Goal: Task Accomplishment & Management: Use online tool/utility

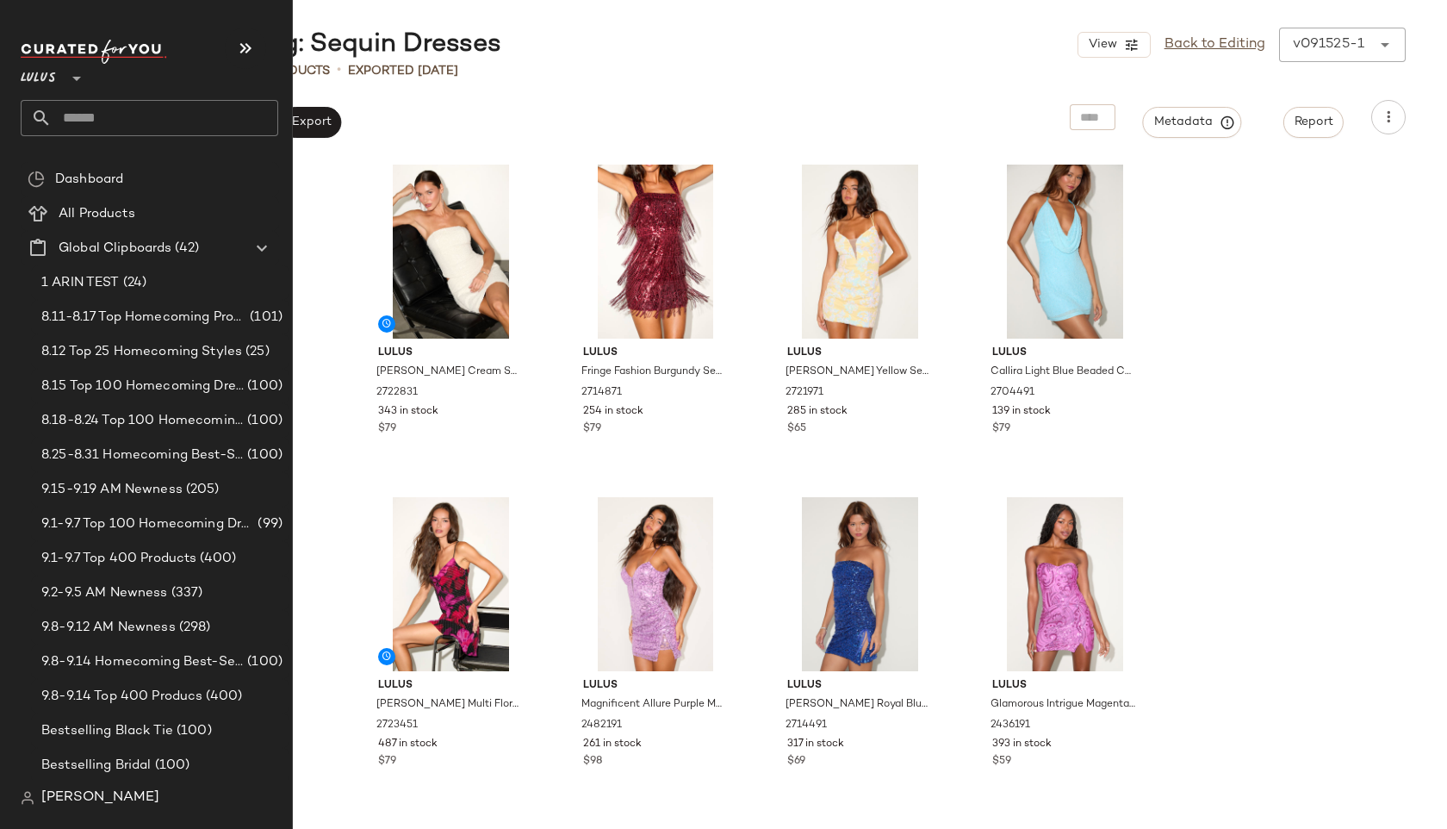
click at [113, 117] on input "text" at bounding box center [165, 118] width 227 height 36
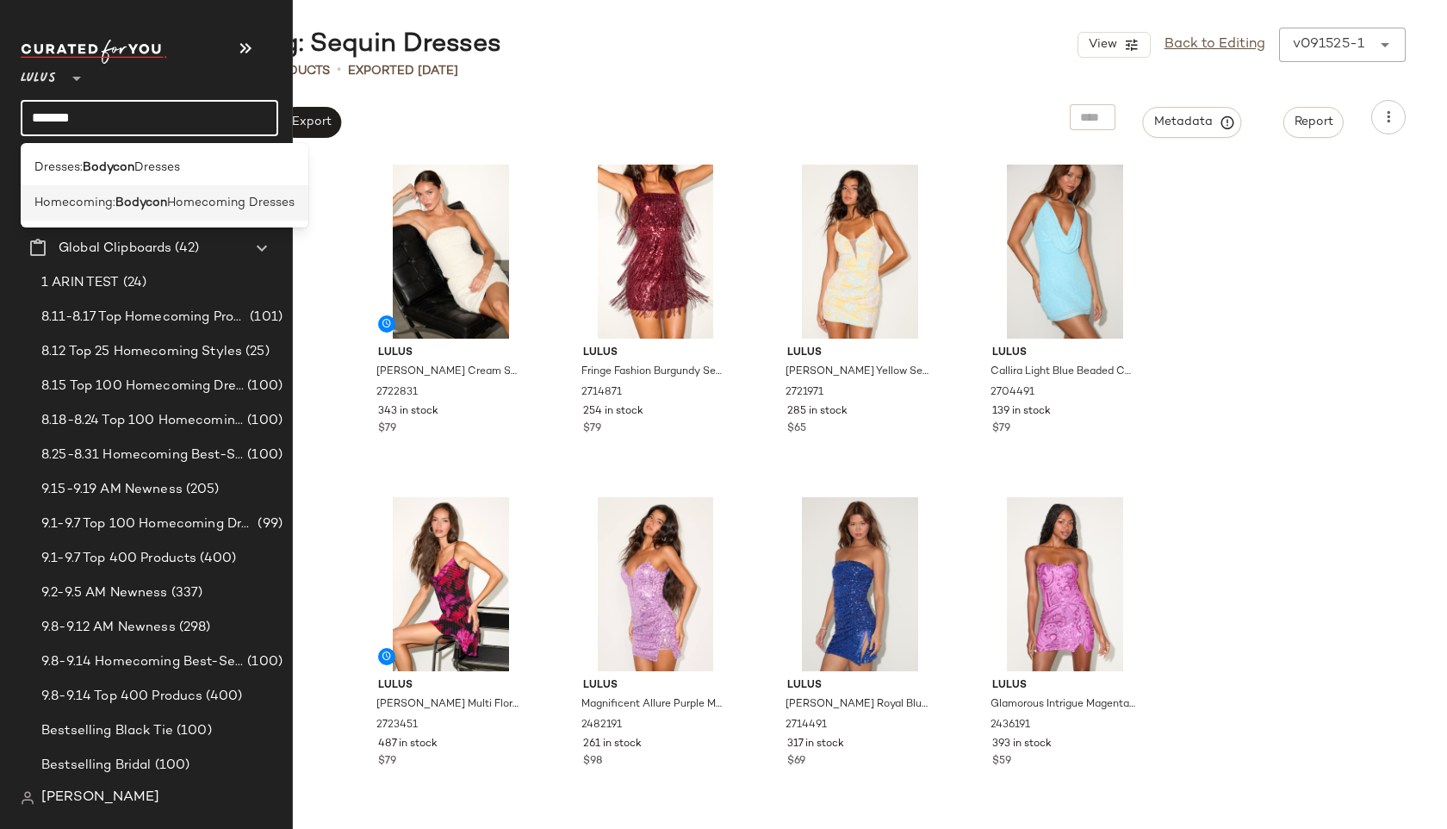
type input "*******"
click at [45, 198] on span "Homecoming:" at bounding box center [74, 203] width 81 height 18
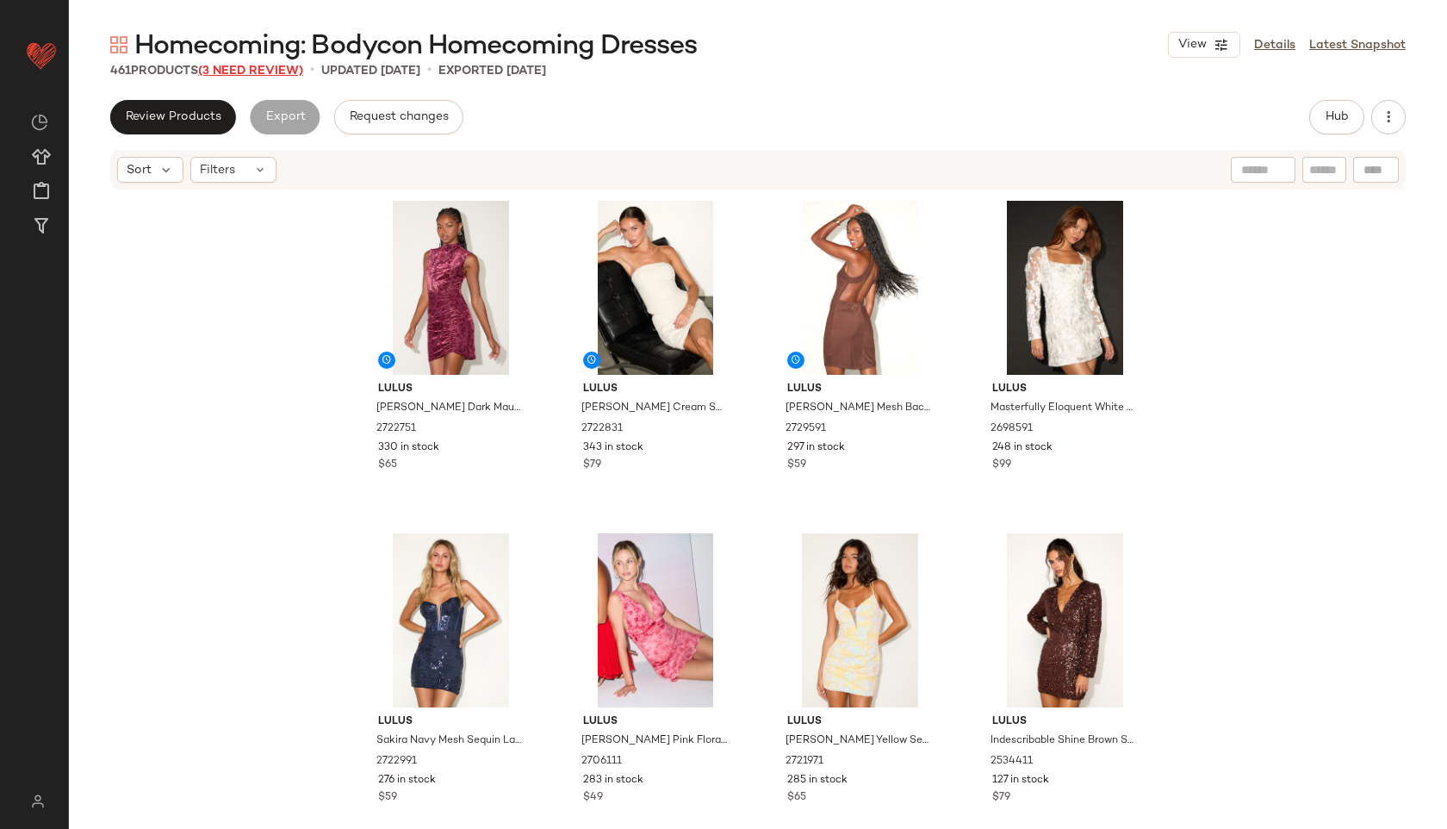
click at [255, 74] on span "(3 Need Review)" at bounding box center [250, 71] width 105 height 13
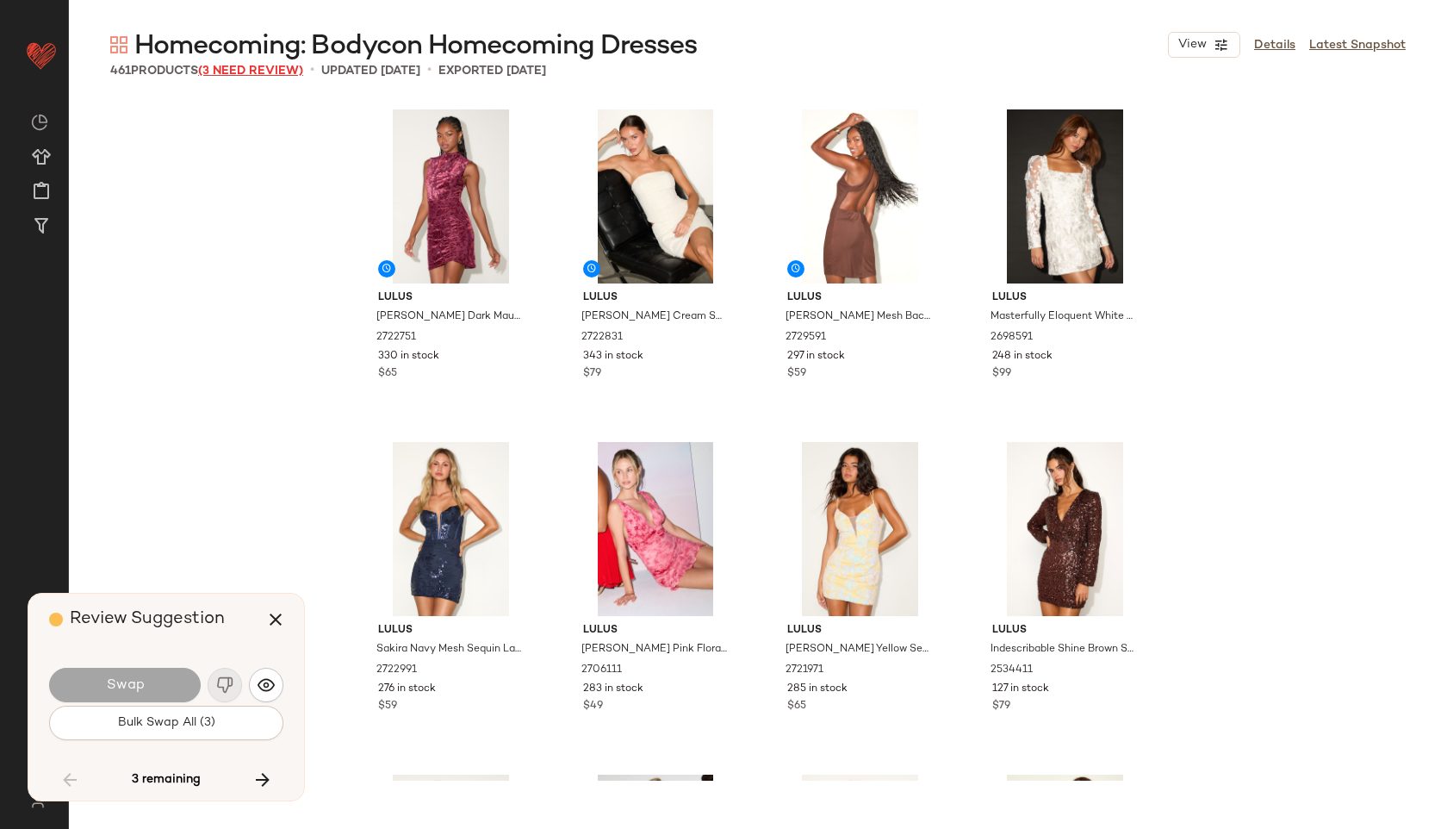
scroll to position [31259, 0]
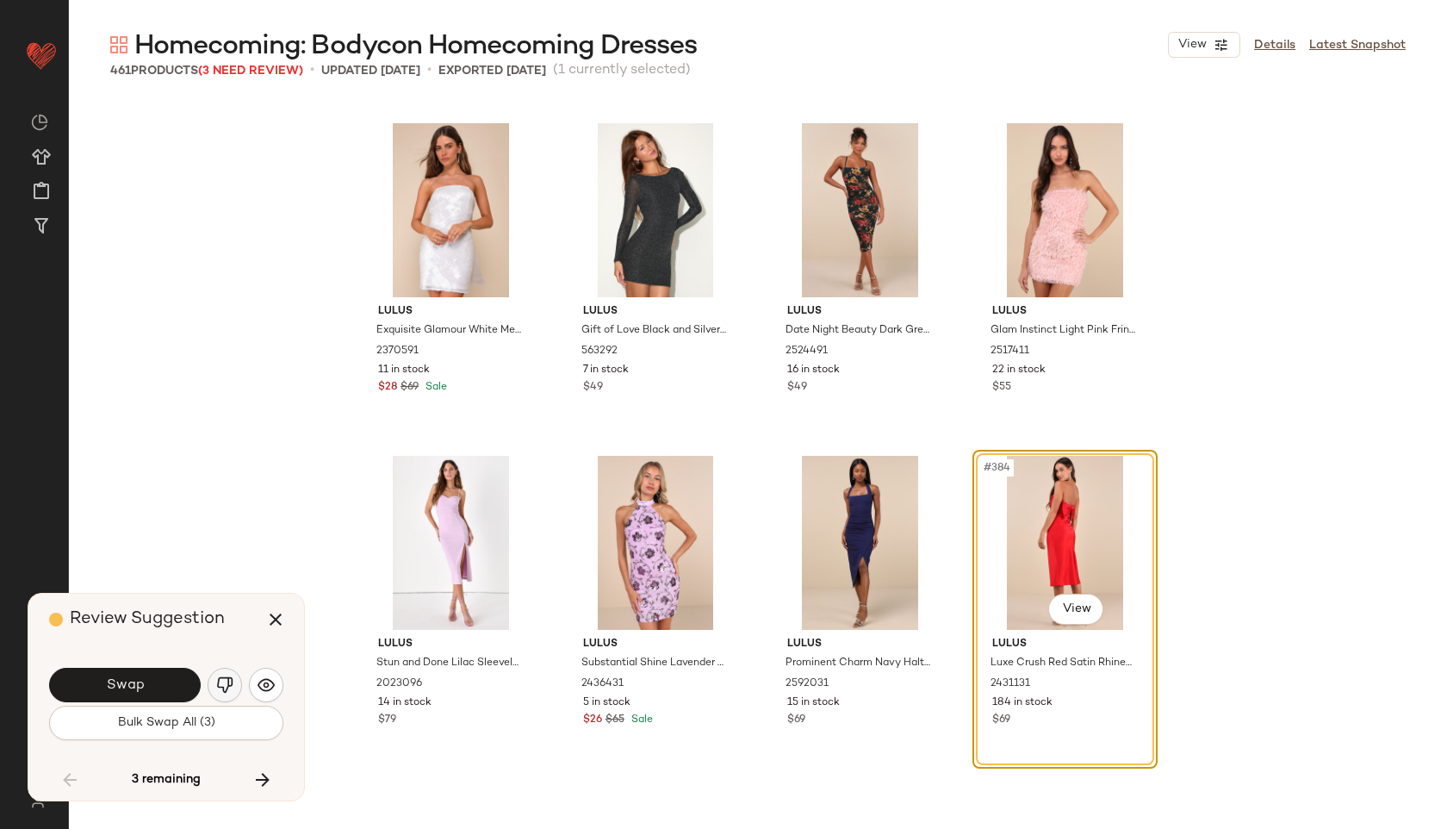
click at [223, 687] on img "button" at bounding box center [224, 684] width 17 height 17
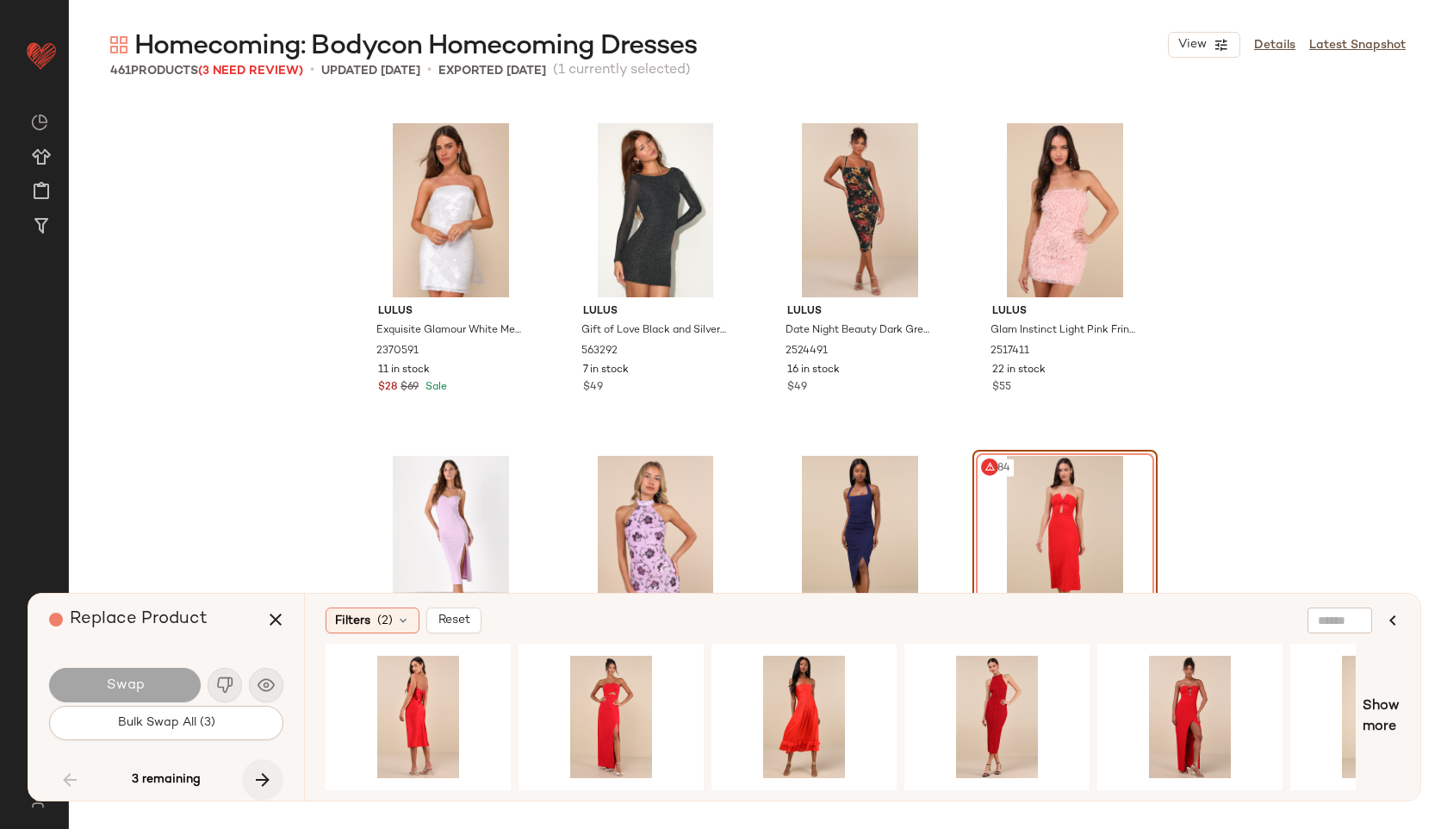
click at [268, 770] on icon "button" at bounding box center [262, 779] width 21 height 21
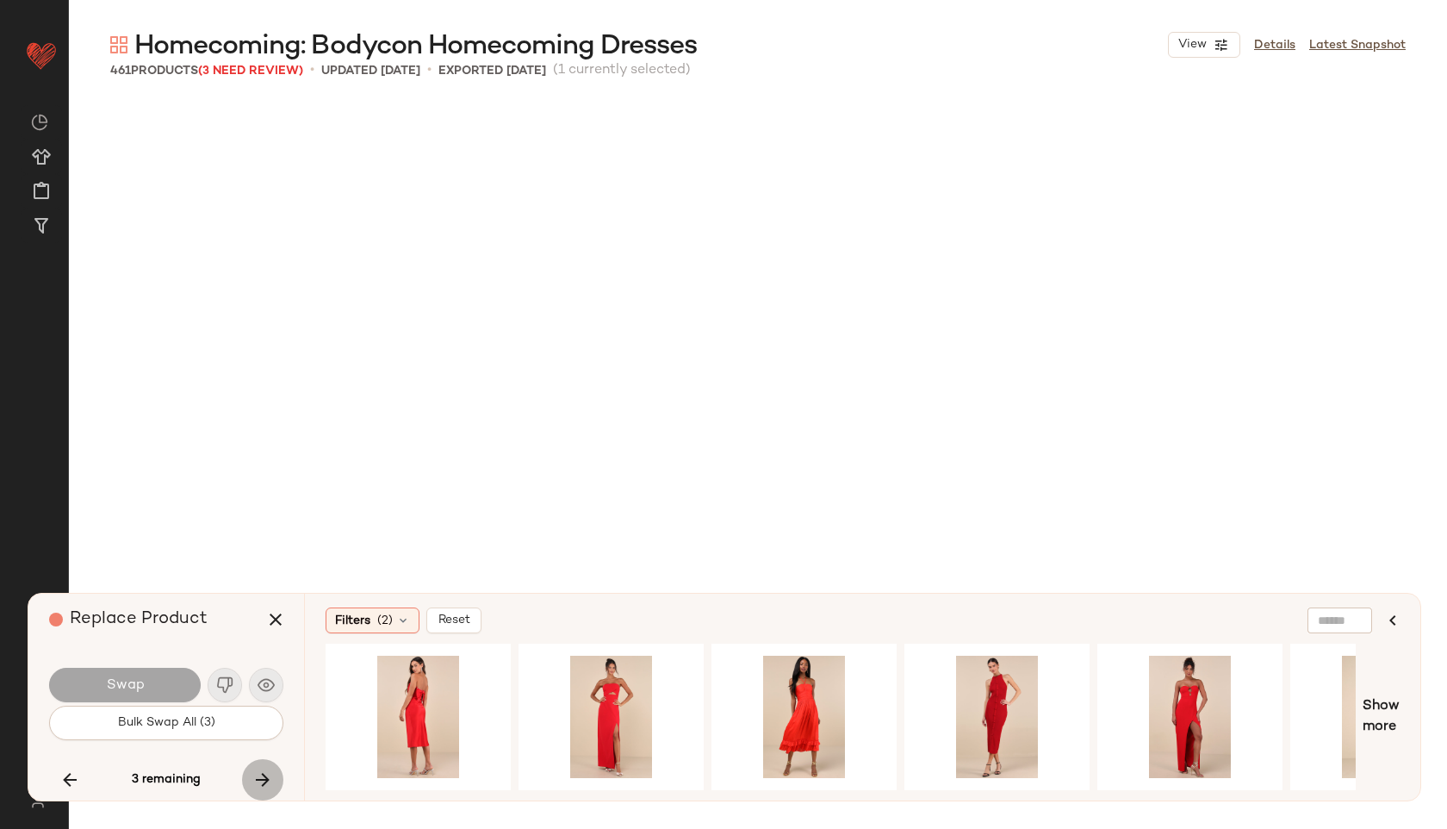
scroll to position [33255, 0]
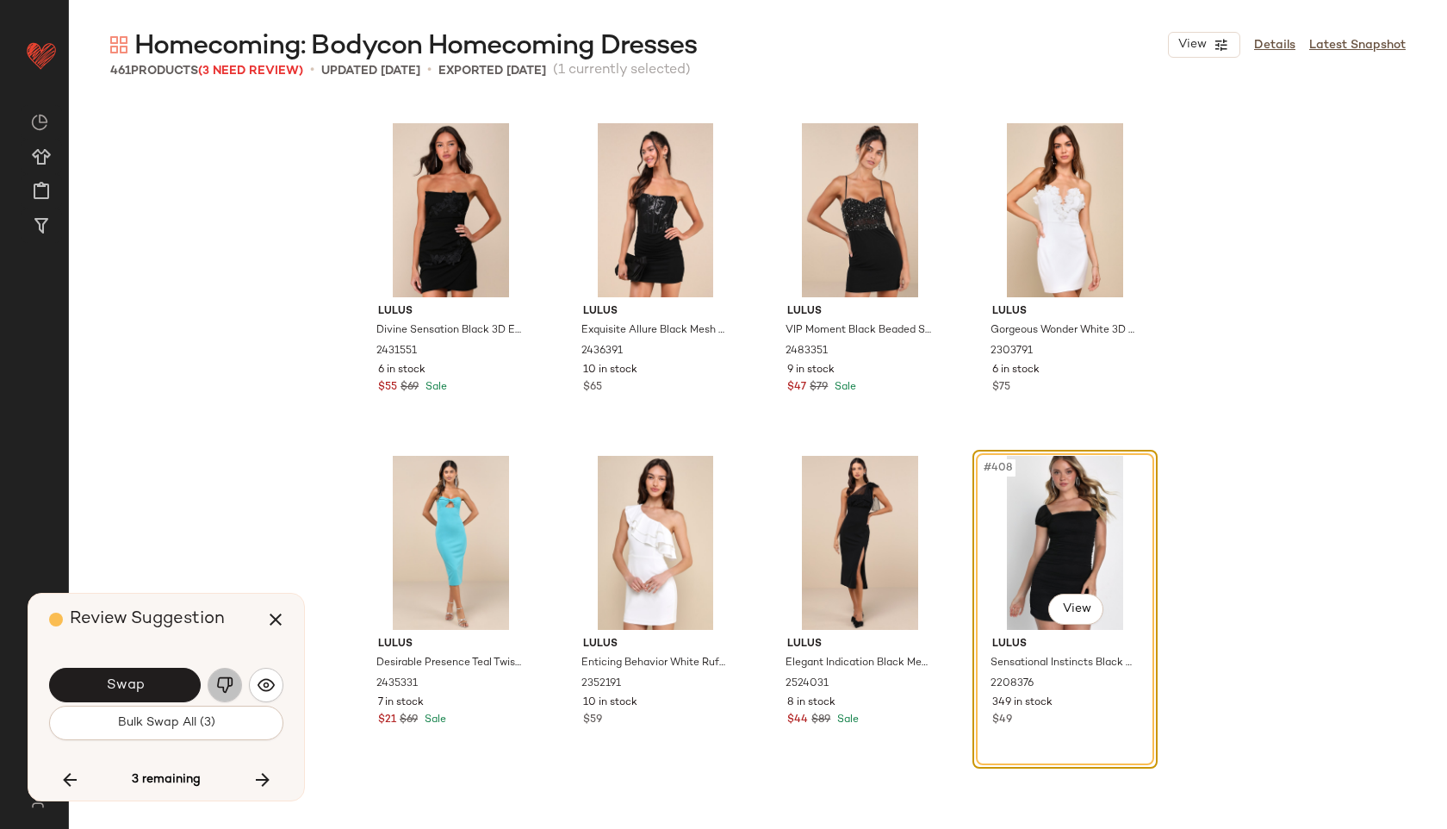
click at [228, 683] on img "button" at bounding box center [224, 684] width 17 height 17
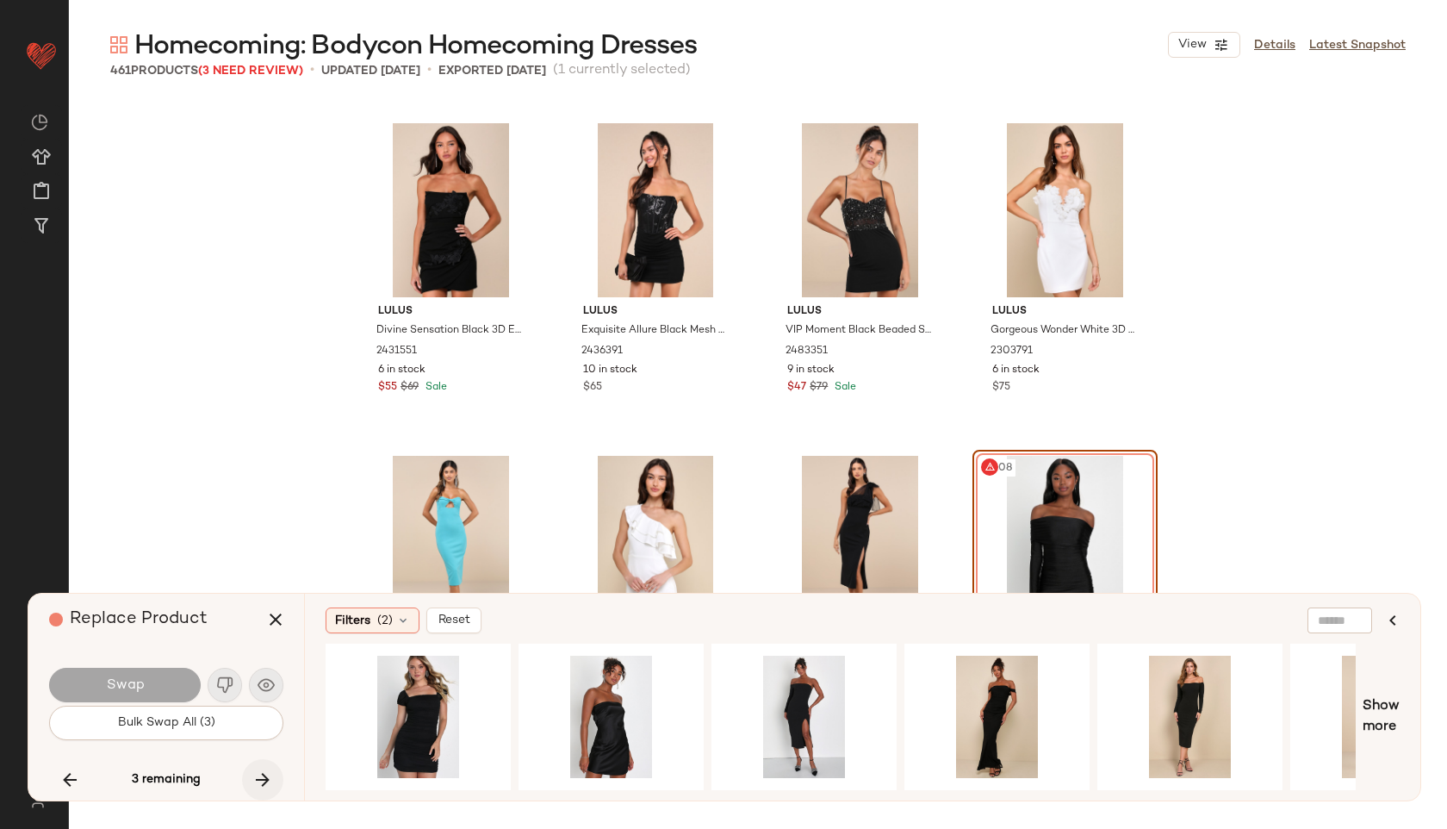
click at [264, 782] on icon "button" at bounding box center [262, 779] width 21 height 21
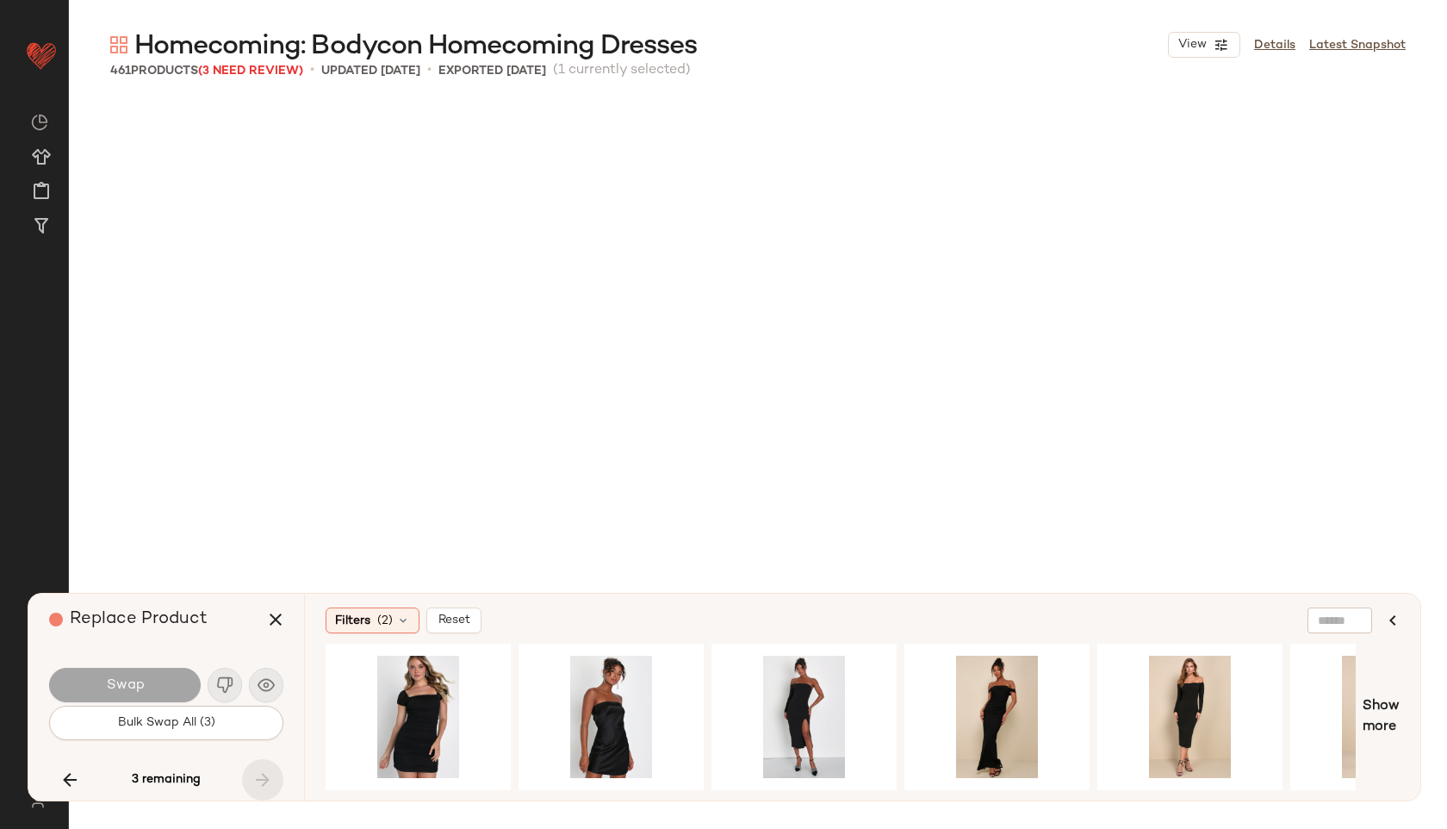
scroll to position [34917, 0]
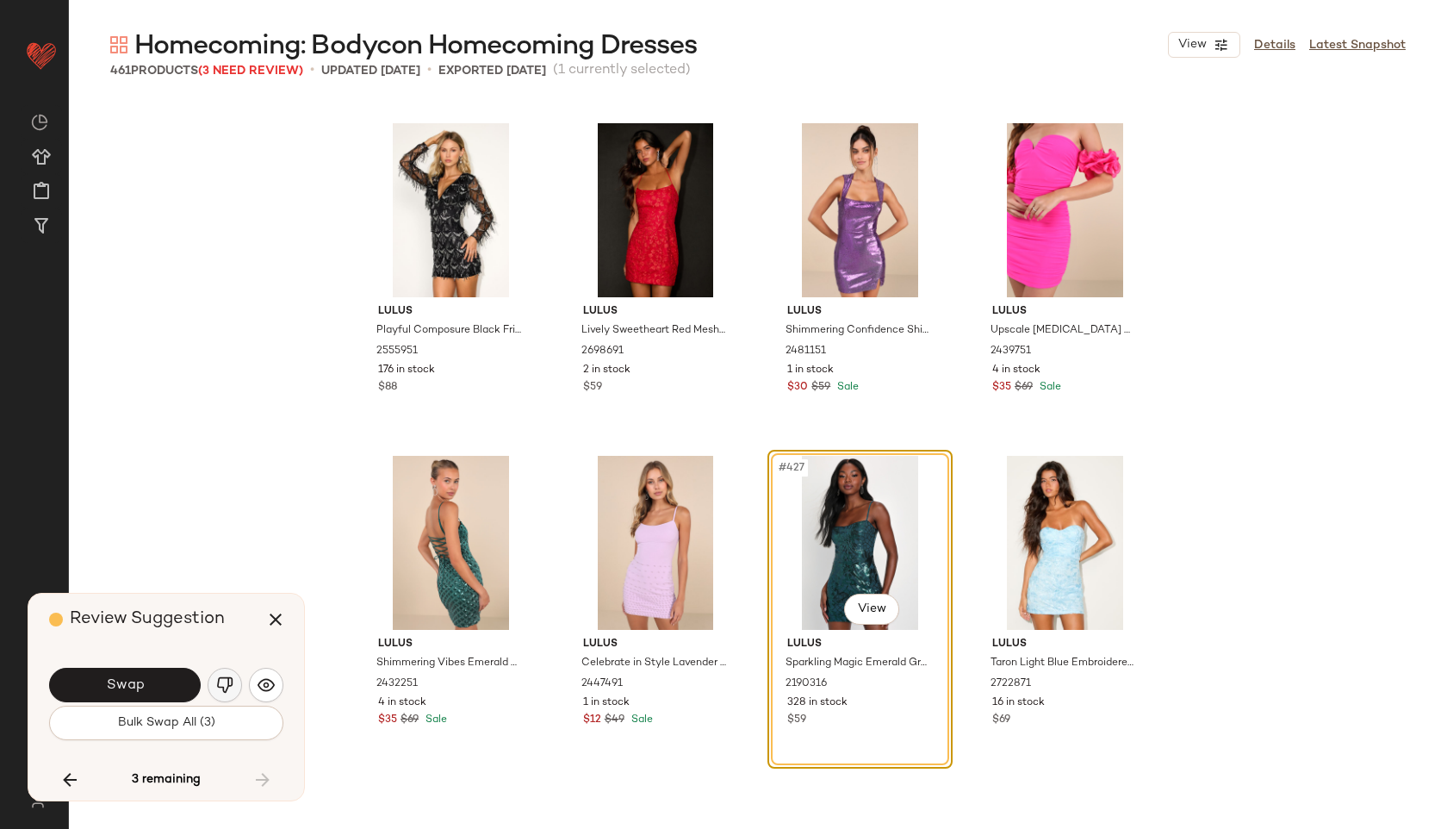
click at [227, 681] on img "button" at bounding box center [224, 684] width 17 height 17
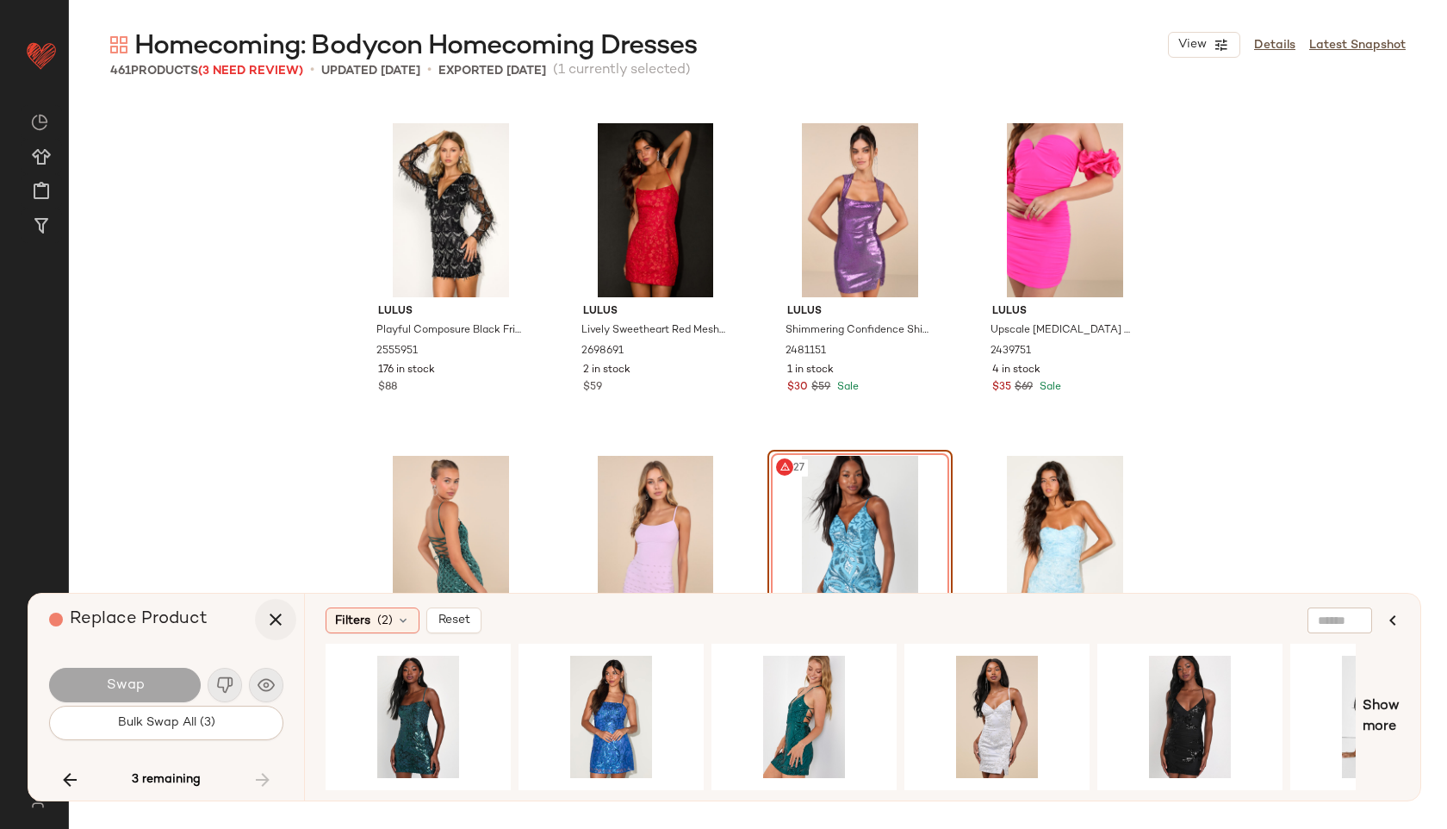
click at [277, 618] on icon "button" at bounding box center [275, 619] width 21 height 21
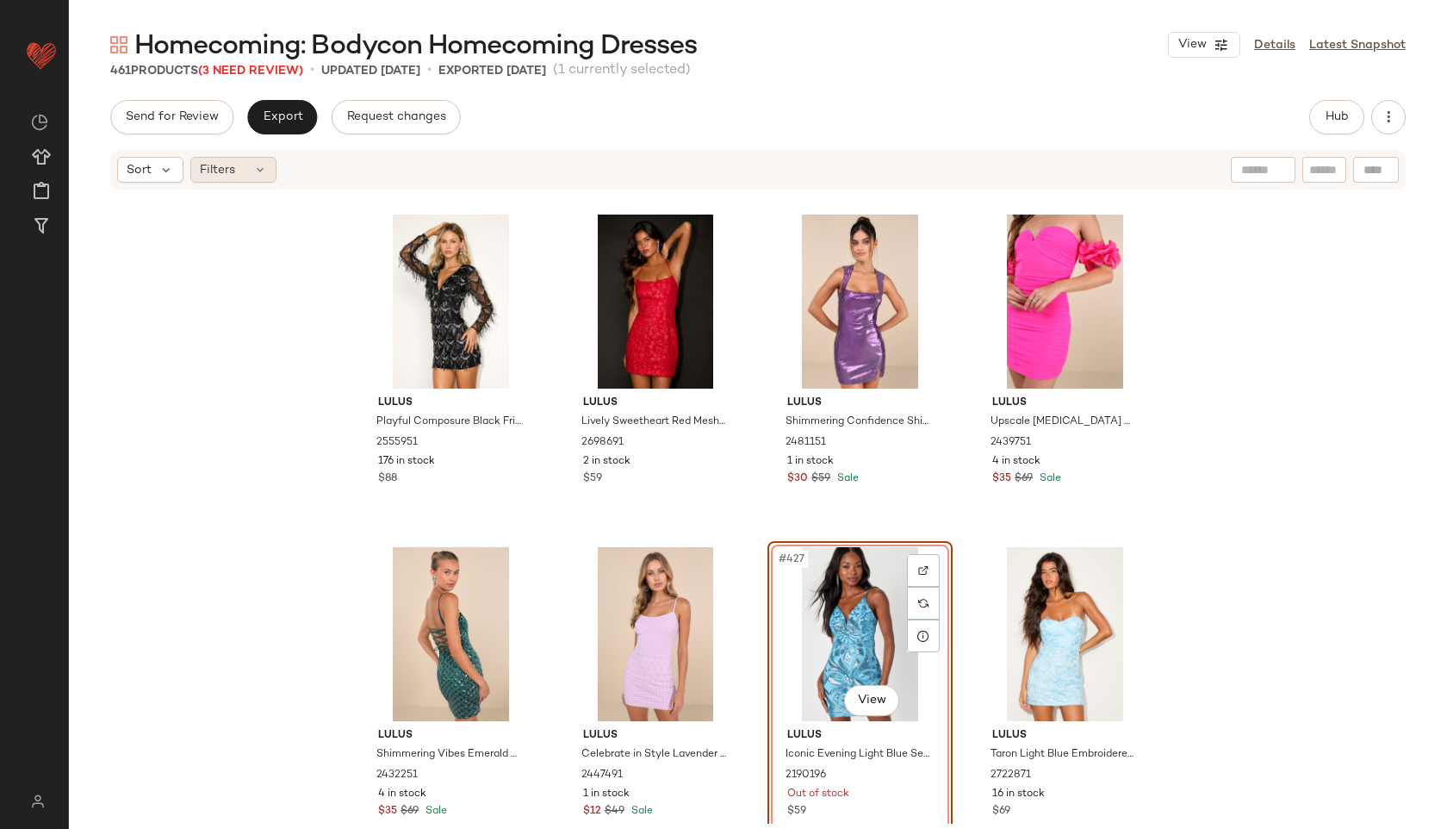
click at [233, 165] on span "Filters" at bounding box center [217, 170] width 35 height 18
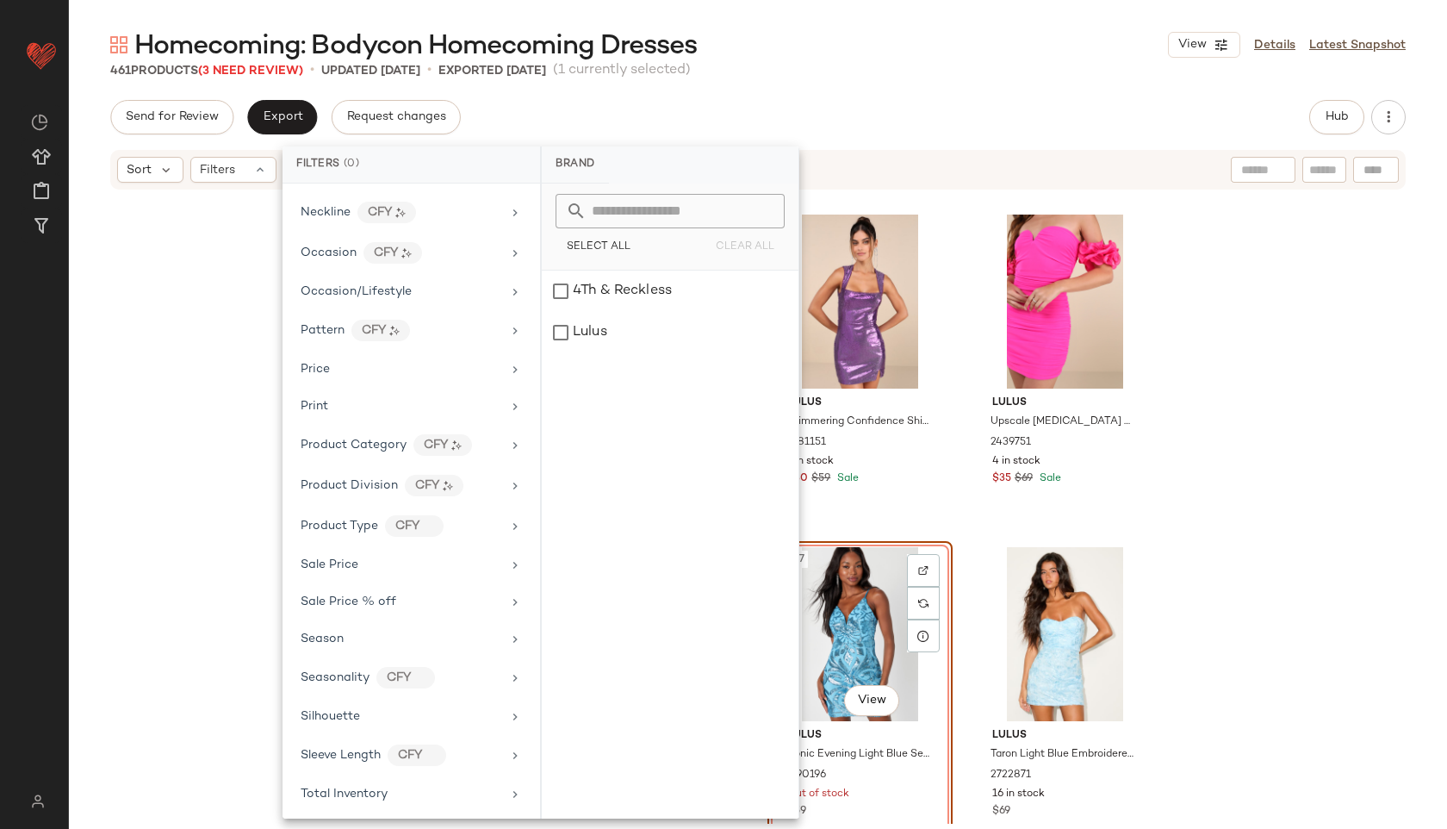
scroll to position [845, 0]
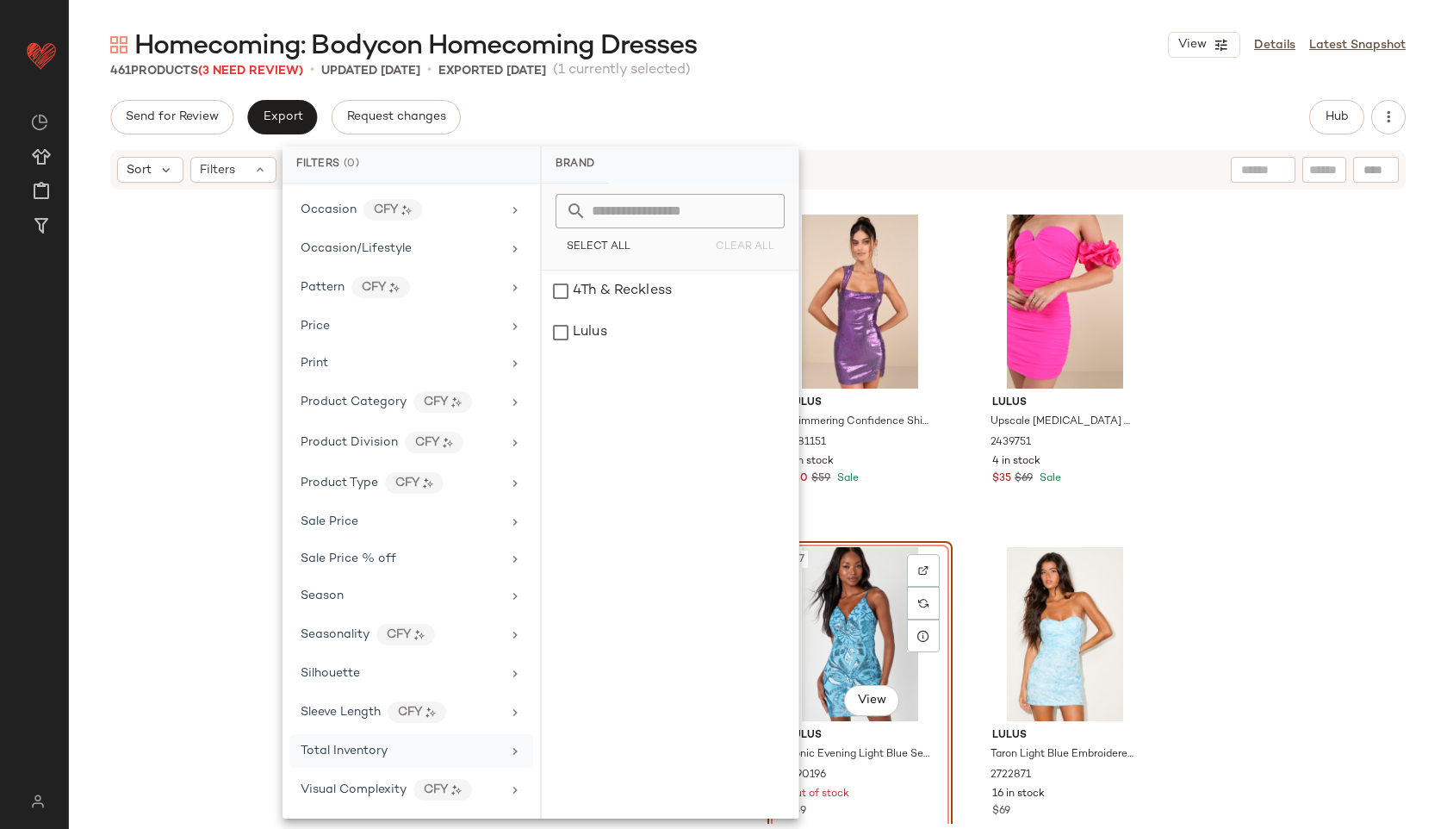
click at [405, 756] on div "Total Inventory" at bounding box center [401, 751] width 201 height 18
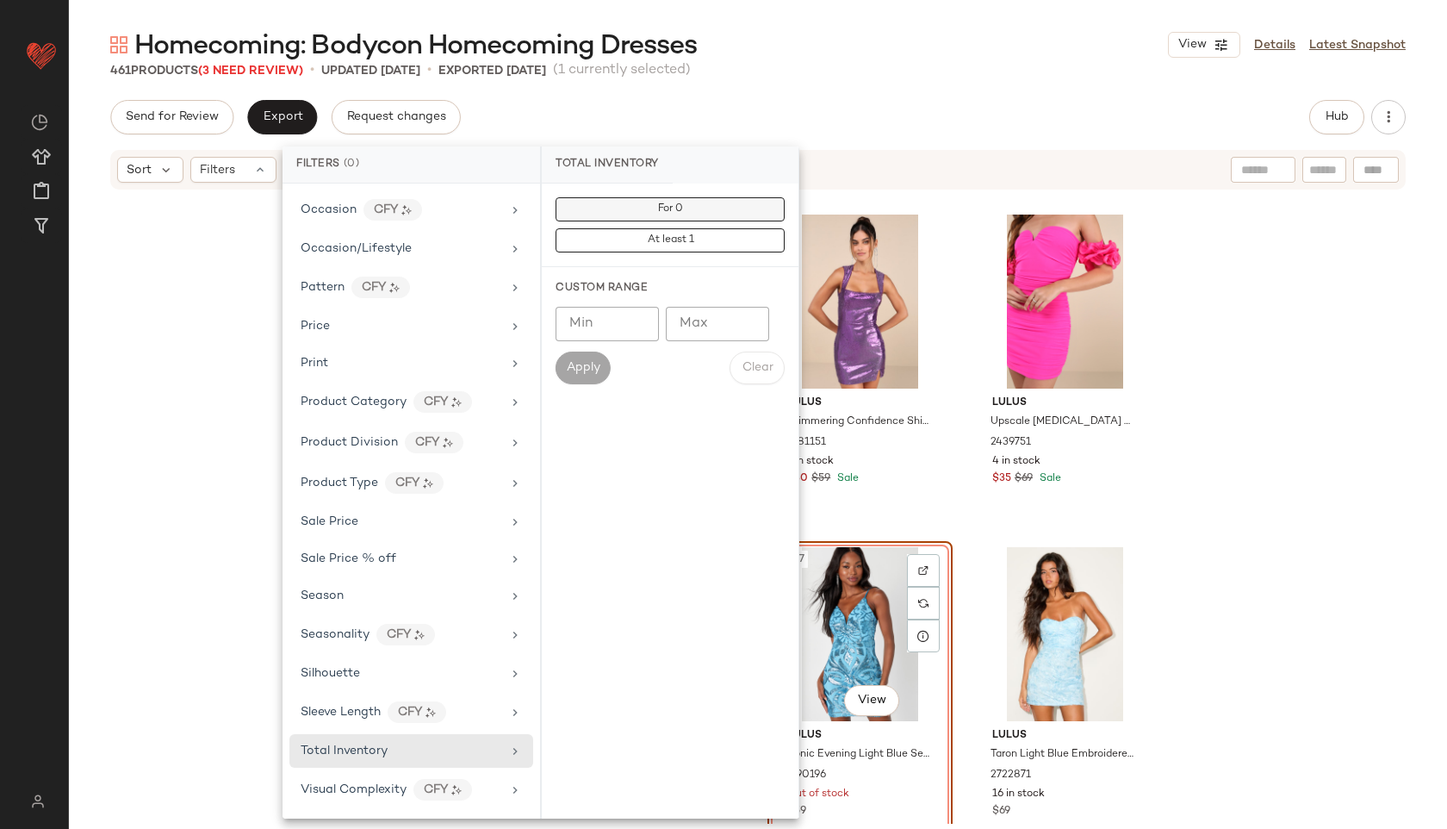
click at [577, 199] on button "For 0" at bounding box center [670, 209] width 229 height 24
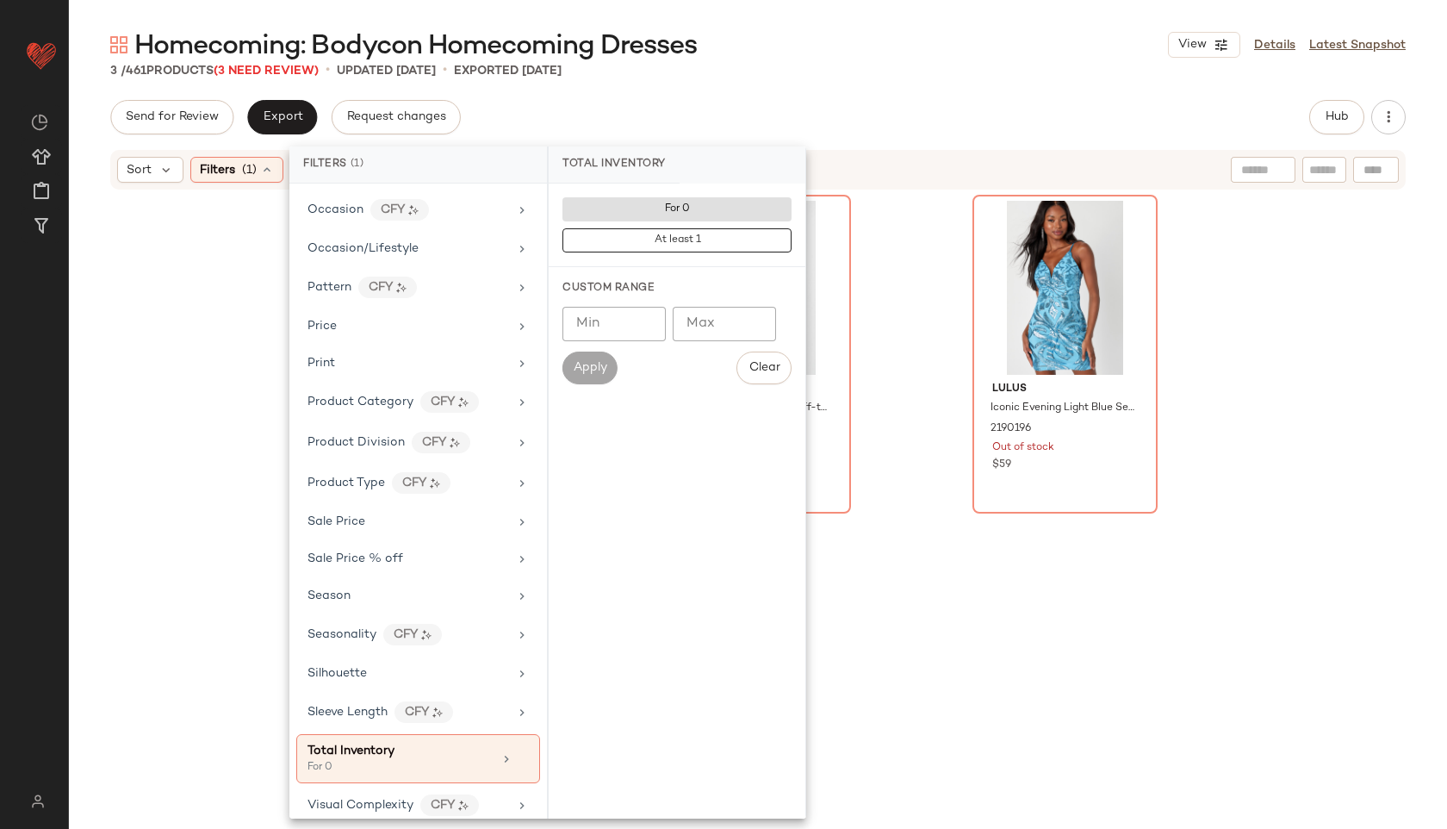
click at [717, 118] on div "Send for Review Export Request changes Hub" at bounding box center [758, 117] width 1296 height 34
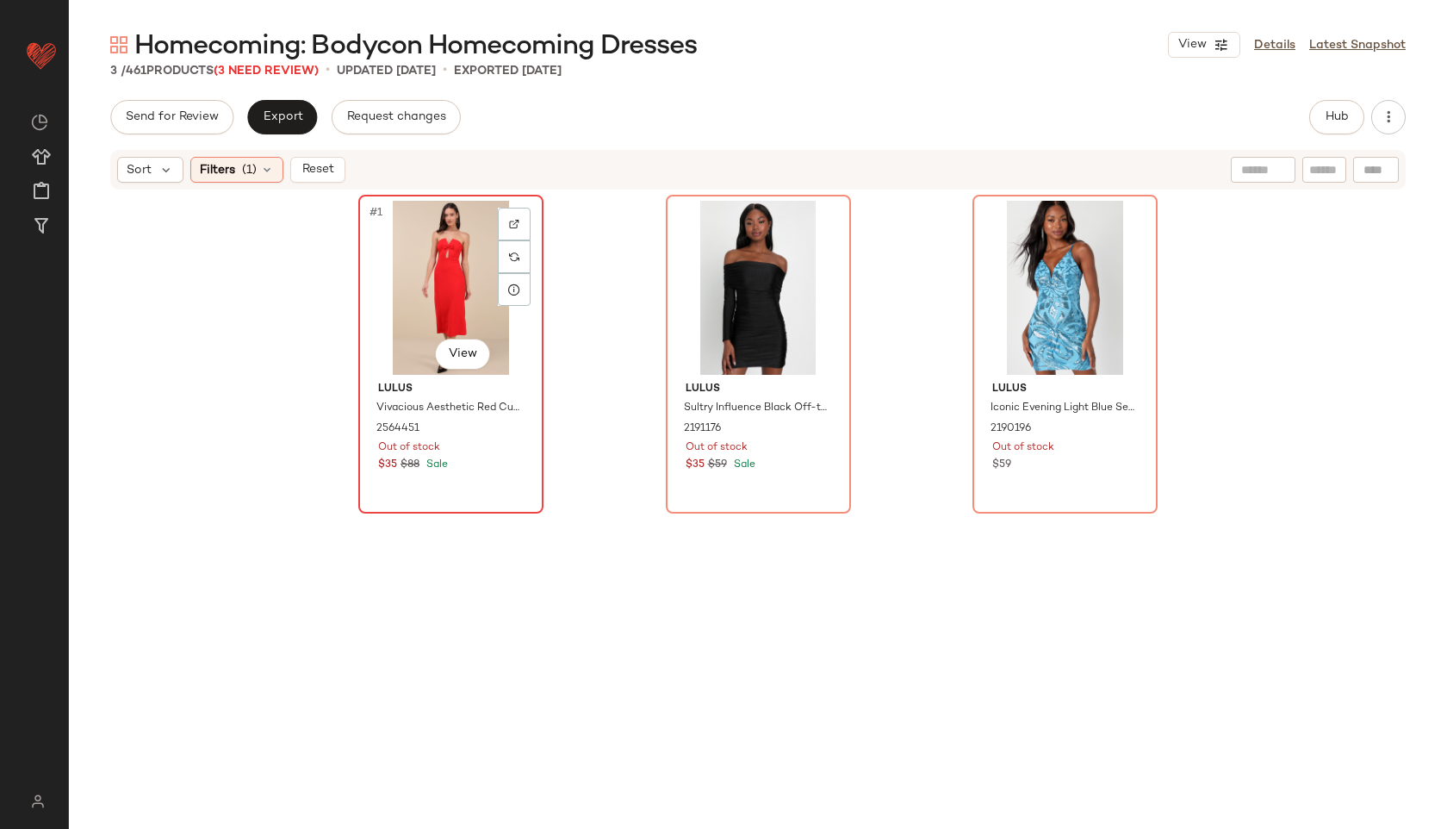
click at [460, 302] on div "#1 View" at bounding box center [450, 288] width 173 height 174
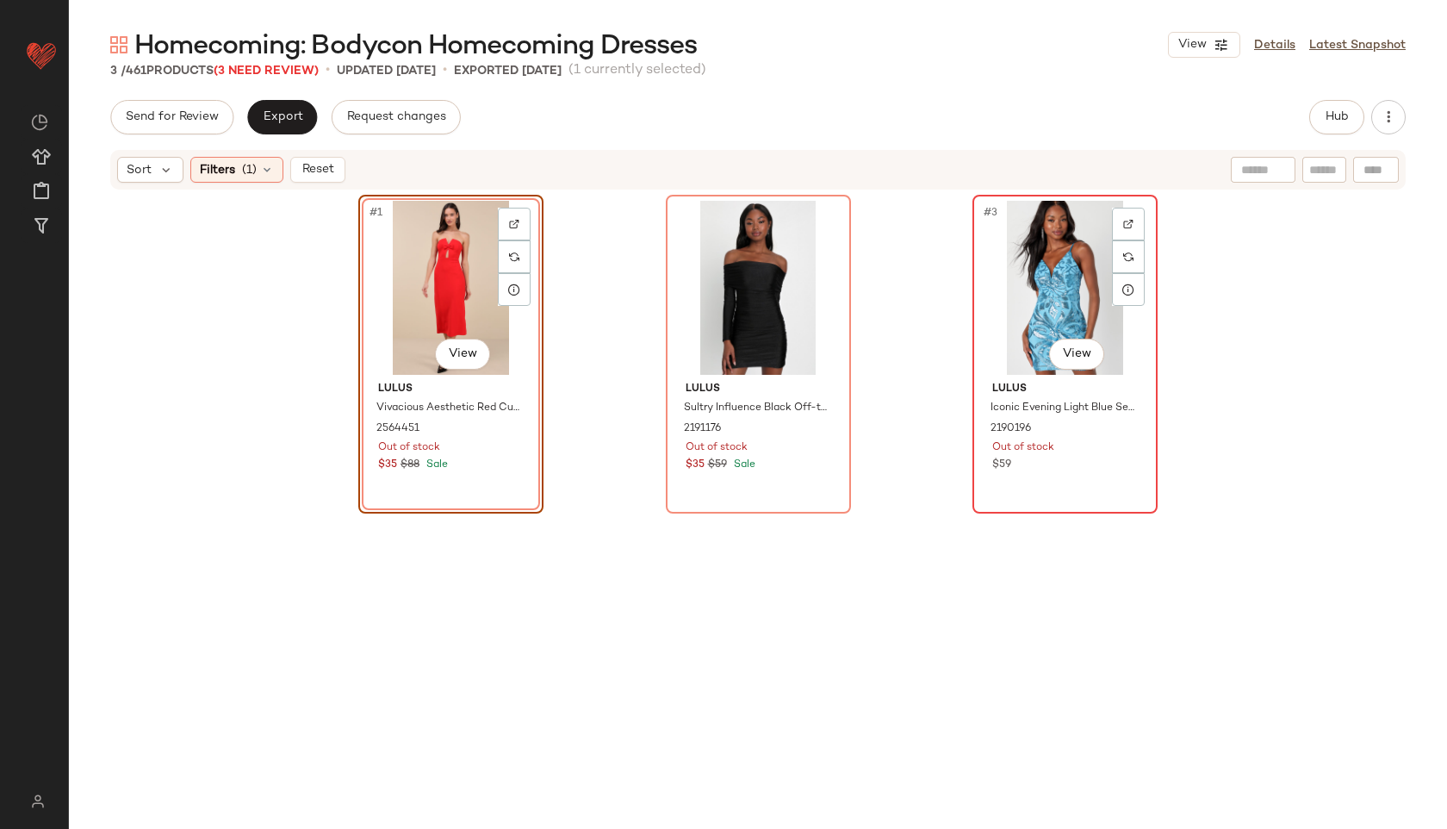
click at [1031, 267] on div "#3 View" at bounding box center [1065, 288] width 173 height 174
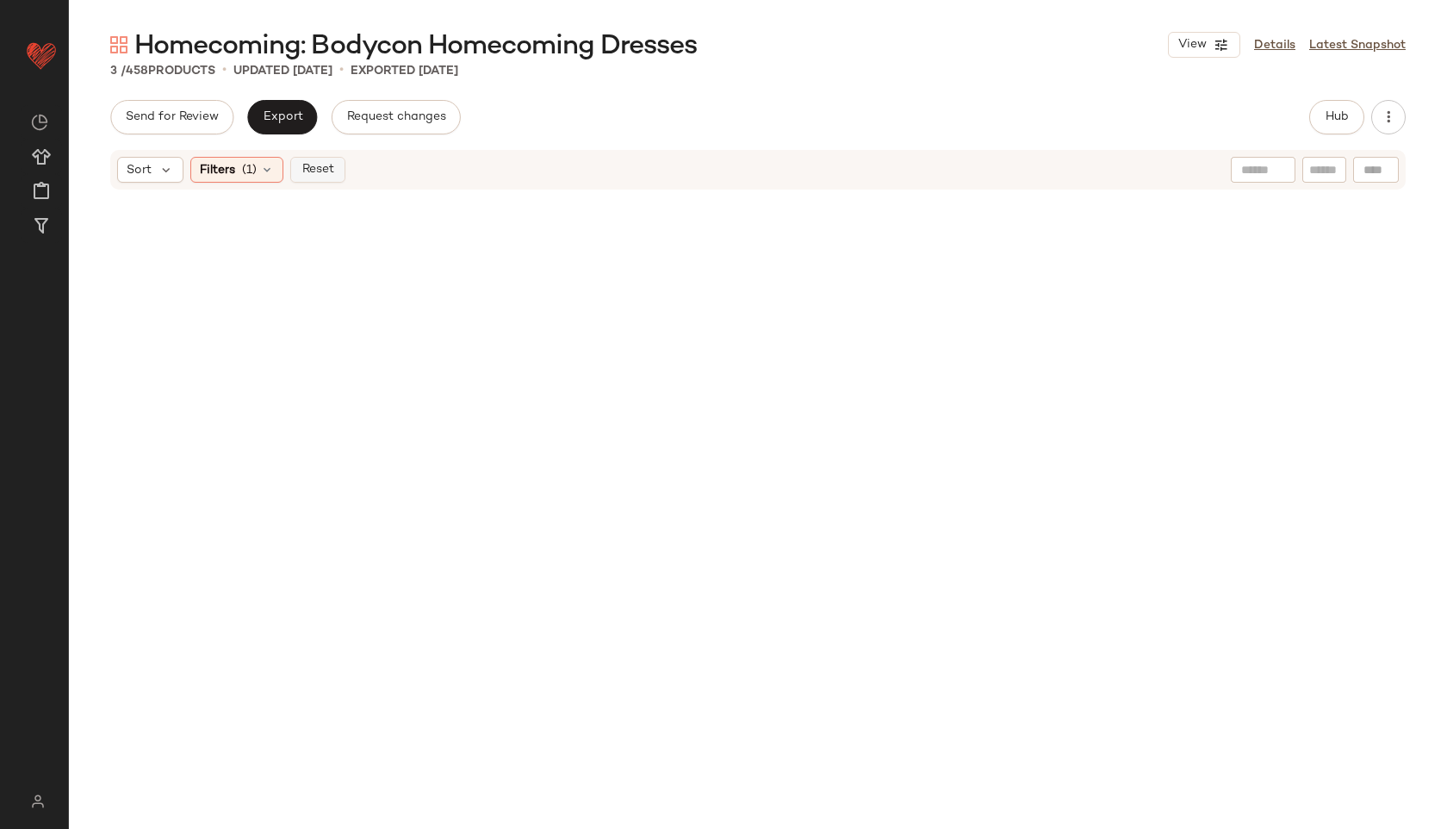
click at [320, 165] on span "Reset" at bounding box center [317, 170] width 33 height 14
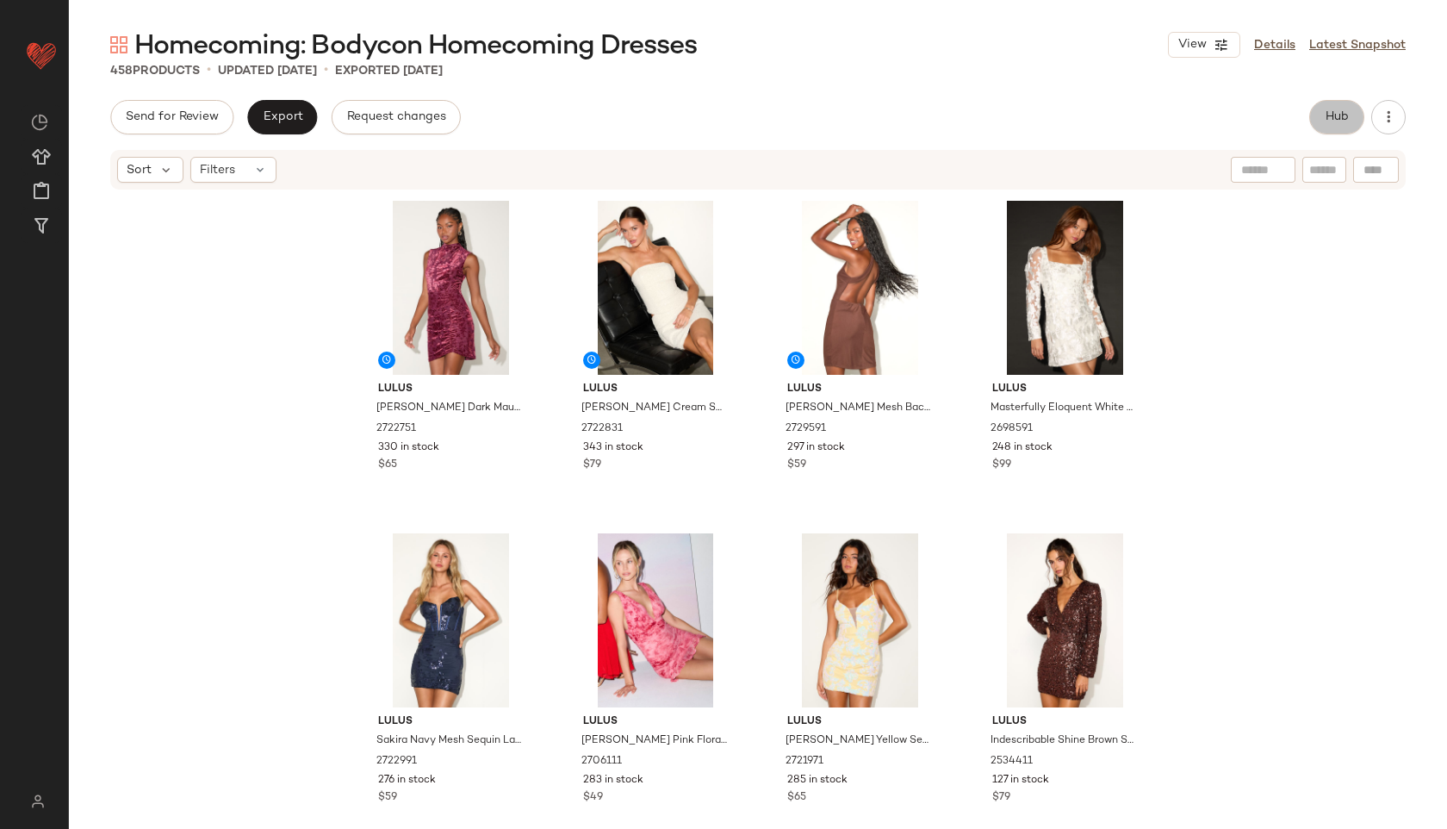
click at [1342, 131] on button "Hub" at bounding box center [1337, 117] width 55 height 34
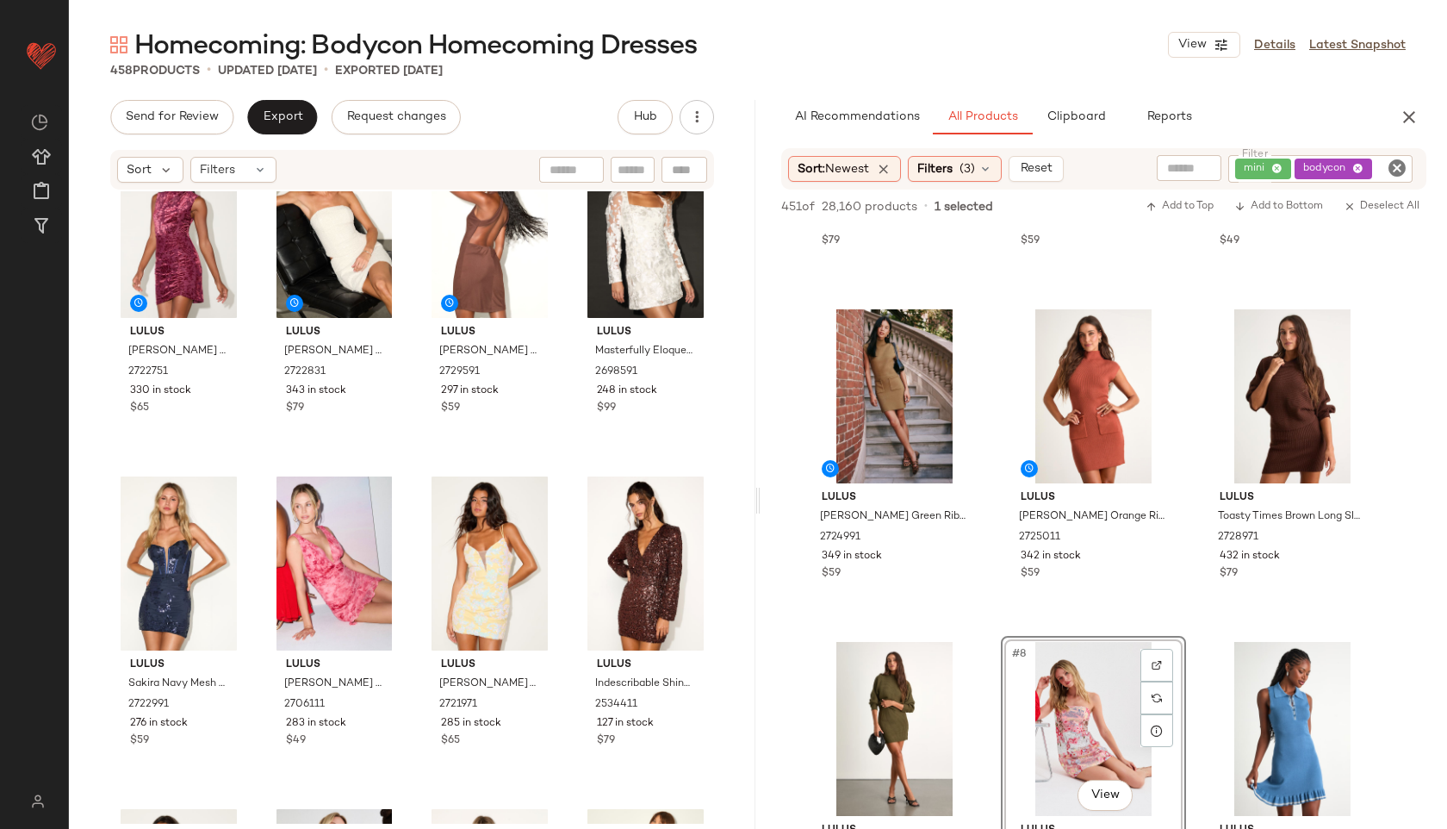
scroll to position [66, 0]
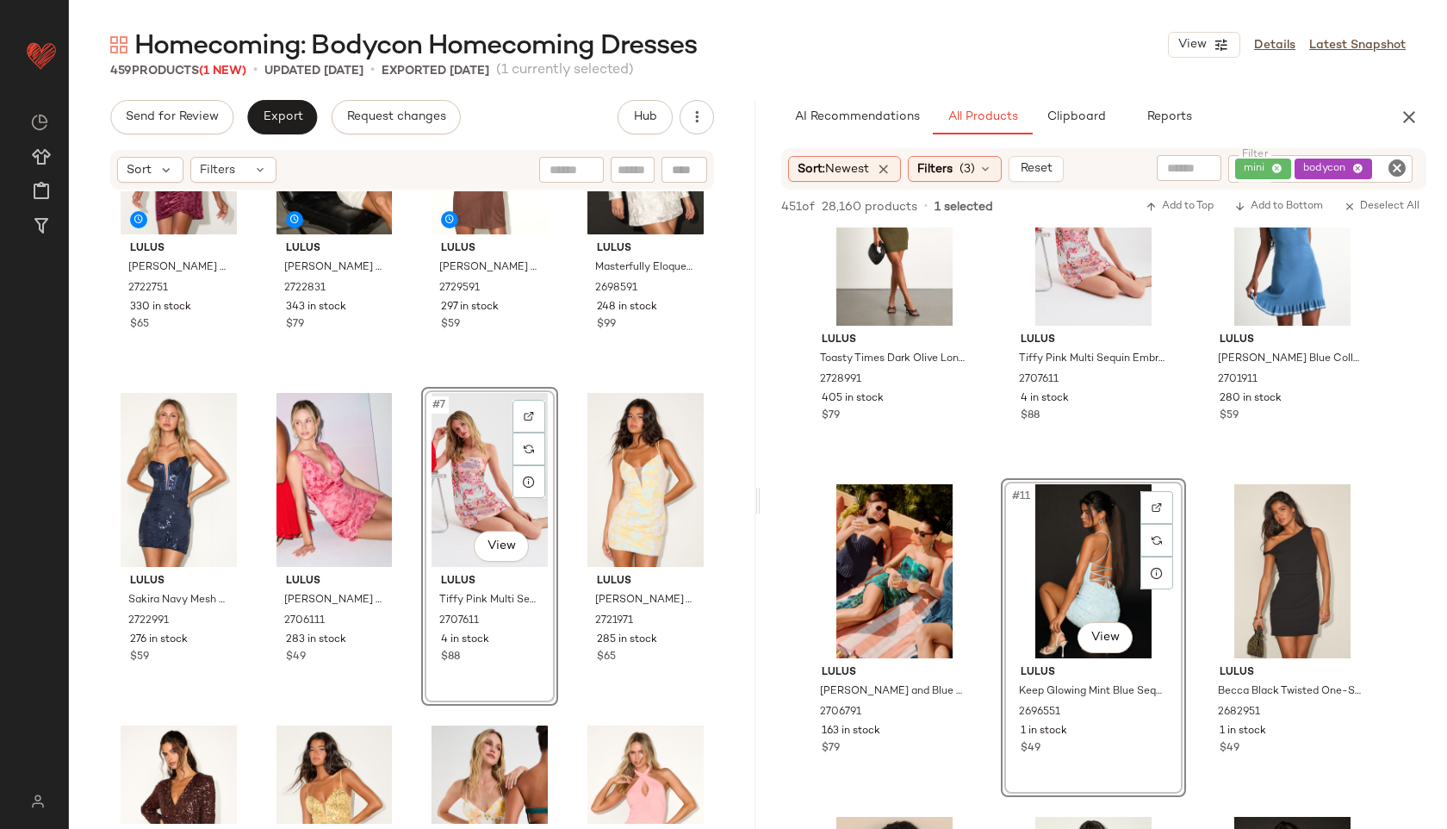
scroll to position [140, 0]
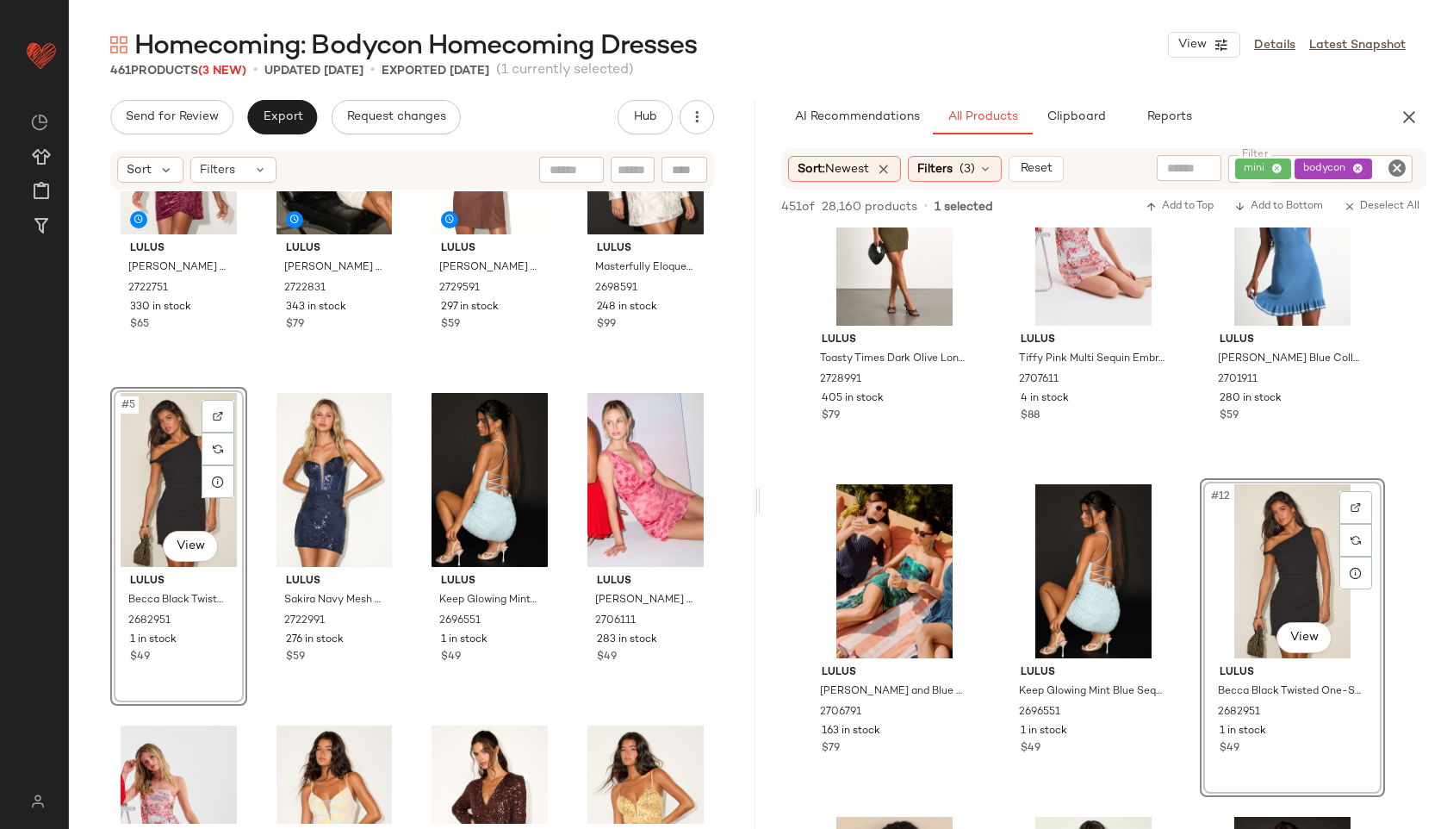
drag, startPoint x: 1294, startPoint y: 524, endPoint x: 472, endPoint y: 3, distance: 972.8
click at [821, 28] on div "Homecoming: Bodycon Homecoming Dresses View Details Latest Snapshot" at bounding box center [758, 45] width 1378 height 34
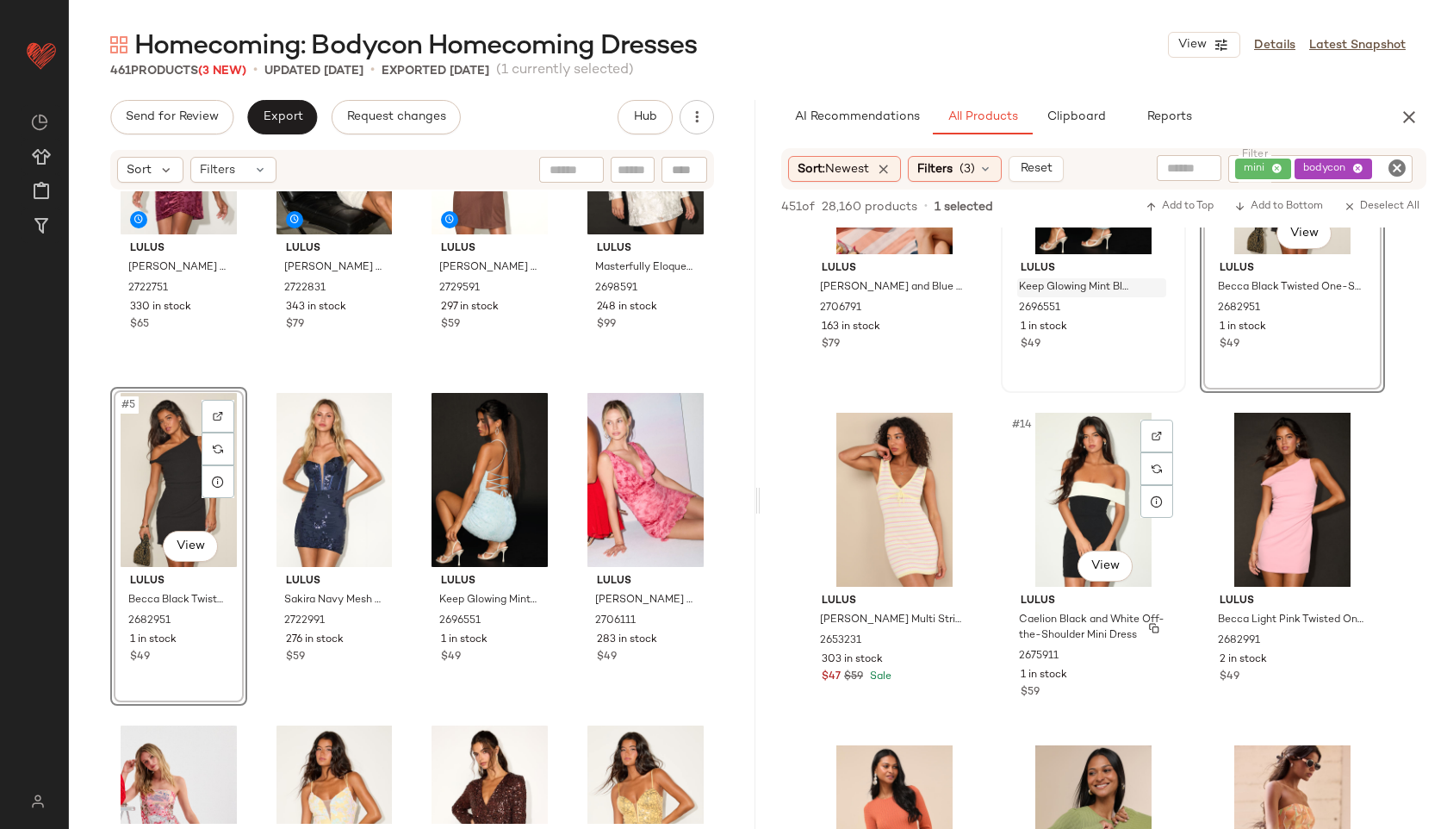
scroll to position [1150, 0]
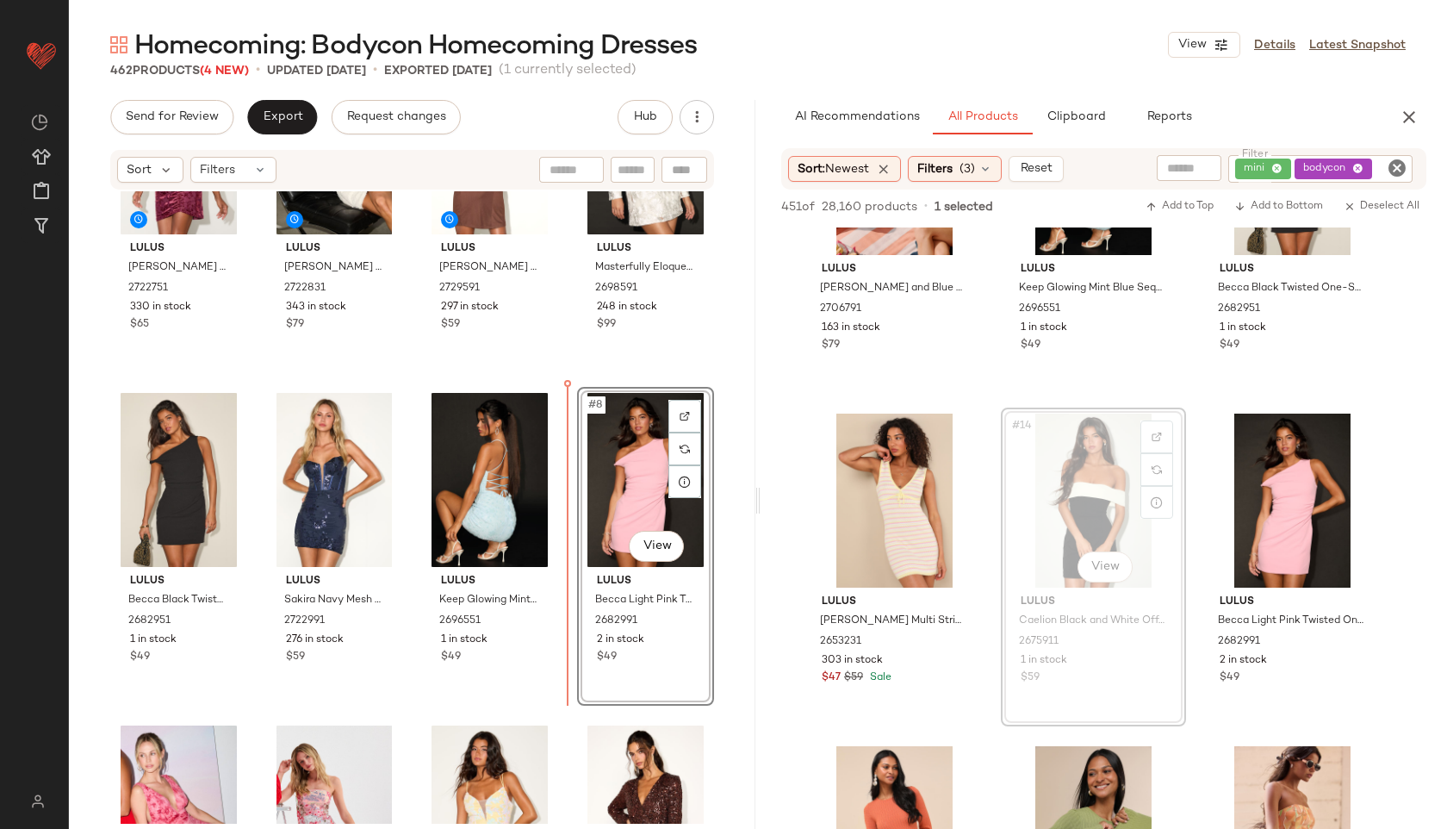
drag, startPoint x: 1077, startPoint y: 480, endPoint x: 599, endPoint y: 580, distance: 488.5
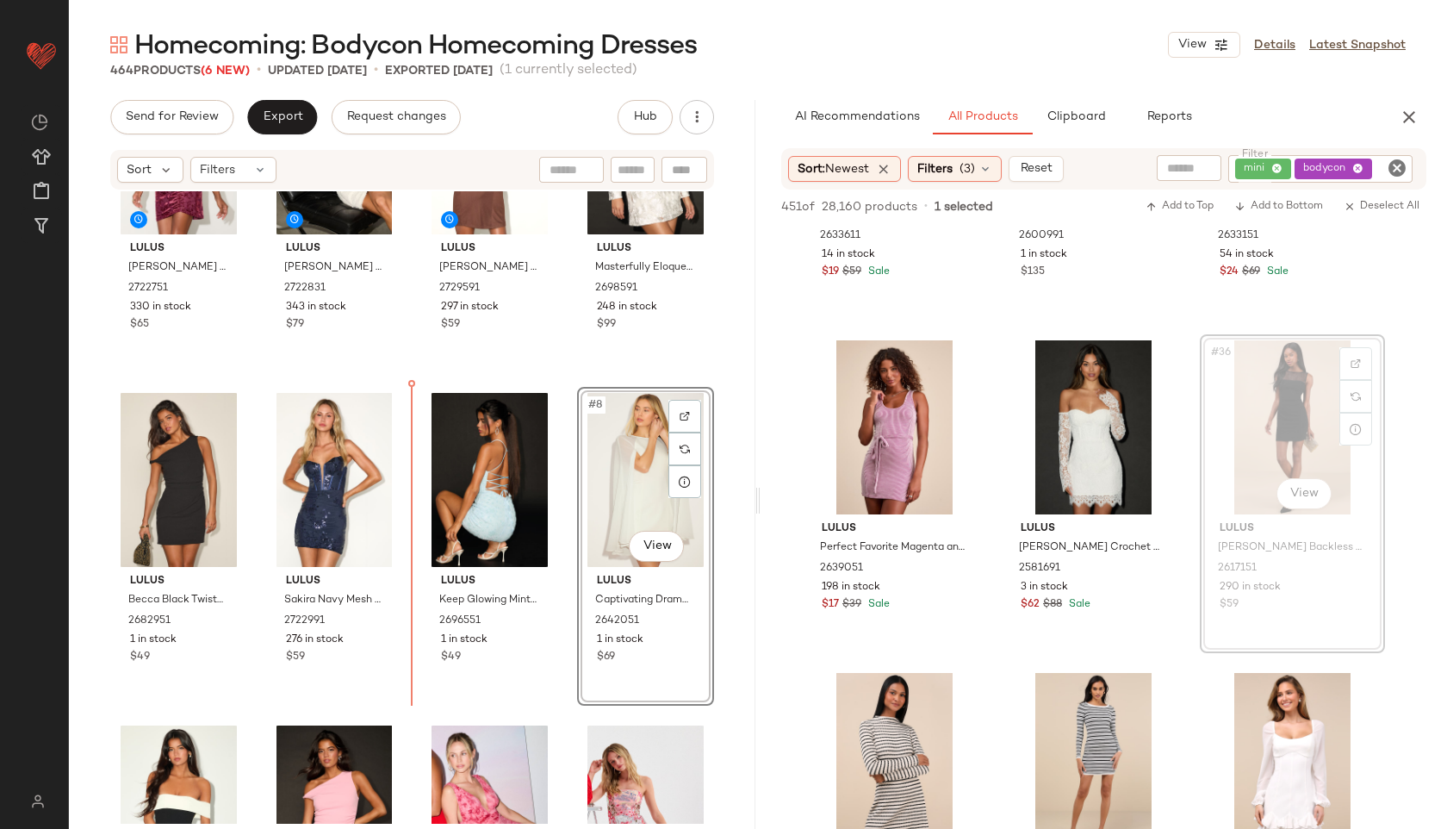
scroll to position [207, 0]
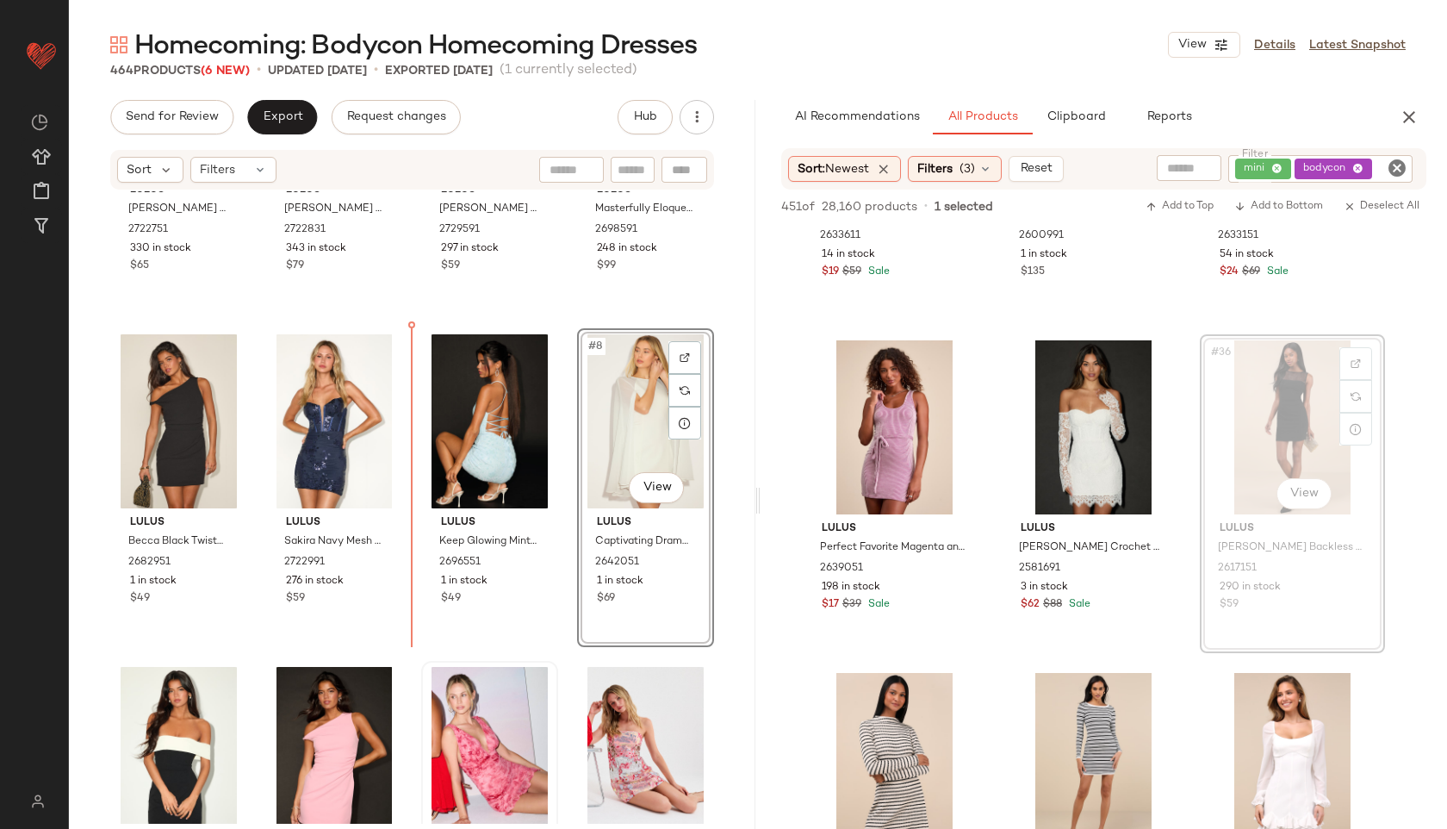
drag, startPoint x: 1291, startPoint y: 412, endPoint x: 448, endPoint y: 721, distance: 897.5
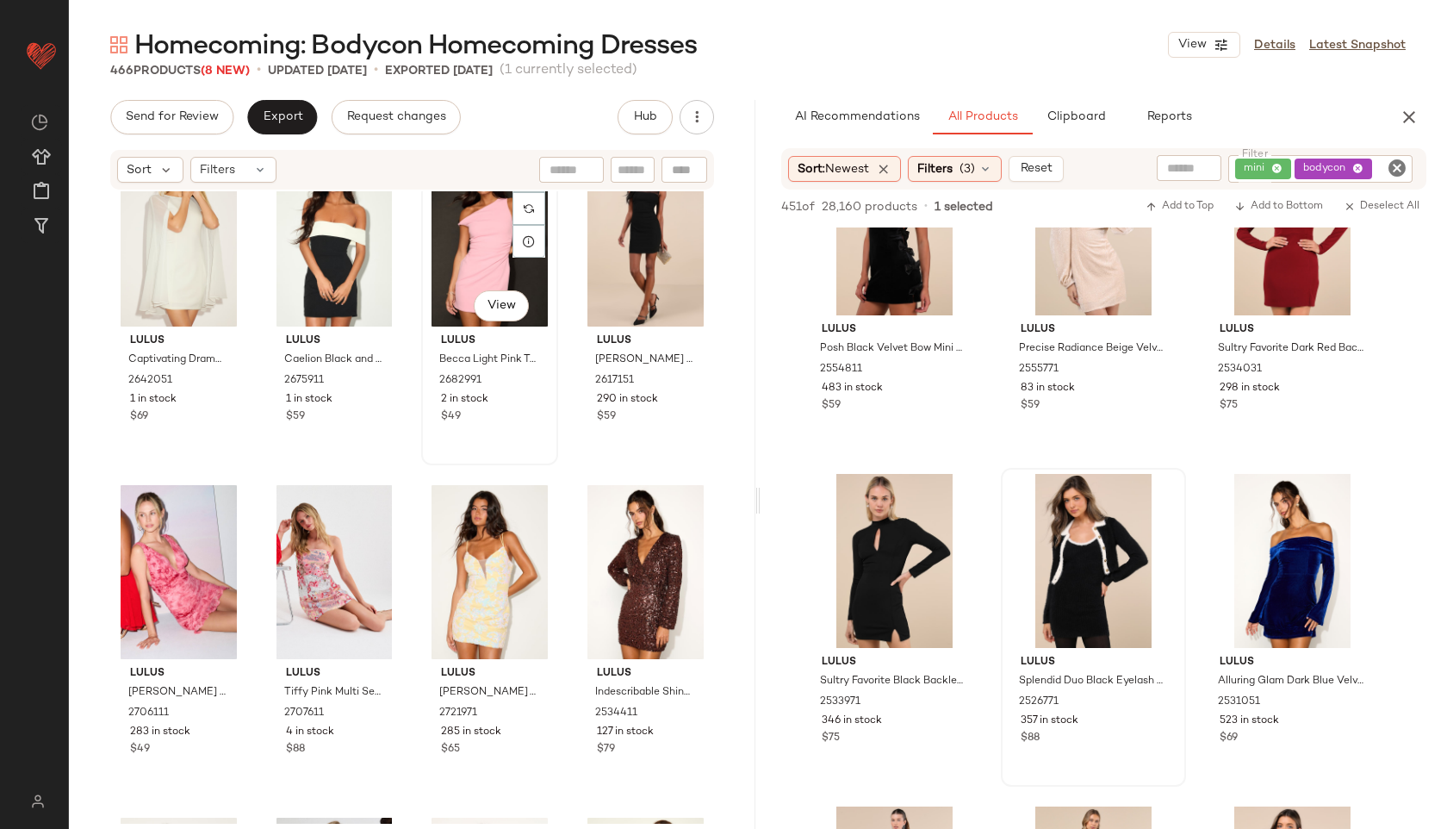
scroll to position [0, 0]
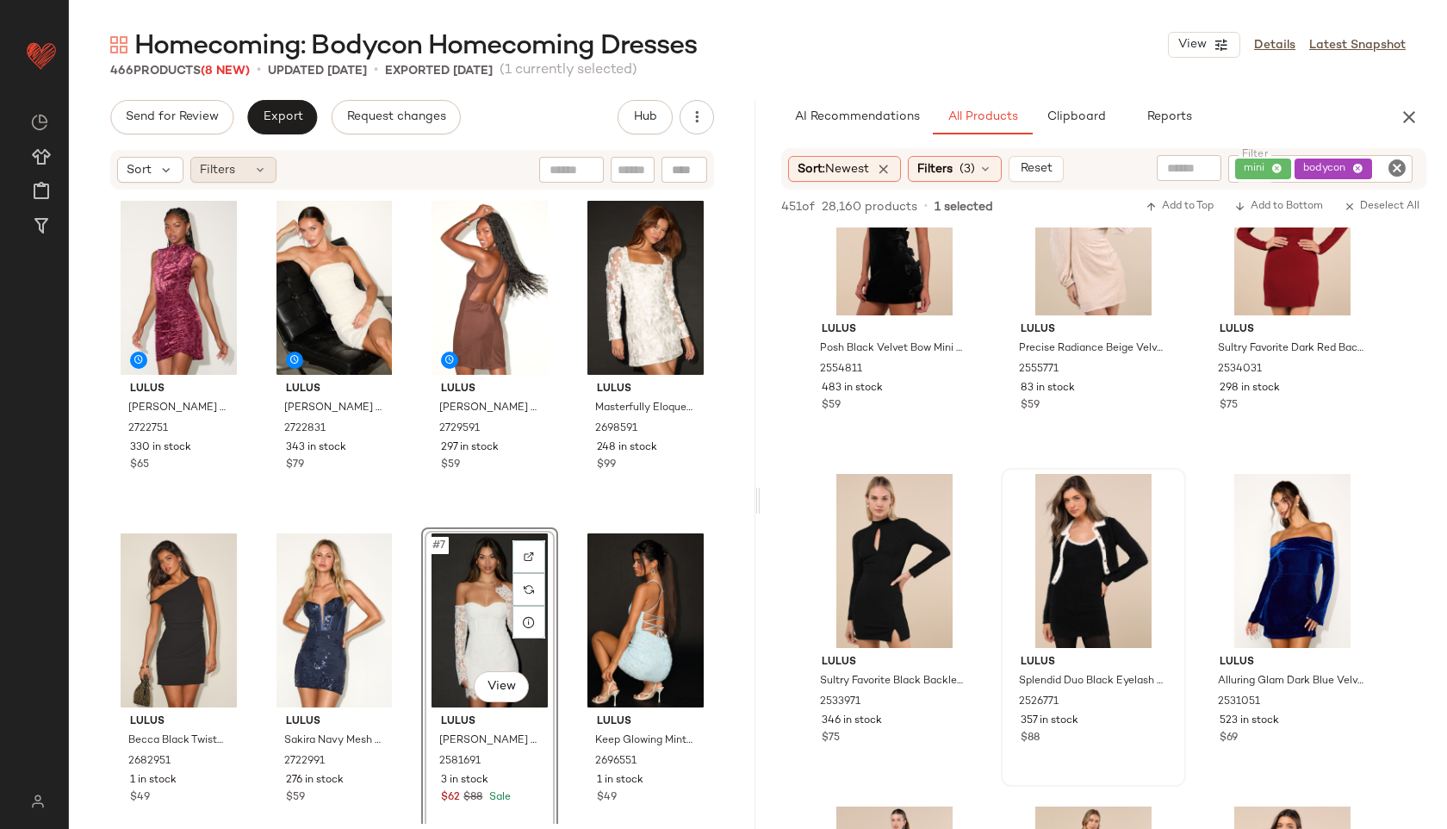
click at [250, 166] on div "Filters" at bounding box center [233, 170] width 86 height 26
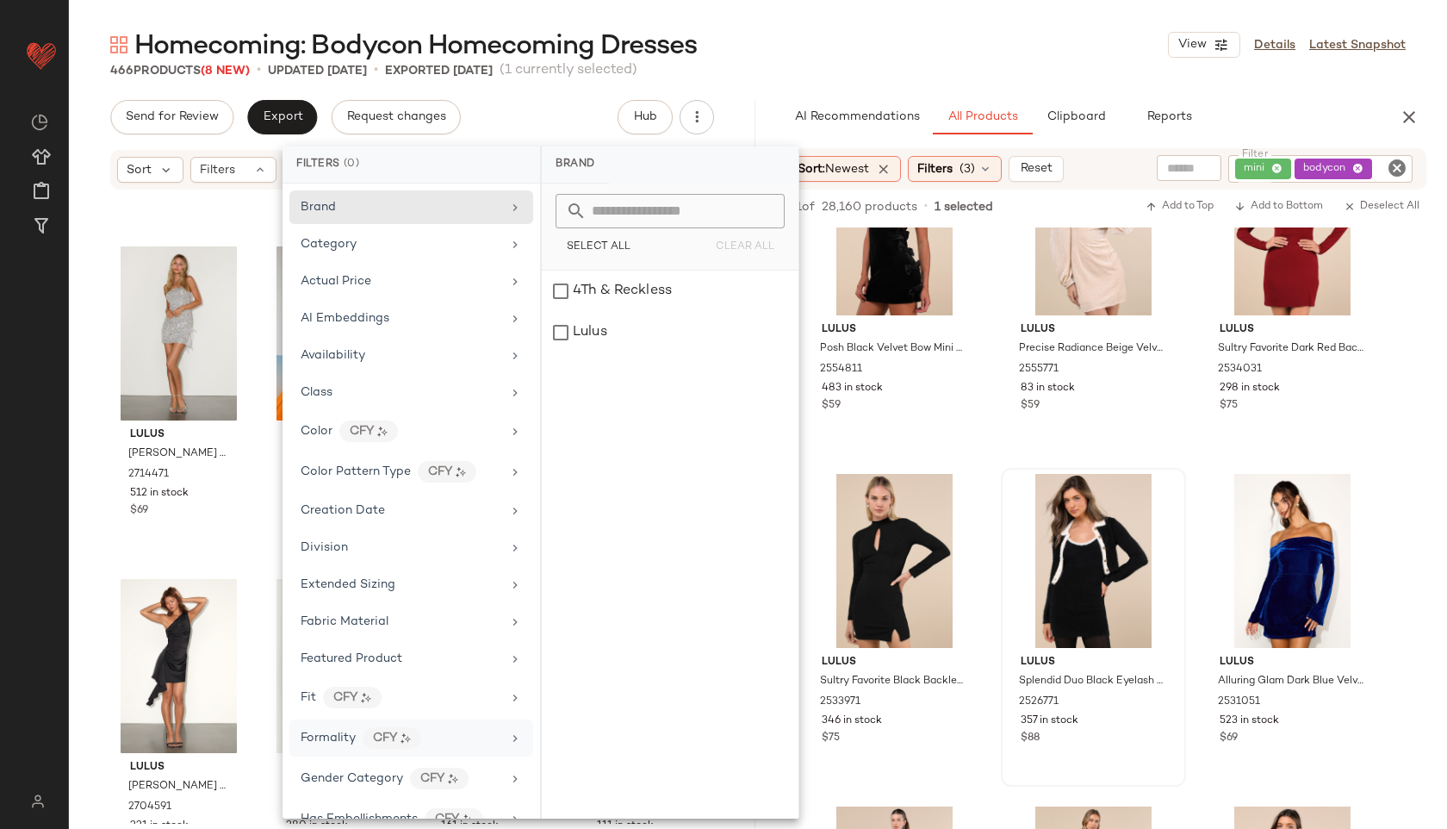
scroll to position [845, 0]
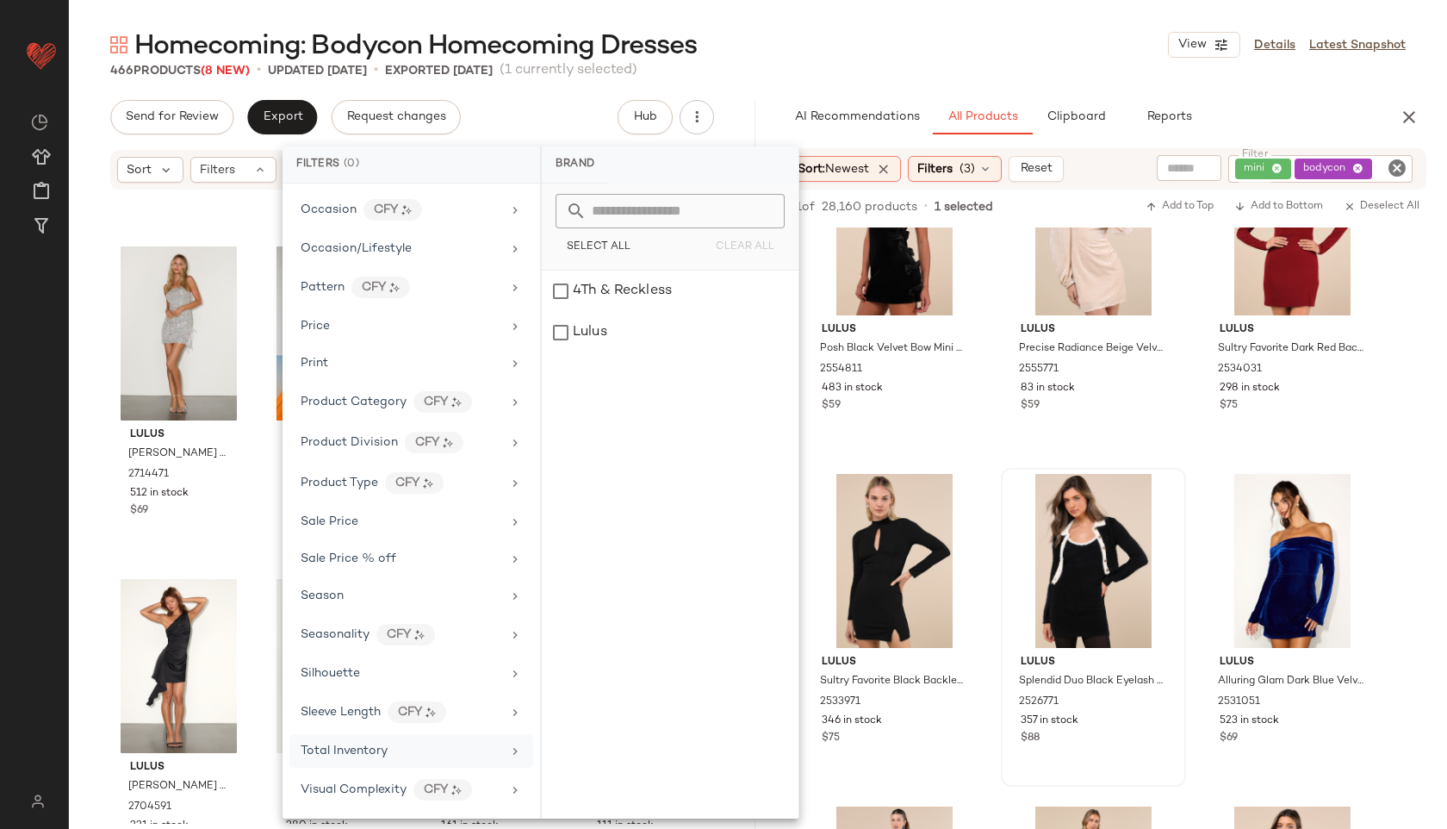
click at [380, 754] on span "Total Inventory" at bounding box center [344, 750] width 87 height 13
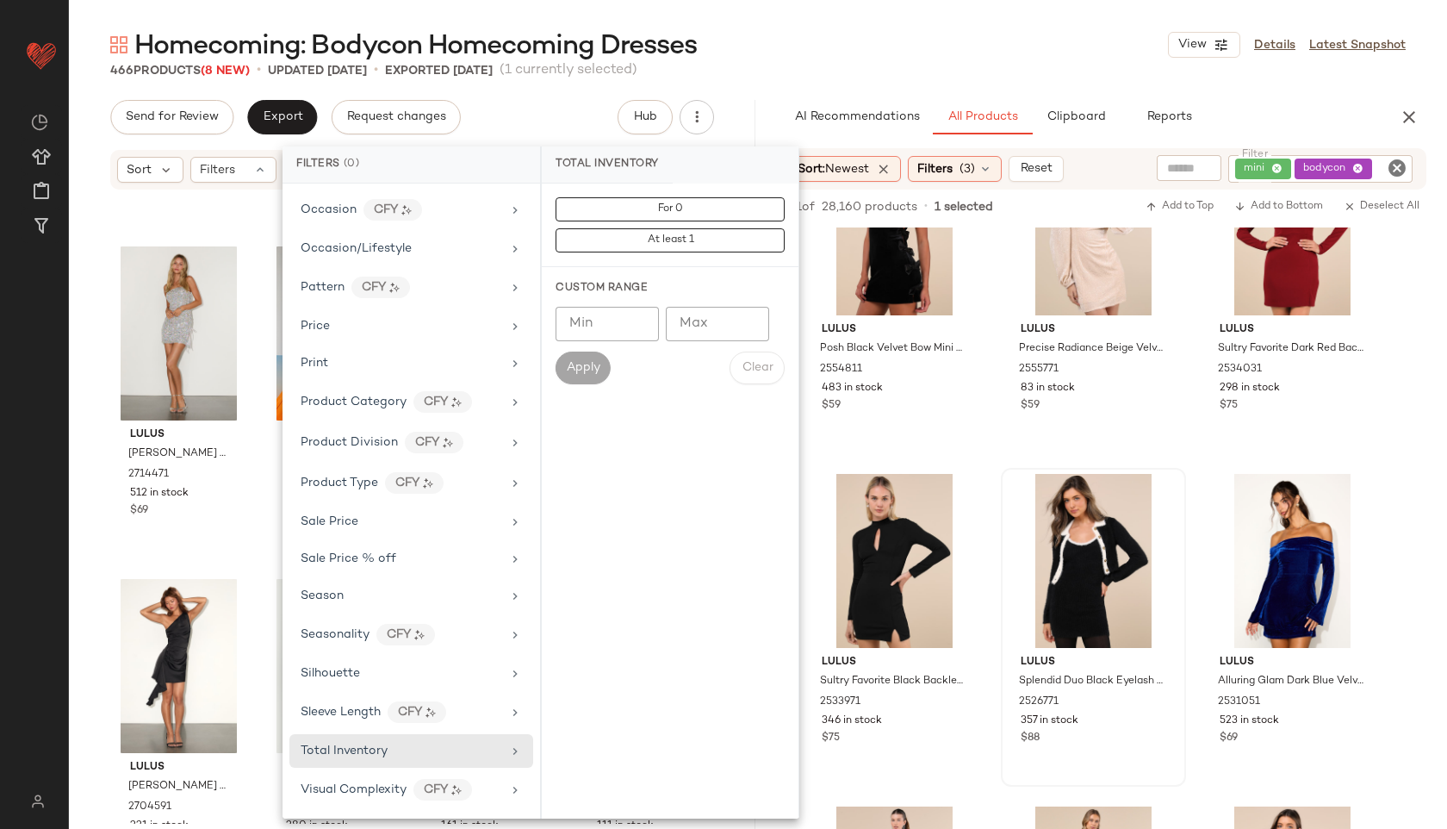
click at [698, 331] on input "Max" at bounding box center [717, 324] width 103 height 34
type input "**"
click at [578, 364] on span "Apply" at bounding box center [583, 368] width 34 height 14
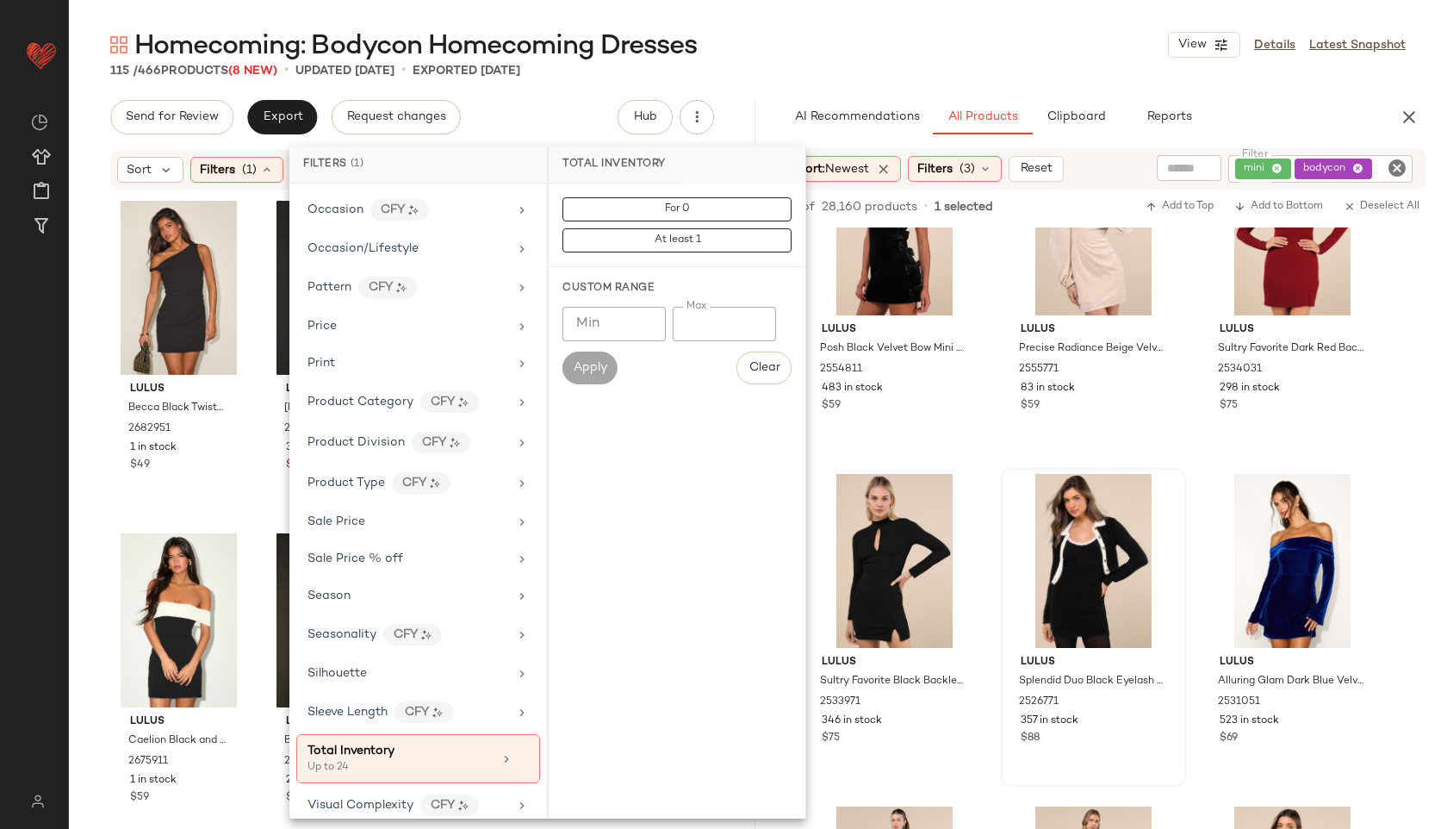
click at [846, 40] on div "Homecoming: Bodycon Homecoming Dresses View Details Latest Snapshot" at bounding box center [758, 45] width 1378 height 34
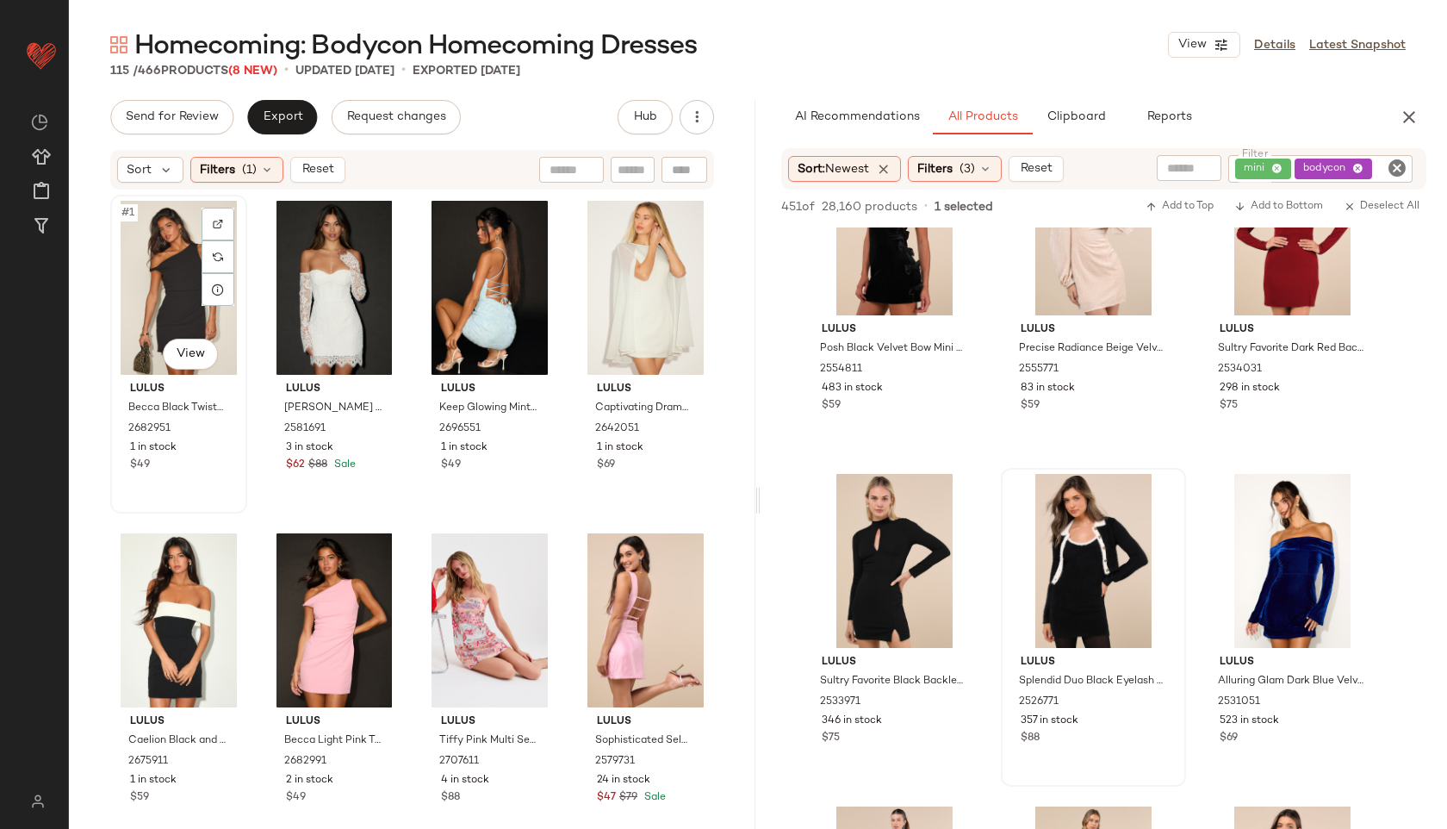
click at [177, 285] on div "#1 View" at bounding box center [178, 288] width 125 height 174
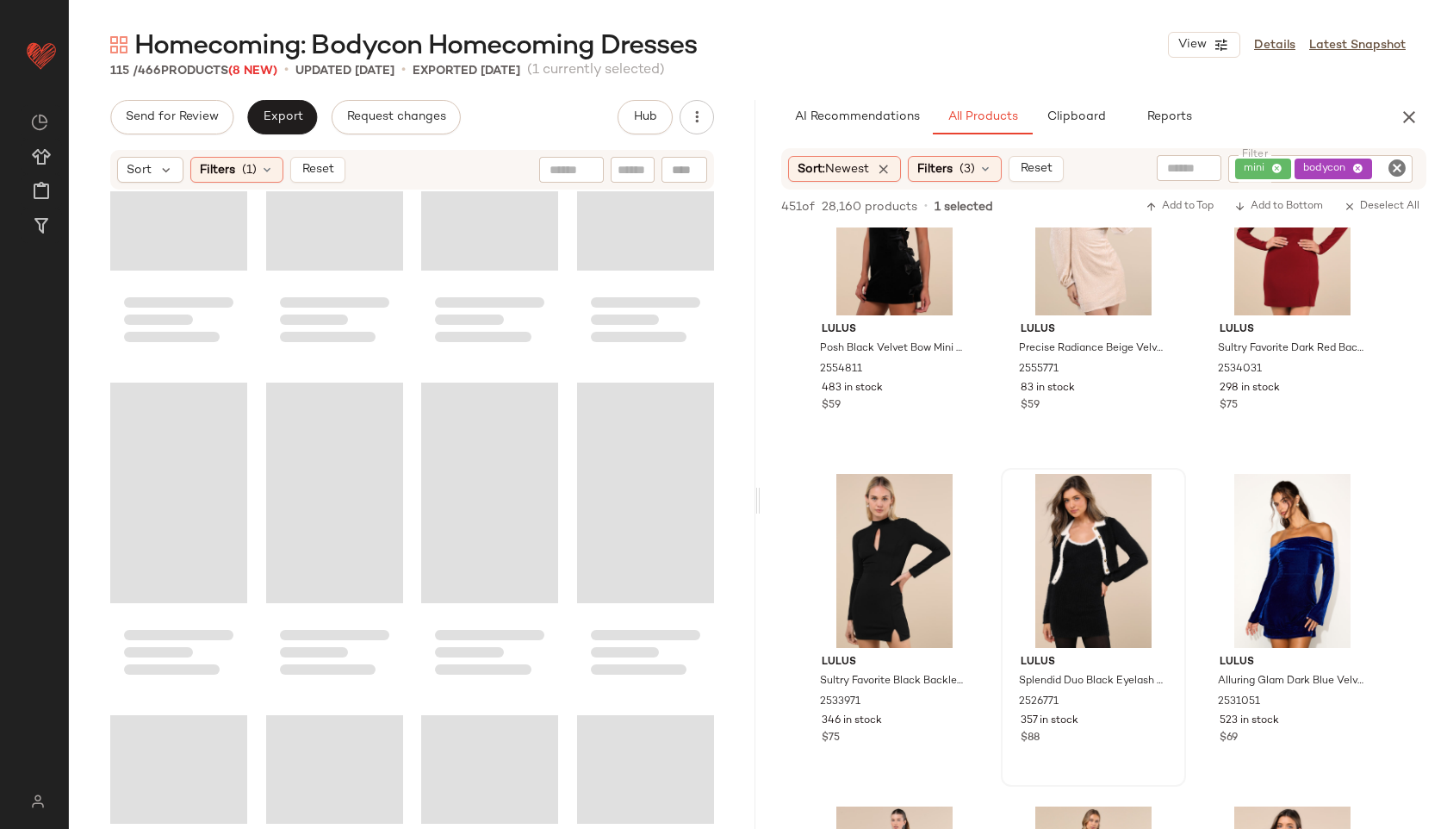
scroll to position [9015, 0]
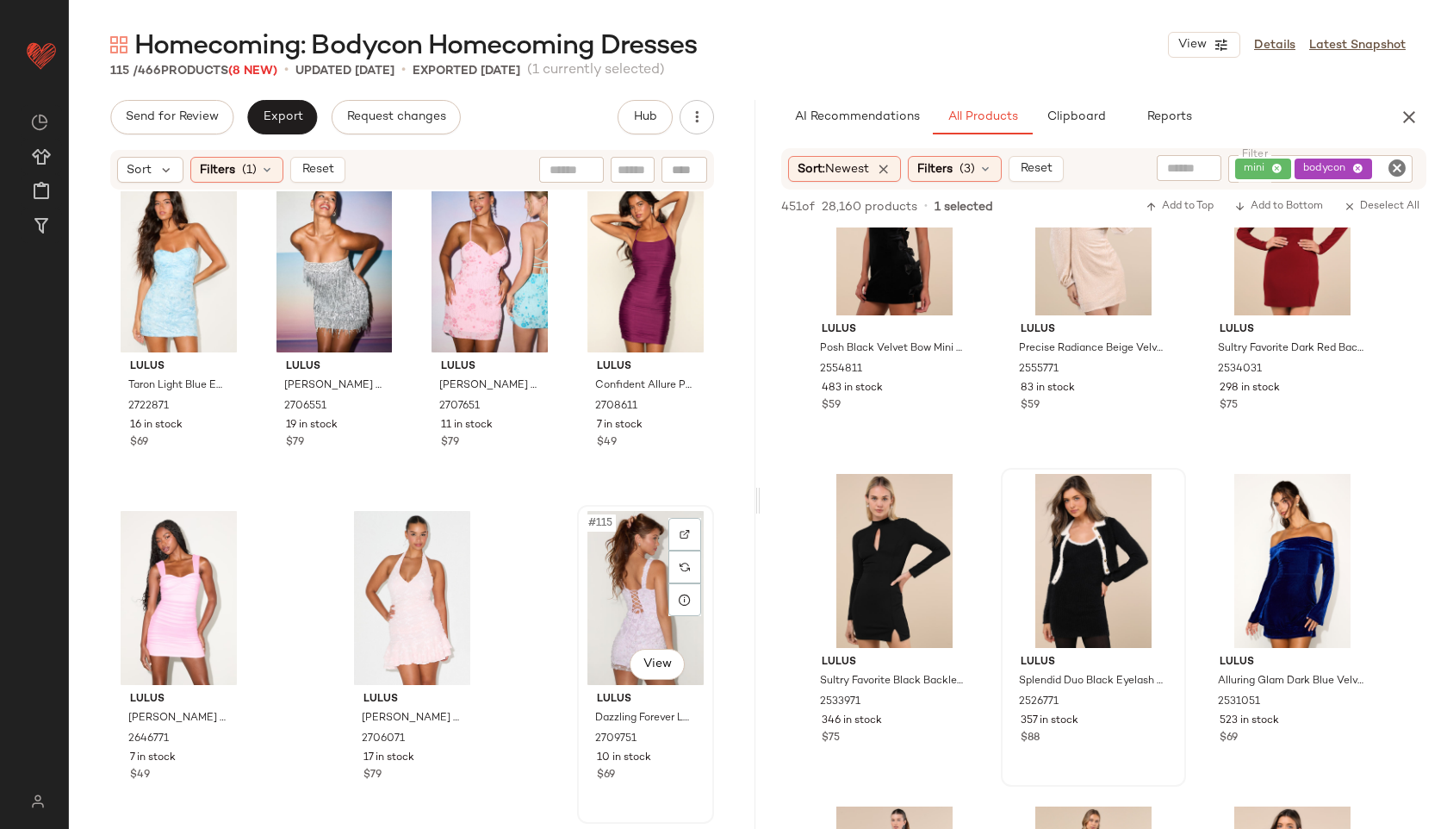
click at [633, 613] on div "#115 View" at bounding box center [645, 598] width 125 height 174
click at [320, 171] on span "Reset" at bounding box center [317, 170] width 33 height 14
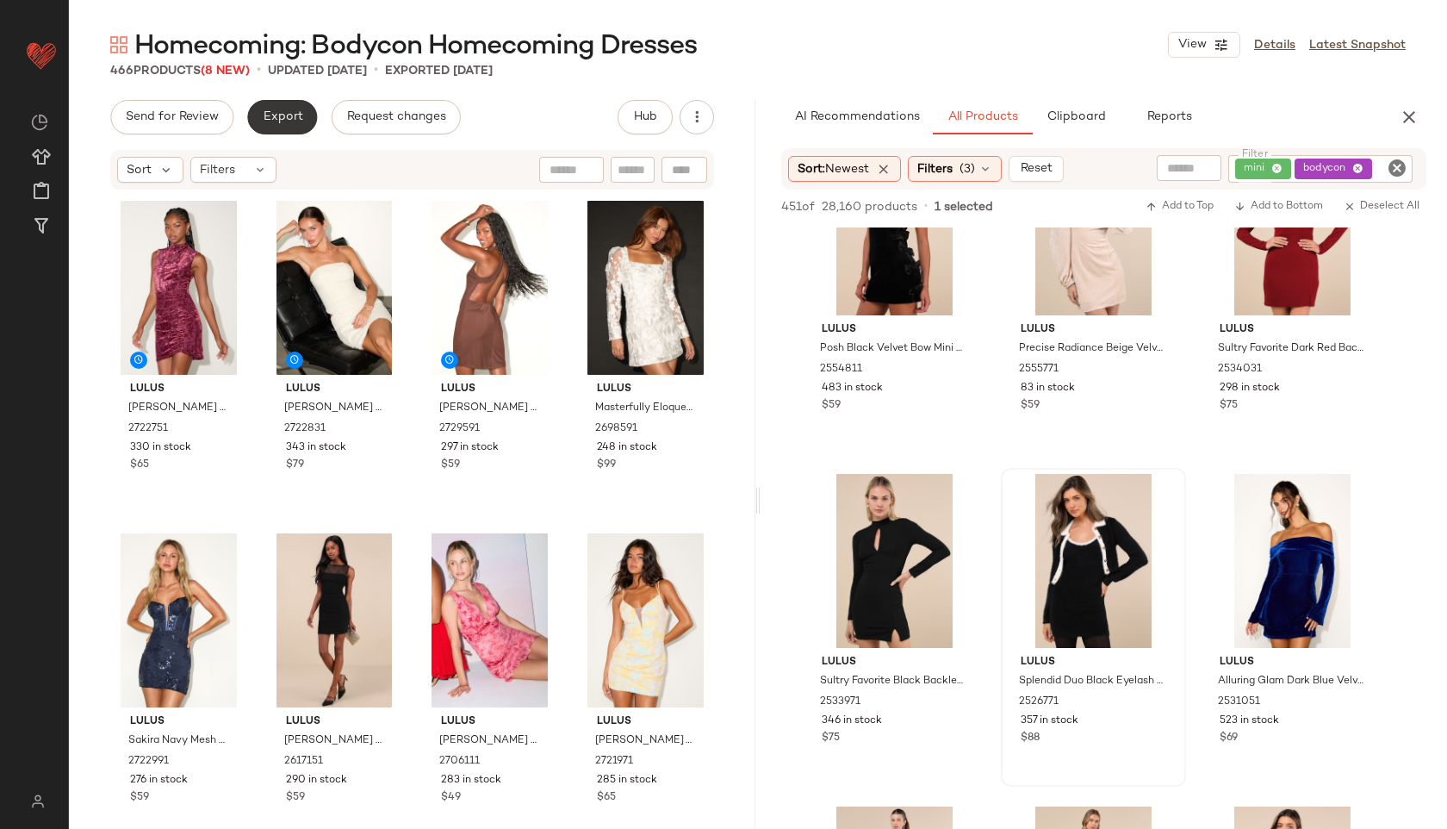
click at [264, 120] on span "Export" at bounding box center [282, 117] width 40 height 14
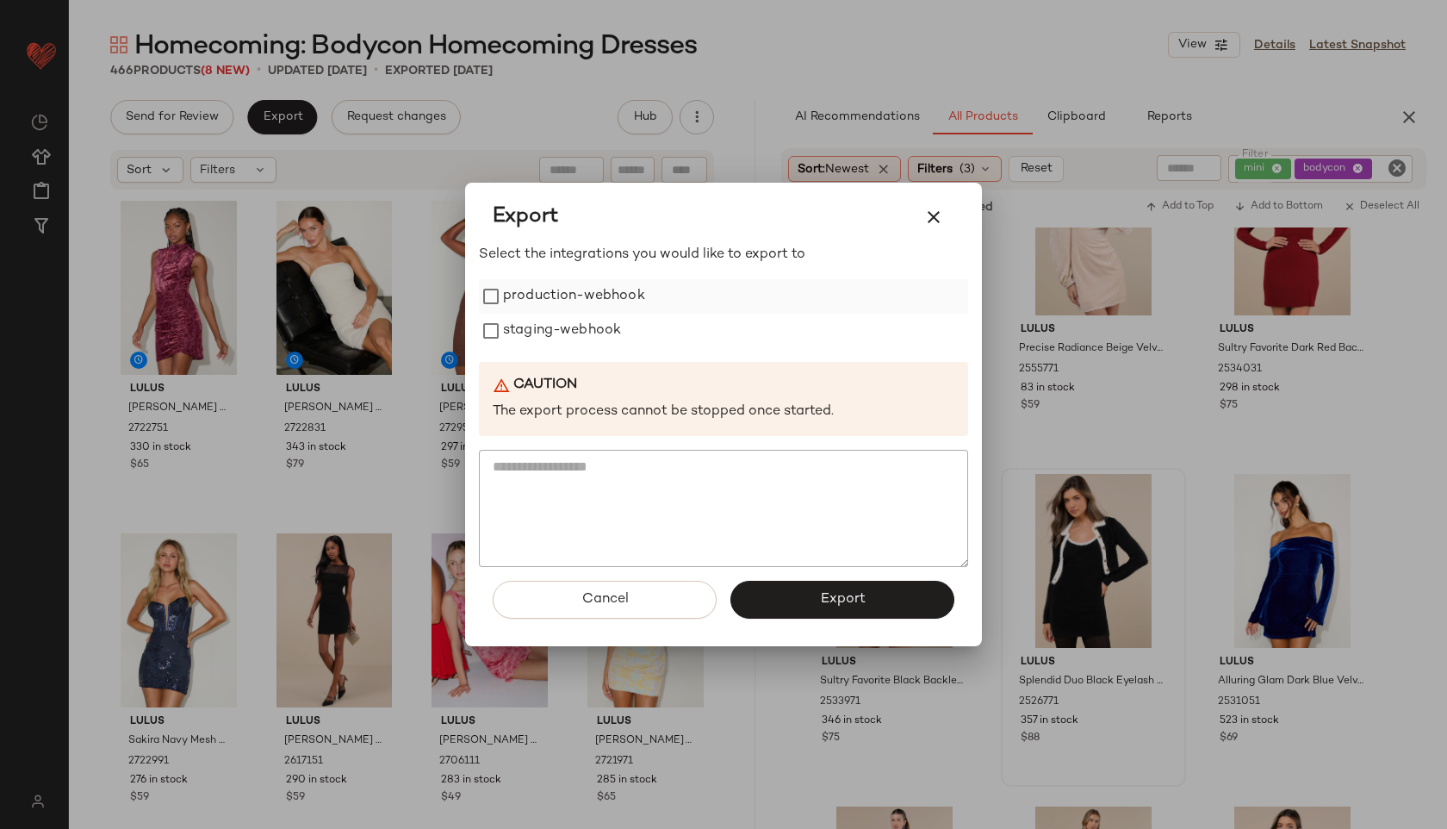
click at [529, 287] on label "production-webhook" at bounding box center [574, 296] width 142 height 34
click at [538, 334] on label "staging-webhook" at bounding box center [562, 331] width 118 height 34
click at [816, 585] on button "Export" at bounding box center [843, 600] width 224 height 38
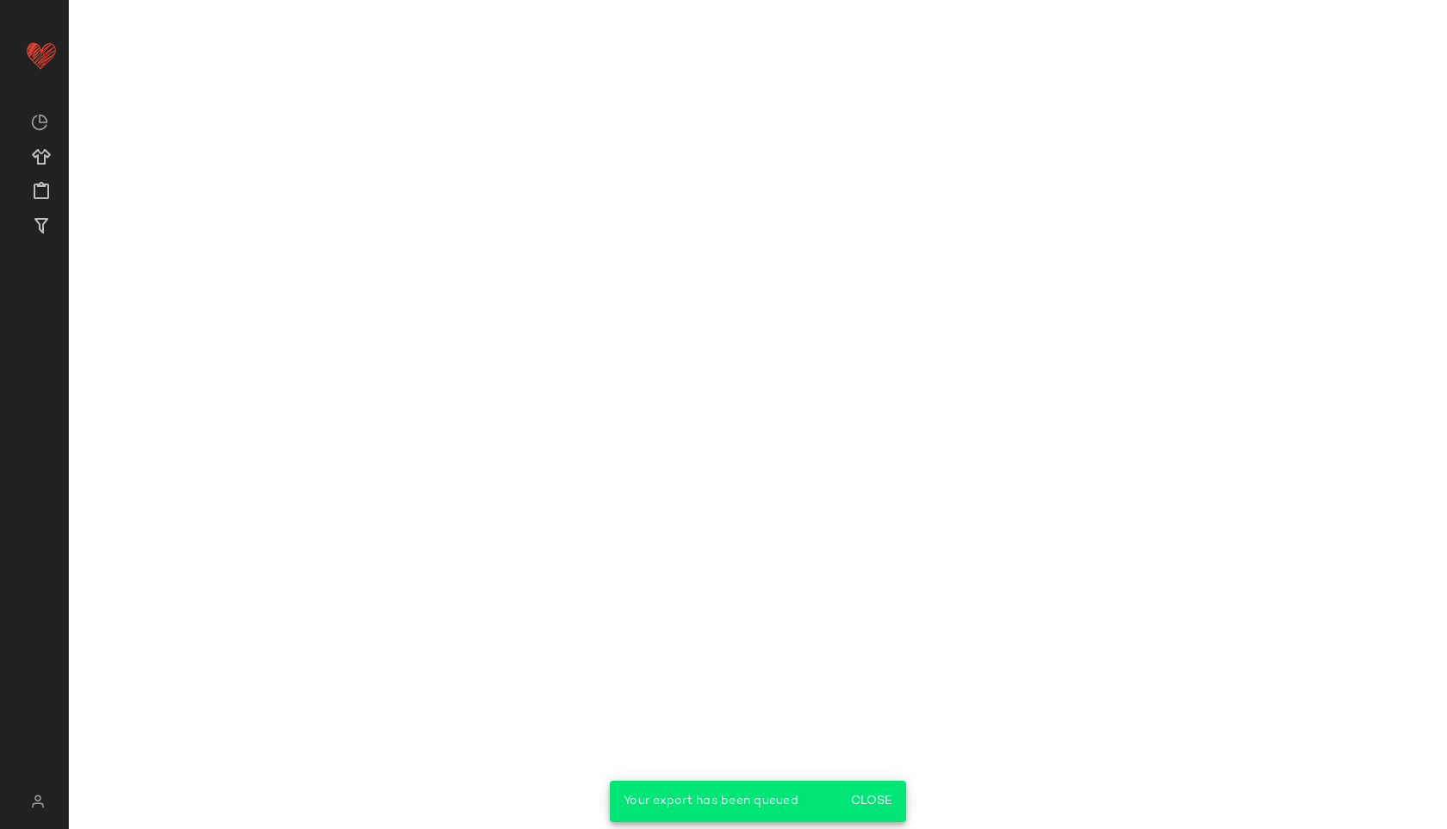
scroll to position [6411, 0]
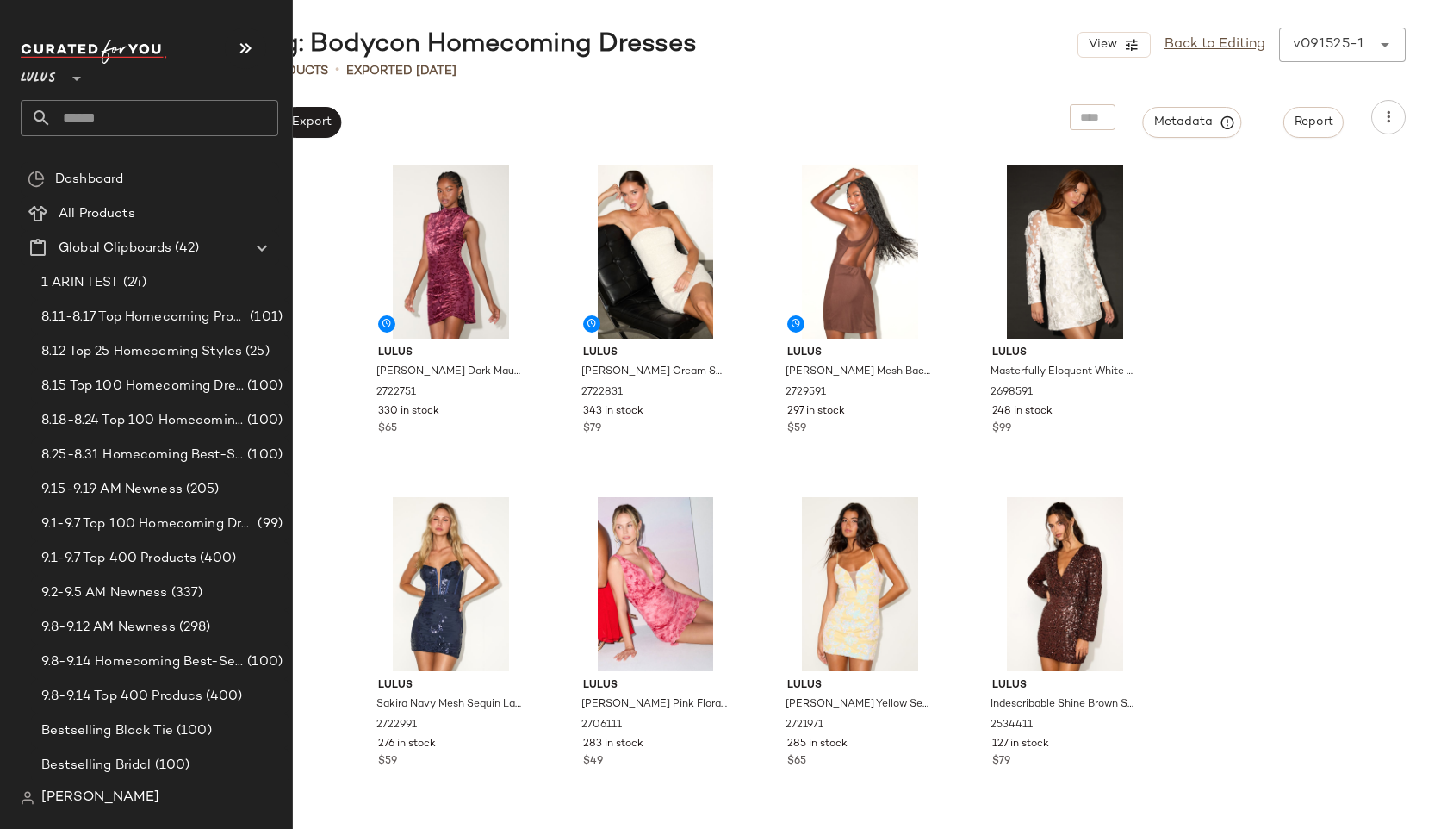
click at [96, 125] on input "text" at bounding box center [165, 118] width 227 height 36
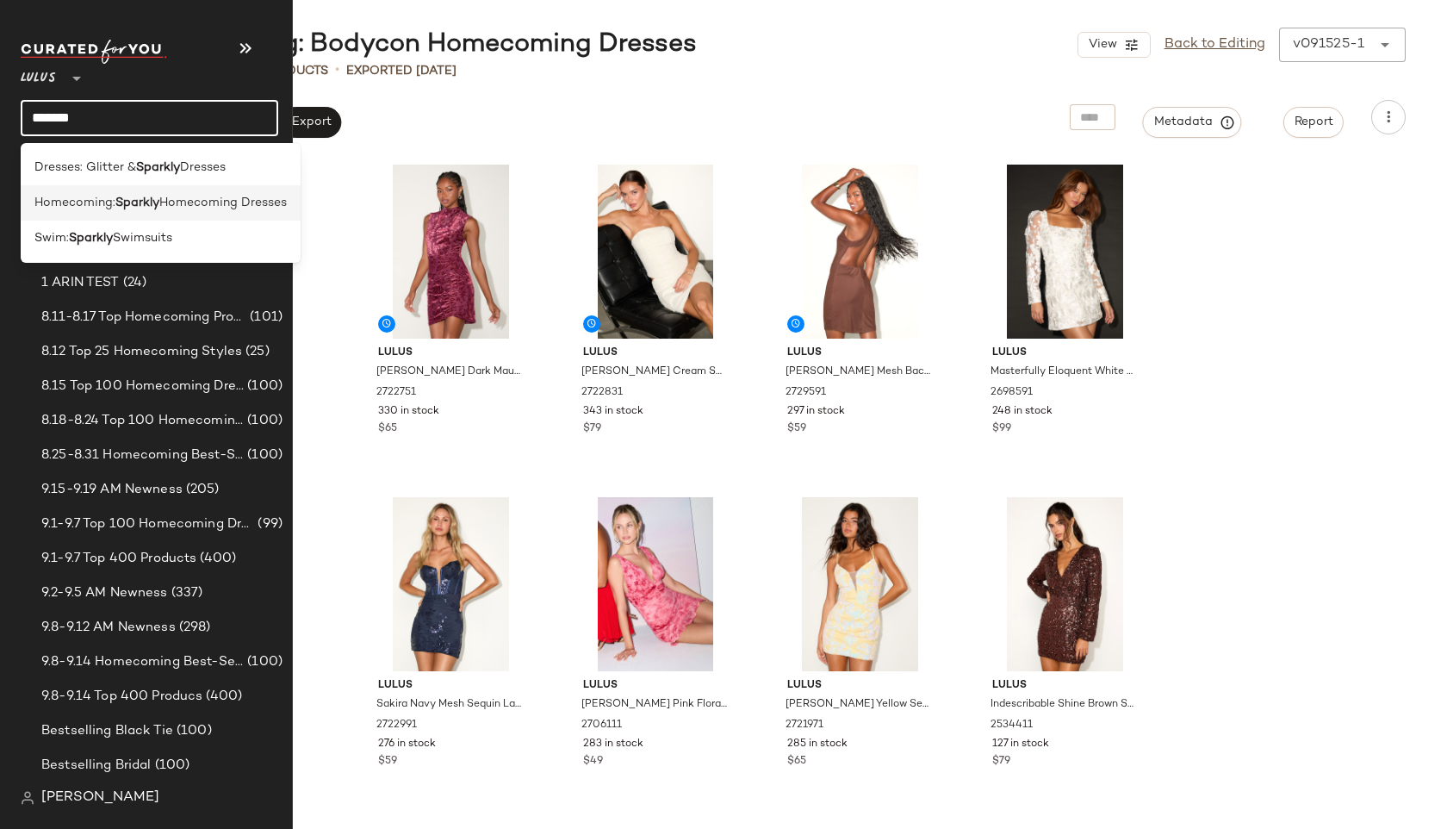
type input "*******"
click at [103, 199] on span "Homecoming:" at bounding box center [74, 203] width 81 height 18
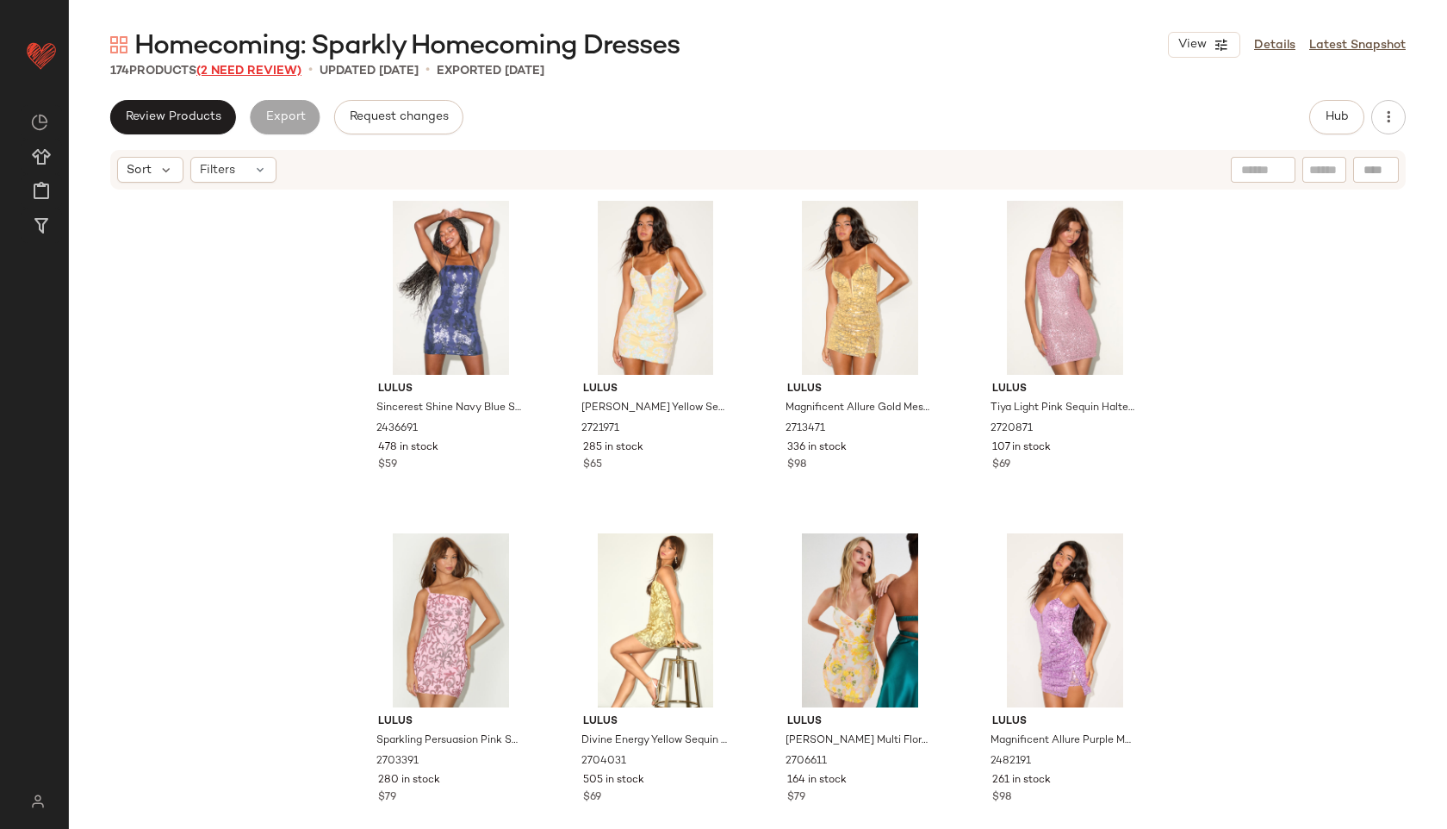
click at [269, 65] on span "(2 Need Review)" at bounding box center [248, 71] width 105 height 13
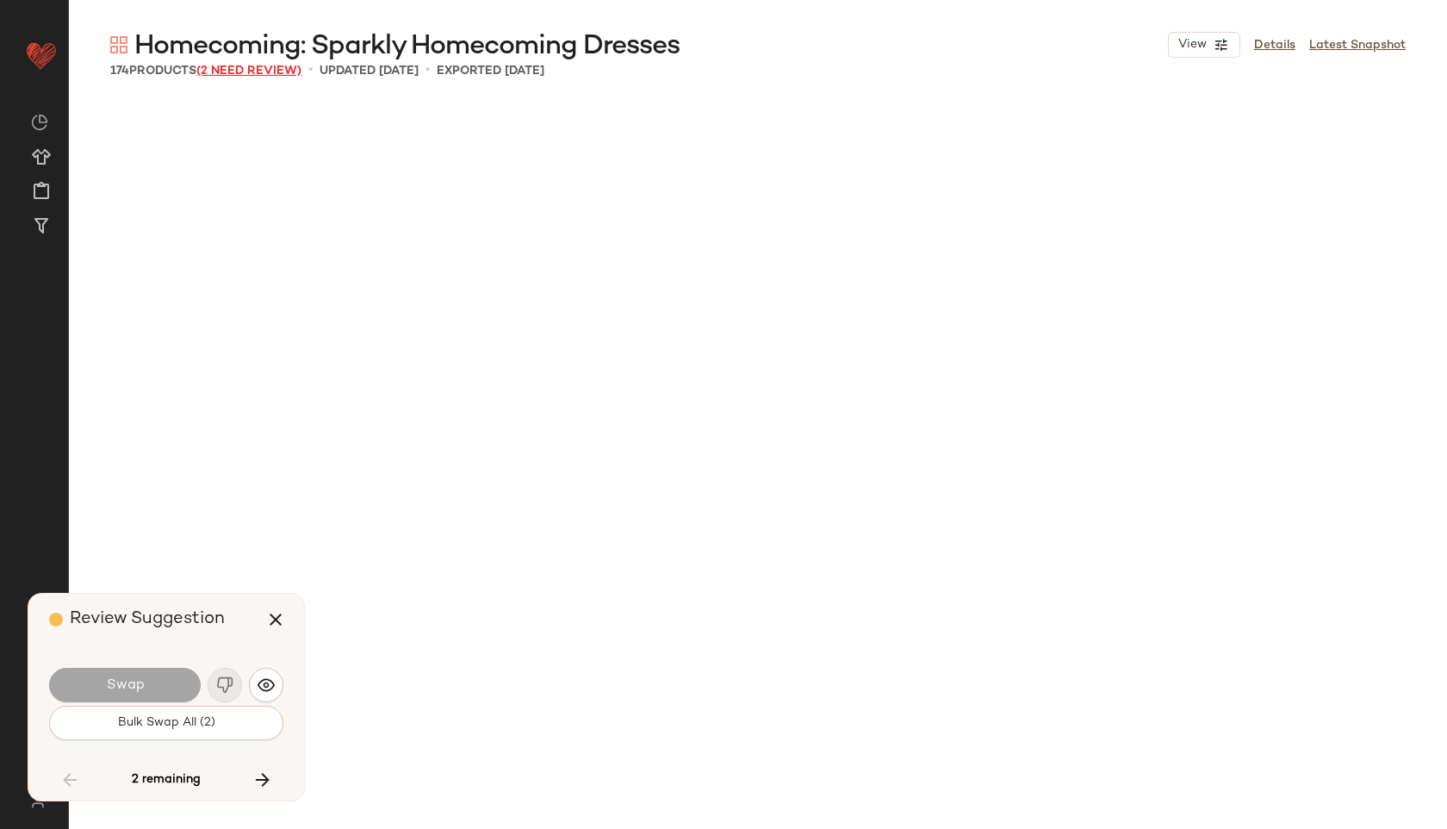
scroll to position [9644, 0]
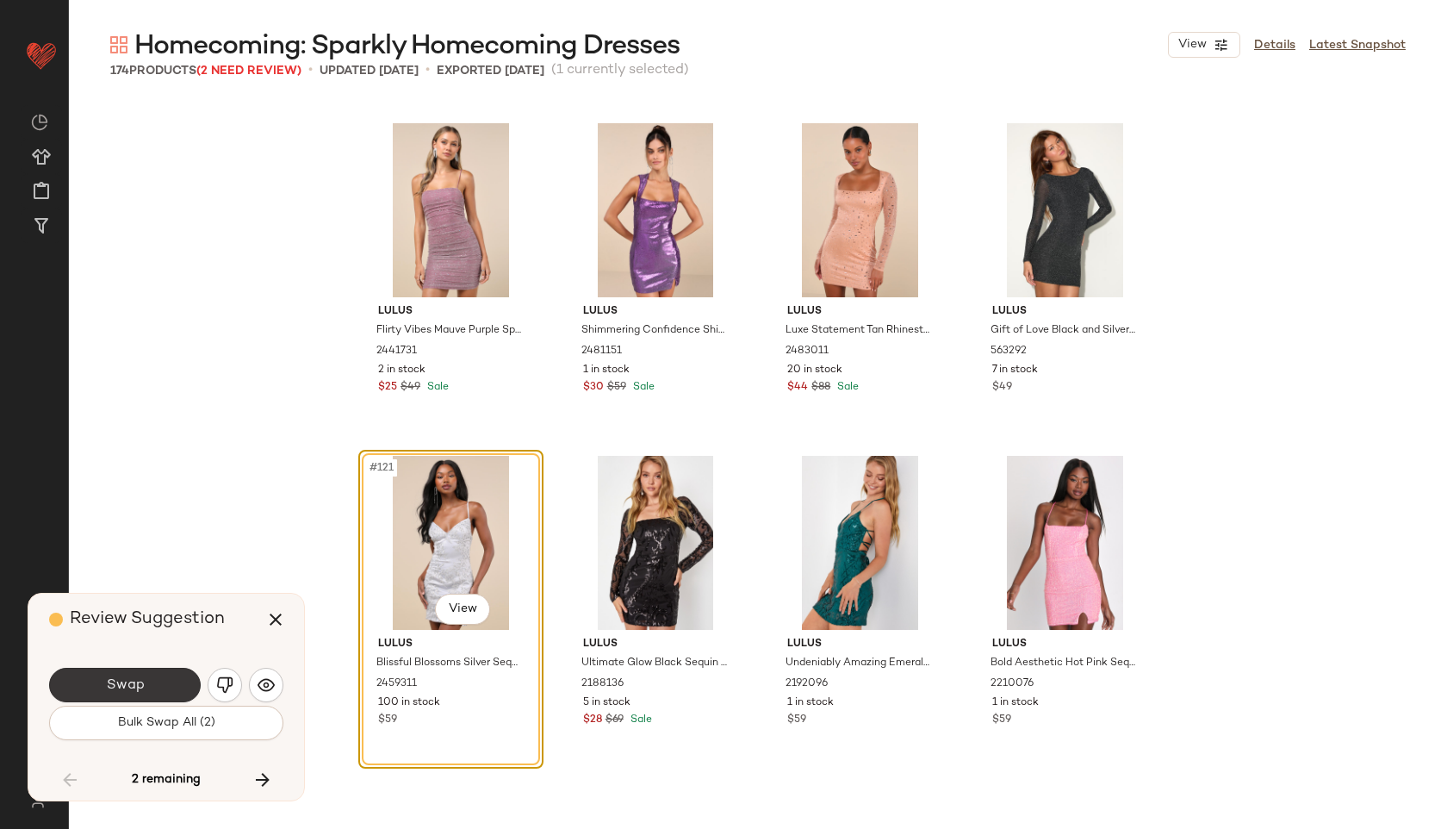
click at [156, 688] on button "Swap" at bounding box center [125, 685] width 152 height 34
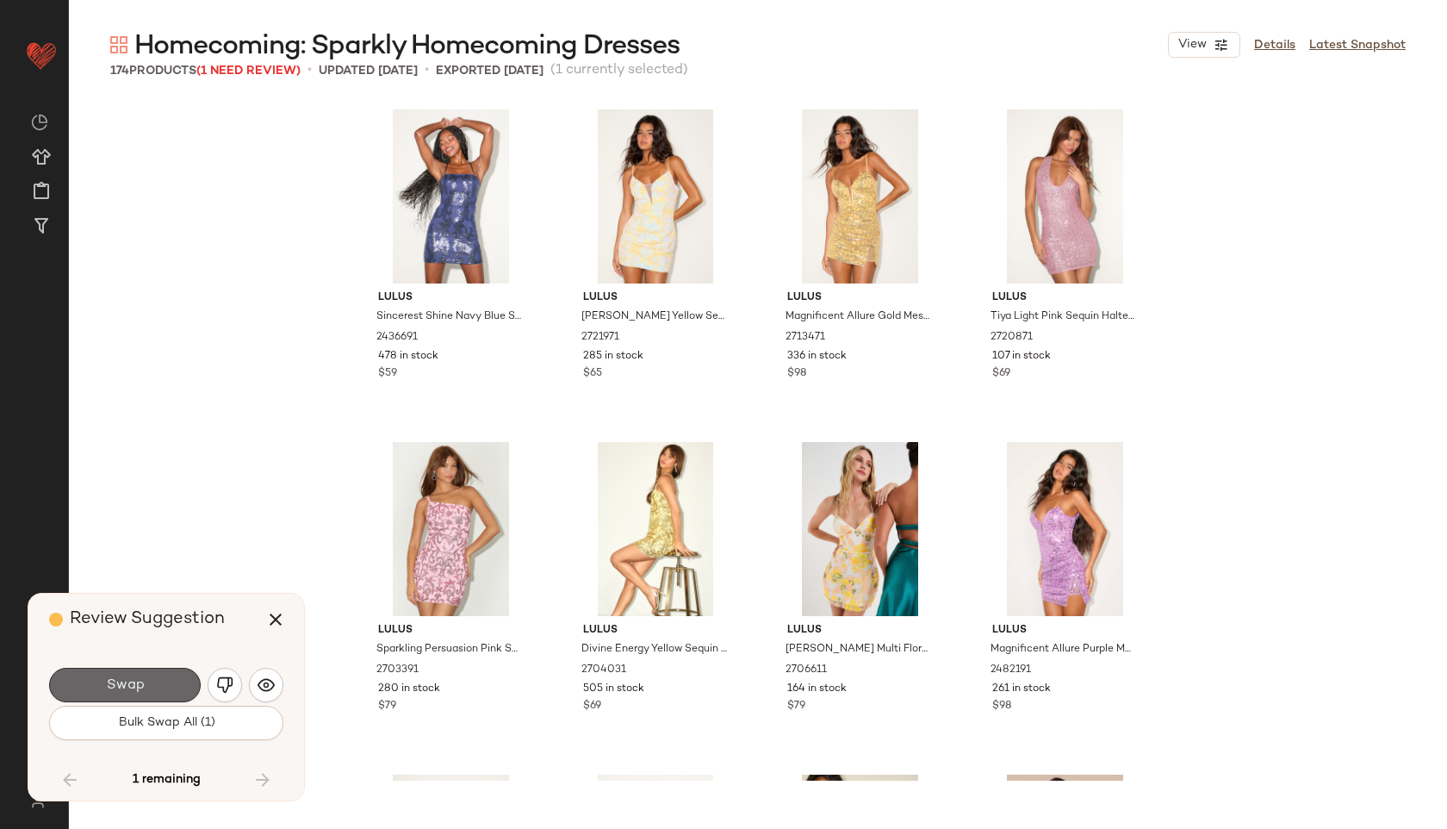
click at [177, 688] on button "Swap" at bounding box center [125, 685] width 152 height 34
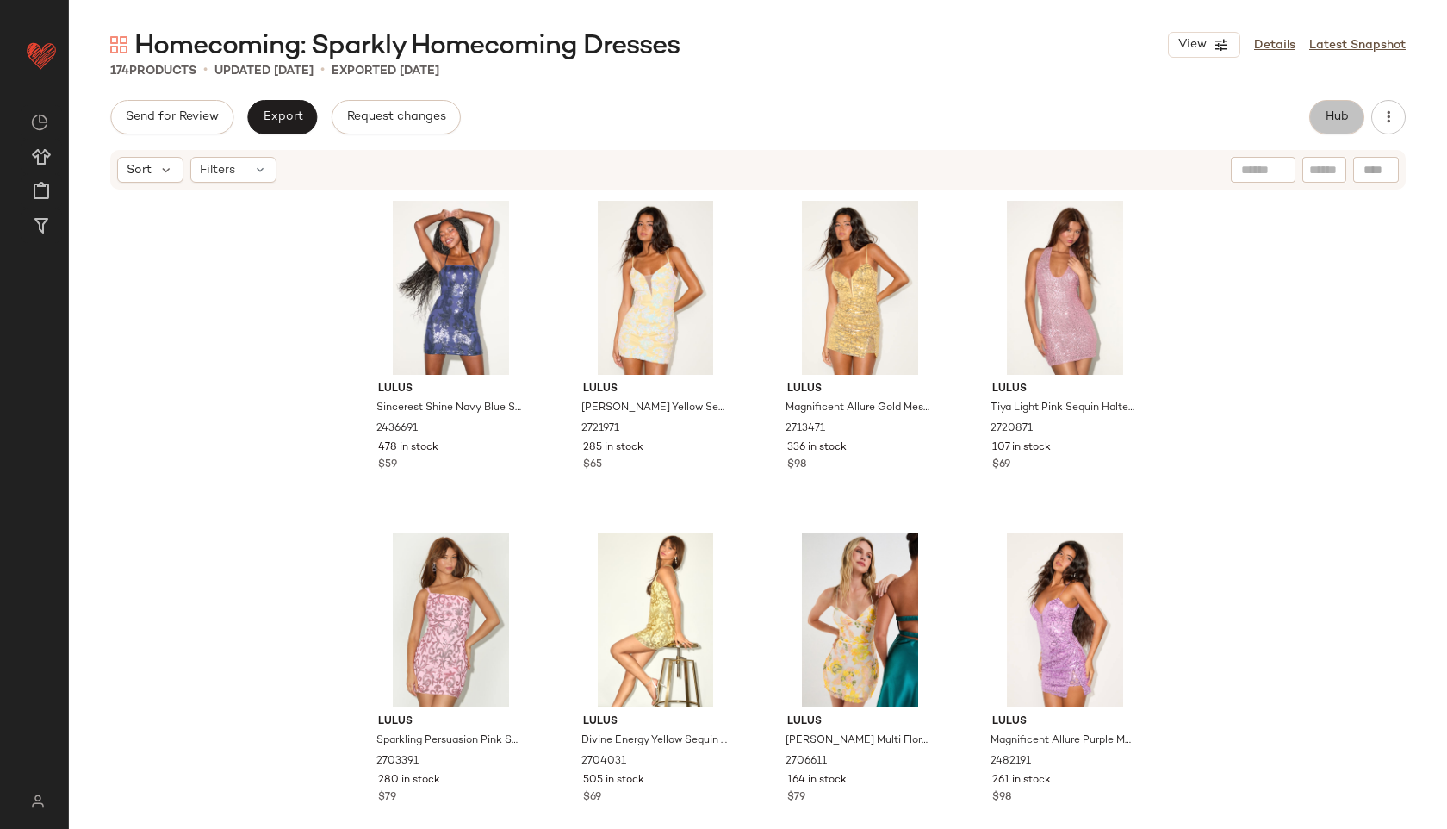
click at [1333, 131] on button "Hub" at bounding box center [1337, 117] width 55 height 34
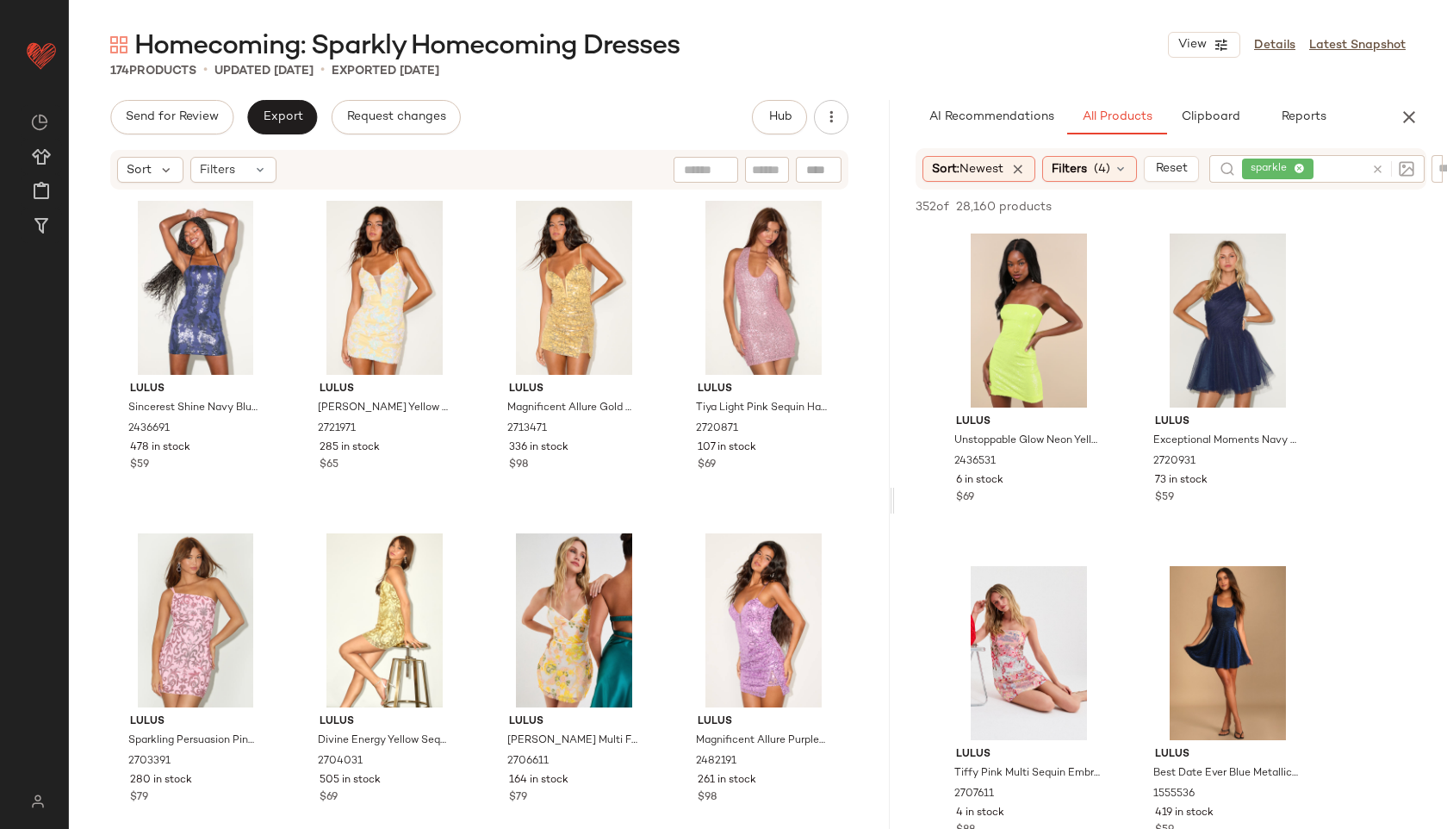
drag, startPoint x: 756, startPoint y: 503, endPoint x: 893, endPoint y: 488, distance: 137.9
click at [894, 488] on div "Homecoming: Sparkly Homecoming Dresses View Details Latest Snapshot 174 Product…" at bounding box center [758, 428] width 1378 height 801
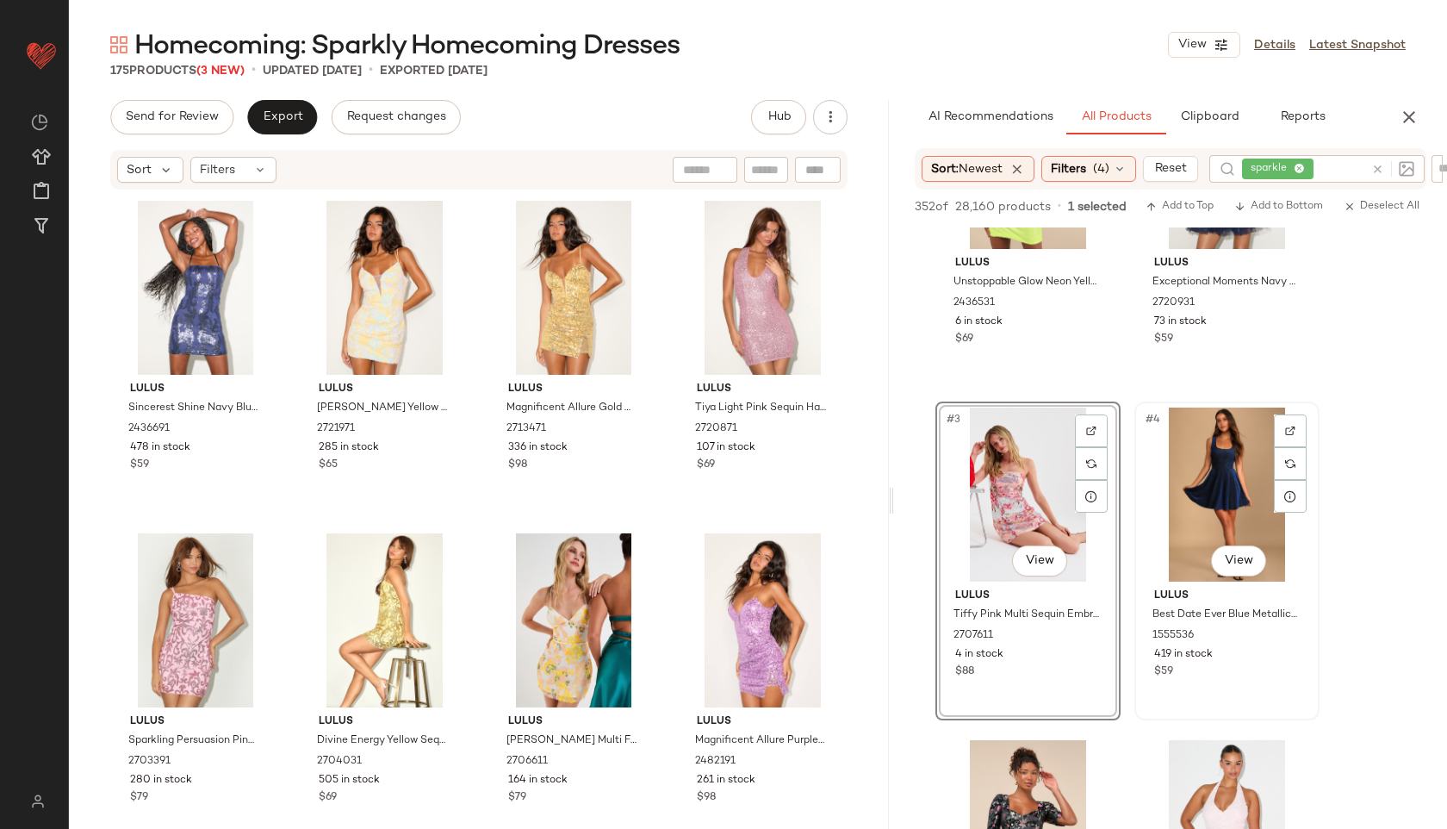
scroll to position [159, 0]
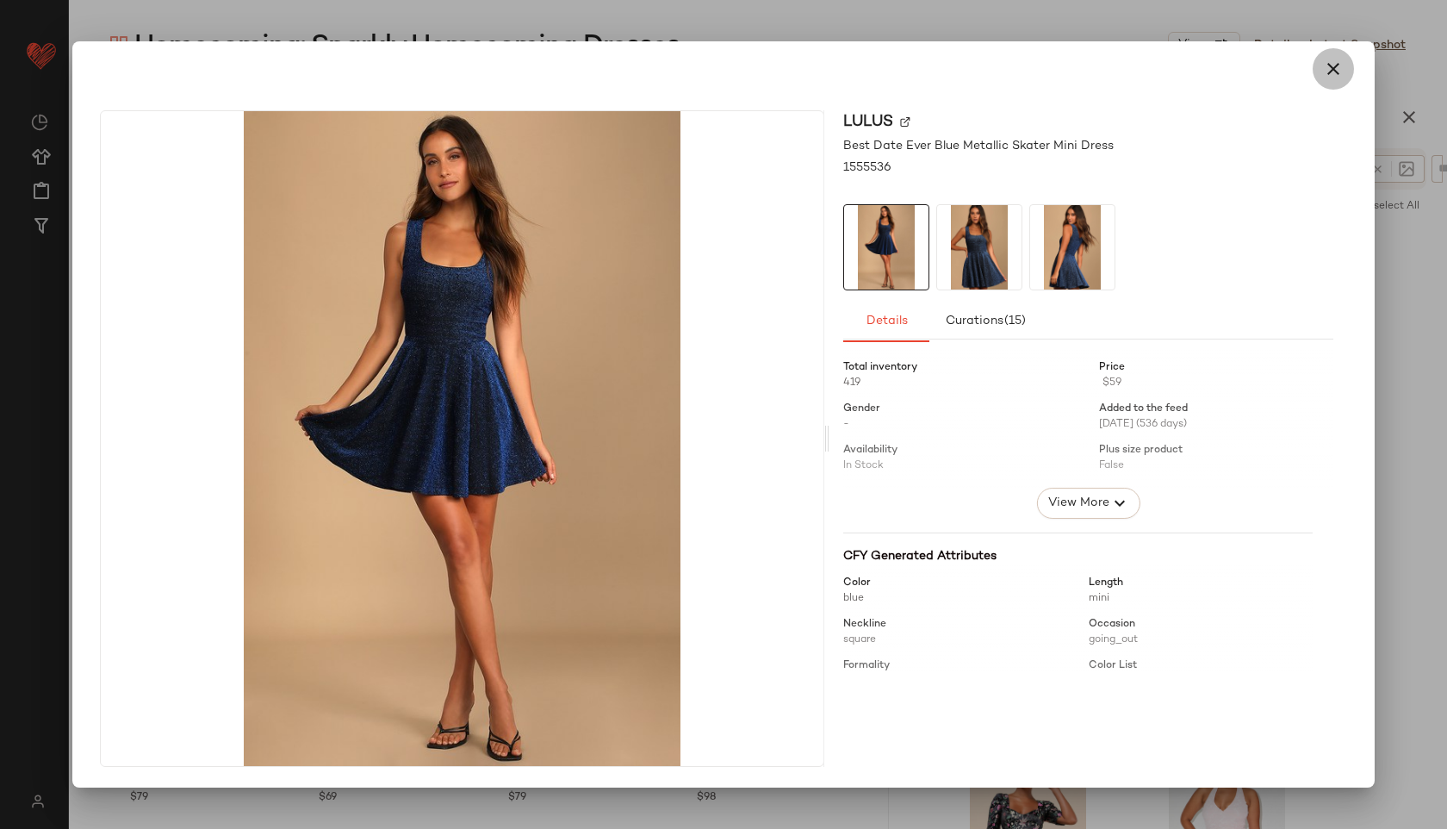
click at [1324, 62] on icon "button" at bounding box center [1333, 69] width 21 height 21
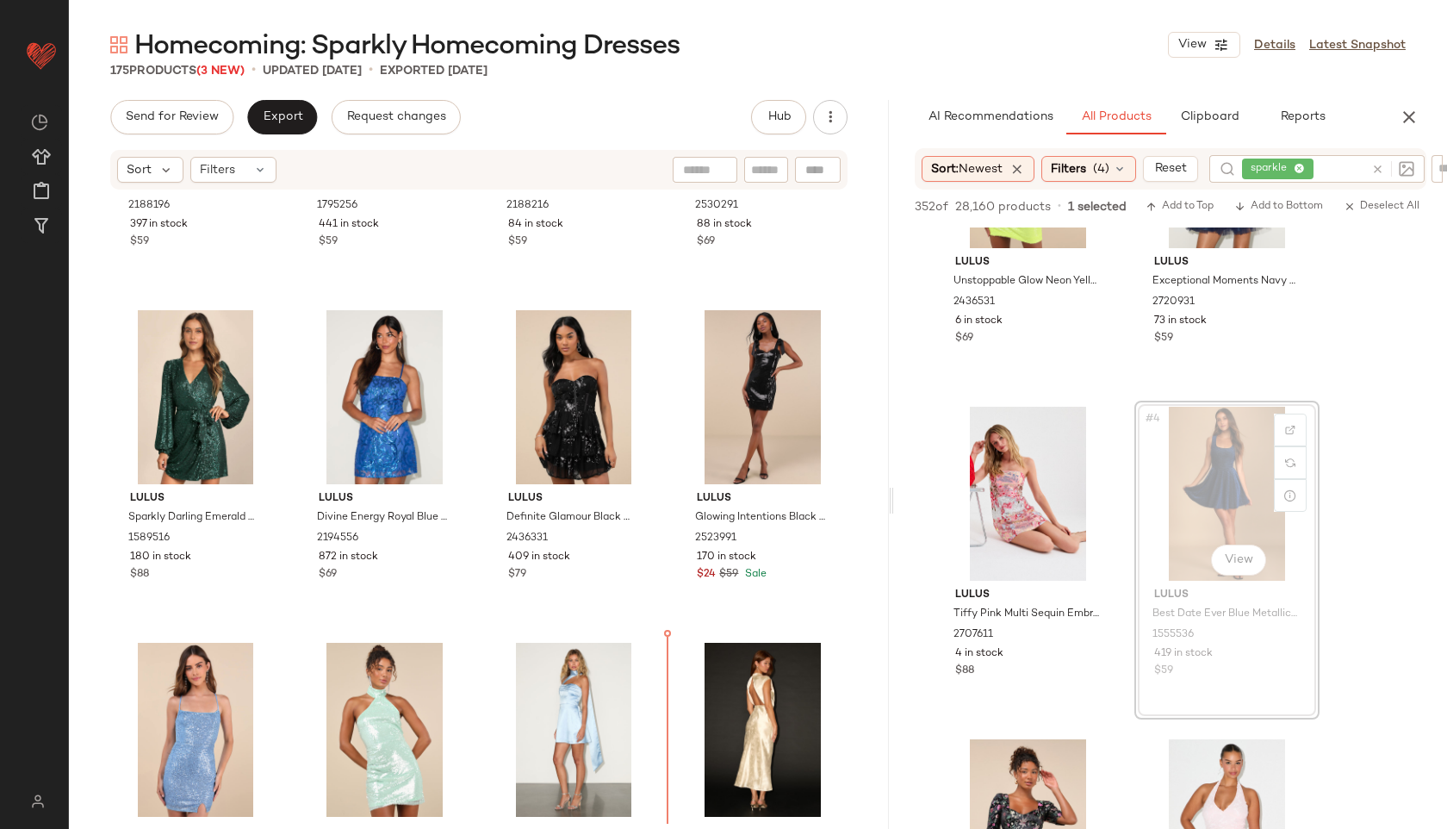
scroll to position [4955, 0]
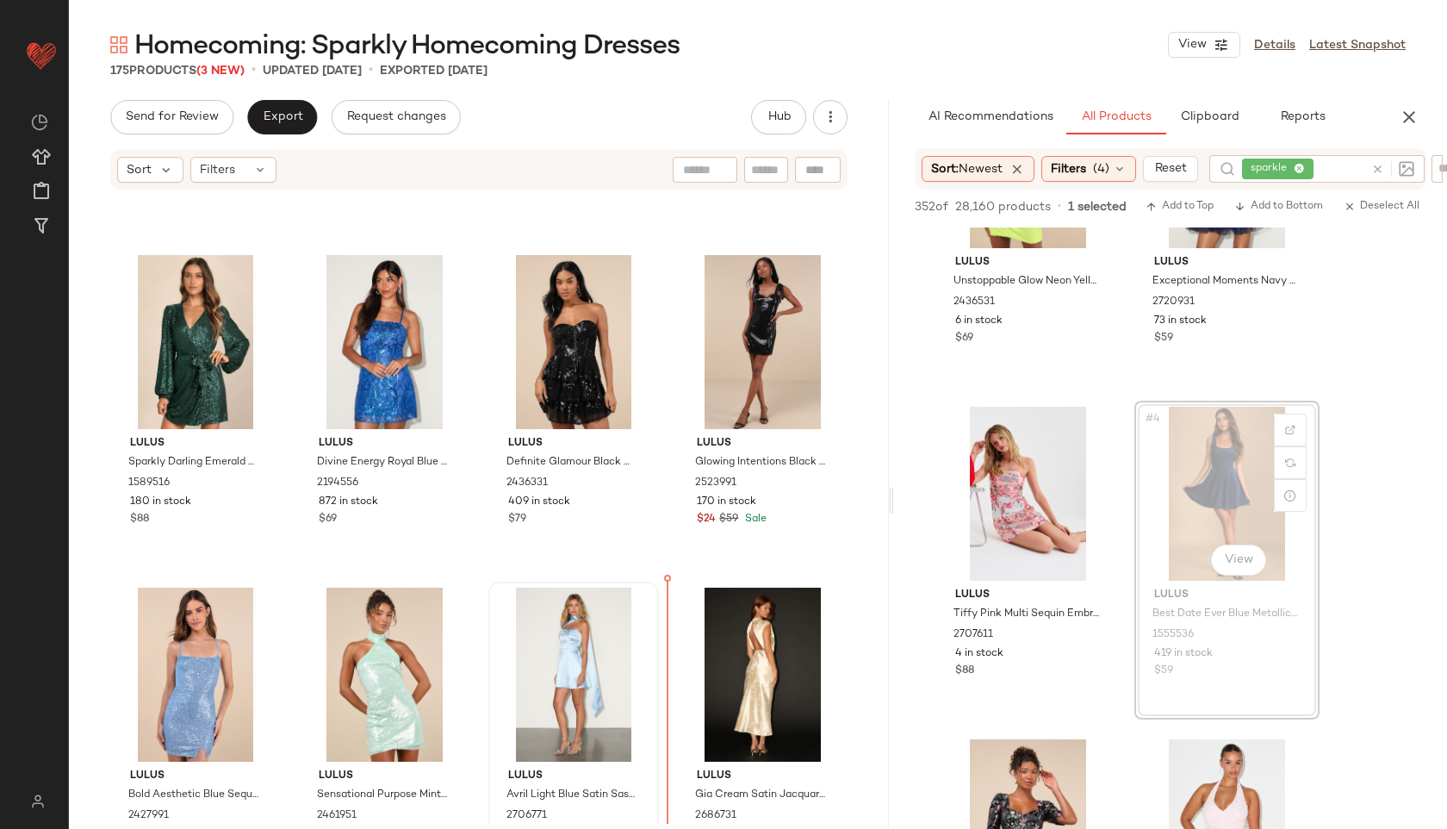
drag, startPoint x: 1217, startPoint y: 494, endPoint x: 647, endPoint y: 731, distance: 617.6
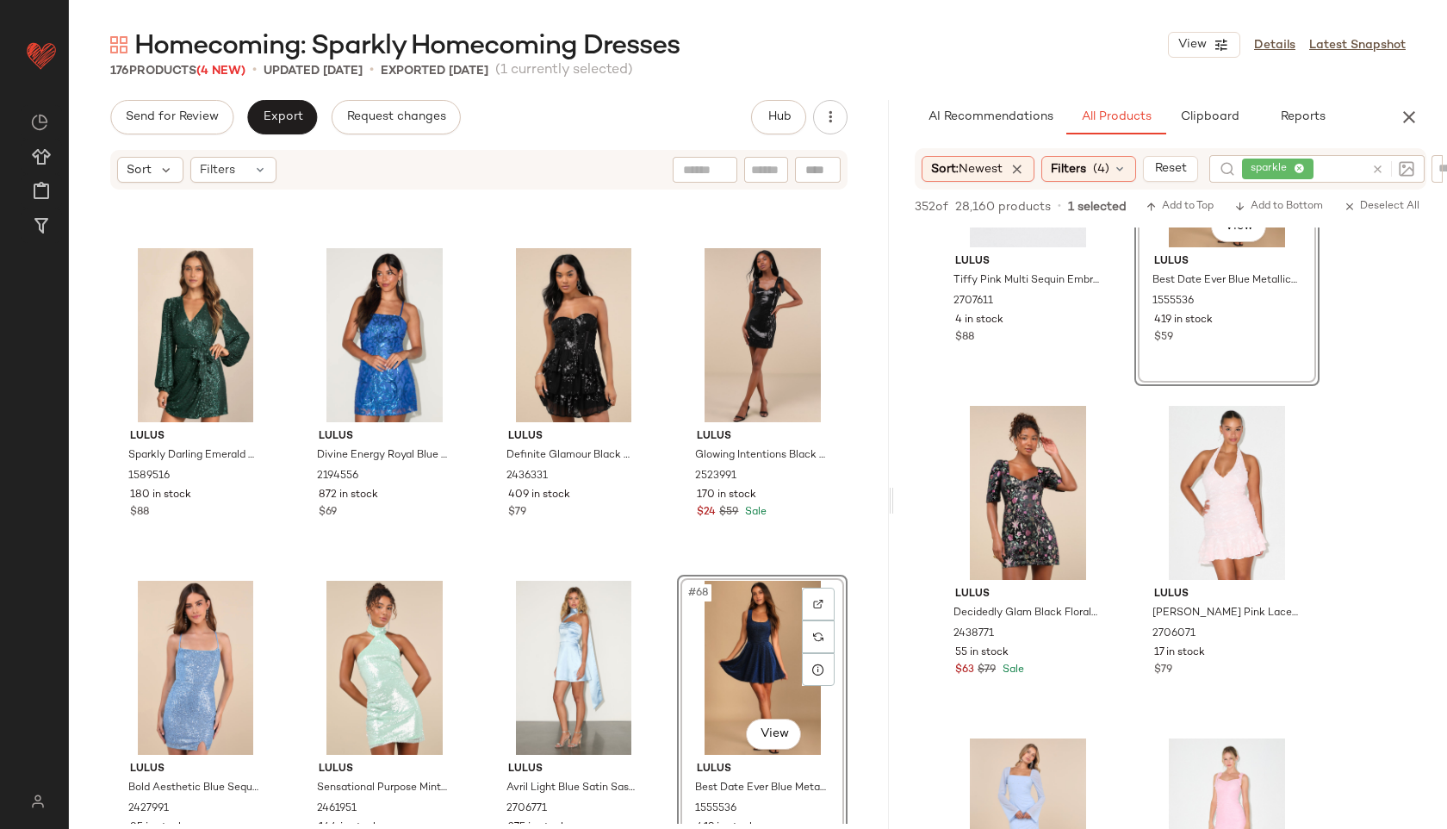
scroll to position [506, 0]
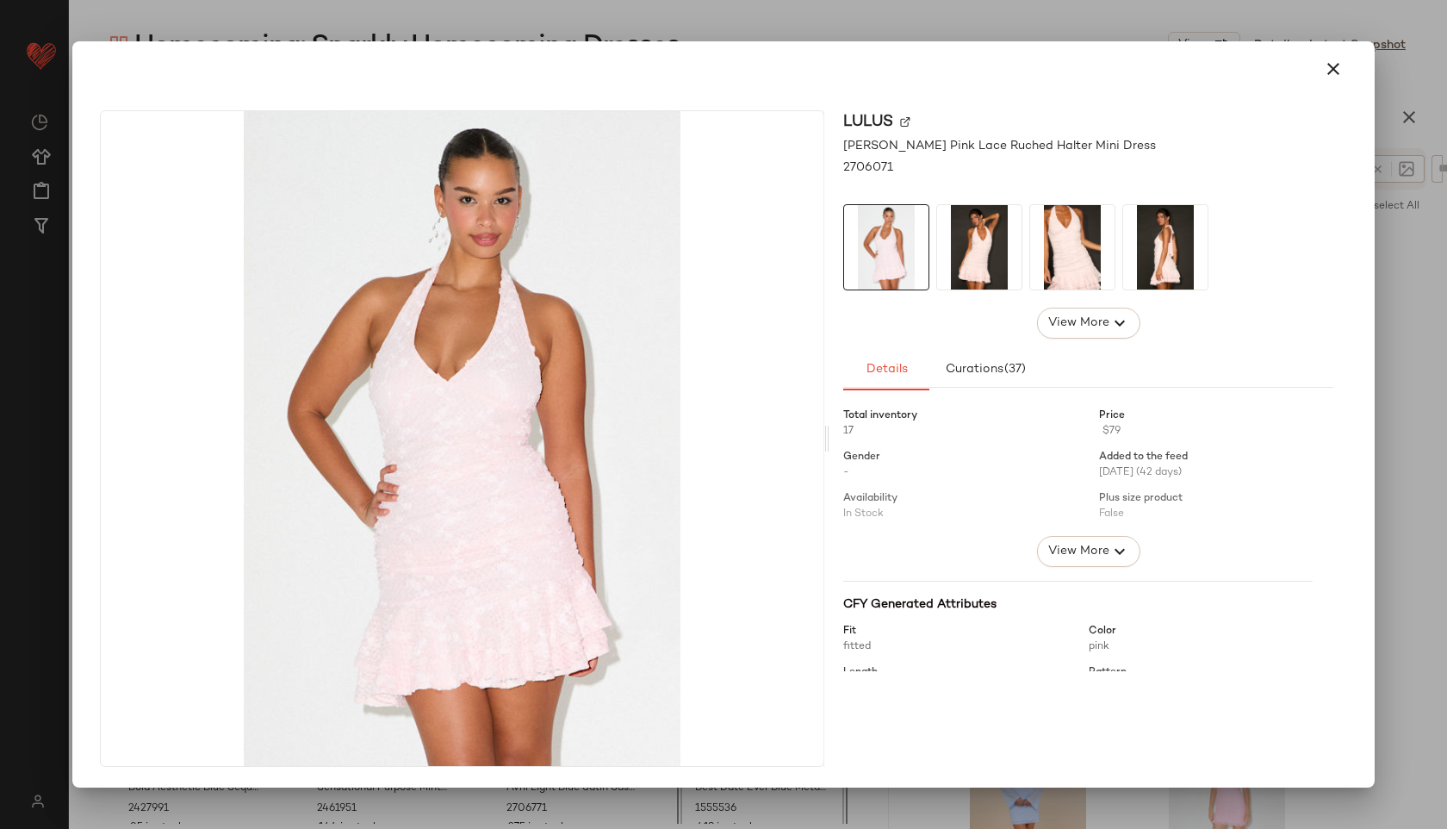
click at [992, 244] on img at bounding box center [979, 247] width 84 height 84
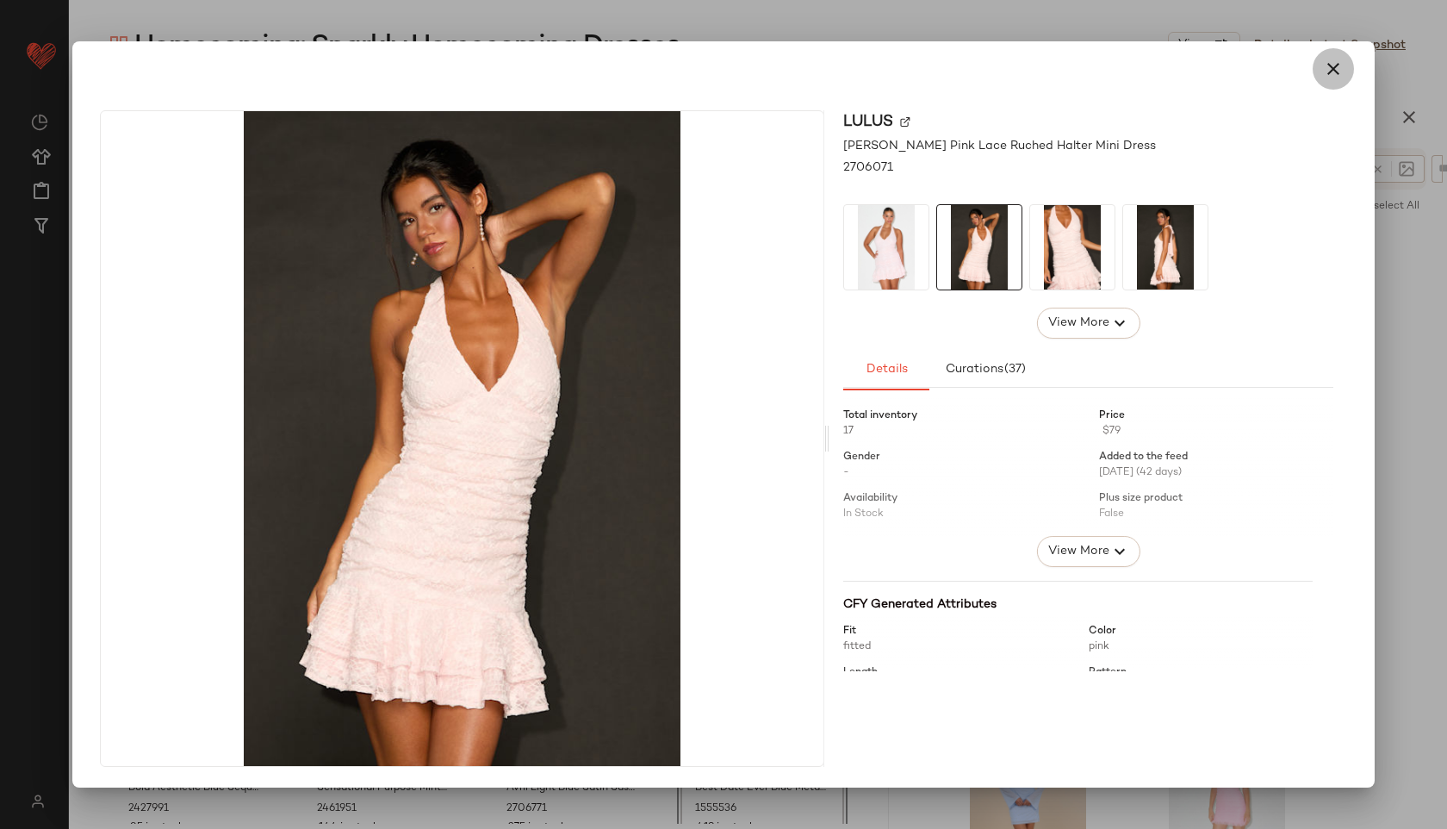
click at [1334, 72] on icon "button" at bounding box center [1333, 69] width 21 height 21
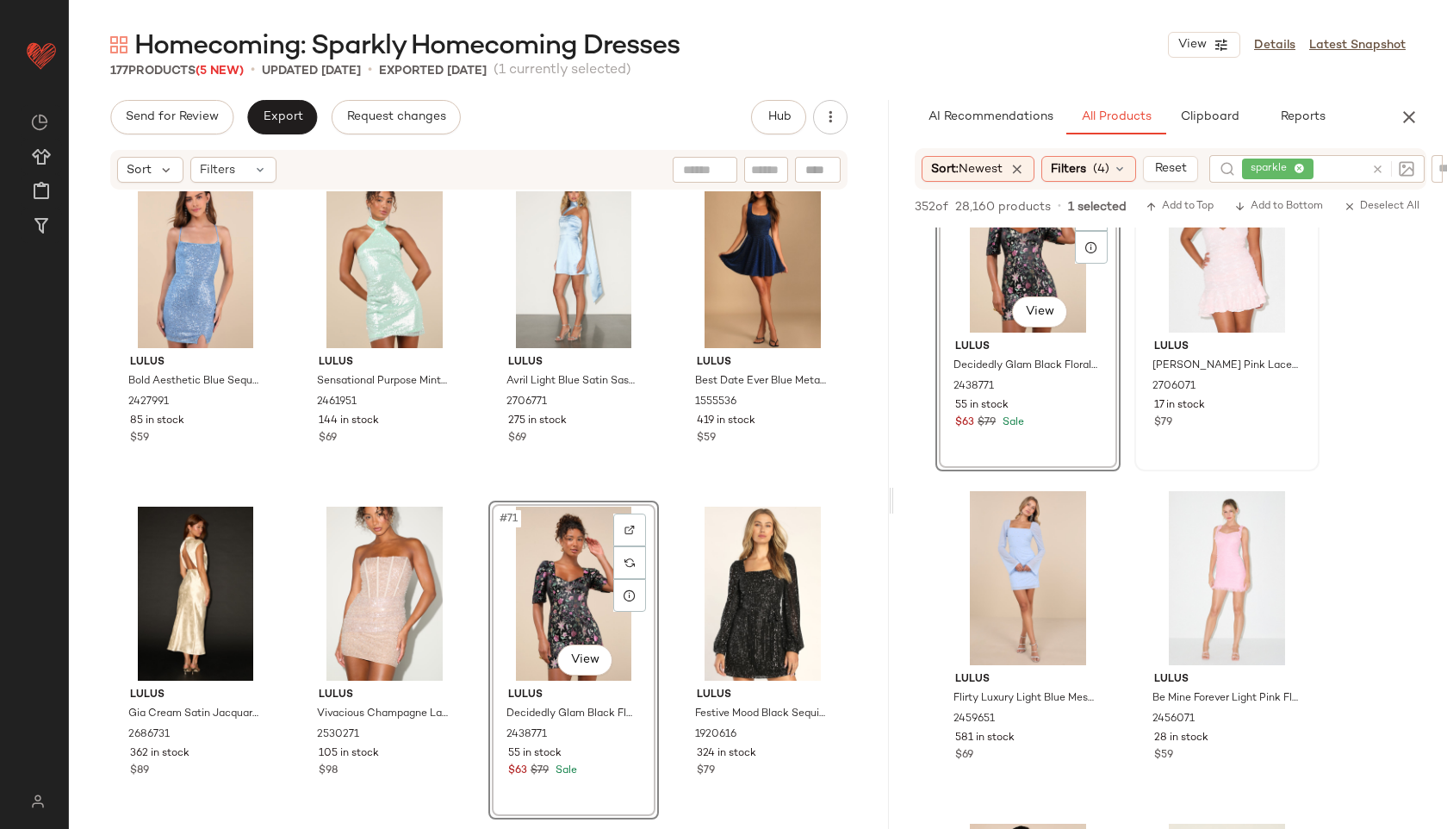
scroll to position [742, 0]
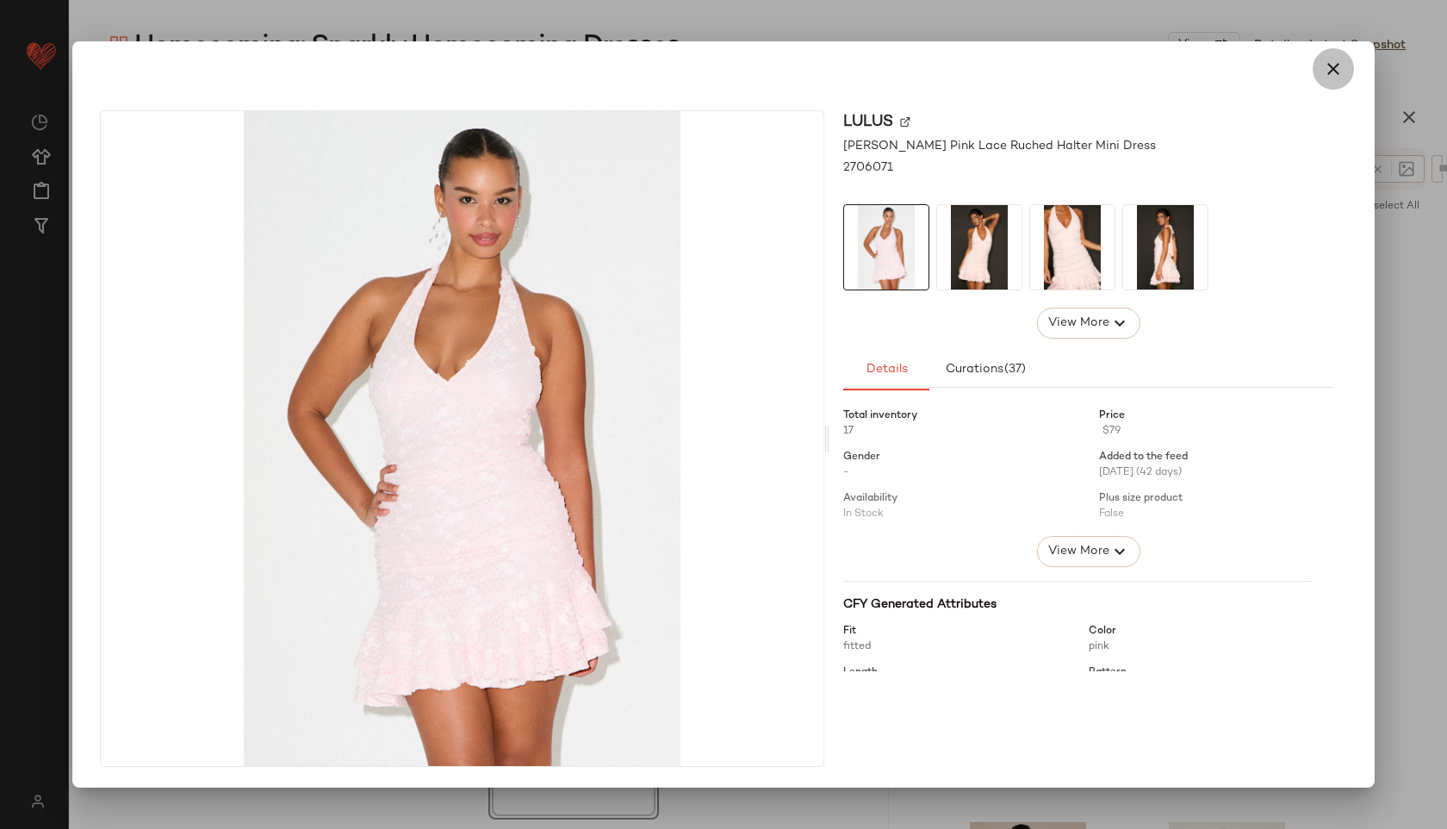
click at [1339, 66] on icon "button" at bounding box center [1333, 69] width 21 height 21
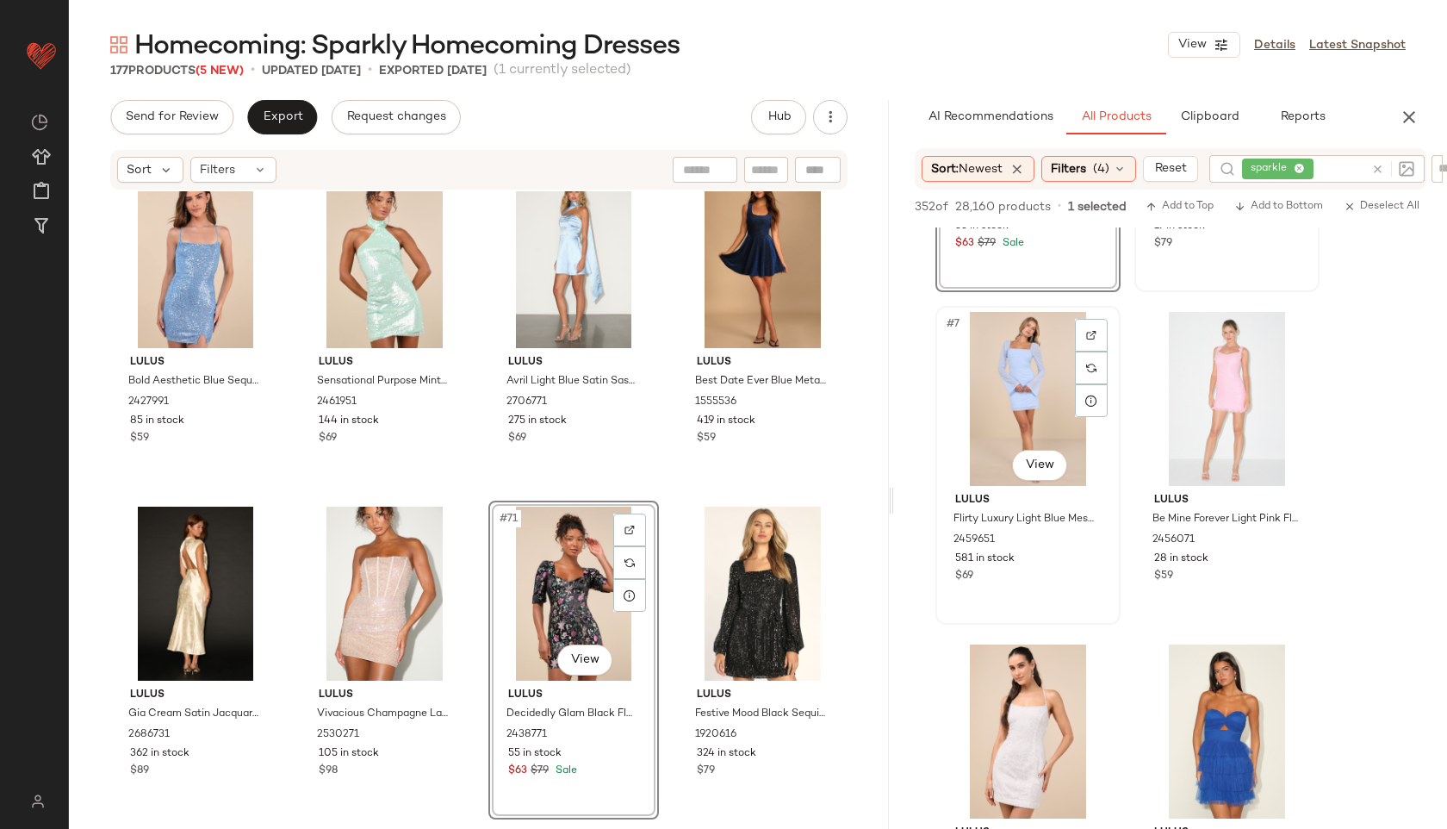
scroll to position [920, 0]
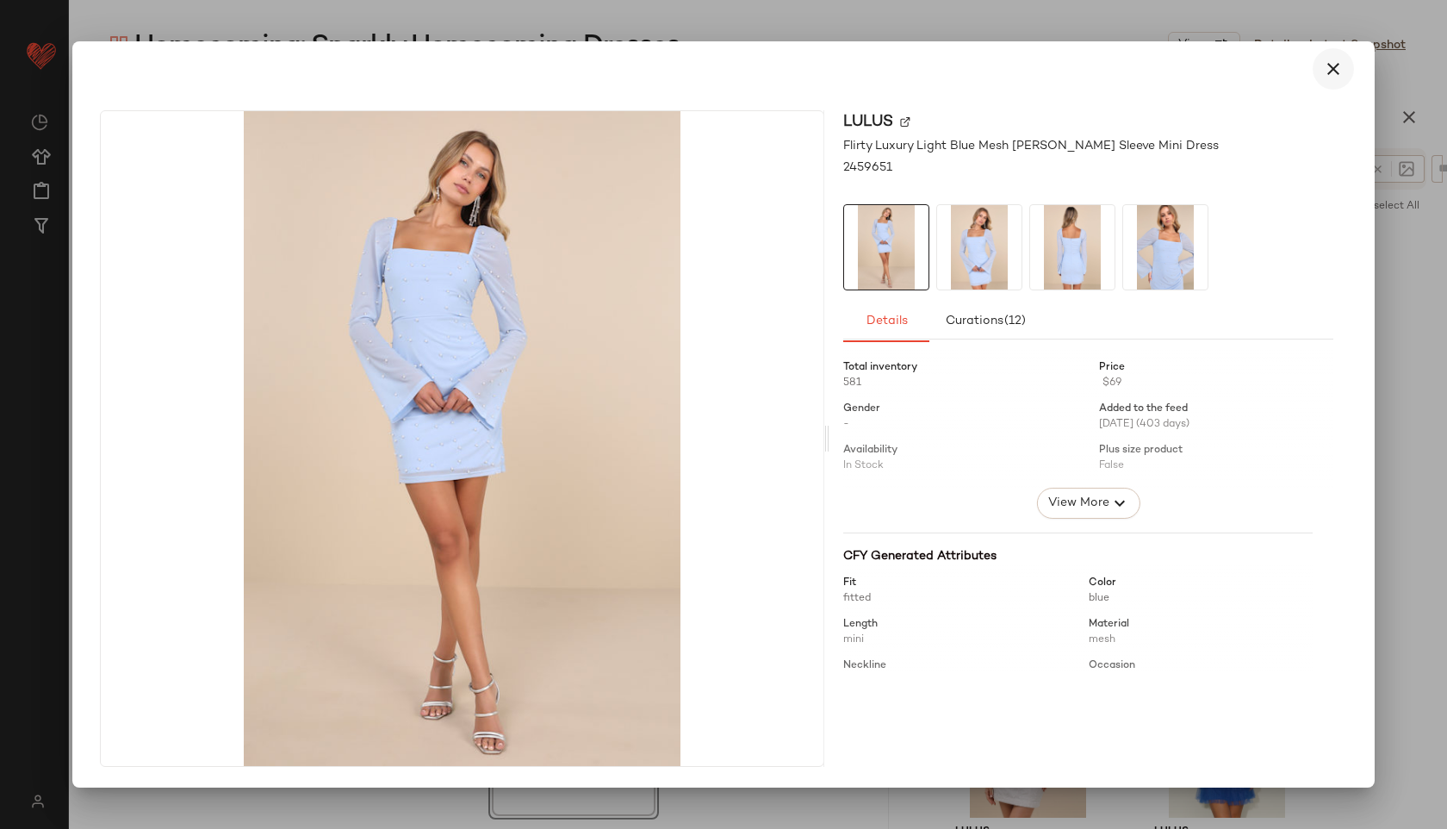
click at [1326, 67] on icon "button" at bounding box center [1333, 69] width 21 height 21
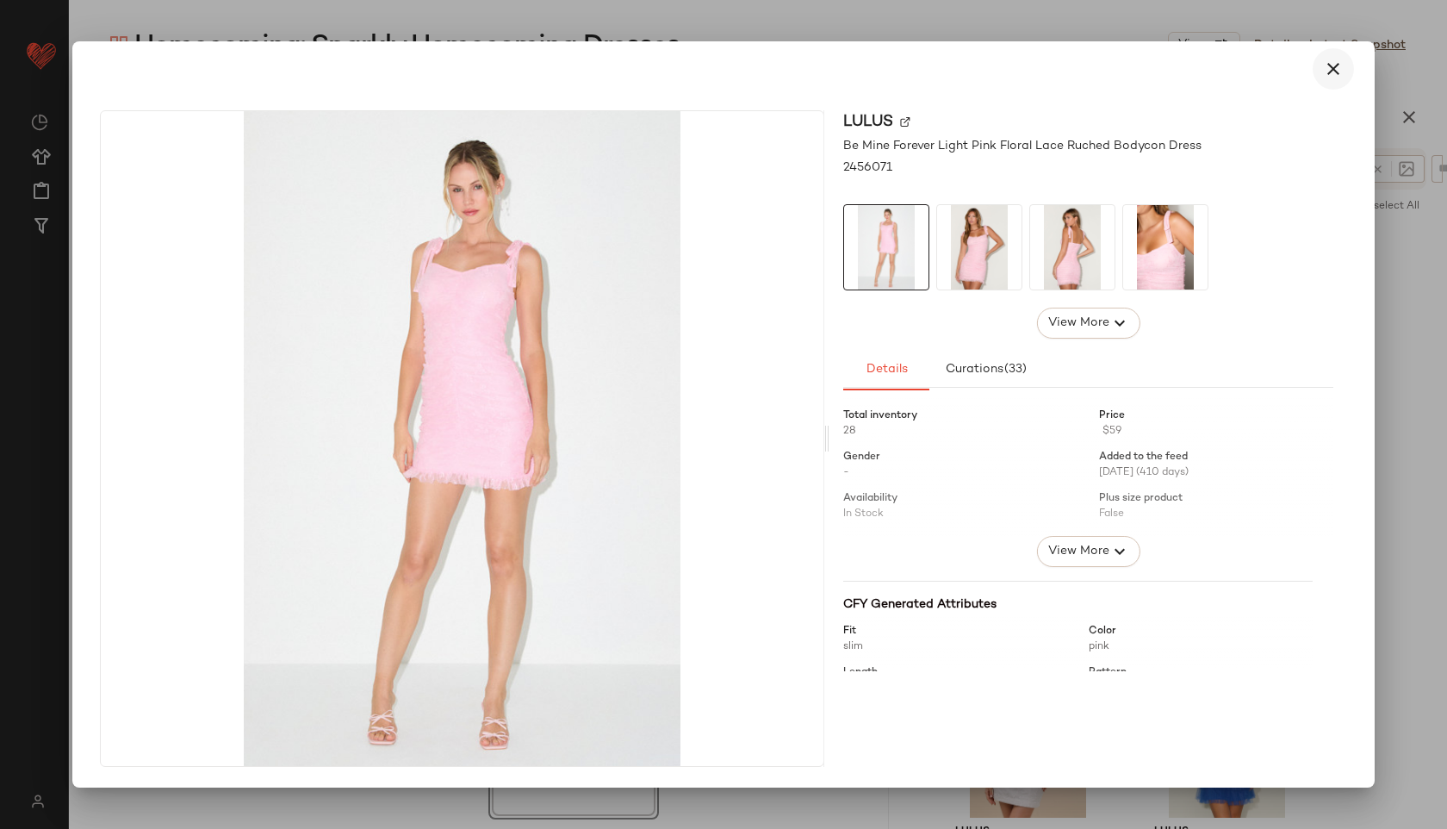
click at [1336, 72] on icon "button" at bounding box center [1333, 69] width 21 height 21
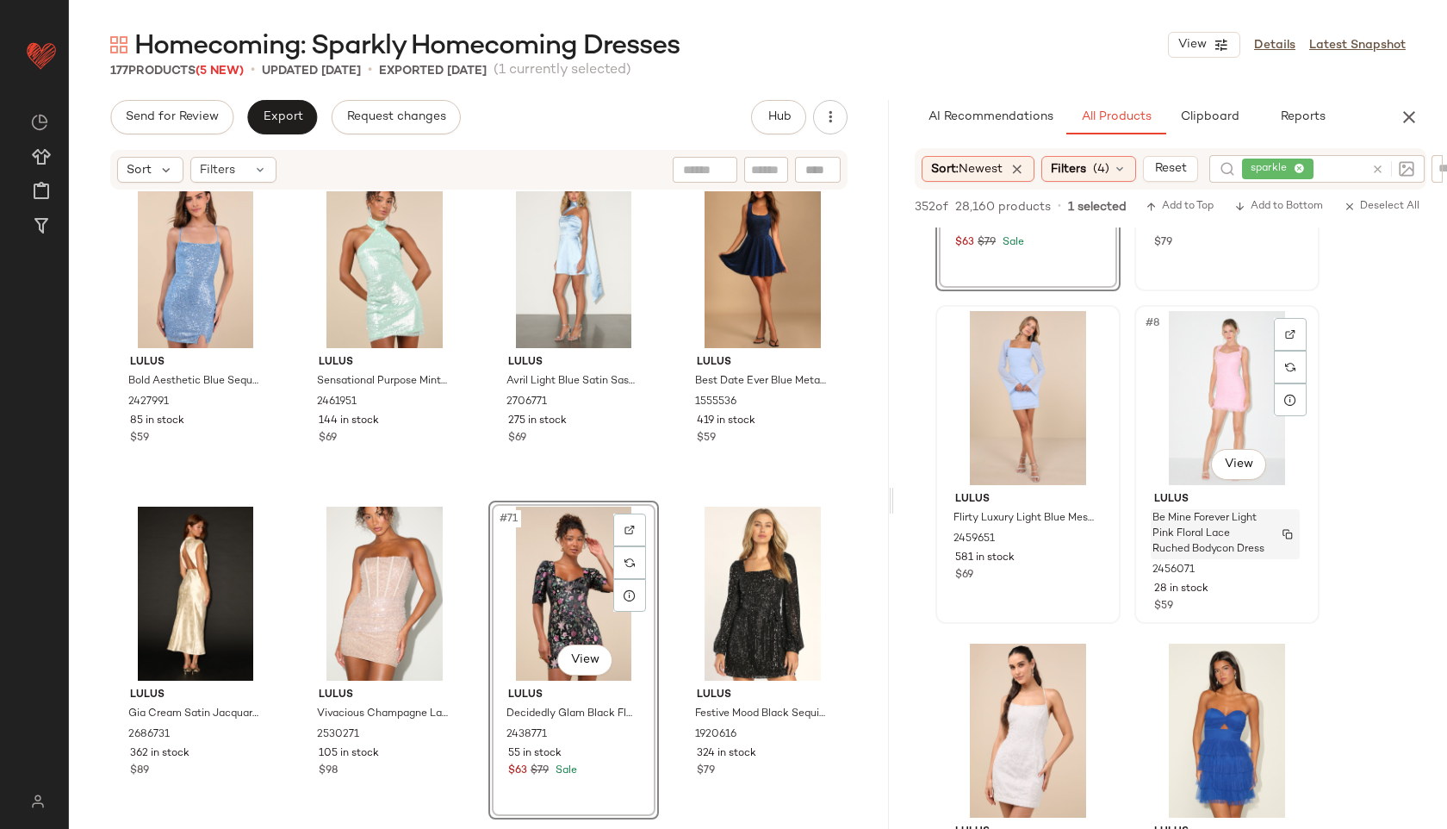
scroll to position [0, 0]
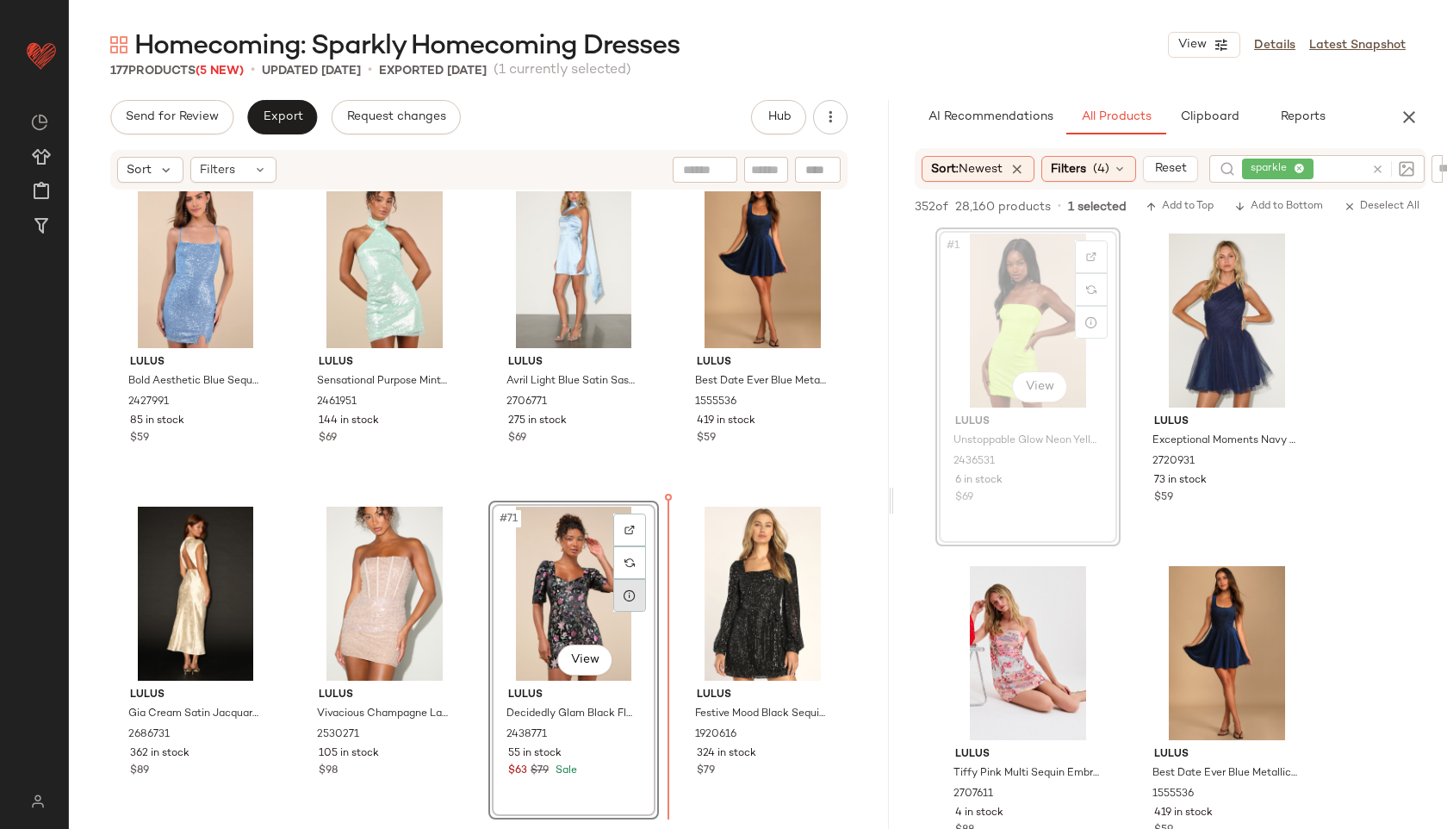
drag, startPoint x: 1032, startPoint y: 315, endPoint x: 634, endPoint y: 599, distance: 488.6
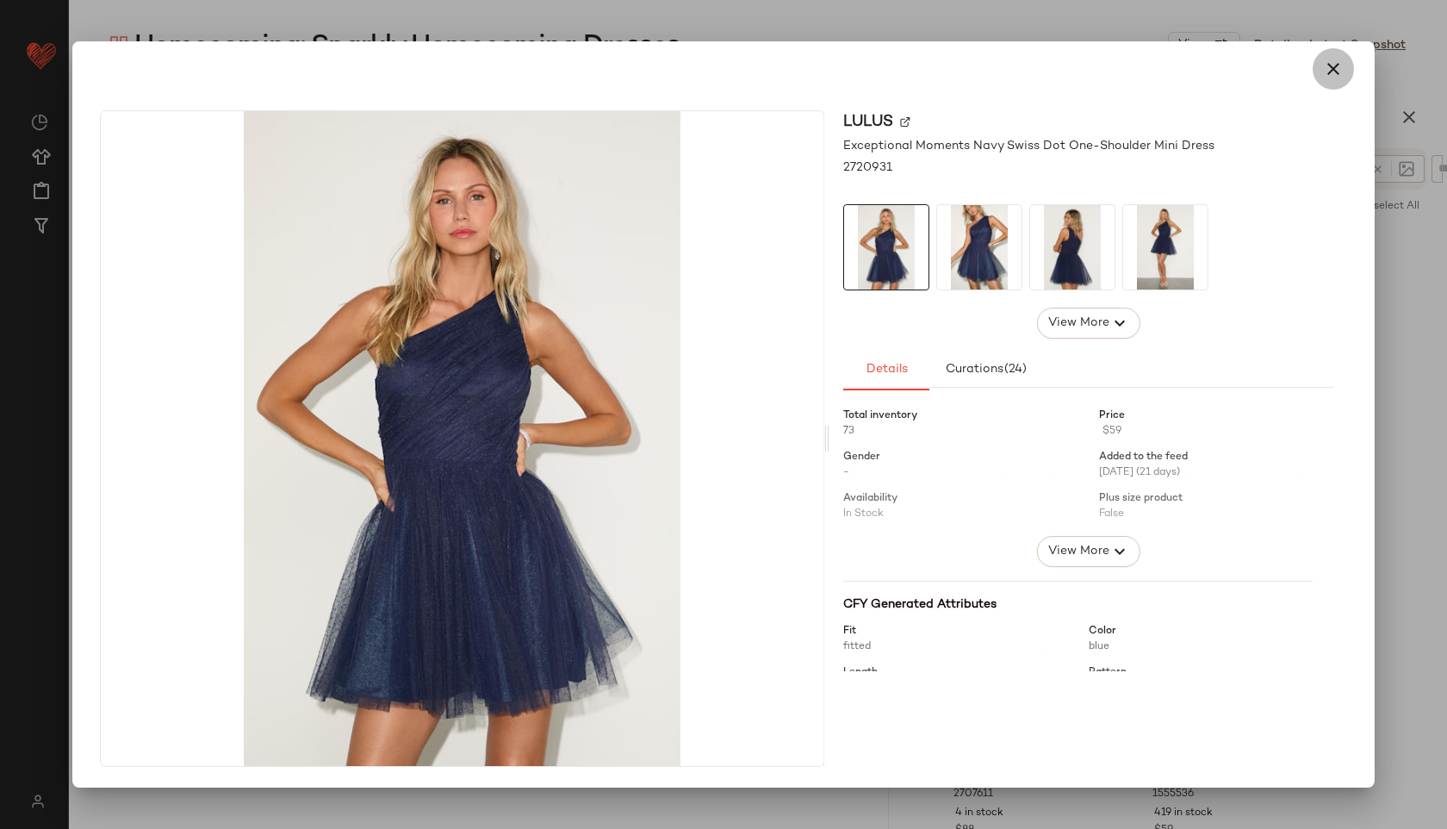
click at [1330, 65] on icon "button" at bounding box center [1333, 69] width 21 height 21
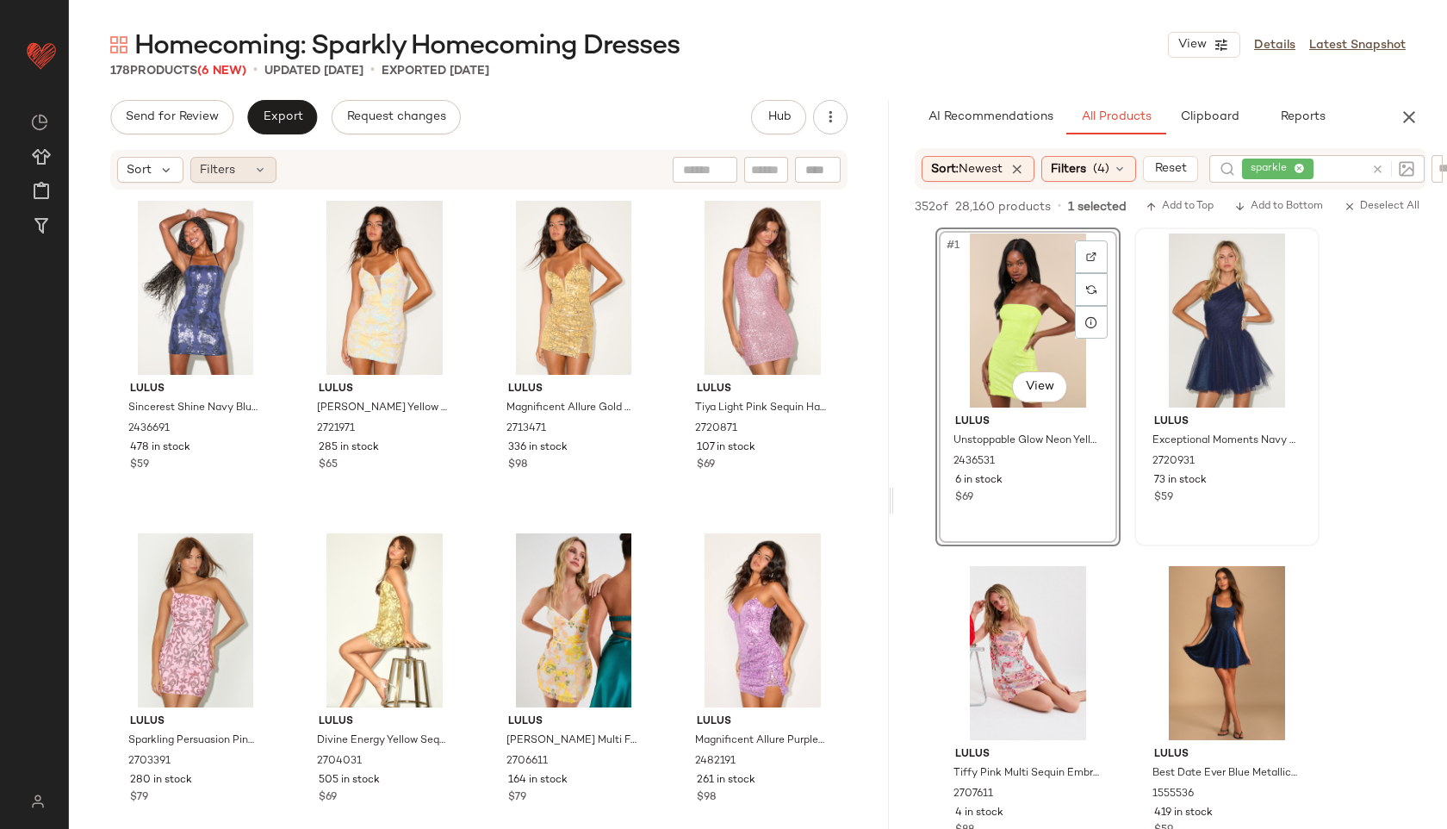
click at [241, 160] on div "Filters" at bounding box center [233, 170] width 86 height 26
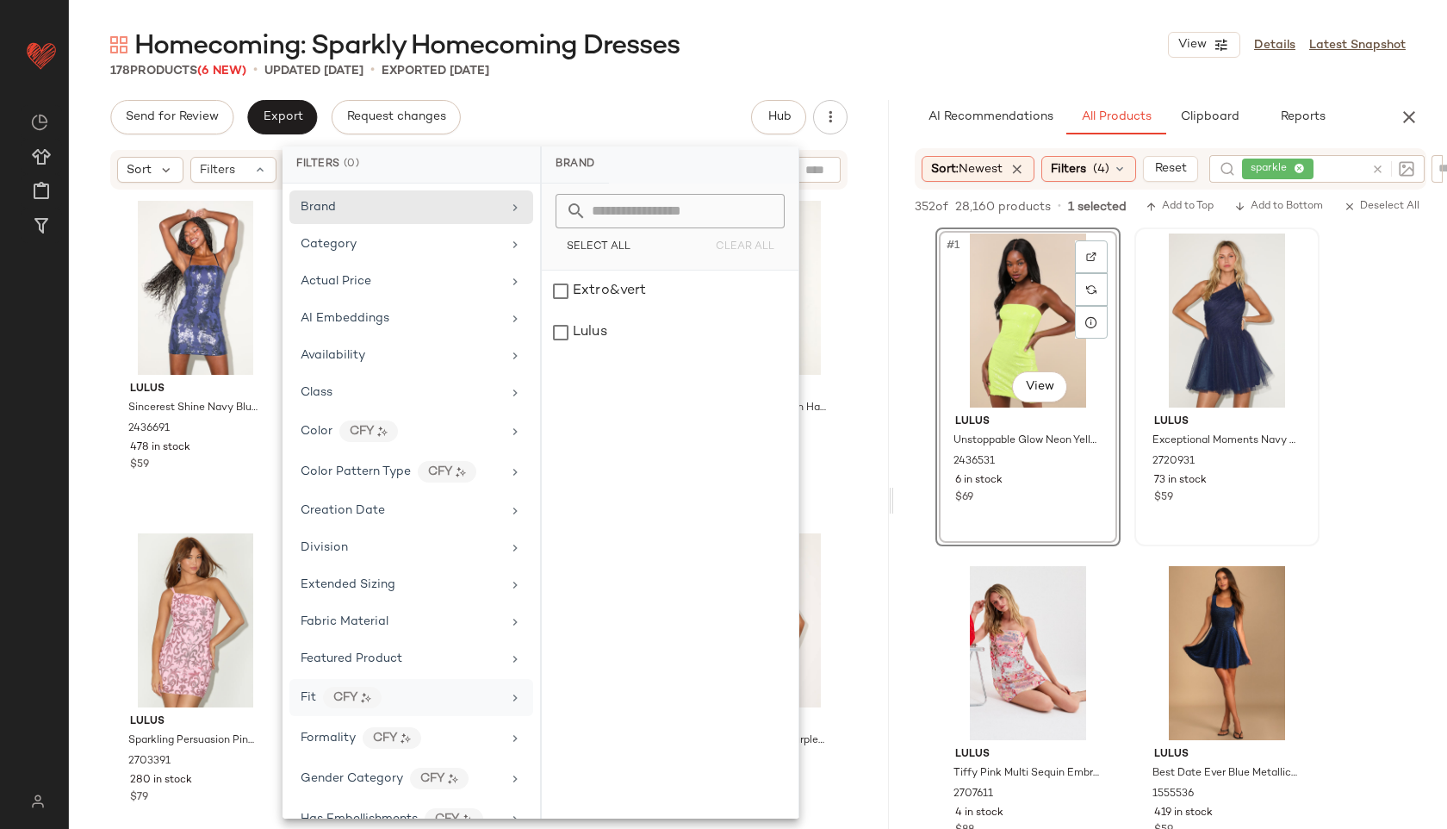
scroll to position [845, 0]
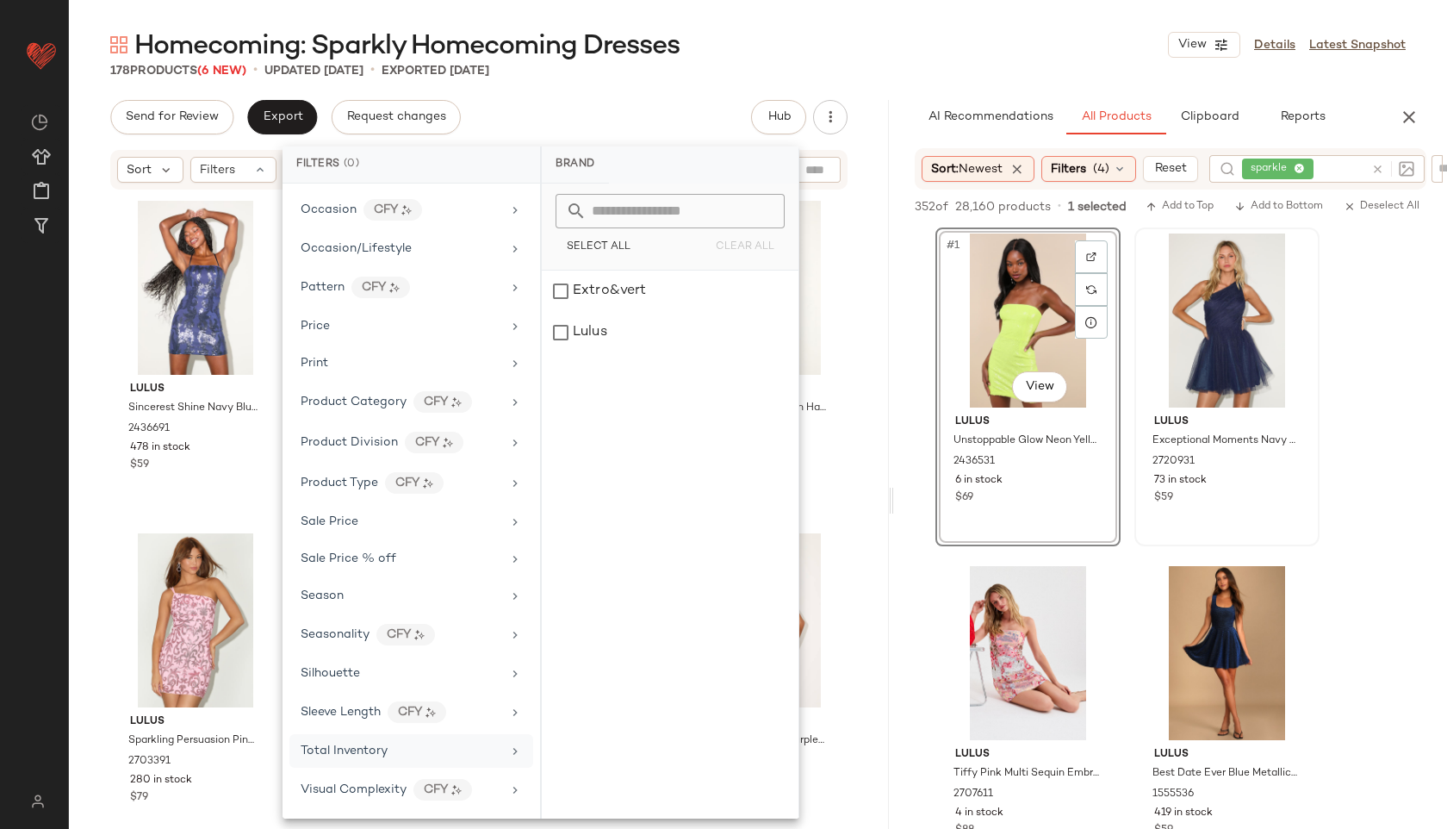
click at [353, 755] on span "Total Inventory" at bounding box center [344, 750] width 87 height 13
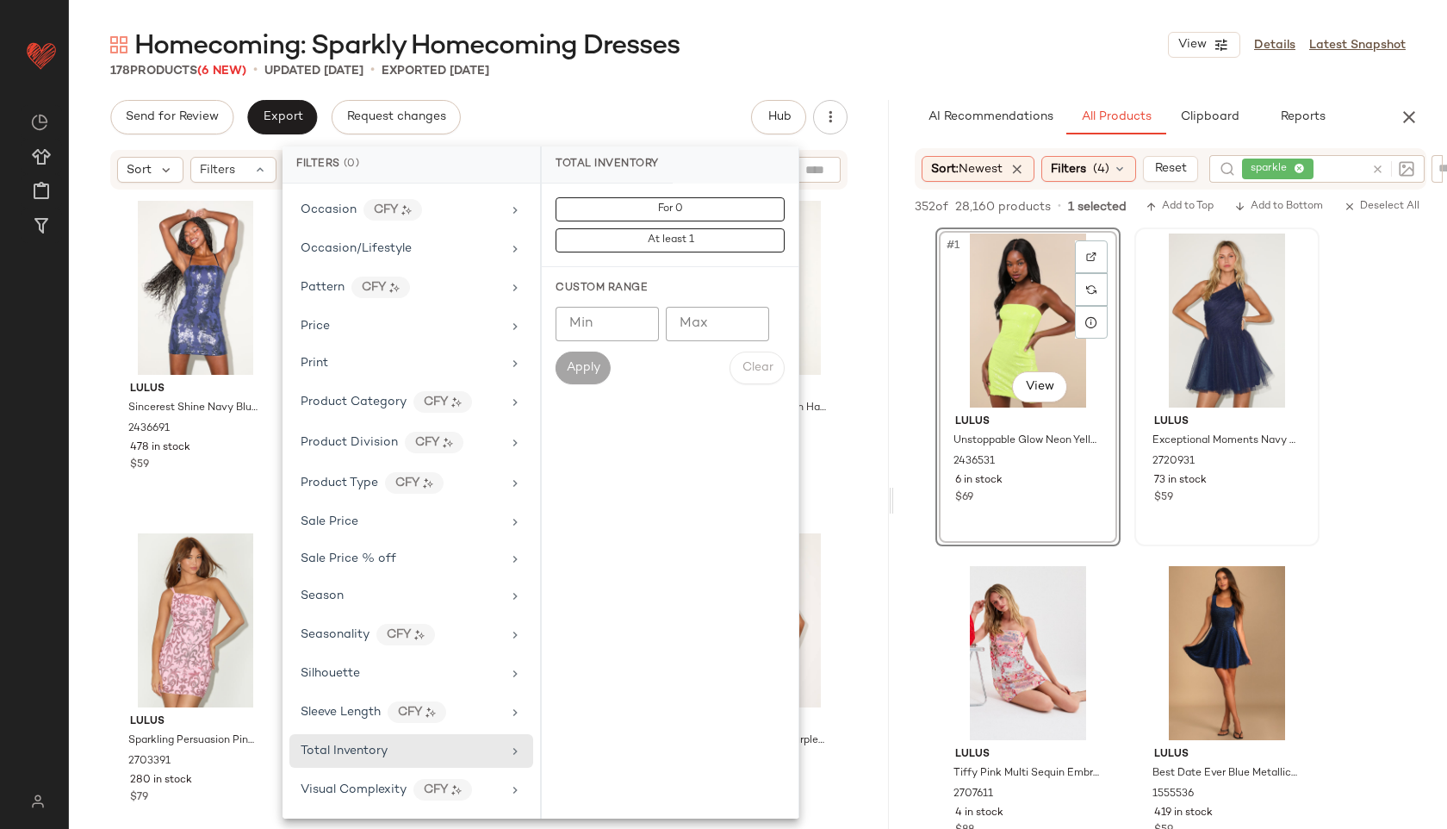
click at [706, 323] on input "Max" at bounding box center [717, 324] width 103 height 34
type input "*"
type input "**"
click at [575, 369] on span "Apply" at bounding box center [583, 368] width 34 height 14
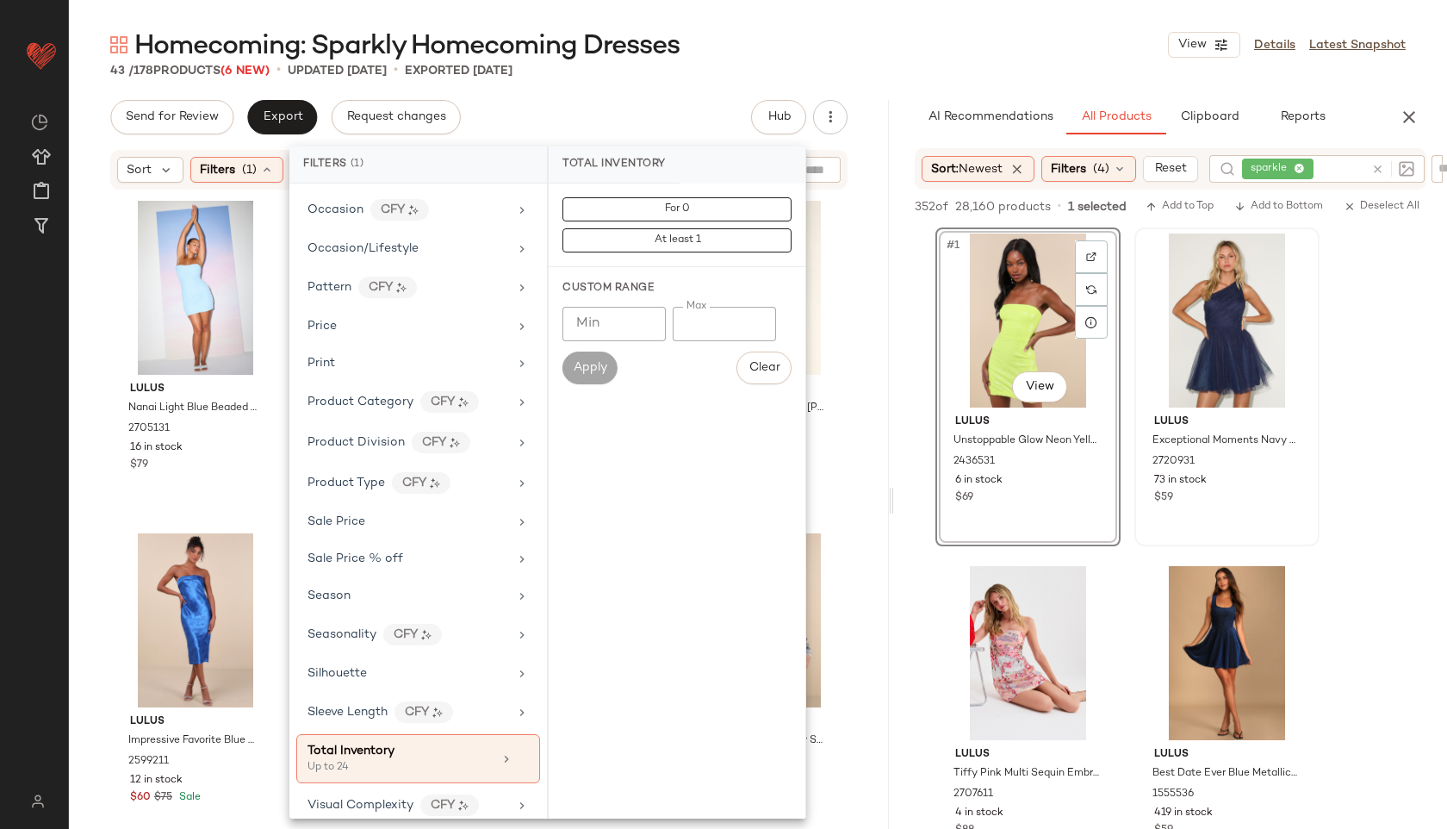
click at [708, 53] on div "Homecoming: Sparkly Homecoming Dresses View Details Latest Snapshot" at bounding box center [758, 45] width 1378 height 34
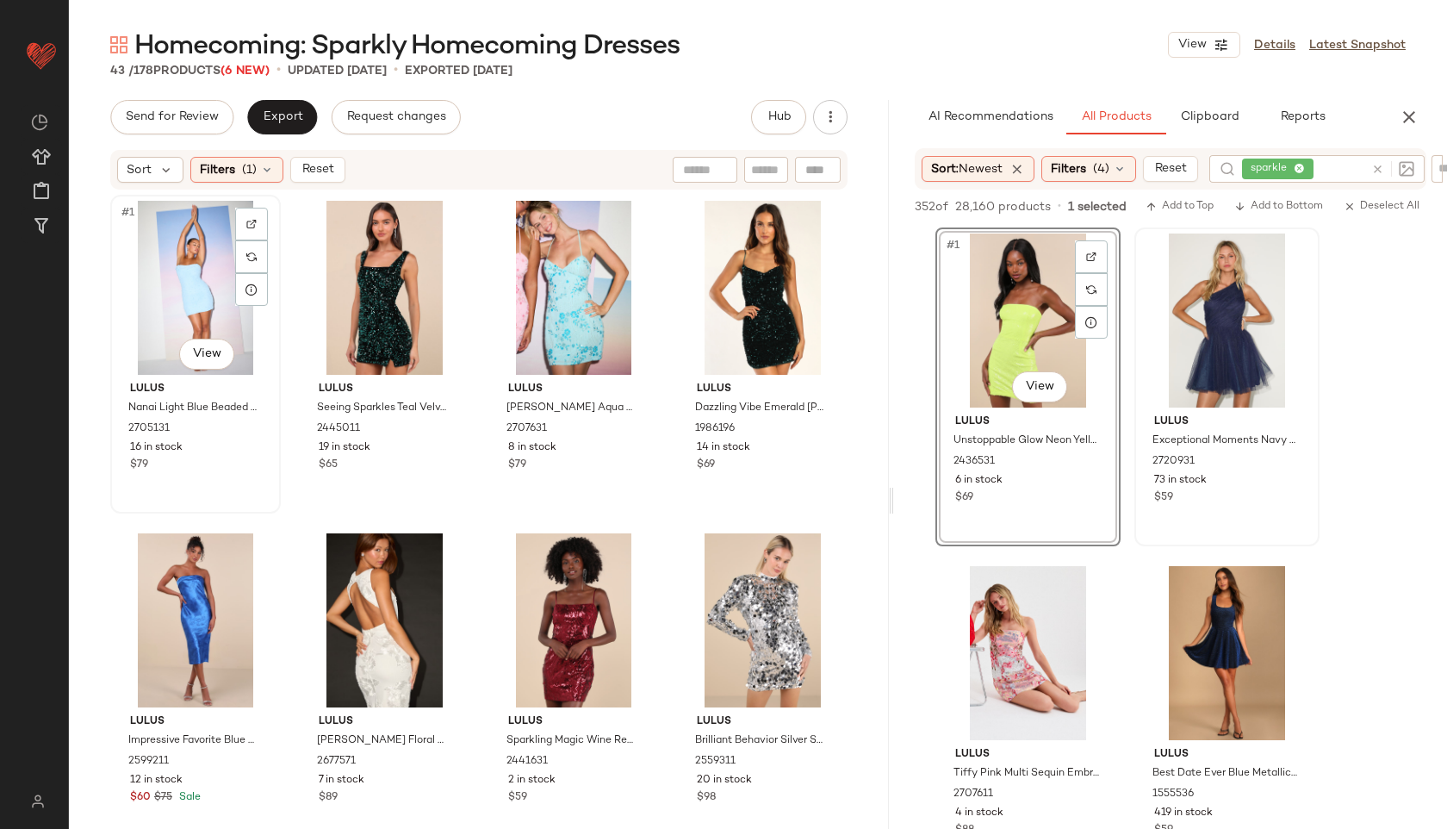
click at [183, 249] on div "#1 View" at bounding box center [195, 288] width 159 height 174
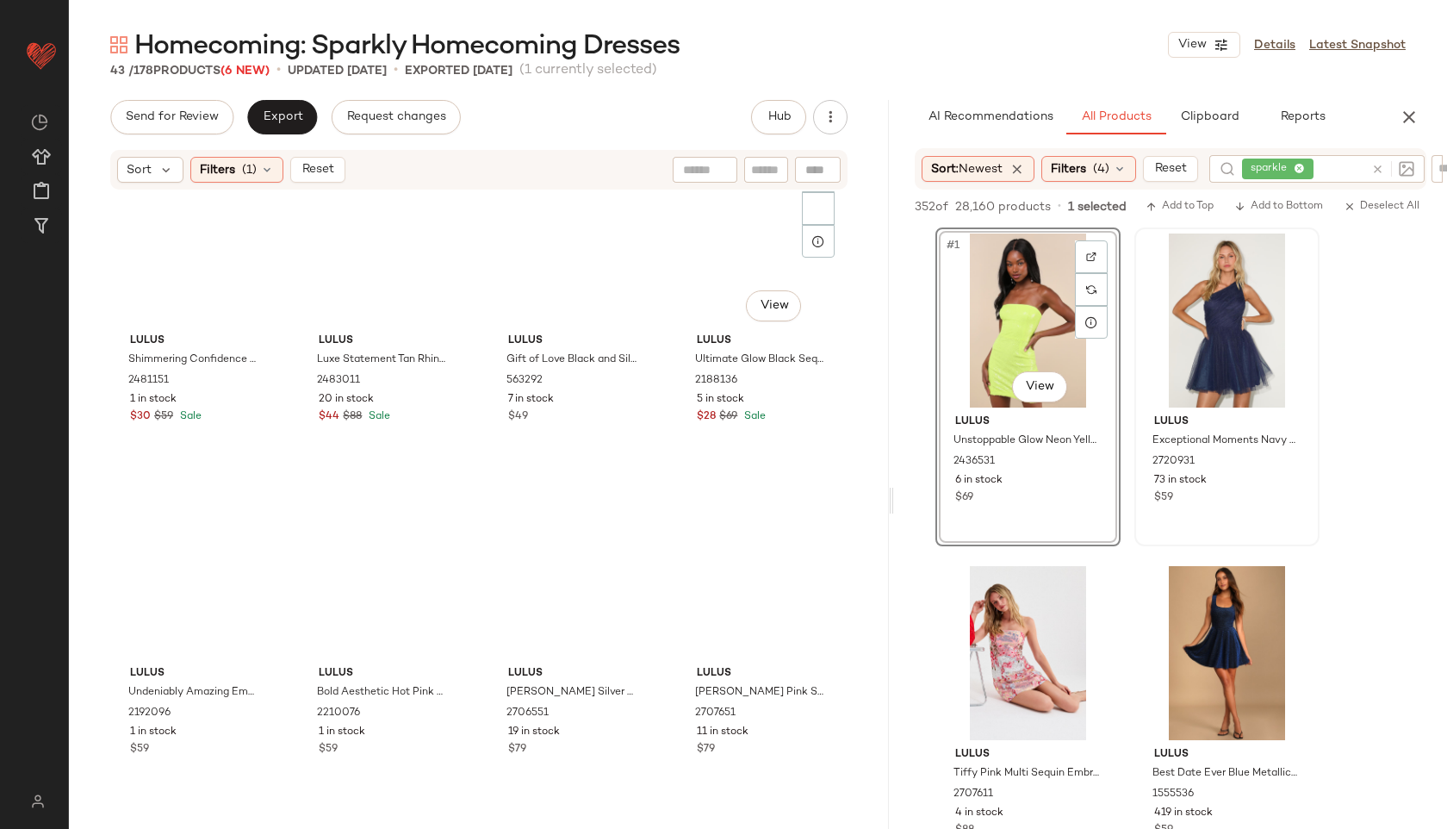
scroll to position [3029, 0]
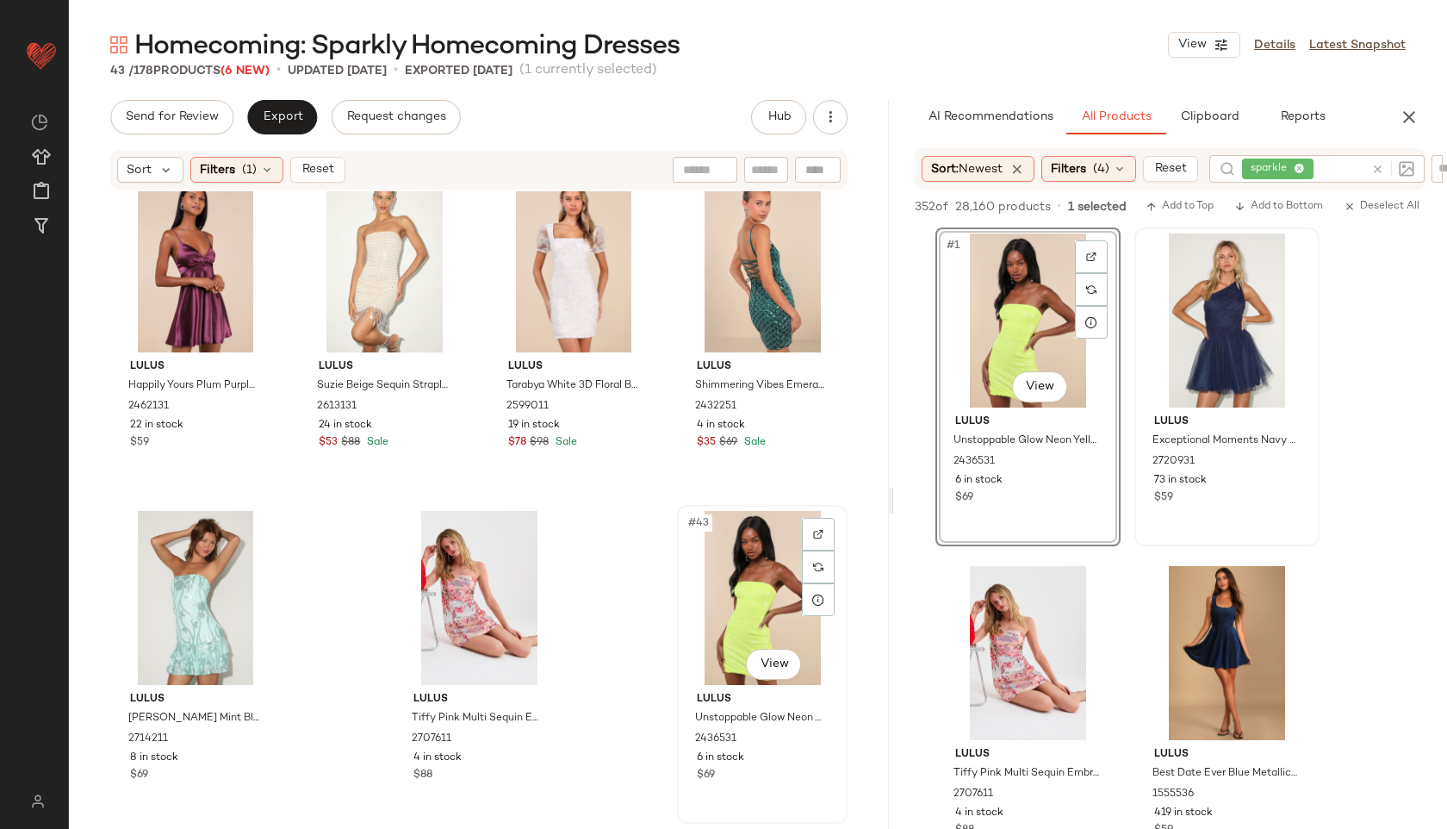
click at [736, 569] on div "#43 View" at bounding box center [762, 598] width 159 height 174
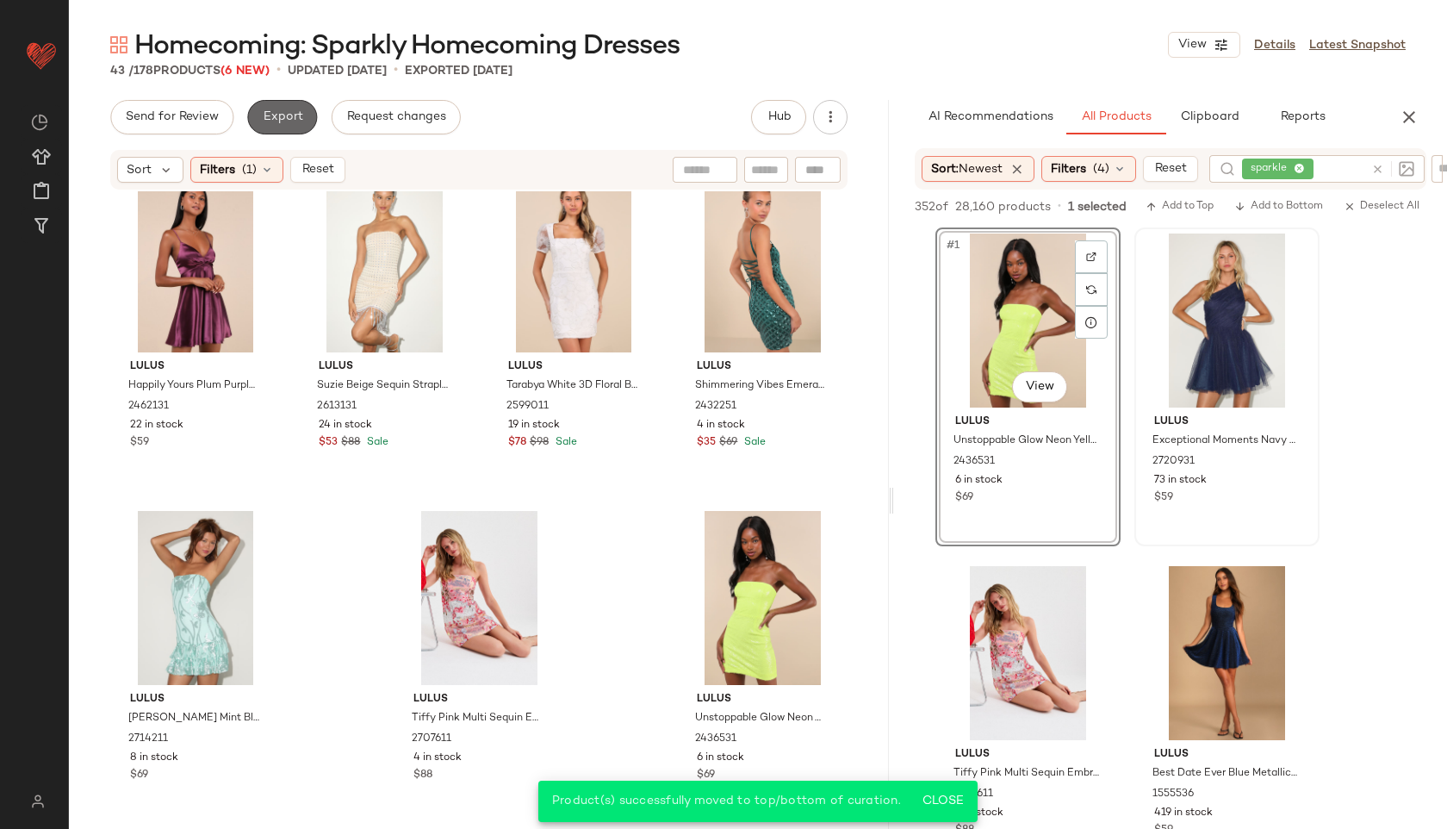
click at [284, 106] on button "Export" at bounding box center [282, 117] width 70 height 34
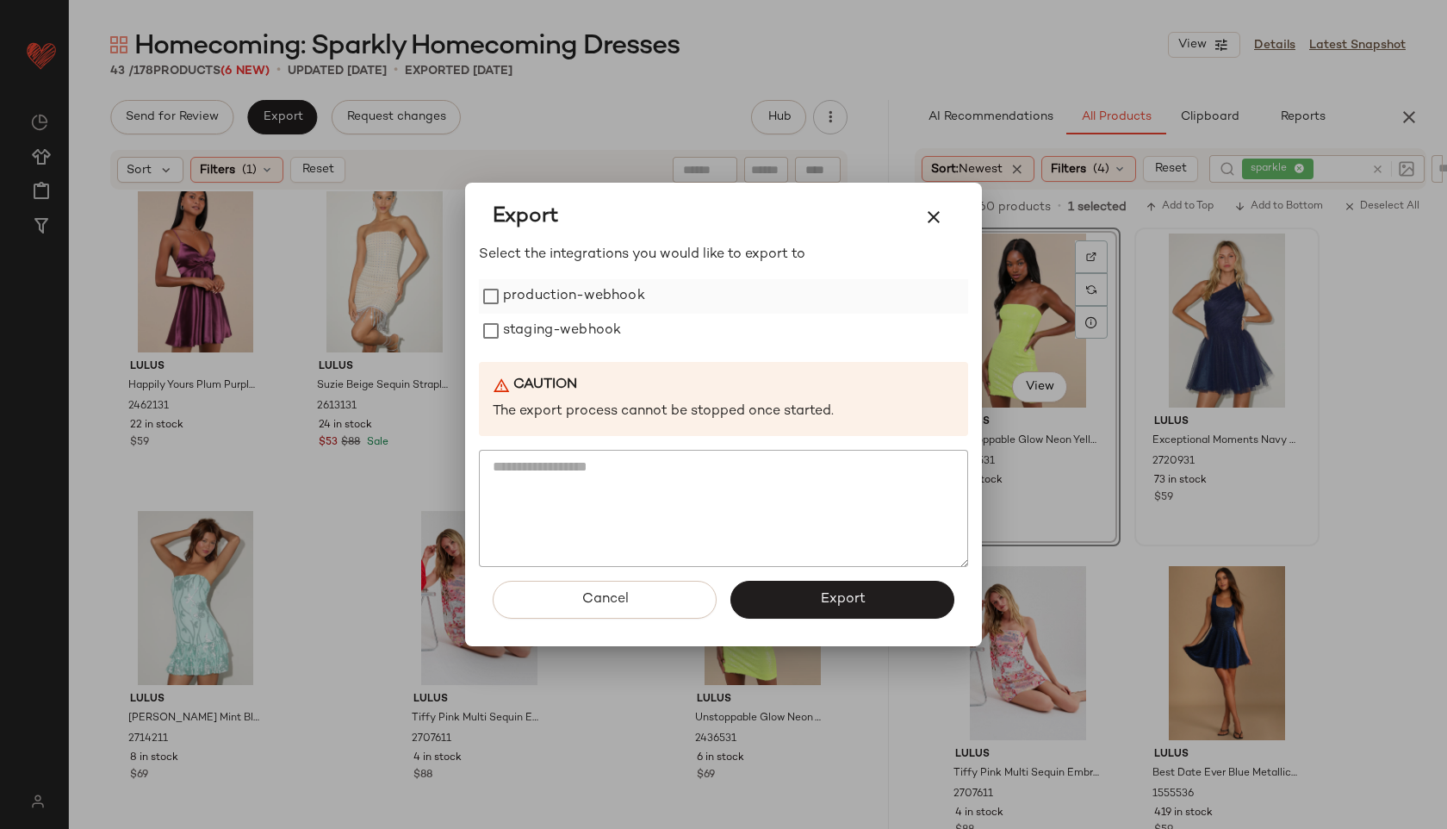
click at [597, 296] on label "production-webhook" at bounding box center [574, 296] width 142 height 34
click at [588, 340] on label "staging-webhook" at bounding box center [562, 331] width 118 height 34
click at [891, 594] on button "Export" at bounding box center [843, 600] width 224 height 38
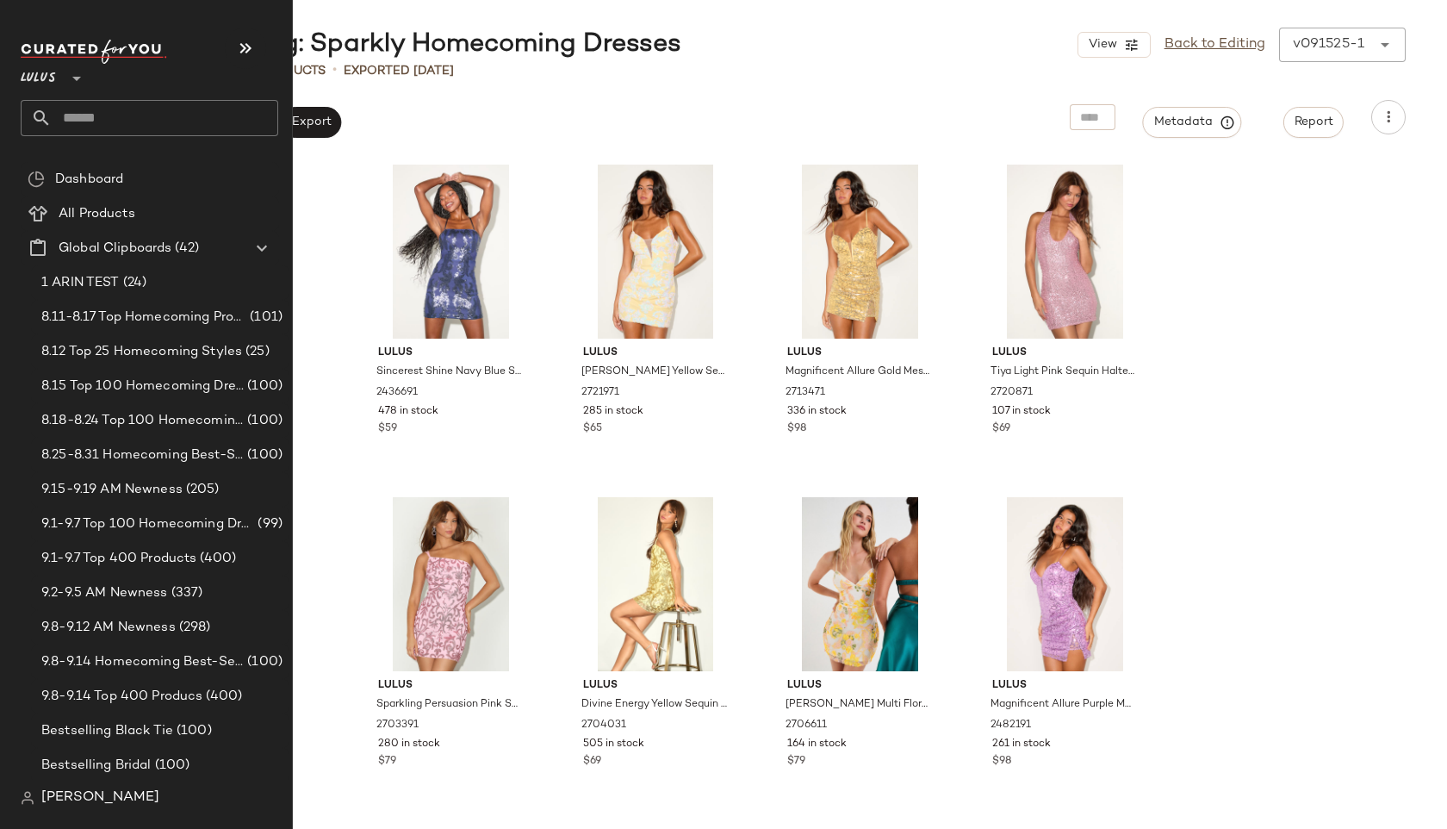
click at [98, 117] on input "text" at bounding box center [165, 118] width 227 height 36
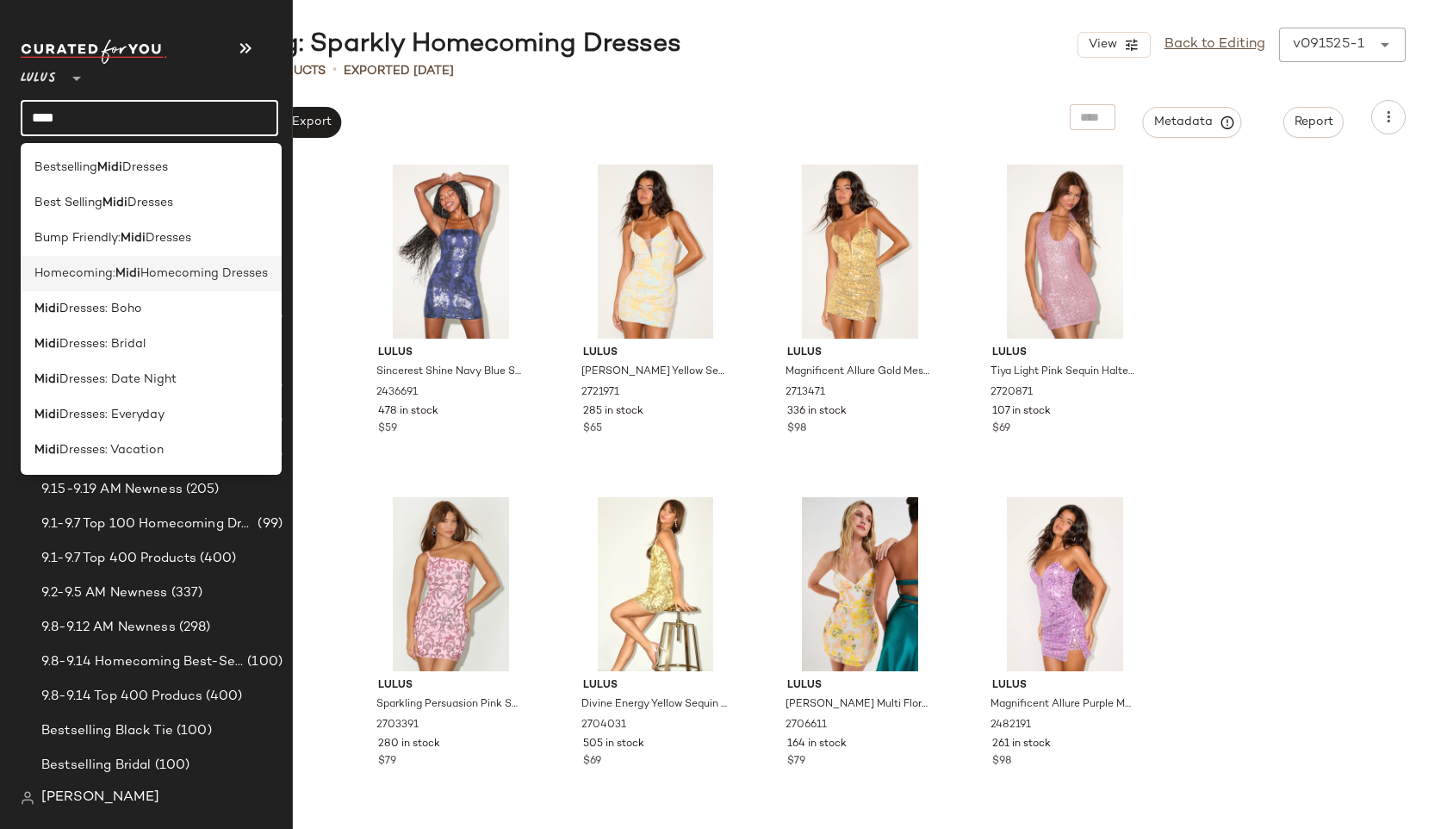
type input "****"
click at [79, 280] on span "Homecoming:" at bounding box center [74, 273] width 81 height 18
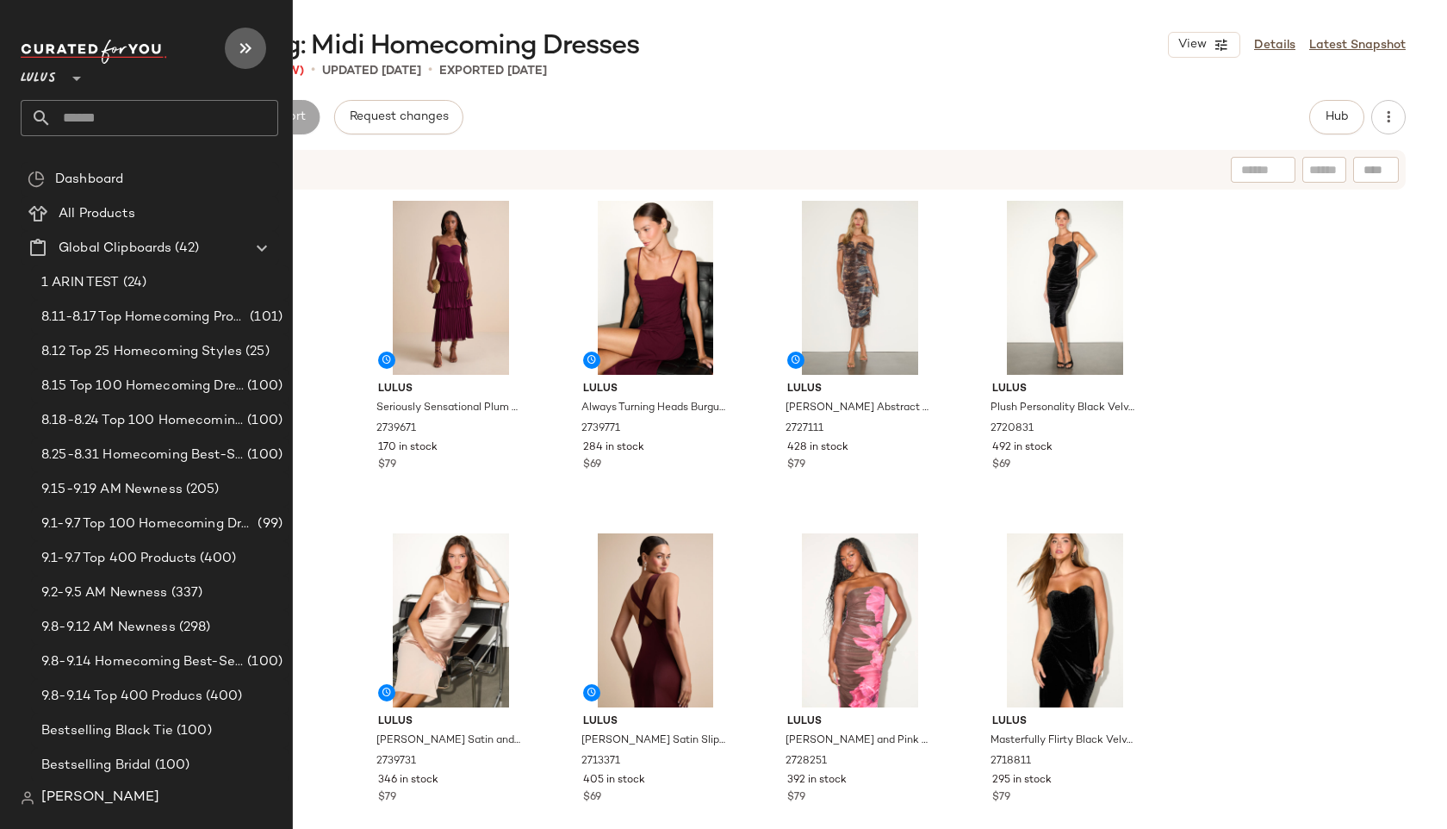
click at [253, 51] on icon "button" at bounding box center [245, 48] width 21 height 21
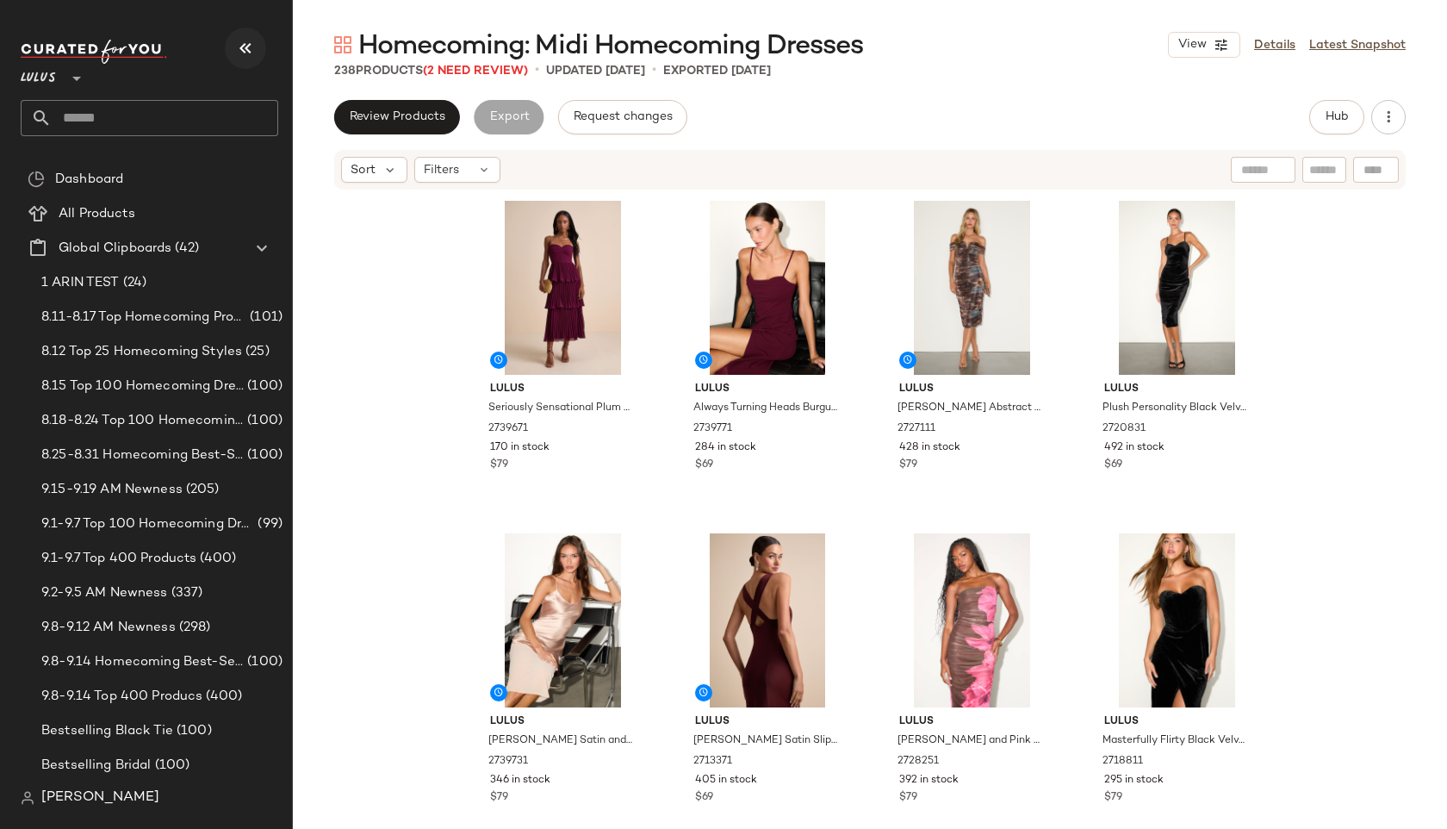
click at [252, 53] on icon "button" at bounding box center [245, 48] width 21 height 21
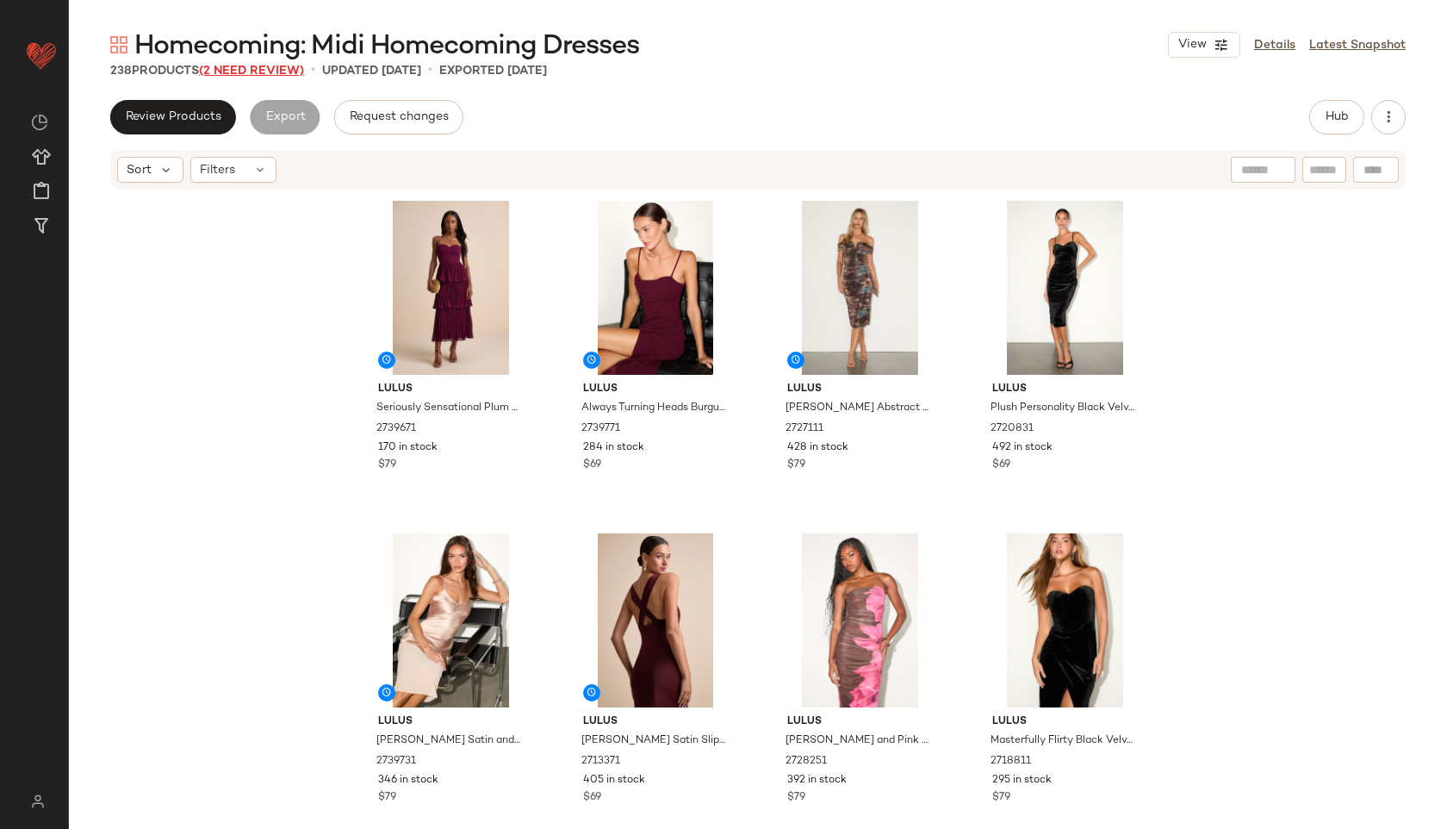
click at [250, 74] on span "(2 Need Review)" at bounding box center [251, 71] width 105 height 13
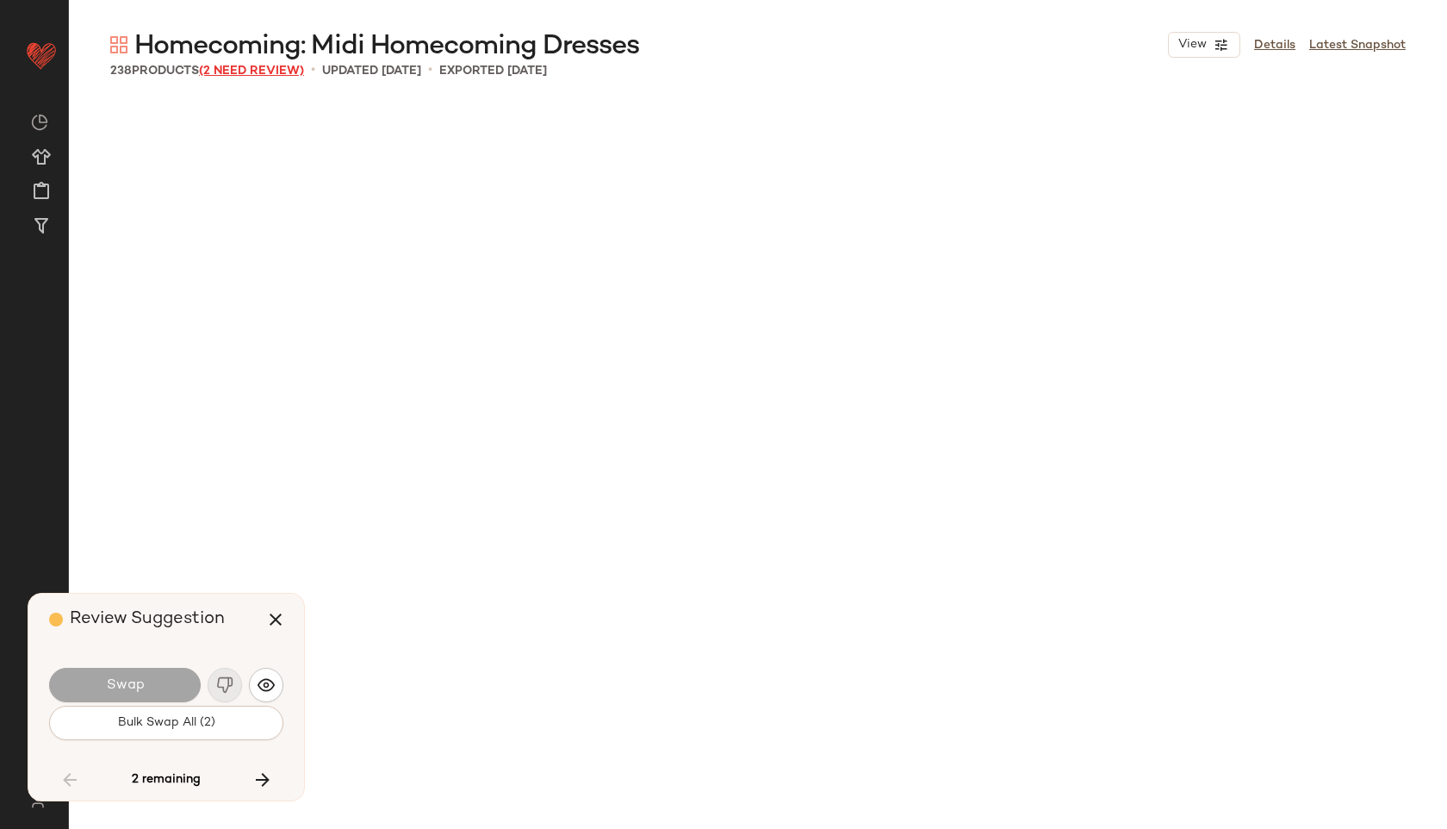
scroll to position [11972, 0]
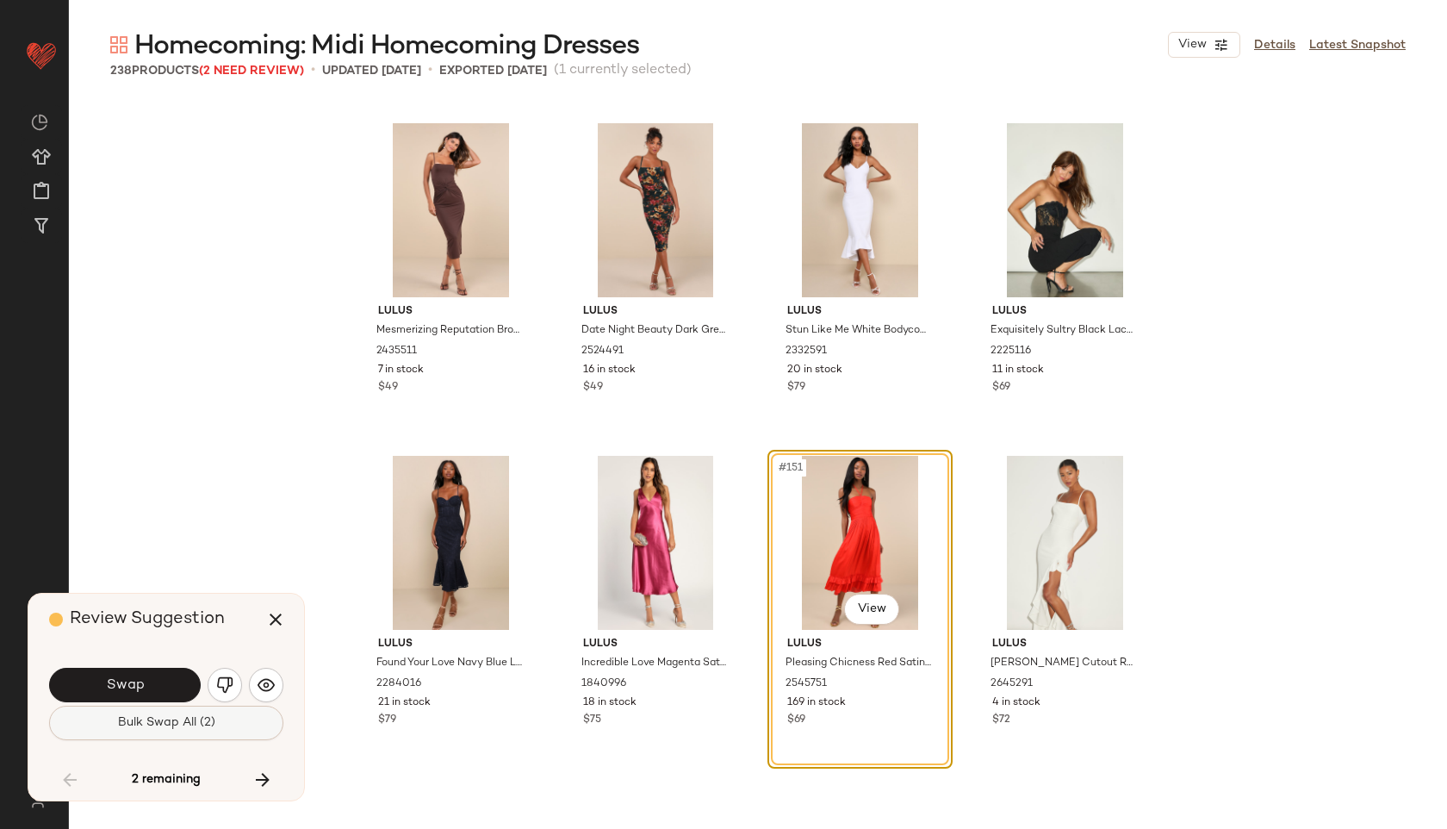
click at [161, 717] on span "Bulk Swap All (2)" at bounding box center [166, 723] width 98 height 14
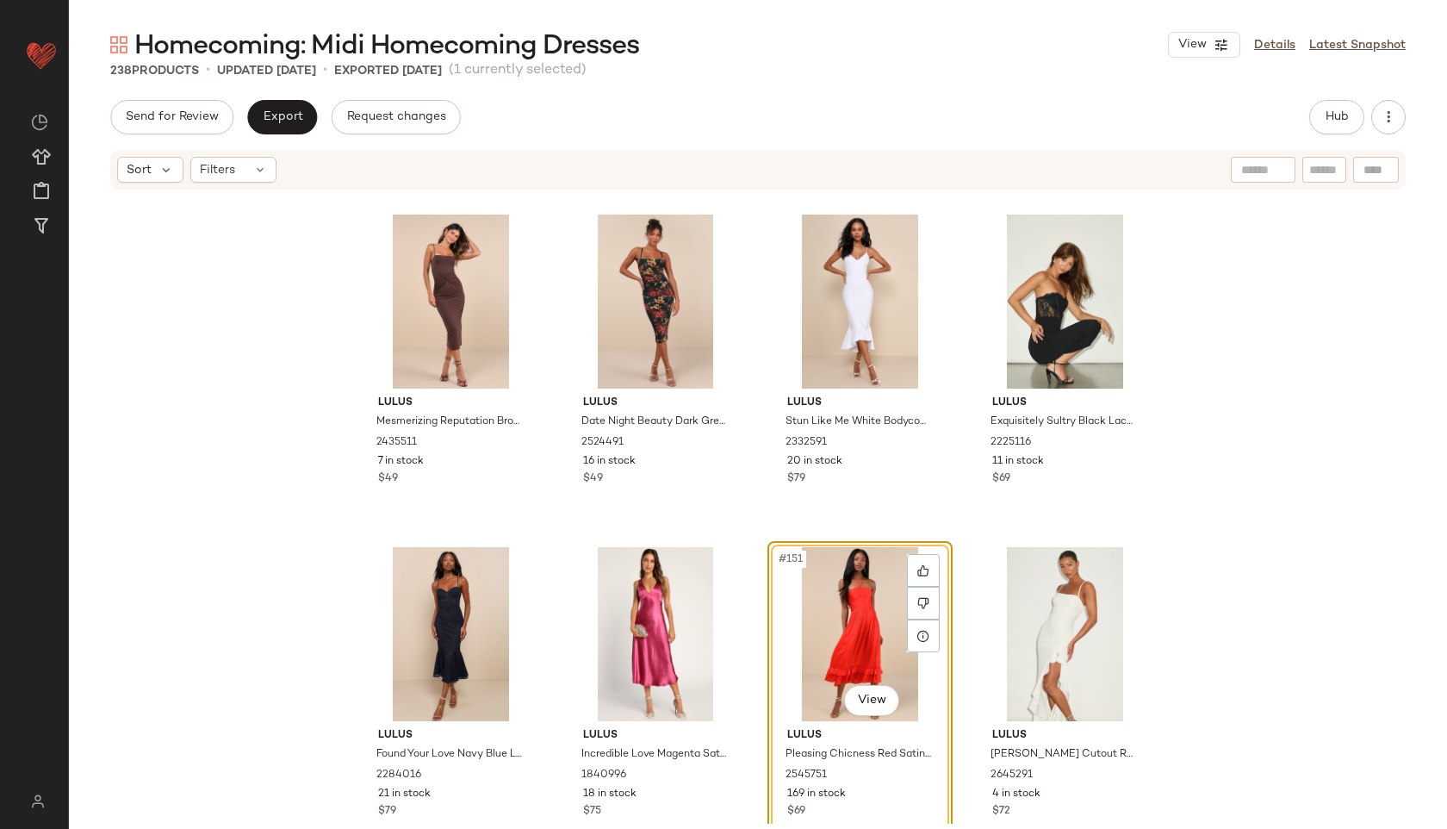
click at [854, 617] on div "#151 View" at bounding box center [860, 634] width 173 height 174
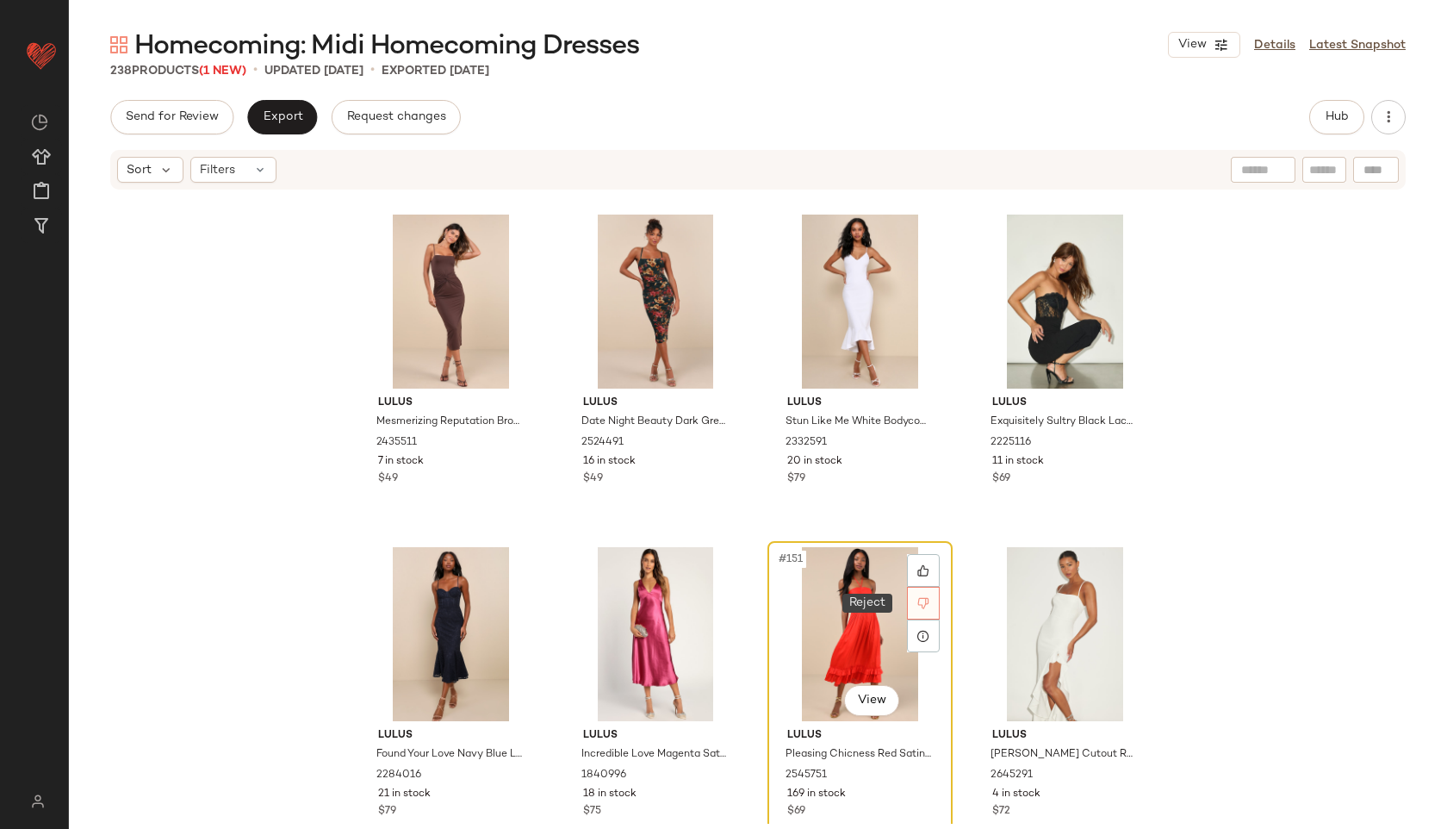
click at [930, 607] on div at bounding box center [923, 603] width 33 height 33
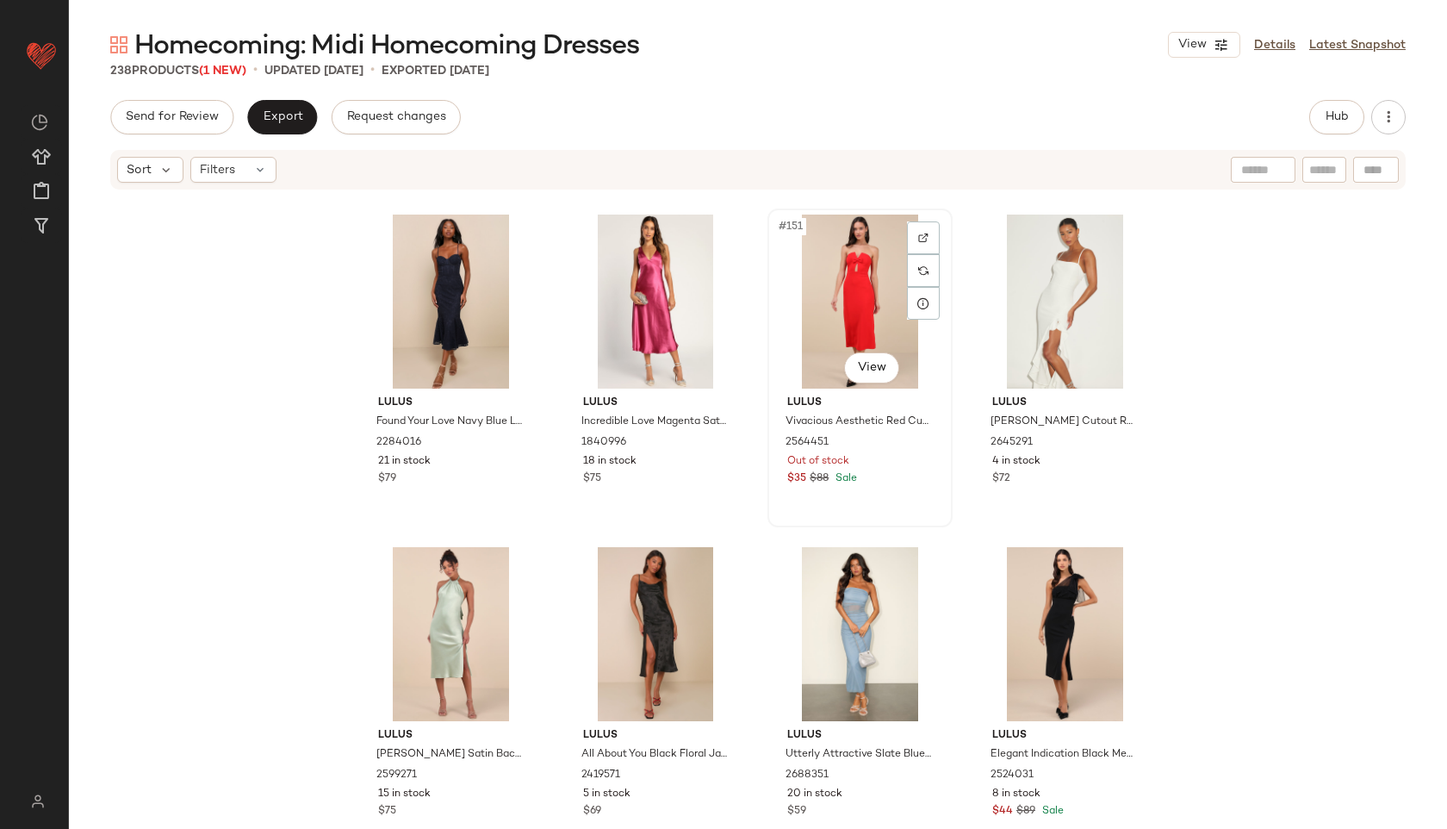
click at [843, 300] on div "#151 View" at bounding box center [860, 302] width 173 height 174
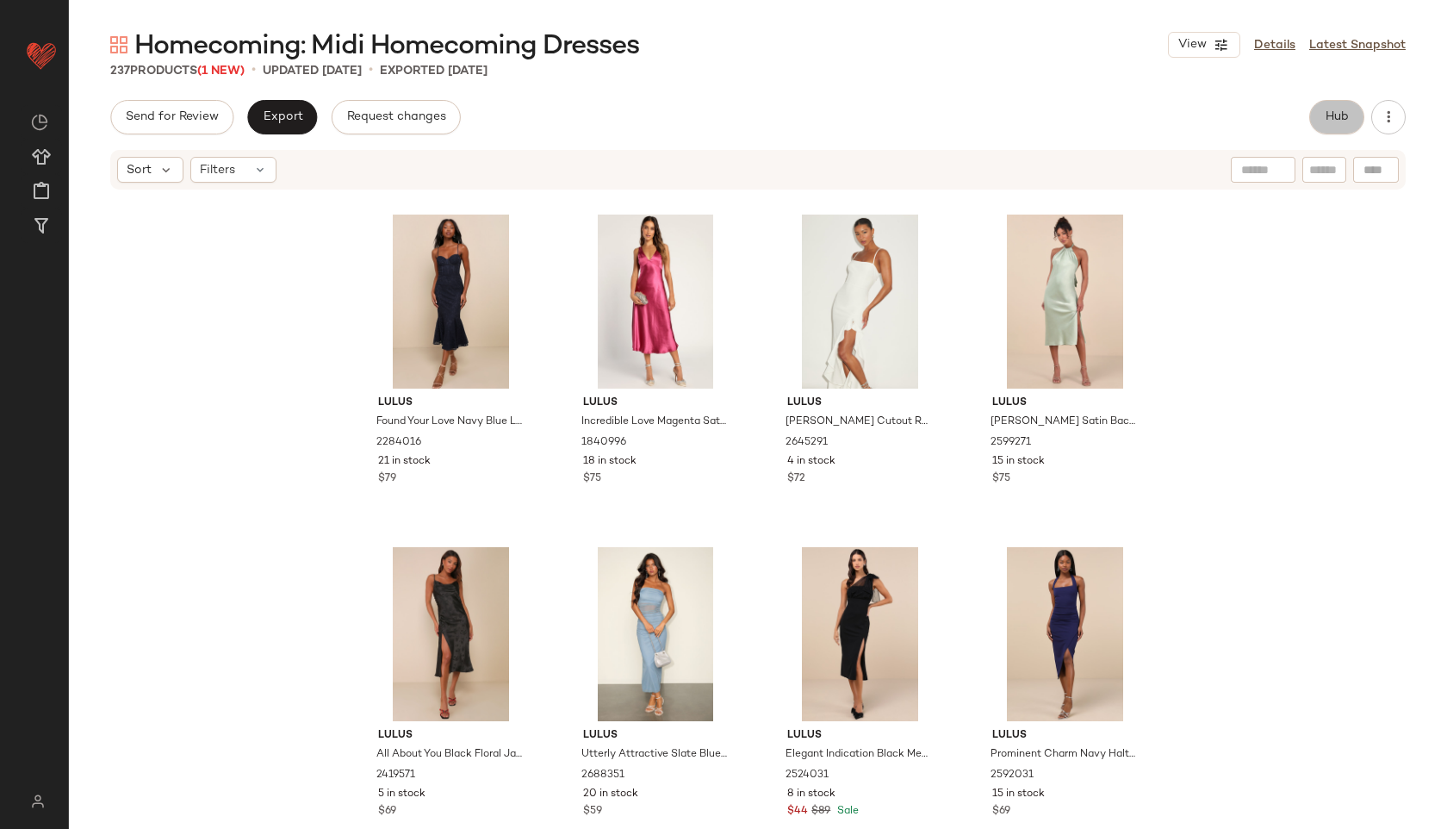
click at [1312, 115] on button "Hub" at bounding box center [1337, 117] width 55 height 34
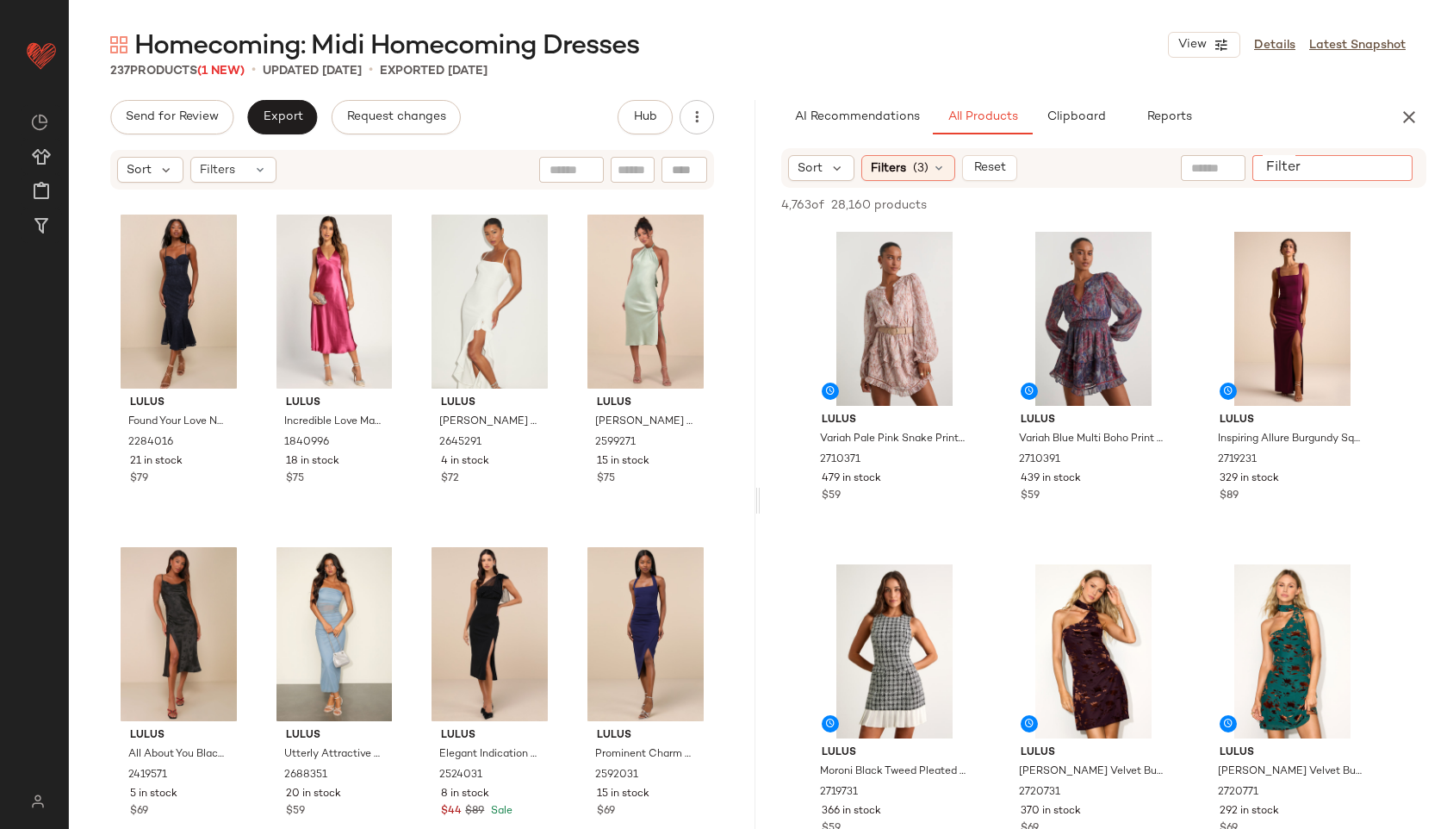
click at [1396, 171] on input "Filter" at bounding box center [1333, 168] width 146 height 18
type input "****"
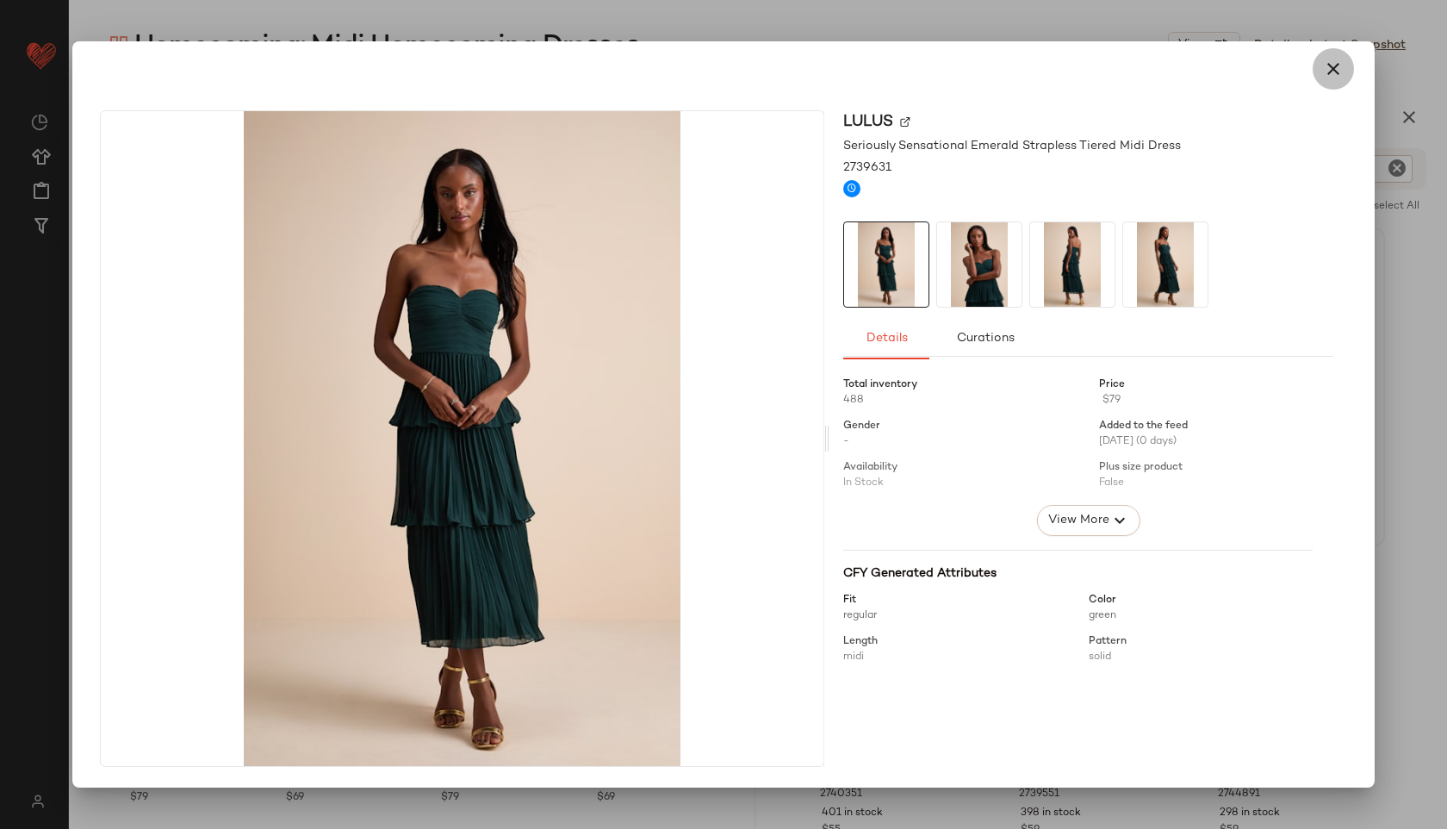
click at [1328, 64] on icon "button" at bounding box center [1333, 69] width 21 height 21
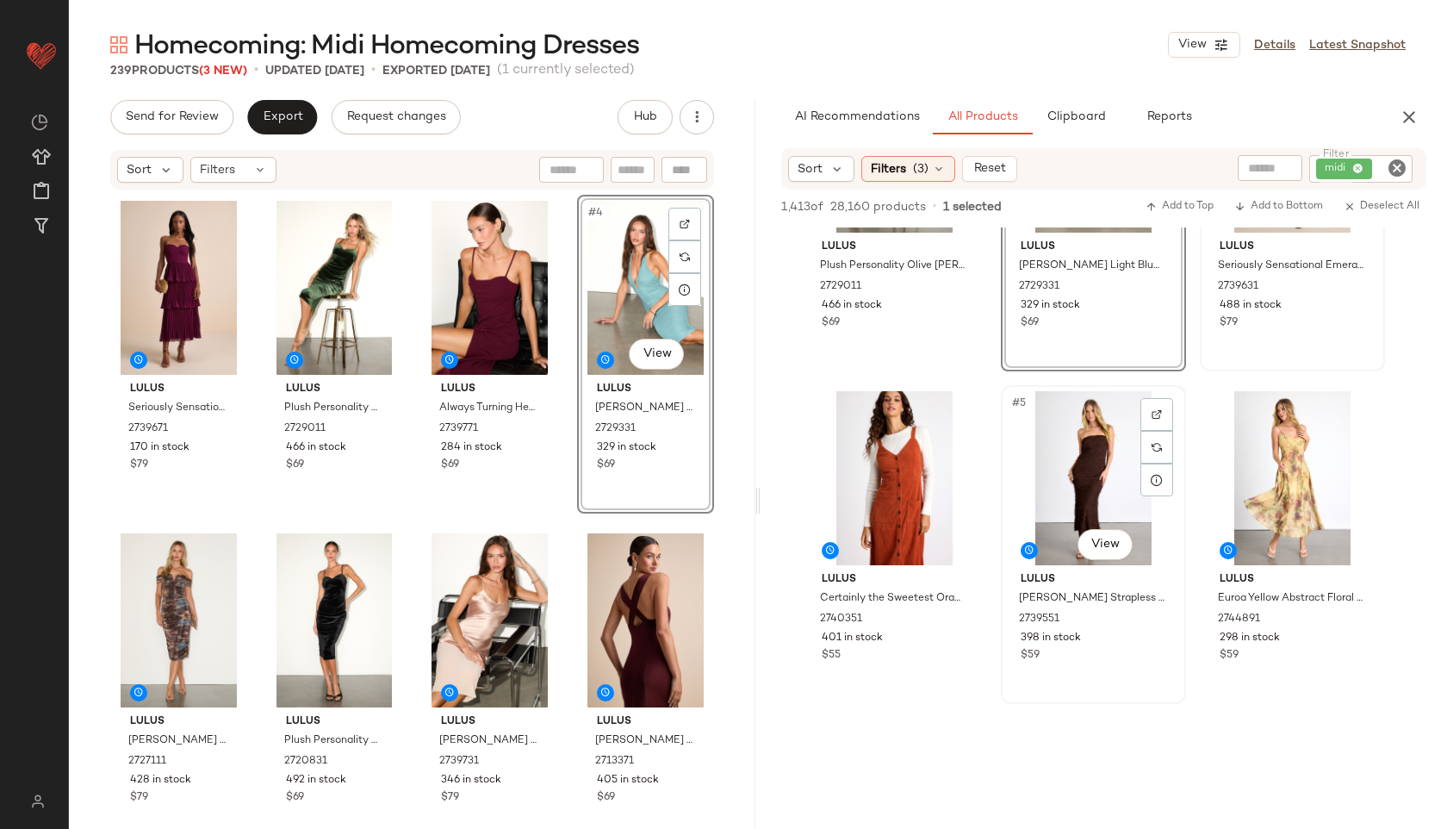
scroll to position [177, 0]
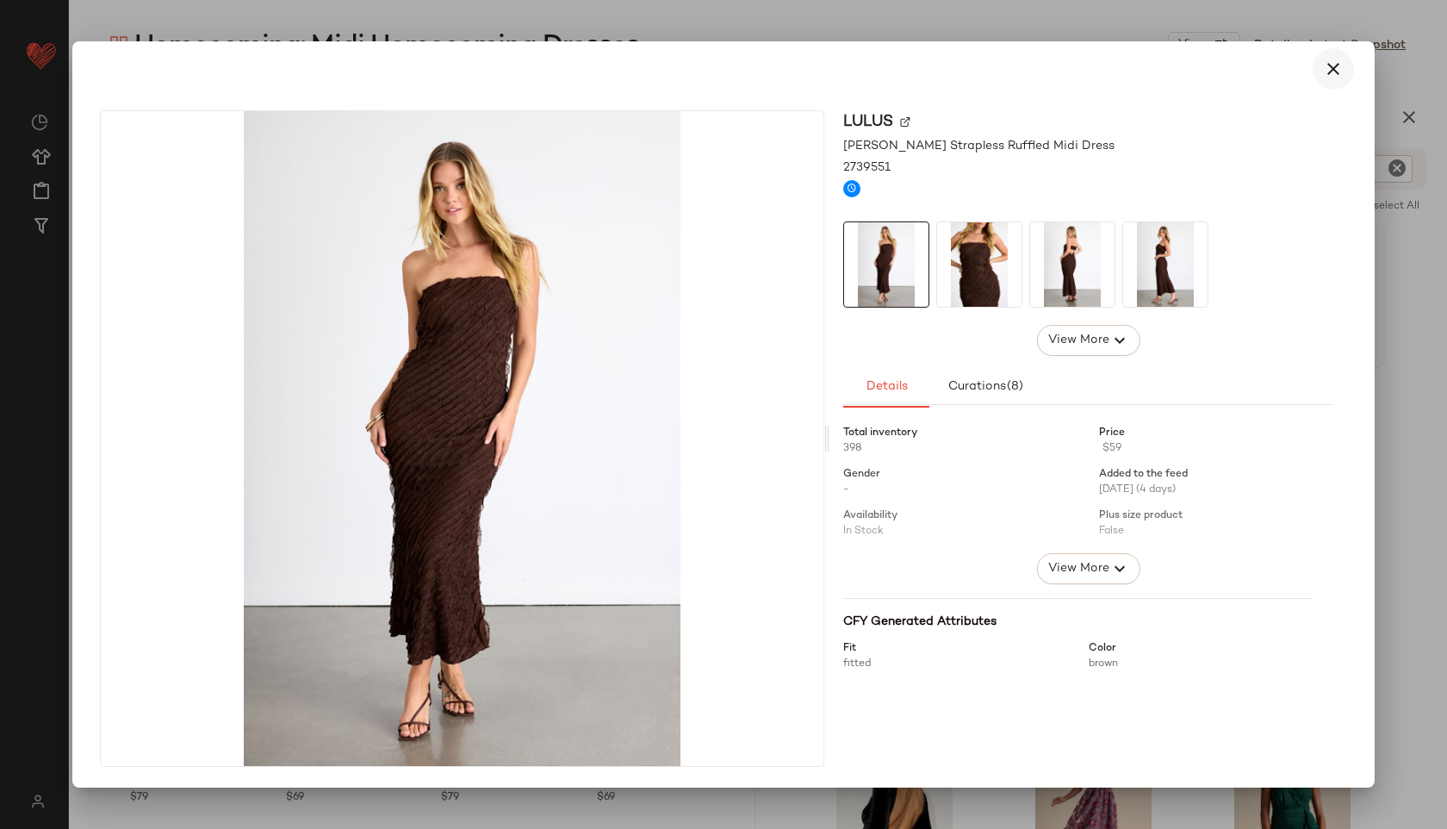
click at [1333, 65] on icon "button" at bounding box center [1333, 69] width 21 height 21
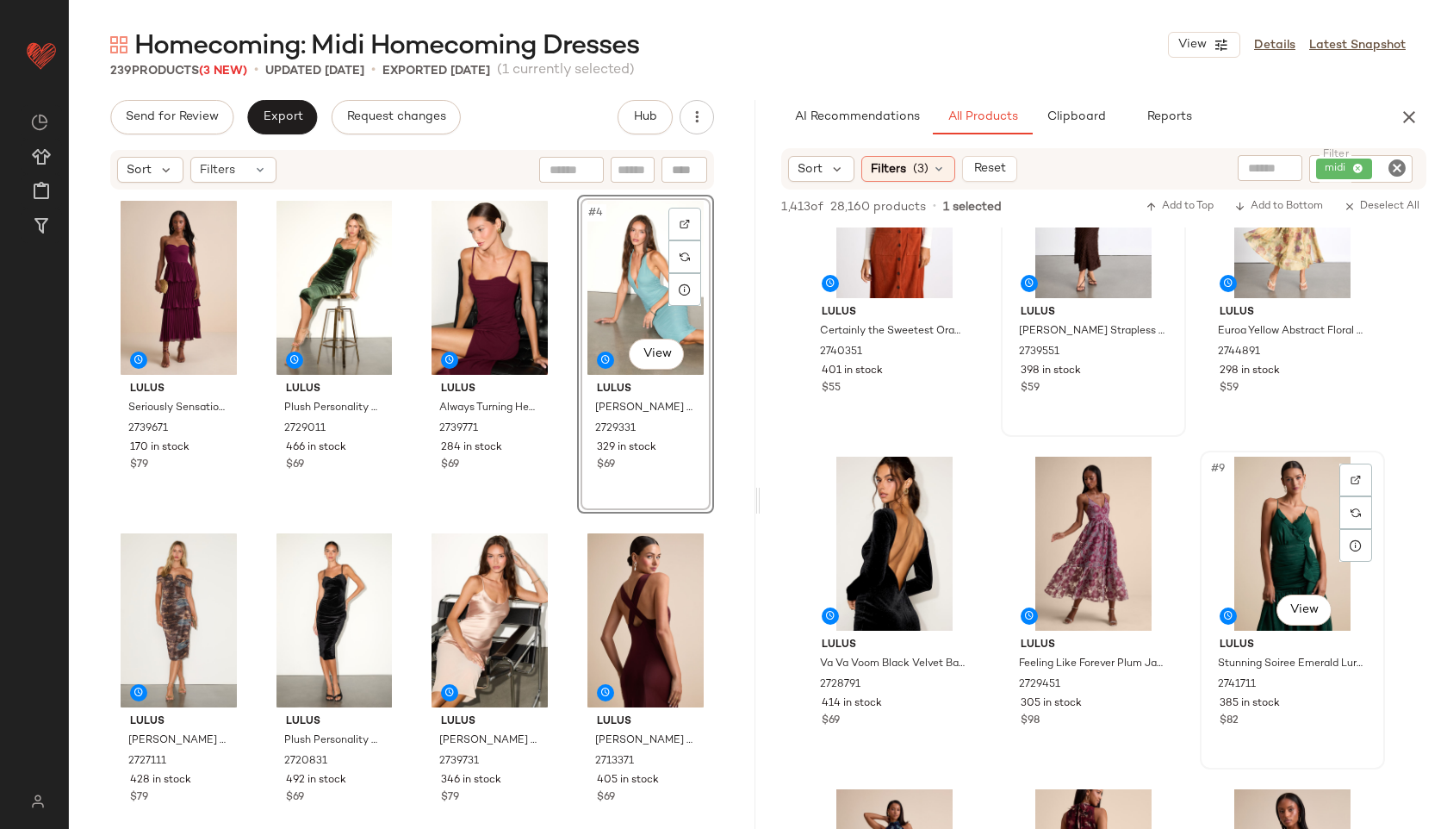
scroll to position [443, 0]
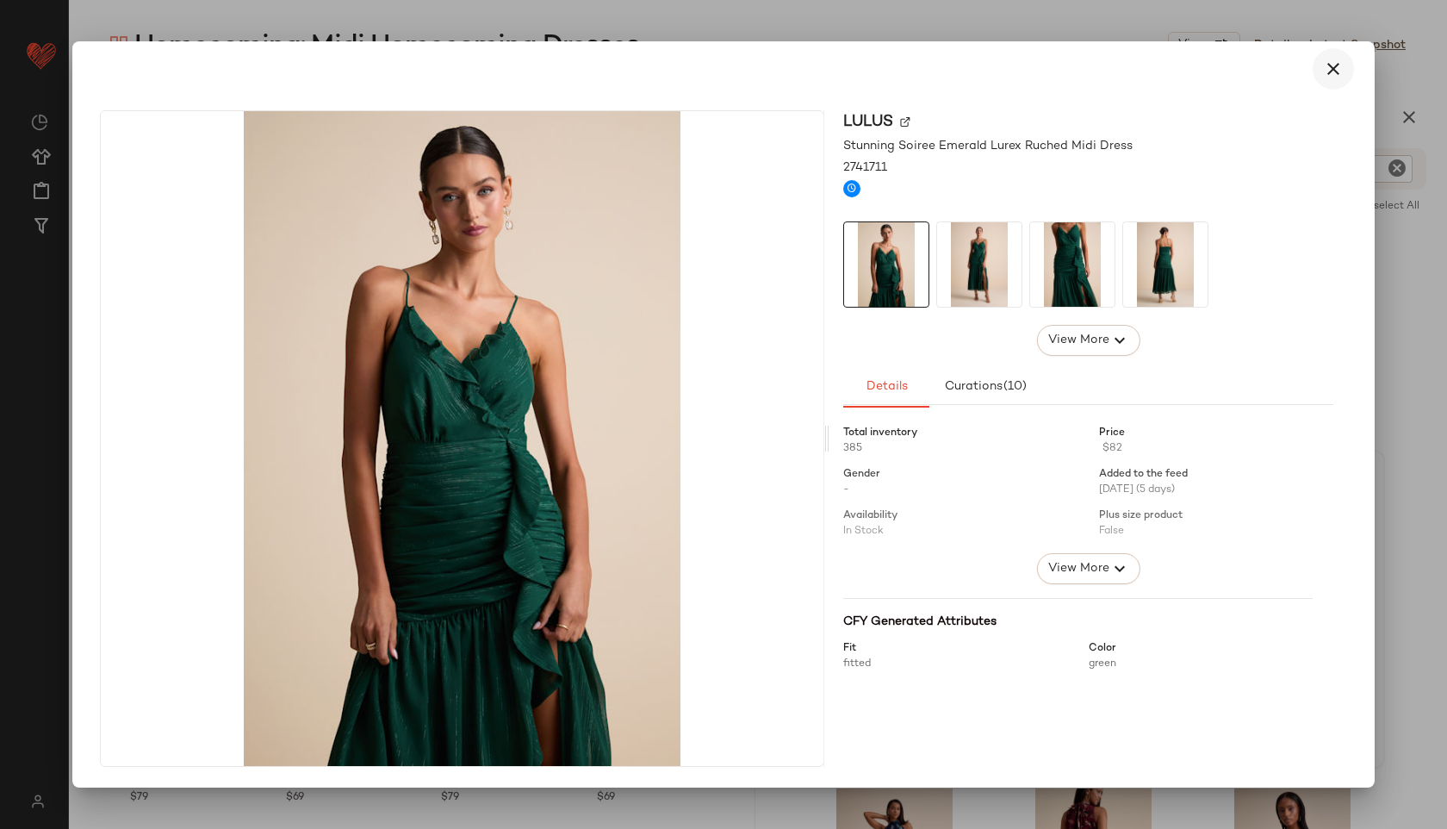
click at [1328, 59] on icon "button" at bounding box center [1333, 69] width 21 height 21
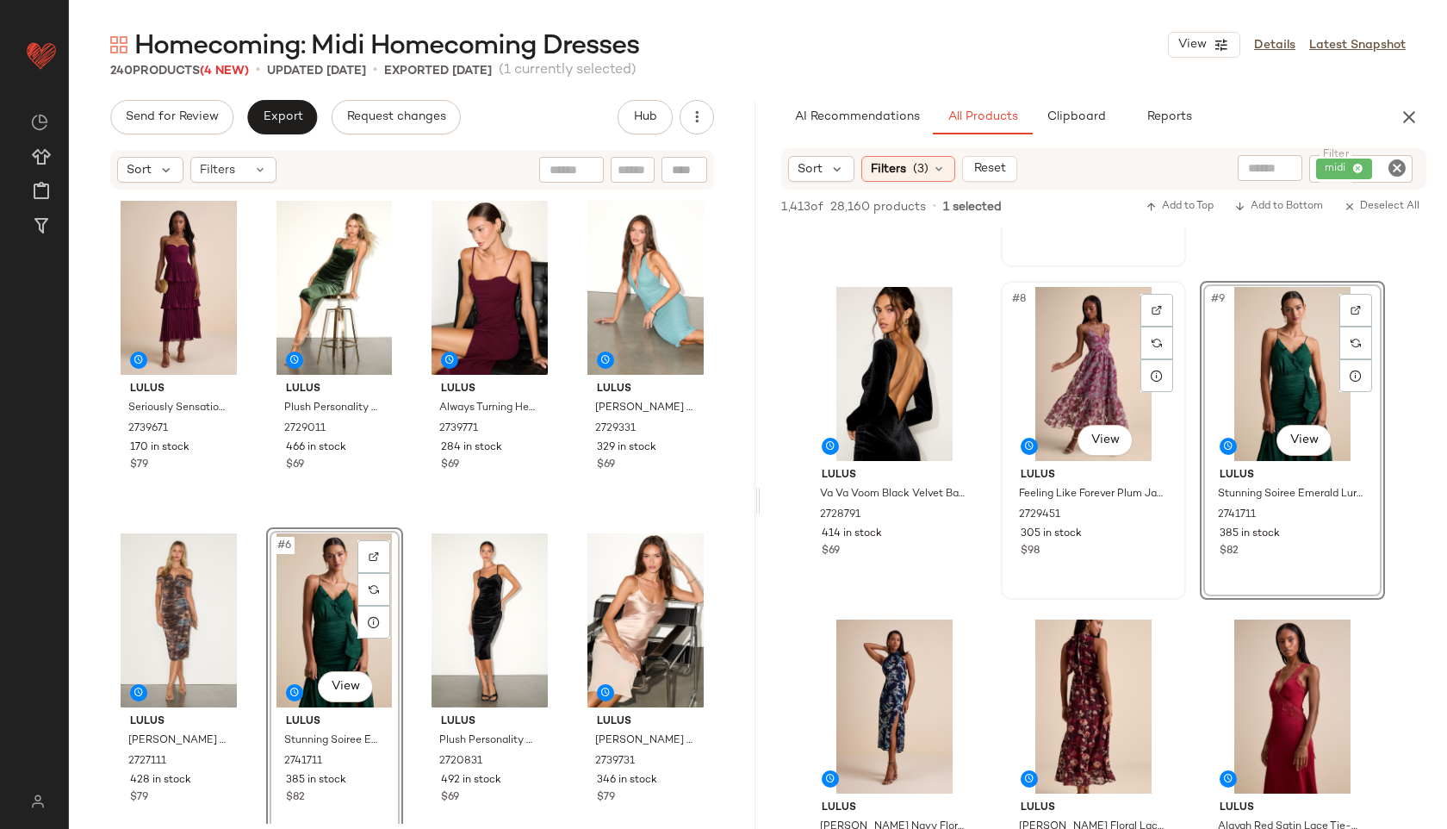
scroll to position [618, 0]
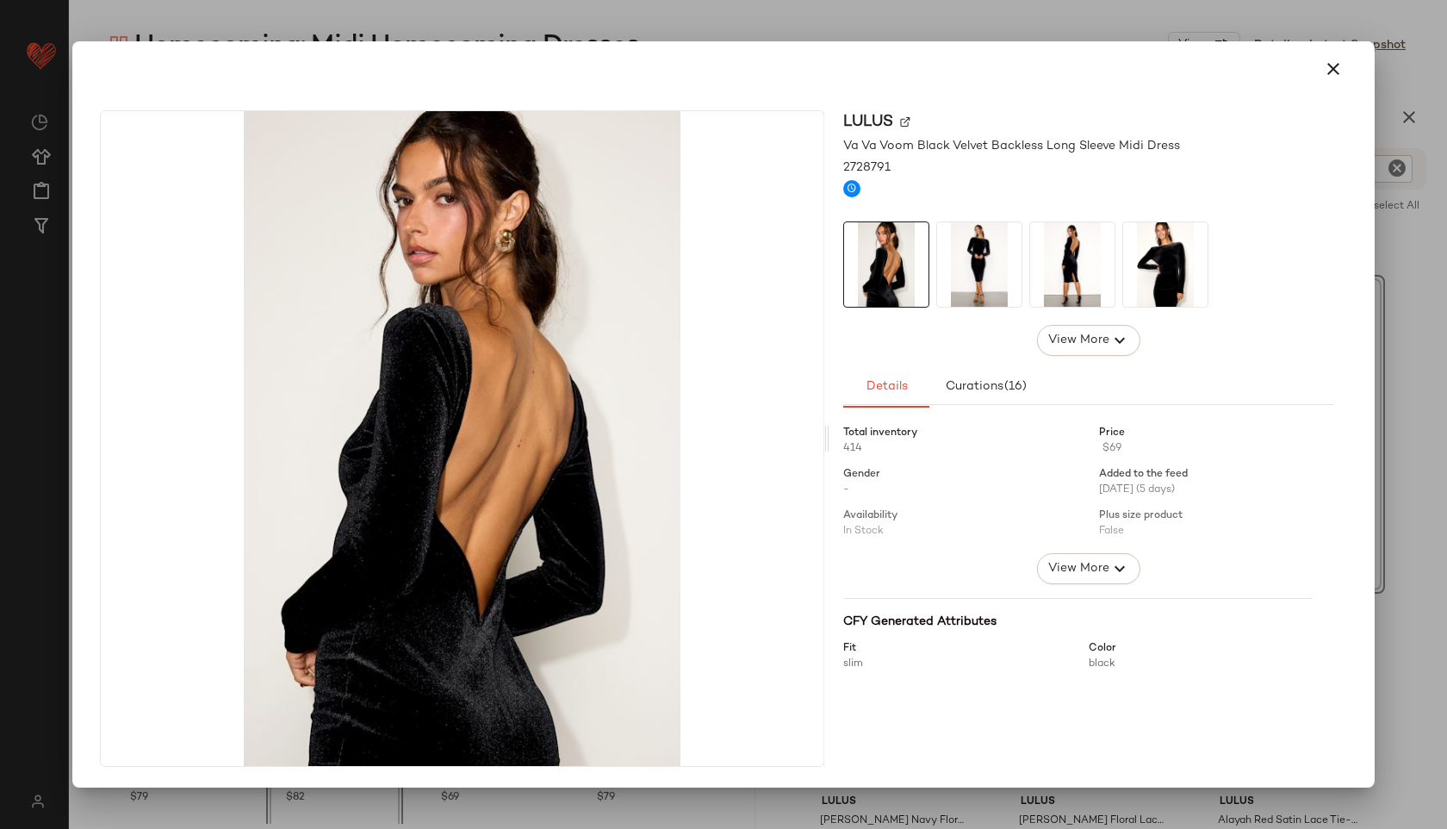
click at [978, 255] on img at bounding box center [979, 264] width 84 height 84
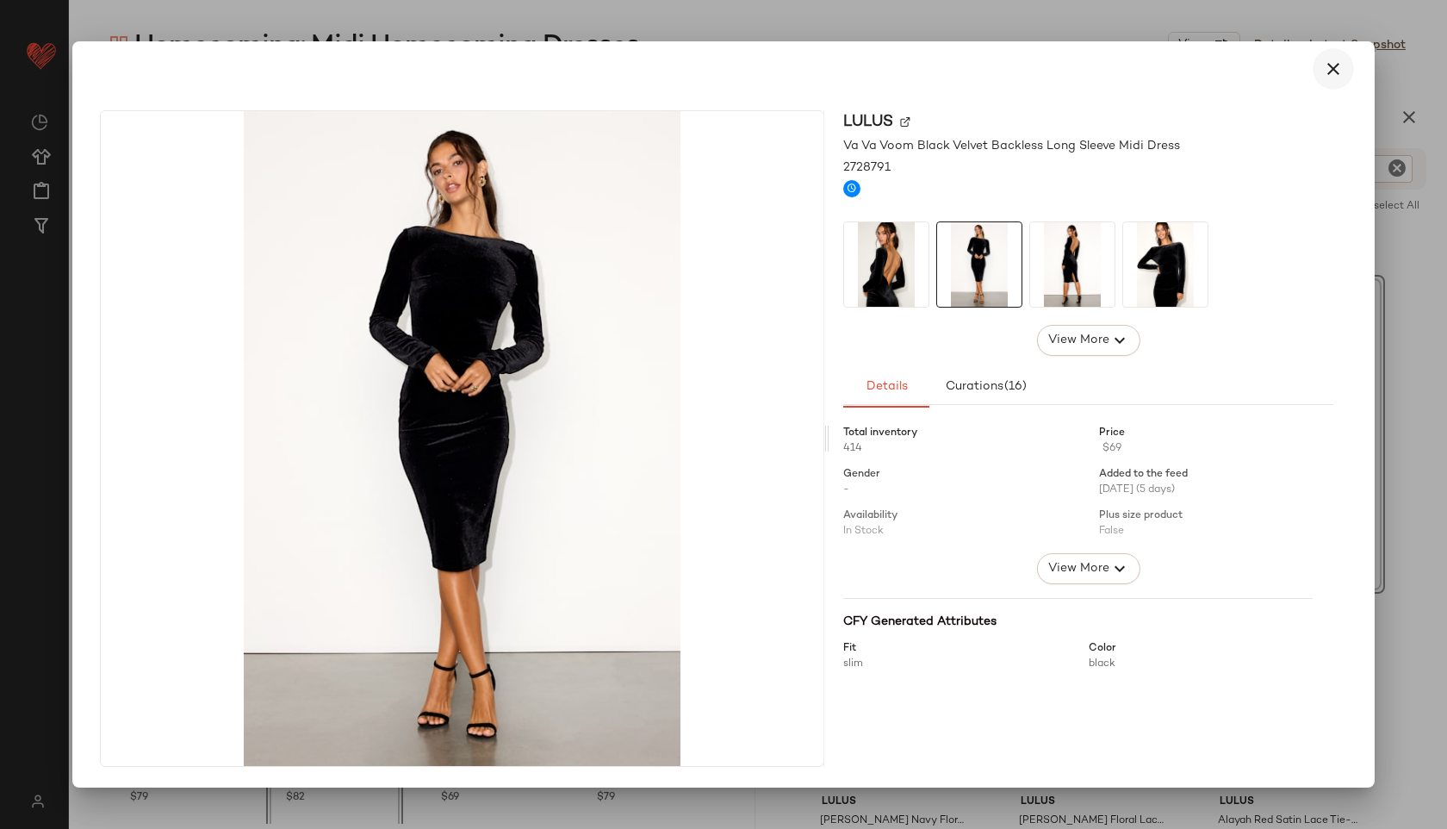
click at [1335, 66] on icon "button" at bounding box center [1333, 69] width 21 height 21
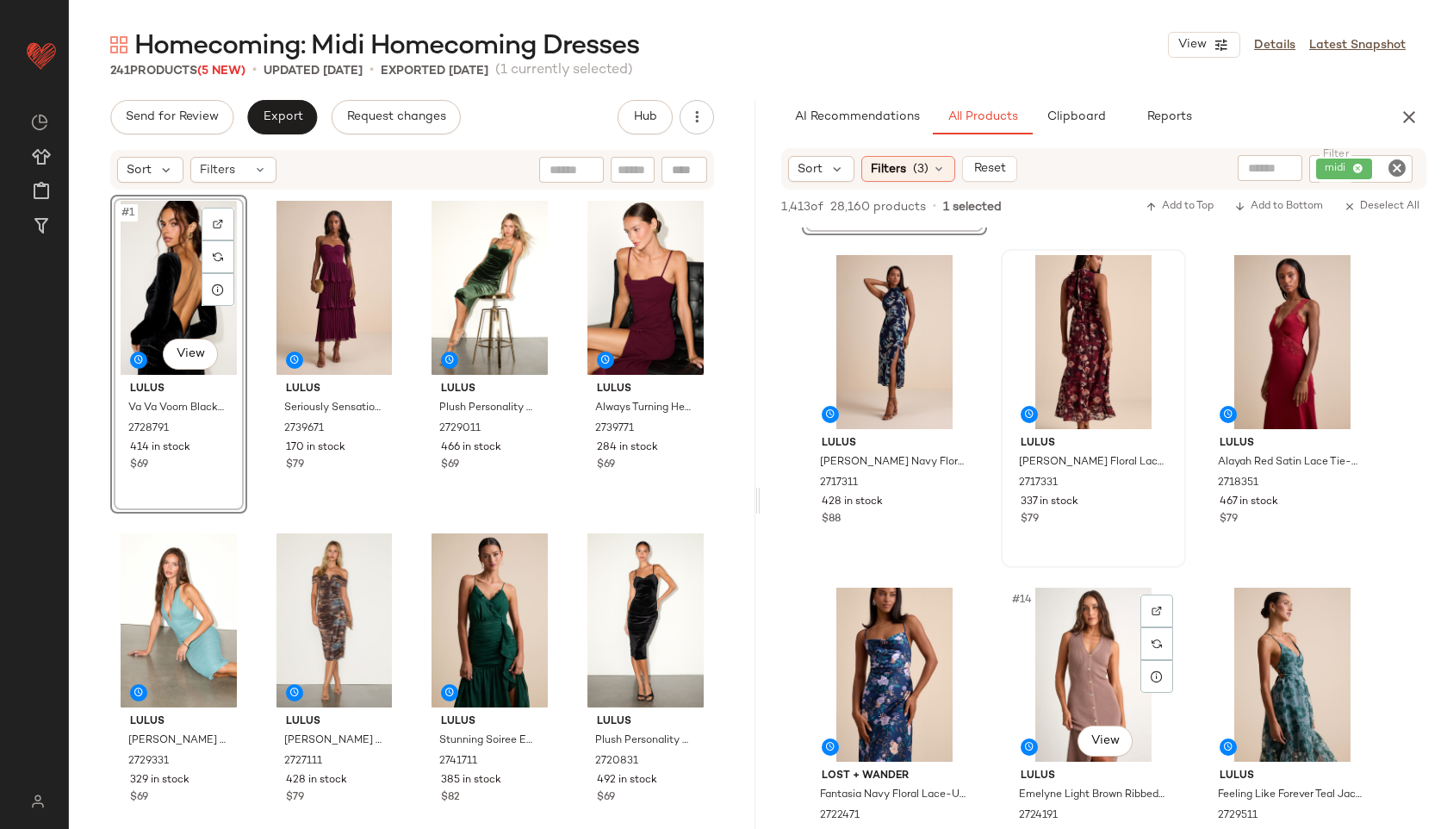
scroll to position [979, 0]
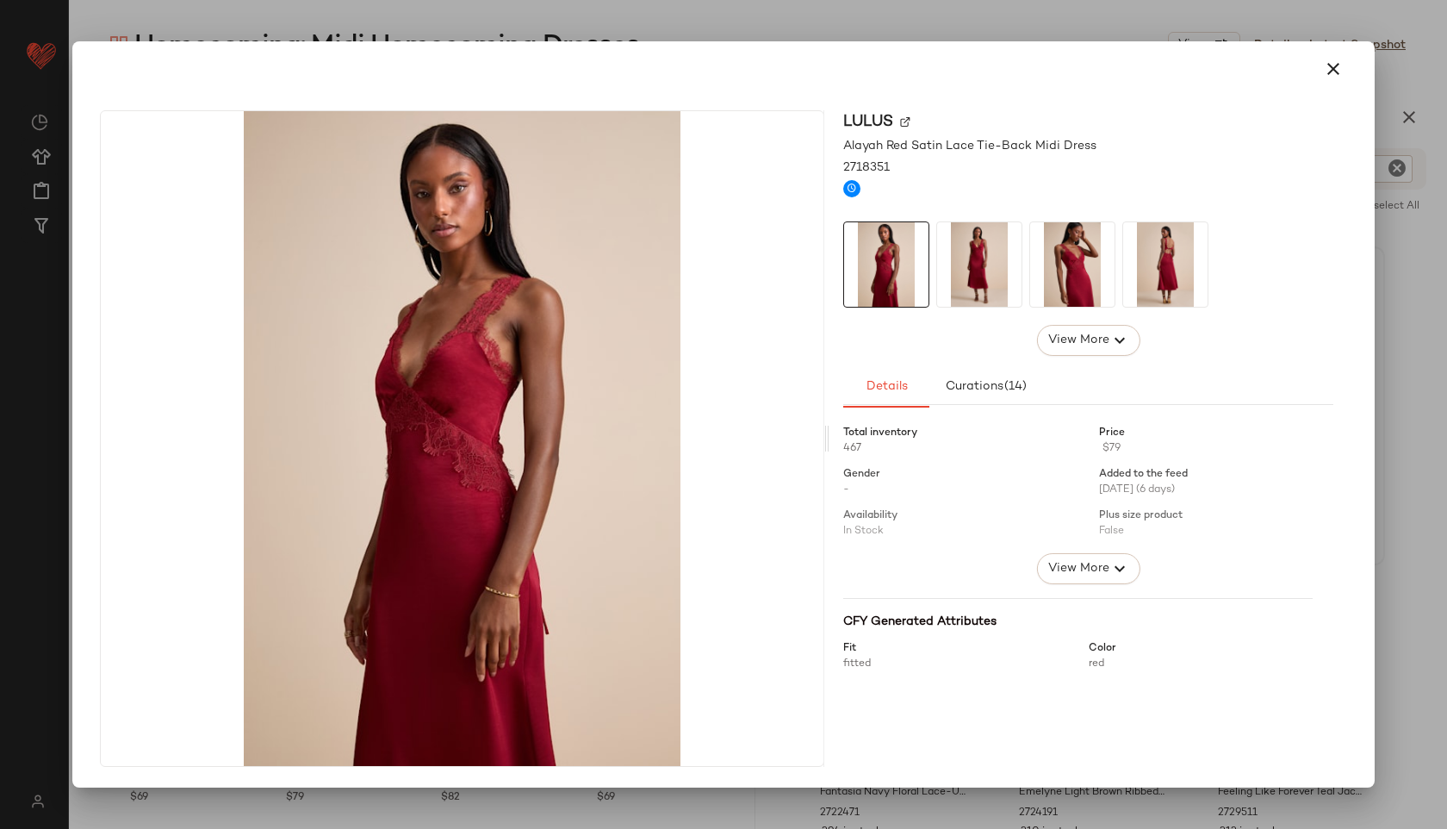
click at [1081, 277] on img at bounding box center [1072, 264] width 84 height 84
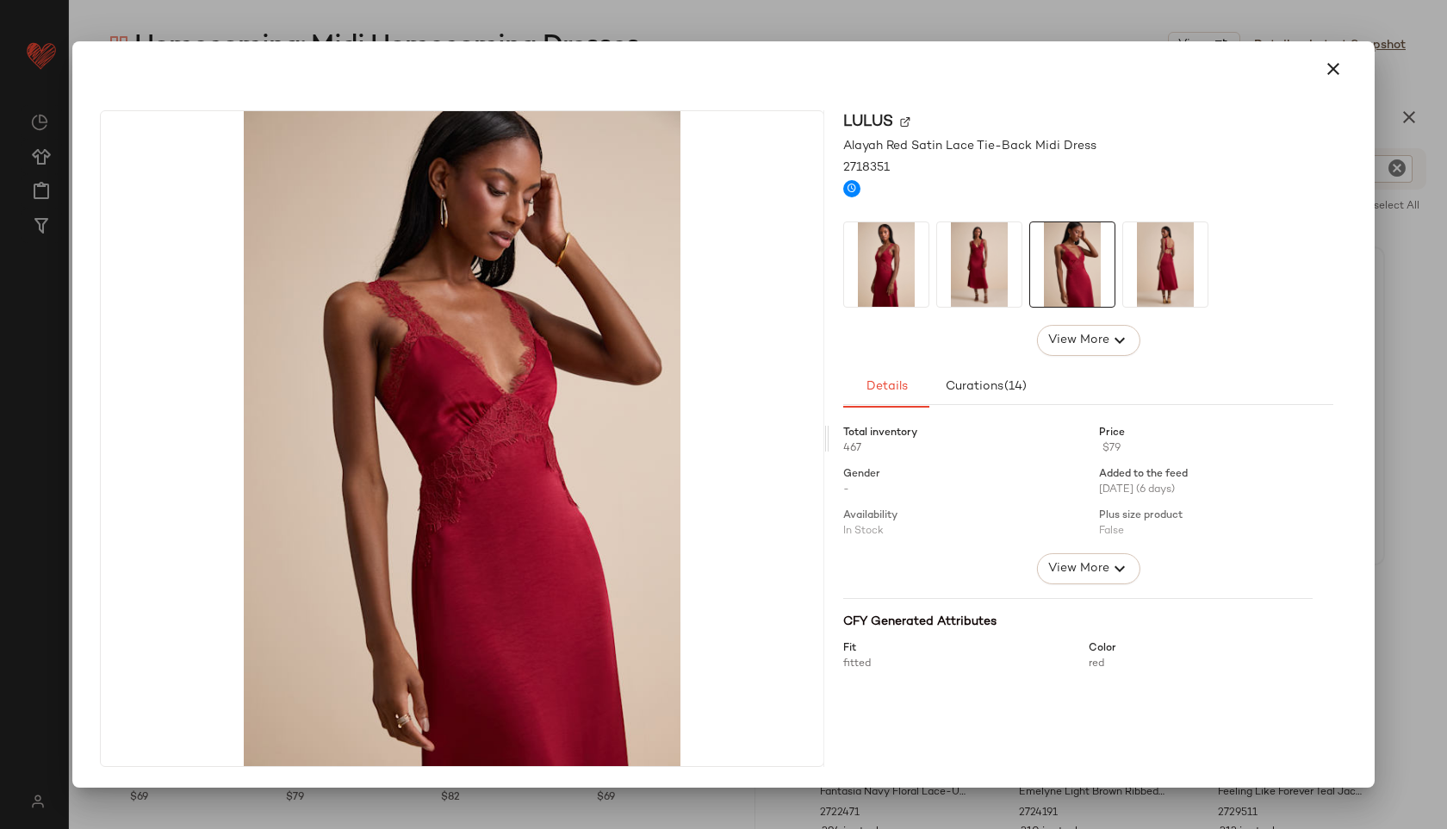
click at [1148, 273] on img at bounding box center [1165, 264] width 84 height 84
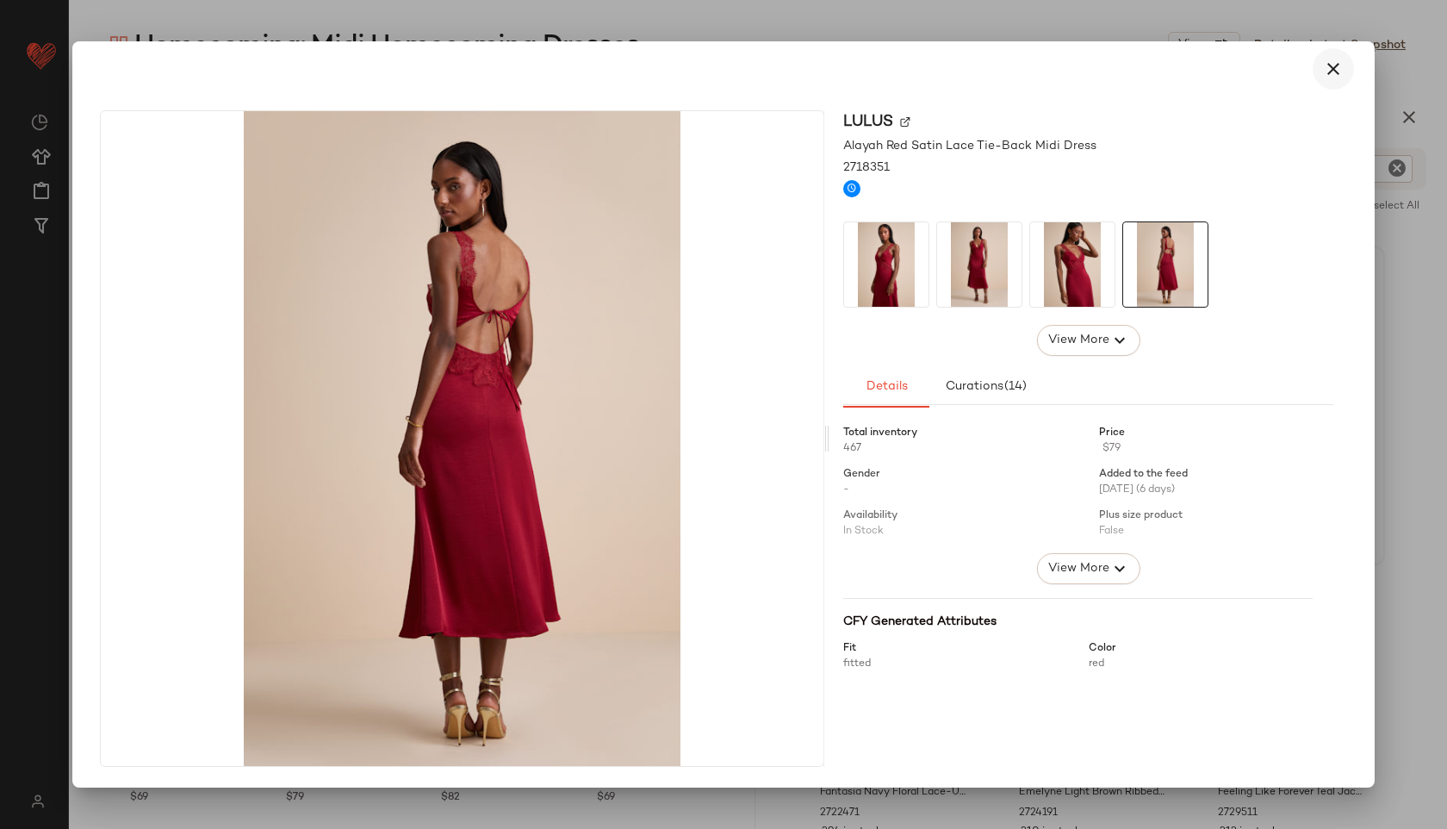
click at [1331, 73] on icon "button" at bounding box center [1333, 69] width 21 height 21
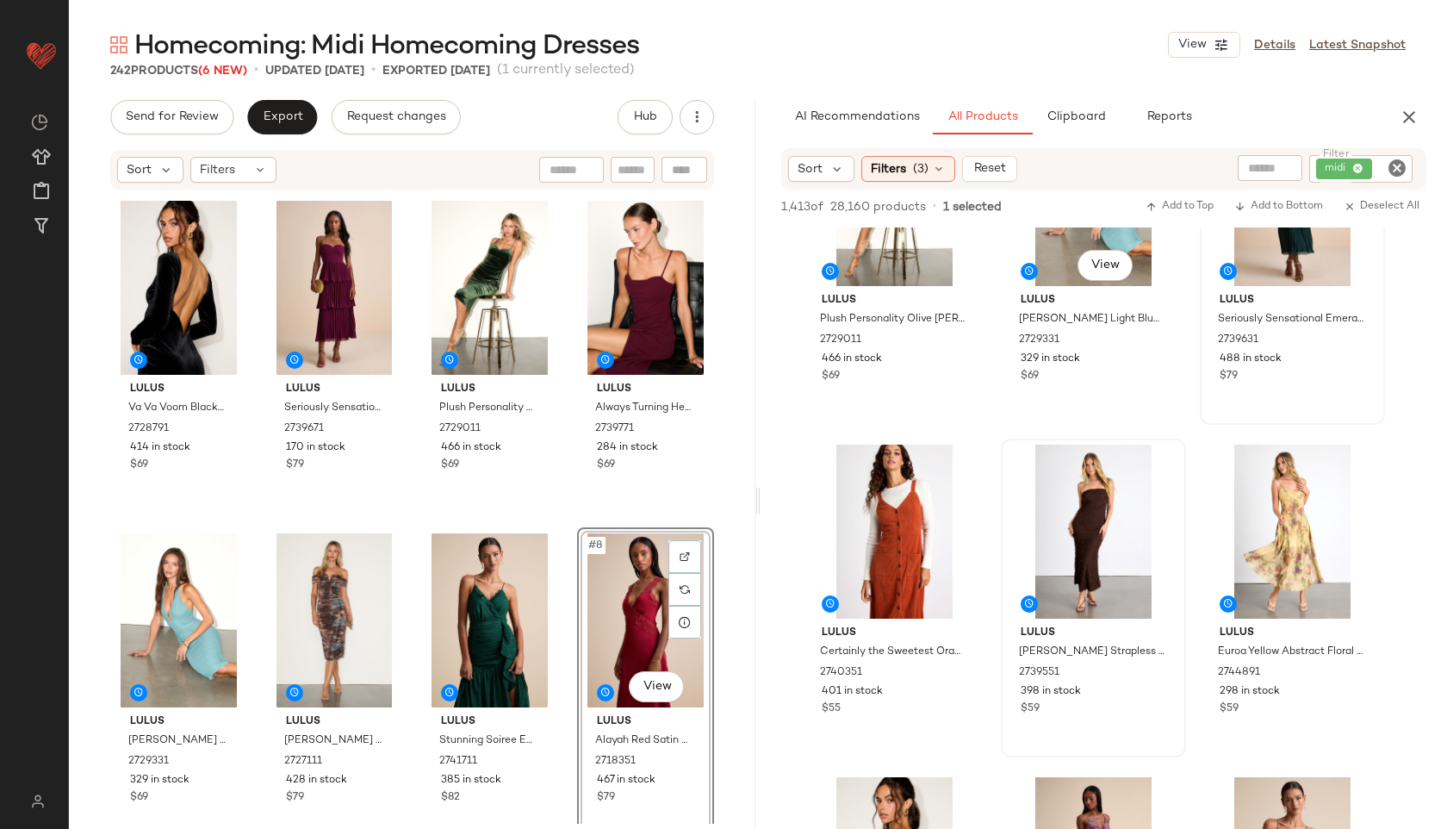
scroll to position [0, 0]
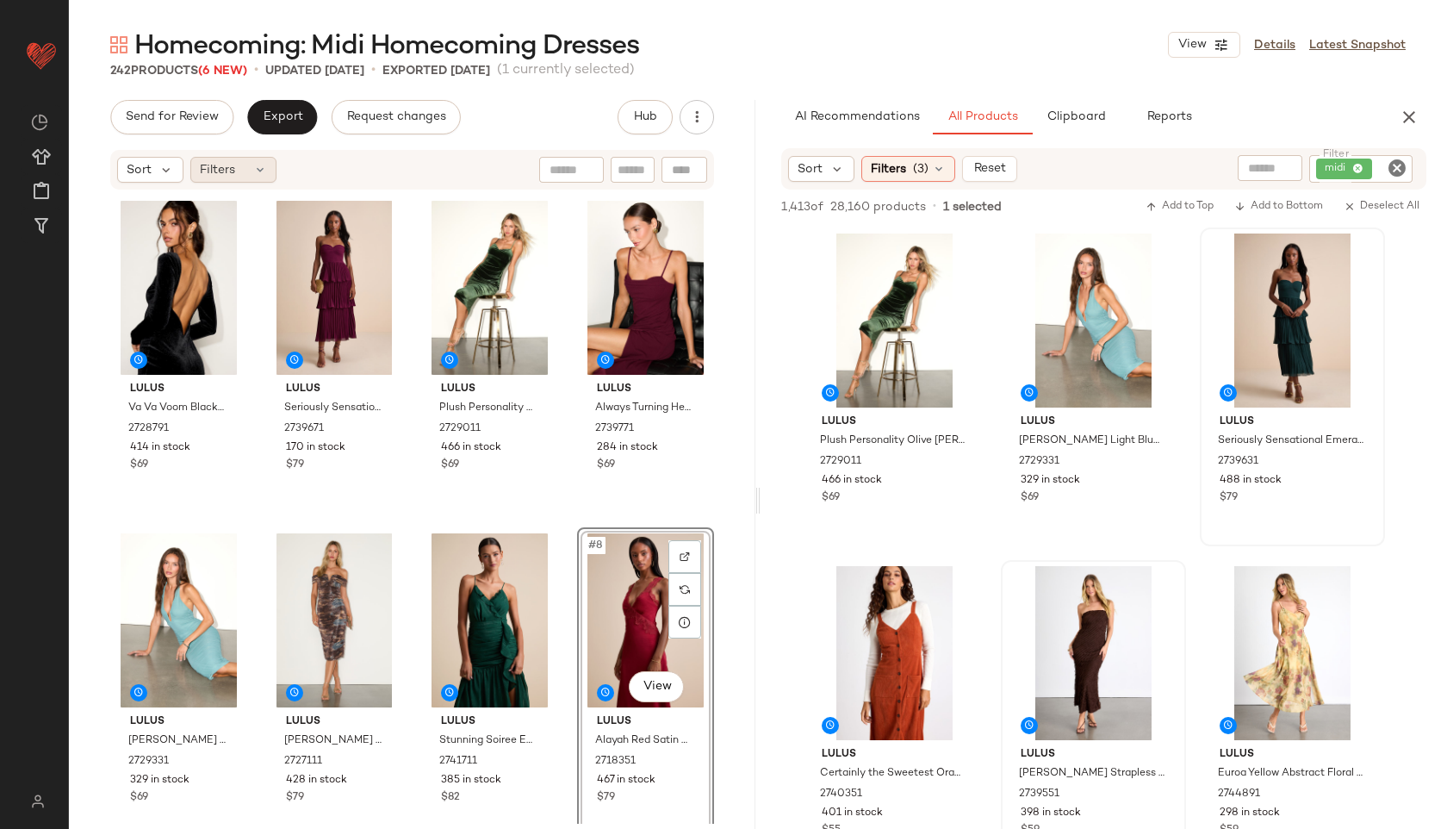
click at [242, 174] on div "Filters" at bounding box center [233, 170] width 86 height 26
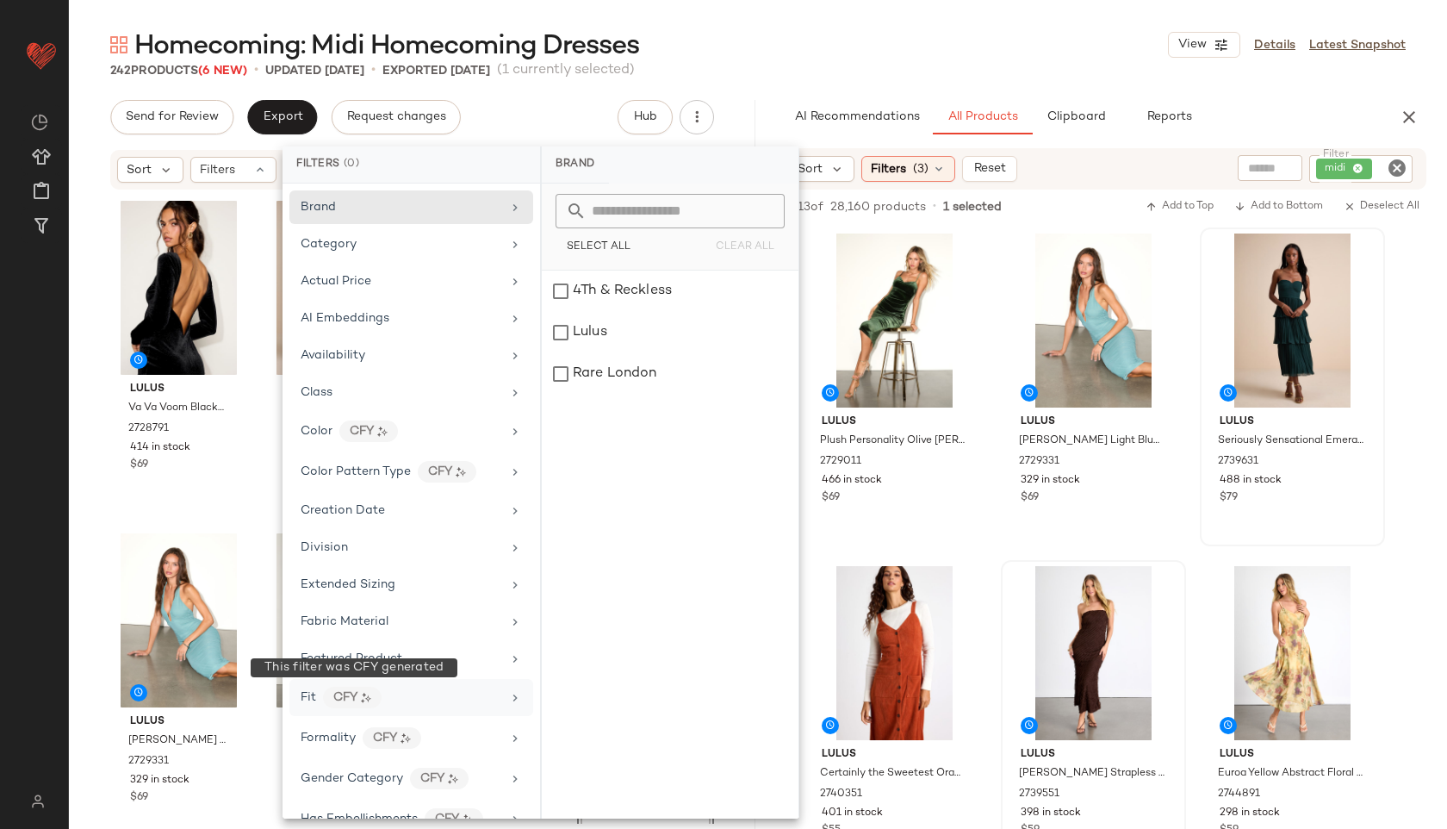
scroll to position [882, 0]
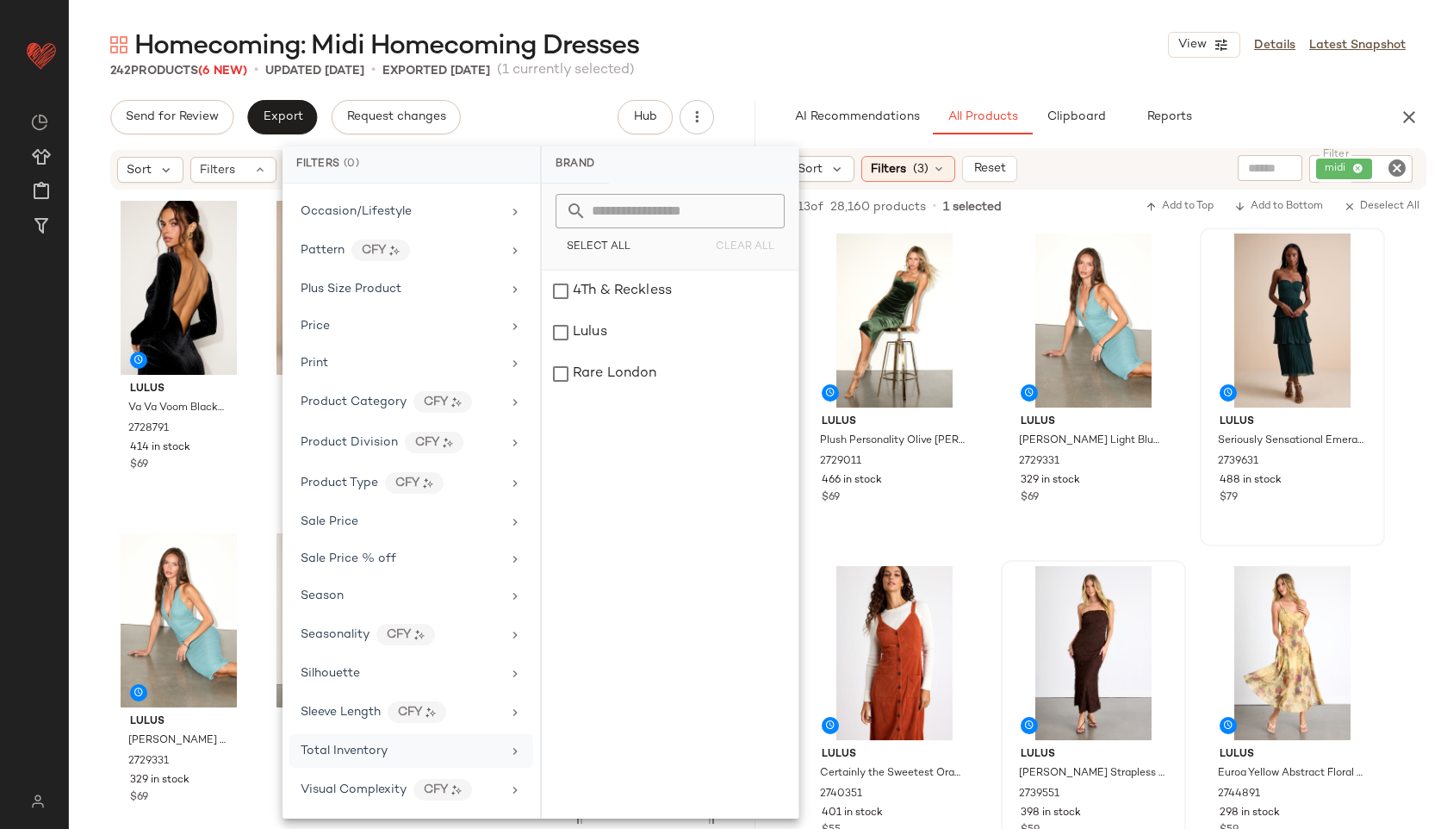
click at [351, 754] on span "Total Inventory" at bounding box center [344, 750] width 87 height 13
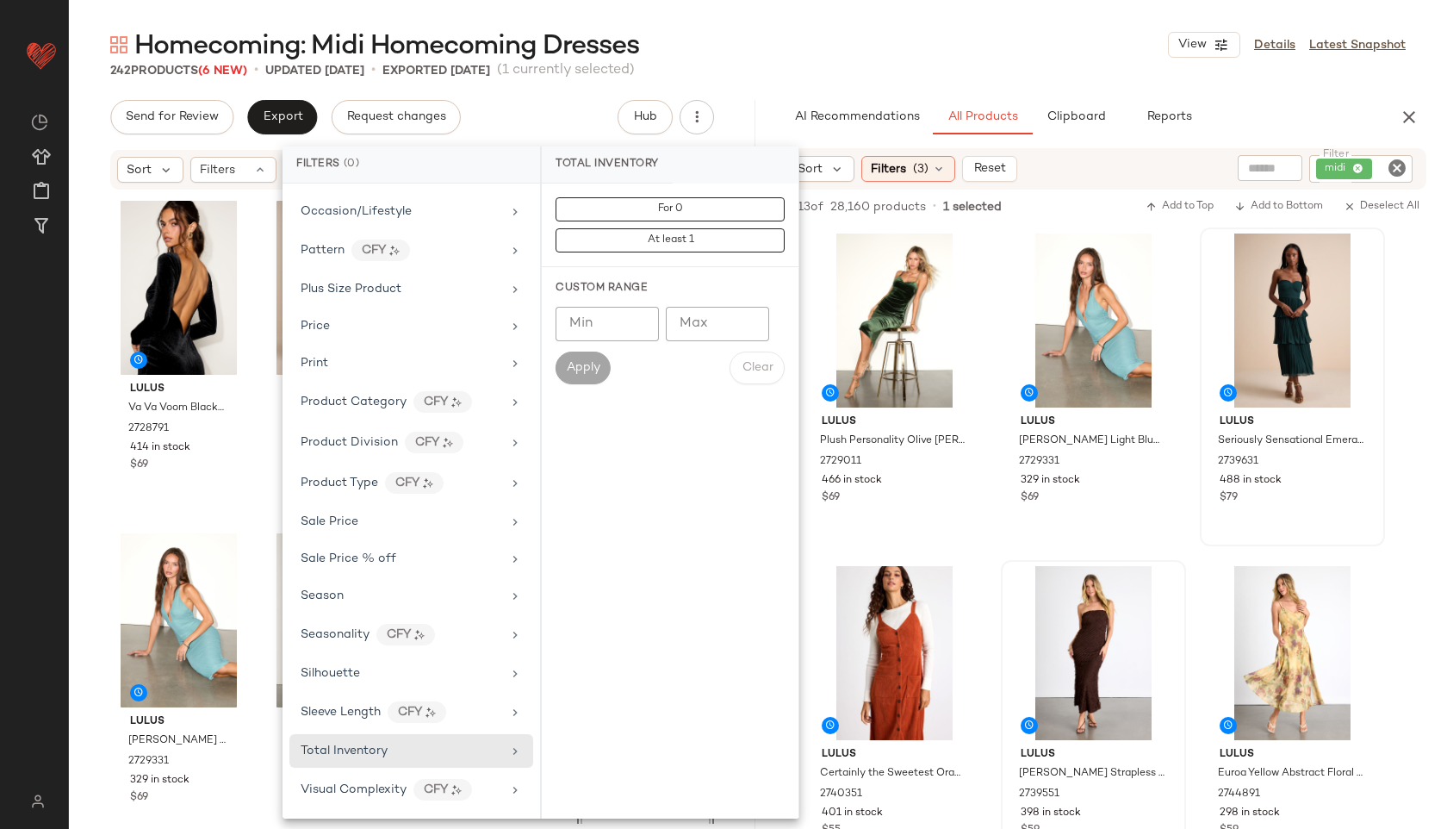
click at [719, 321] on input "Max" at bounding box center [717, 324] width 103 height 34
type input "**"
click at [588, 367] on span "Apply" at bounding box center [583, 368] width 34 height 14
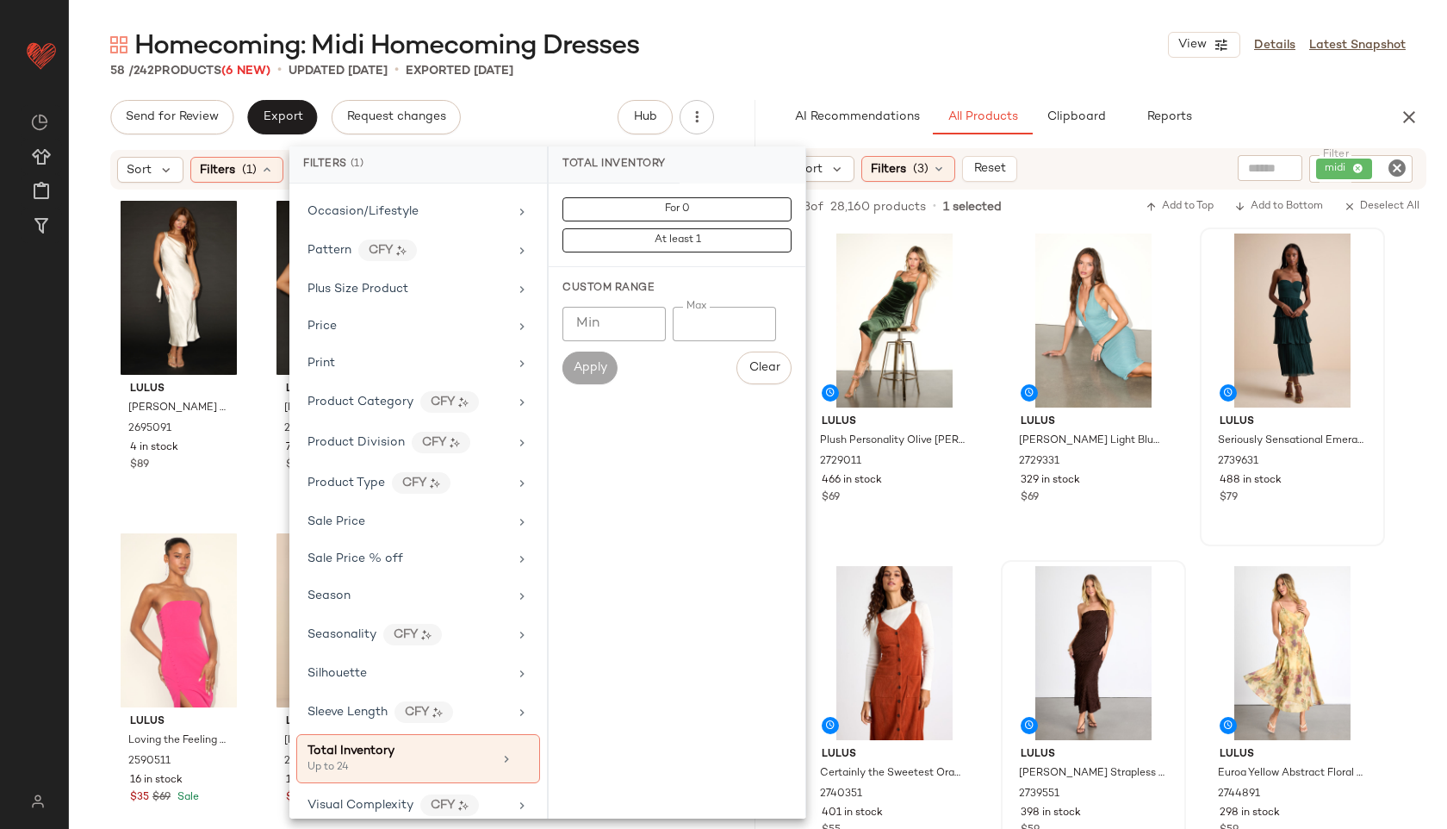
click at [796, 53] on div "Homecoming: Midi Homecoming Dresses View Details Latest Snapshot" at bounding box center [758, 45] width 1378 height 34
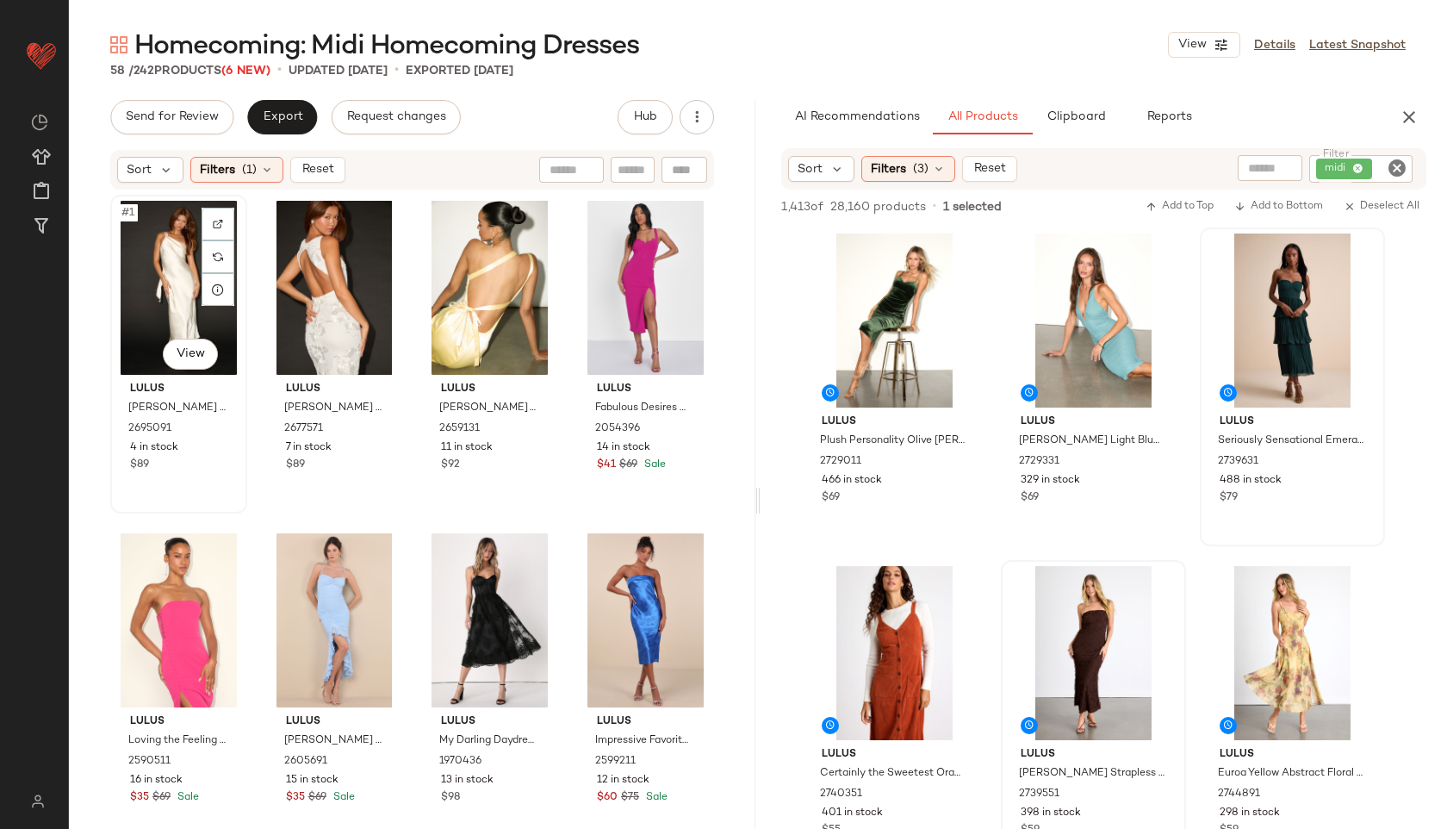
click at [124, 267] on div "#1 View" at bounding box center [178, 288] width 125 height 174
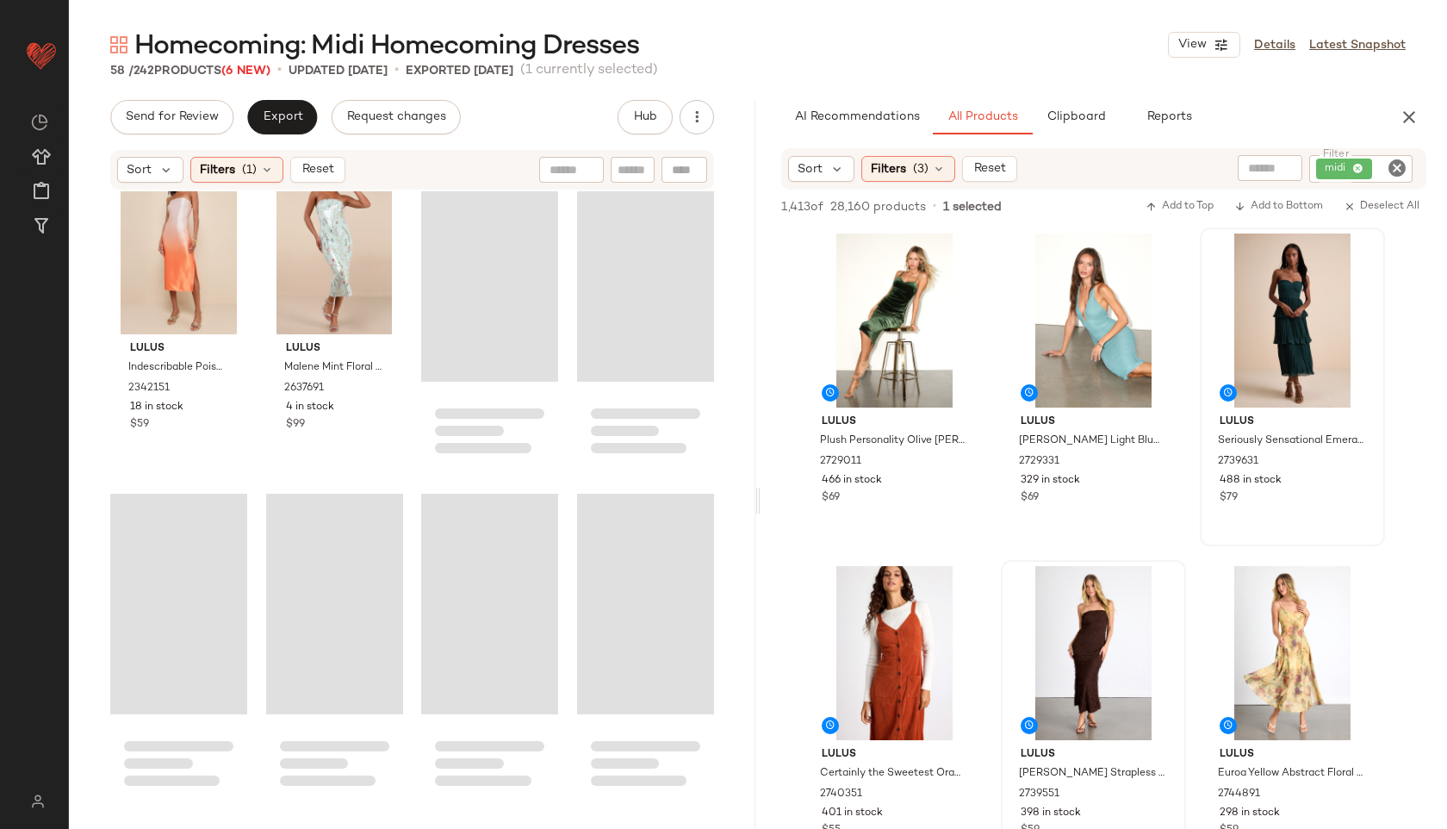
scroll to position [4359, 0]
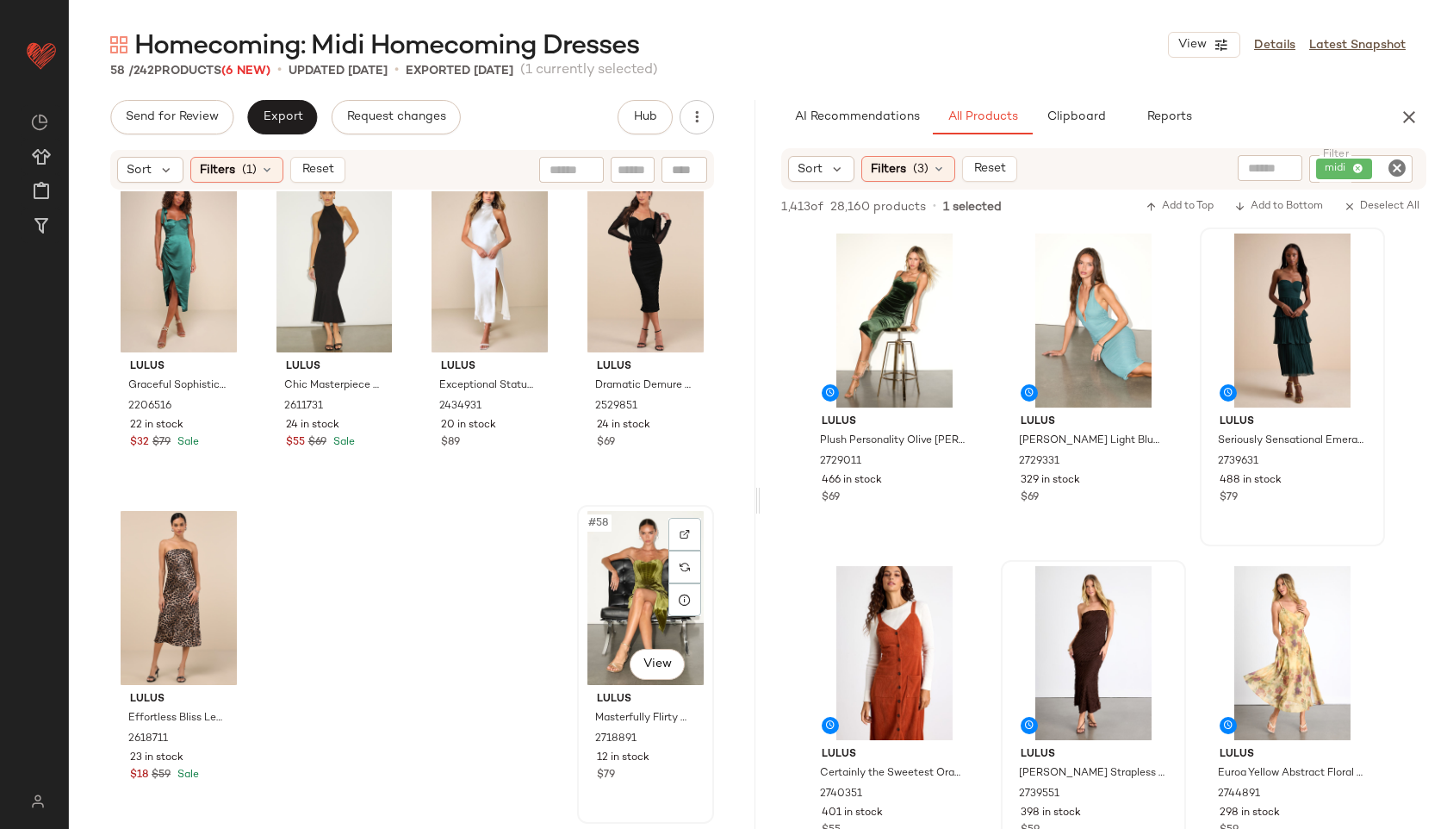
click at [606, 564] on div "#58 View" at bounding box center [645, 598] width 125 height 174
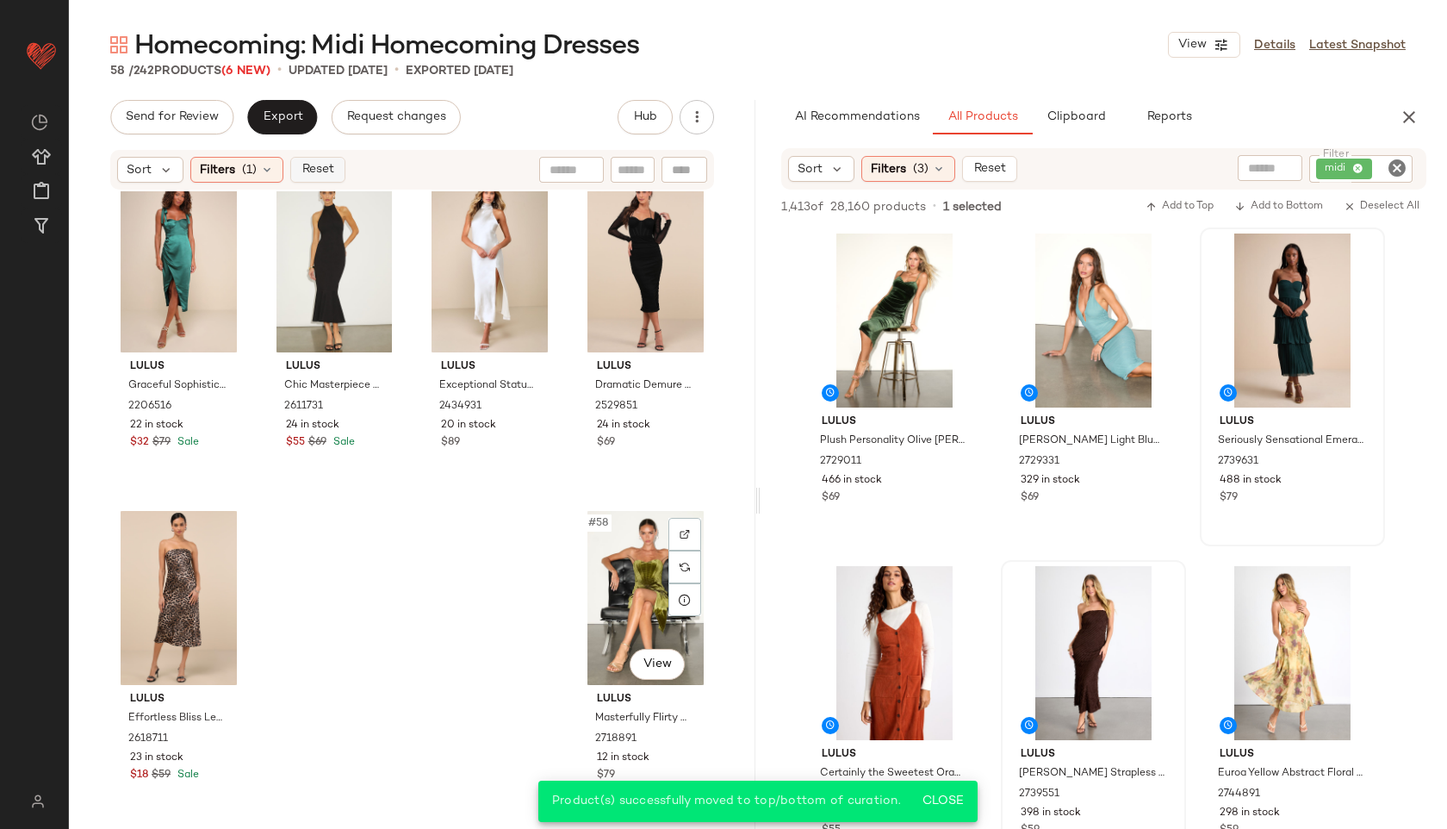
click at [322, 158] on button "Reset" at bounding box center [317, 170] width 55 height 26
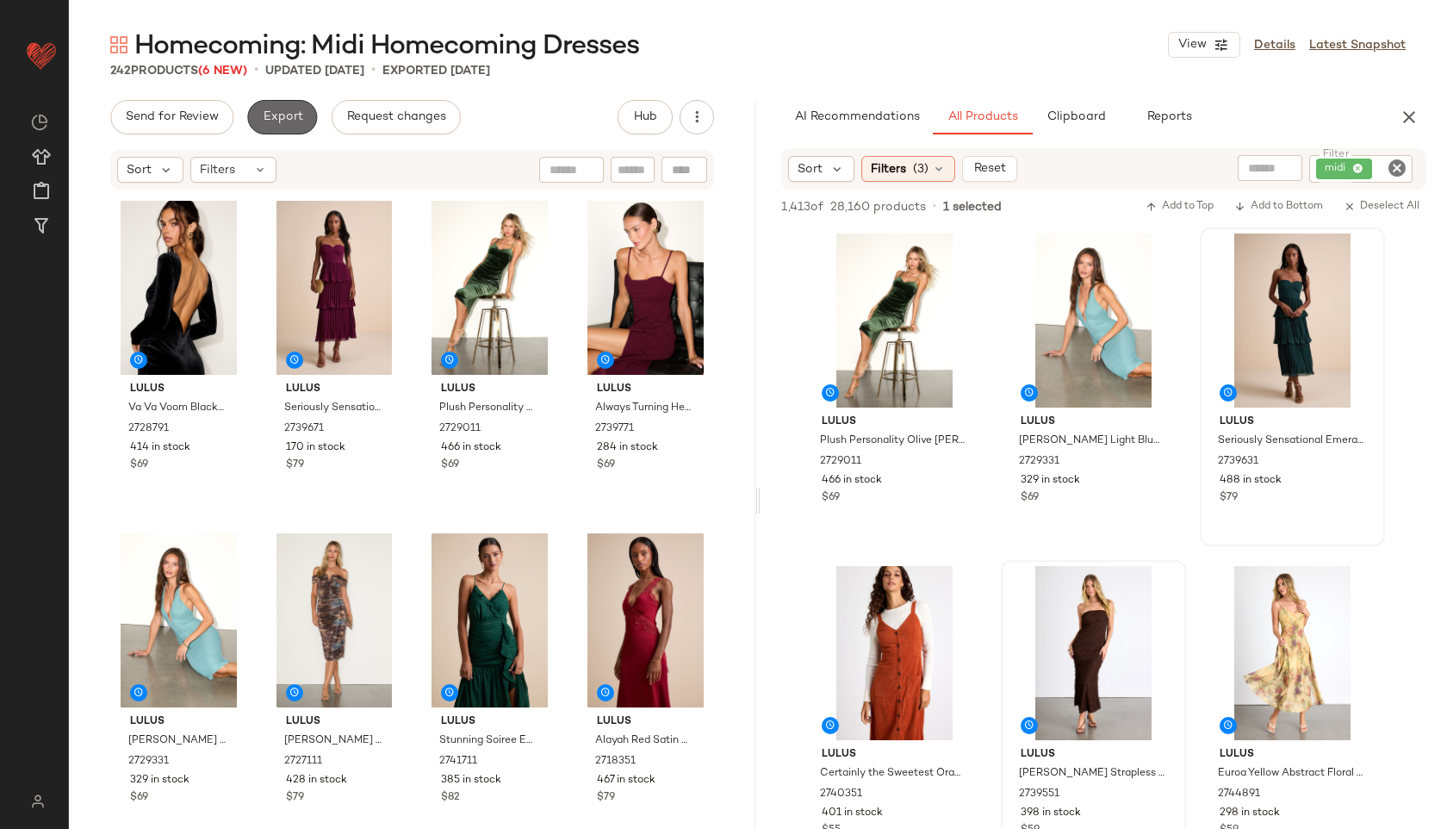
click at [290, 114] on span "Export" at bounding box center [282, 117] width 40 height 14
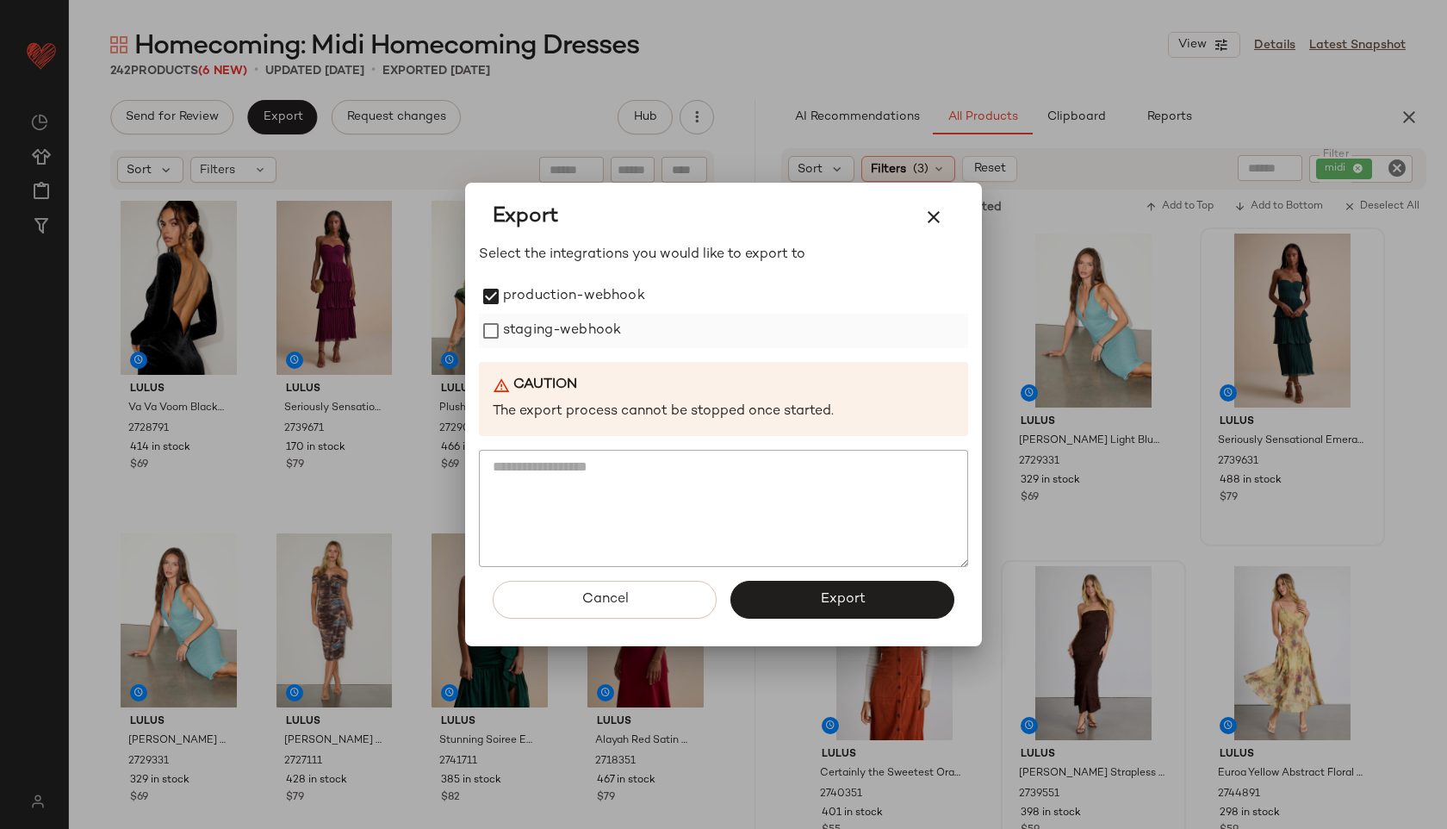
click at [530, 343] on label "staging-webhook" at bounding box center [562, 331] width 118 height 34
click at [848, 586] on button "Export" at bounding box center [843, 600] width 224 height 38
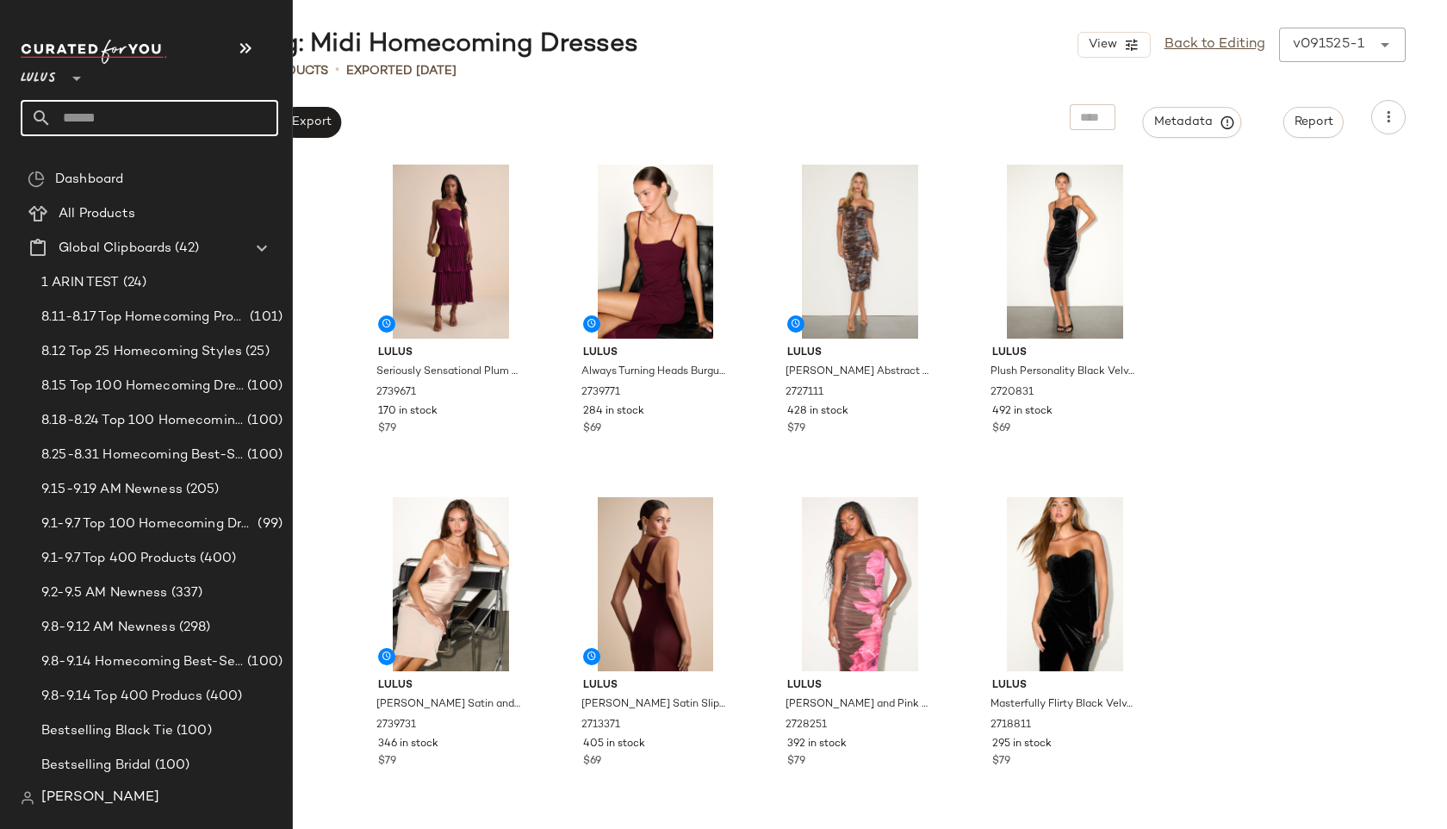
click at [103, 116] on input "text" at bounding box center [165, 118] width 227 height 36
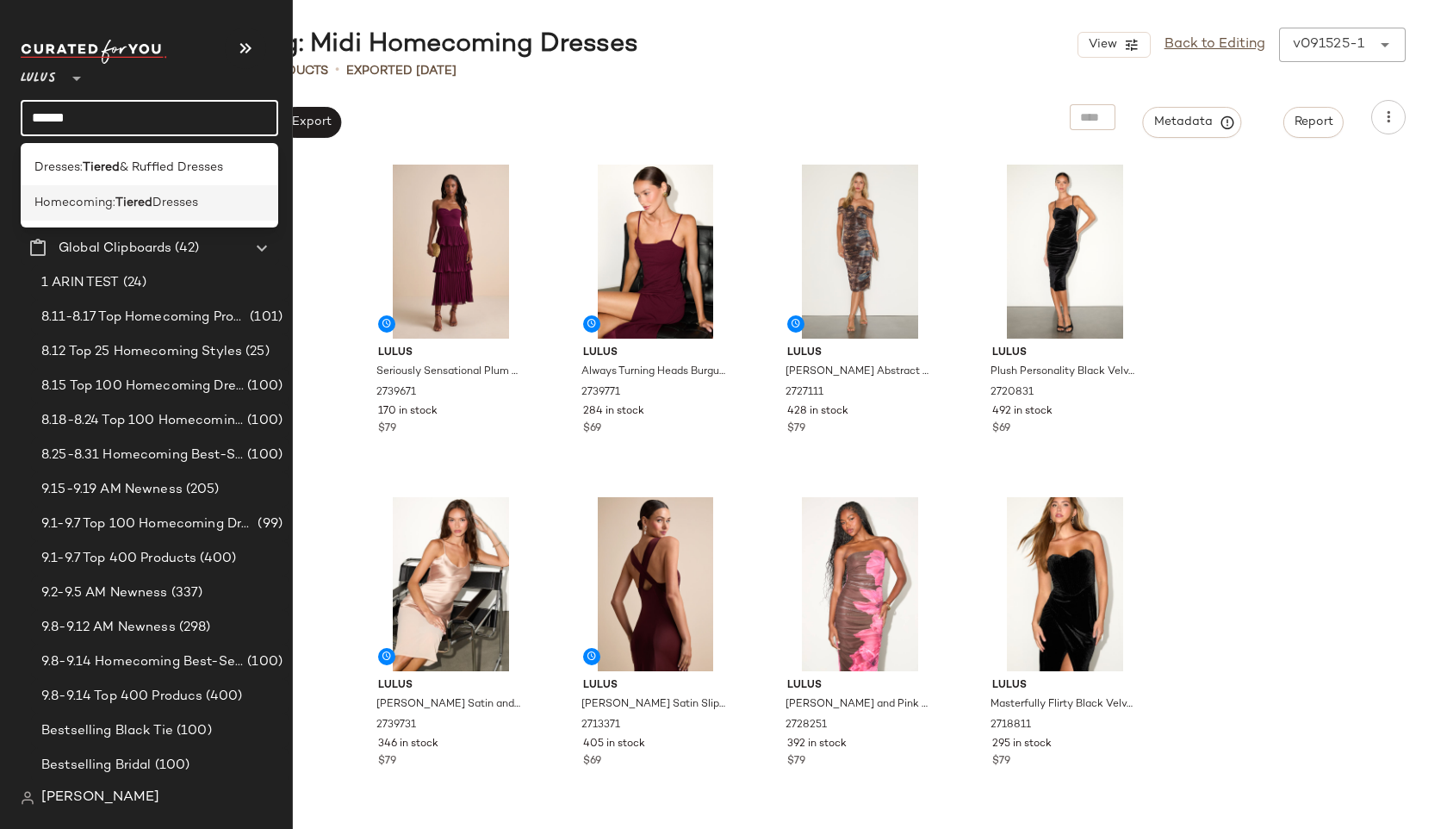
type input "******"
click at [59, 204] on span "Homecoming:" at bounding box center [74, 203] width 81 height 18
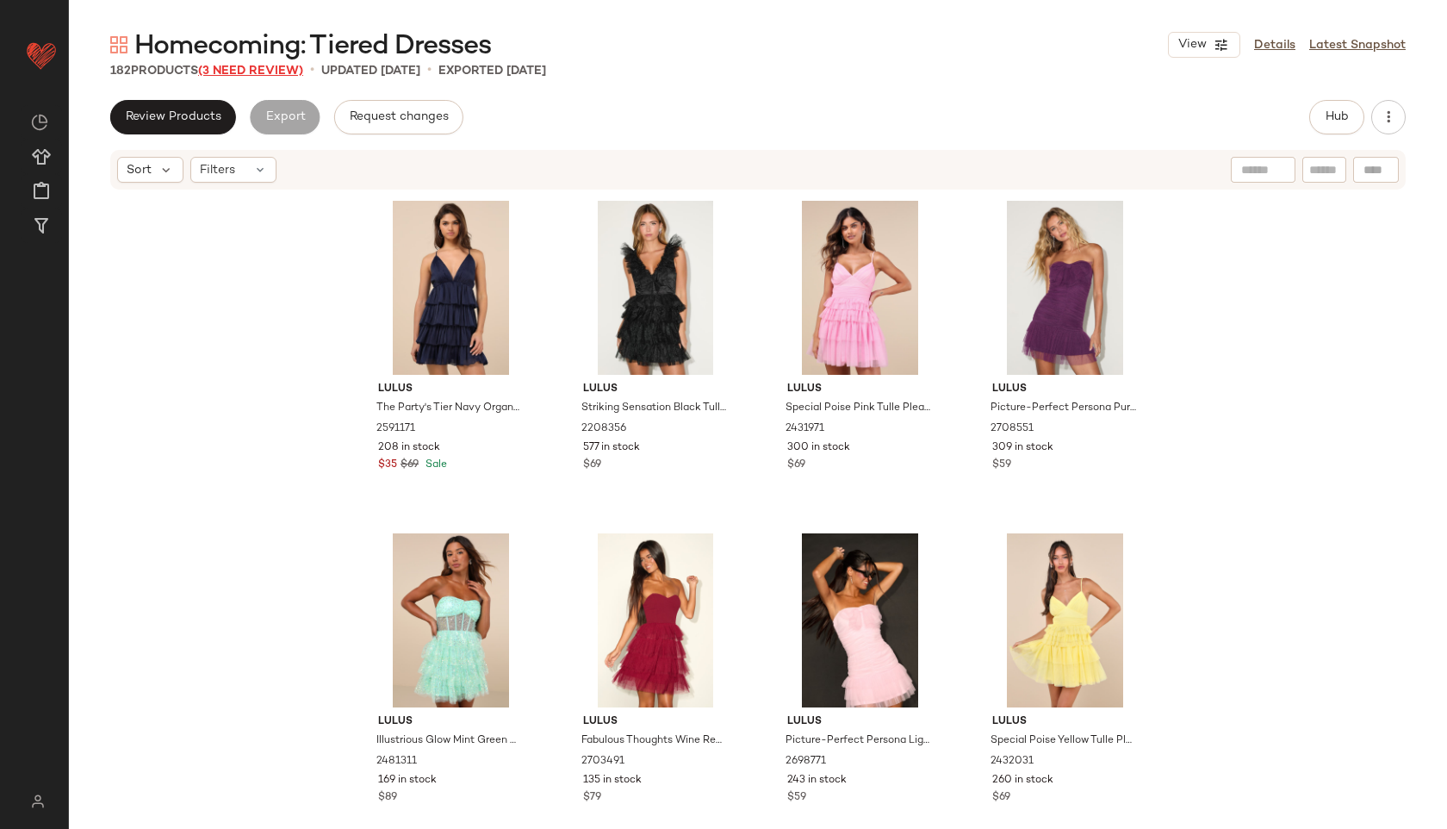
click at [260, 75] on span "(3 Need Review)" at bounding box center [250, 71] width 105 height 13
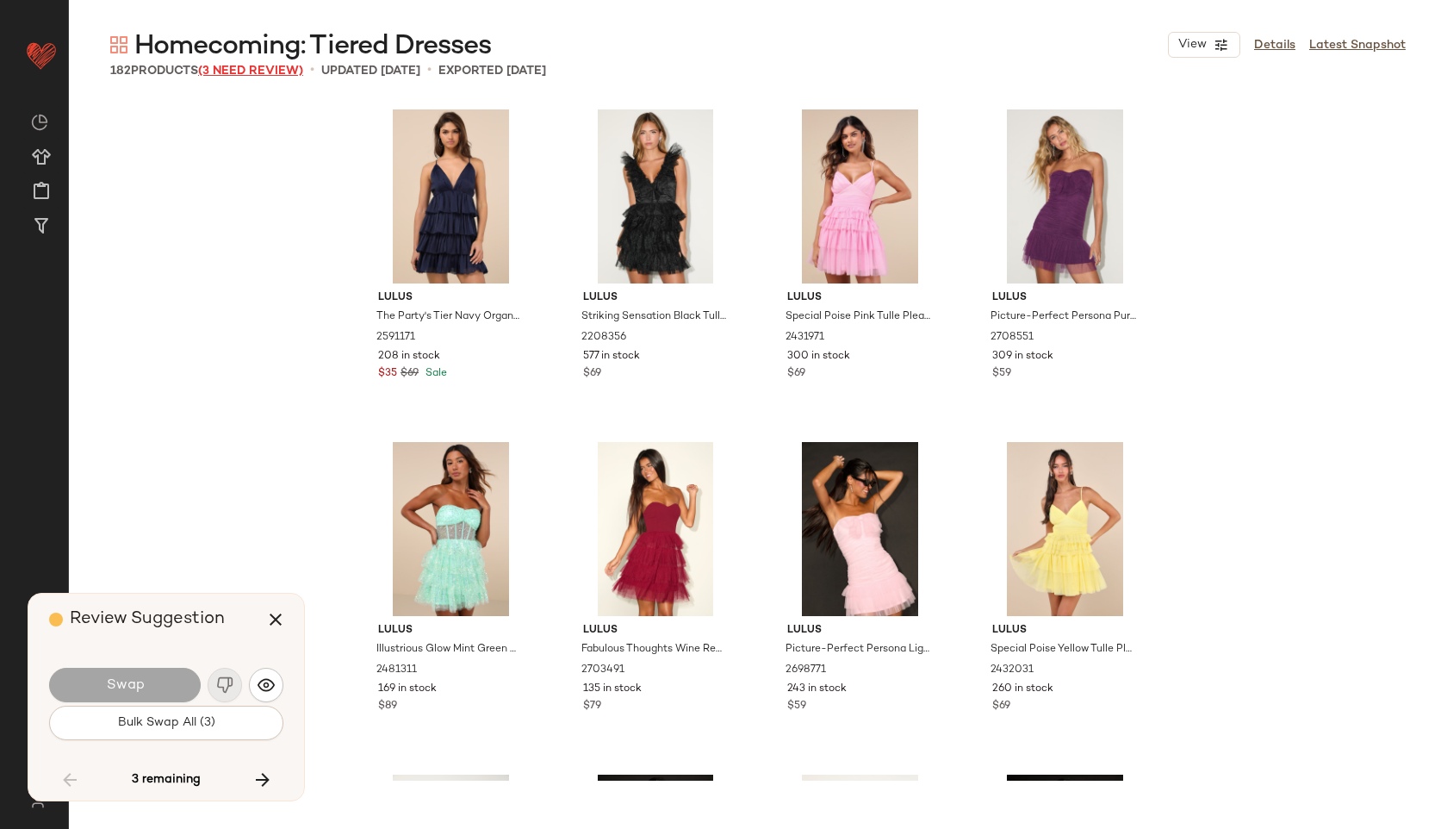
scroll to position [12637, 0]
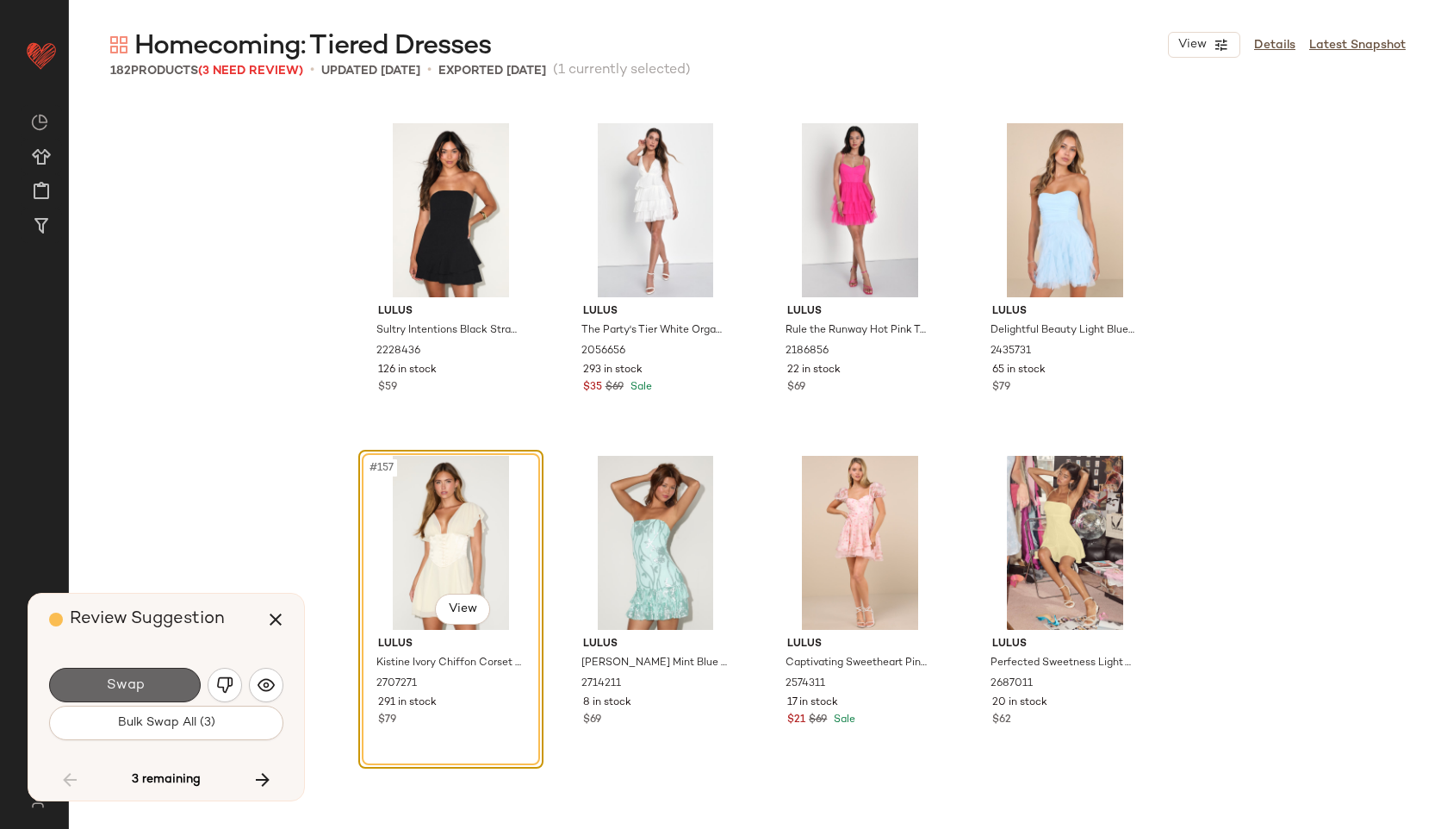
click at [153, 689] on button "Swap" at bounding box center [125, 685] width 152 height 34
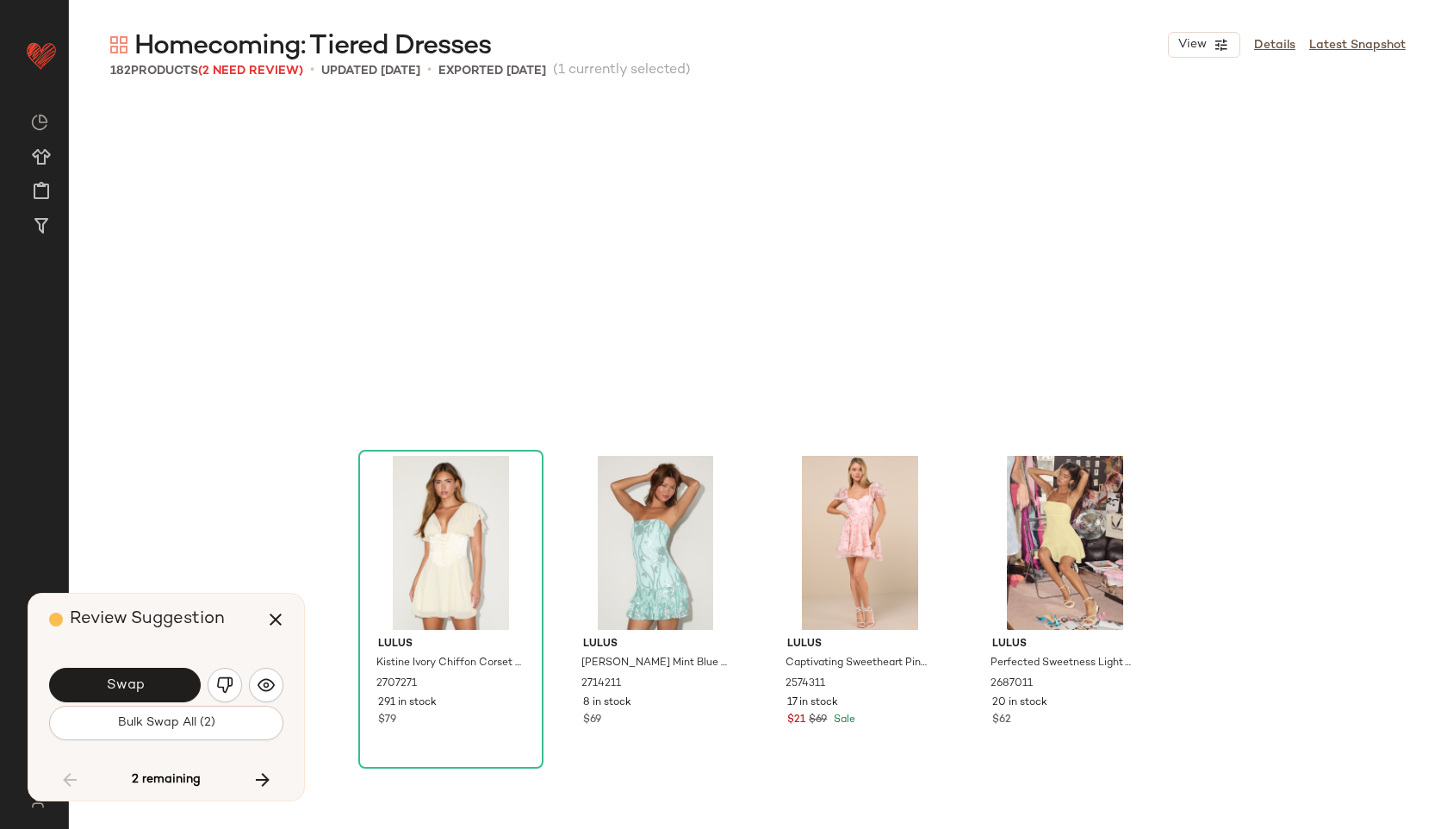
scroll to position [12969, 0]
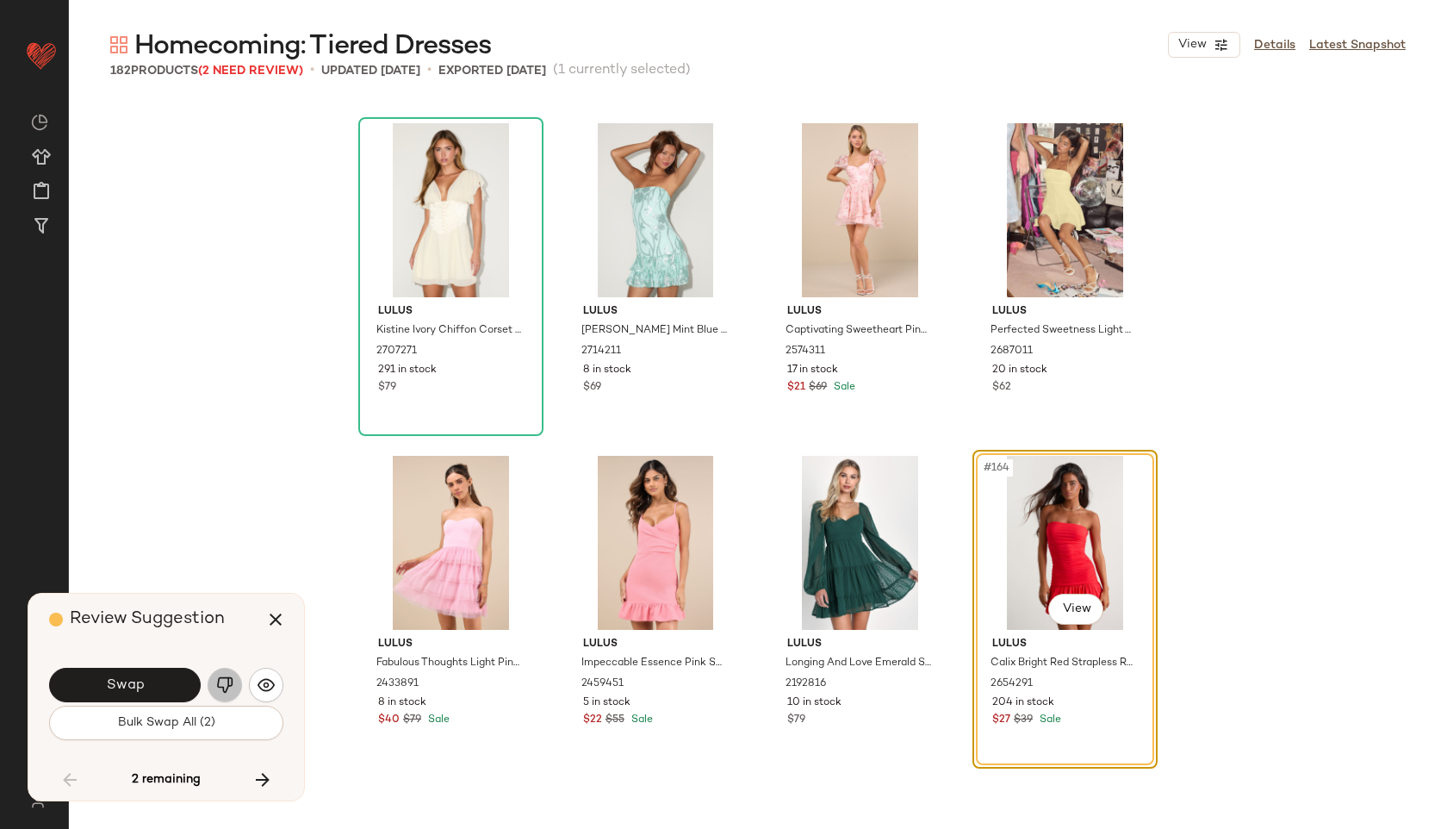
click at [226, 676] on img "button" at bounding box center [224, 684] width 17 height 17
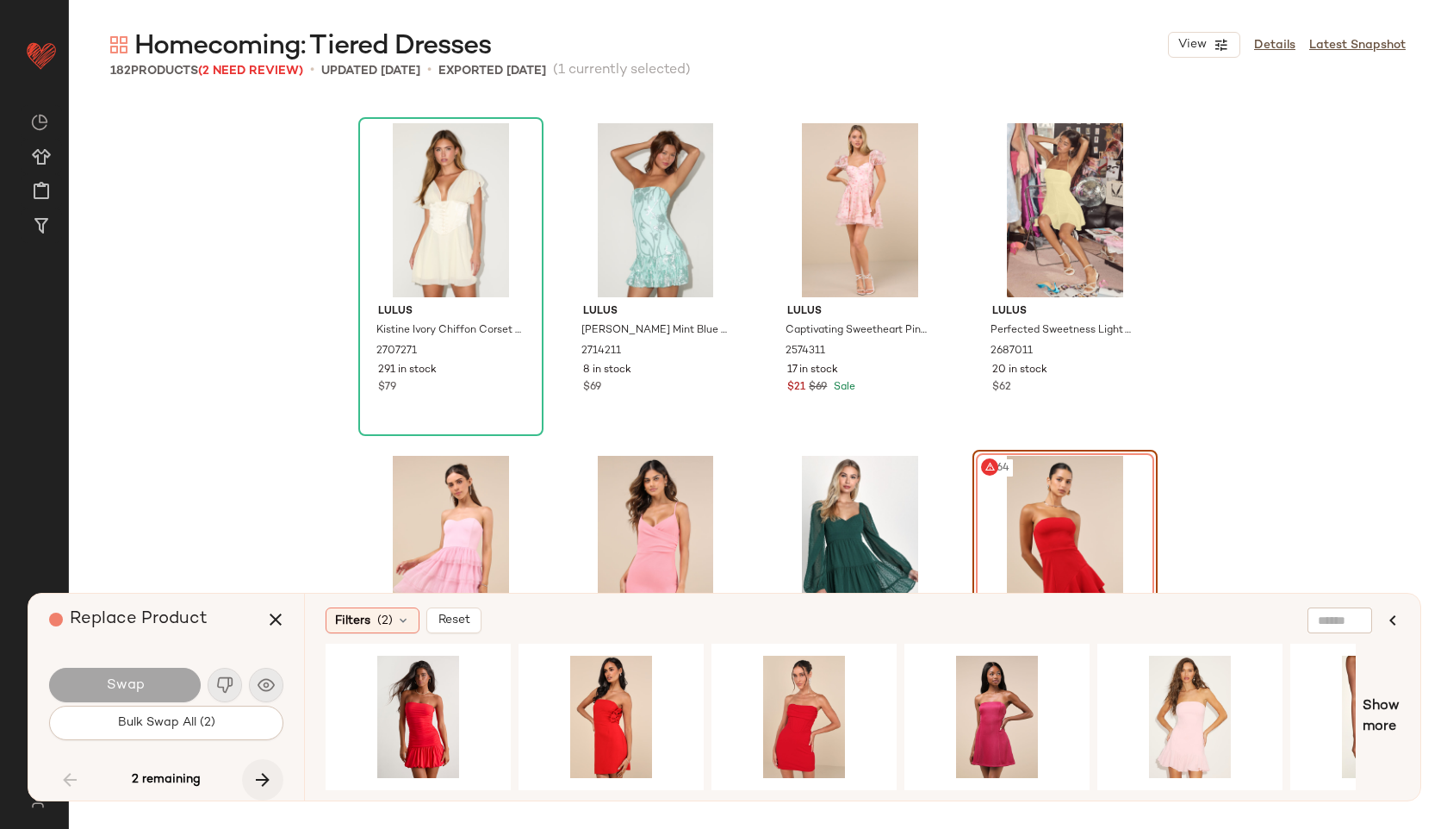
click at [264, 775] on icon "button" at bounding box center [262, 779] width 21 height 21
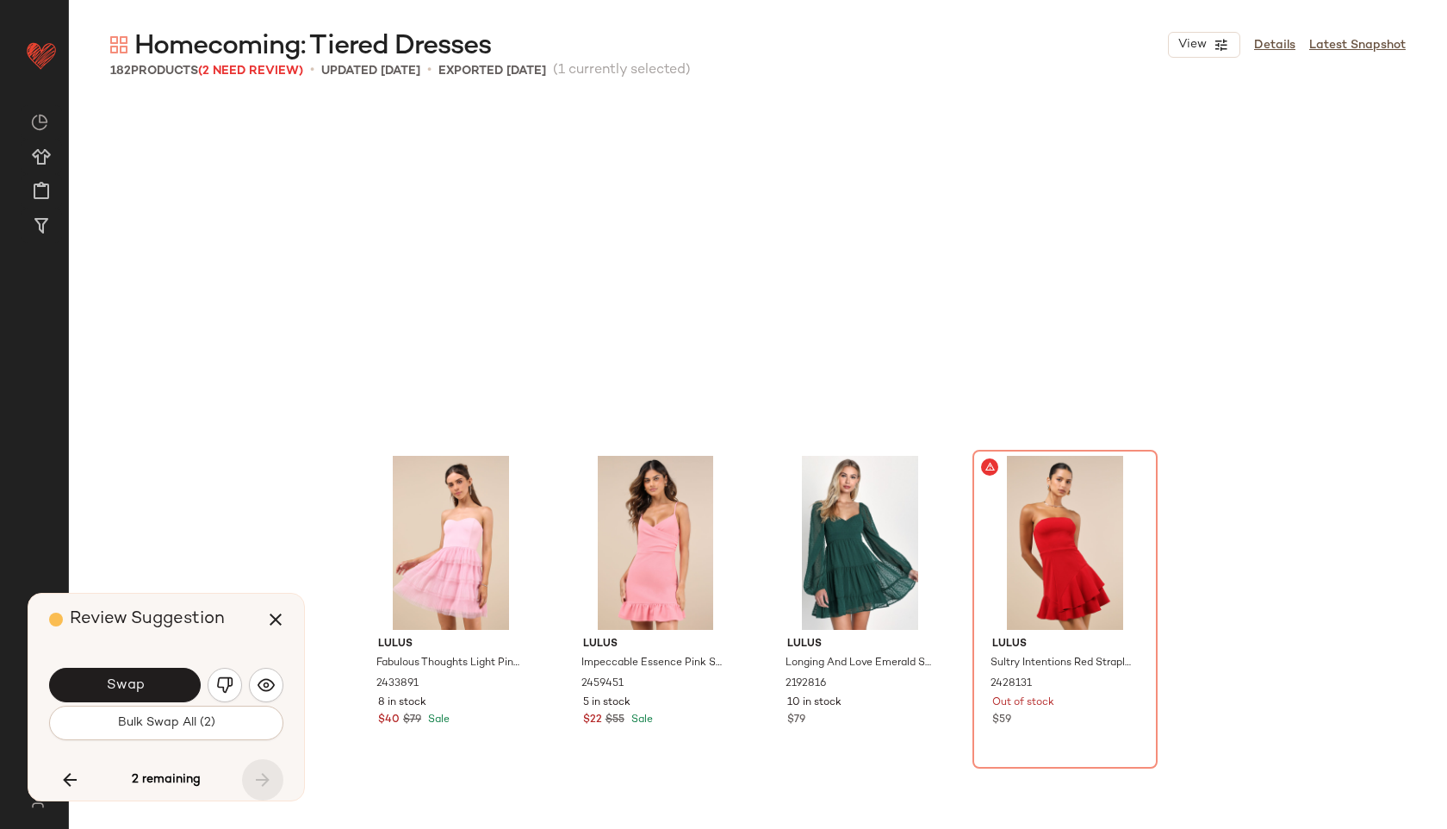
scroll to position [13302, 0]
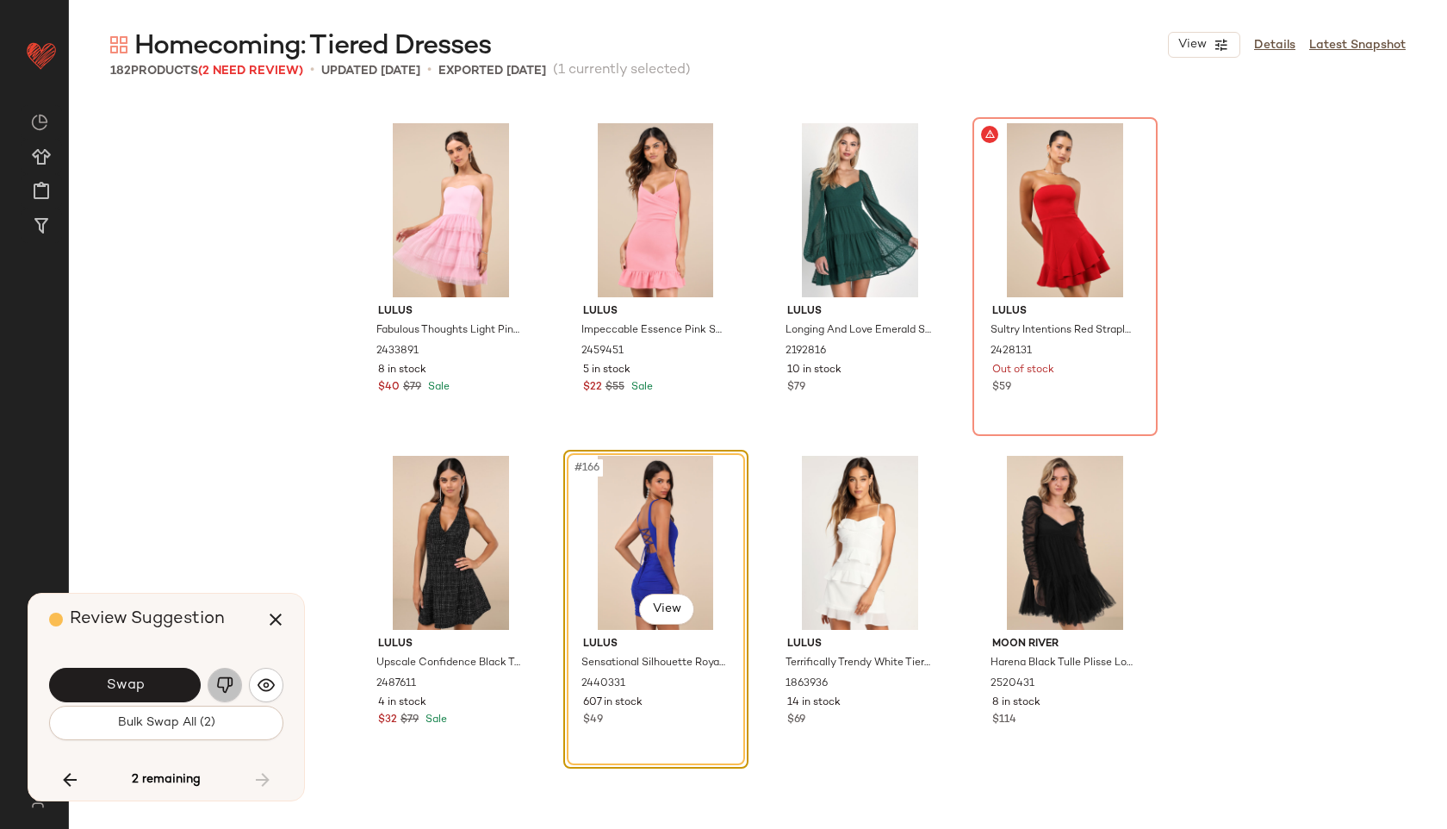
click at [215, 673] on button "button" at bounding box center [225, 685] width 34 height 34
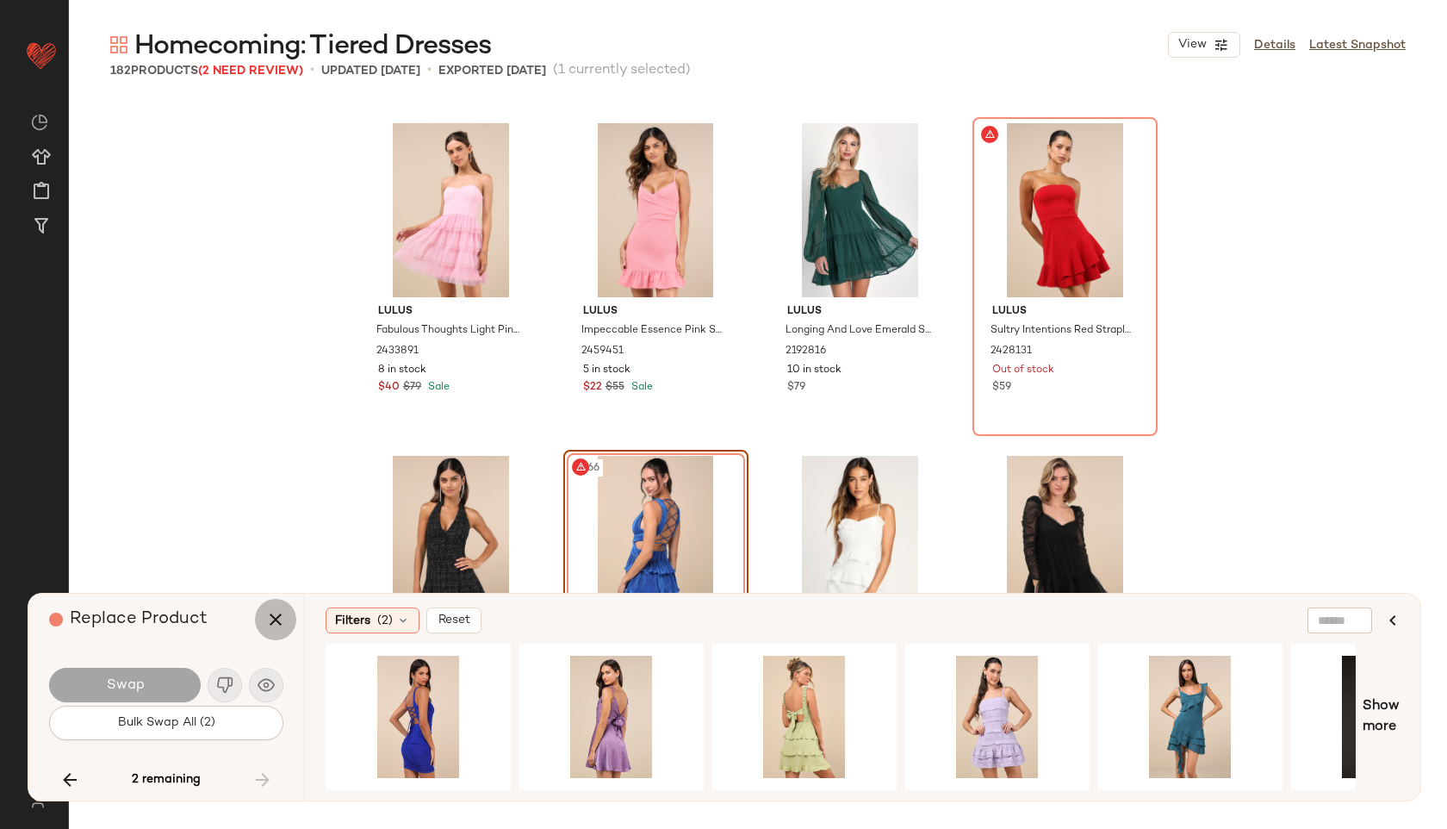
click at [283, 613] on icon "button" at bounding box center [275, 619] width 21 height 21
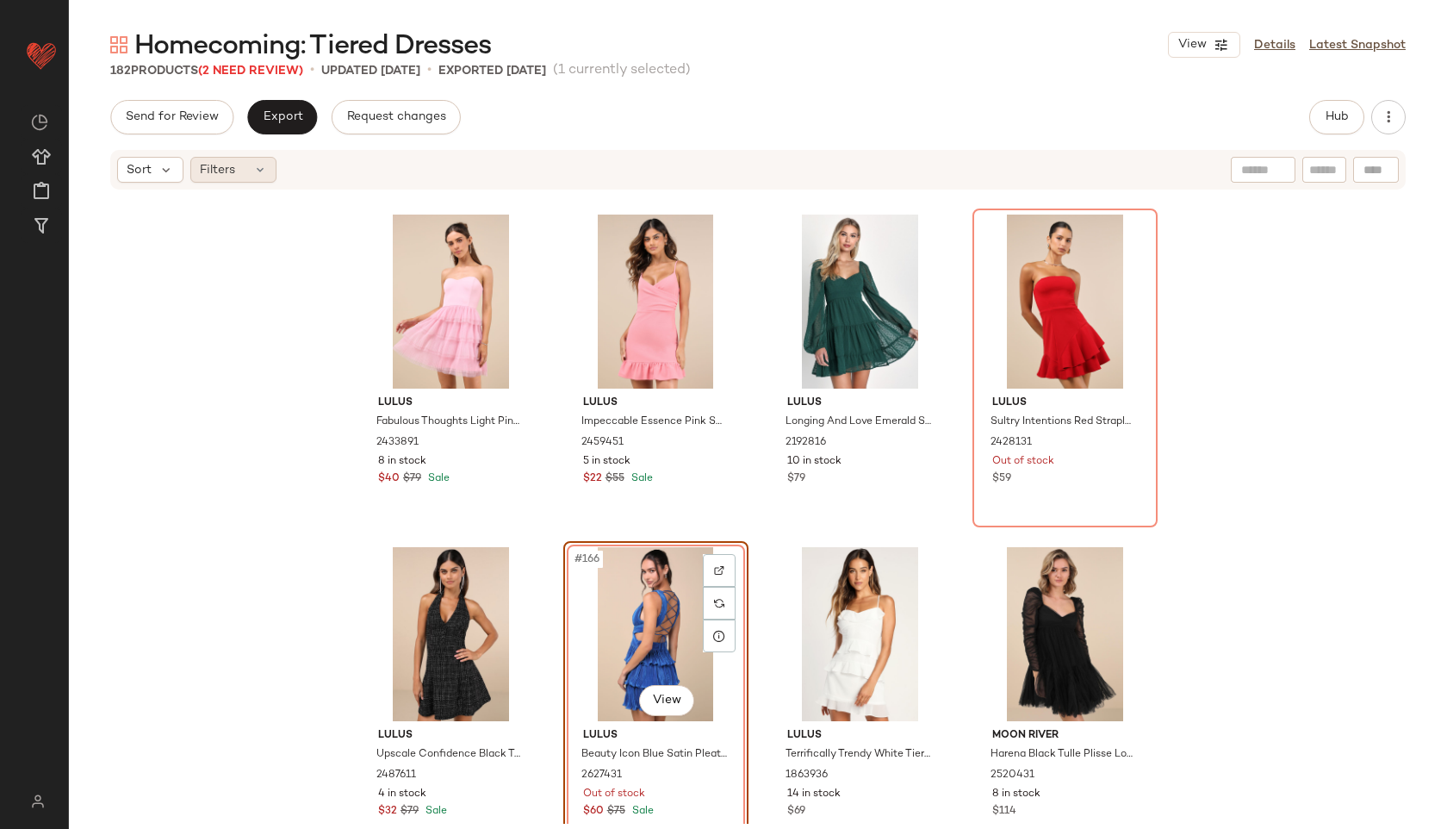
click at [250, 168] on div "Filters" at bounding box center [233, 170] width 86 height 26
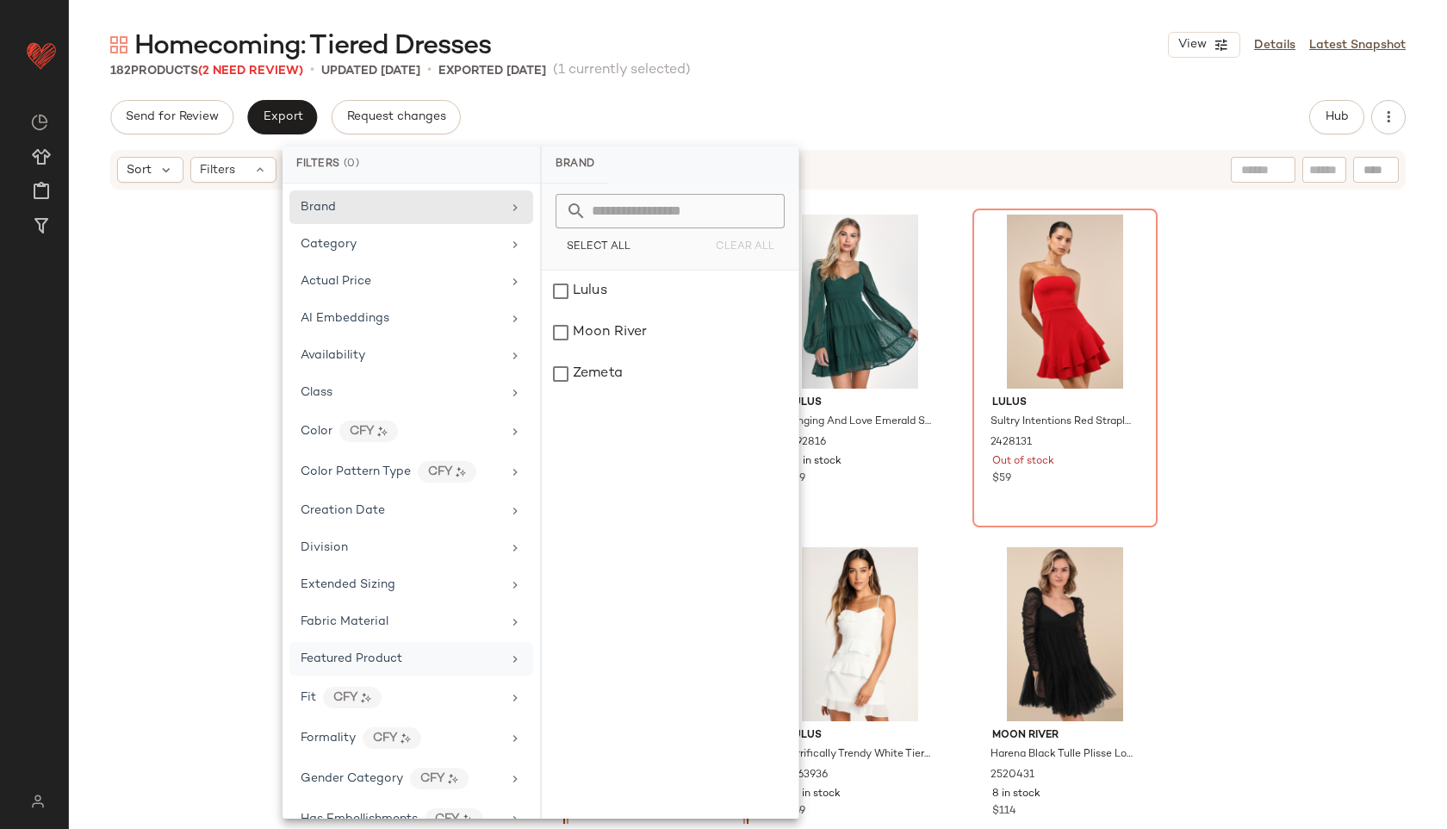
scroll to position [882, 0]
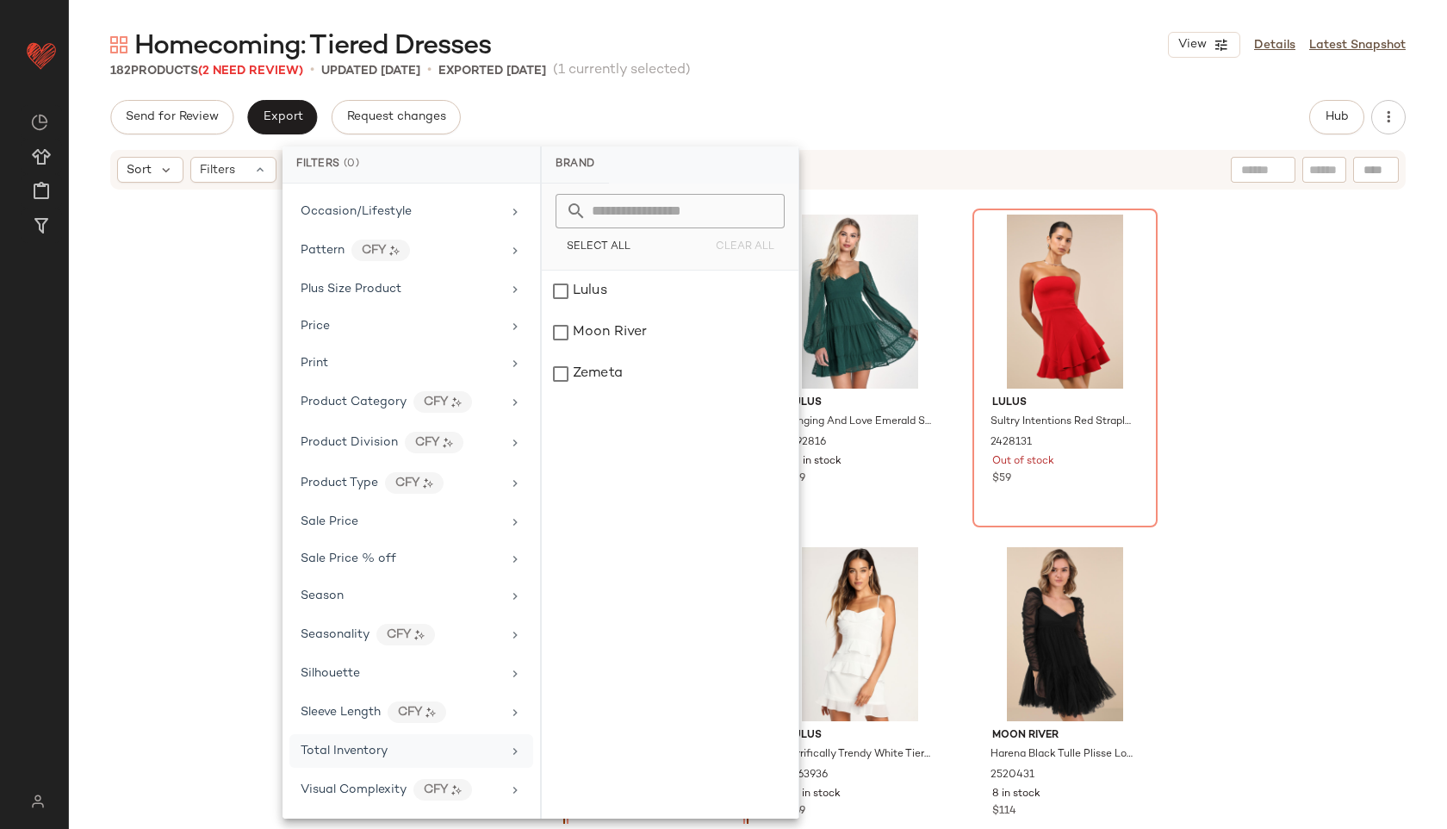
click at [376, 750] on span "Total Inventory" at bounding box center [344, 750] width 87 height 13
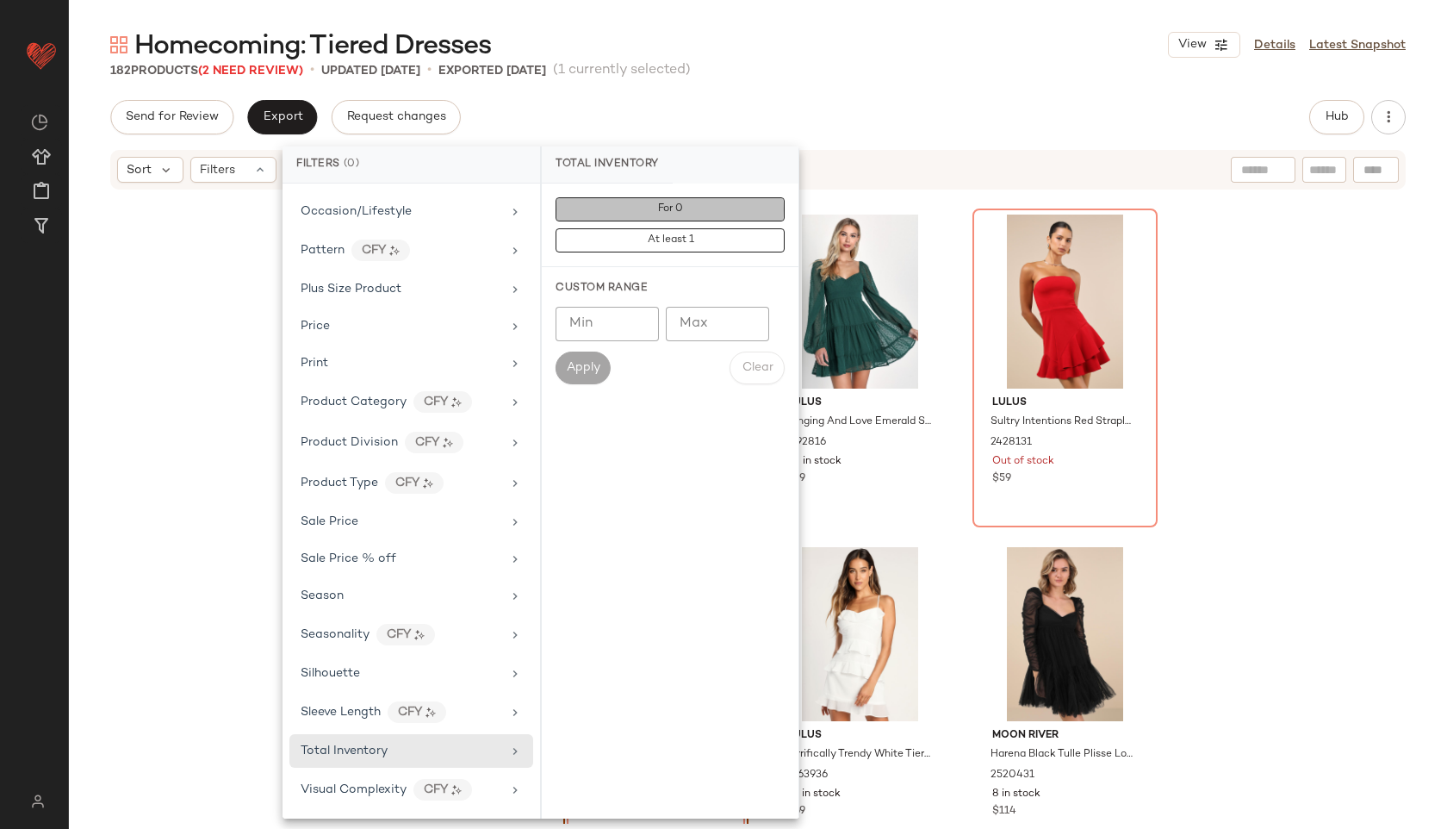
click at [694, 210] on button "For 0" at bounding box center [670, 209] width 229 height 24
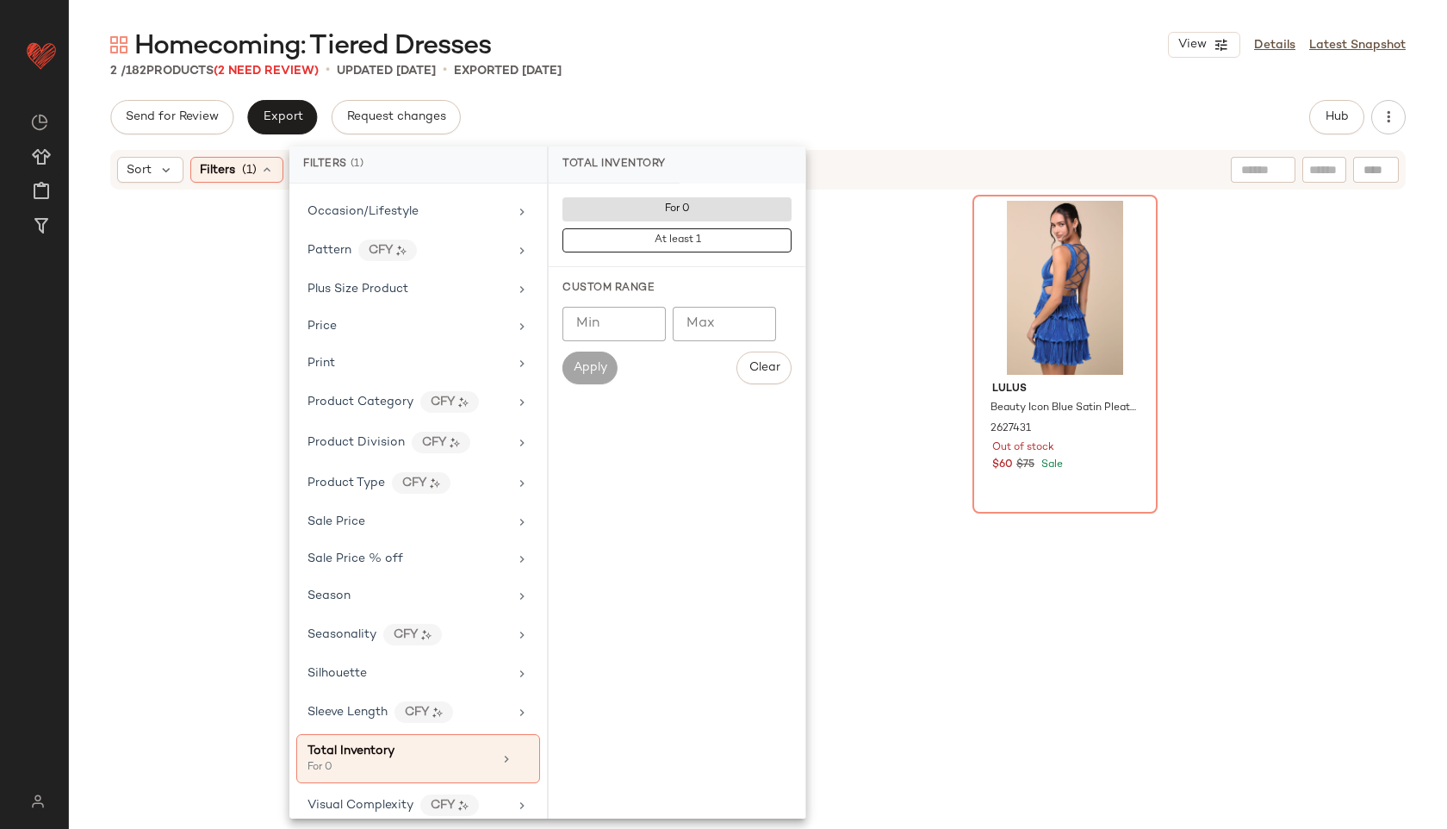
click at [837, 16] on main "Homecoming: Tiered Dresses View Details Latest Snapshot 2 / 182 Products (2 Nee…" at bounding box center [723, 414] width 1447 height 829
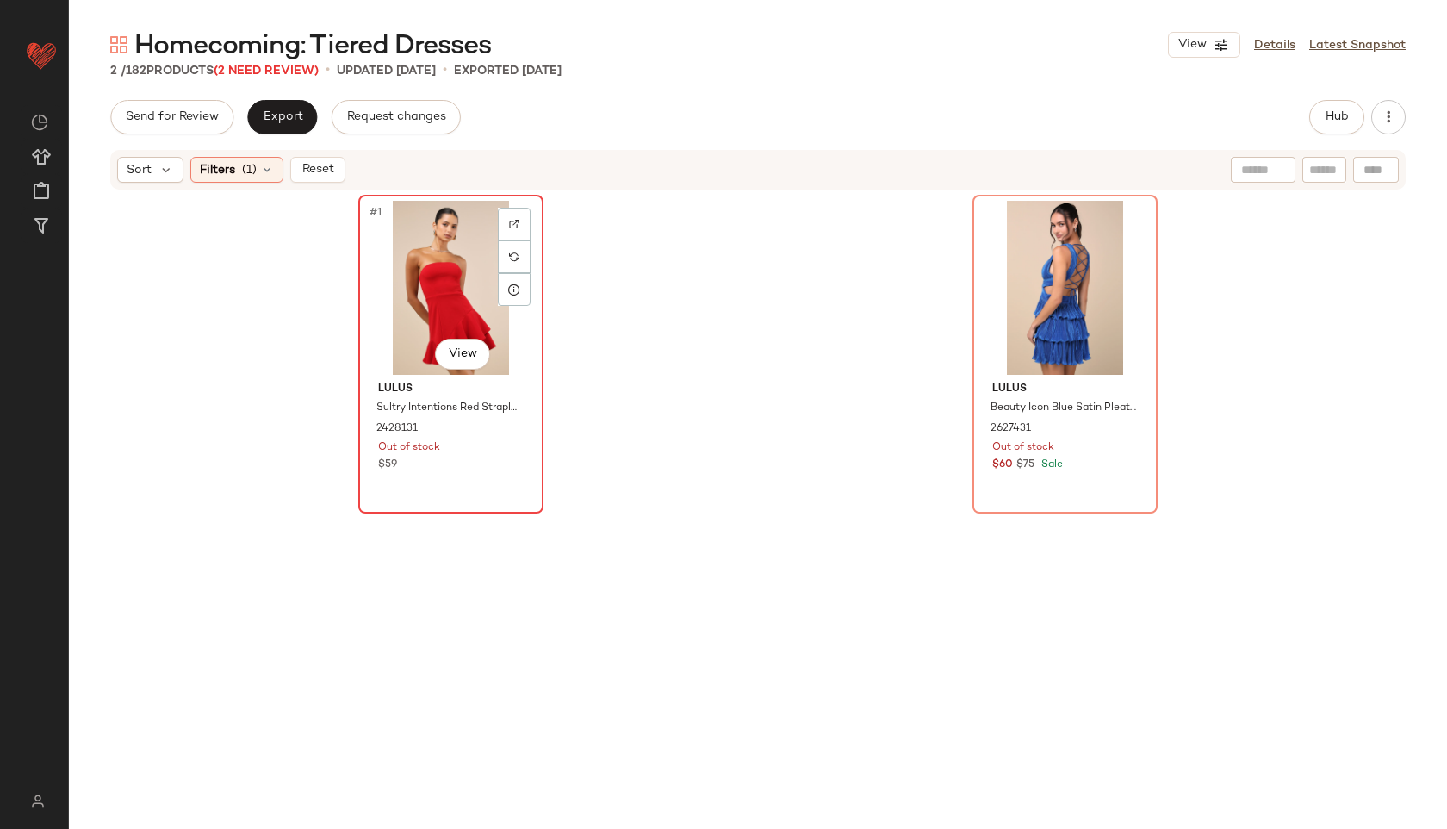
click at [465, 233] on div "#1 View" at bounding box center [450, 288] width 173 height 174
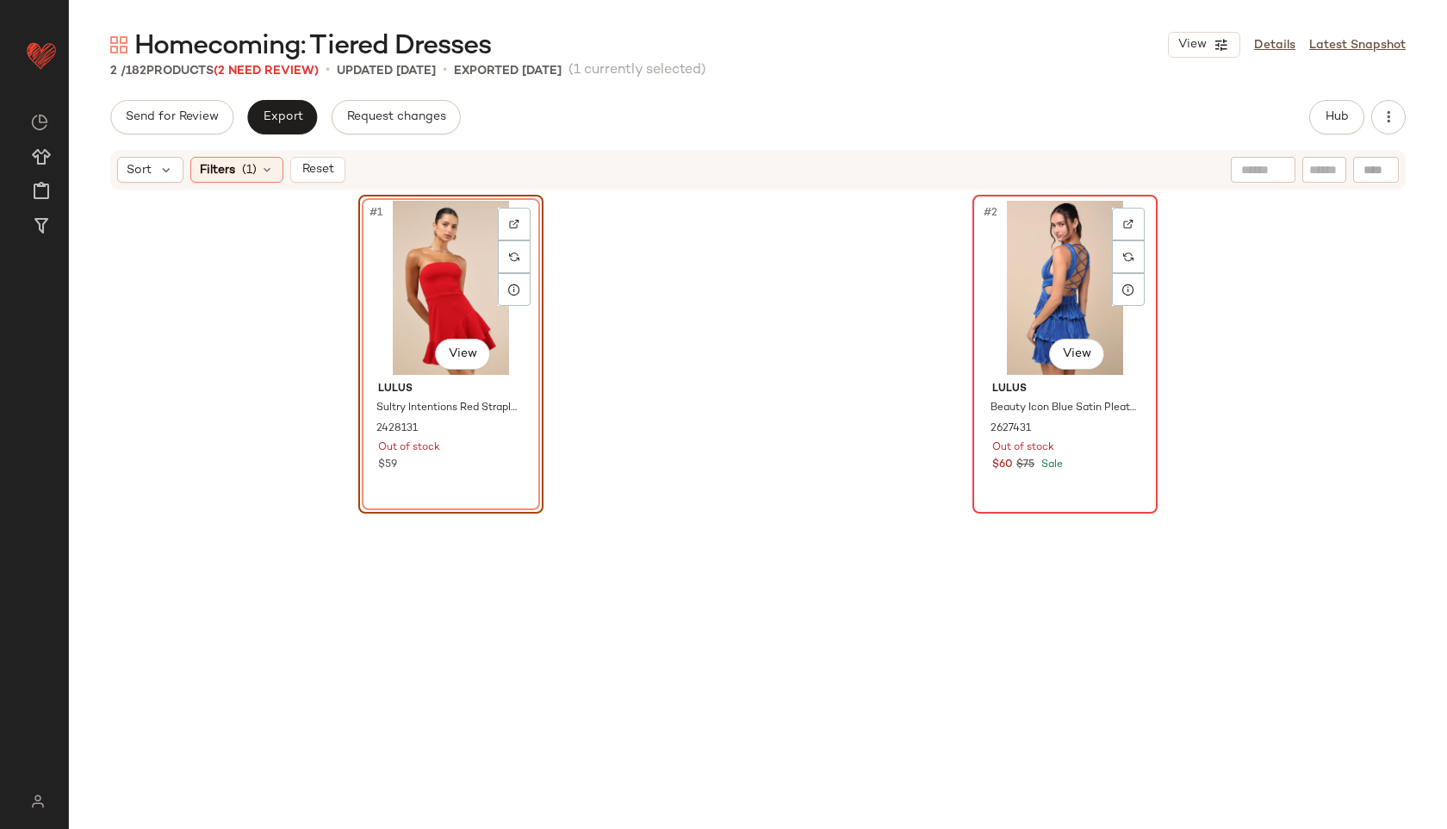
click at [1059, 283] on div "#2 View" at bounding box center [1065, 288] width 173 height 174
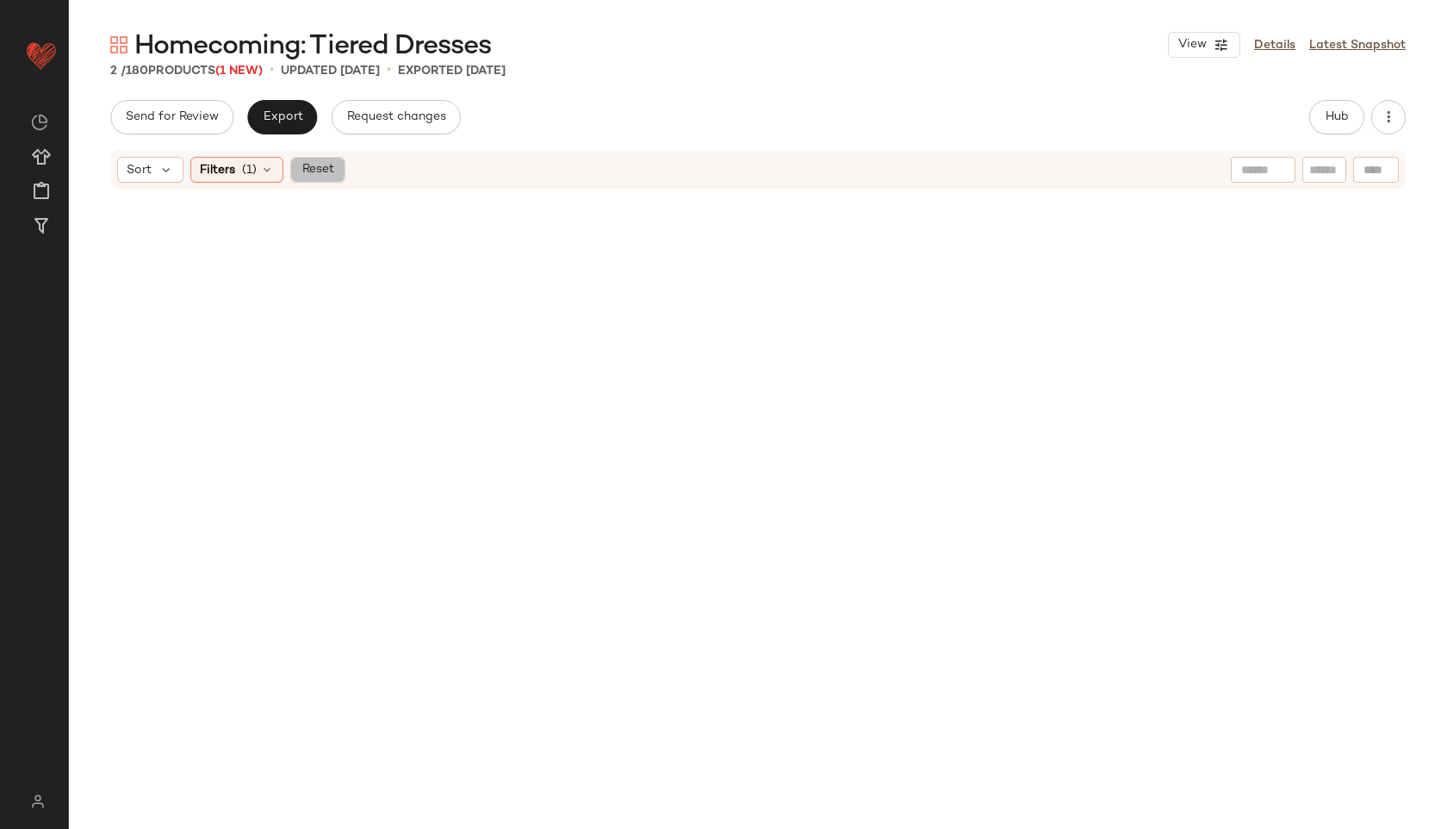
click at [323, 173] on span "Reset" at bounding box center [317, 170] width 33 height 14
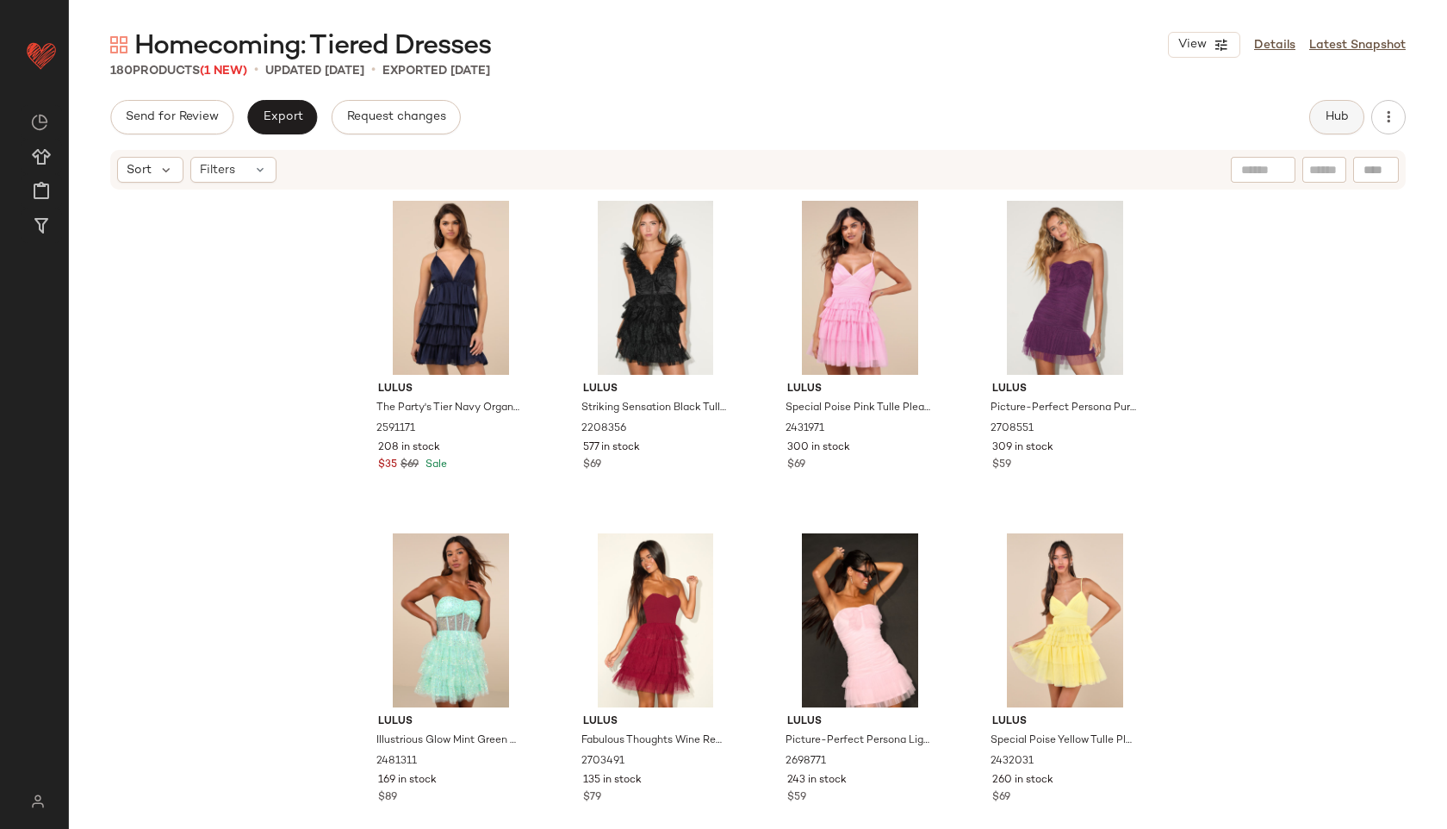
click at [1328, 111] on span "Hub" at bounding box center [1337, 117] width 24 height 14
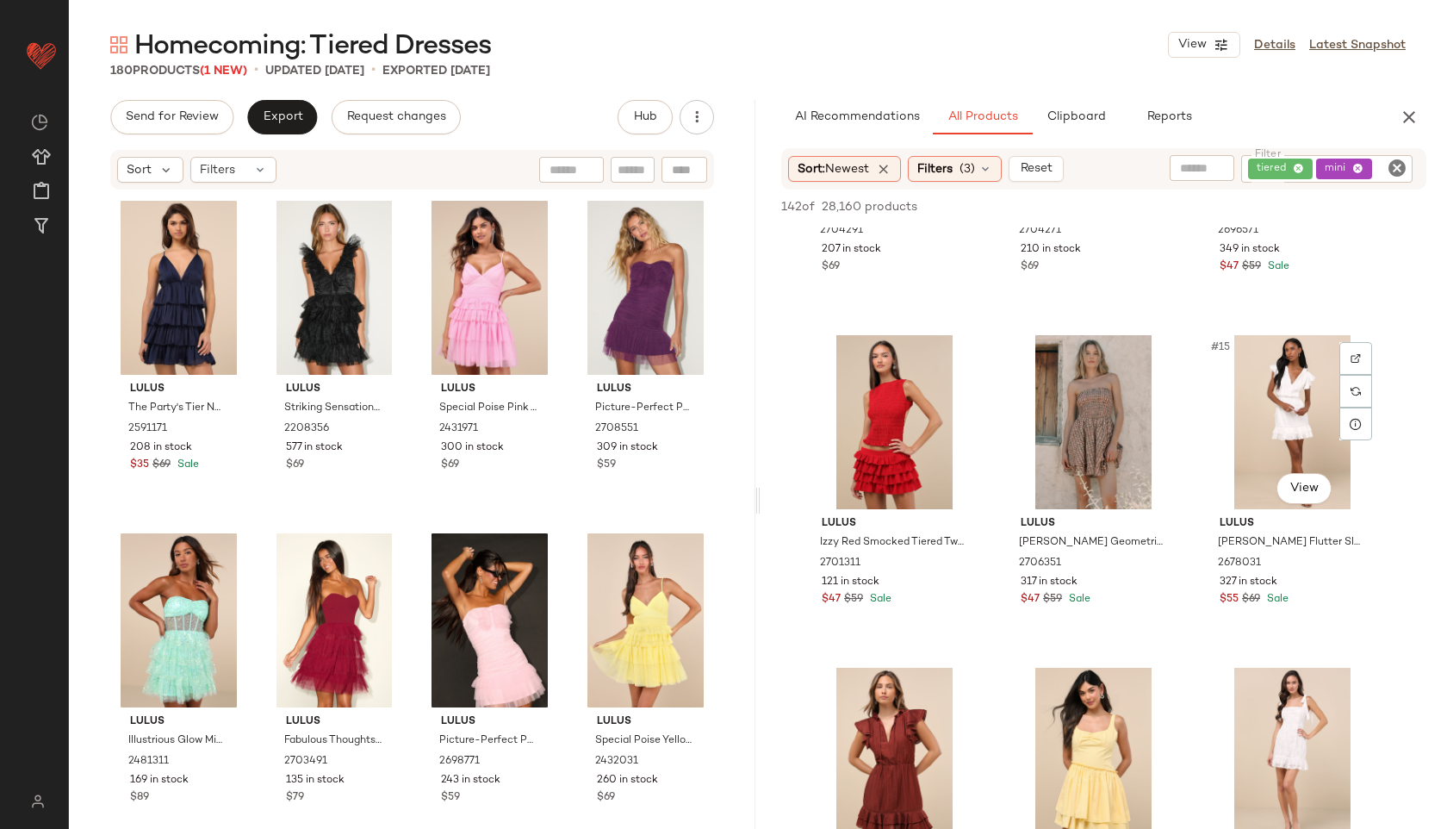
scroll to position [1230, 0]
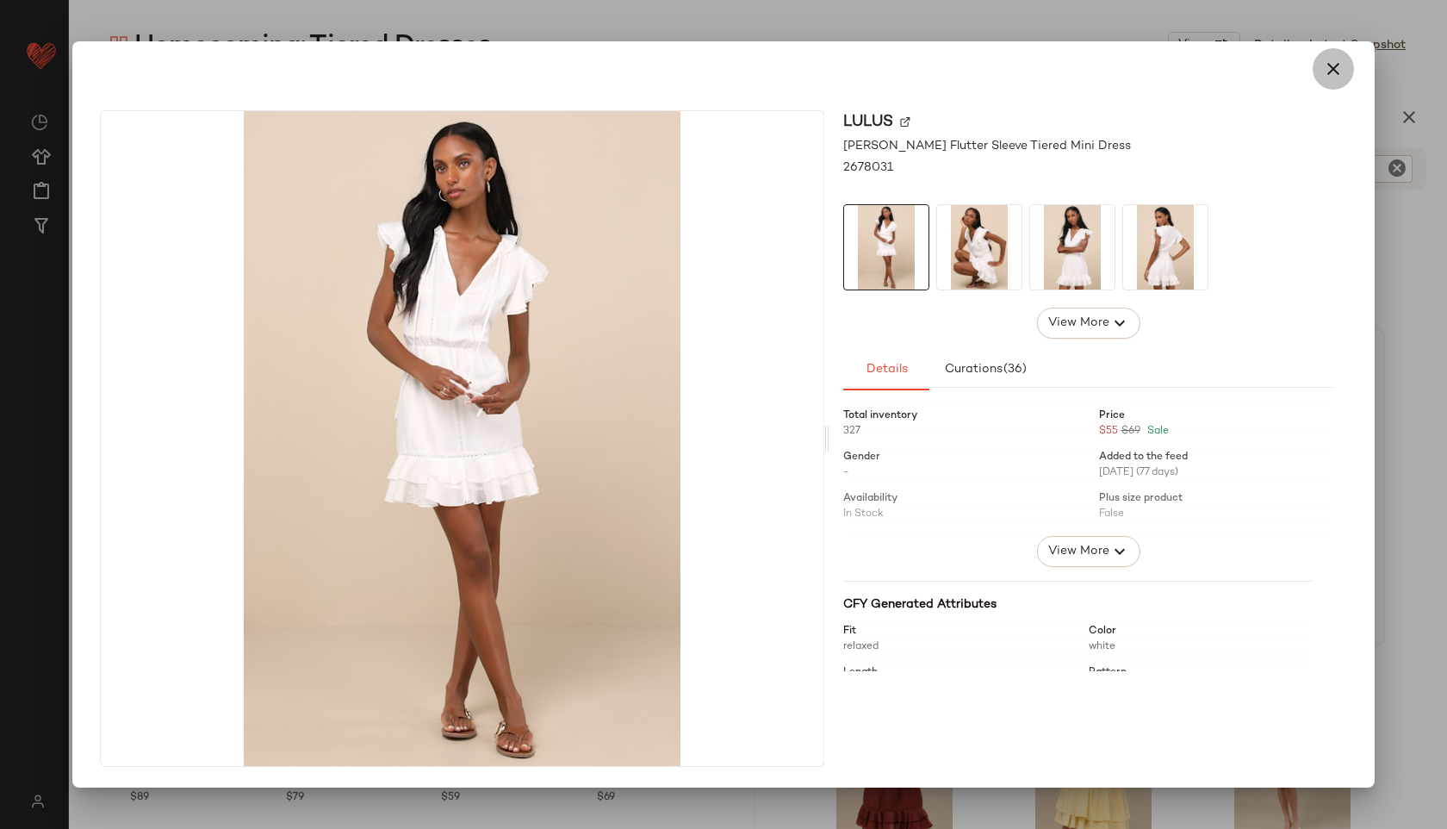
click at [1318, 73] on button "button" at bounding box center [1333, 68] width 41 height 41
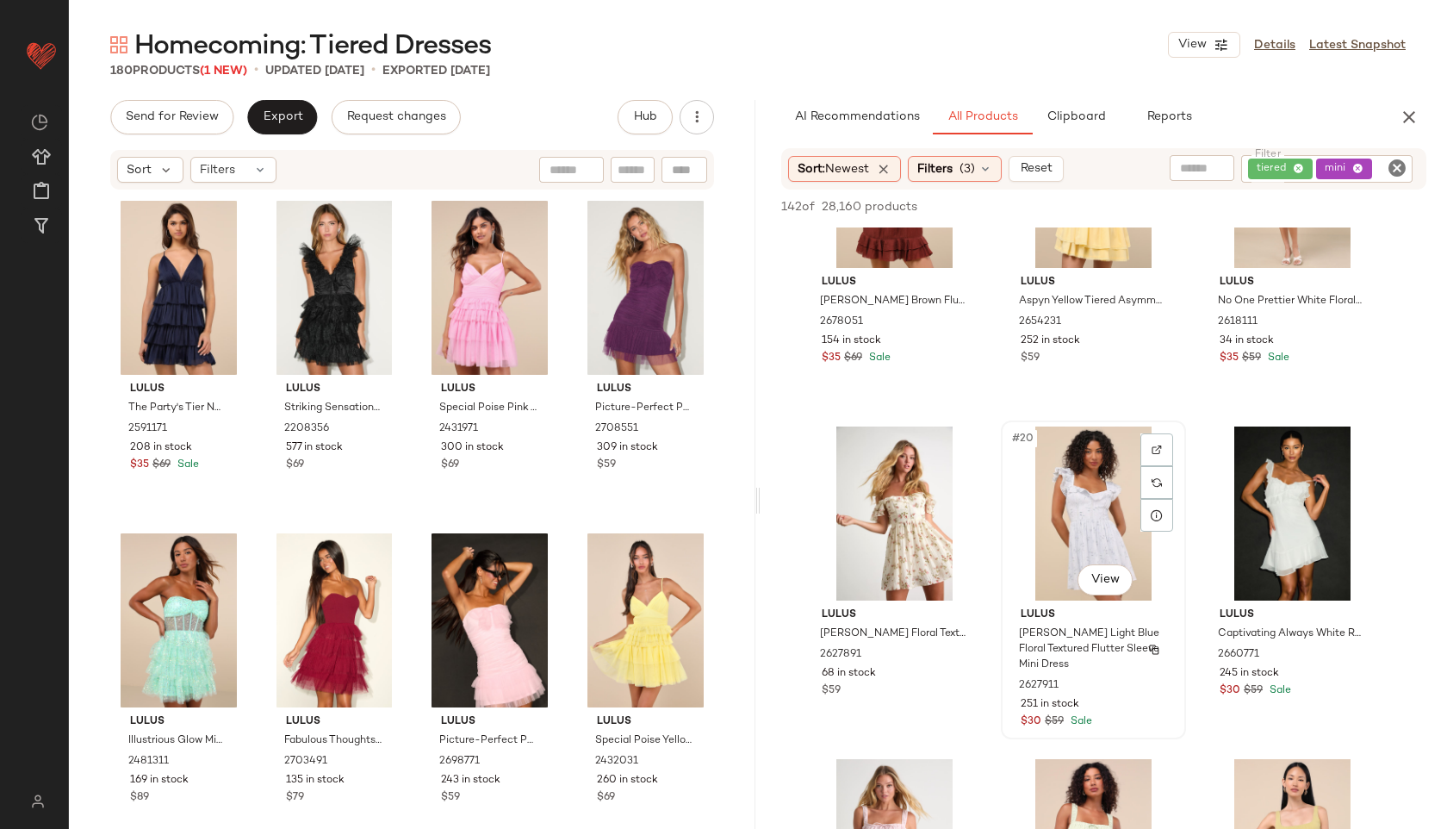
scroll to position [1803, 0]
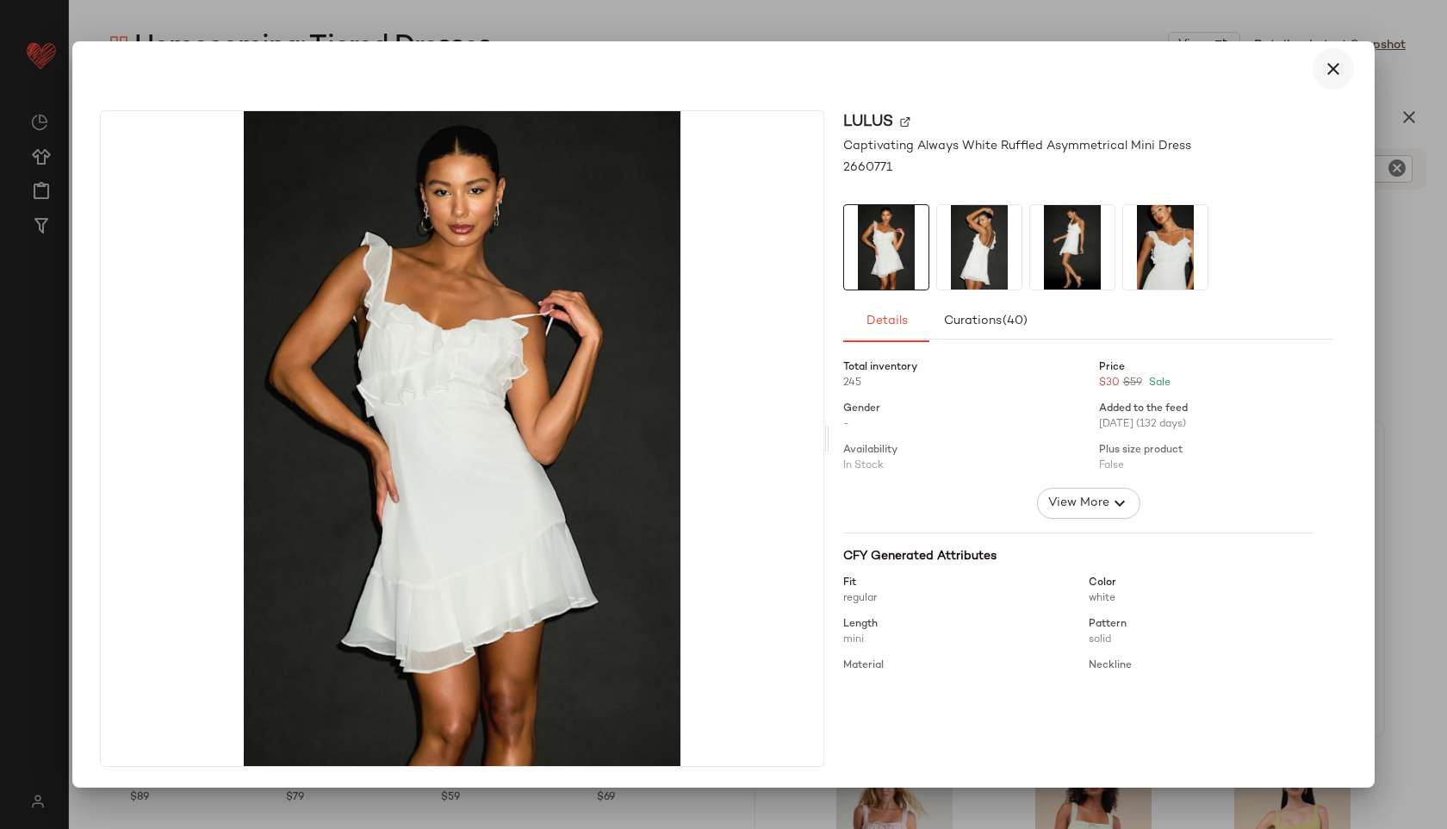
click at [1328, 66] on icon "button" at bounding box center [1333, 69] width 21 height 21
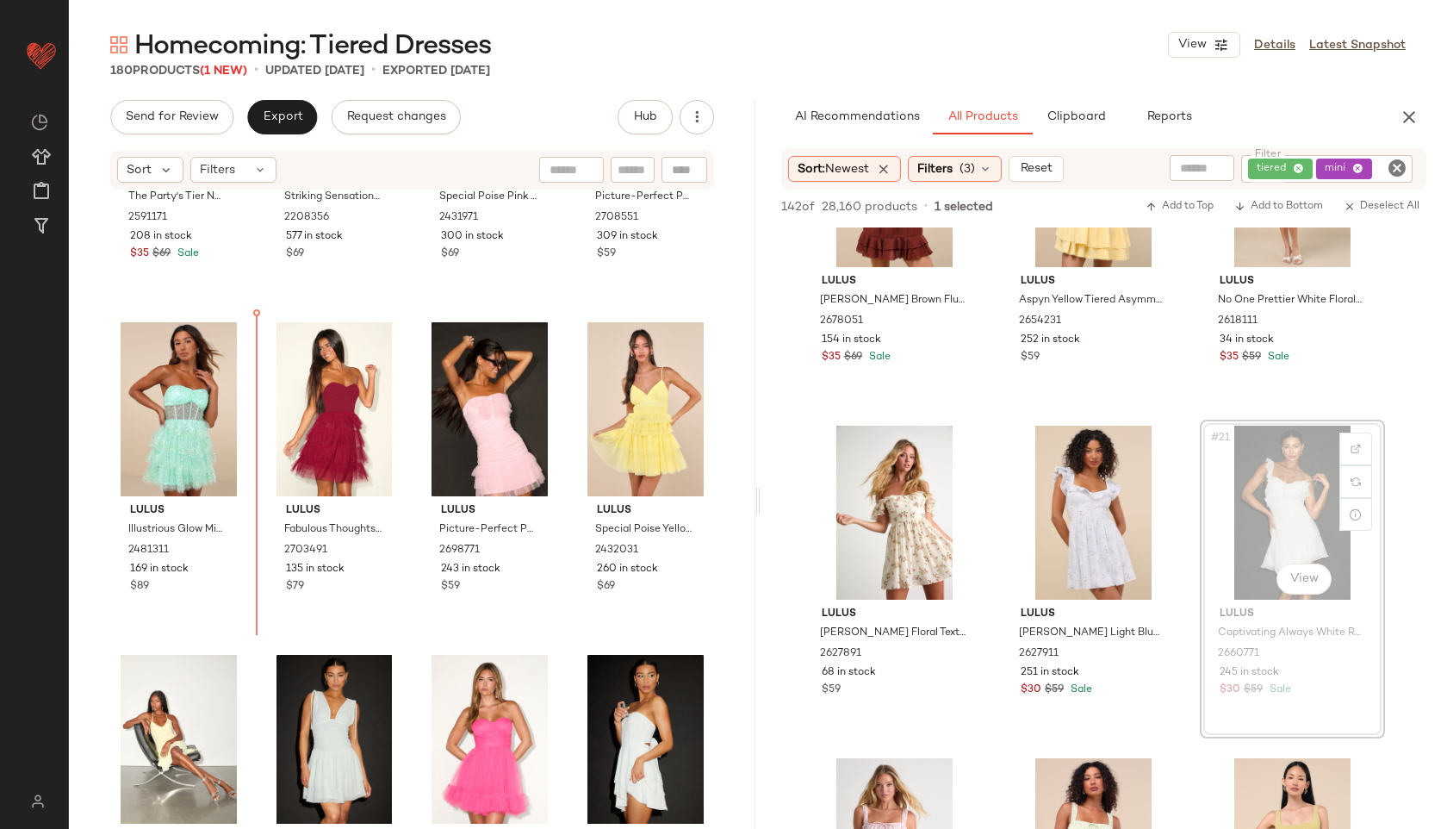
scroll to position [201, 0]
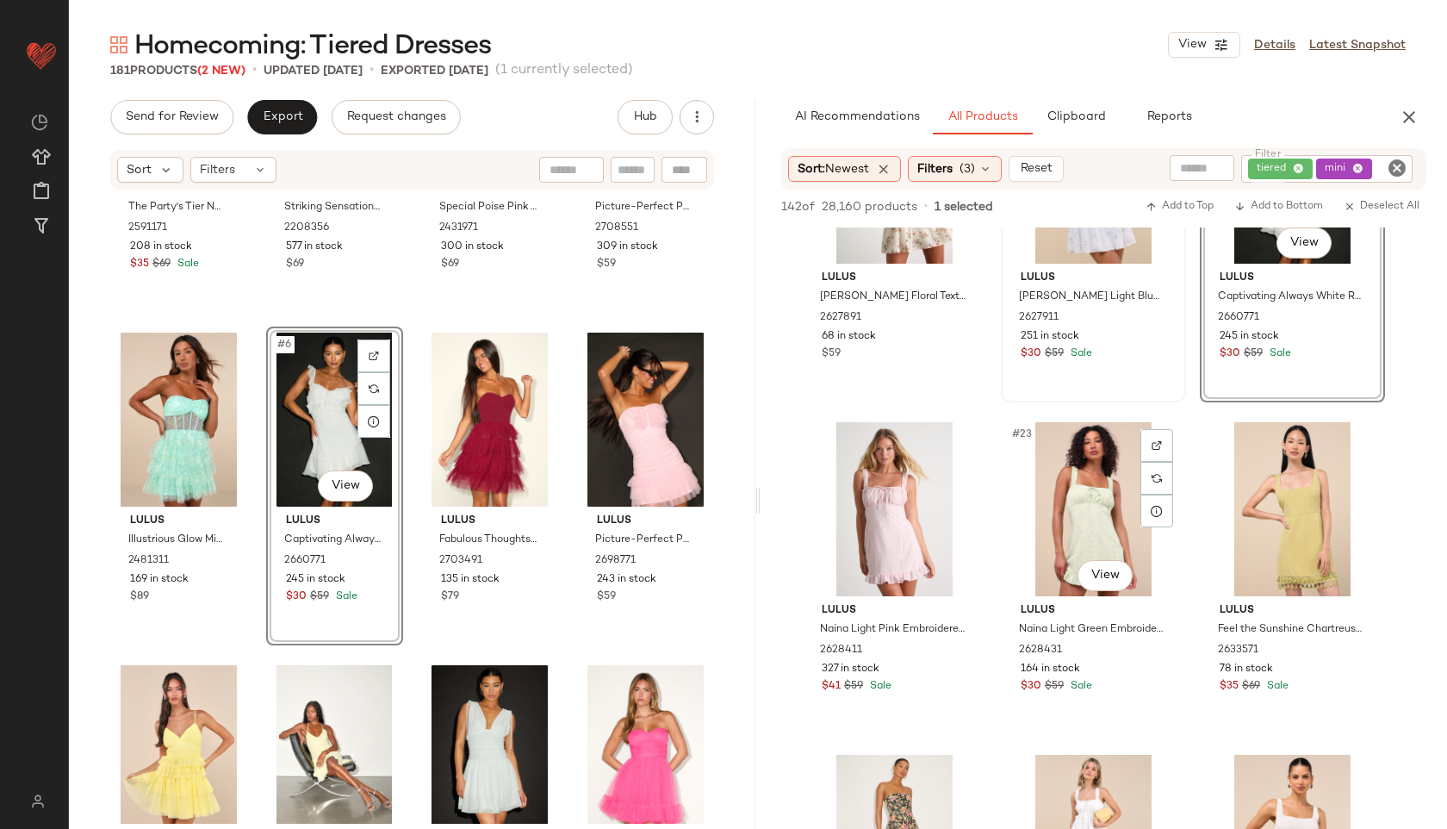
scroll to position [2141, 0]
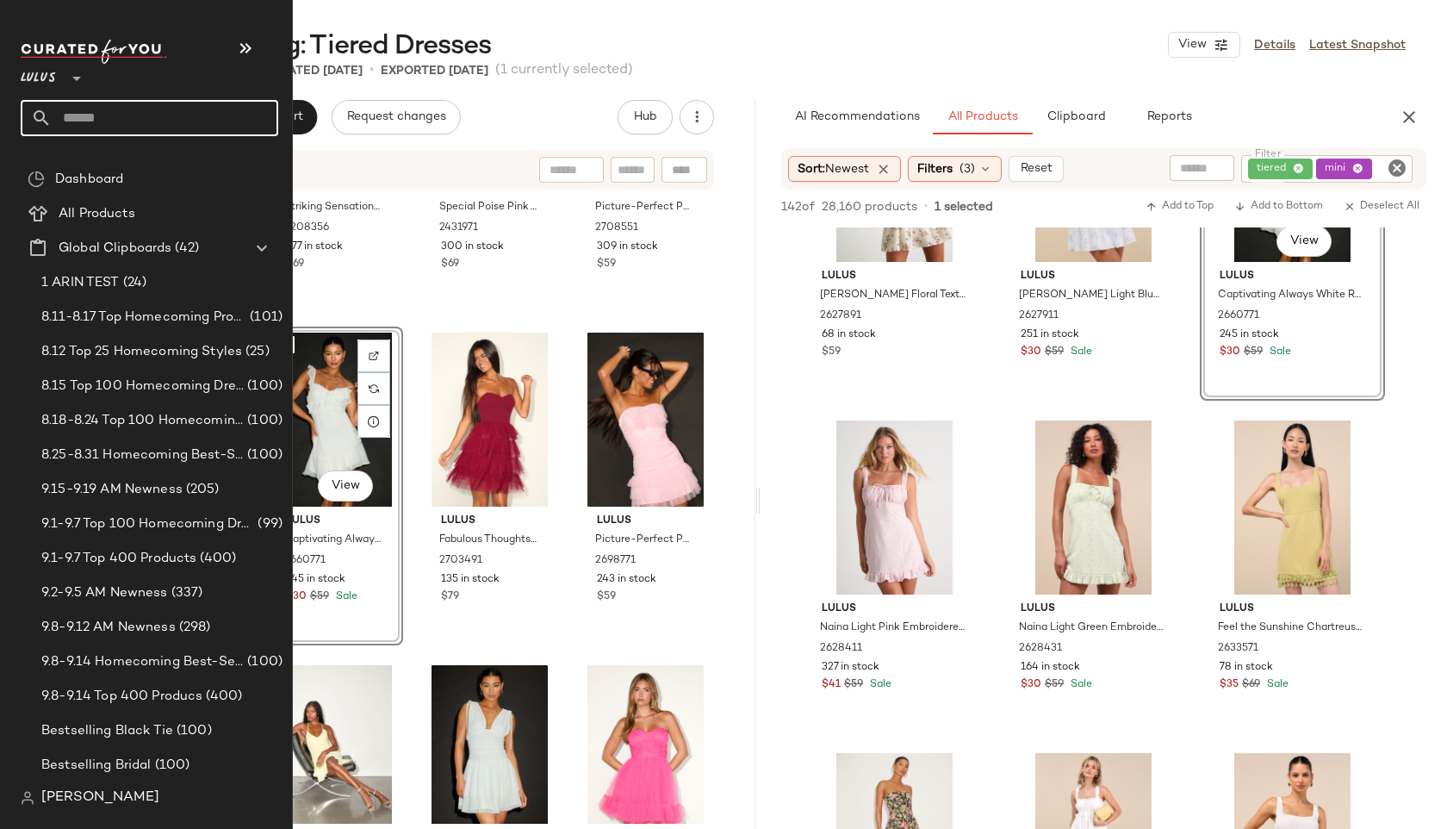
click at [96, 106] on input "text" at bounding box center [165, 118] width 227 height 36
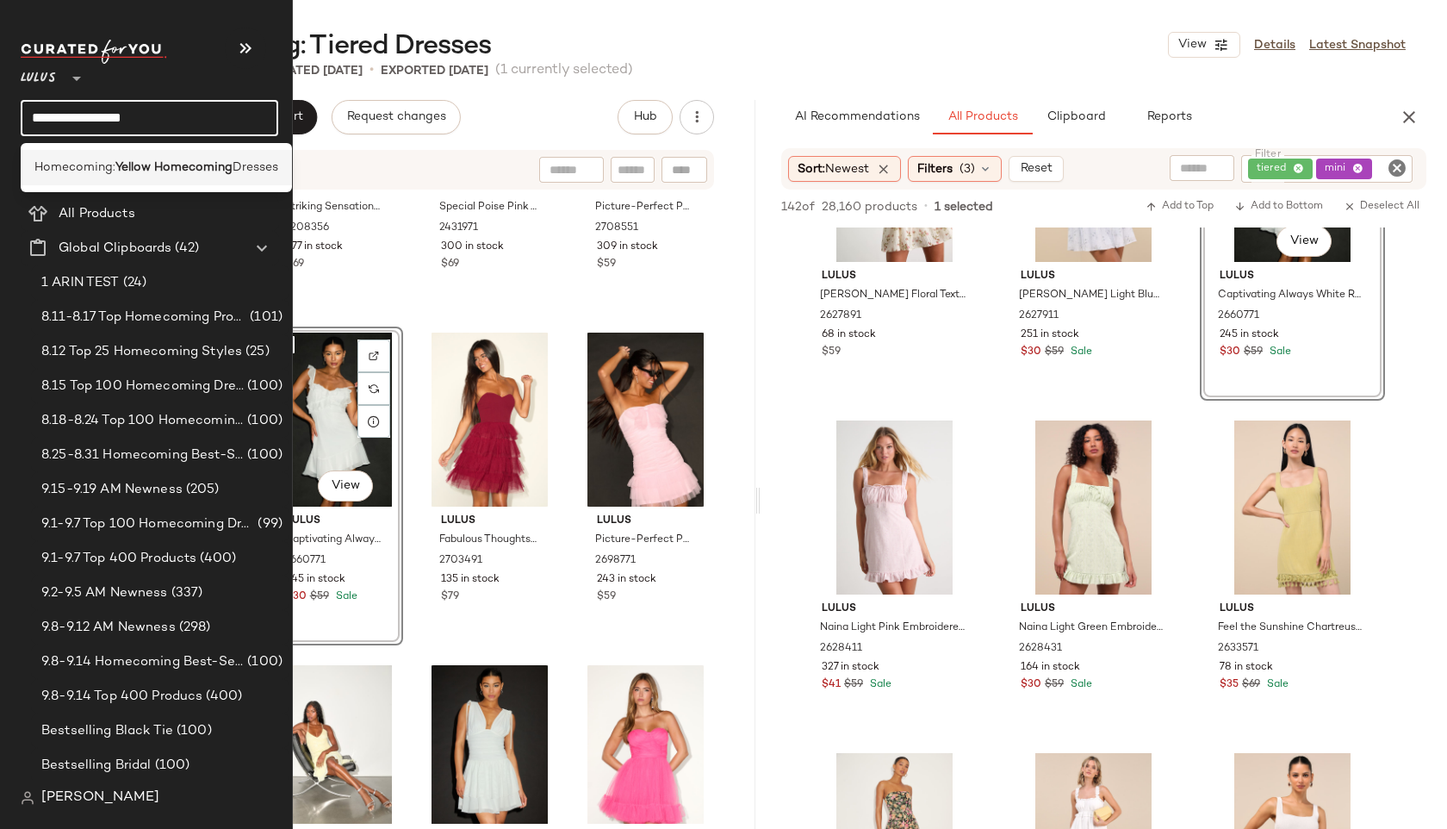
type input "**********"
click at [169, 177] on div "Homecoming: Yellow Homecoming Dresses" at bounding box center [156, 167] width 271 height 35
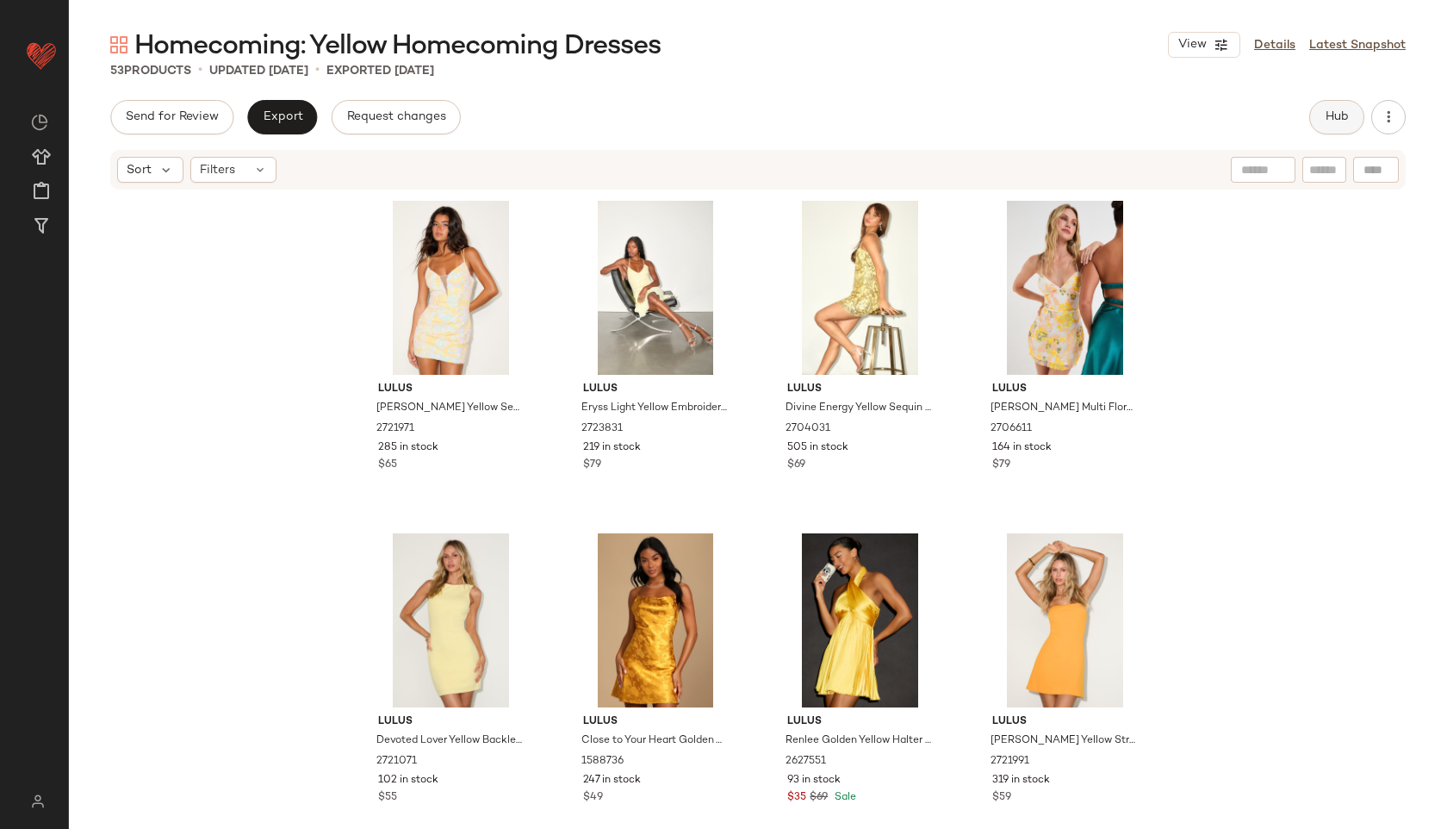
click at [1334, 114] on span "Hub" at bounding box center [1337, 117] width 24 height 14
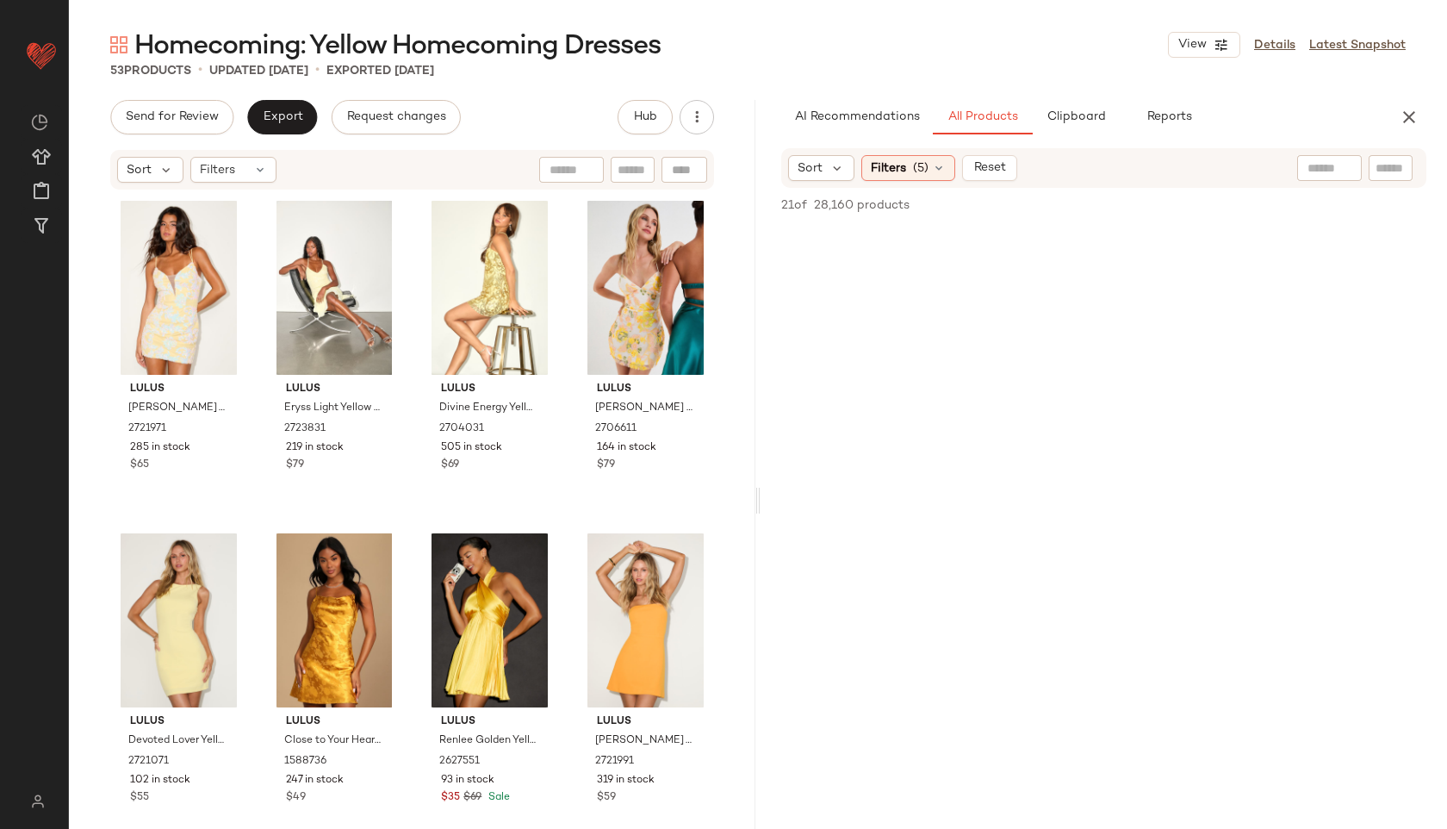
click at [1386, 158] on div at bounding box center [1391, 168] width 44 height 26
click at [910, 167] on div "Filters (5)" at bounding box center [909, 168] width 94 height 26
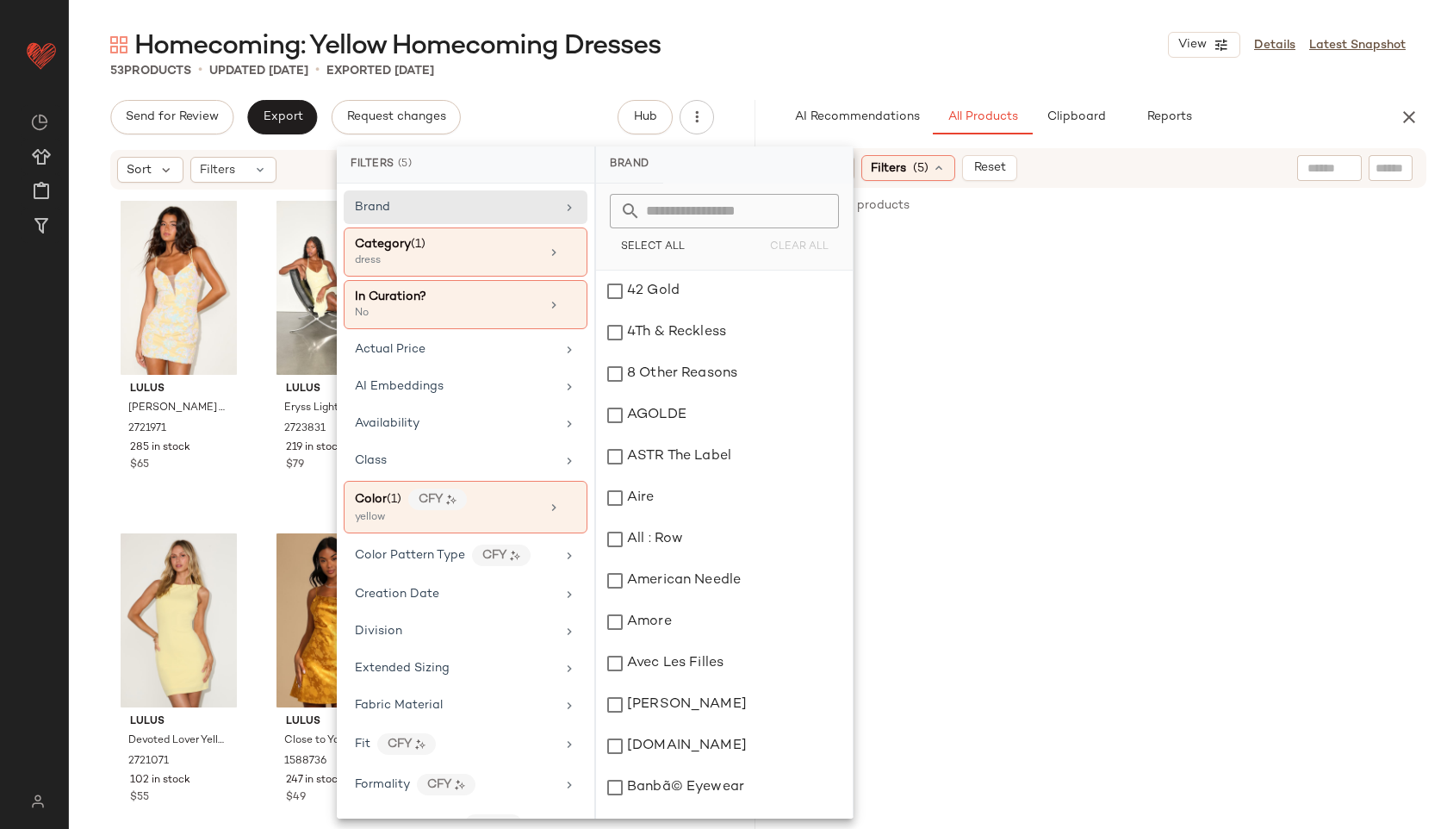
click at [810, 18] on main "Homecoming: Yellow Homecoming Dresses View Details Latest Snapshot 53 Products …" at bounding box center [723, 414] width 1447 height 829
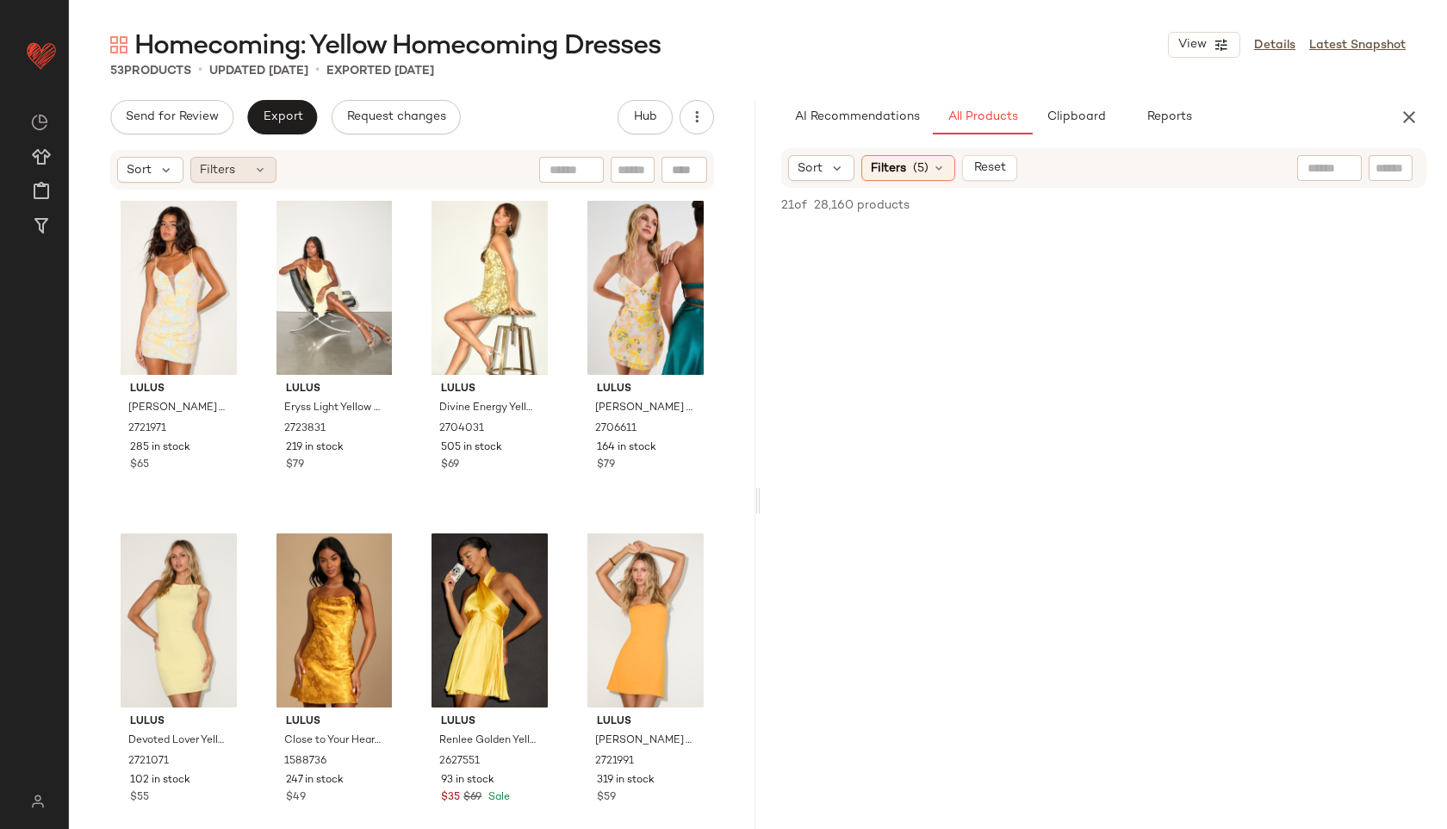
click at [250, 167] on div "Filters" at bounding box center [233, 170] width 86 height 26
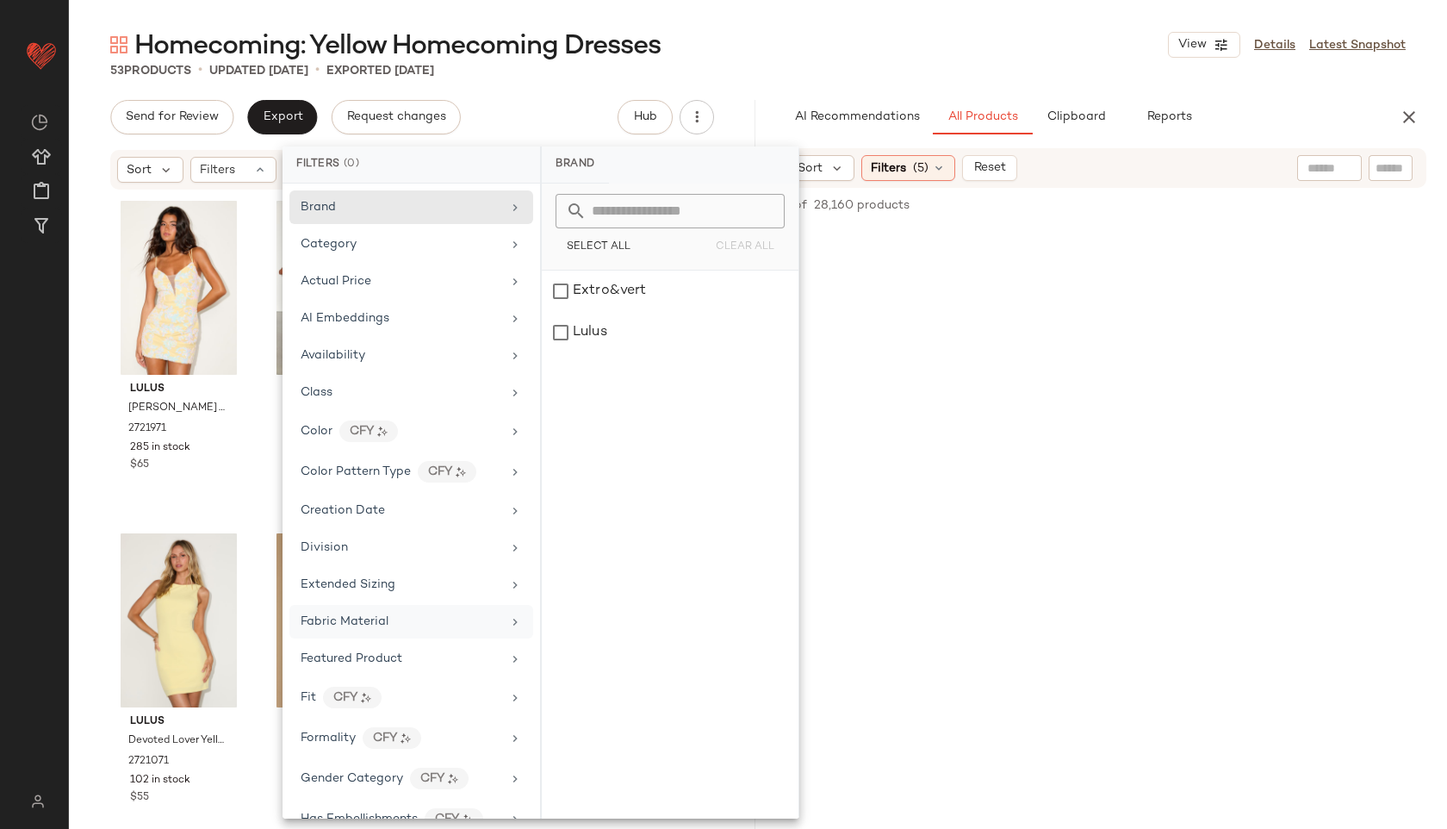
scroll to position [882, 0]
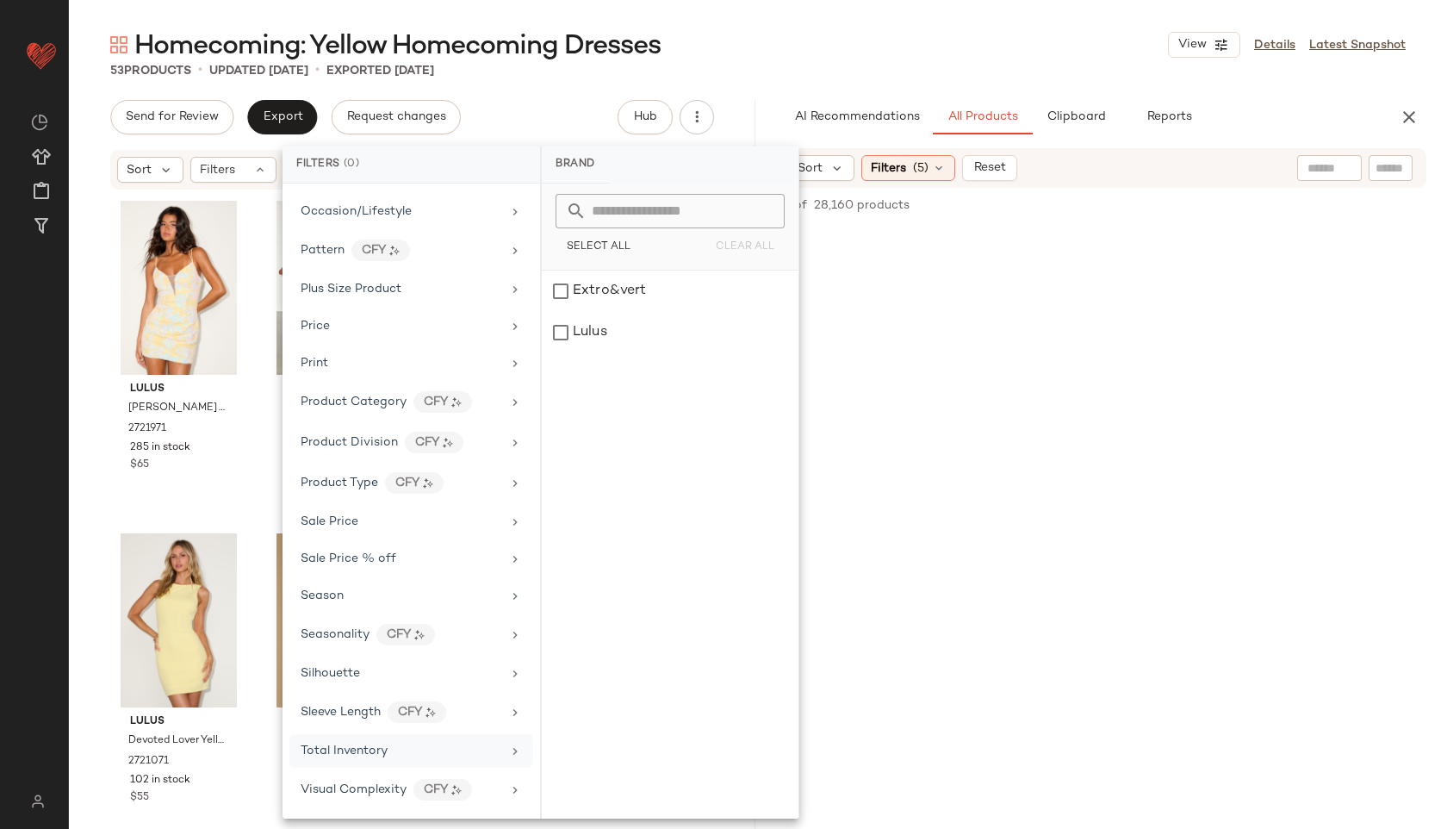
click at [380, 745] on span "Total Inventory" at bounding box center [344, 750] width 87 height 13
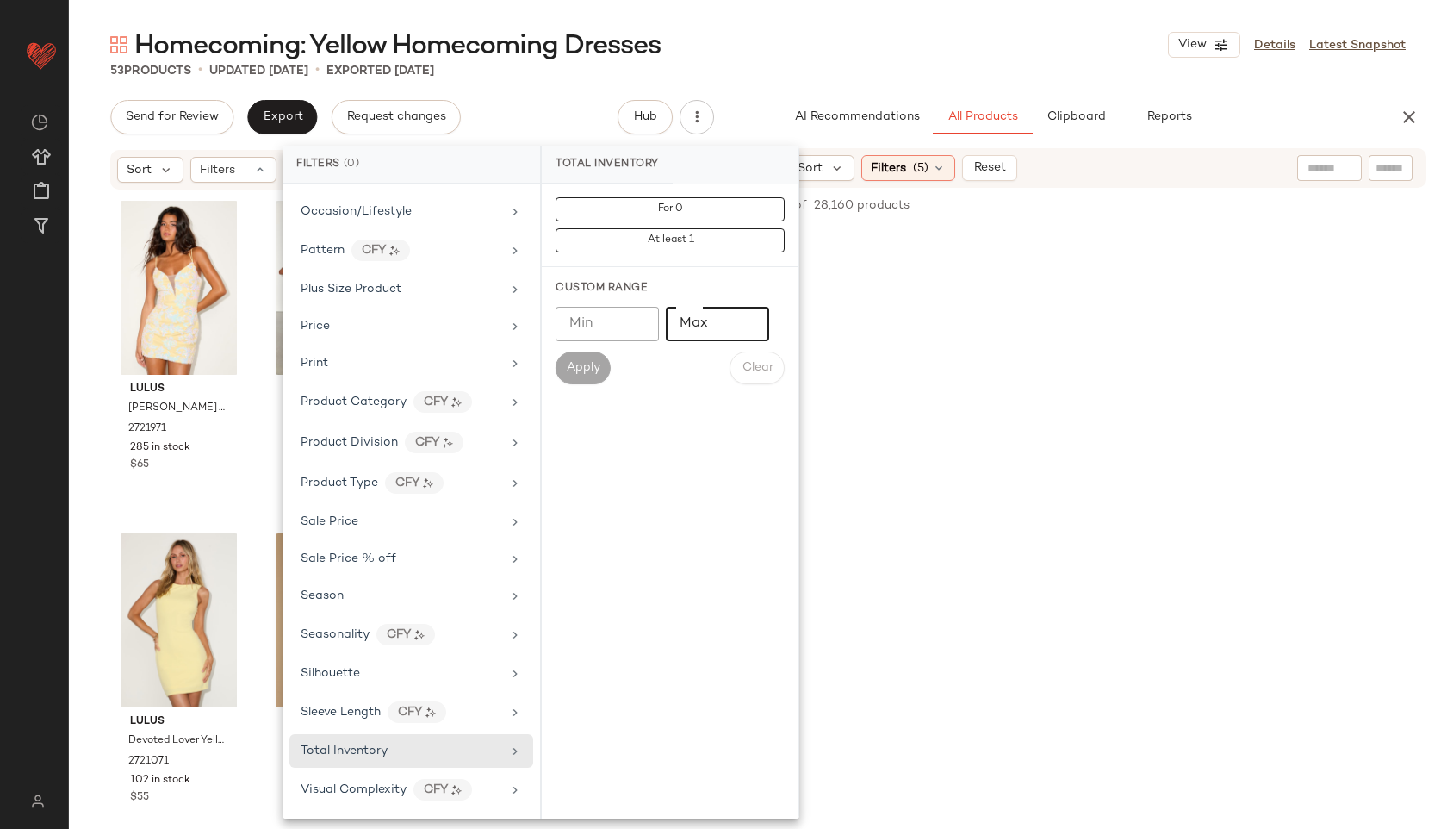
click at [693, 320] on input "Max" at bounding box center [717, 324] width 103 height 34
type input "**"
click at [573, 377] on button "Apply" at bounding box center [583, 367] width 55 height 33
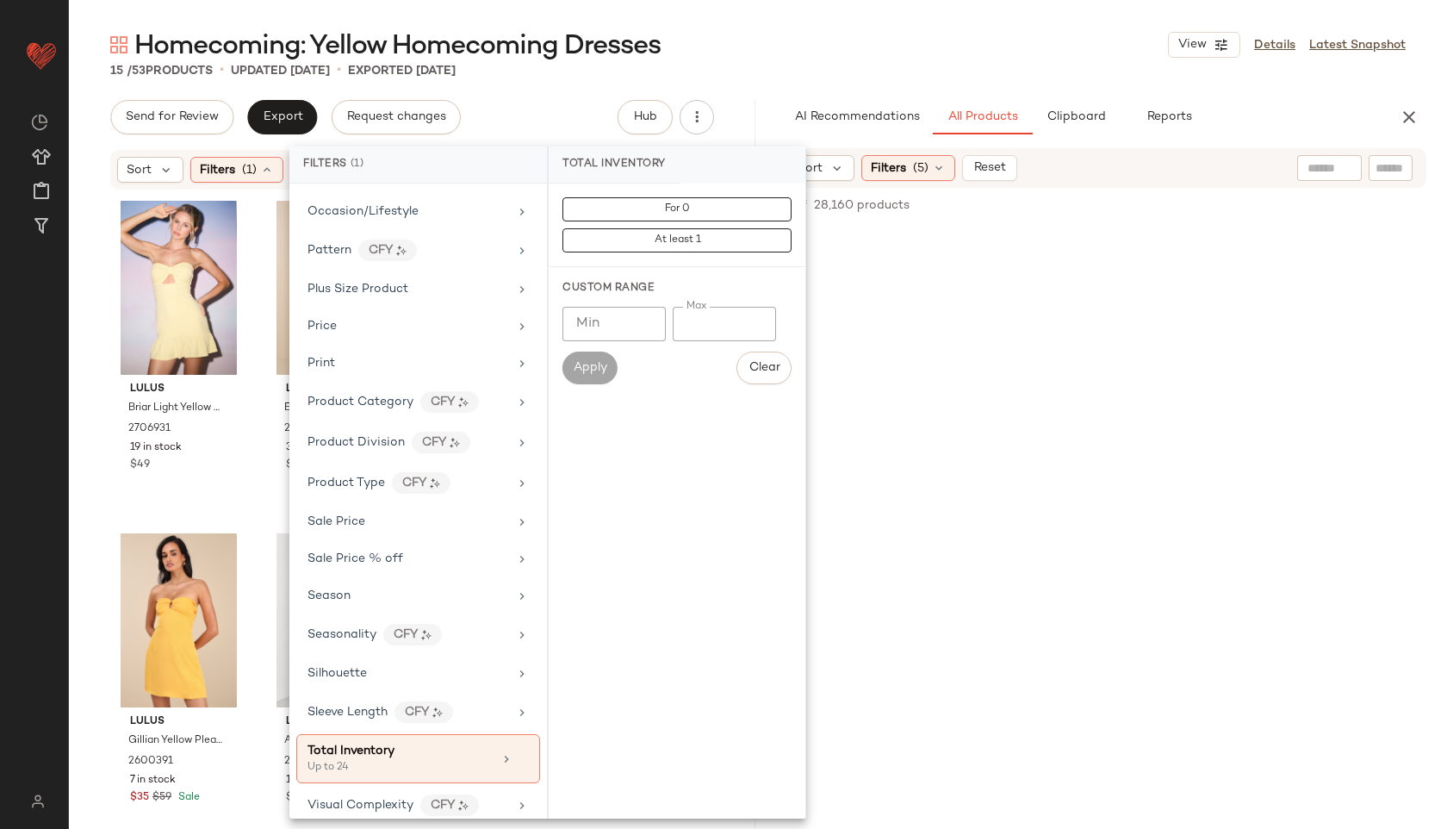
click at [746, 27] on main "Homecoming: Yellow Homecoming Dresses View Details Latest Snapshot 15 / 53 Prod…" at bounding box center [723, 414] width 1447 height 829
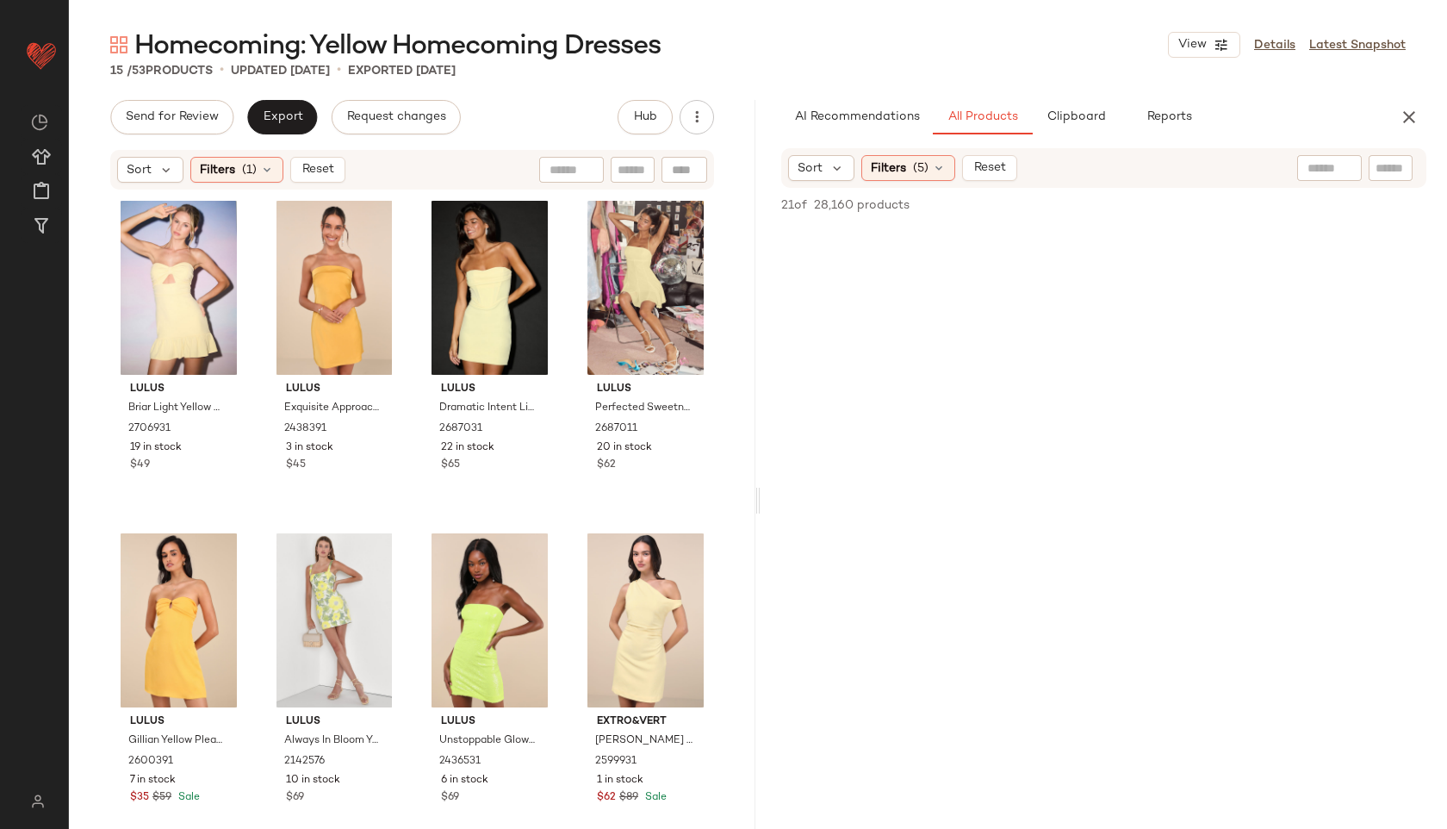
click at [106, 278] on div "Lulus Briar Light Yellow Strapless Cutout Mini Dress 2706931 19 in stock $49 Lu…" at bounding box center [412, 507] width 687 height 632
click at [132, 301] on div "#1 View" at bounding box center [178, 288] width 125 height 174
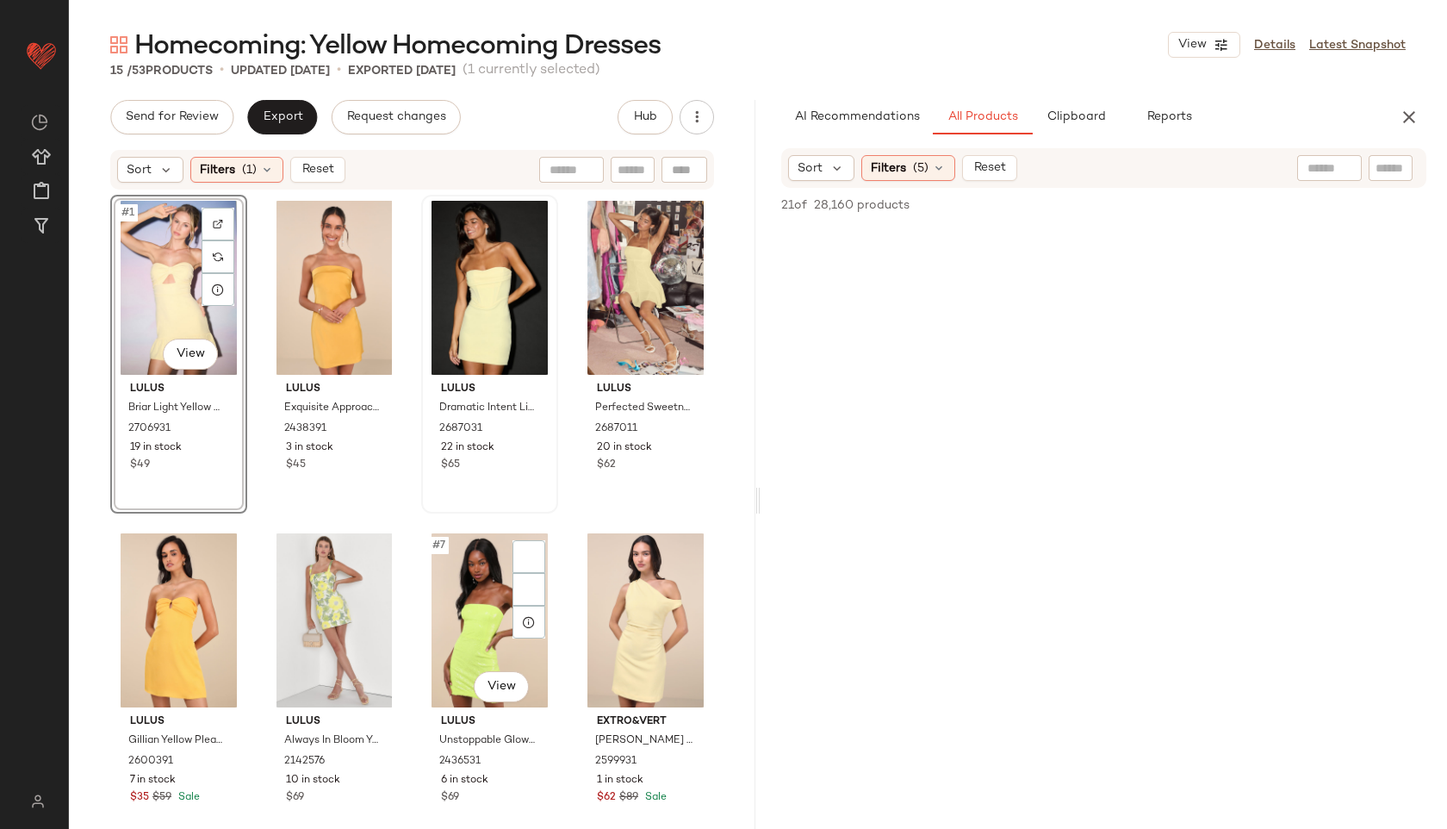
scroll to position [701, 0]
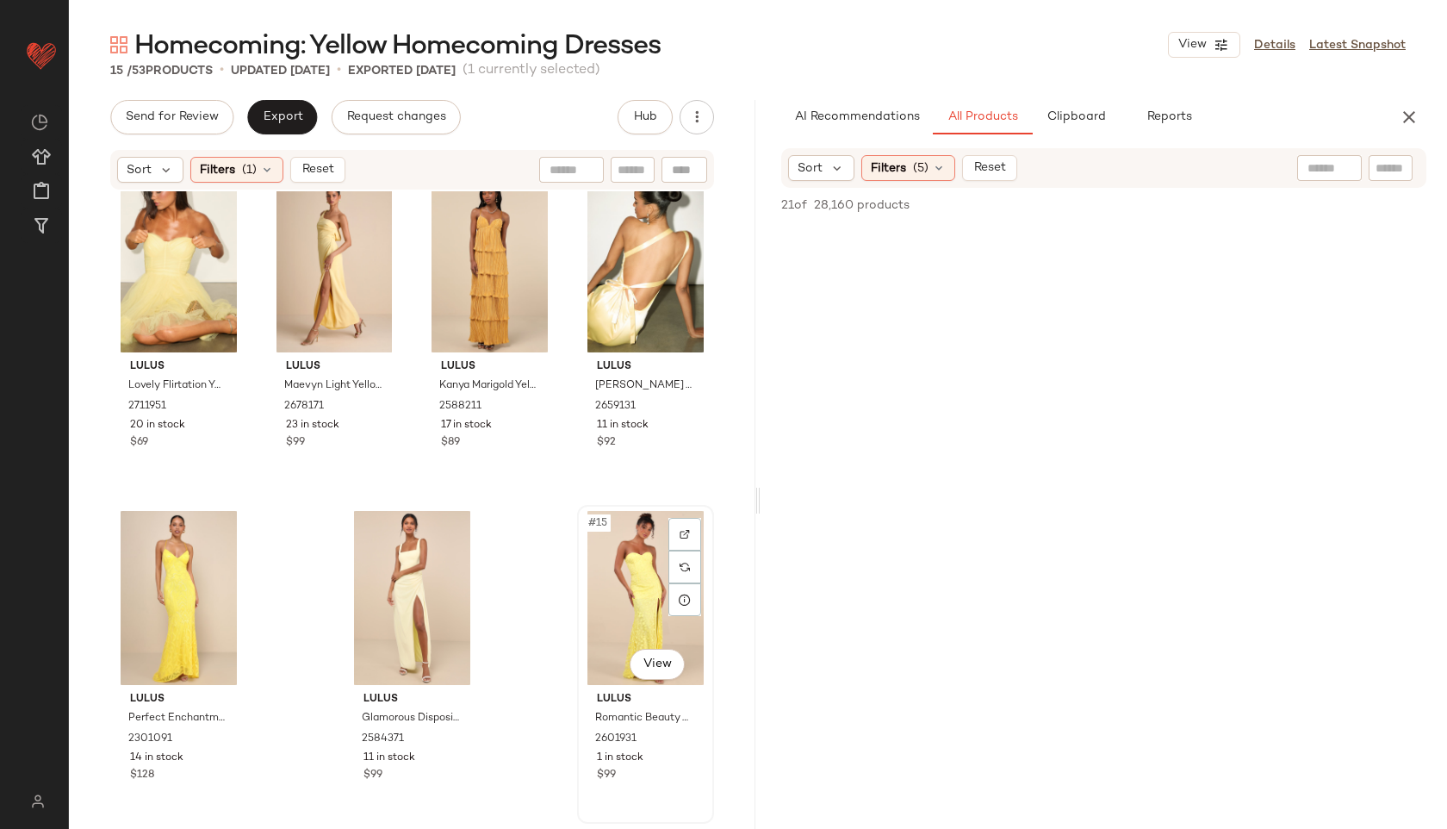
click at [604, 600] on div "#15 View" at bounding box center [645, 598] width 125 height 174
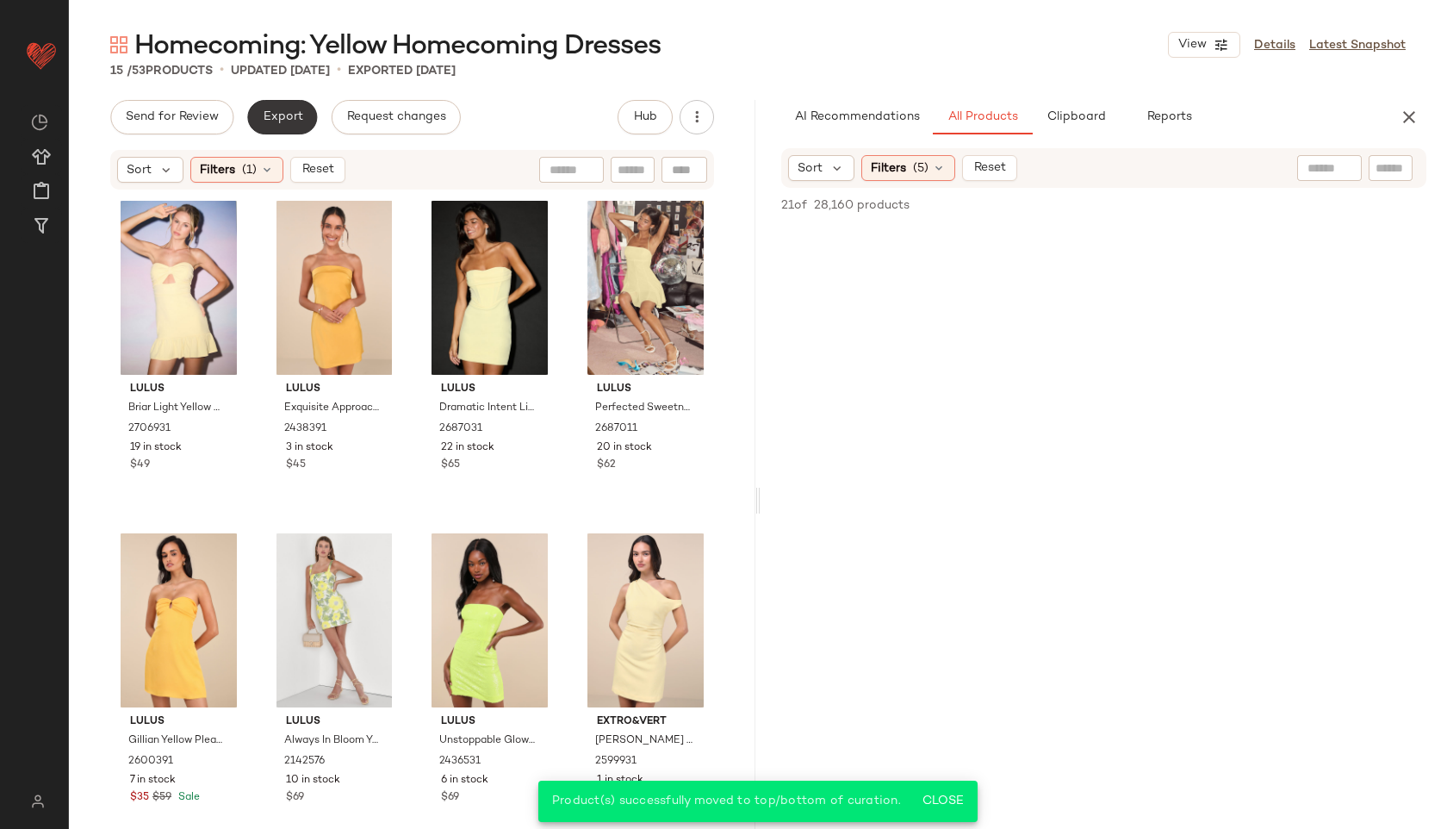
click at [271, 112] on span "Export" at bounding box center [282, 117] width 40 height 14
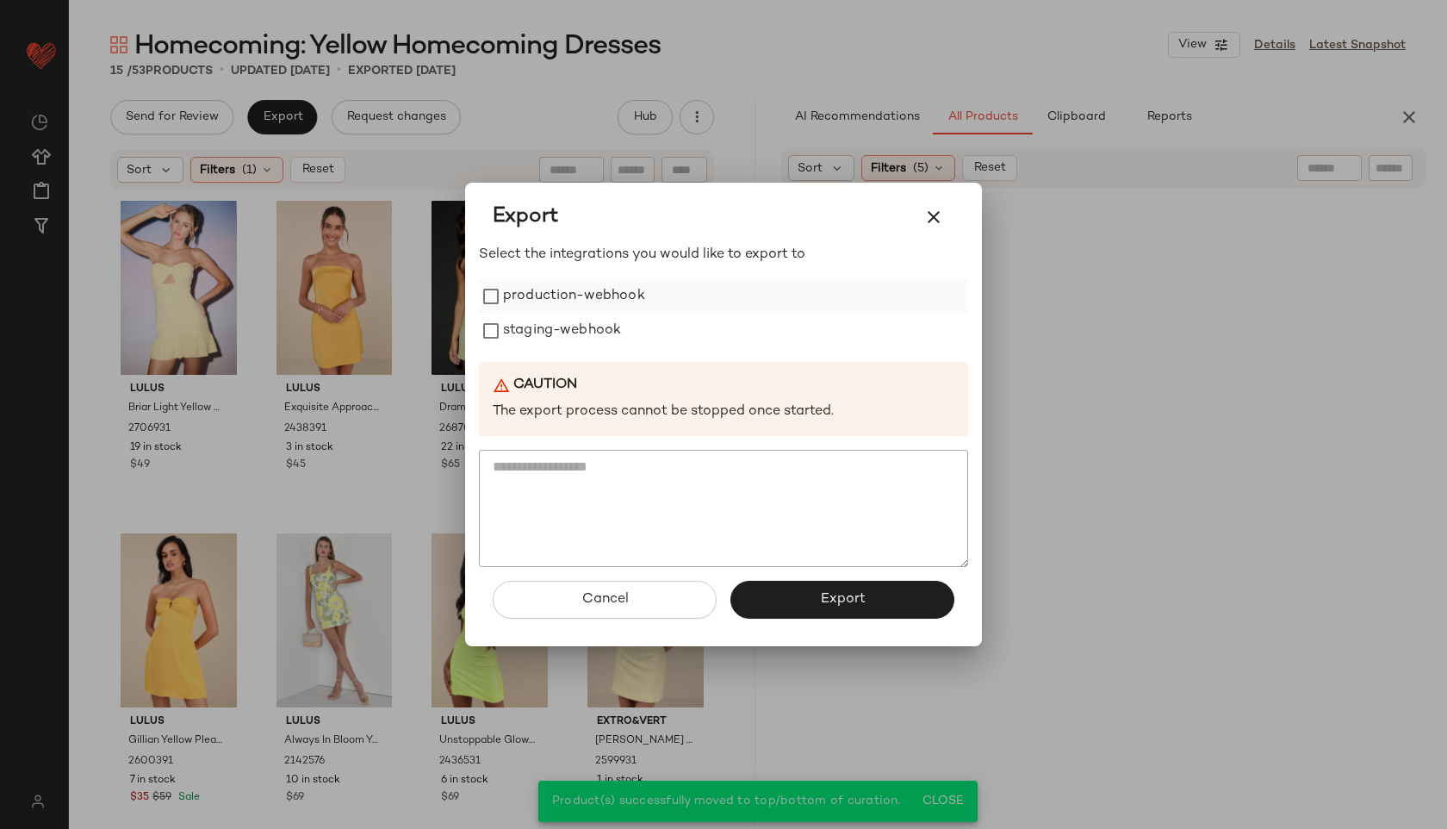
click at [532, 294] on label "production-webhook" at bounding box center [574, 296] width 142 height 34
click at [536, 334] on label "staging-webhook" at bounding box center [562, 331] width 118 height 34
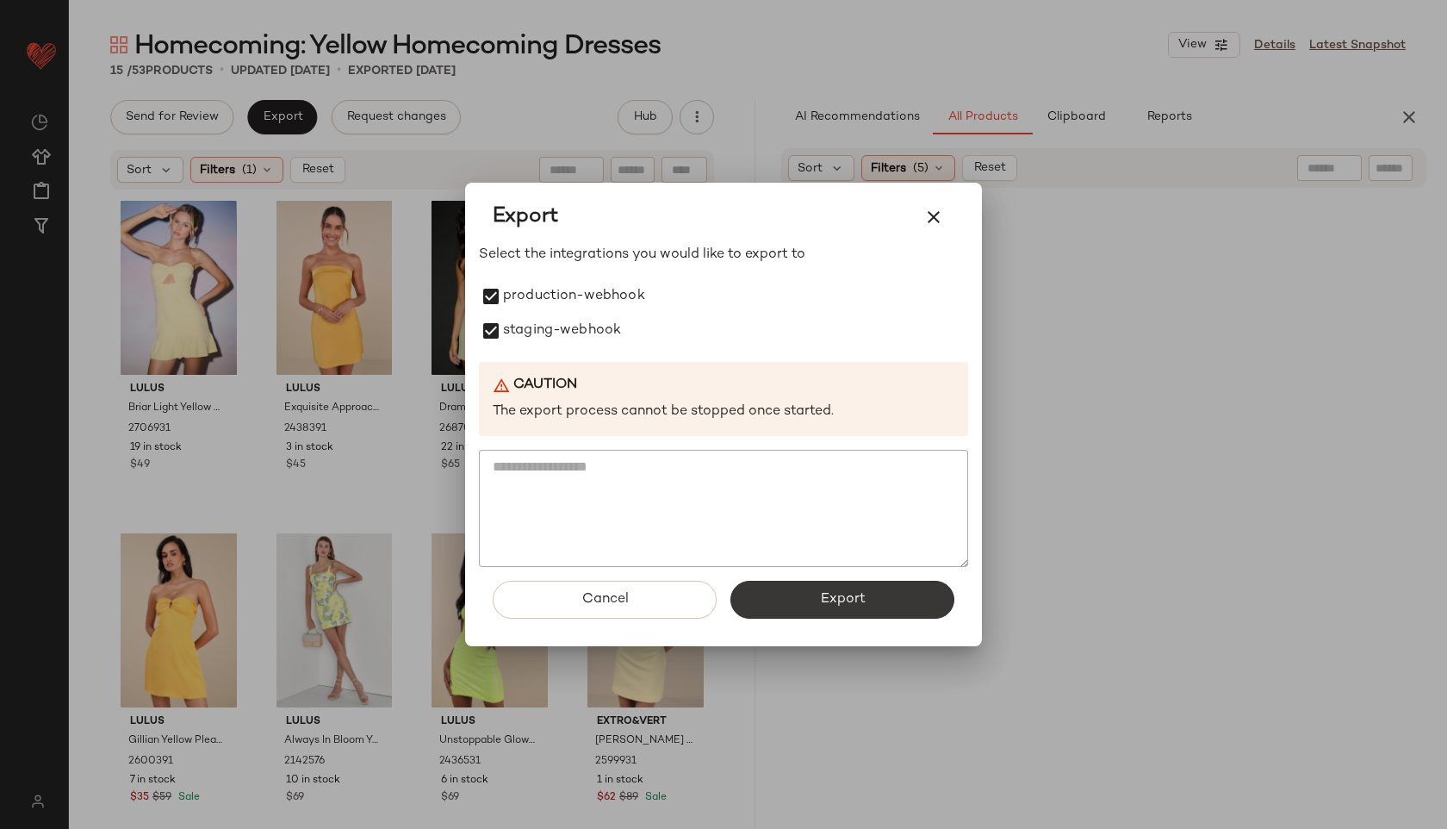
click at [791, 590] on button "Export" at bounding box center [843, 600] width 224 height 38
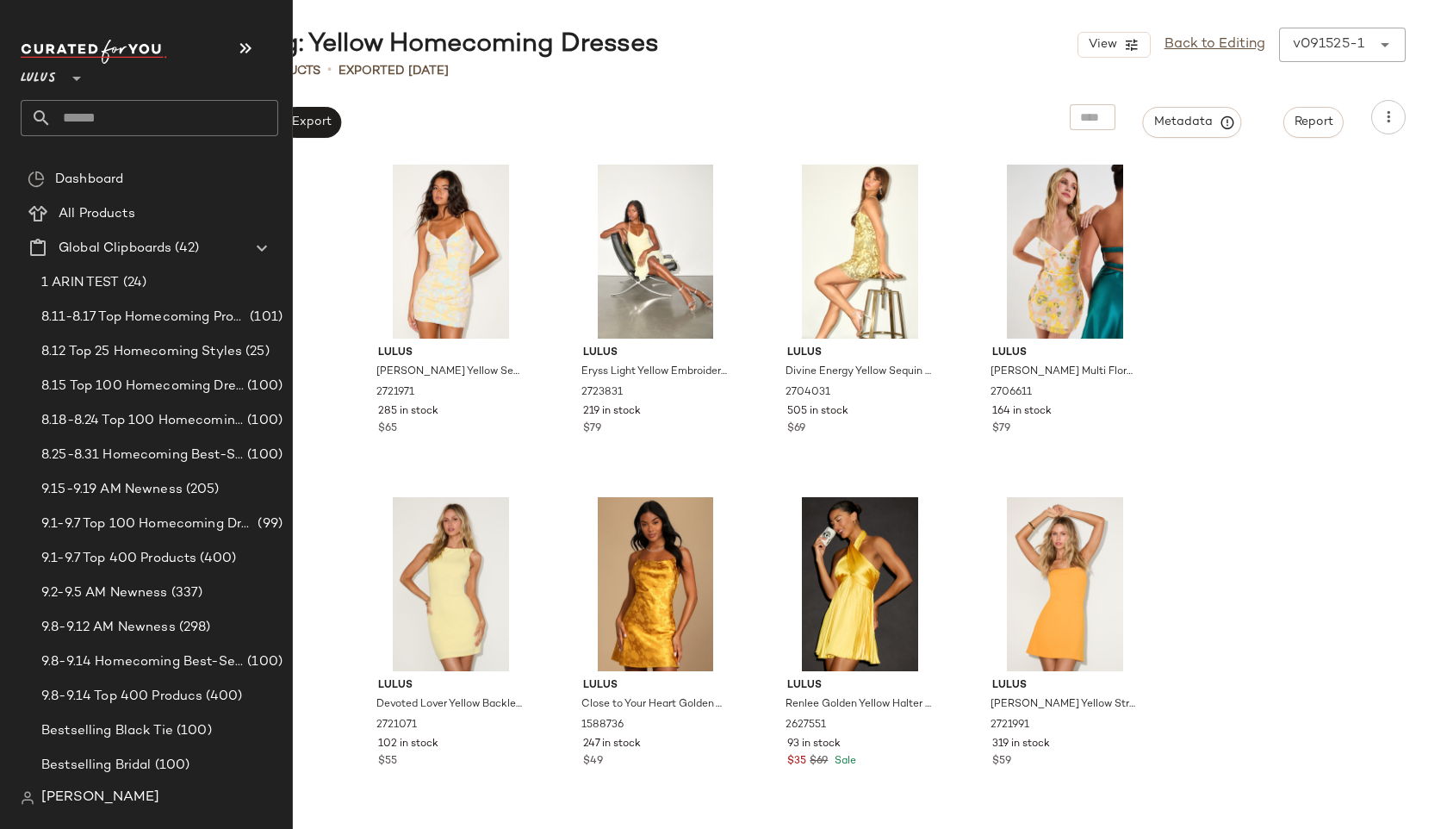
click at [109, 123] on input "text" at bounding box center [165, 118] width 227 height 36
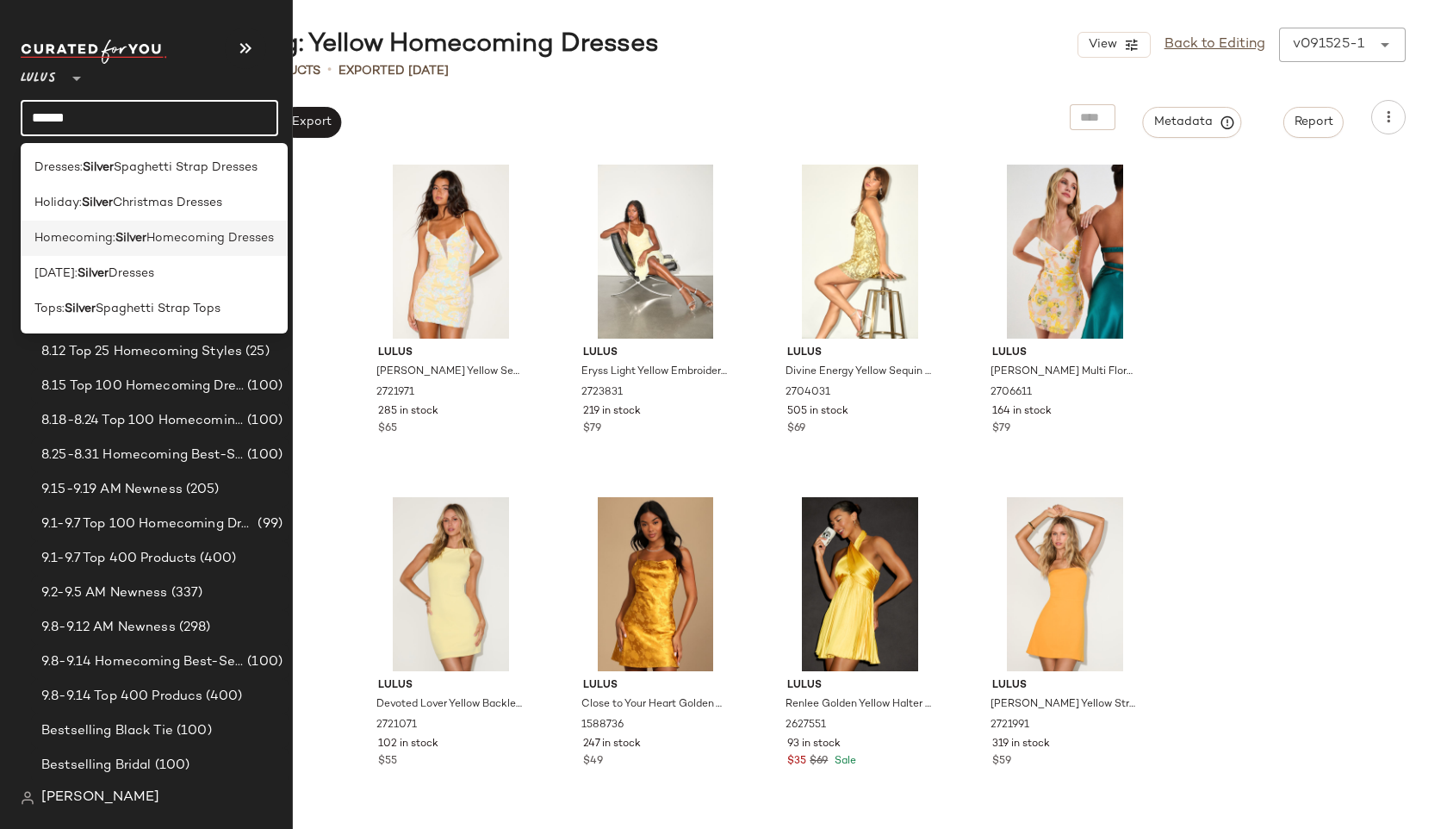
type input "******"
click at [60, 244] on span "Homecoming:" at bounding box center [74, 238] width 81 height 18
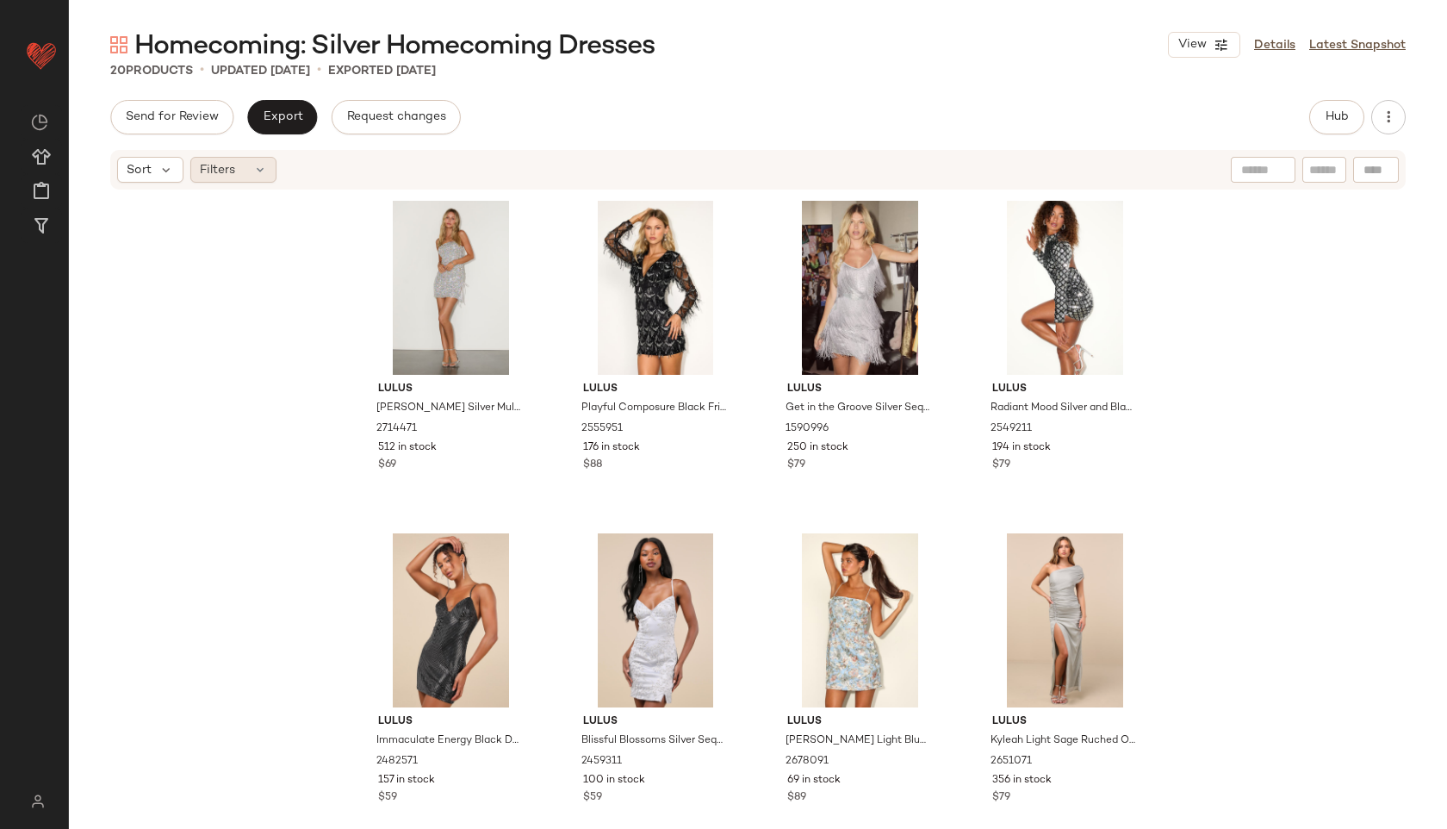
click at [249, 165] on div "Filters" at bounding box center [233, 170] width 86 height 26
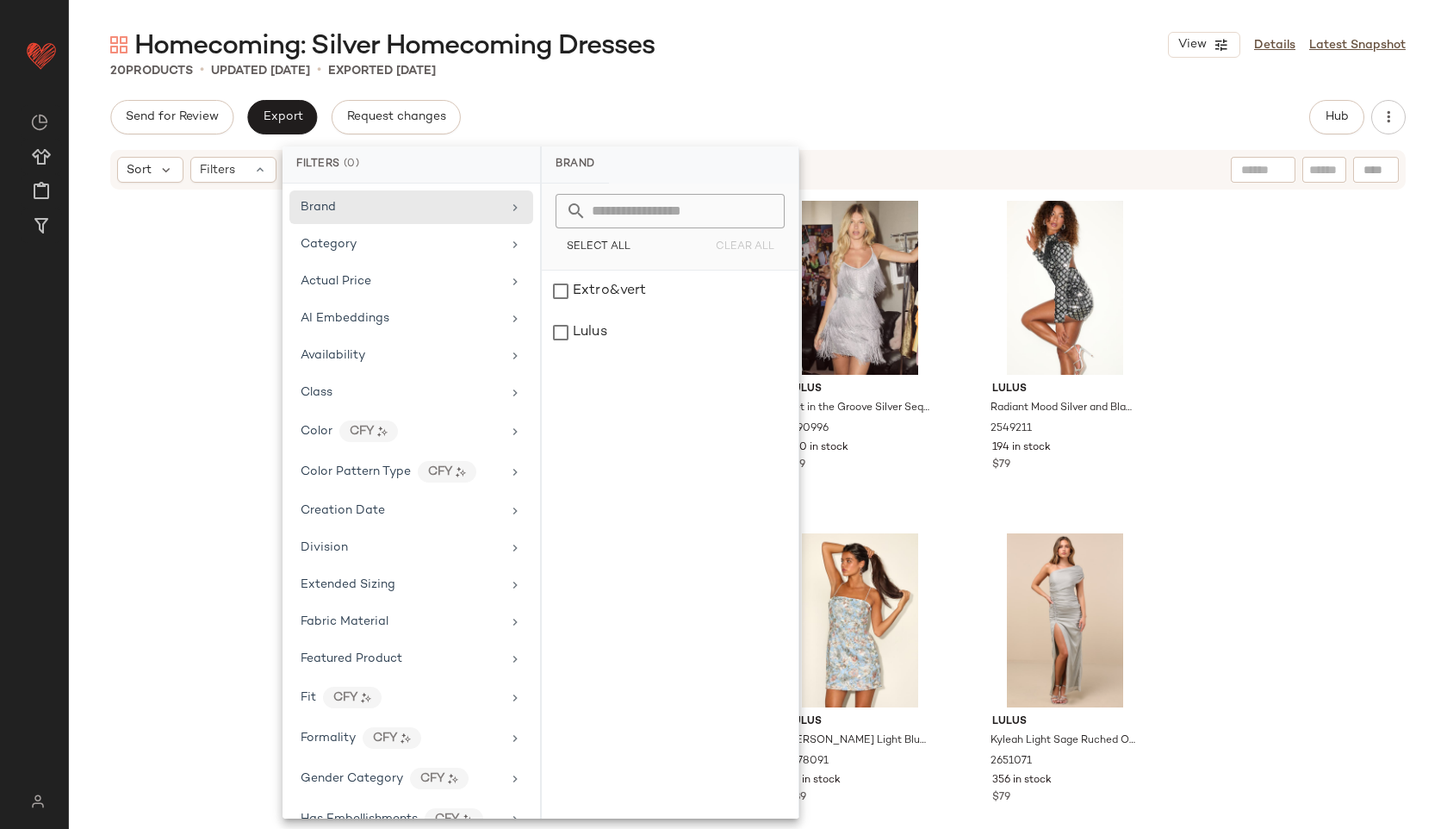
click at [955, 40] on div "Homecoming: Silver Homecoming Dresses View Details Latest Snapshot" at bounding box center [758, 45] width 1378 height 34
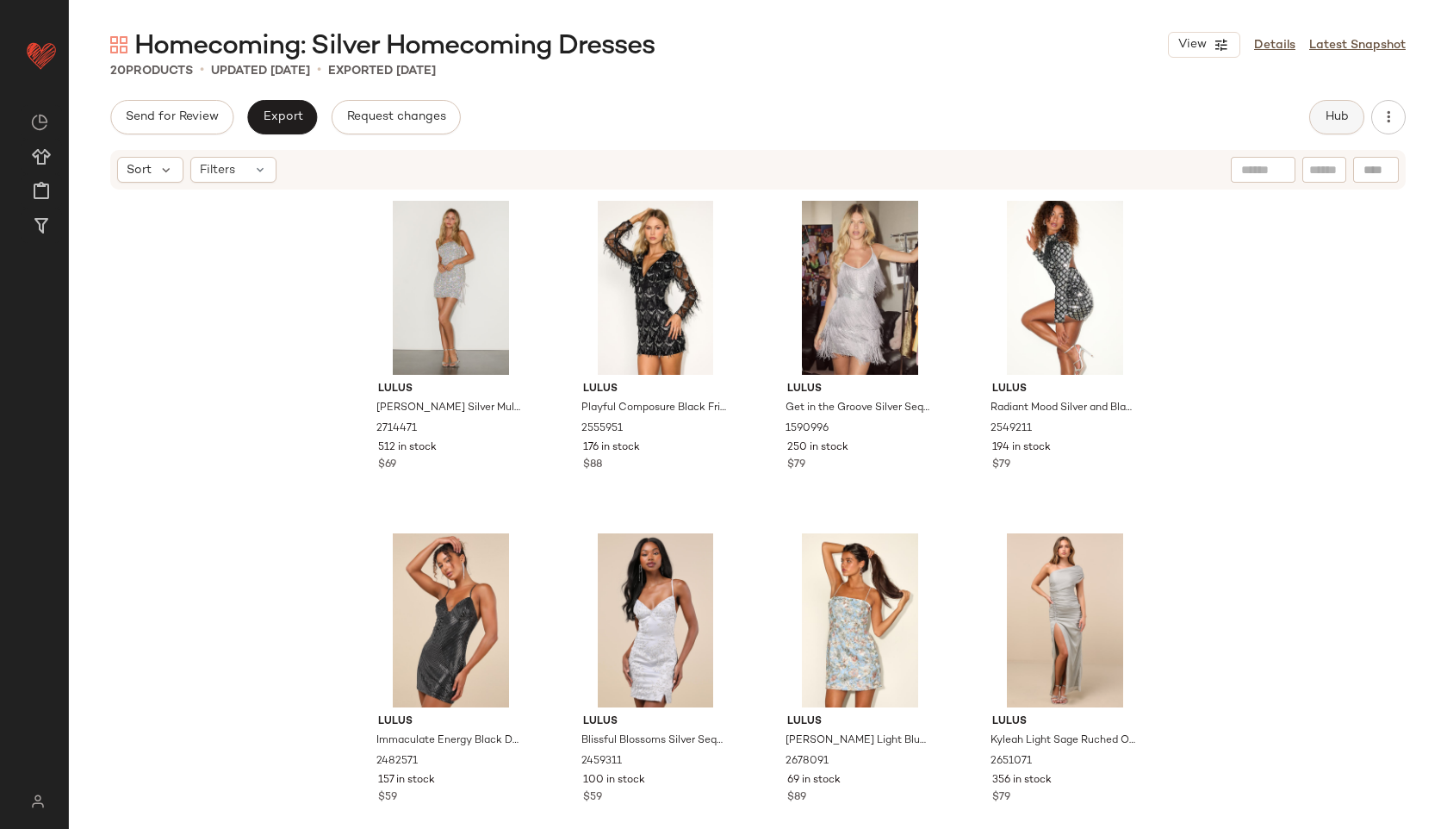
click at [1325, 123] on span "Hub" at bounding box center [1337, 117] width 24 height 14
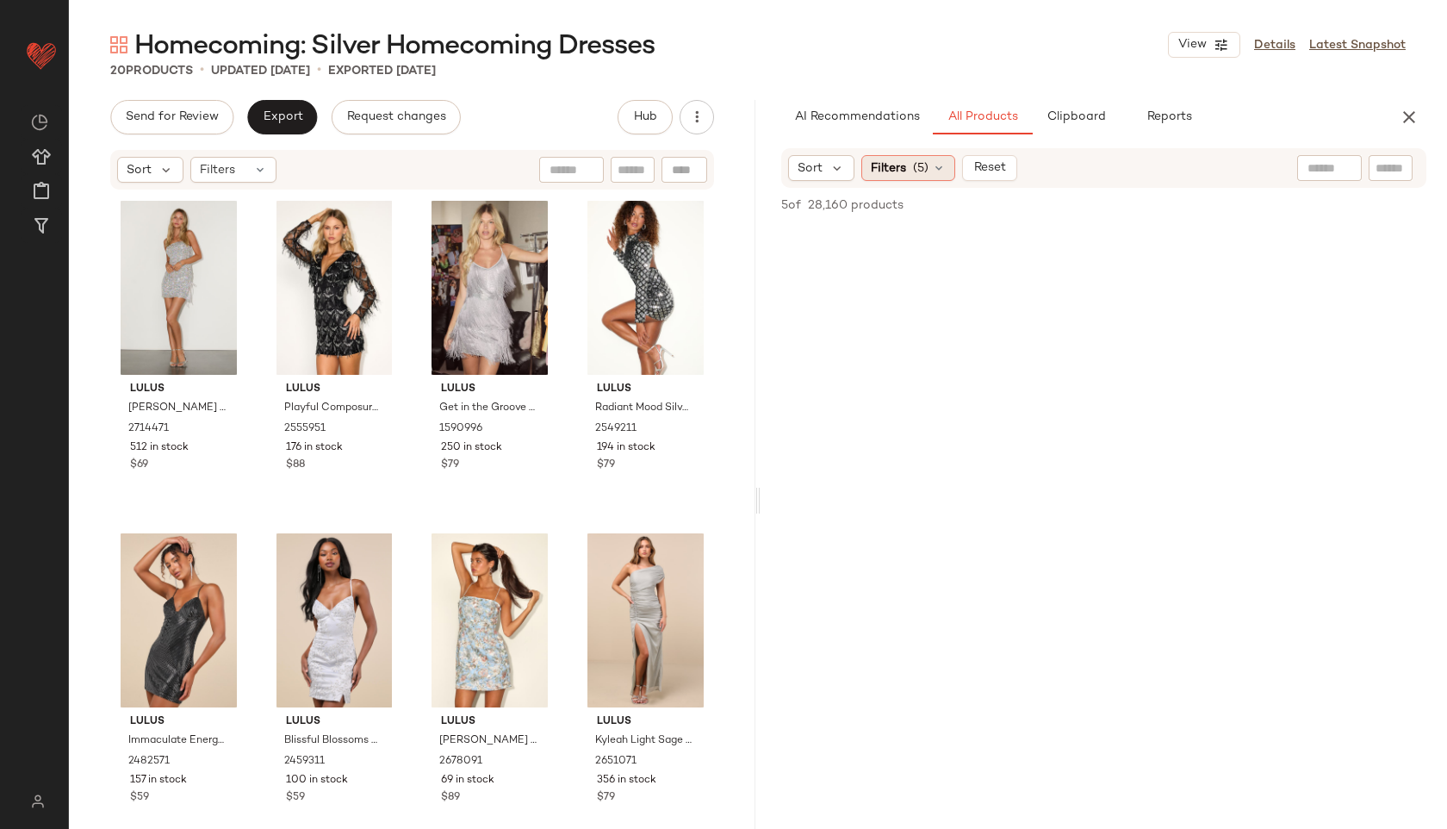
click at [923, 168] on span "(5)" at bounding box center [921, 168] width 16 height 18
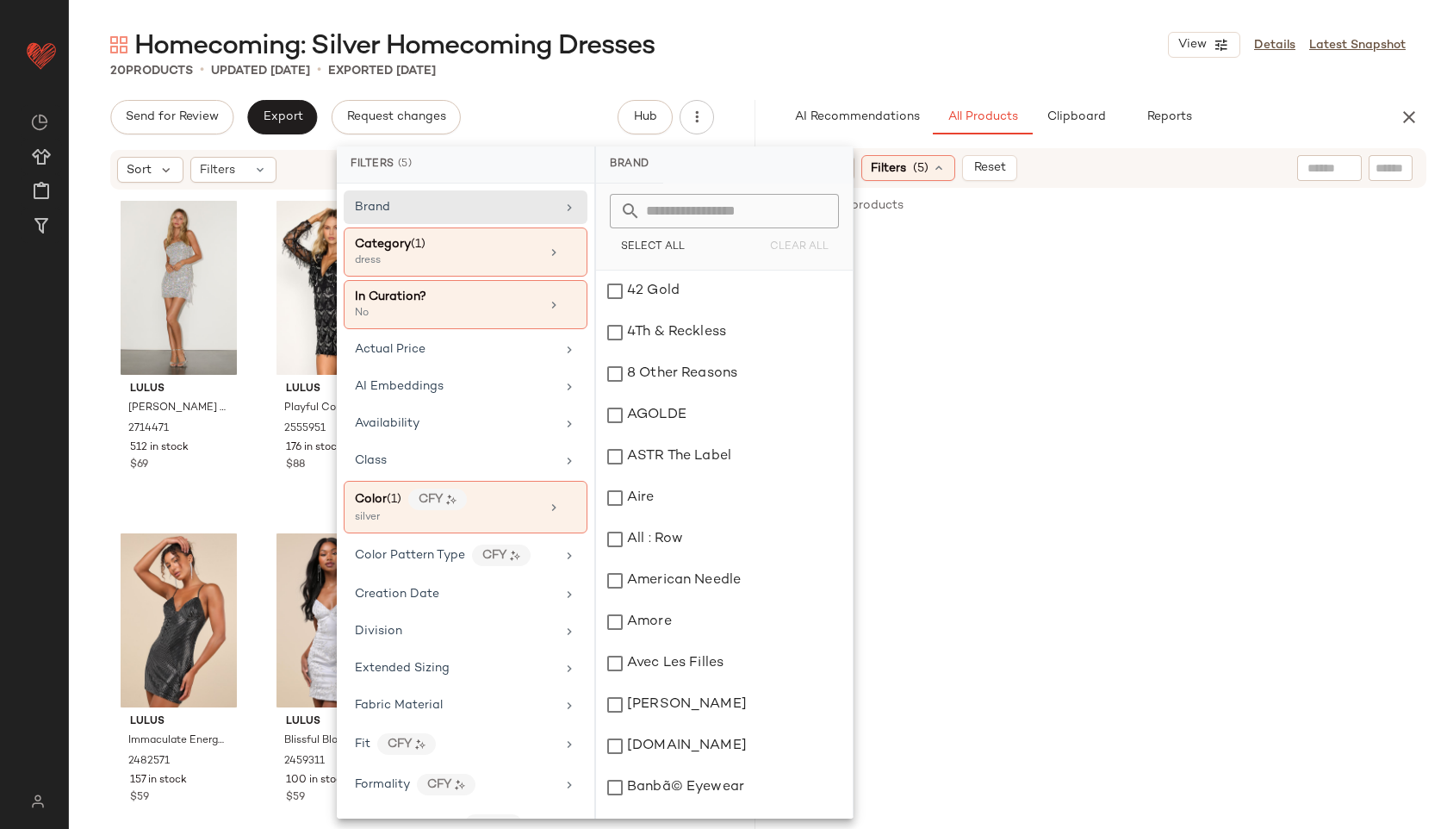
click at [936, 40] on div "Homecoming: Silver Homecoming Dresses View Details Latest Snapshot" at bounding box center [758, 45] width 1378 height 34
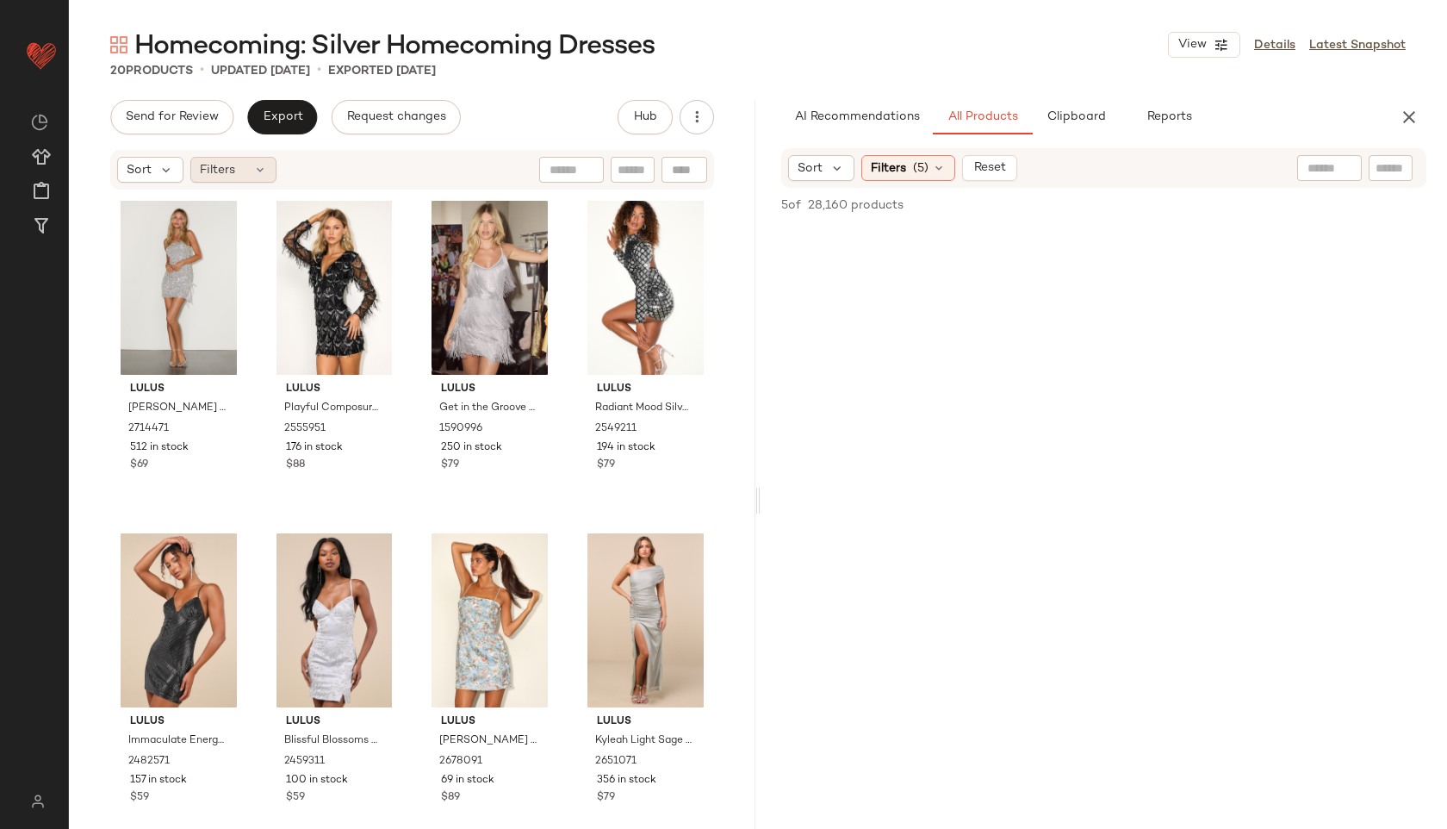
click at [227, 167] on span "Filters" at bounding box center [217, 170] width 35 height 18
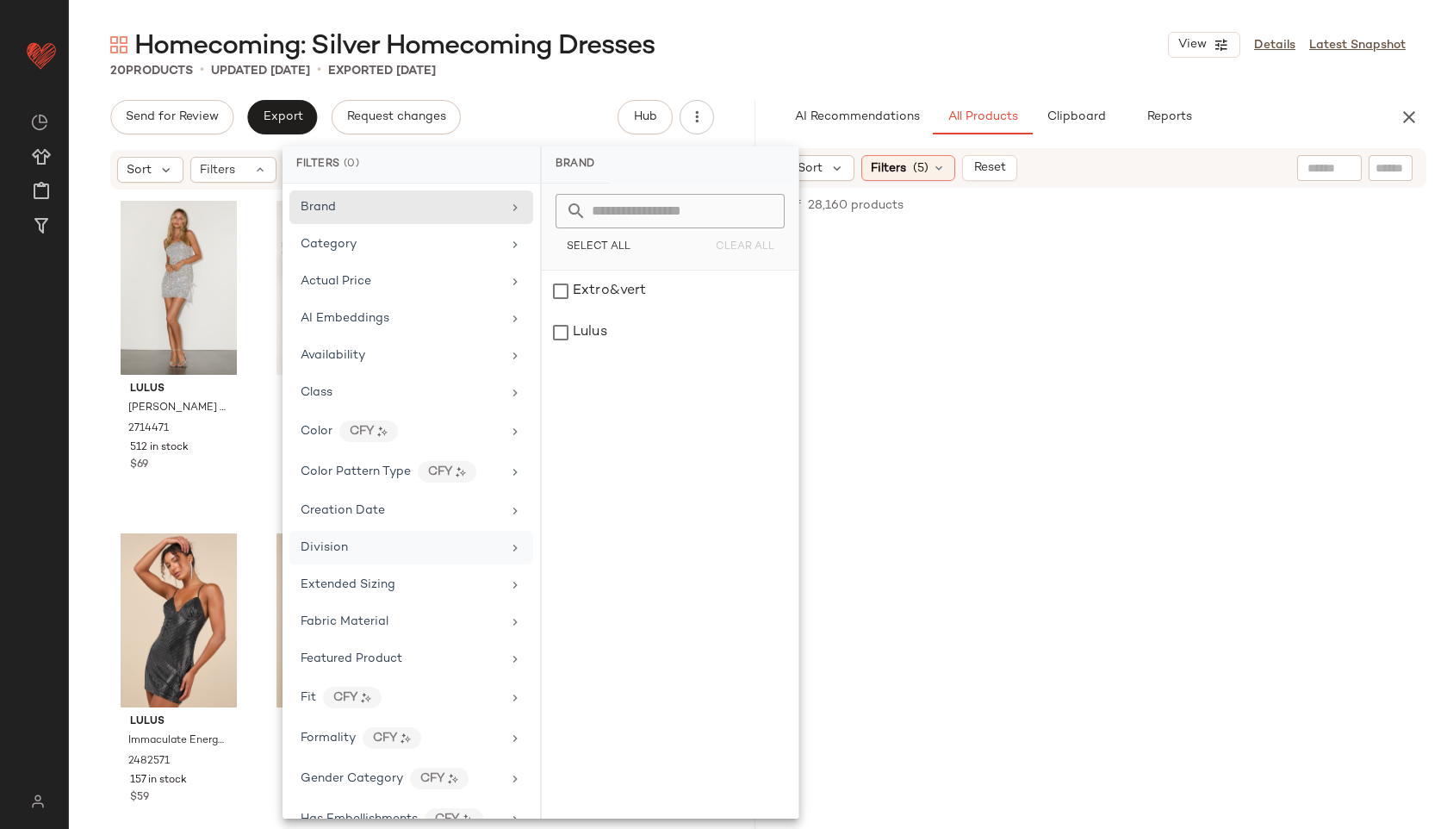
scroll to position [845, 0]
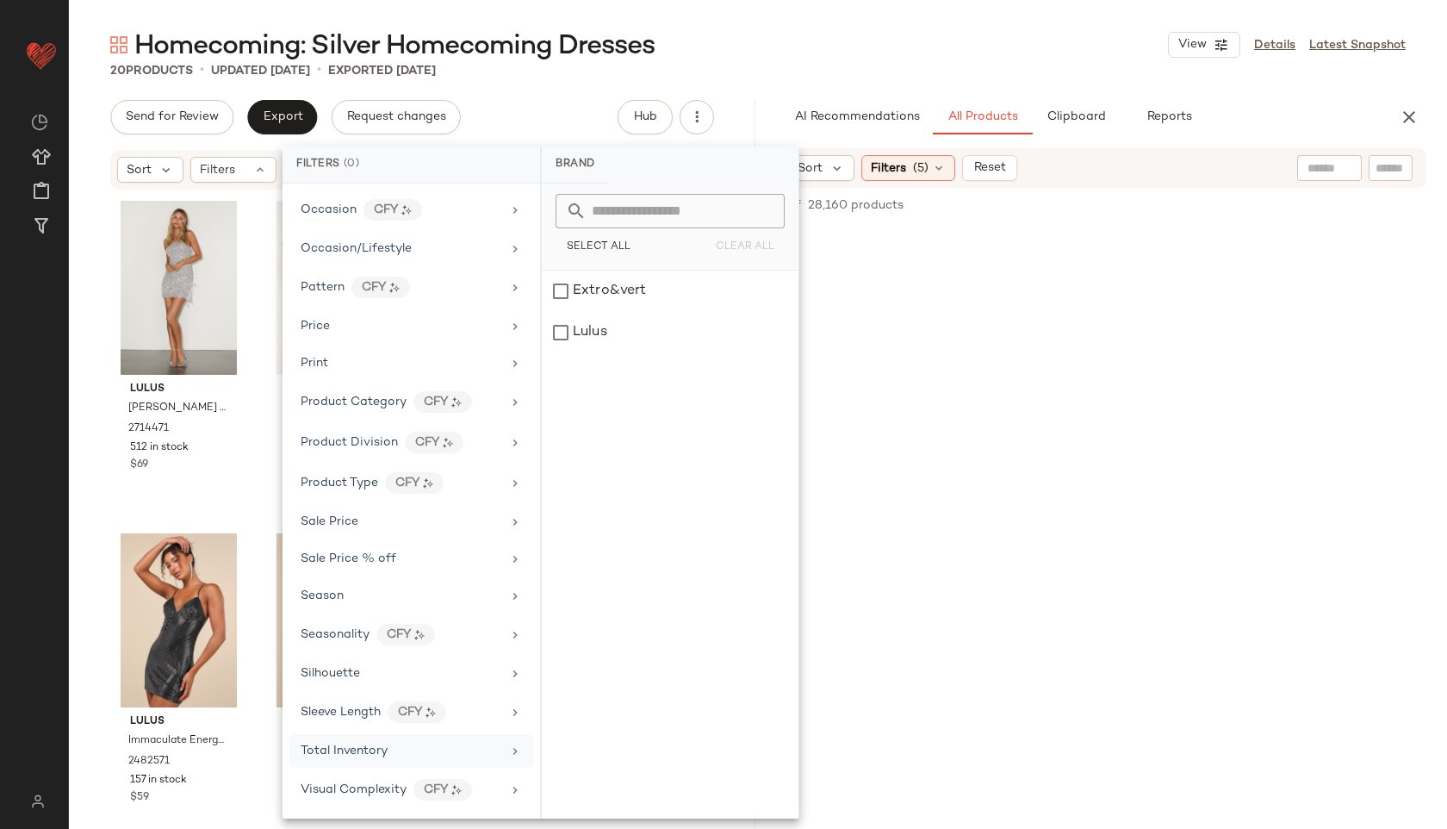
click at [348, 750] on span "Total Inventory" at bounding box center [344, 750] width 87 height 13
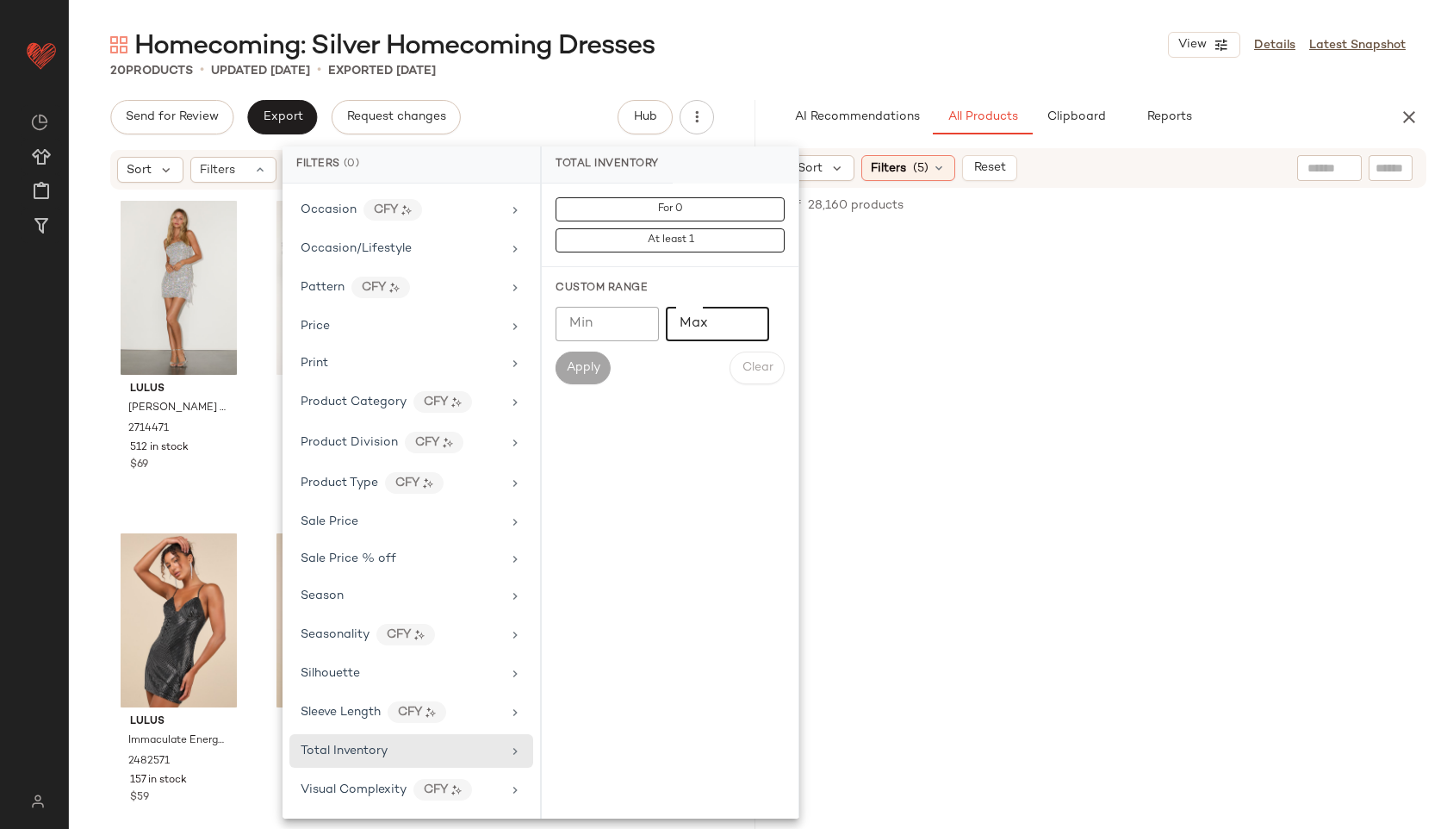
click at [705, 314] on input "Max" at bounding box center [717, 324] width 103 height 34
type input "**"
click at [593, 381] on button "Apply" at bounding box center [583, 367] width 55 height 33
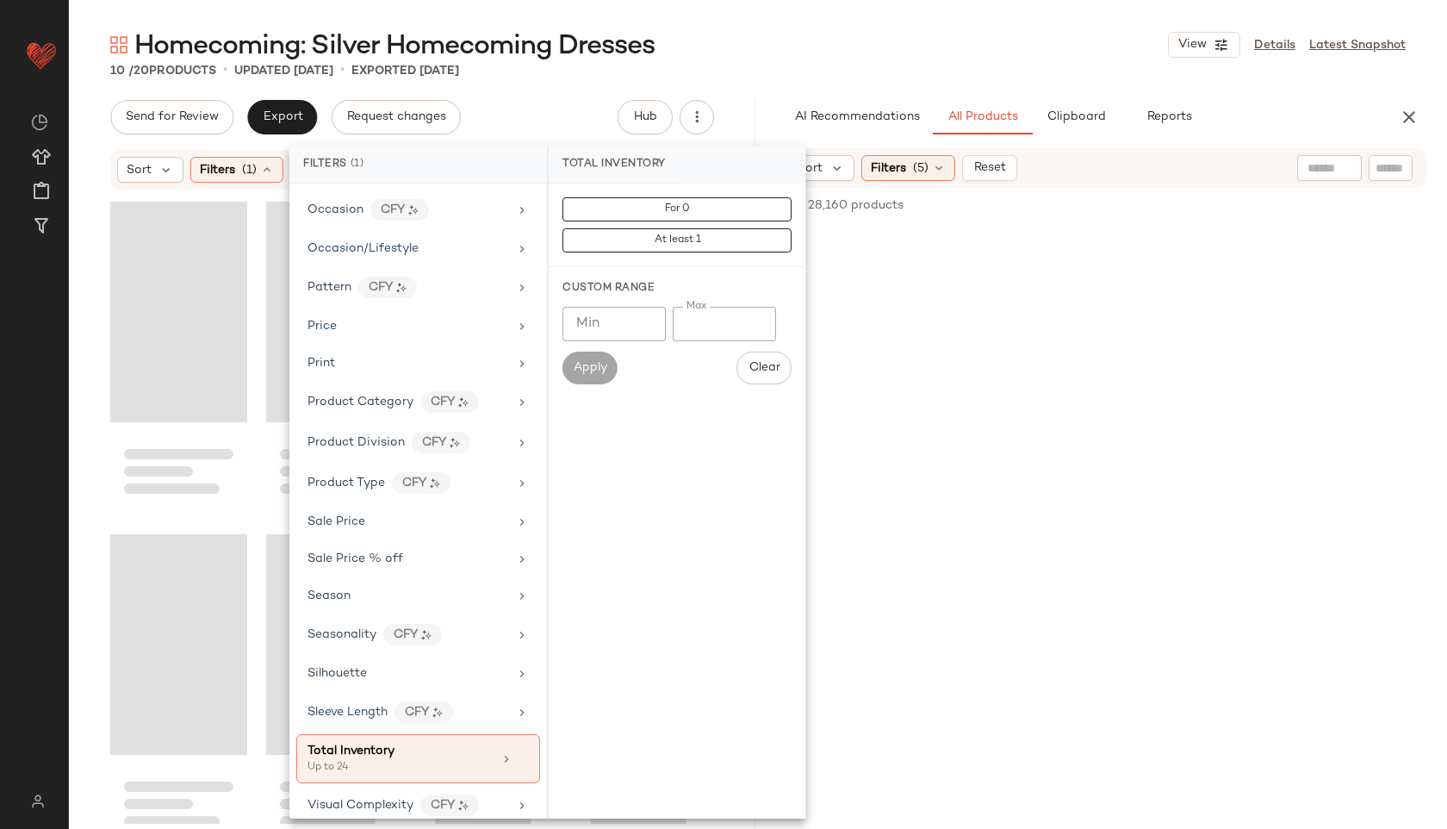
click at [801, 47] on div "Homecoming: Silver Homecoming Dresses View Details Latest Snapshot" at bounding box center [758, 45] width 1378 height 34
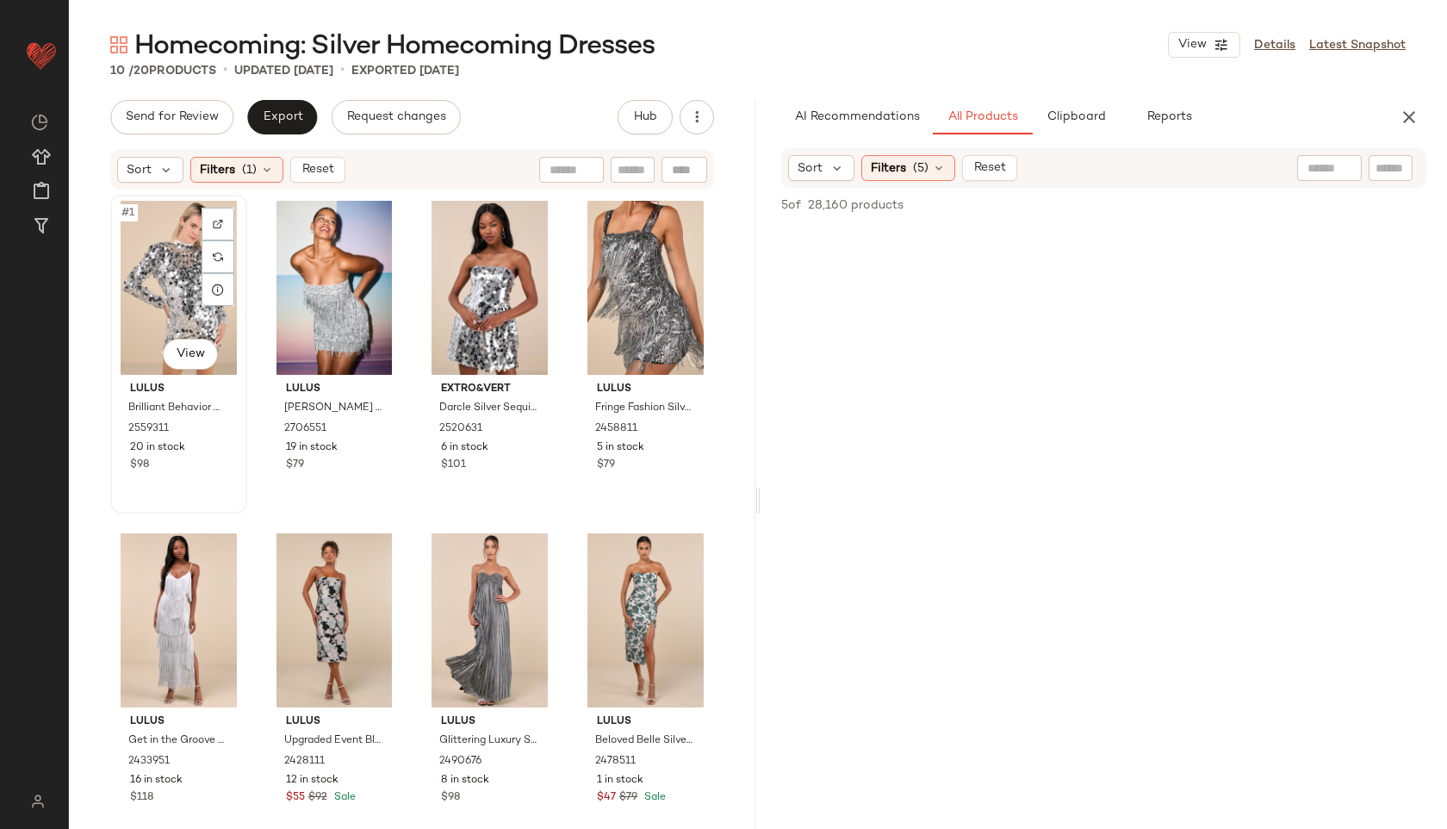
click at [141, 283] on div "#1 View" at bounding box center [178, 288] width 125 height 174
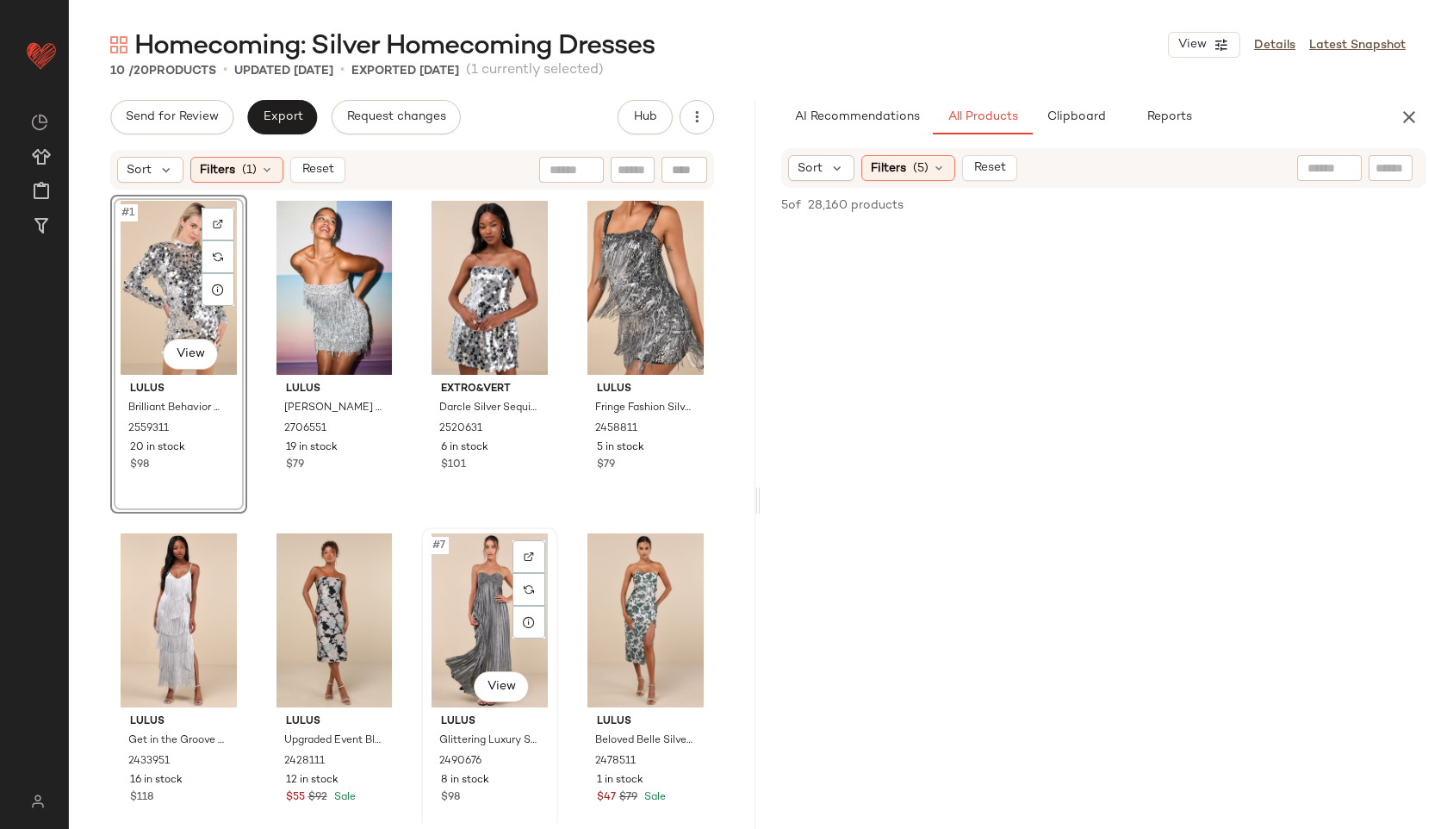
scroll to position [355, 0]
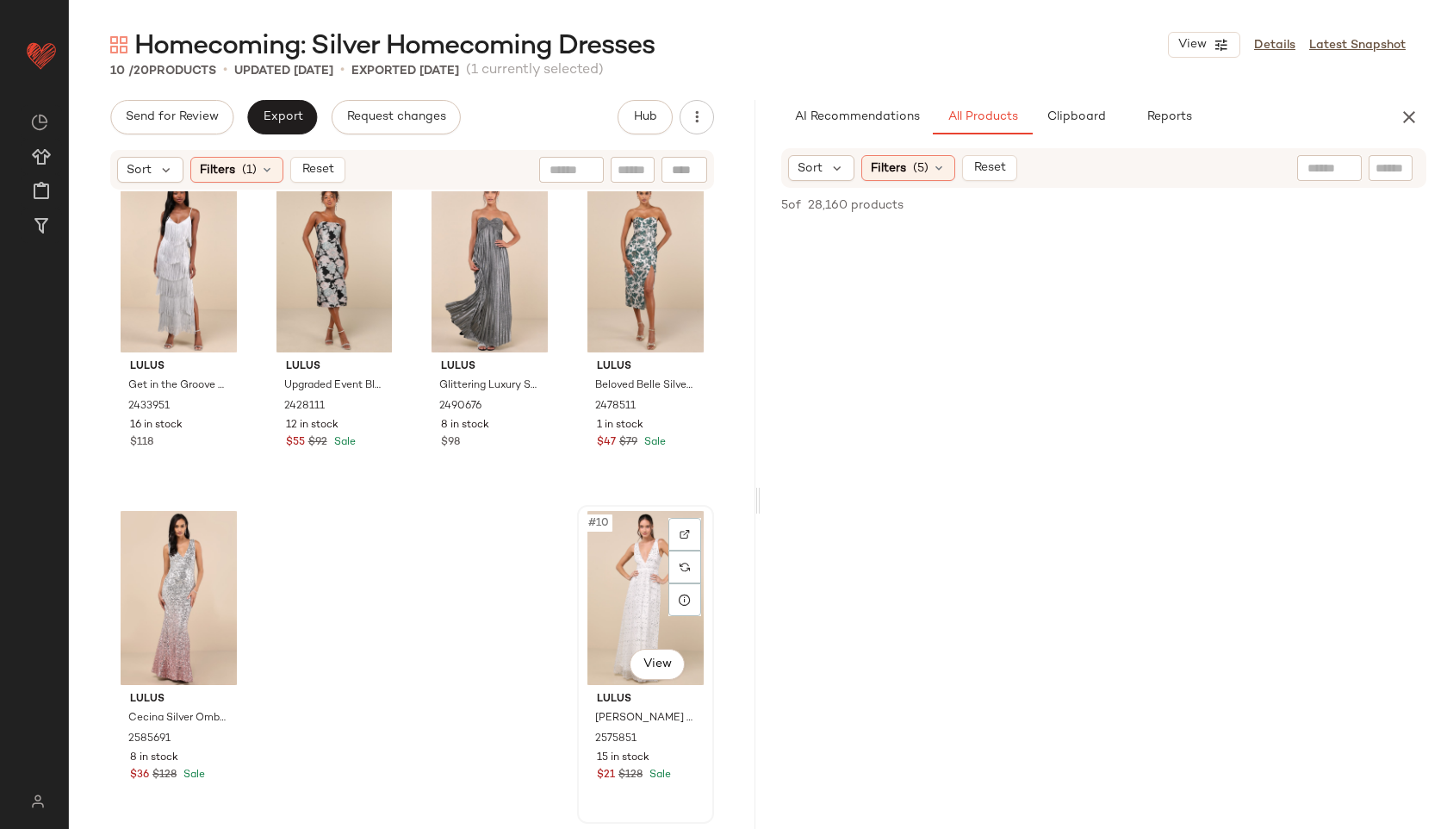
click at [633, 575] on div "#10 View" at bounding box center [645, 598] width 125 height 174
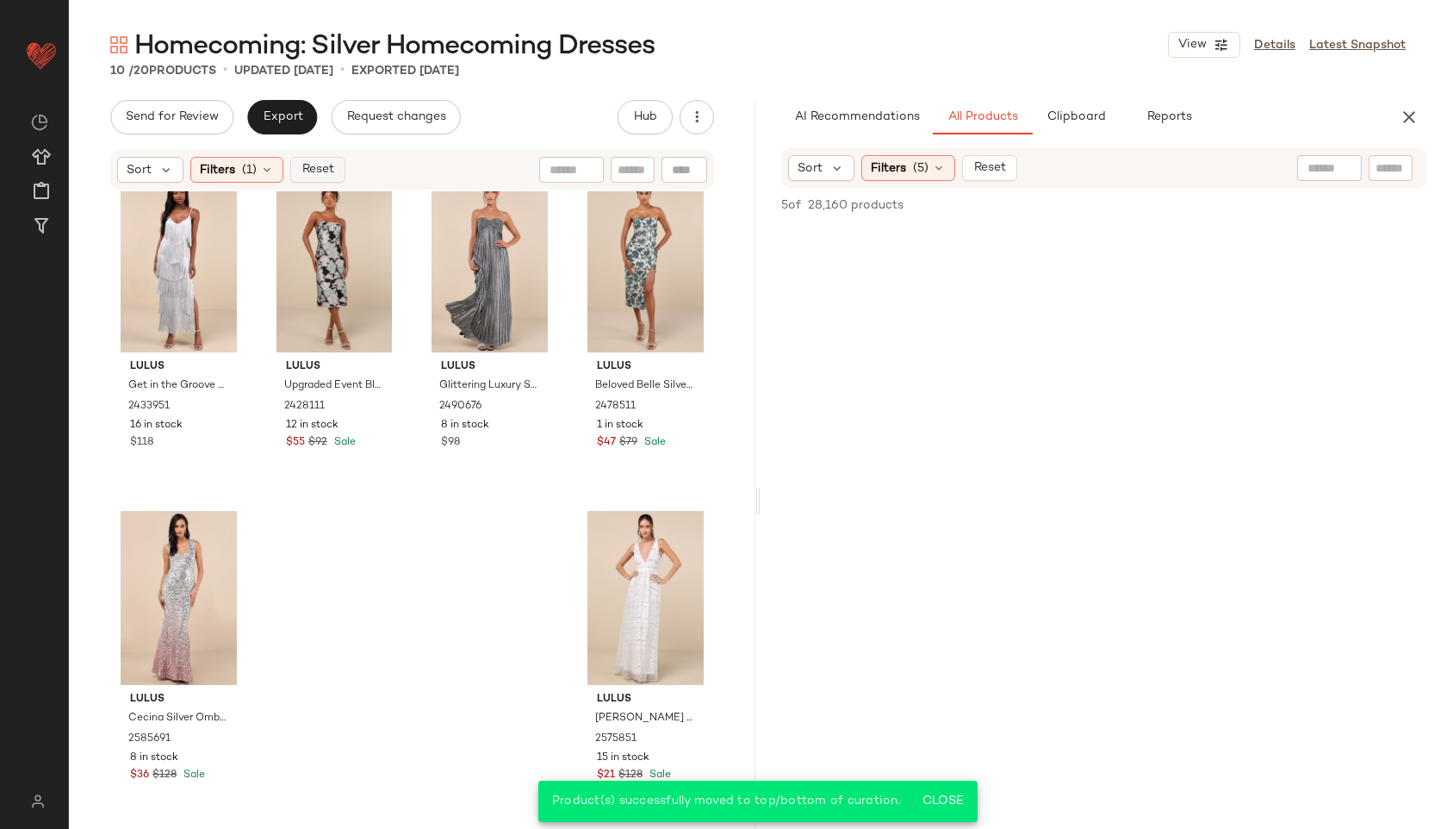
click at [314, 174] on span "Reset" at bounding box center [317, 170] width 33 height 14
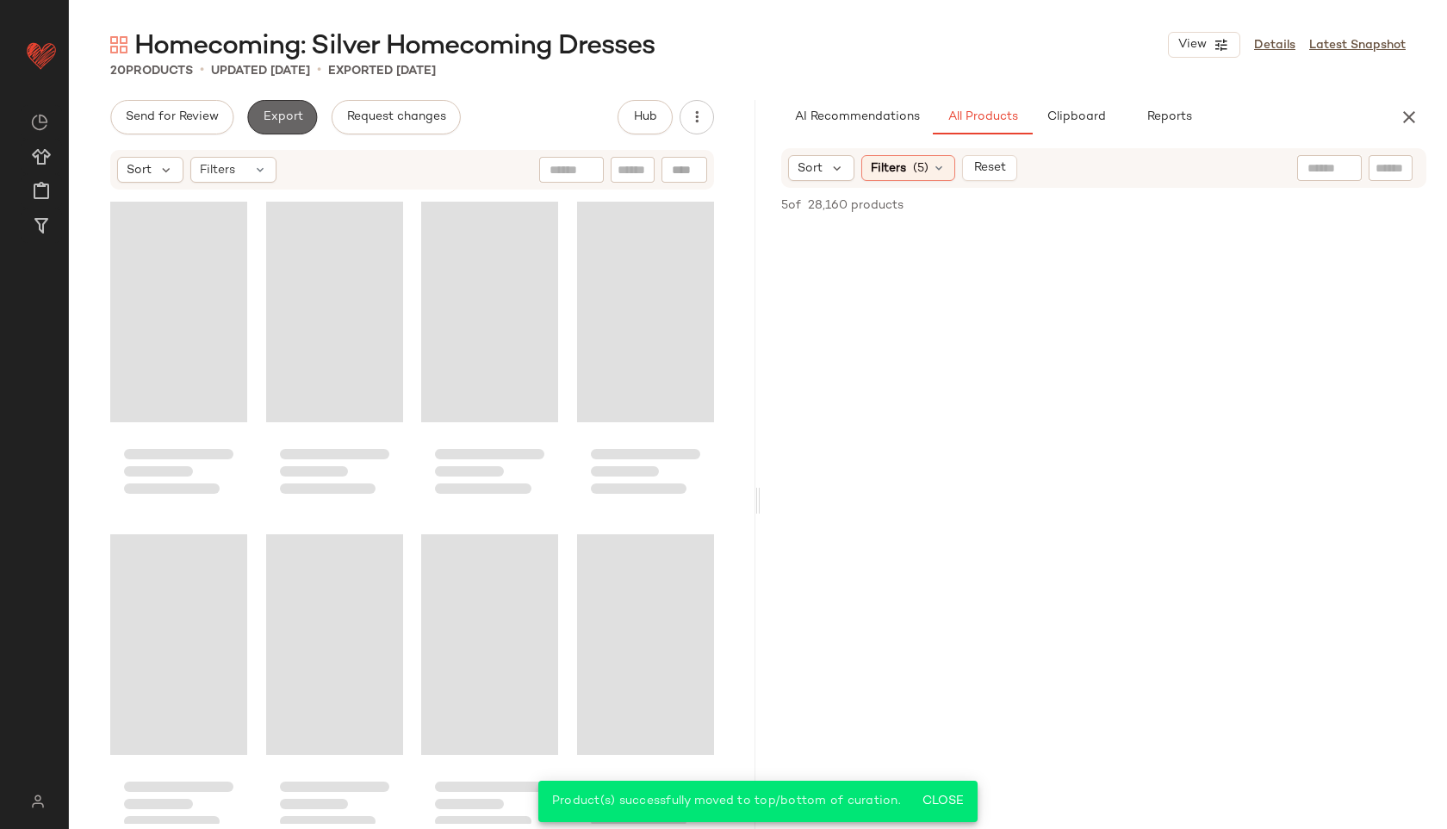
click at [289, 110] on span "Export" at bounding box center [282, 117] width 40 height 14
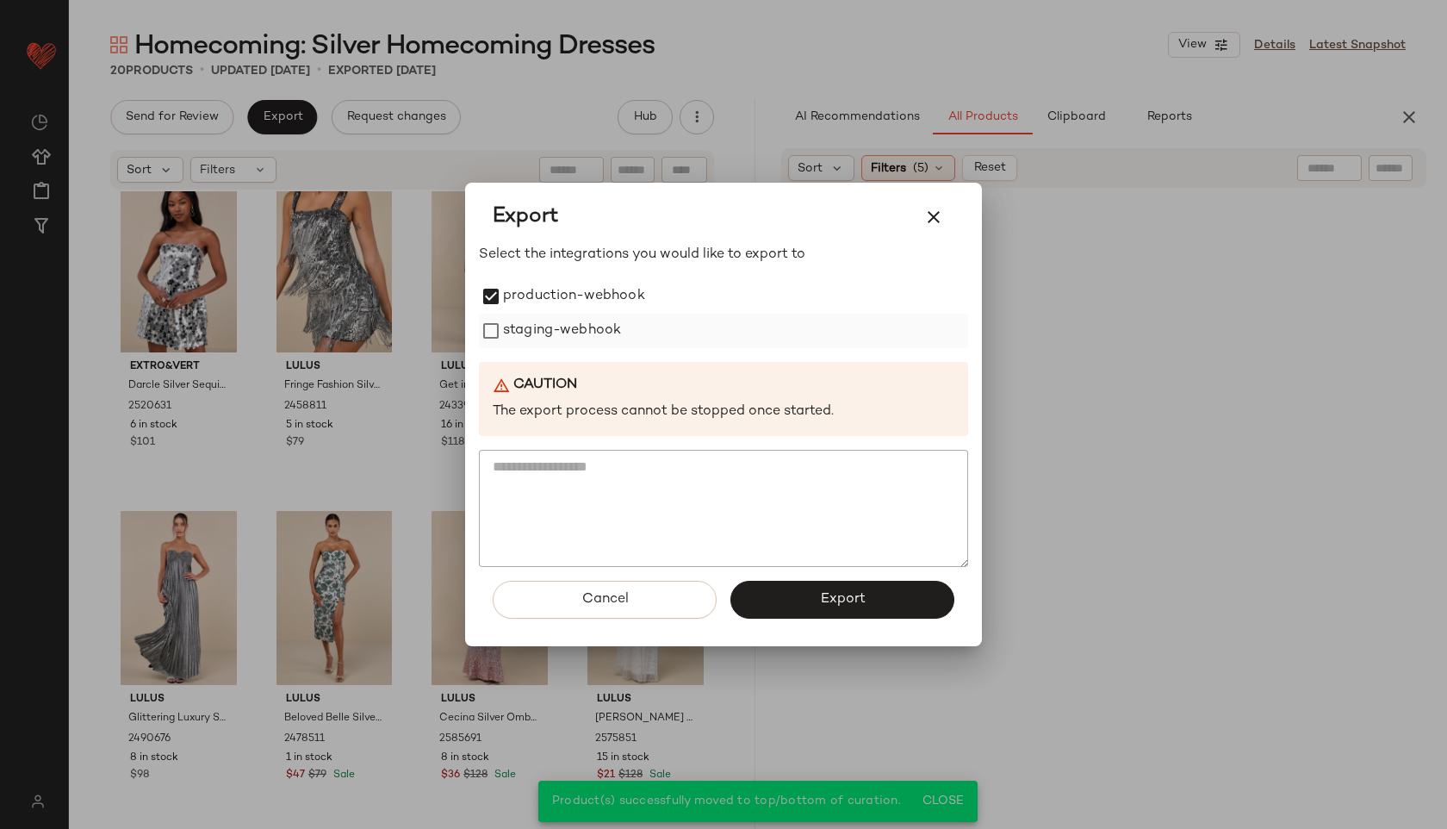
click at [504, 340] on label "staging-webhook" at bounding box center [562, 331] width 118 height 34
click at [788, 607] on button "Export" at bounding box center [843, 600] width 224 height 38
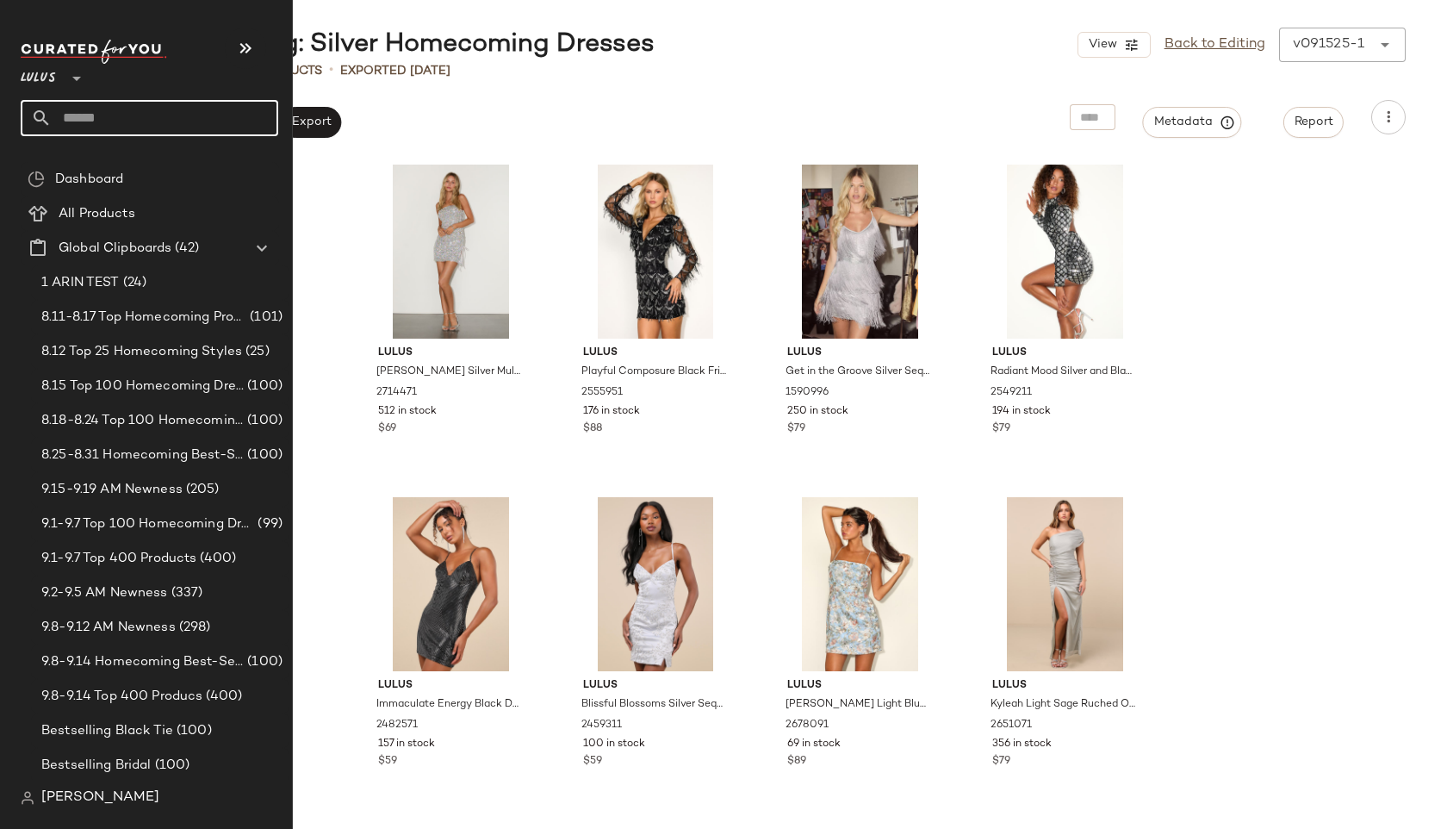
click at [125, 109] on input "text" at bounding box center [165, 118] width 227 height 36
type input "****"
click at [84, 123] on input "text" at bounding box center [165, 118] width 227 height 36
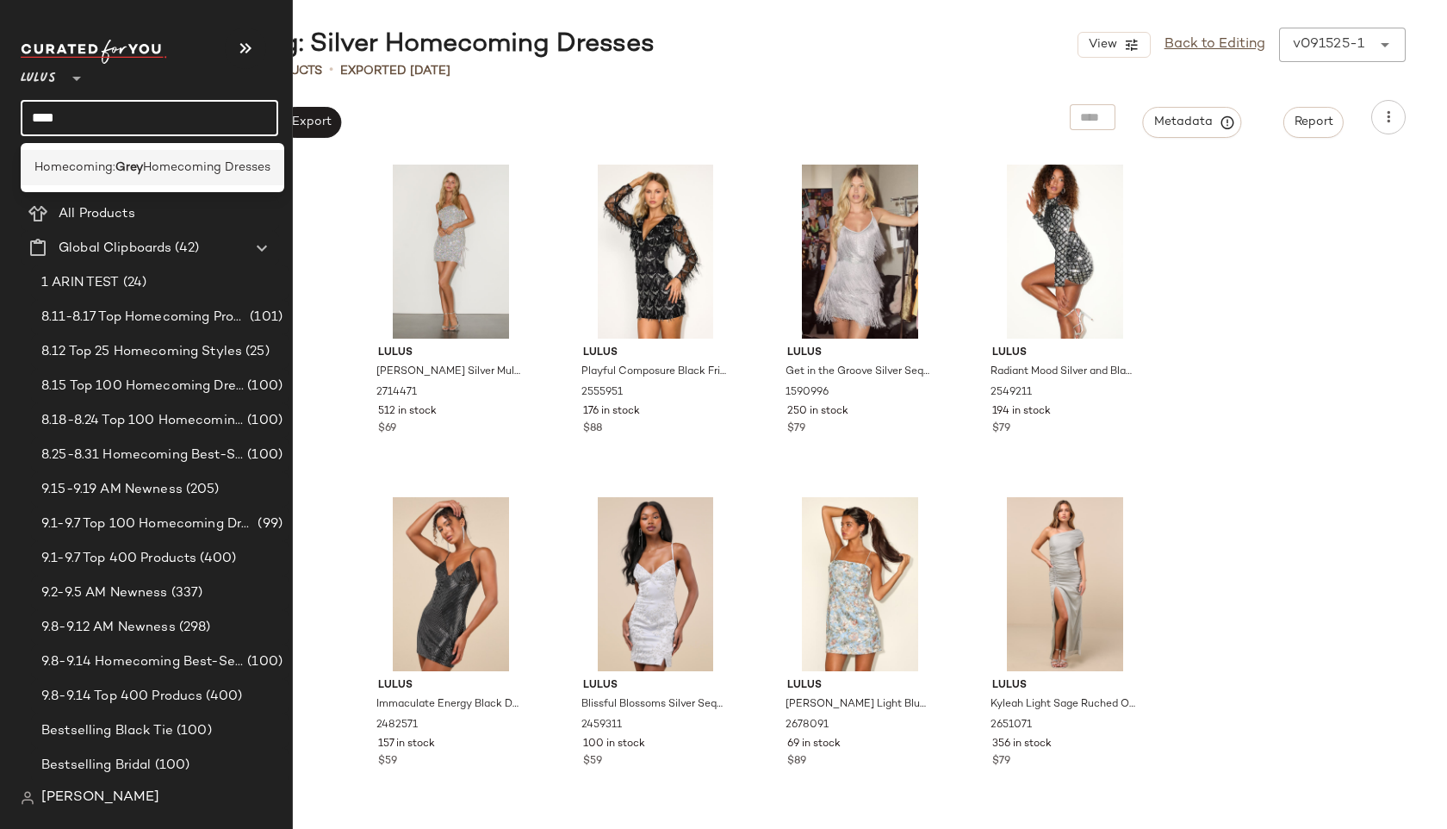
type input "****"
click at [53, 165] on span "Homecoming:" at bounding box center [74, 168] width 81 height 18
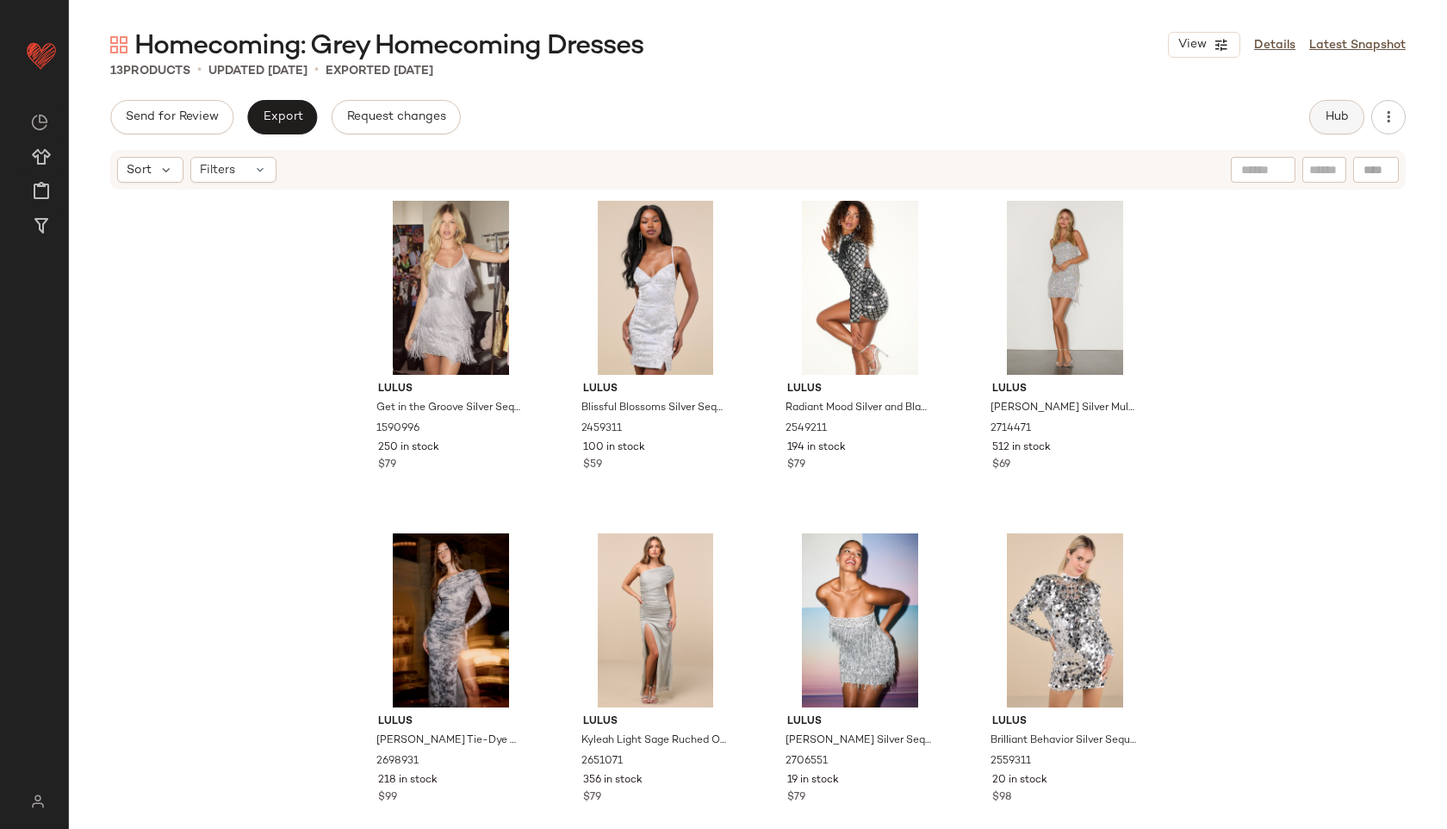
click at [1328, 115] on span "Hub" at bounding box center [1337, 117] width 24 height 14
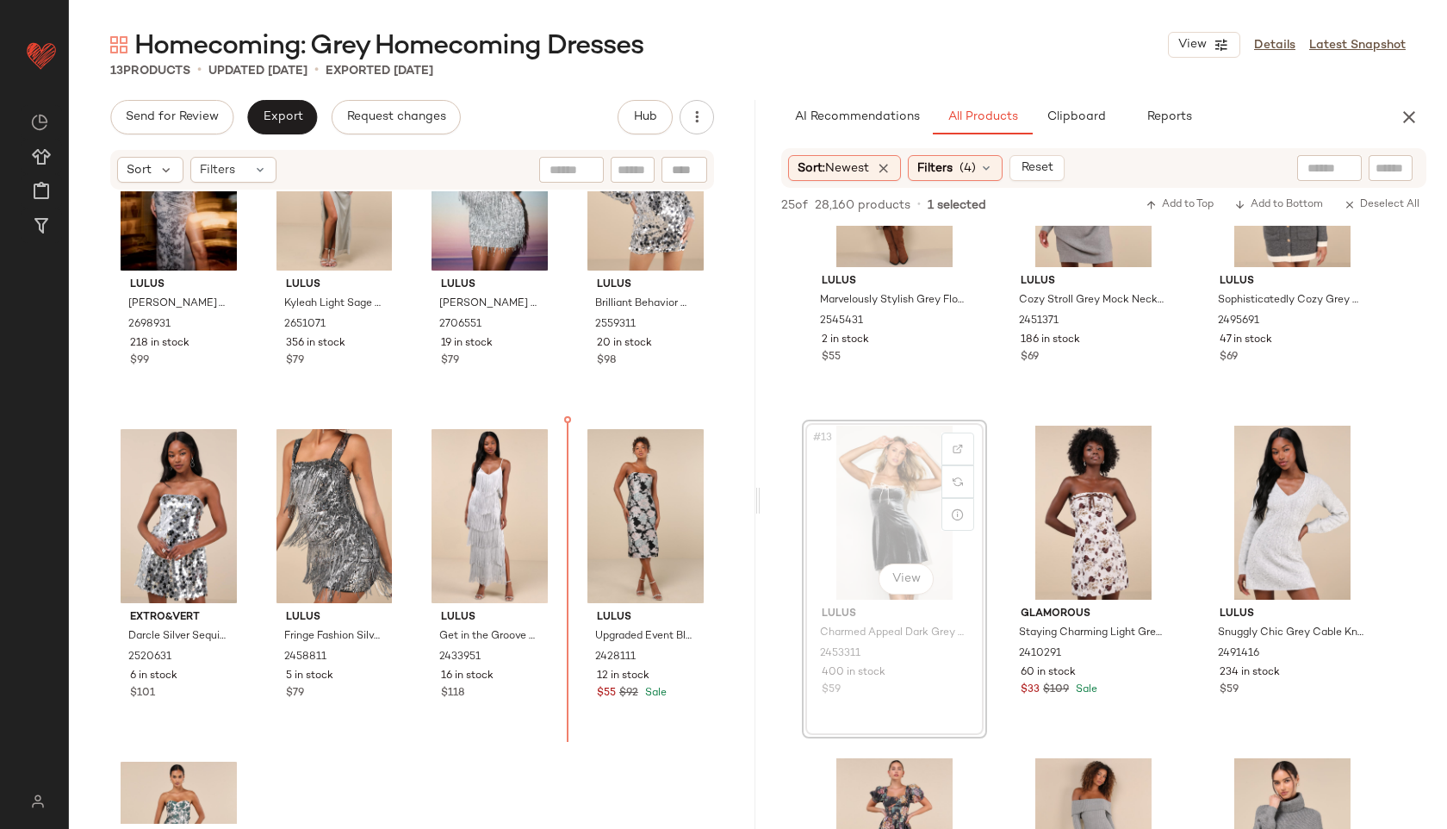
scroll to position [451, 0]
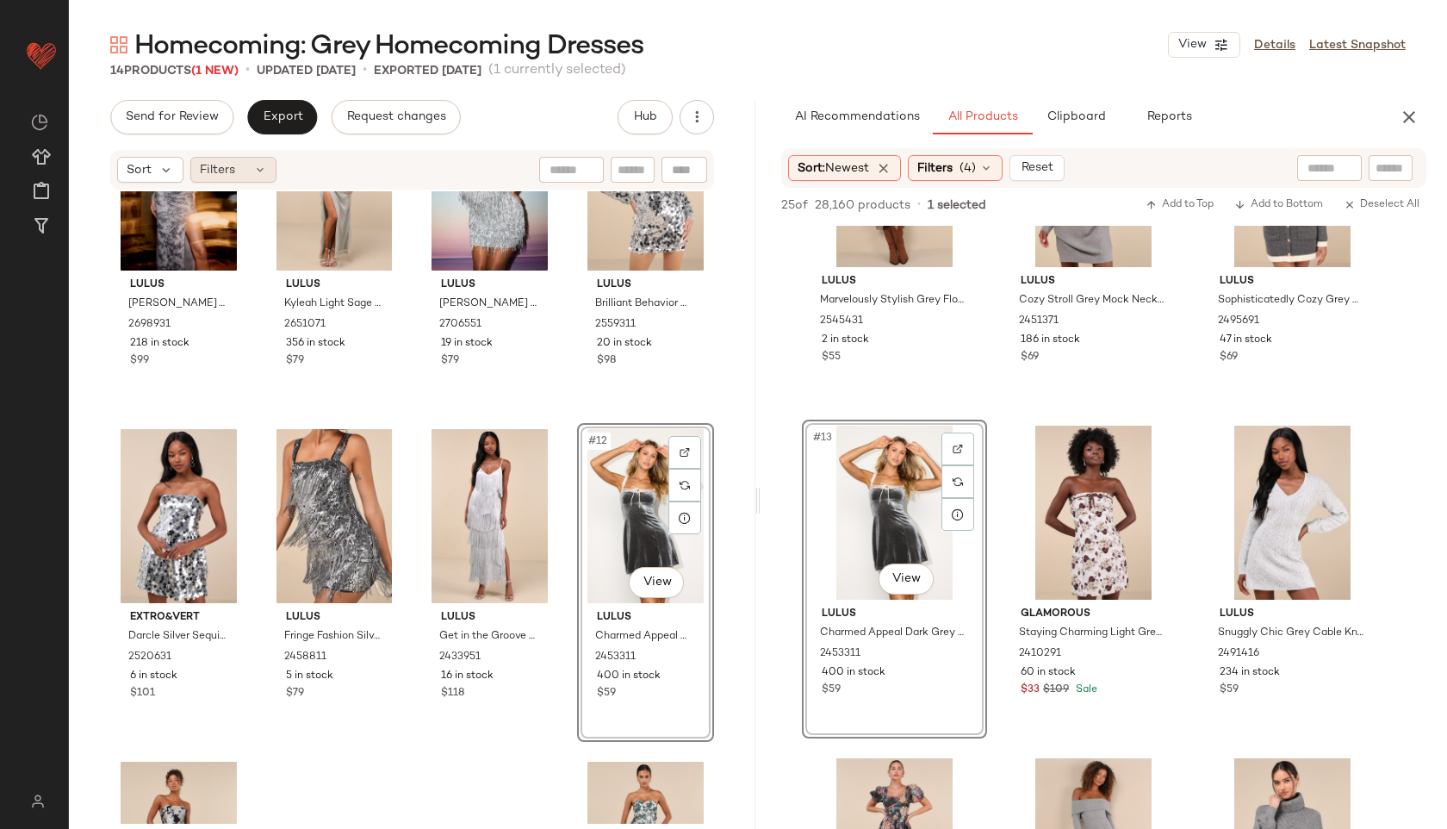
click at [244, 170] on div "Filters" at bounding box center [233, 170] width 86 height 26
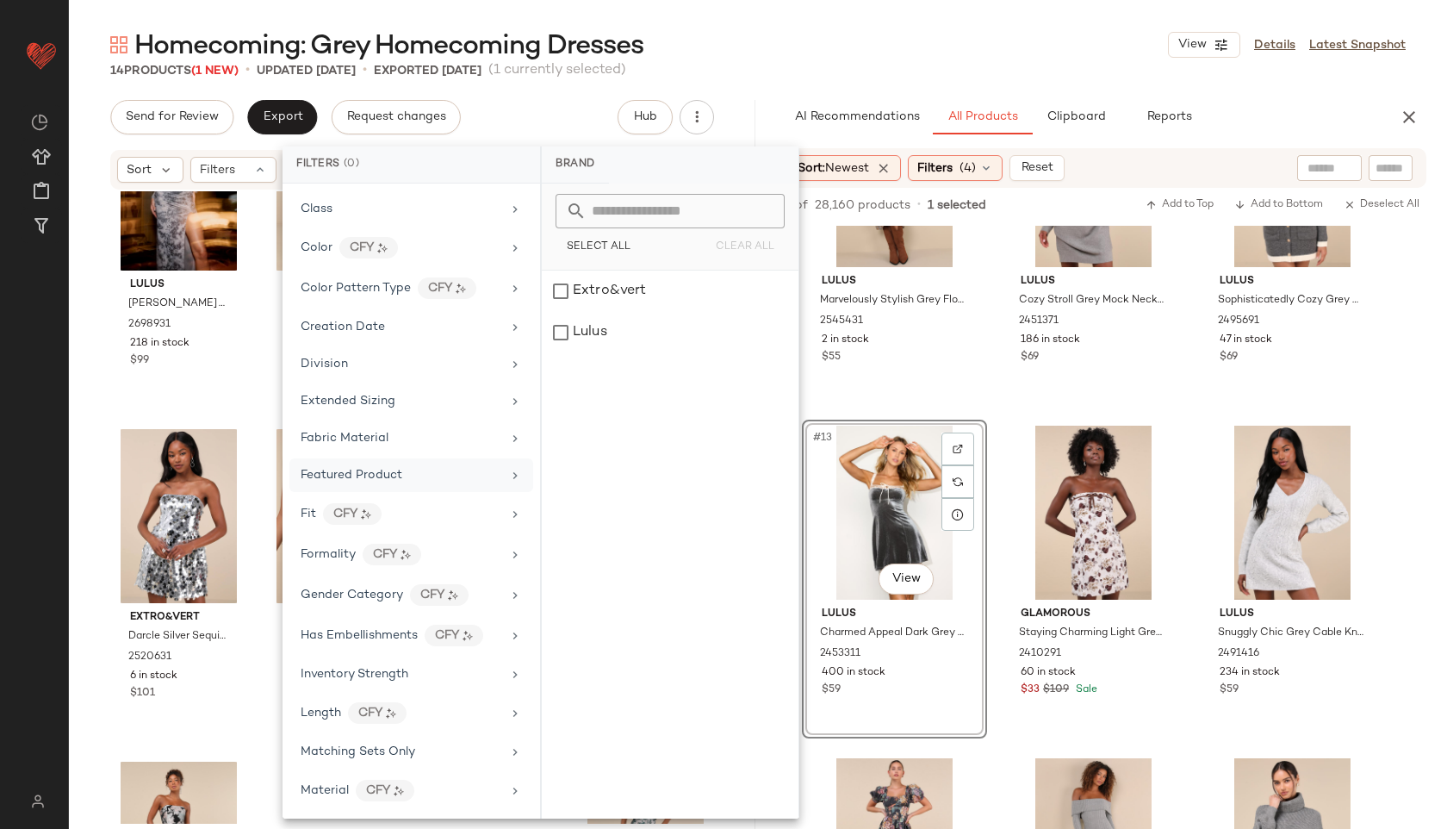
scroll to position [845, 0]
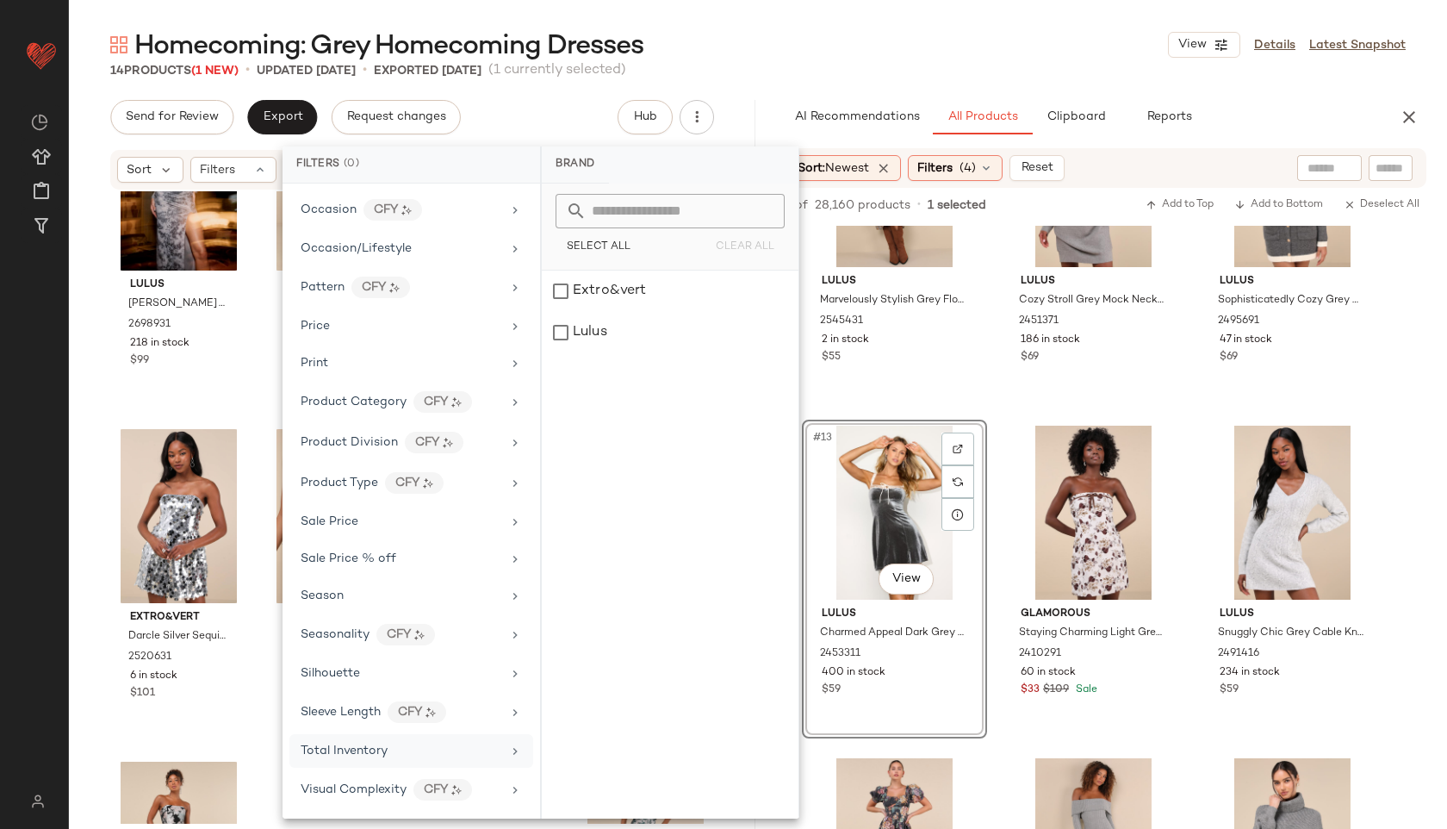
click at [337, 737] on div "Total Inventory" at bounding box center [411, 751] width 244 height 34
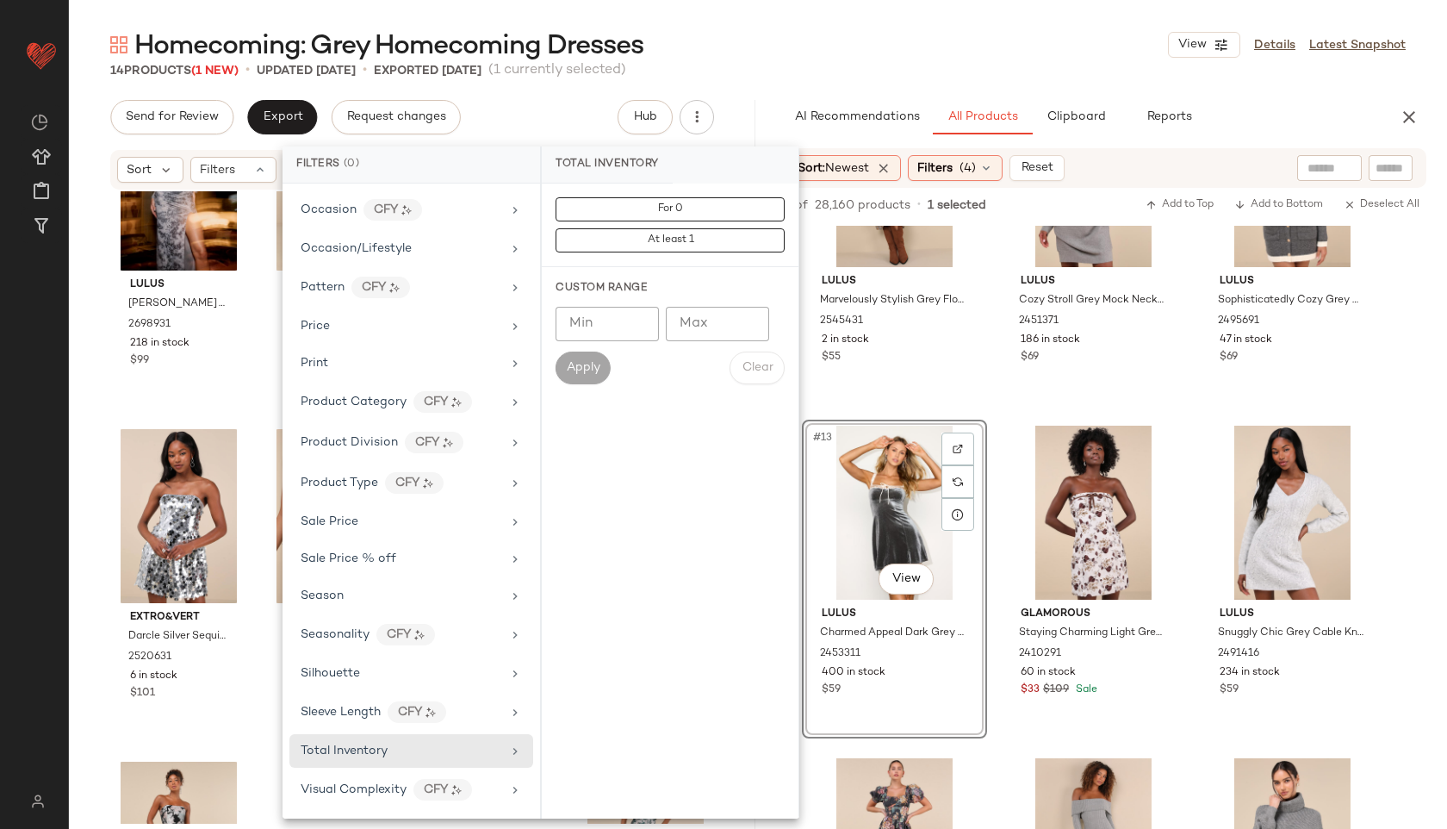
click at [723, 325] on input "Max" at bounding box center [717, 324] width 103 height 34
type input "**"
click at [570, 372] on span "Apply" at bounding box center [583, 368] width 34 height 14
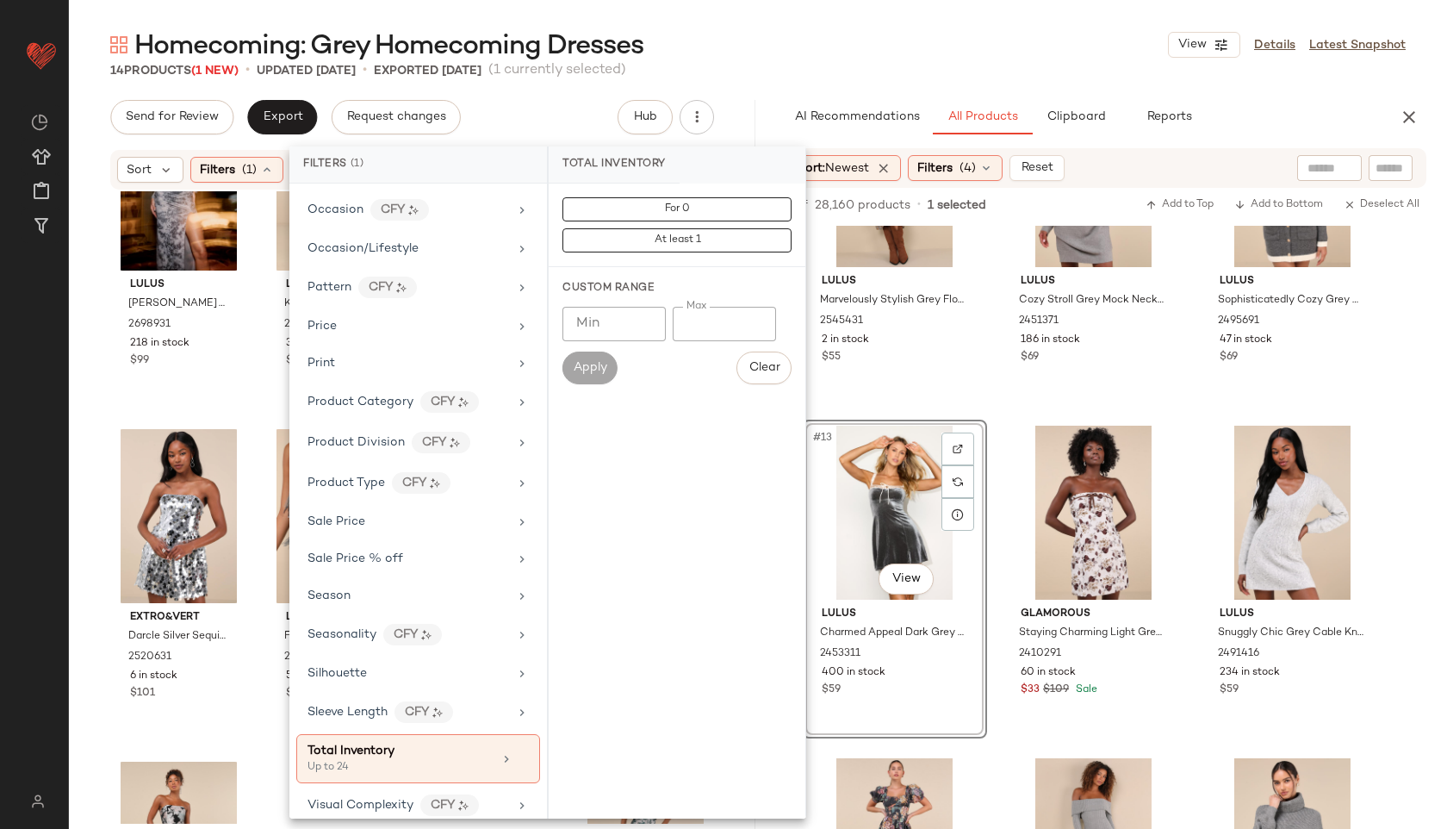
click at [768, 25] on main "Homecoming: Grey Homecoming Dresses View Details Latest Snapshot 14 Products (1…" at bounding box center [723, 414] width 1447 height 829
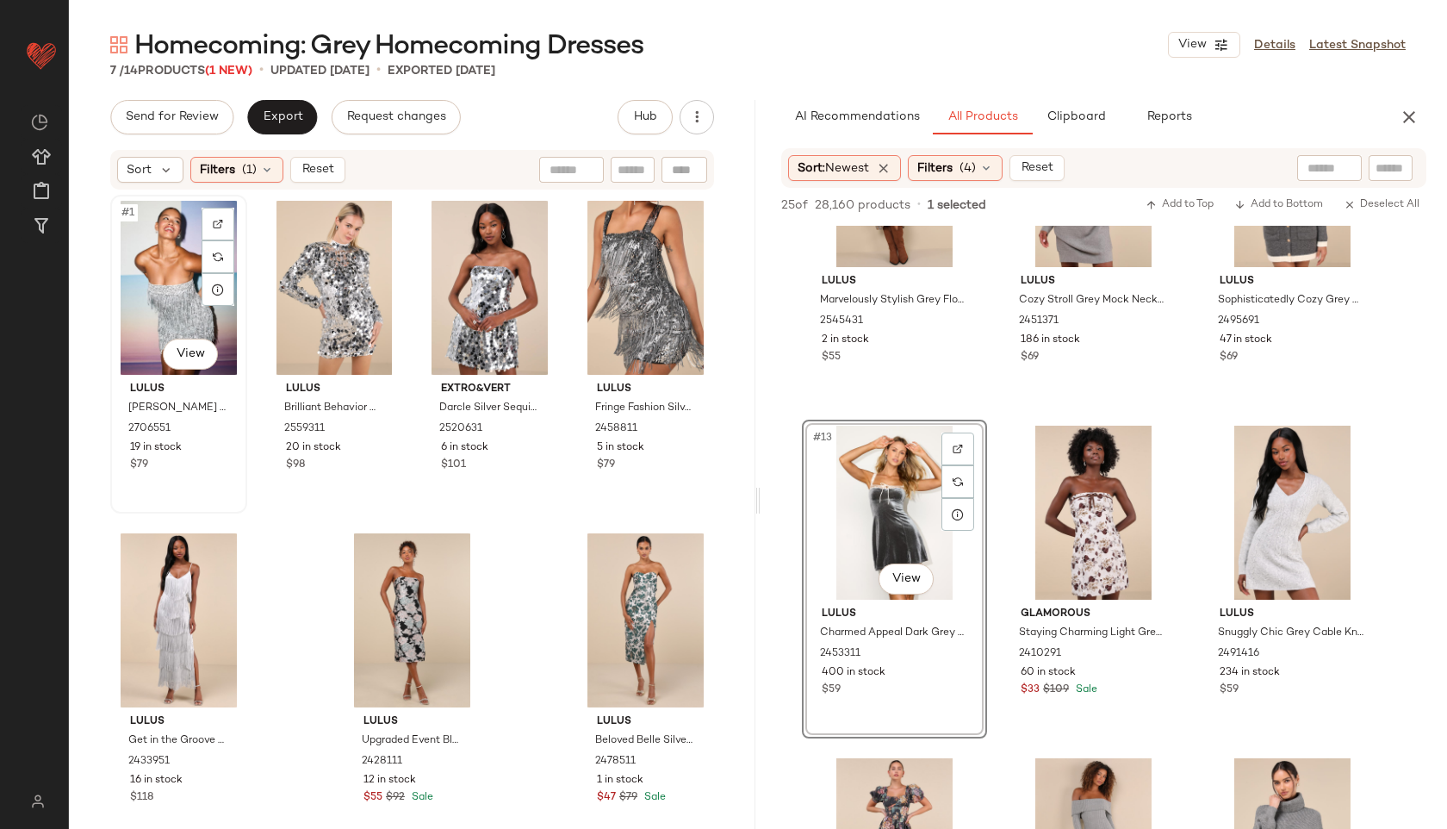
click at [175, 283] on div "#1 View" at bounding box center [178, 288] width 125 height 174
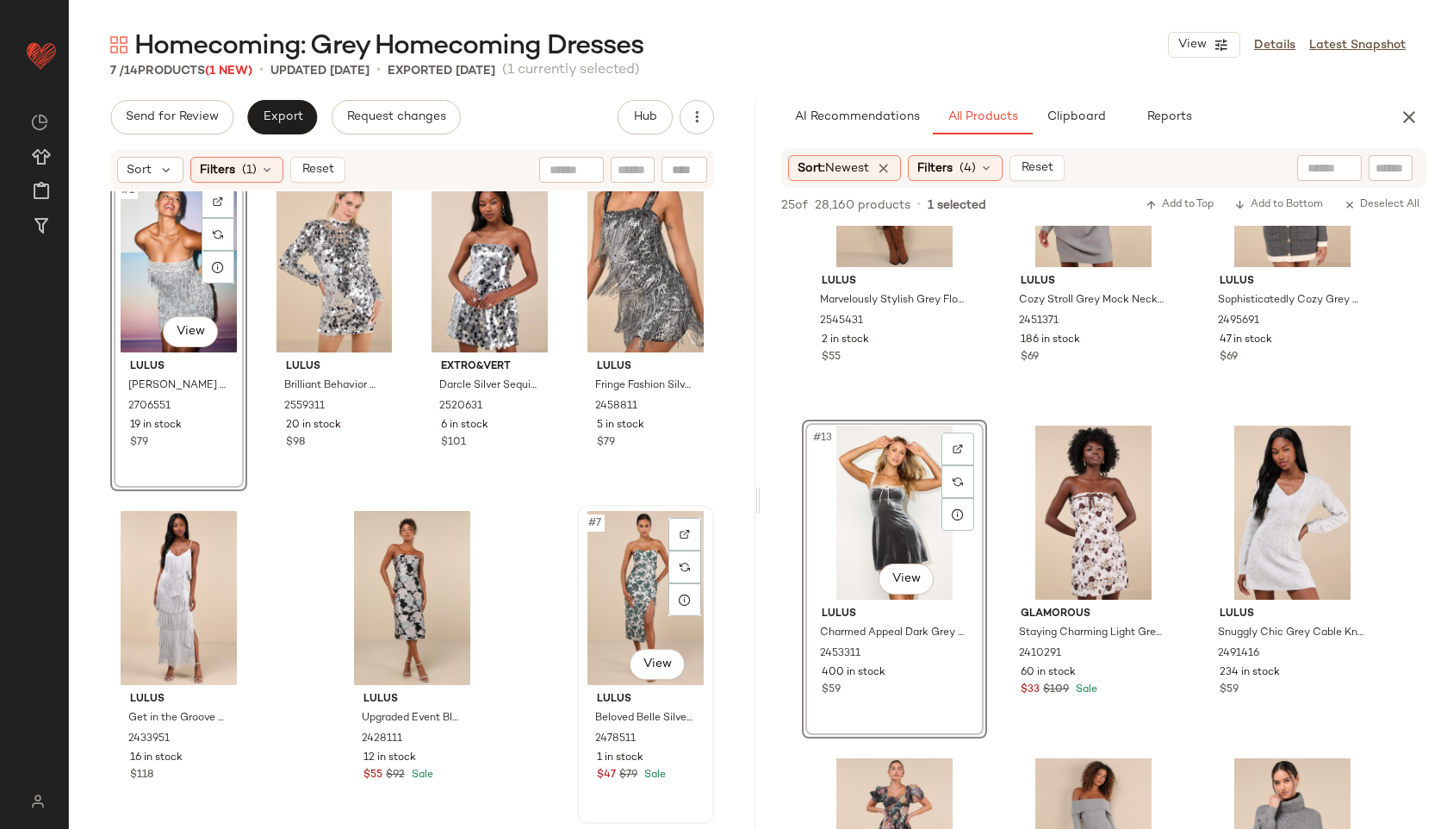
click at [624, 559] on div "#7 View" at bounding box center [645, 598] width 125 height 174
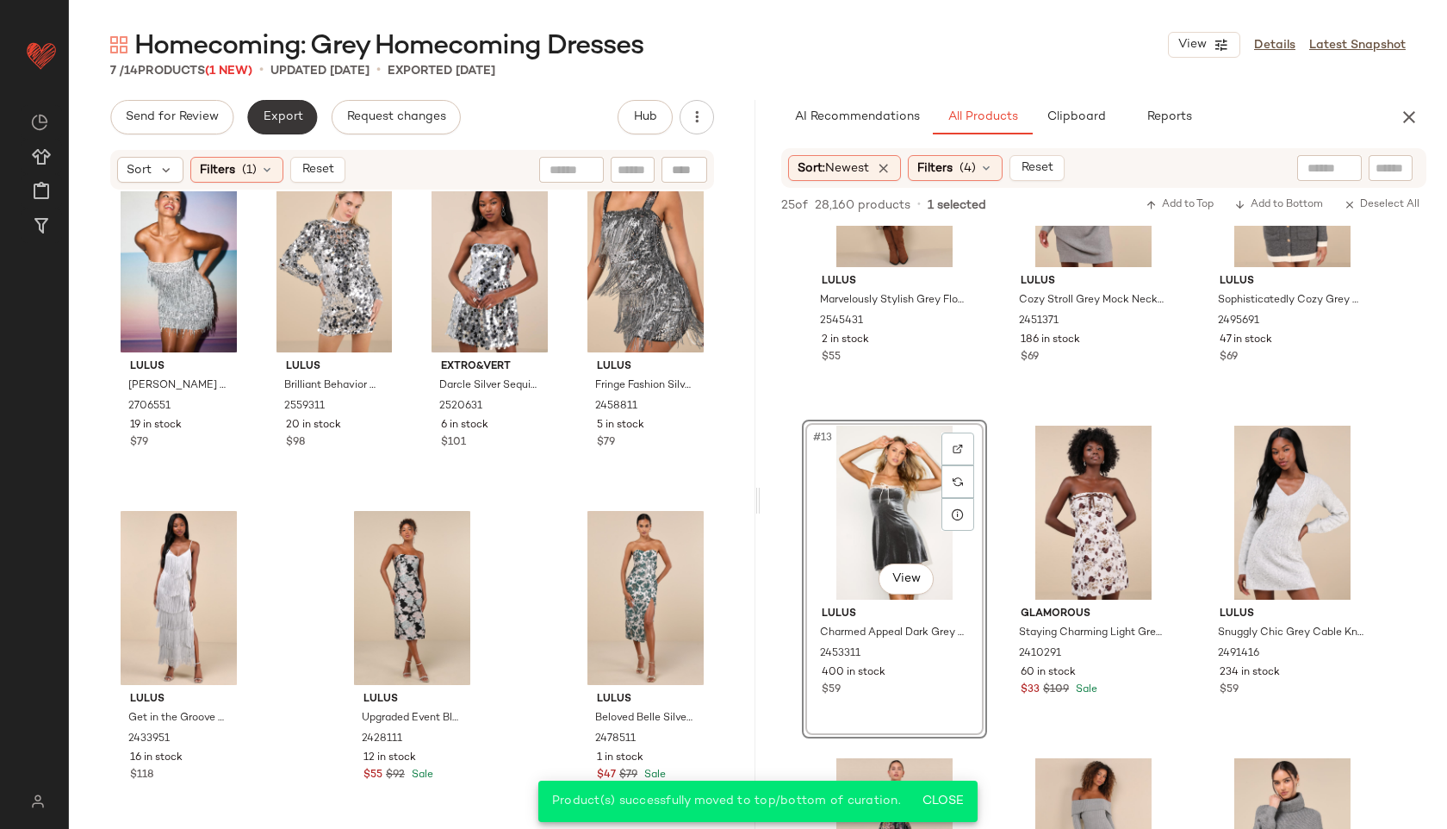
click at [270, 115] on span "Export" at bounding box center [282, 117] width 40 height 14
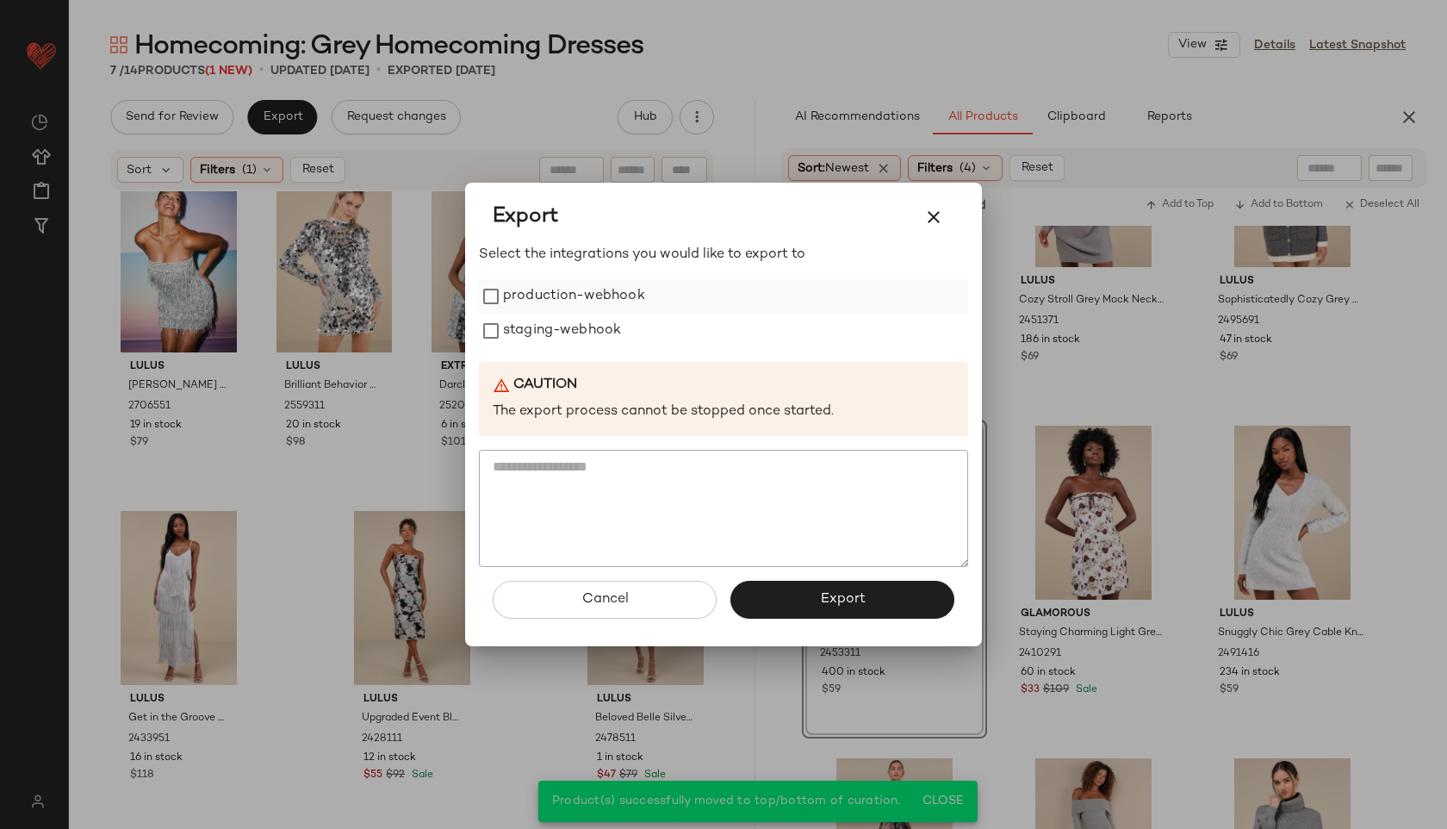
click at [551, 292] on label "production-webhook" at bounding box center [574, 296] width 142 height 34
click at [551, 329] on label "staging-webhook" at bounding box center [562, 331] width 118 height 34
click at [778, 605] on button "Export" at bounding box center [843, 600] width 224 height 38
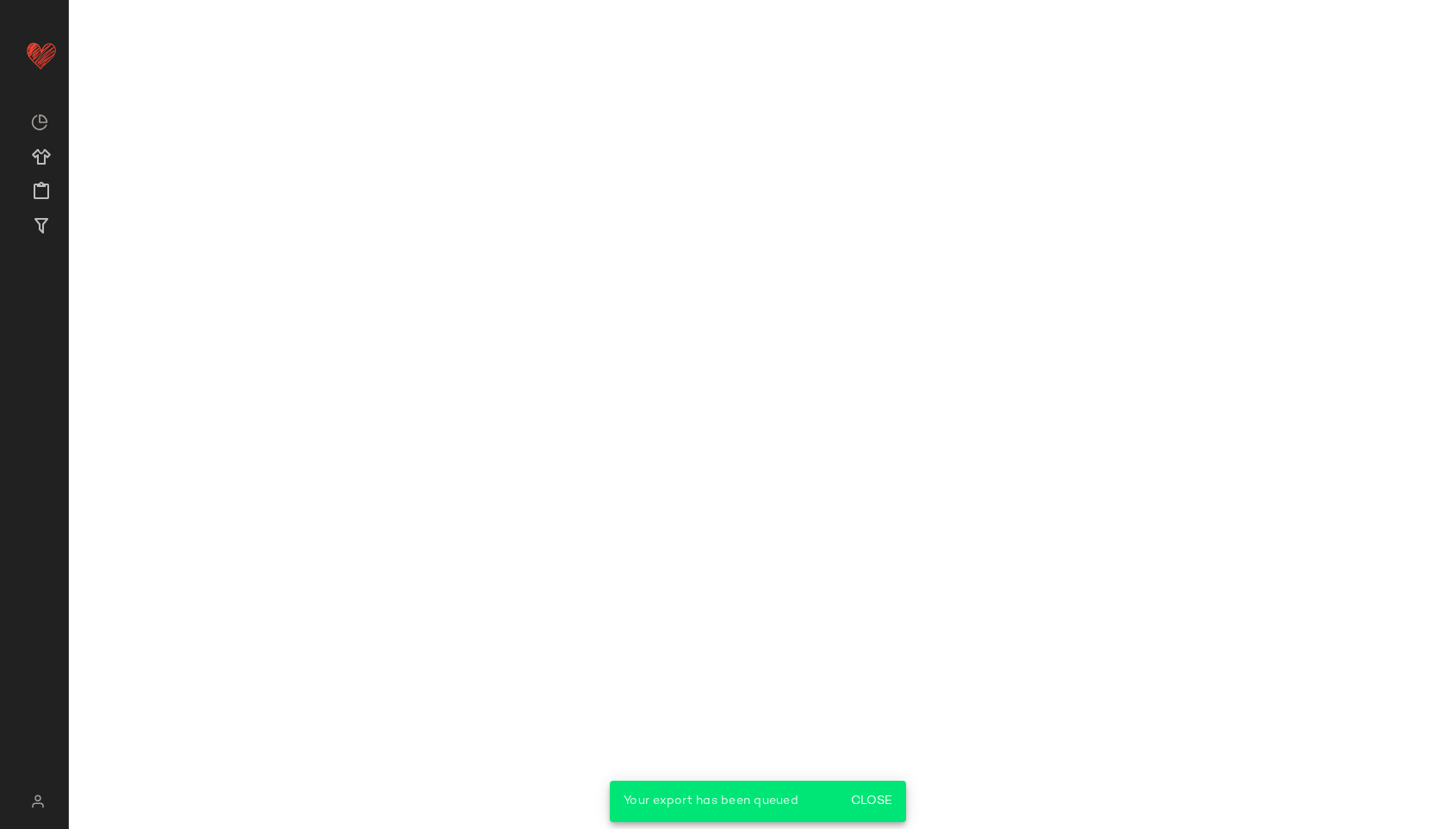
scroll to position [1469, 0]
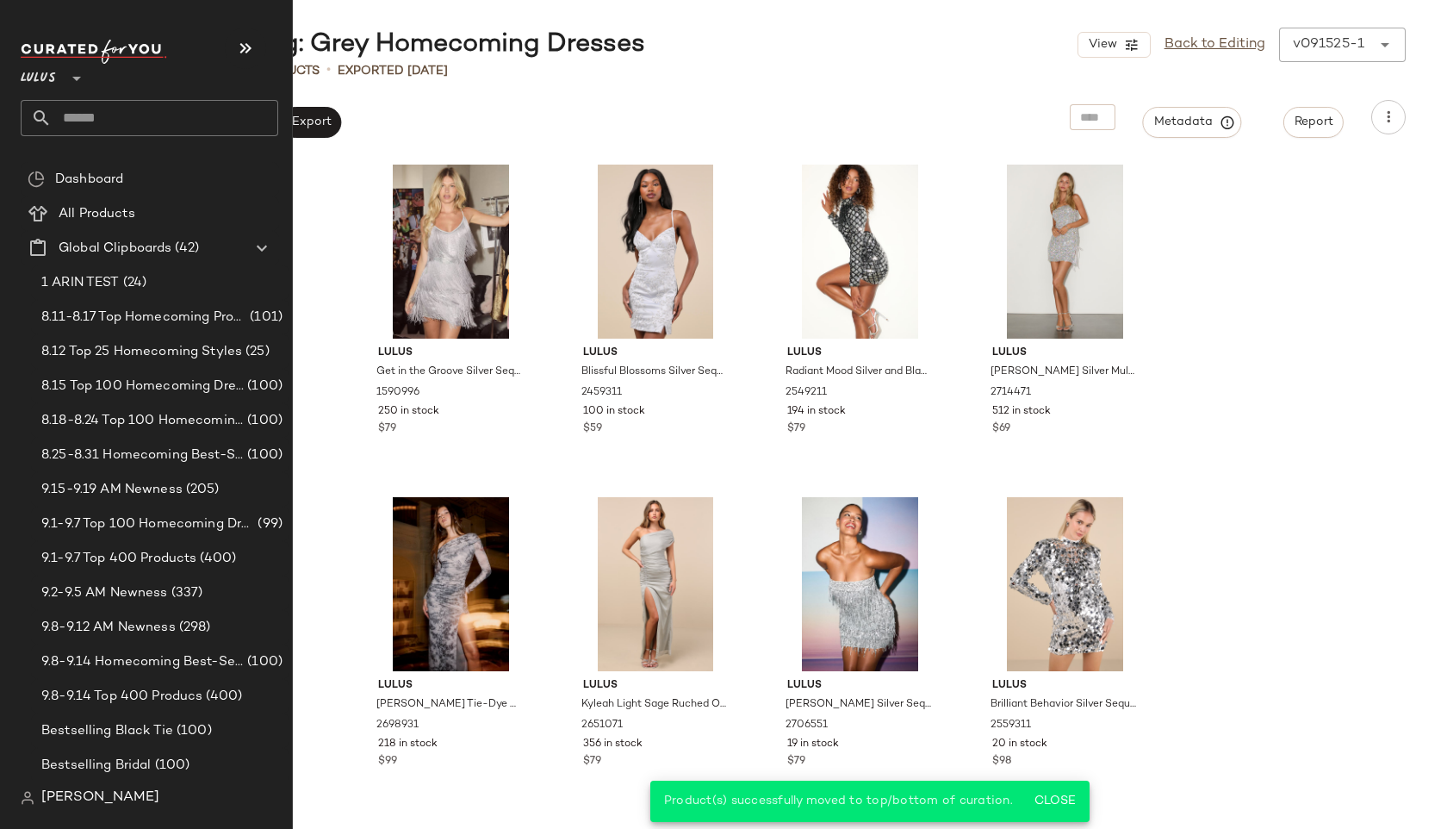
click at [122, 126] on input "text" at bounding box center [165, 118] width 227 height 36
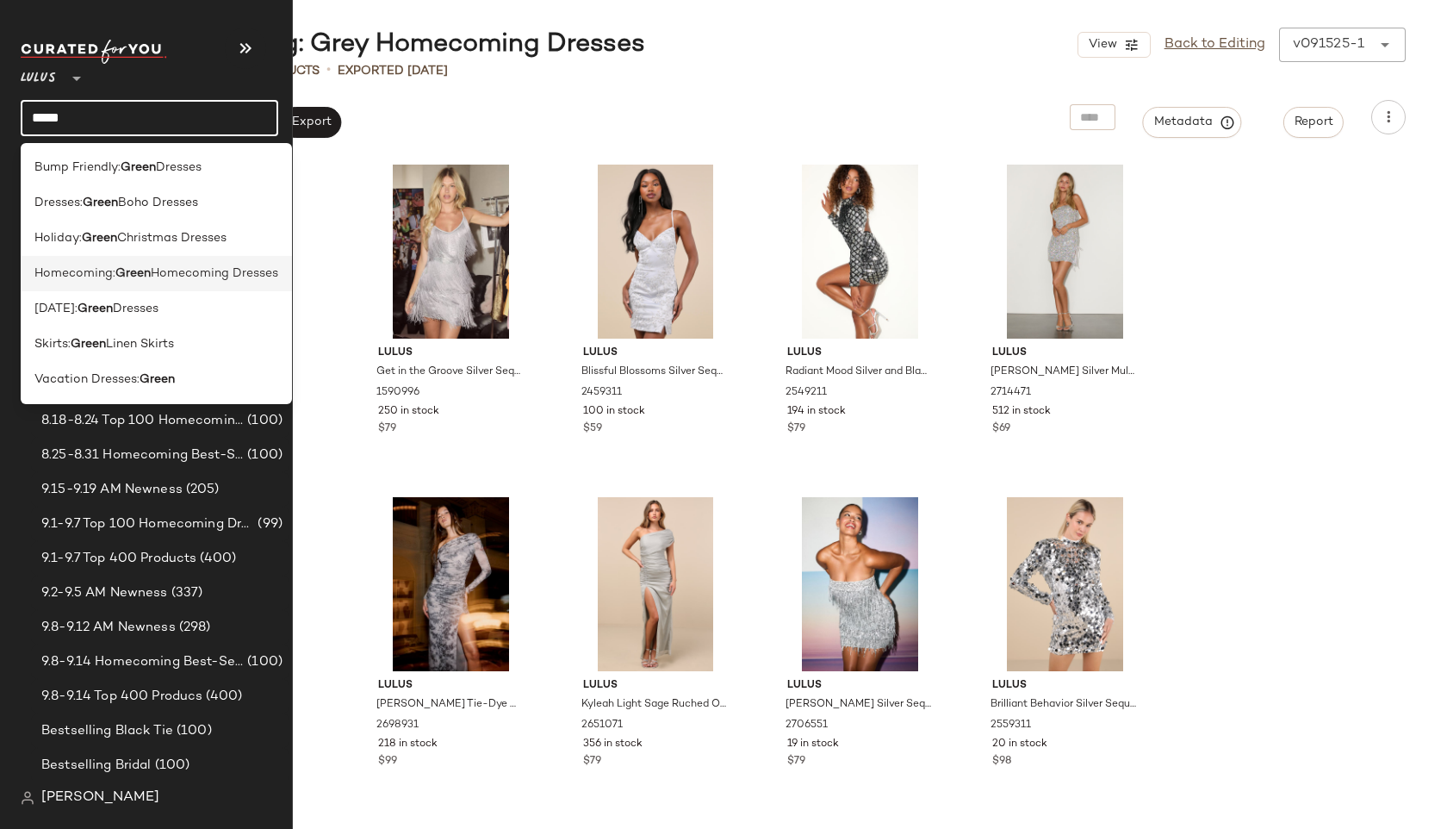
type input "*****"
click at [89, 271] on span "Homecoming:" at bounding box center [74, 273] width 81 height 18
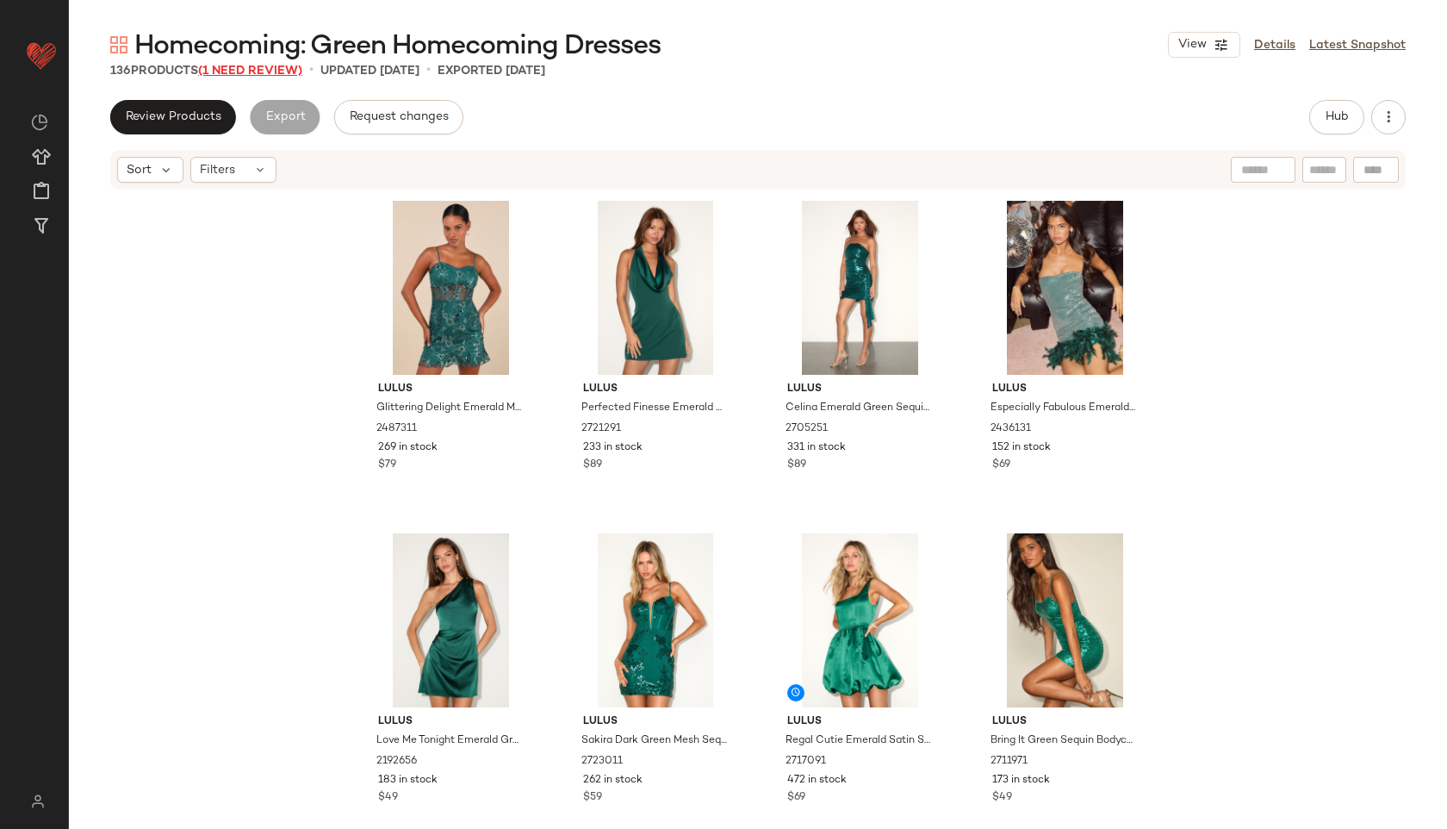
click at [249, 72] on span "(1 Need Review)" at bounding box center [250, 71] width 104 height 13
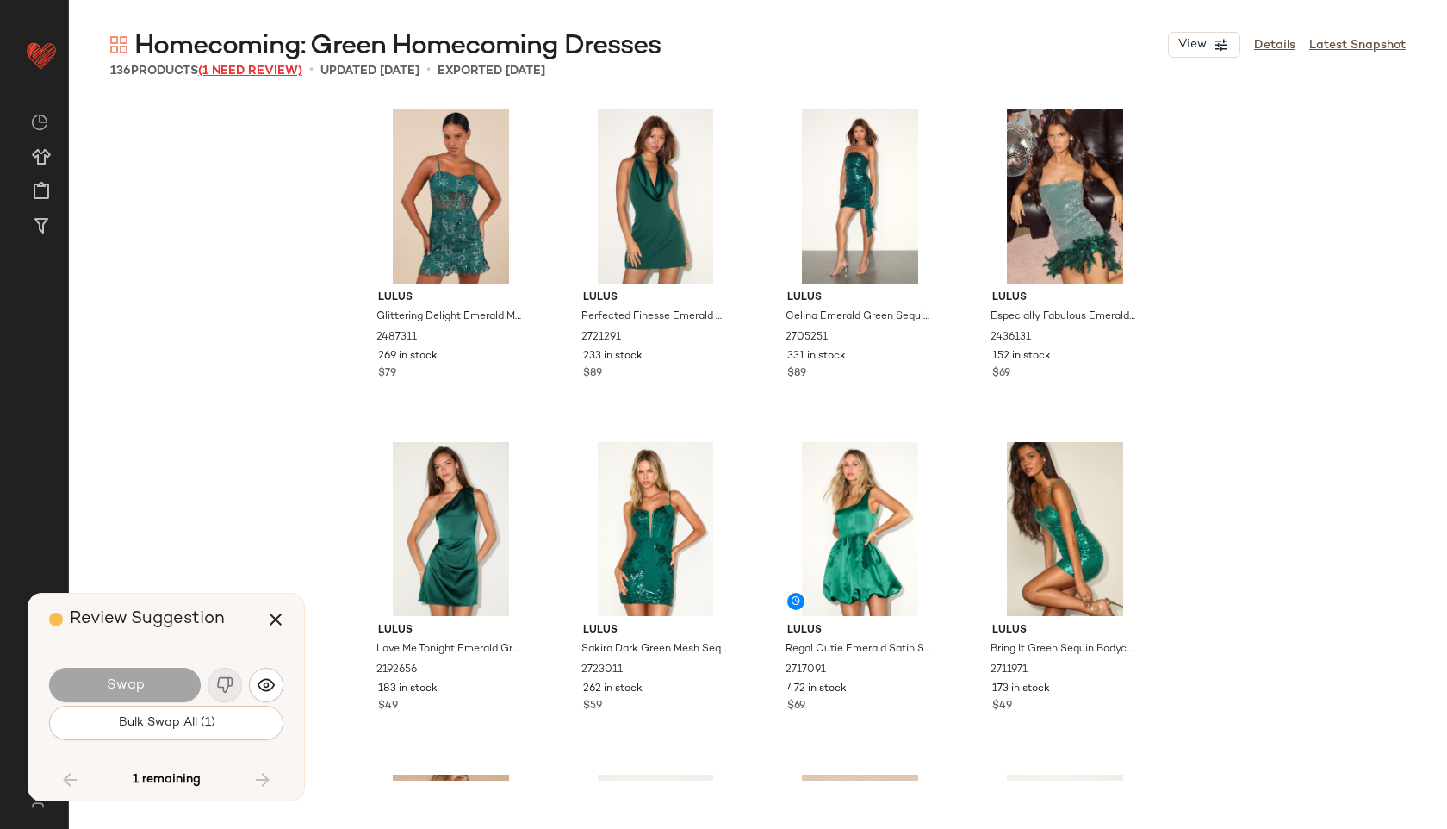
scroll to position [8646, 0]
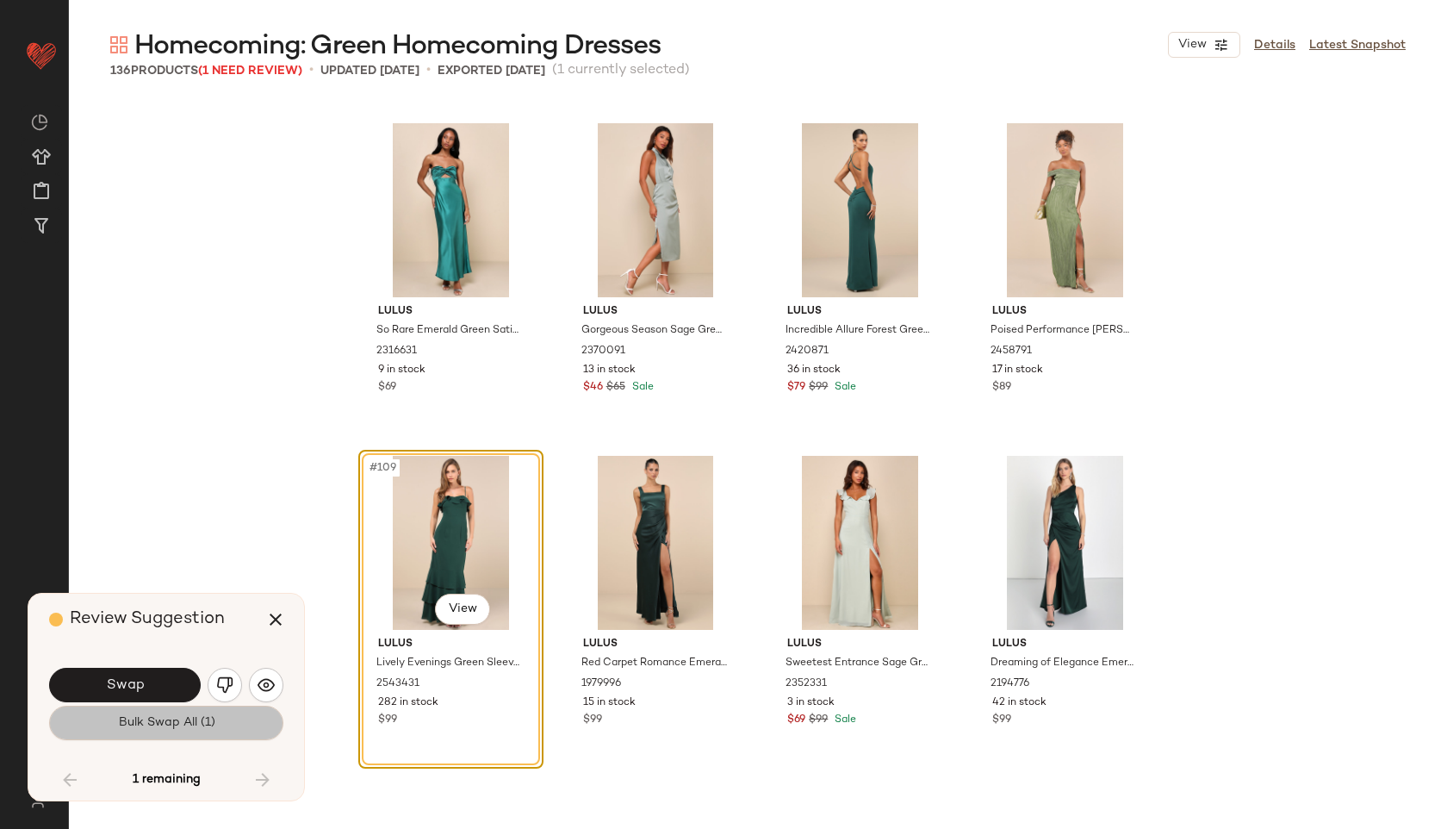
click at [177, 725] on span "Bulk Swap All (1)" at bounding box center [165, 723] width 97 height 14
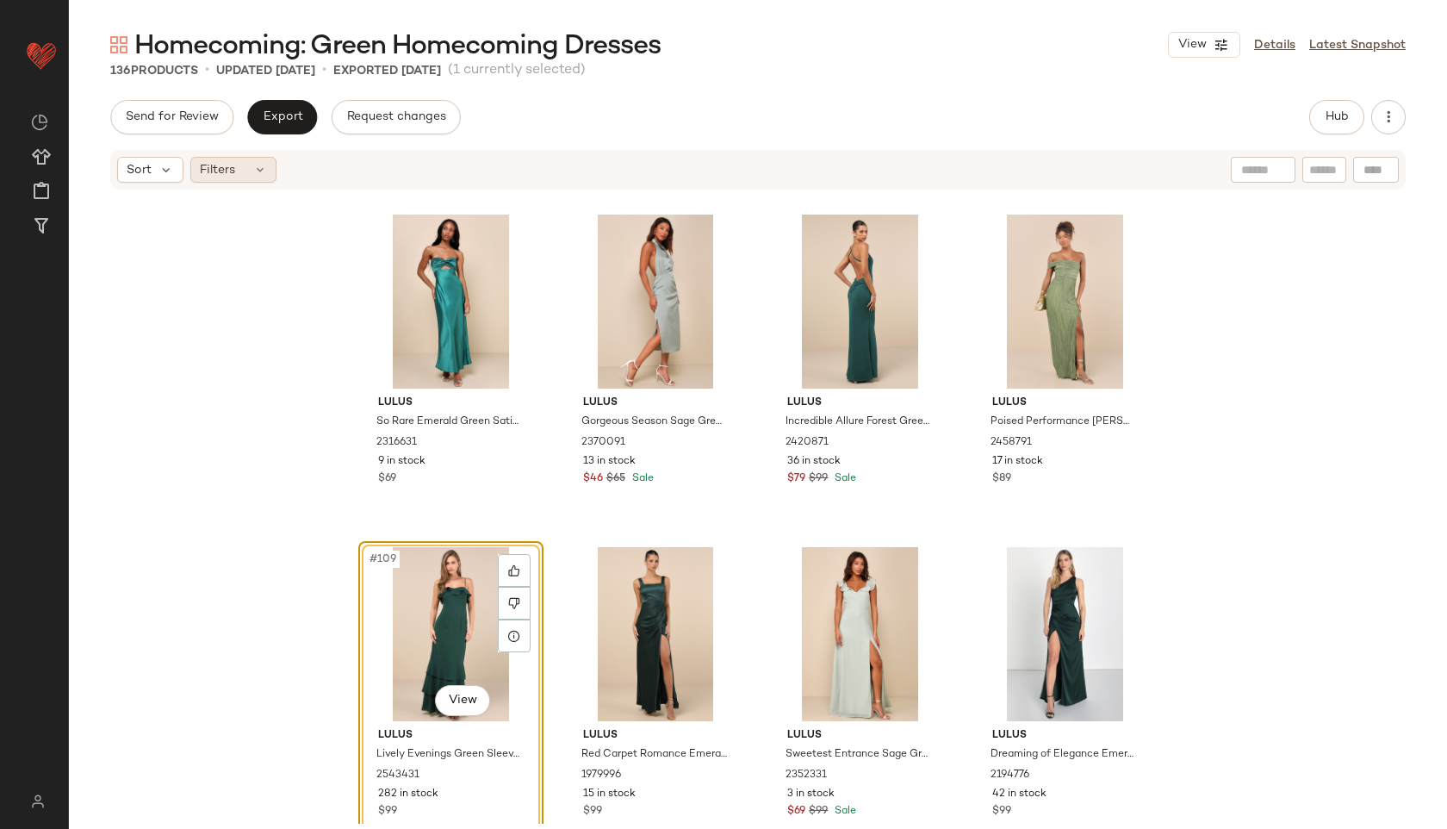
click at [264, 174] on icon at bounding box center [260, 170] width 14 height 14
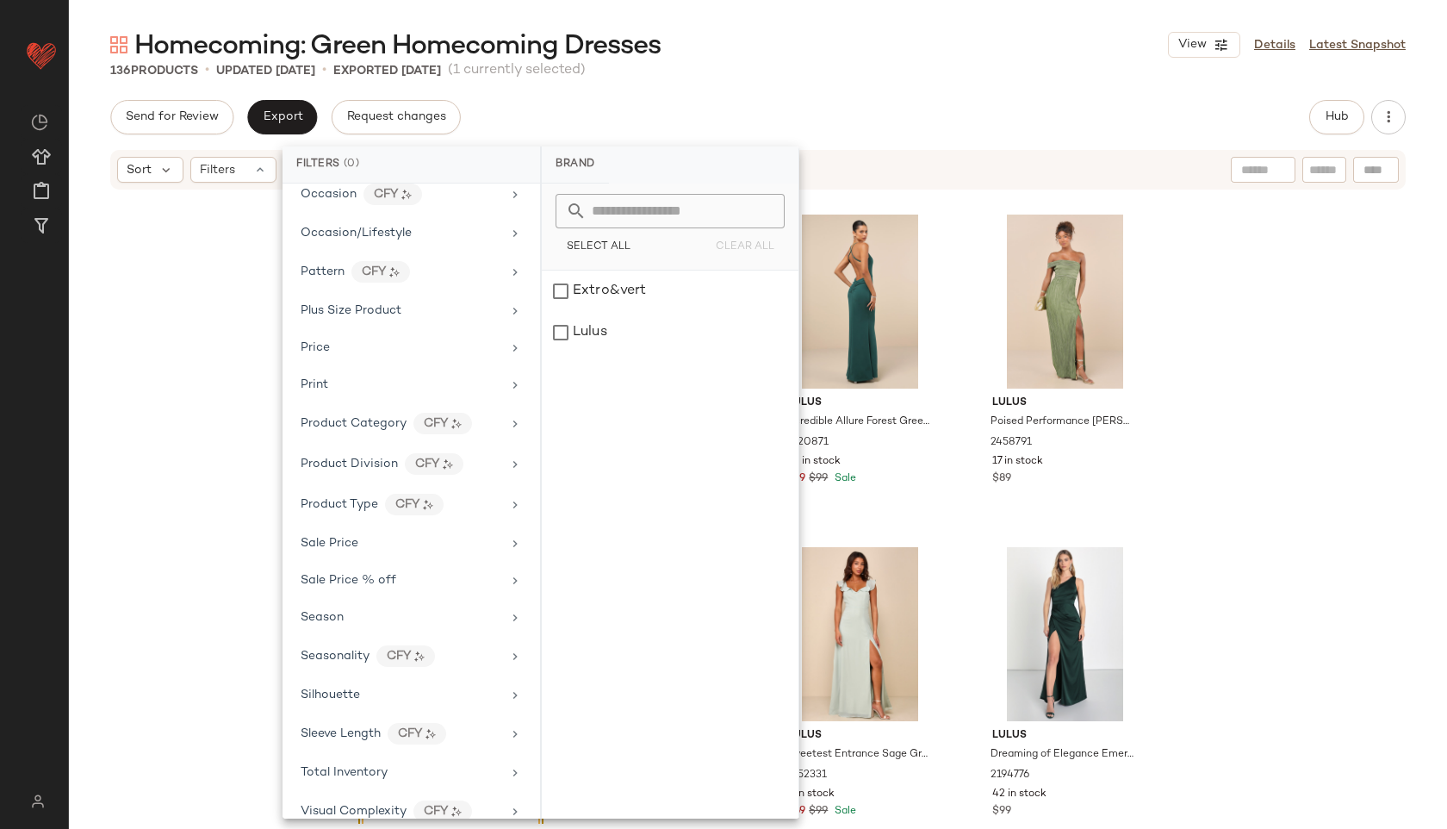
scroll to position [882, 0]
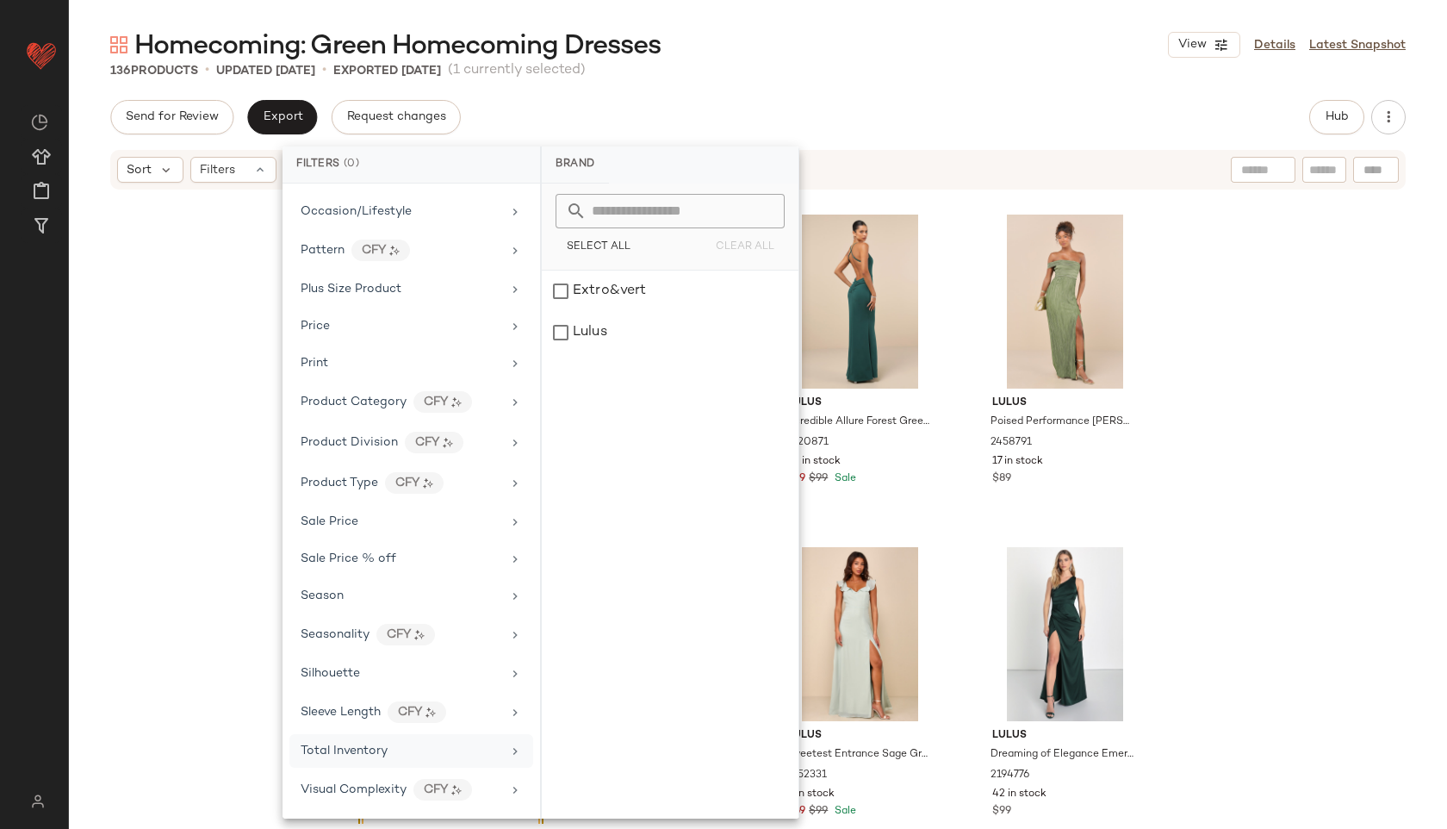
click at [370, 764] on div "Total Inventory" at bounding box center [411, 751] width 244 height 34
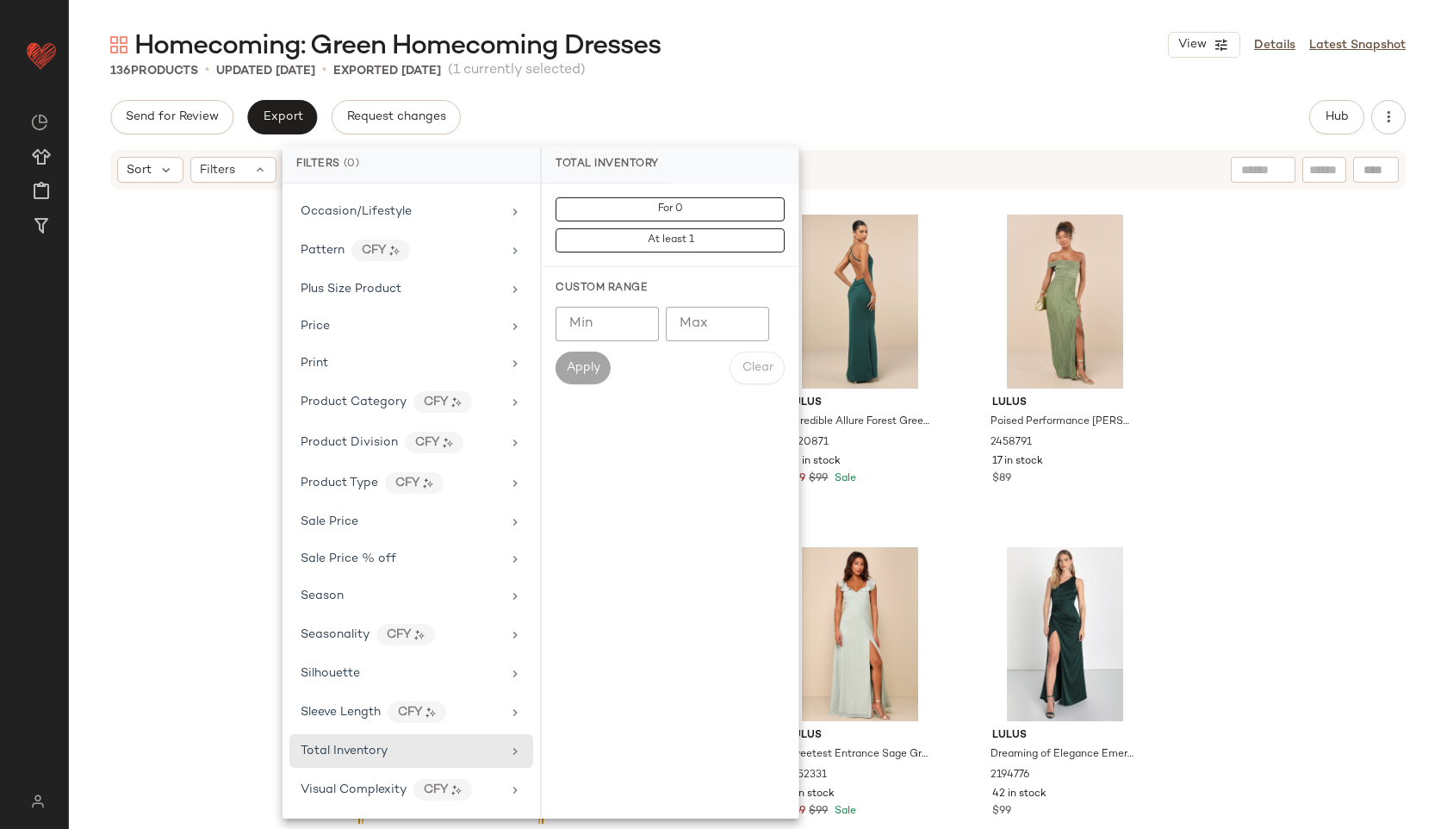
click at [698, 311] on input "Max" at bounding box center [717, 324] width 103 height 34
type input "**"
click at [575, 366] on span "Apply" at bounding box center [583, 368] width 34 height 14
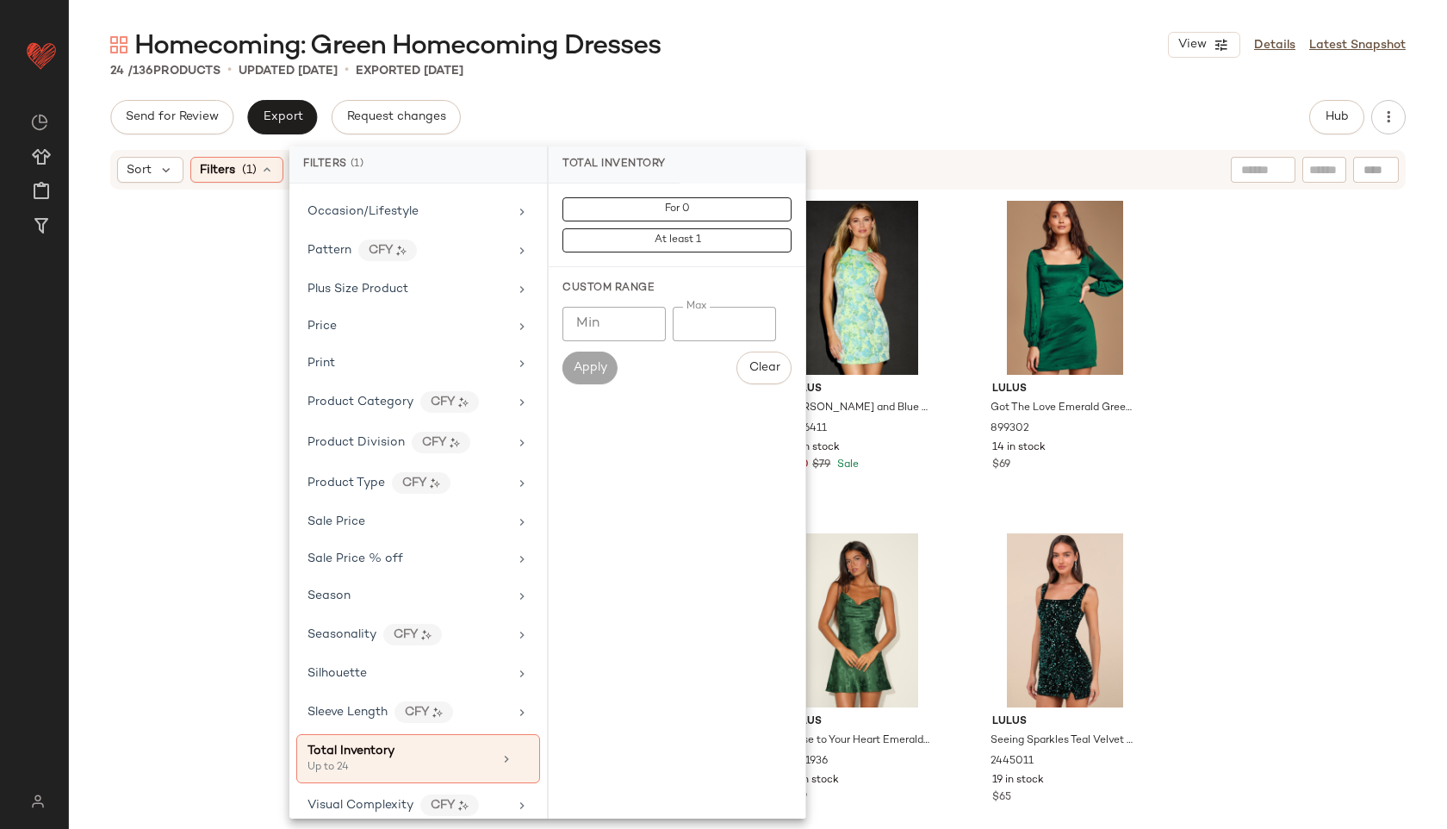
click at [772, 53] on div "Homecoming: Green Homecoming Dresses View Details Latest Snapshot" at bounding box center [758, 45] width 1378 height 34
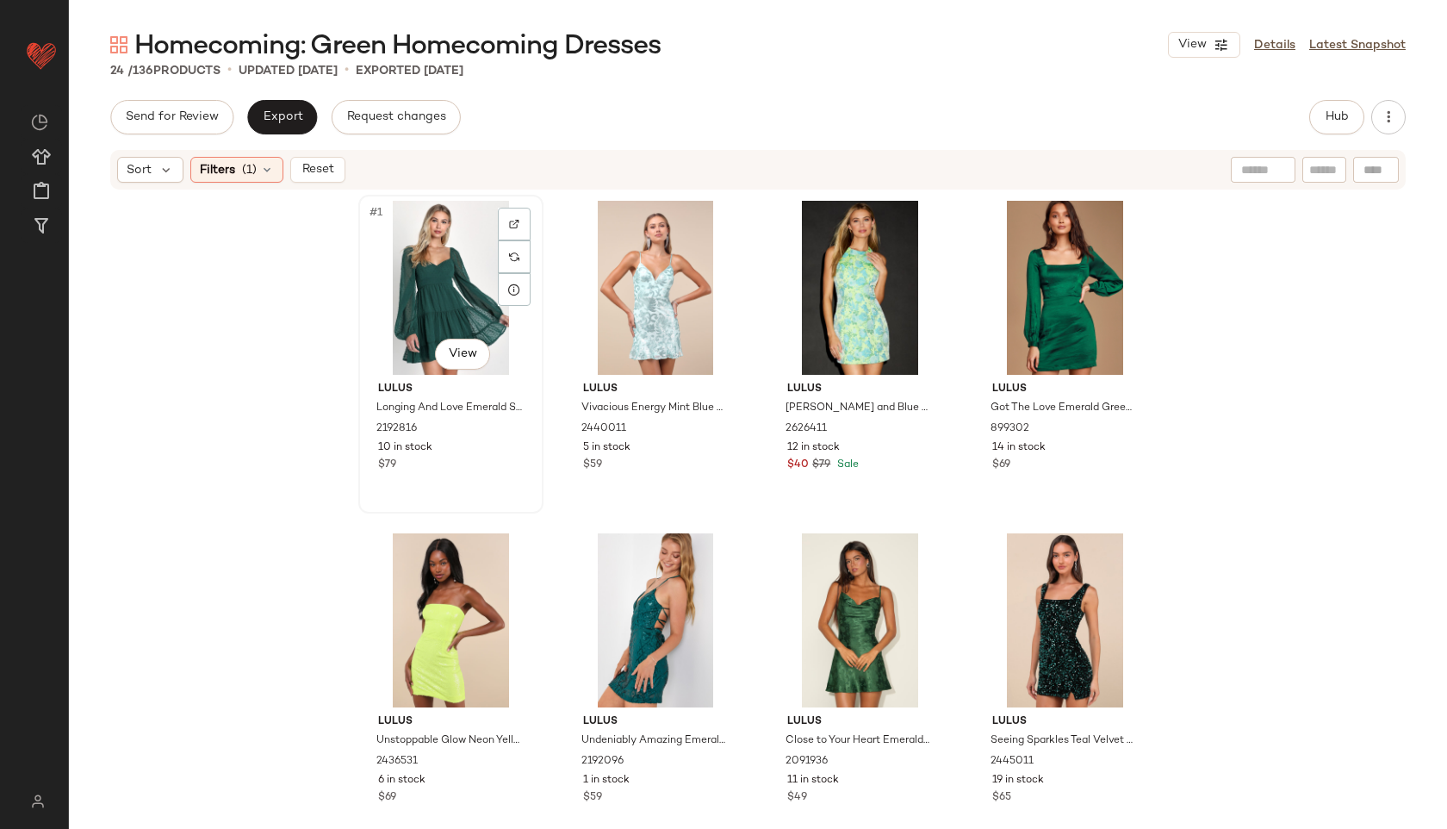
click at [441, 270] on div "#1 View" at bounding box center [450, 288] width 173 height 174
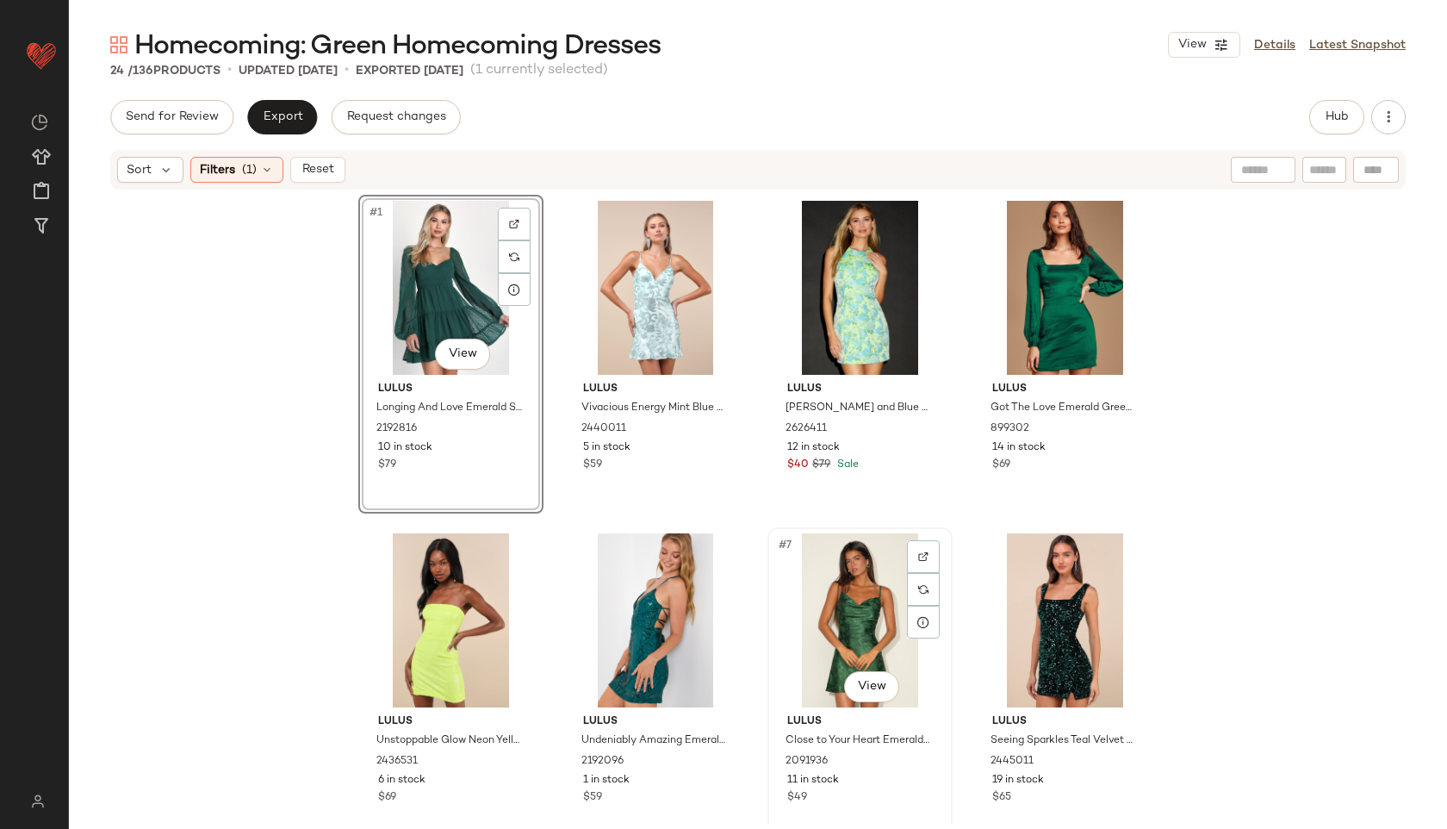
scroll to position [1366, 0]
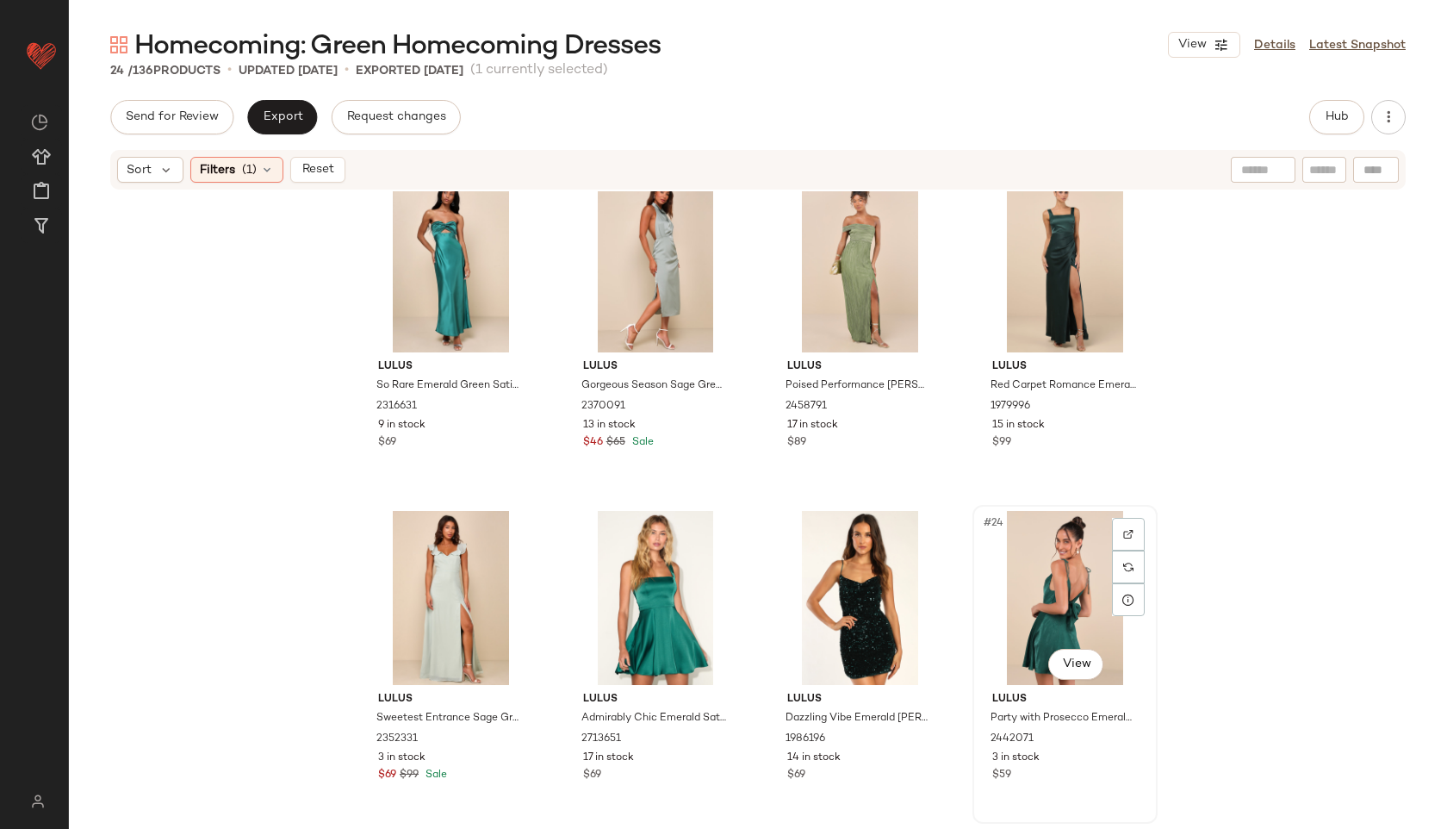
click at [1046, 619] on div "#24 View" at bounding box center [1065, 598] width 173 height 174
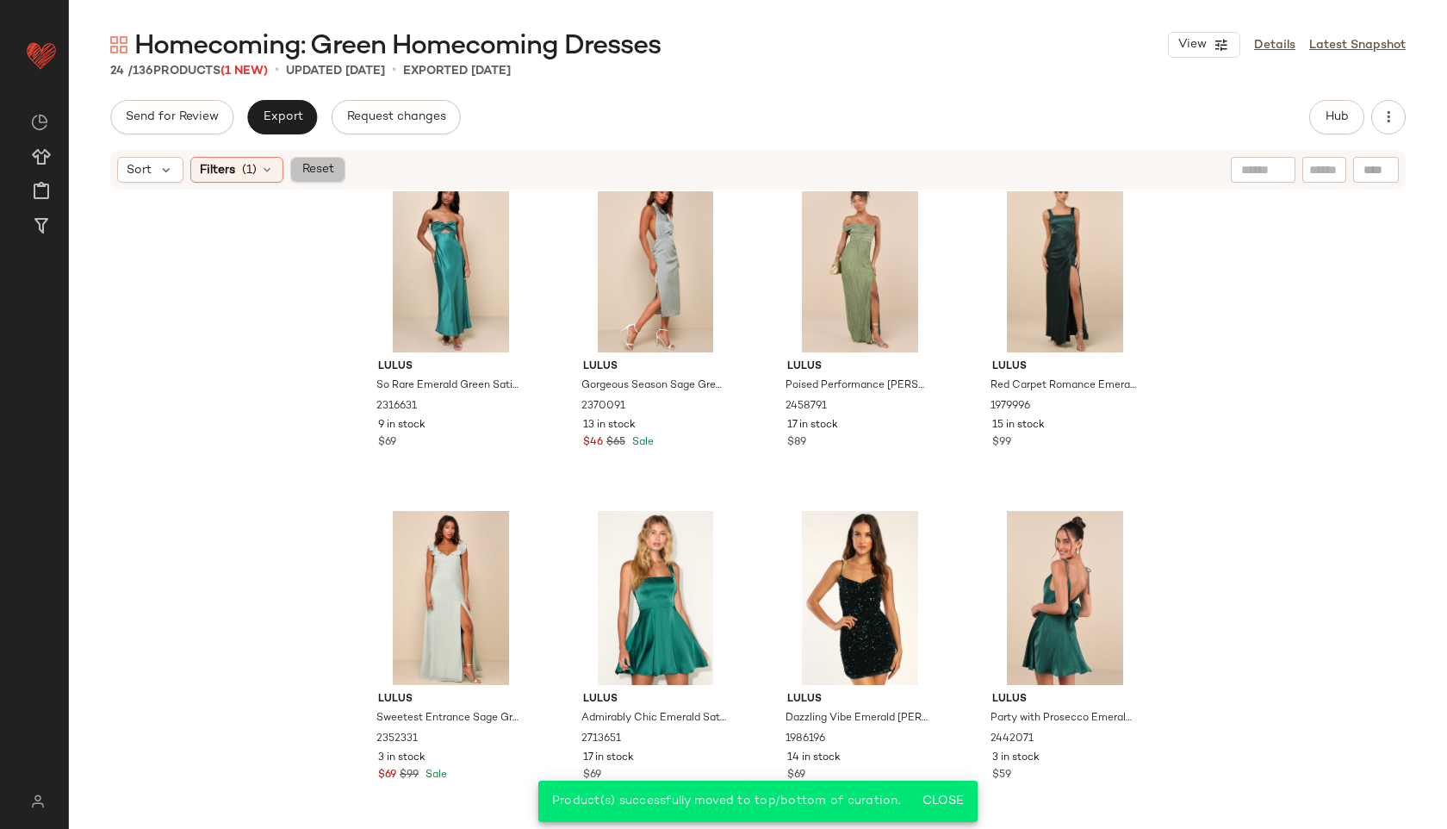
click at [319, 163] on span "Reset" at bounding box center [317, 170] width 33 height 14
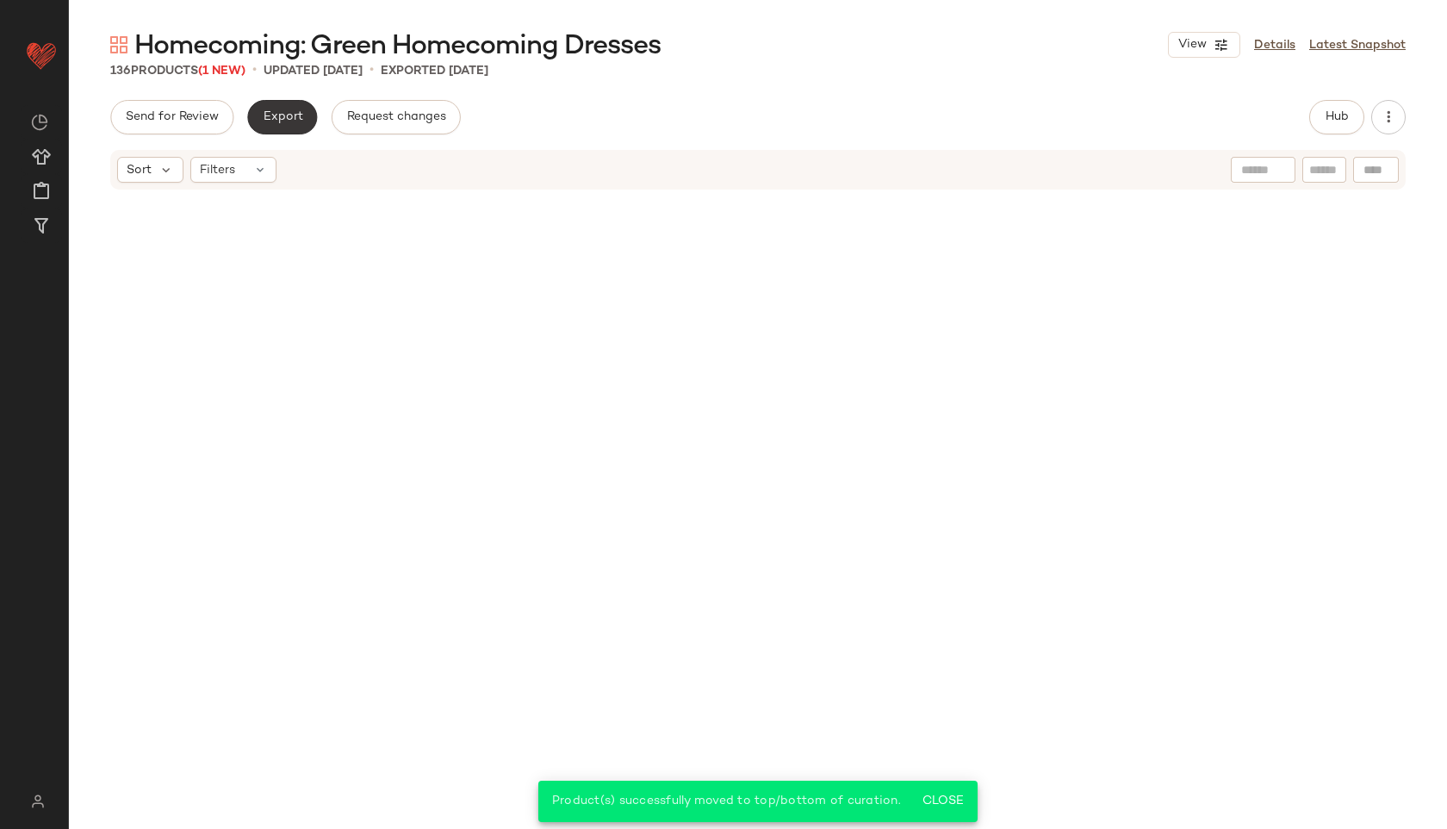
scroll to position [10678, 0]
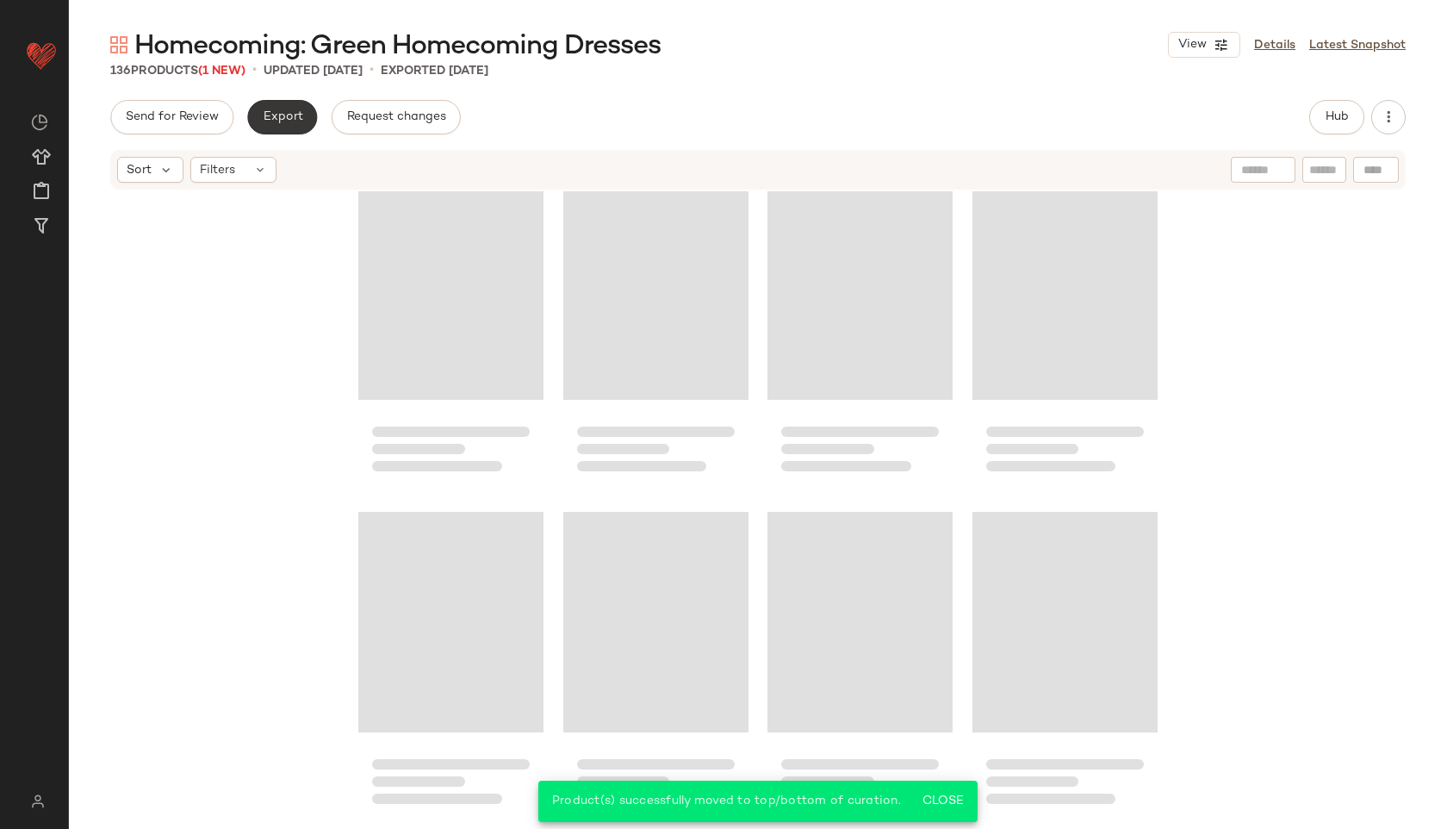
click at [284, 115] on span "Export" at bounding box center [282, 117] width 40 height 14
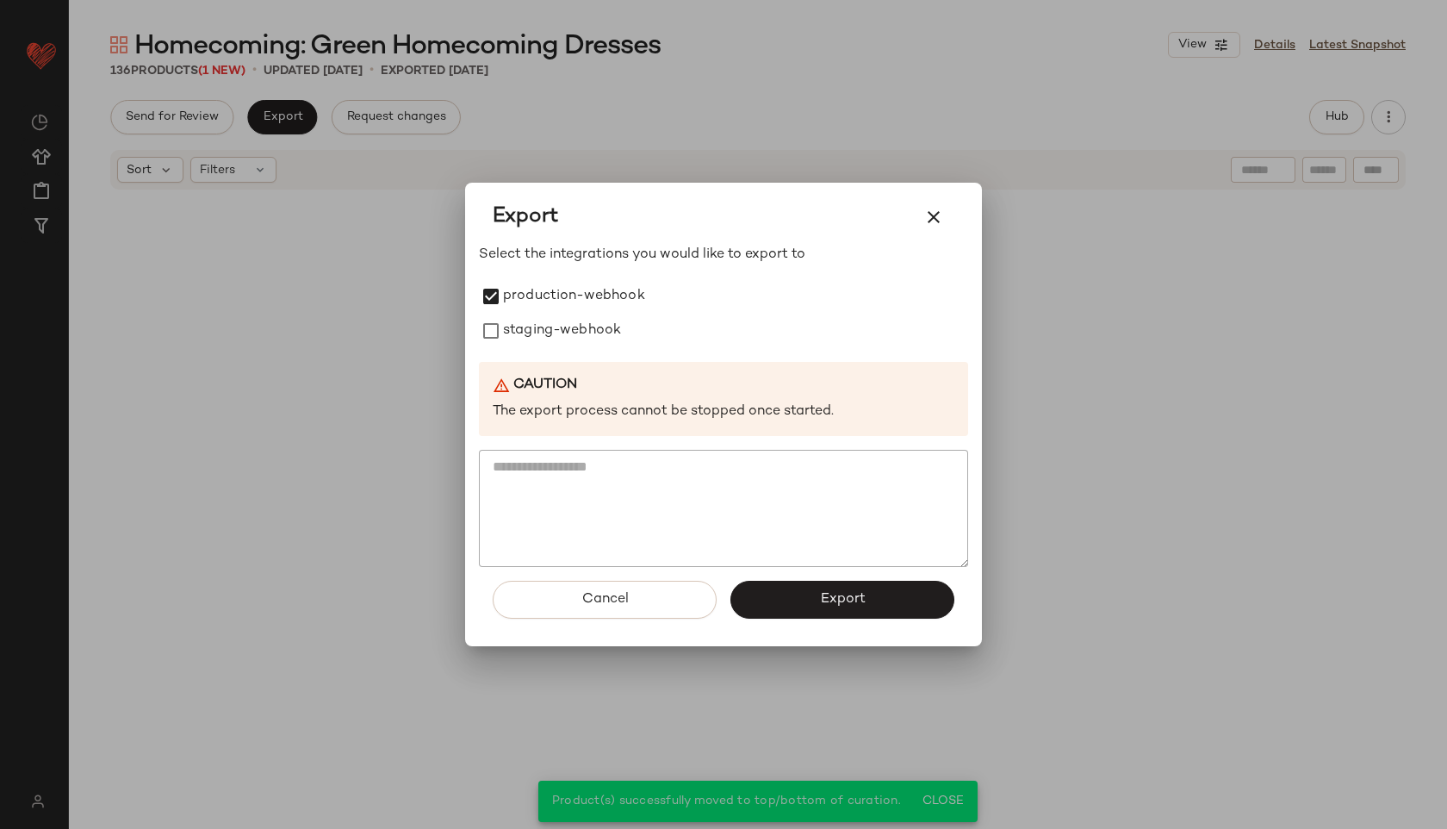
scroll to position [10678, 0]
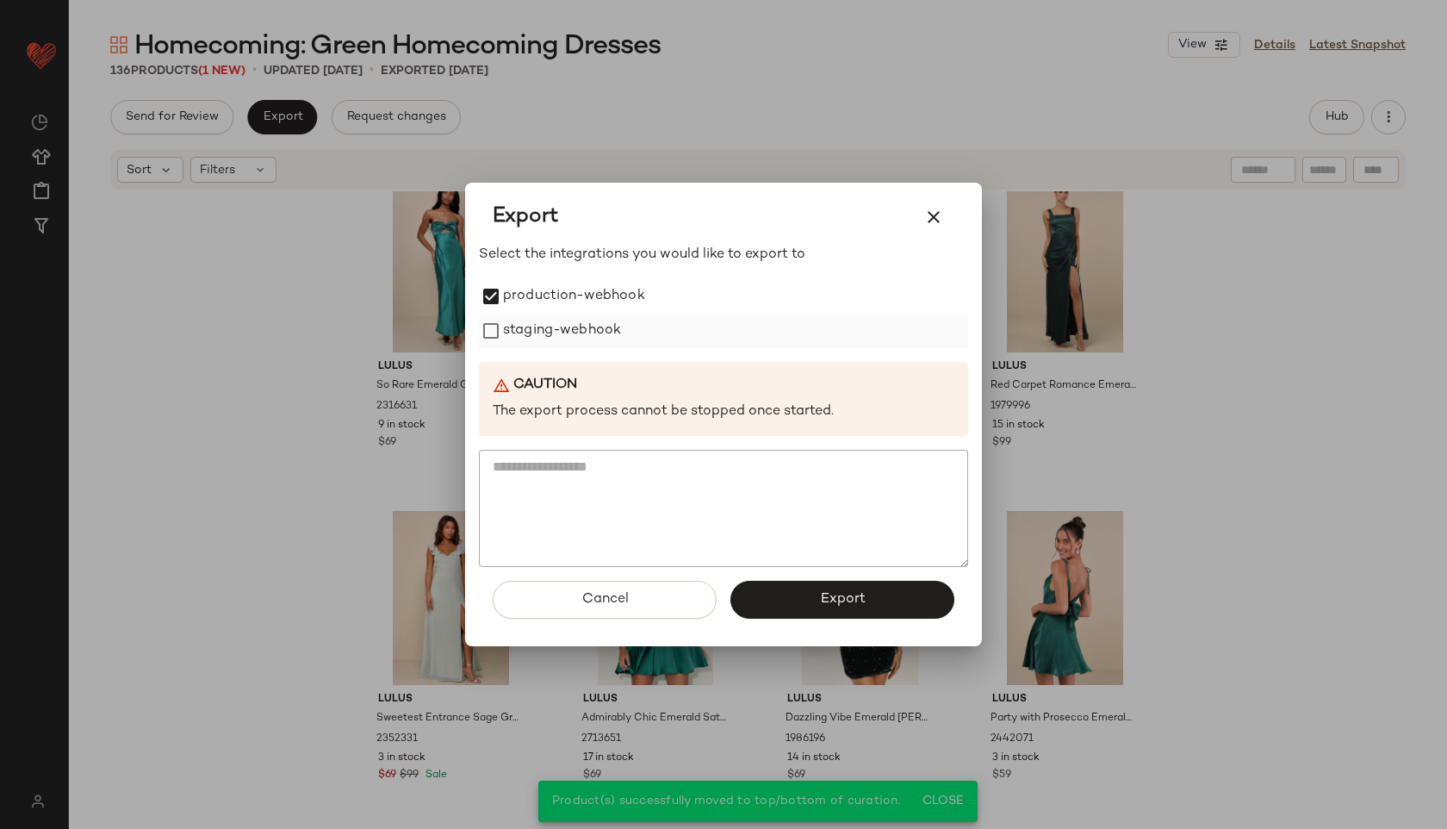
click at [530, 332] on label "staging-webhook" at bounding box center [562, 331] width 118 height 34
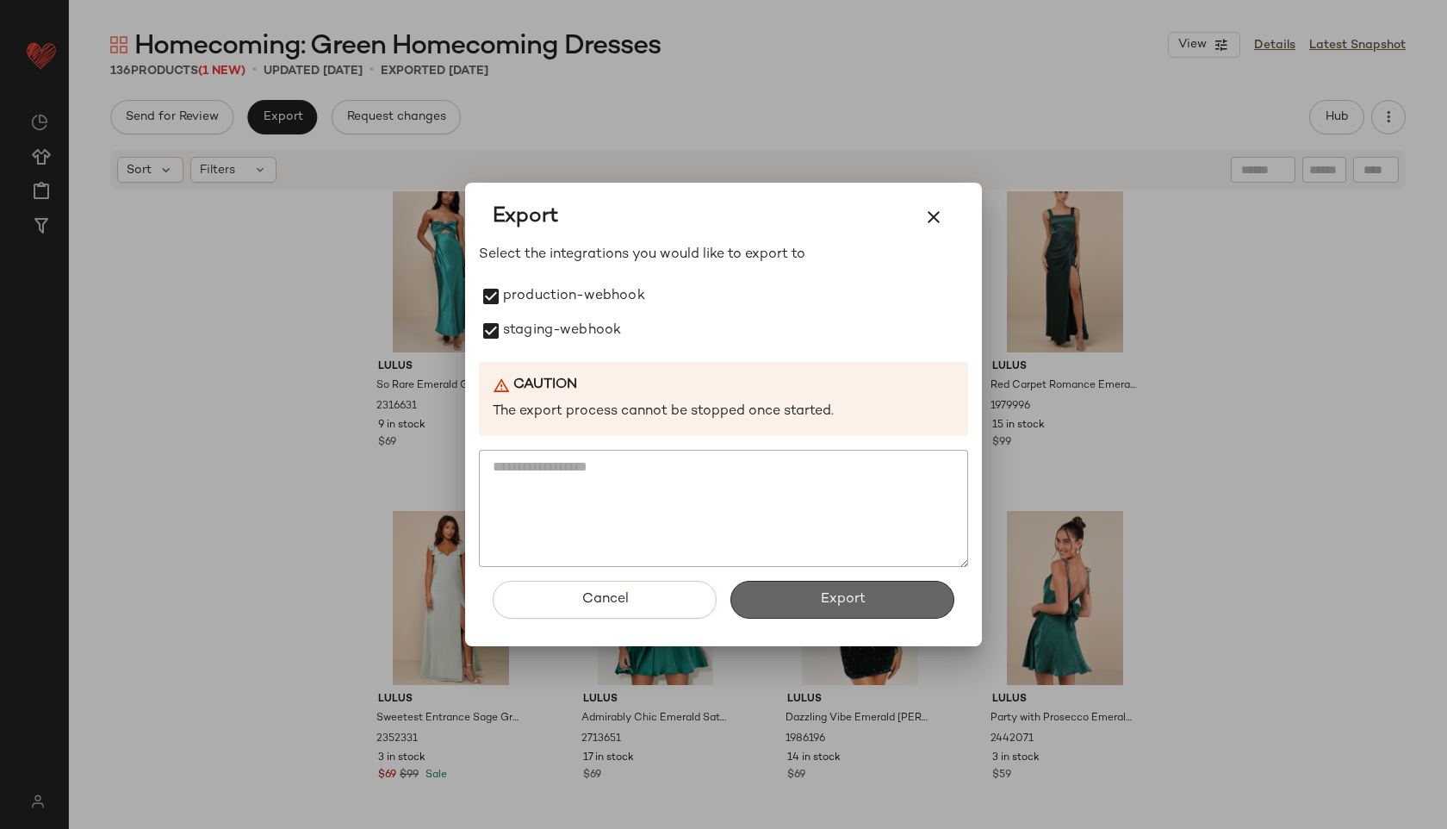
click at [809, 607] on button "Export" at bounding box center [843, 600] width 224 height 38
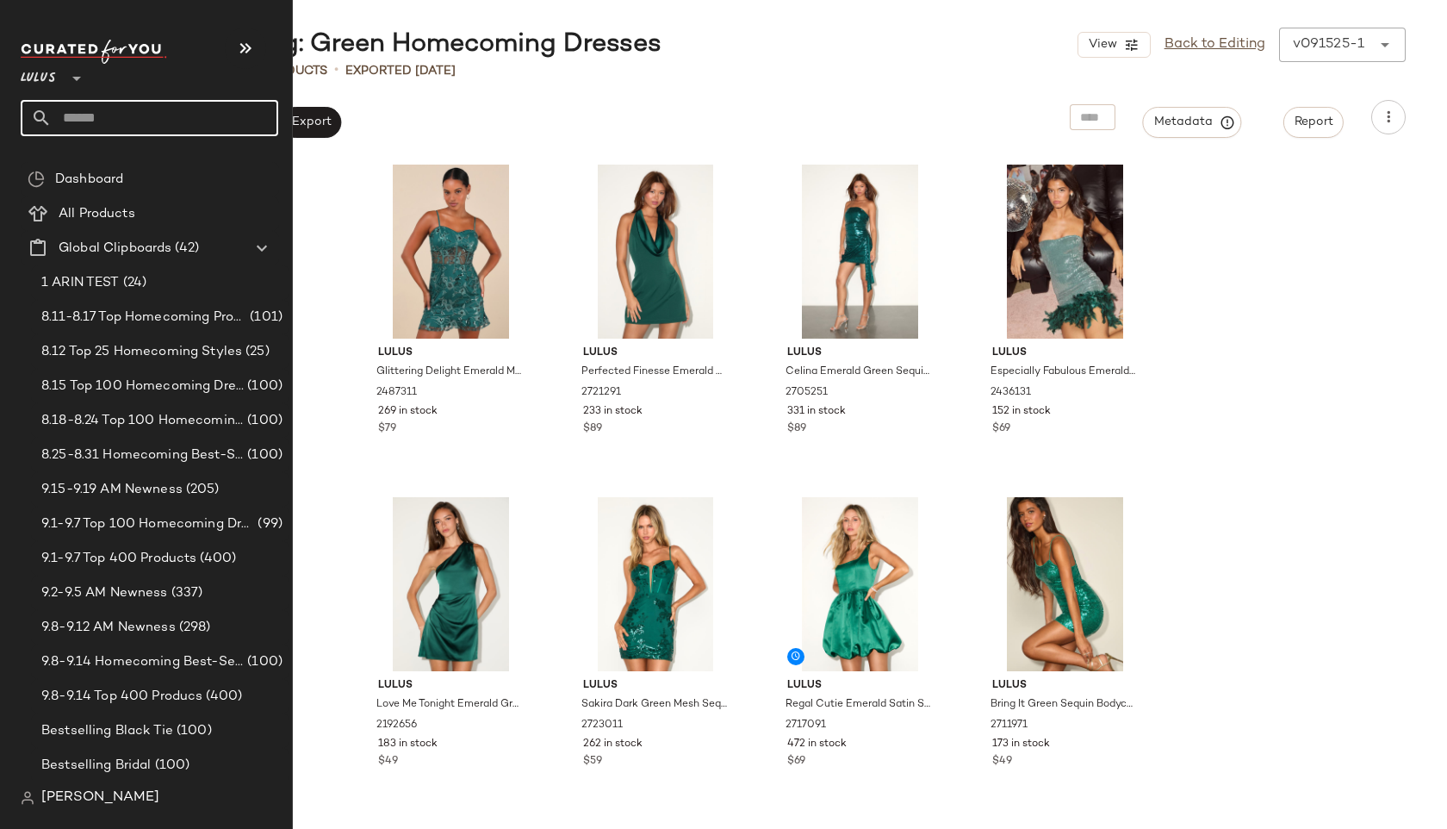
click at [126, 105] on input "text" at bounding box center [165, 118] width 227 height 36
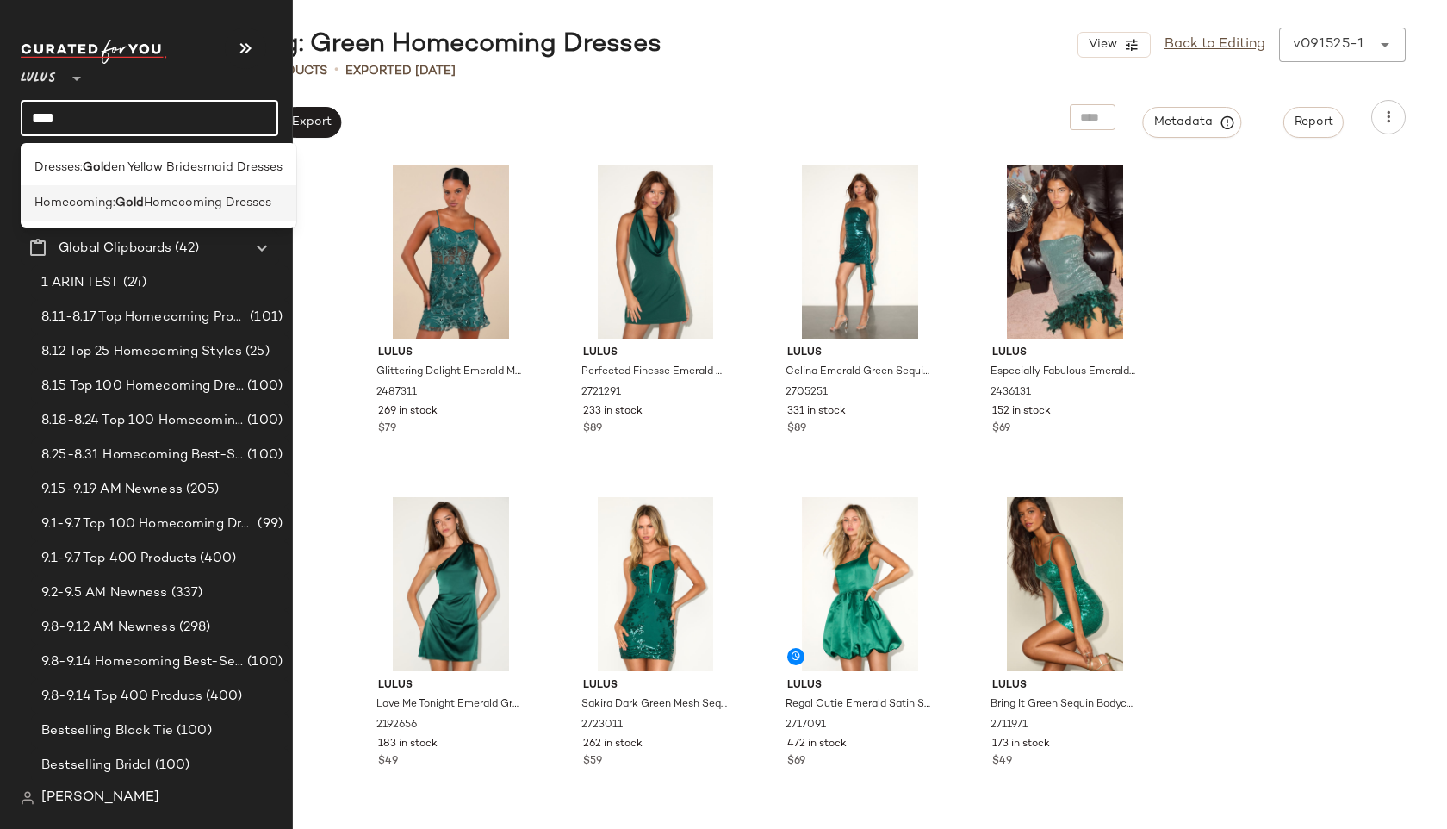
type input "****"
click at [75, 196] on span "Homecoming:" at bounding box center [74, 203] width 81 height 18
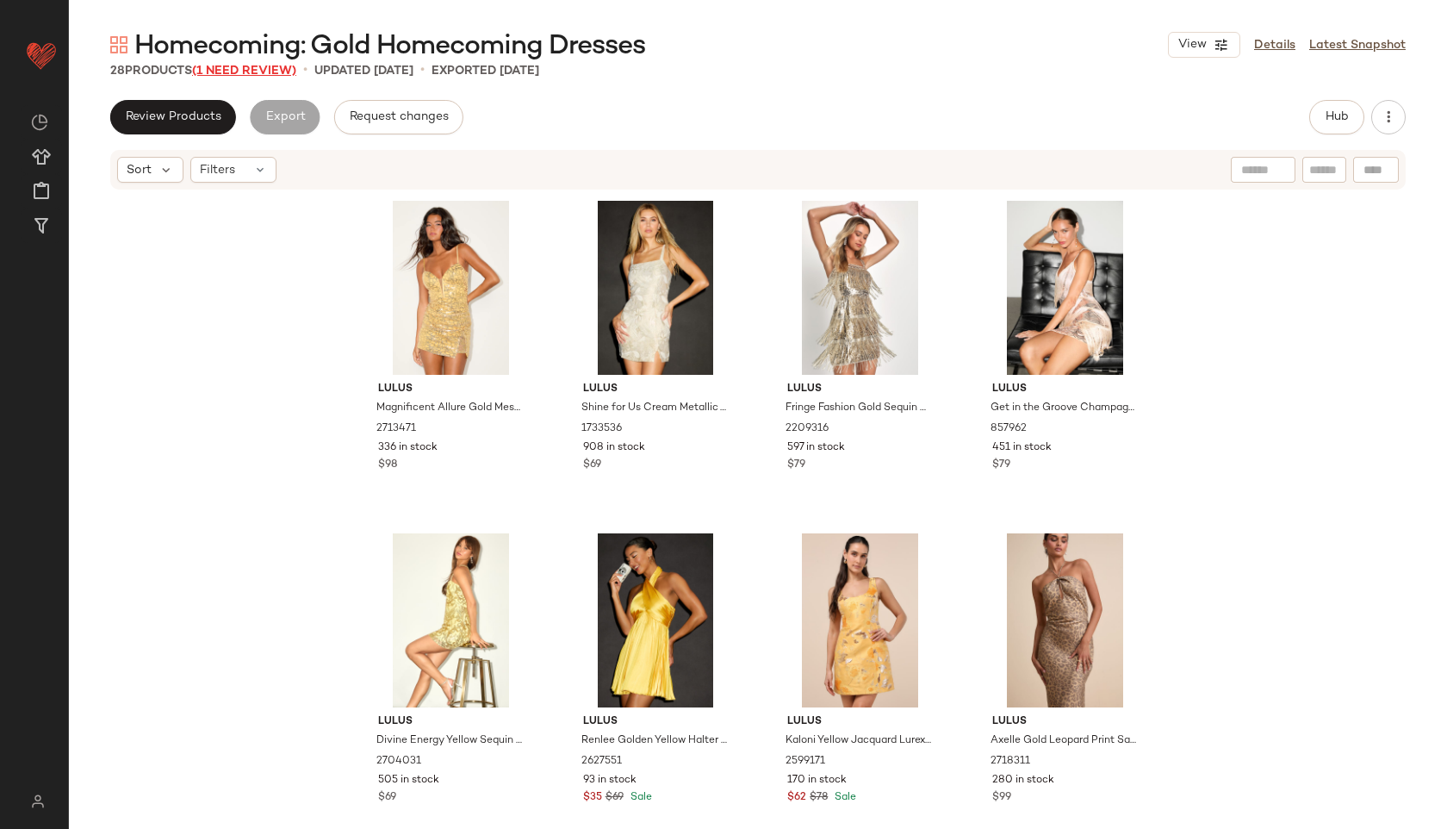
click at [245, 72] on span "(1 Need Review)" at bounding box center [244, 71] width 104 height 13
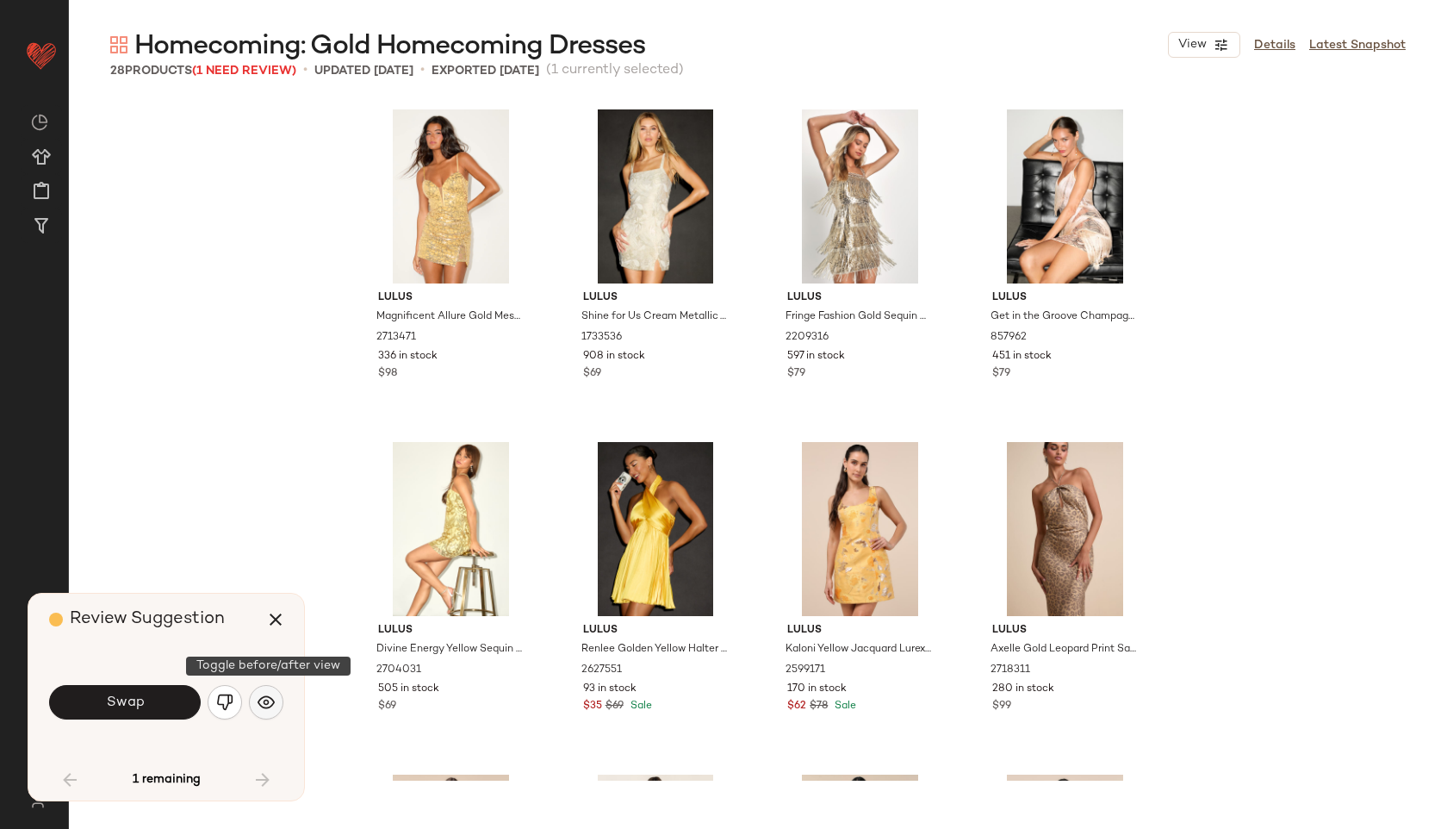
click at [269, 698] on img "button" at bounding box center [266, 702] width 17 height 17
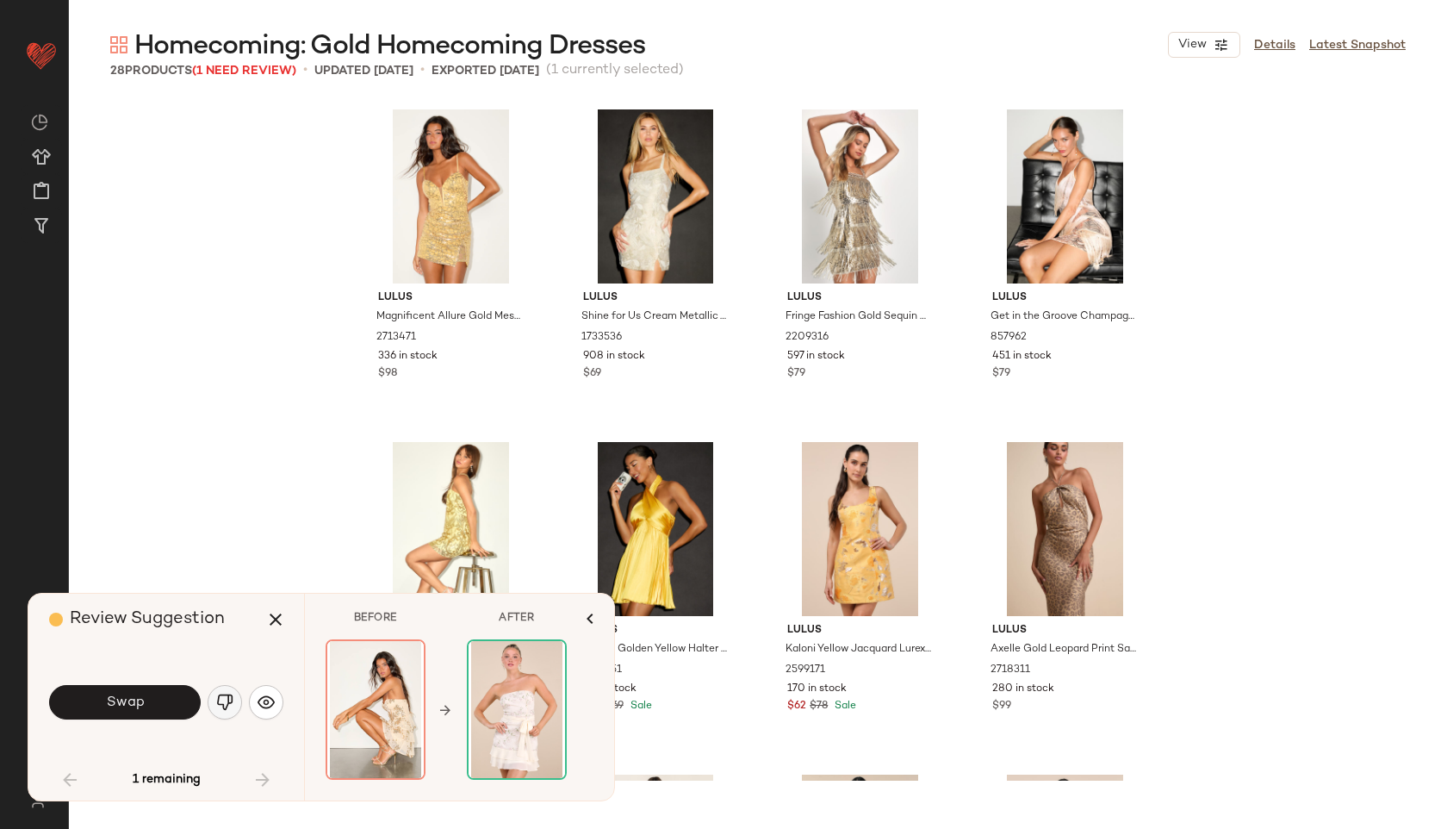
click at [224, 697] on img "button" at bounding box center [224, 702] width 17 height 17
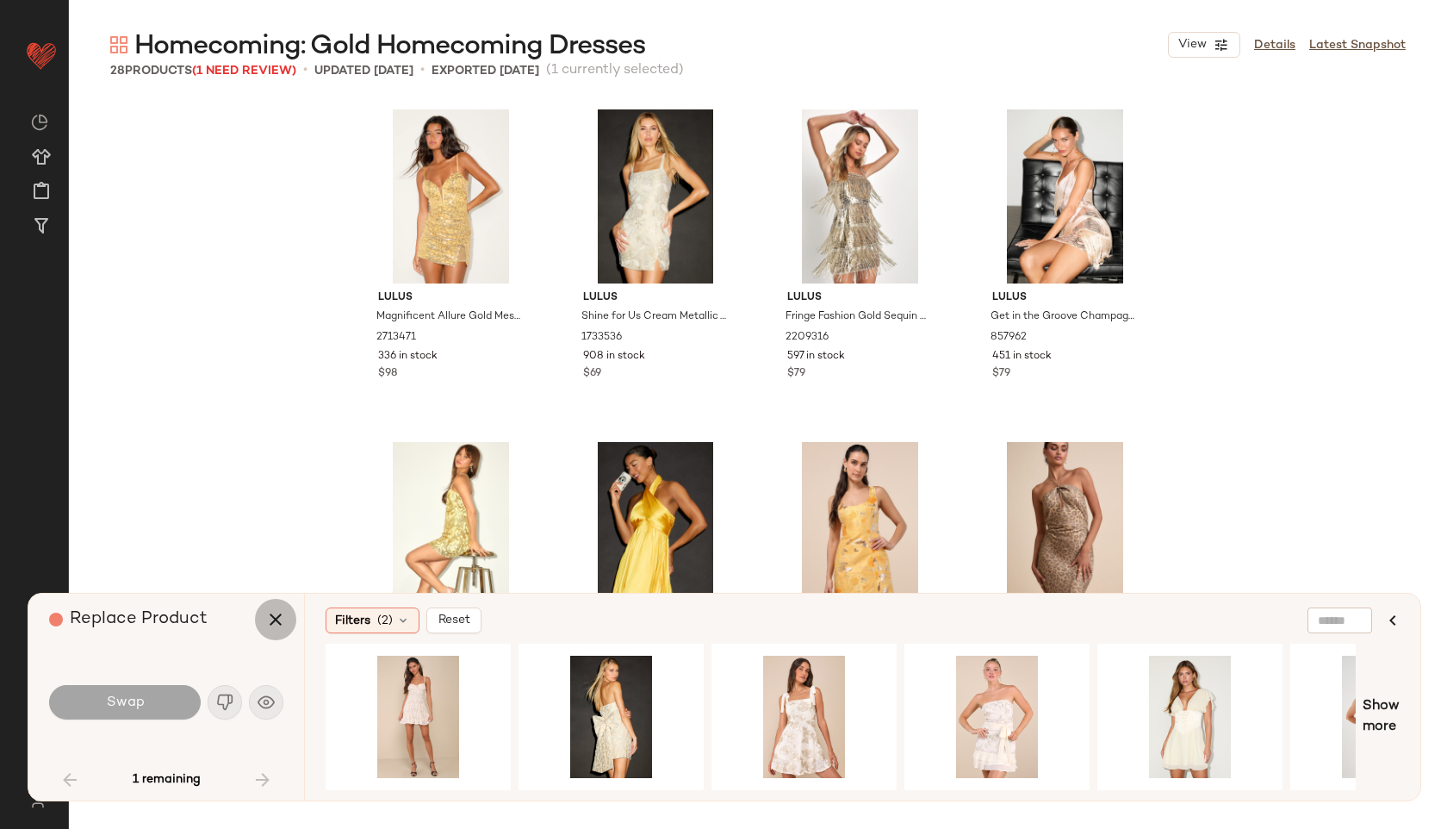
click at [278, 619] on icon "button" at bounding box center [275, 619] width 21 height 21
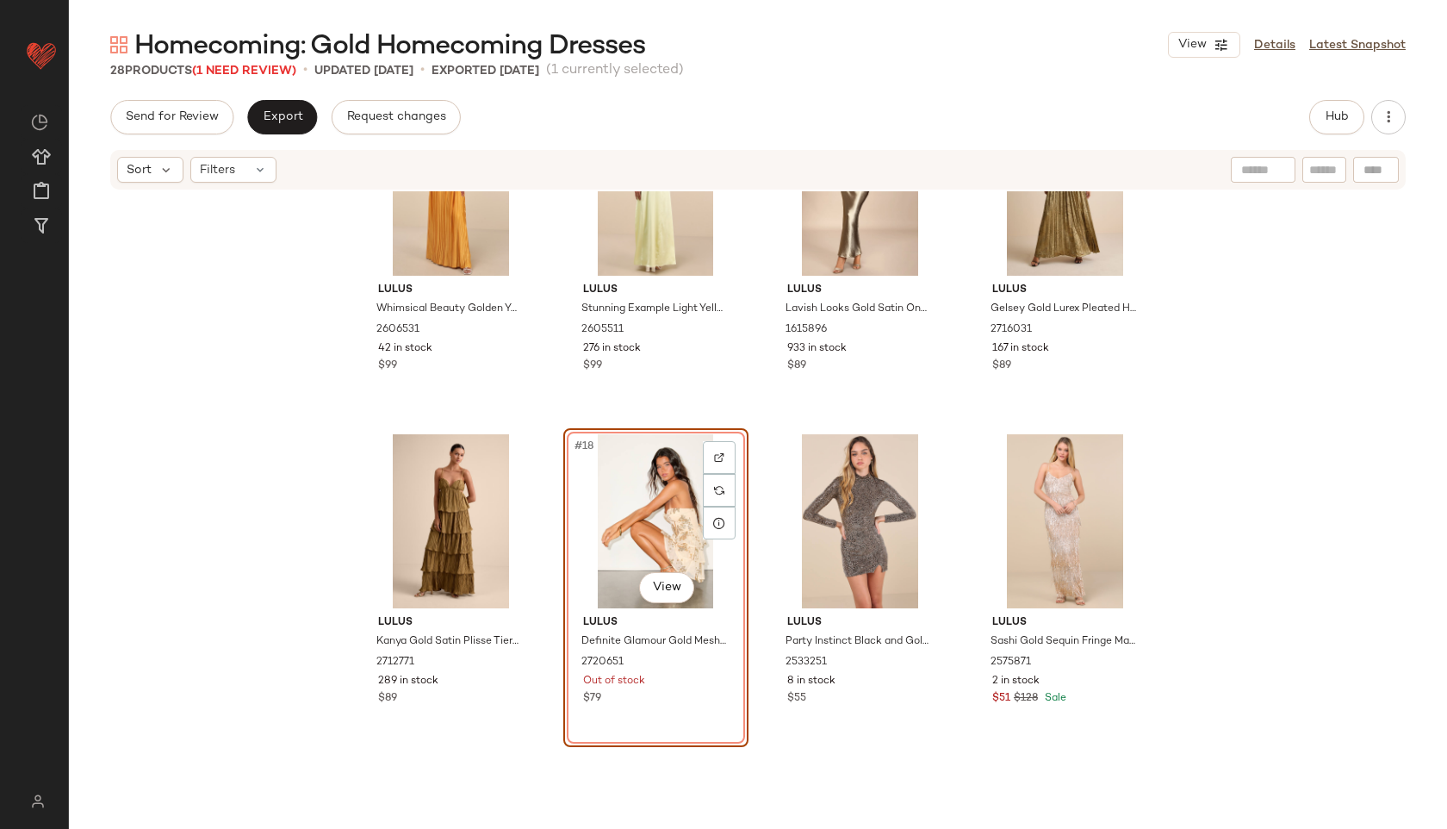
scroll to position [1239, 0]
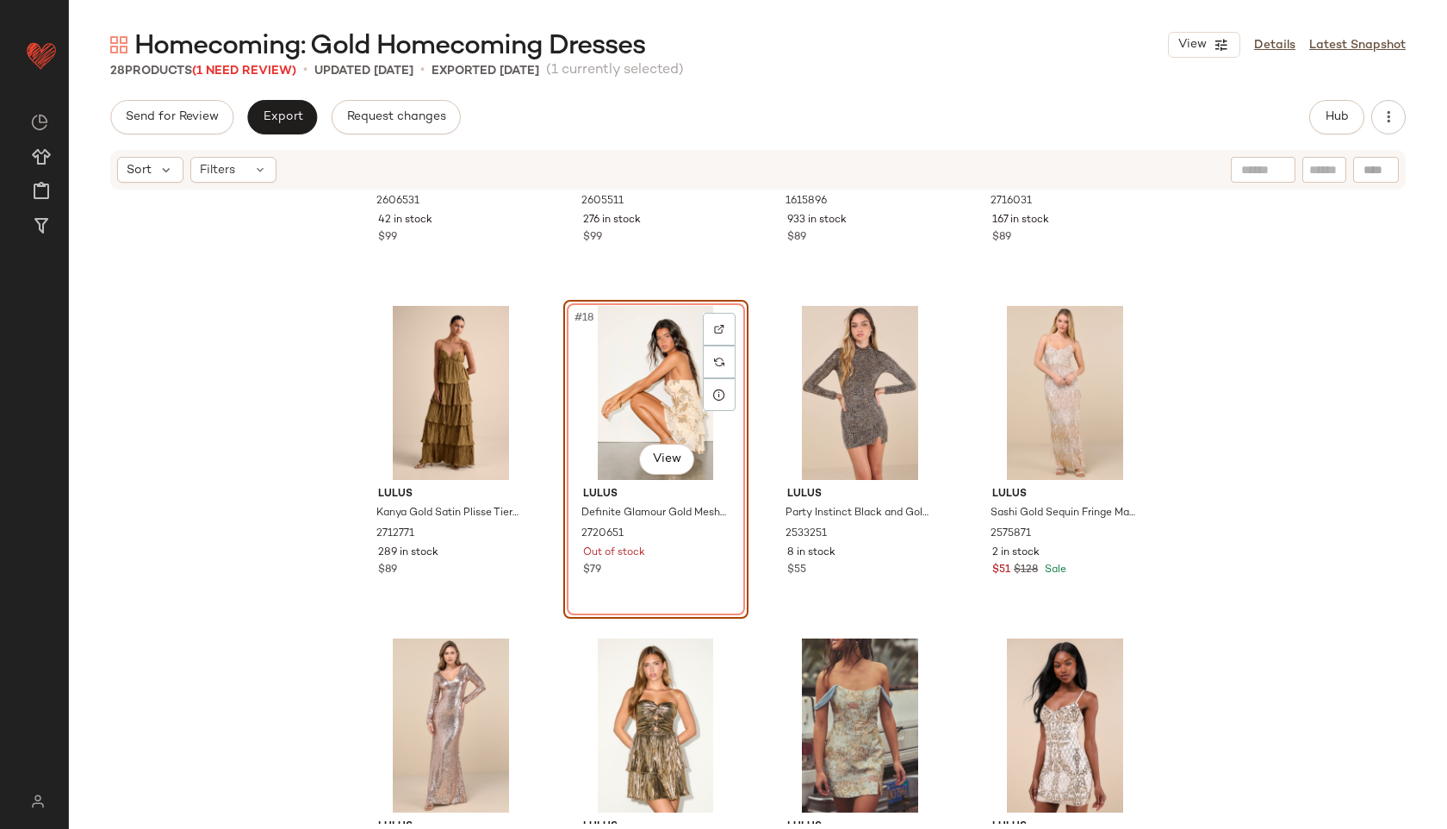
click at [637, 373] on div "#18 View" at bounding box center [655, 393] width 173 height 174
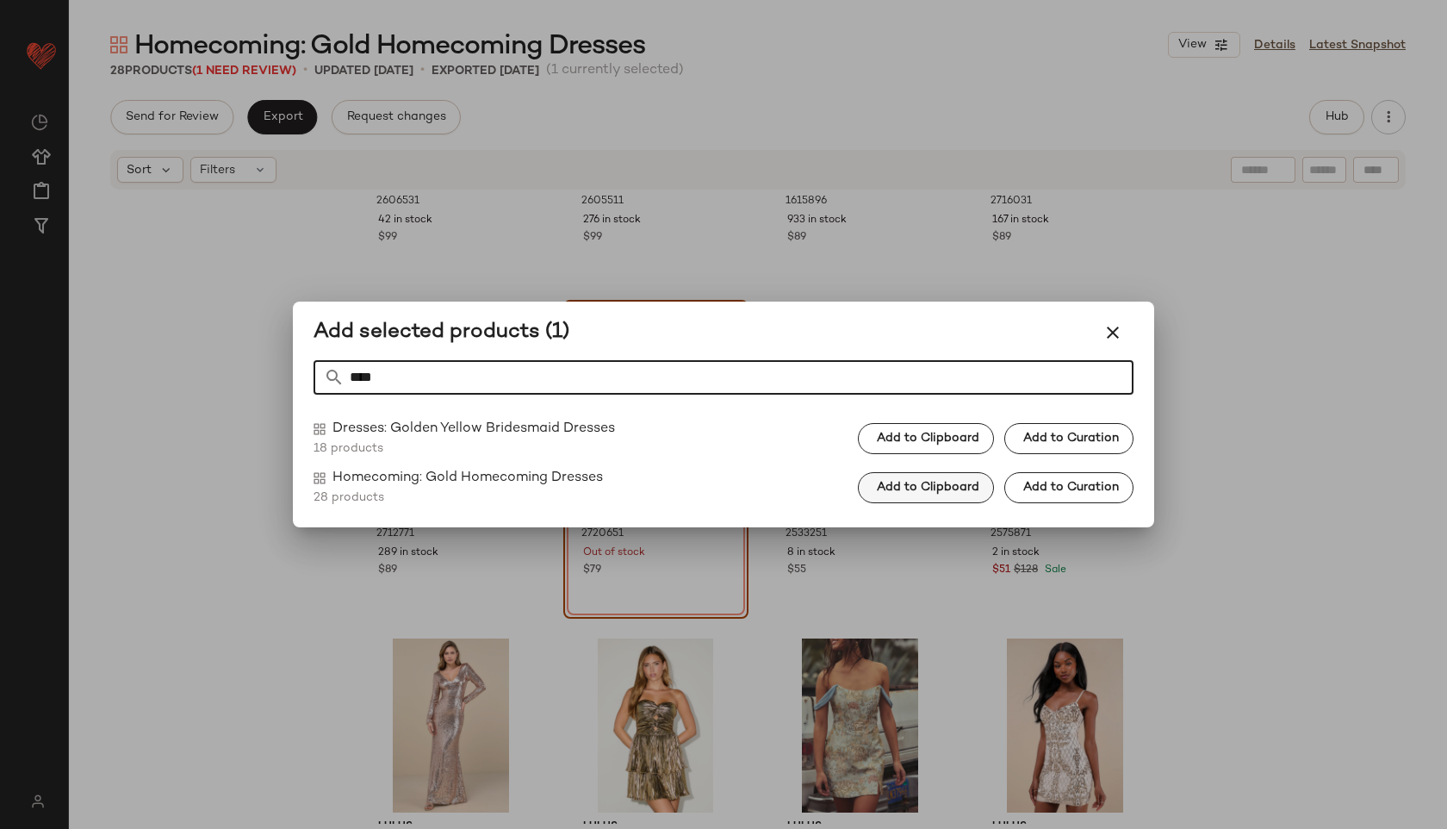
type input "****"
click at [919, 481] on span "Add to Clipboard" at bounding box center [927, 488] width 103 height 14
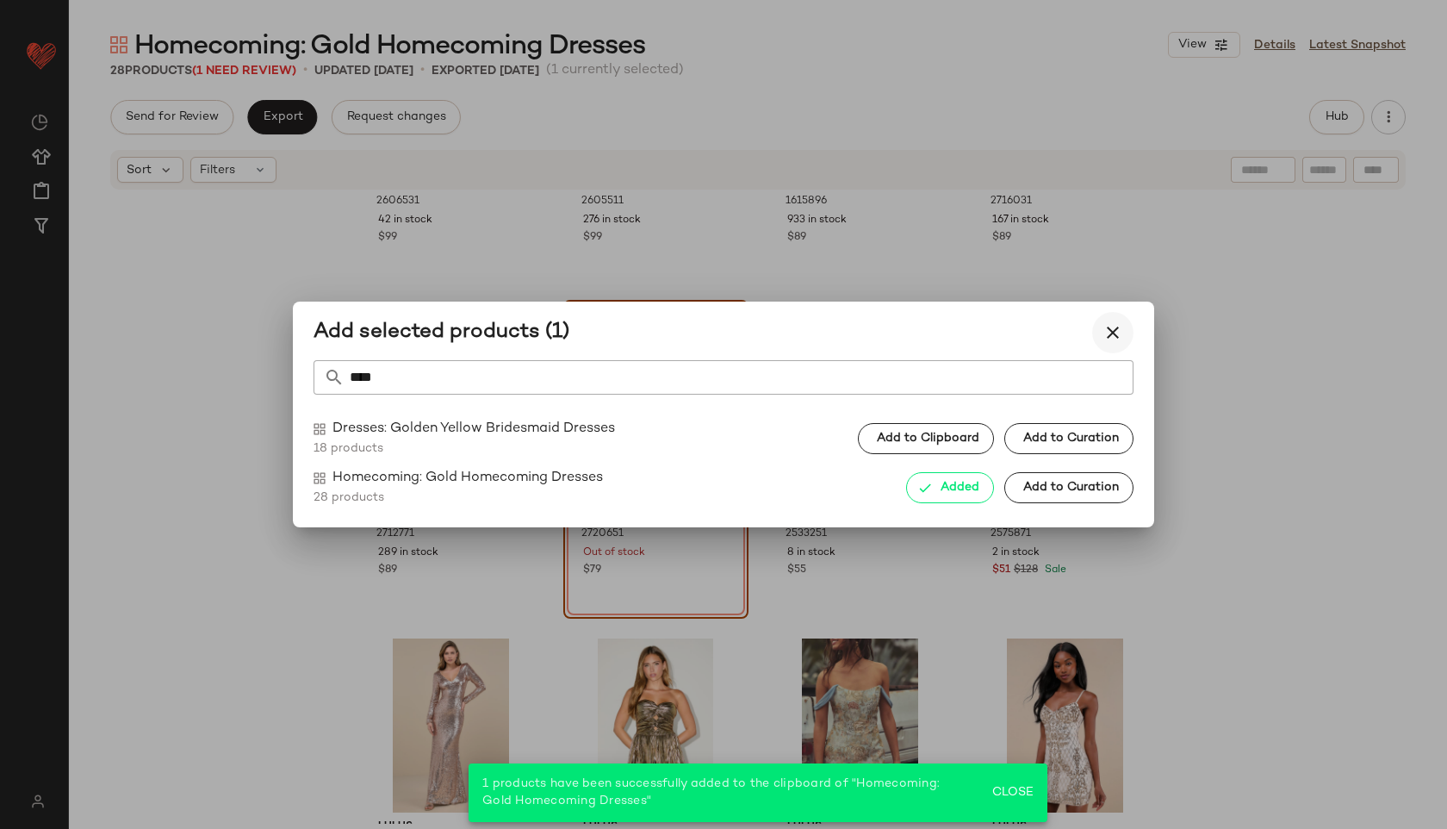
click at [1116, 328] on icon "button" at bounding box center [1113, 332] width 21 height 21
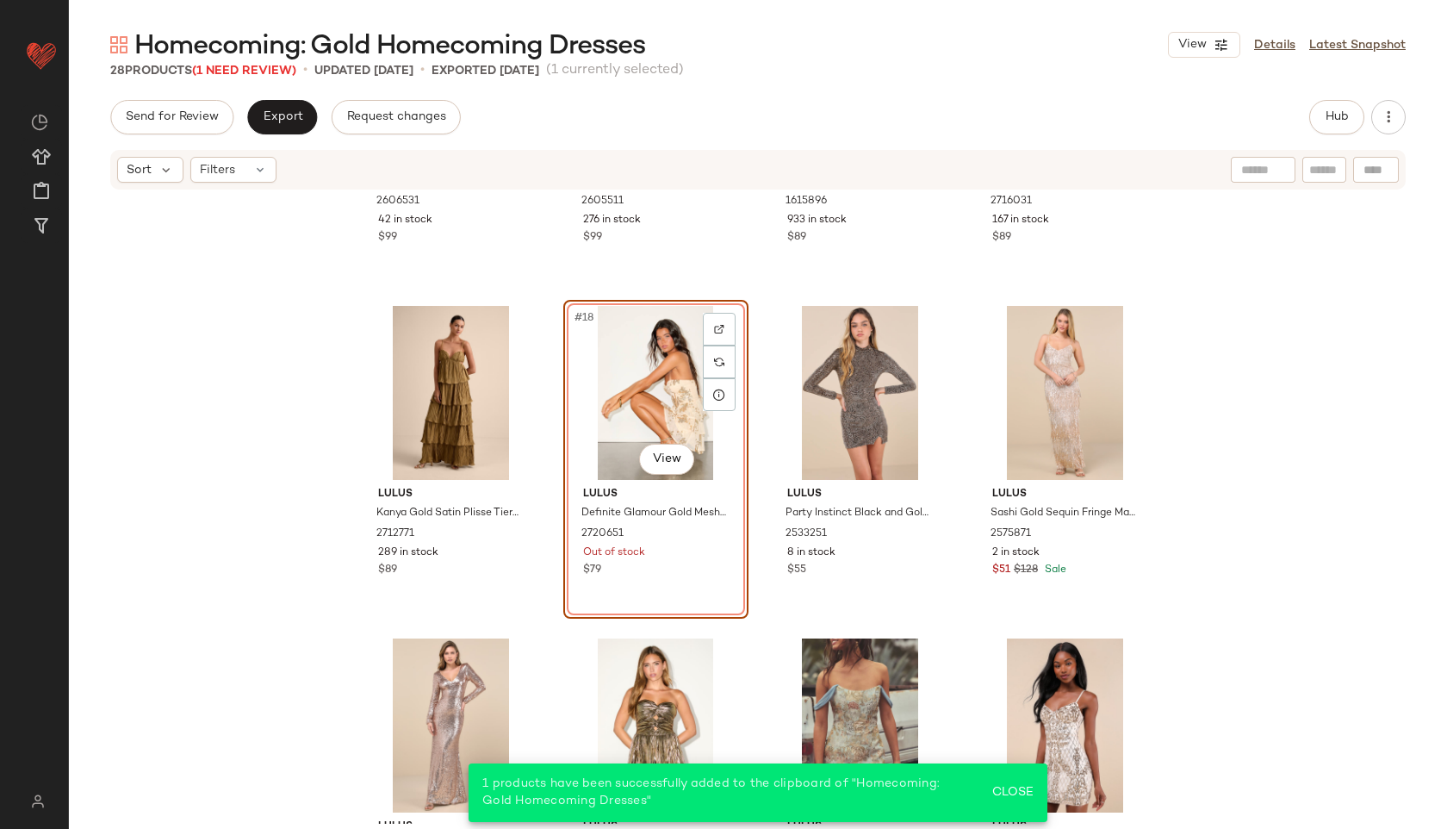
click at [641, 386] on div "#18 View" at bounding box center [655, 393] width 173 height 174
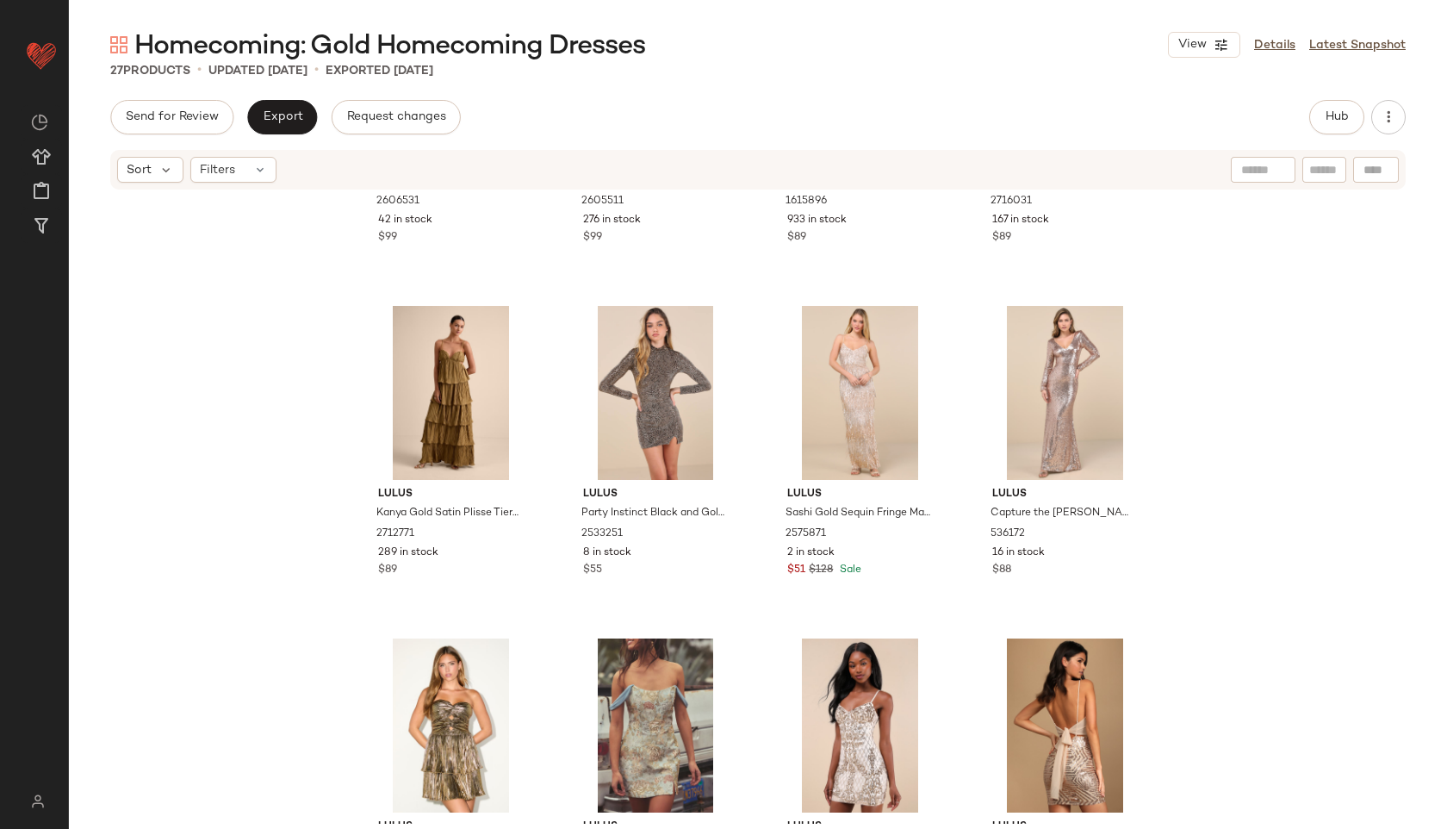
click at [1368, 171] on div at bounding box center [1376, 170] width 46 height 26
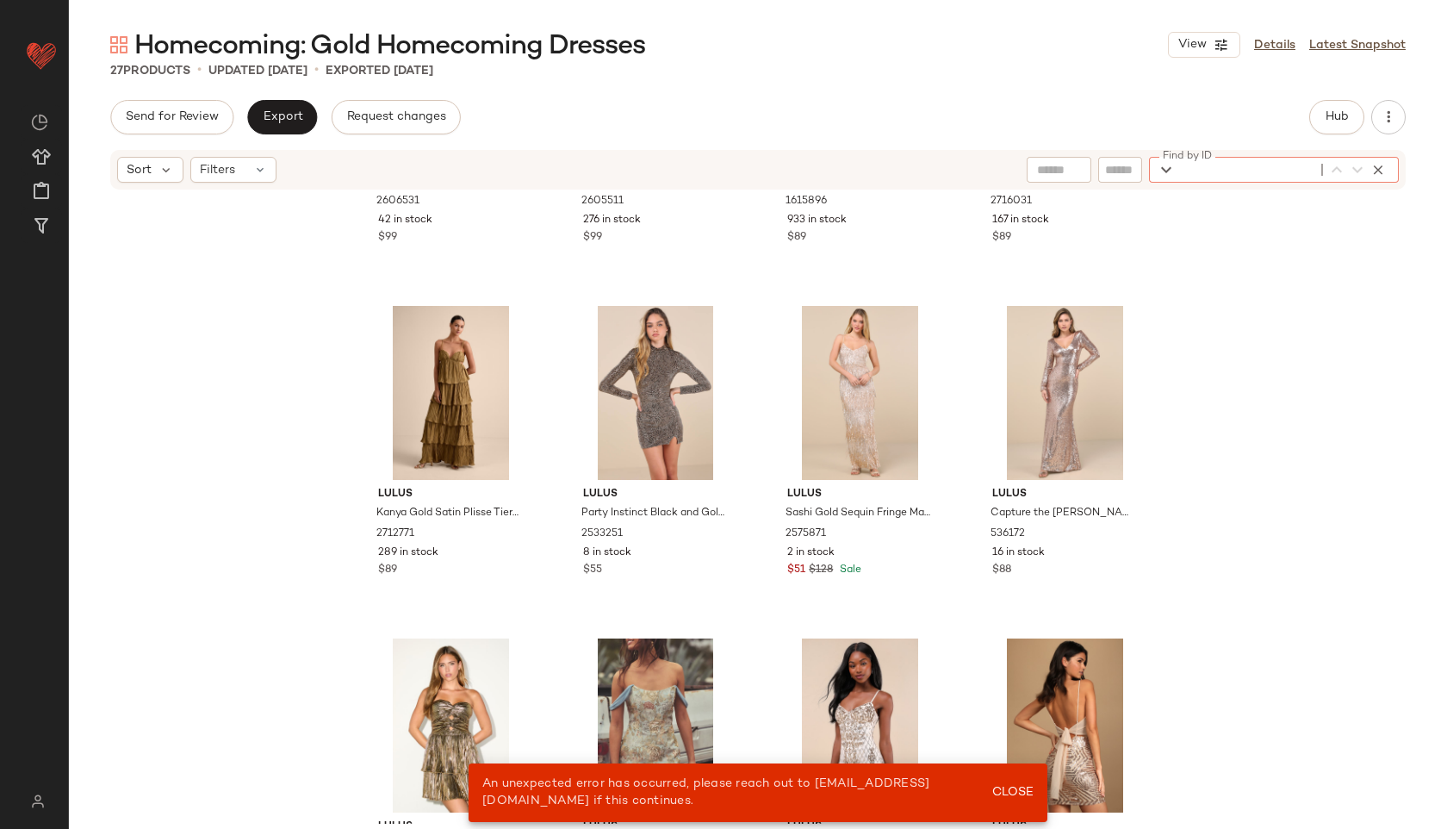
type input "*"
click at [1118, 170] on div "Filter Filter" at bounding box center [1257, 170] width 284 height 26
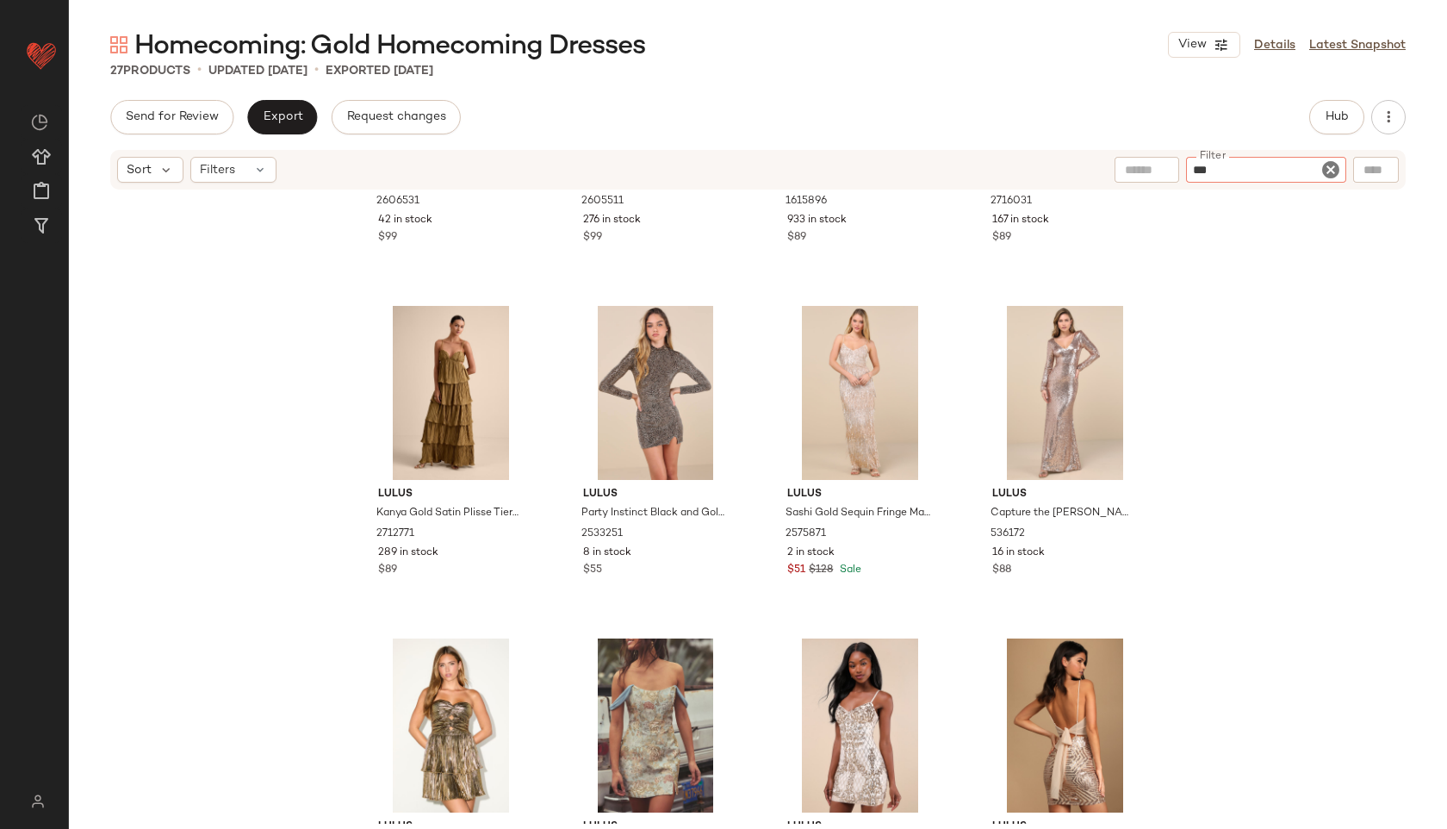
type input "****"
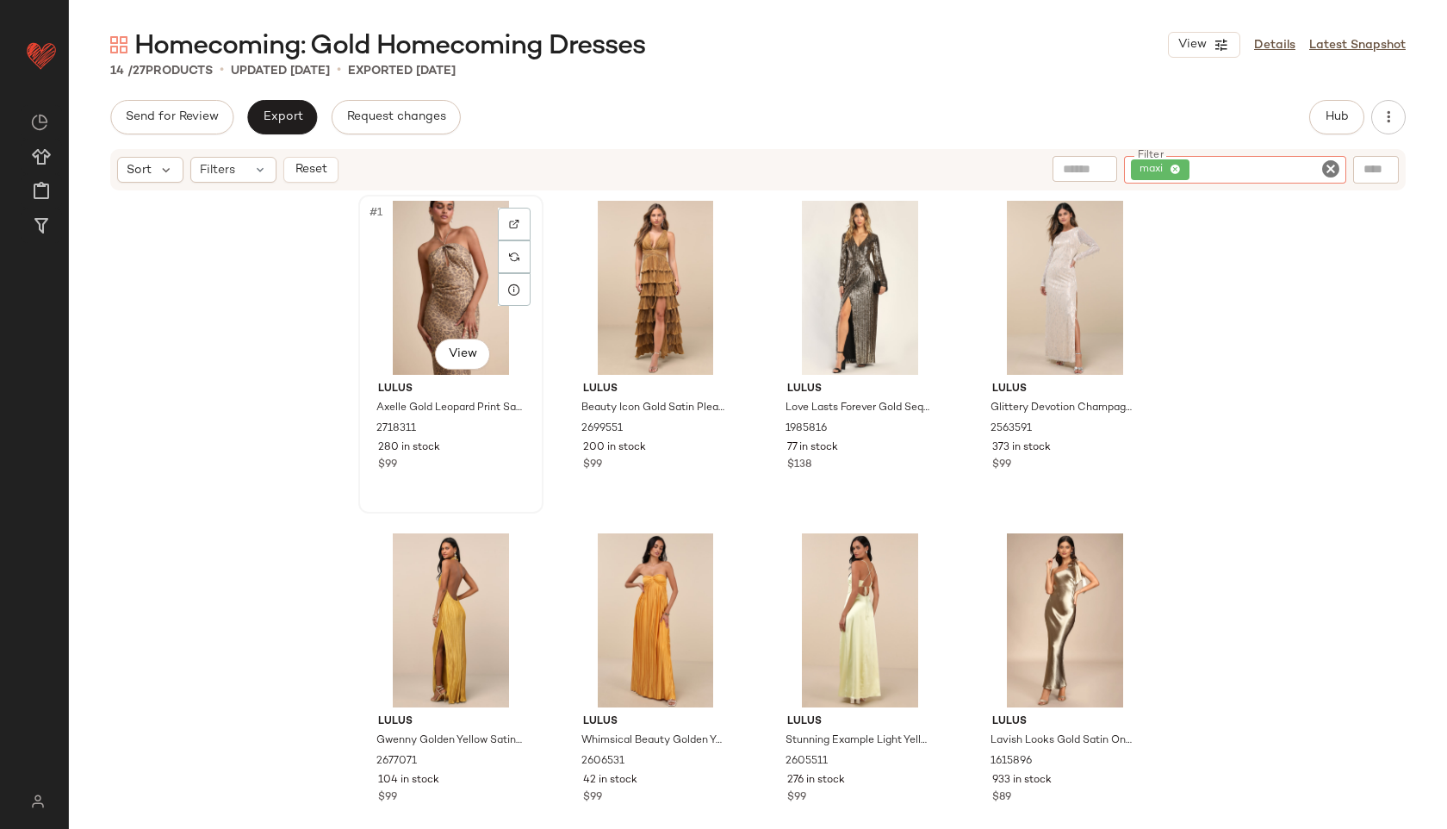
click at [454, 254] on div "#1 View" at bounding box center [450, 288] width 173 height 174
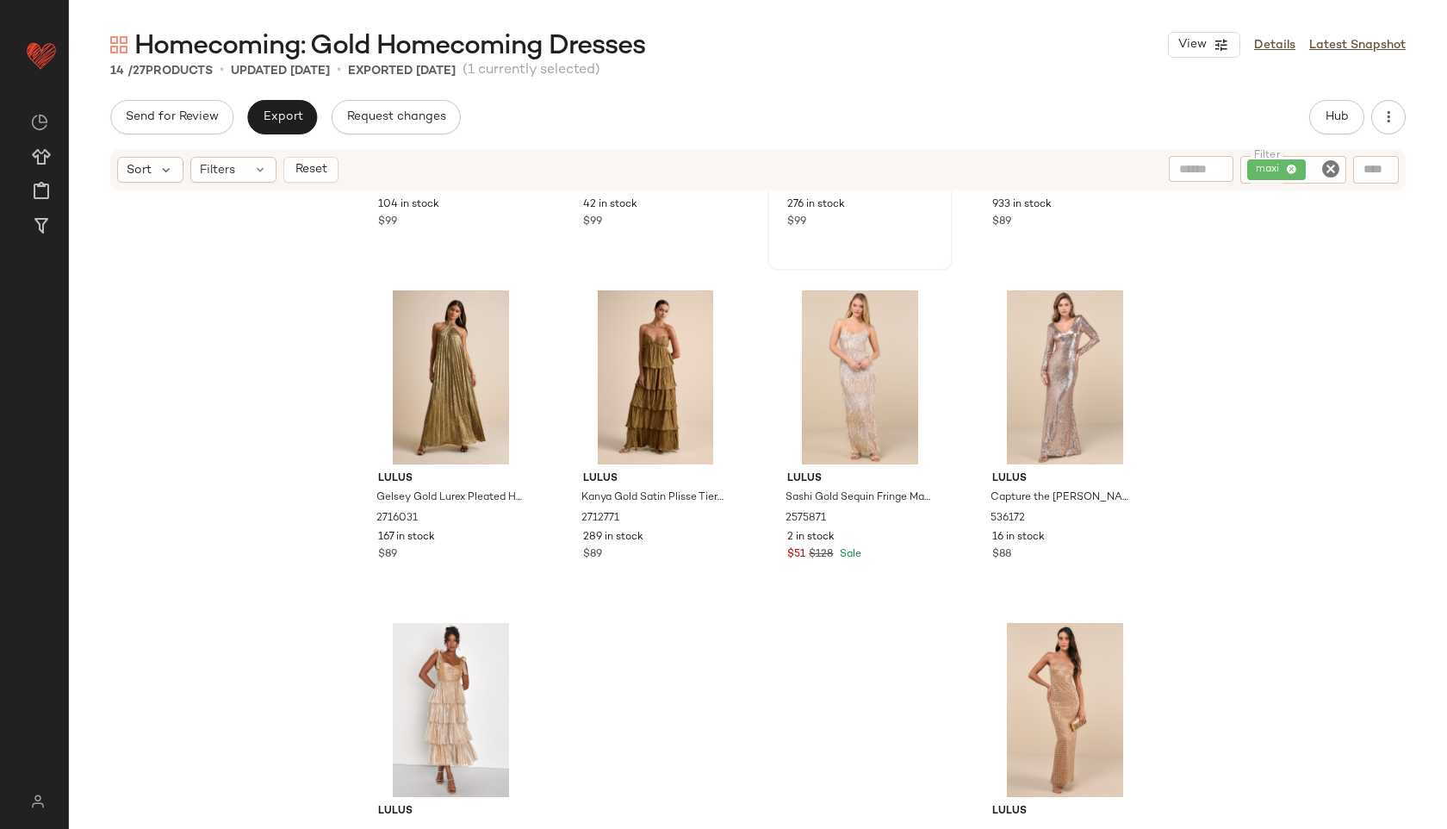
scroll to position [701, 0]
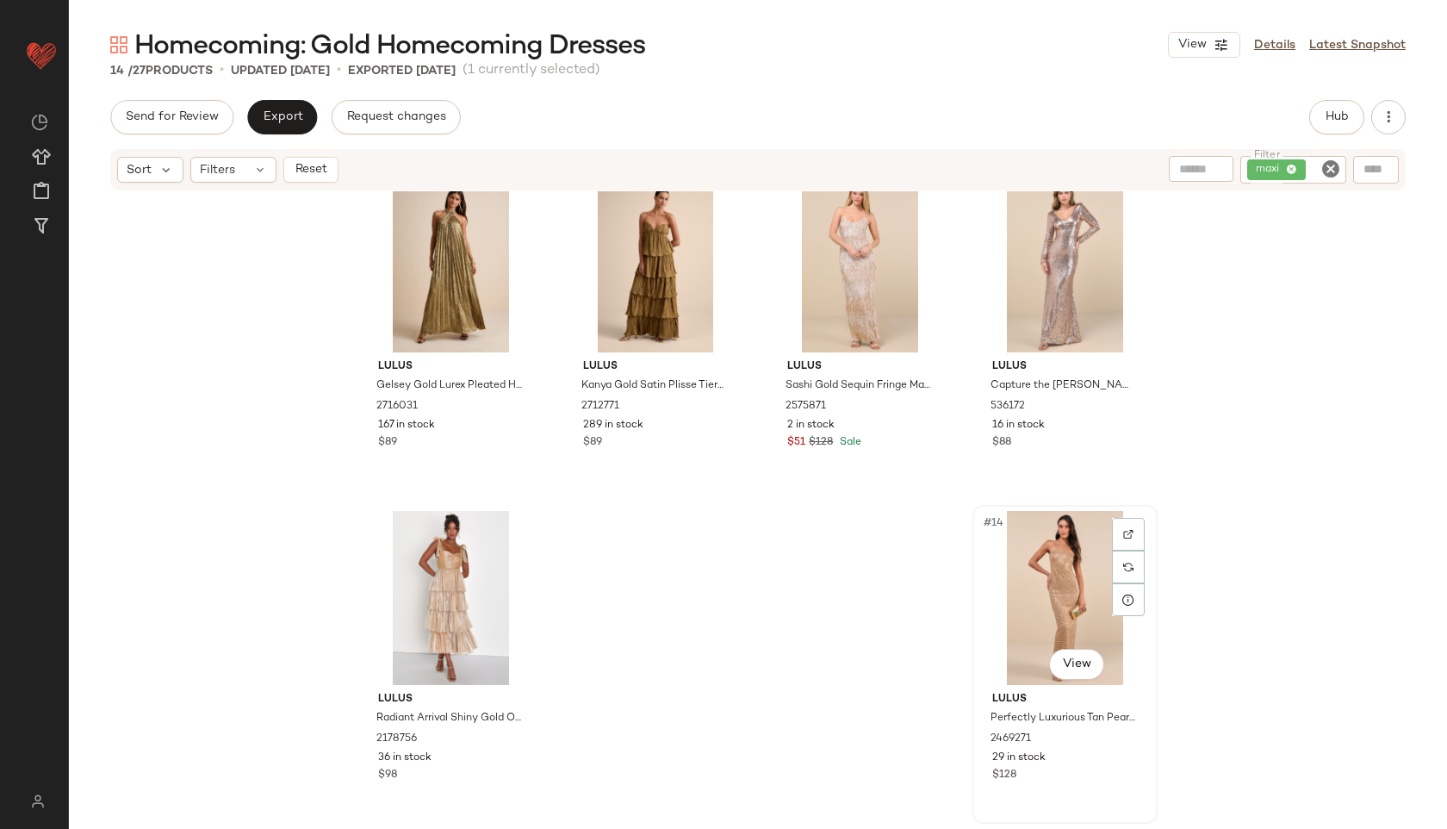
click at [1056, 605] on div "#14 View" at bounding box center [1065, 598] width 173 height 174
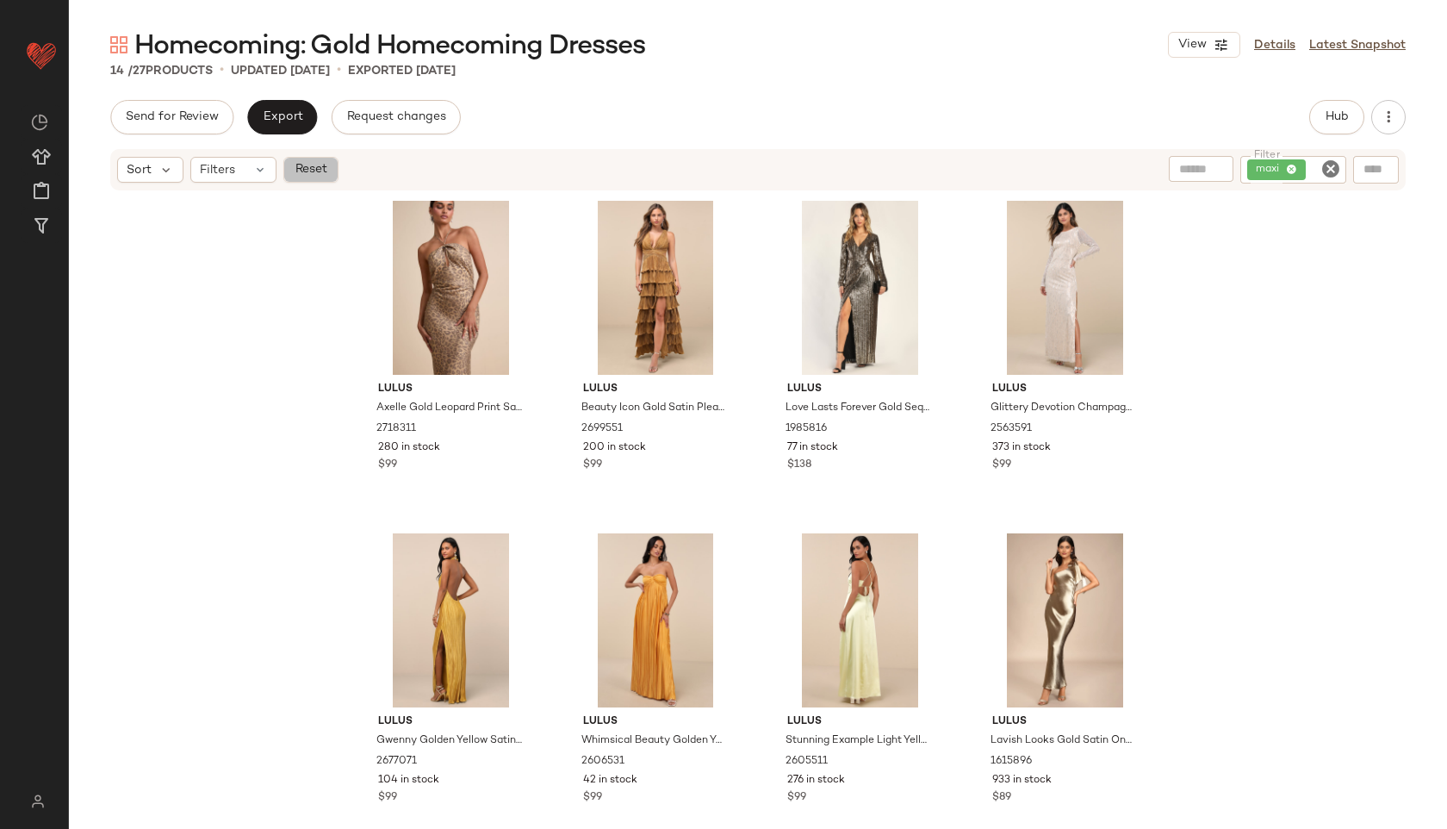
click at [293, 160] on button "Reset" at bounding box center [310, 170] width 55 height 26
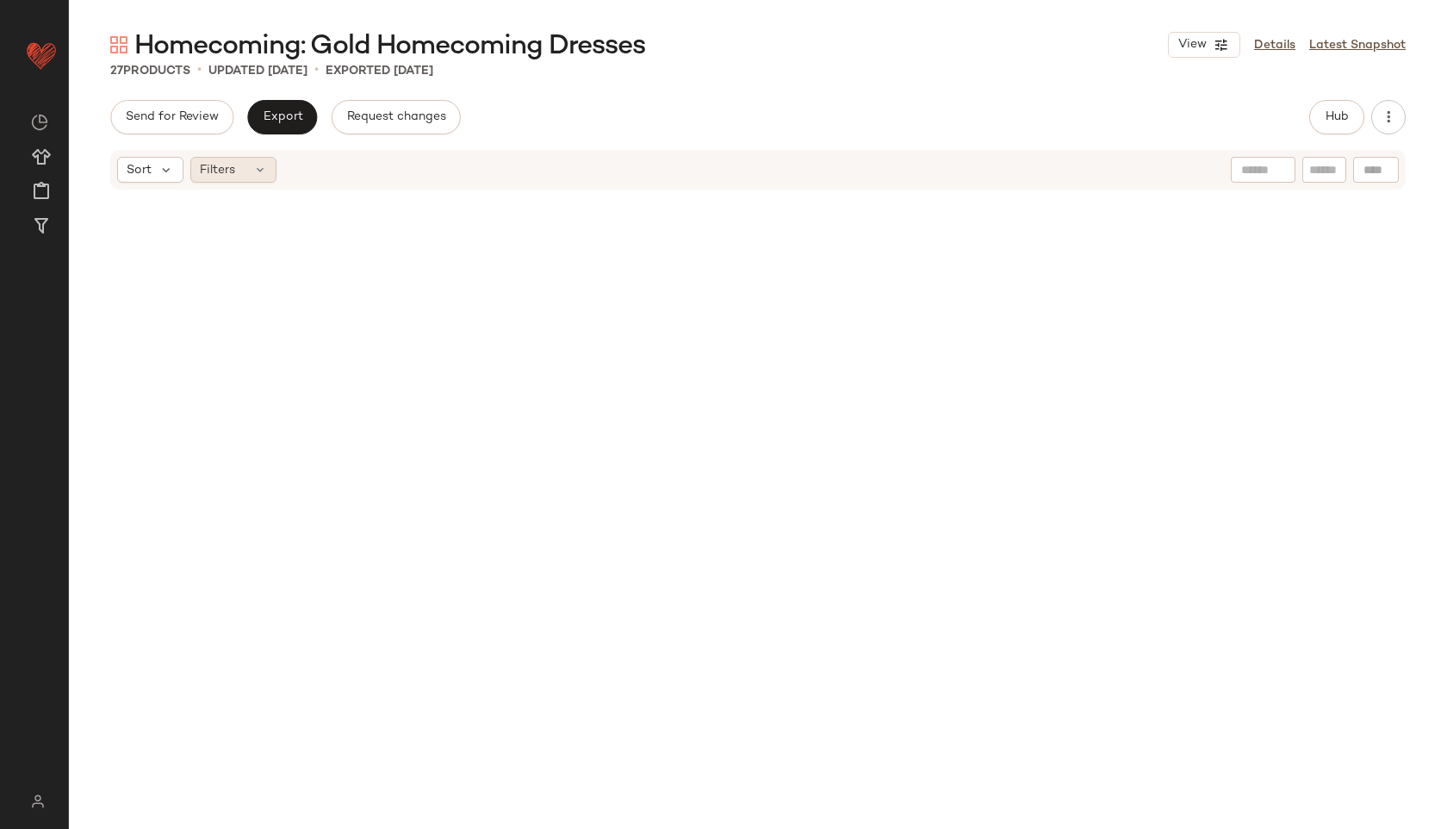
scroll to position [1699, 0]
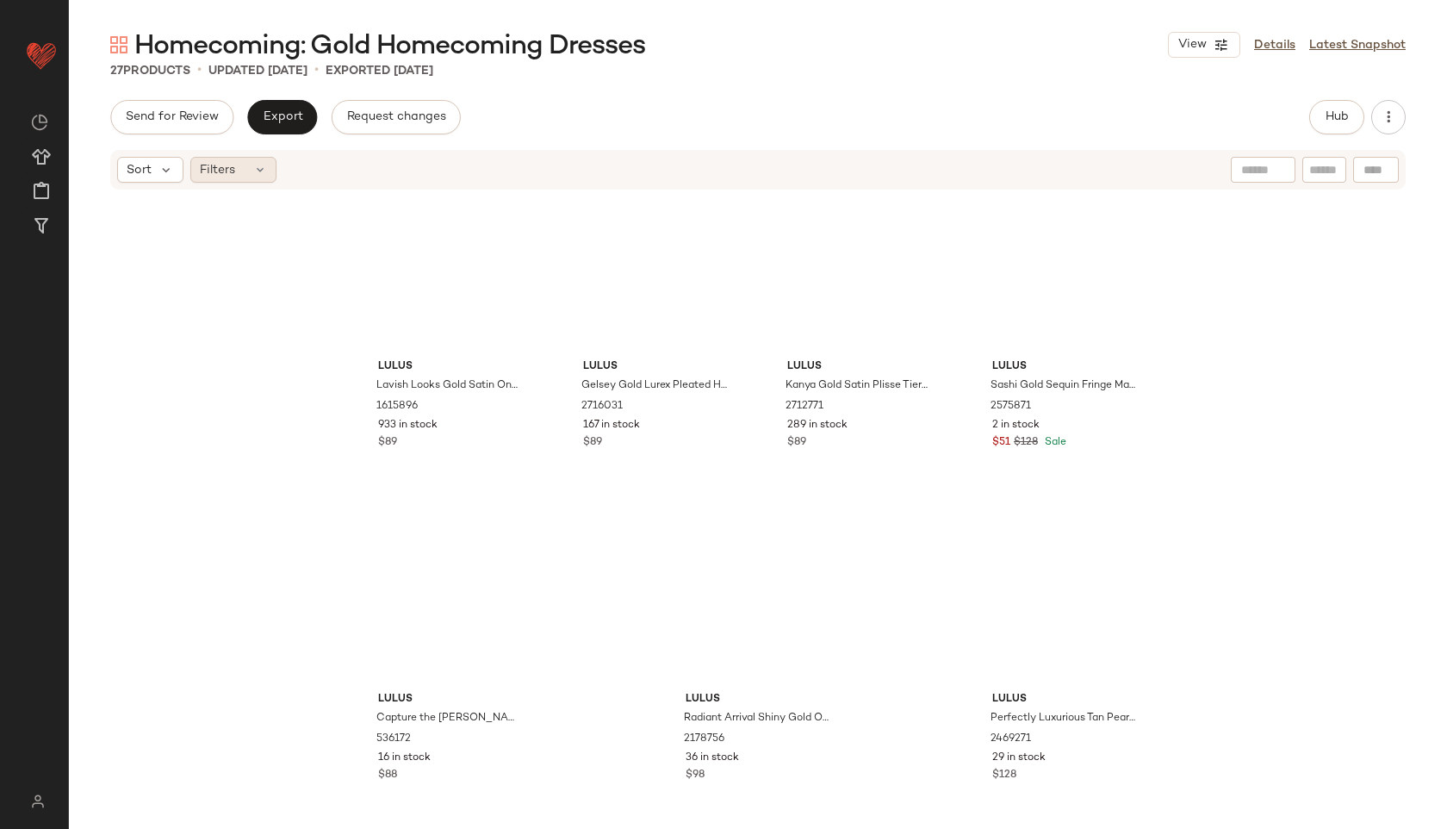
click at [240, 168] on div "Filters" at bounding box center [233, 170] width 86 height 26
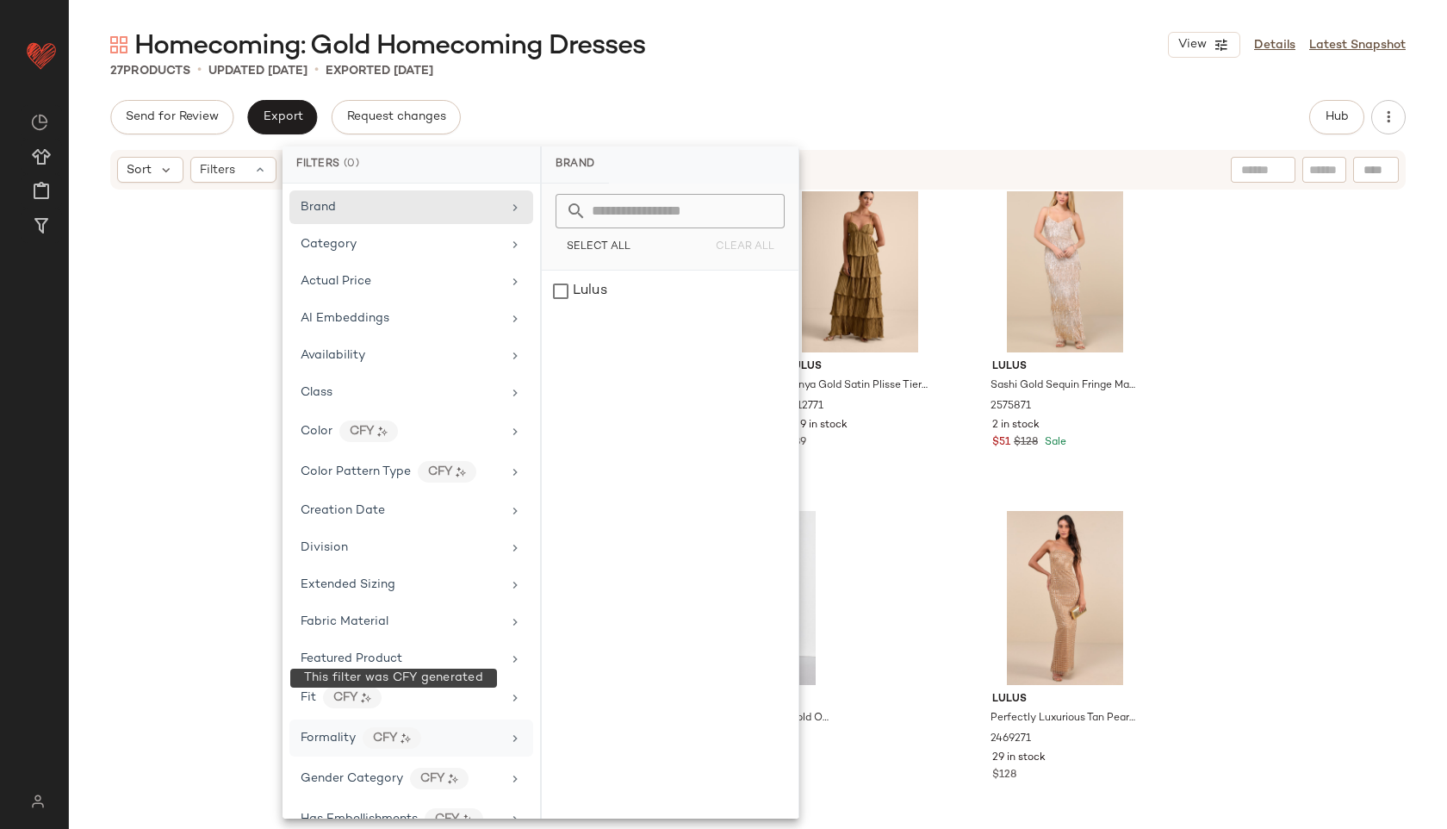
scroll to position [845, 0]
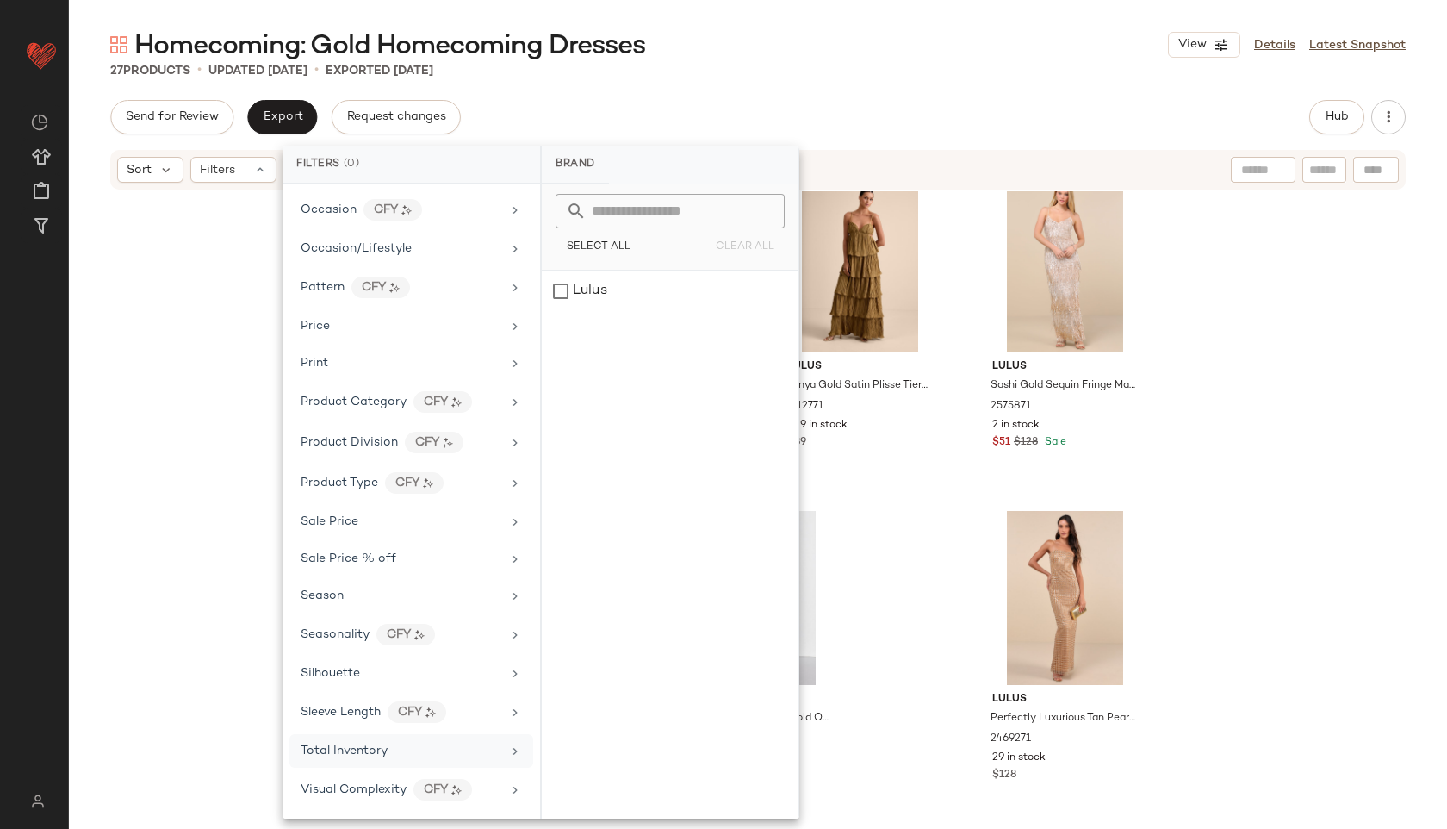
click at [381, 754] on span "Total Inventory" at bounding box center [344, 750] width 87 height 13
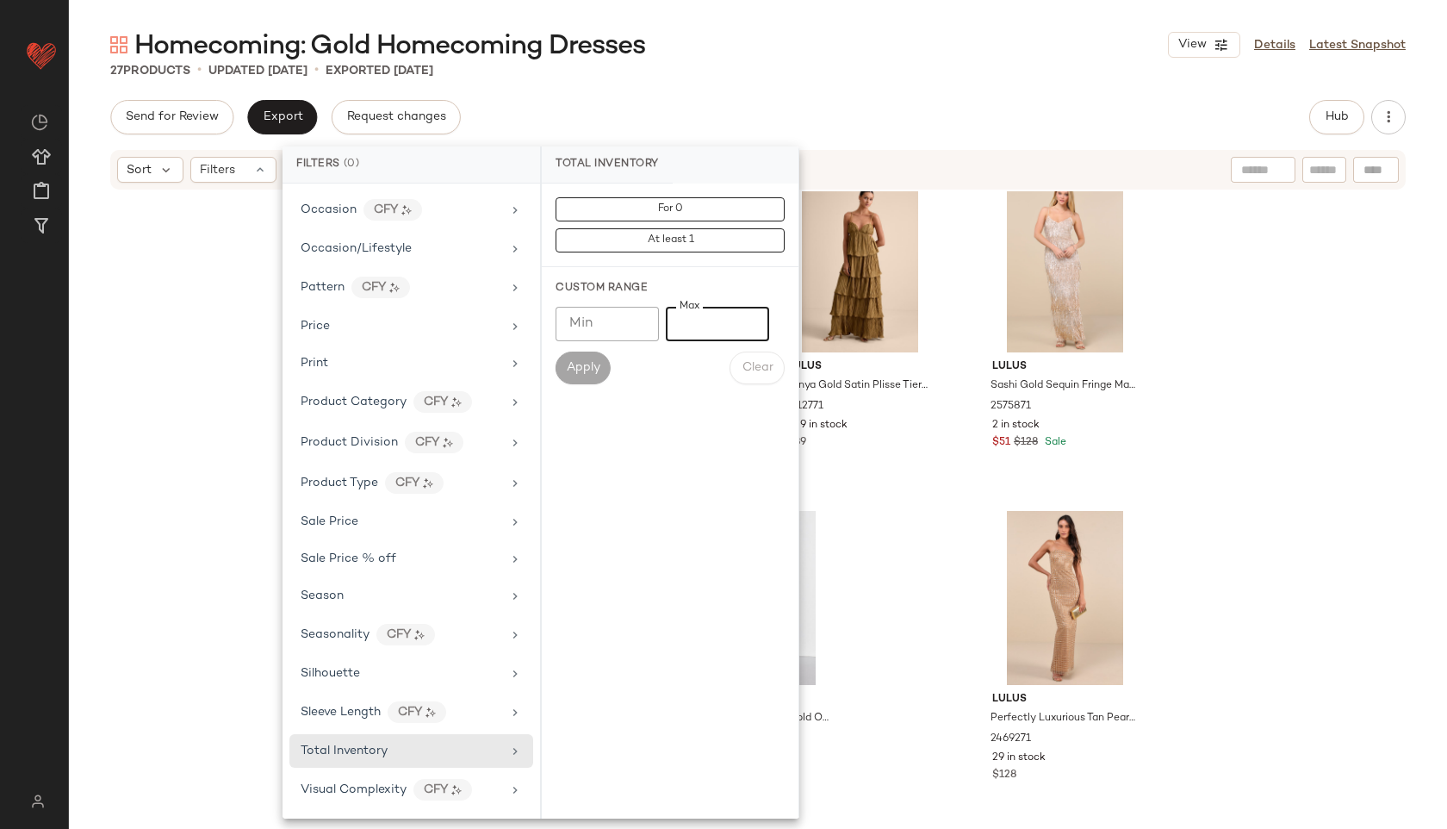
click at [720, 323] on input "Max" at bounding box center [717, 324] width 103 height 34
type input "**"
click at [560, 370] on button "Apply" at bounding box center [583, 367] width 55 height 33
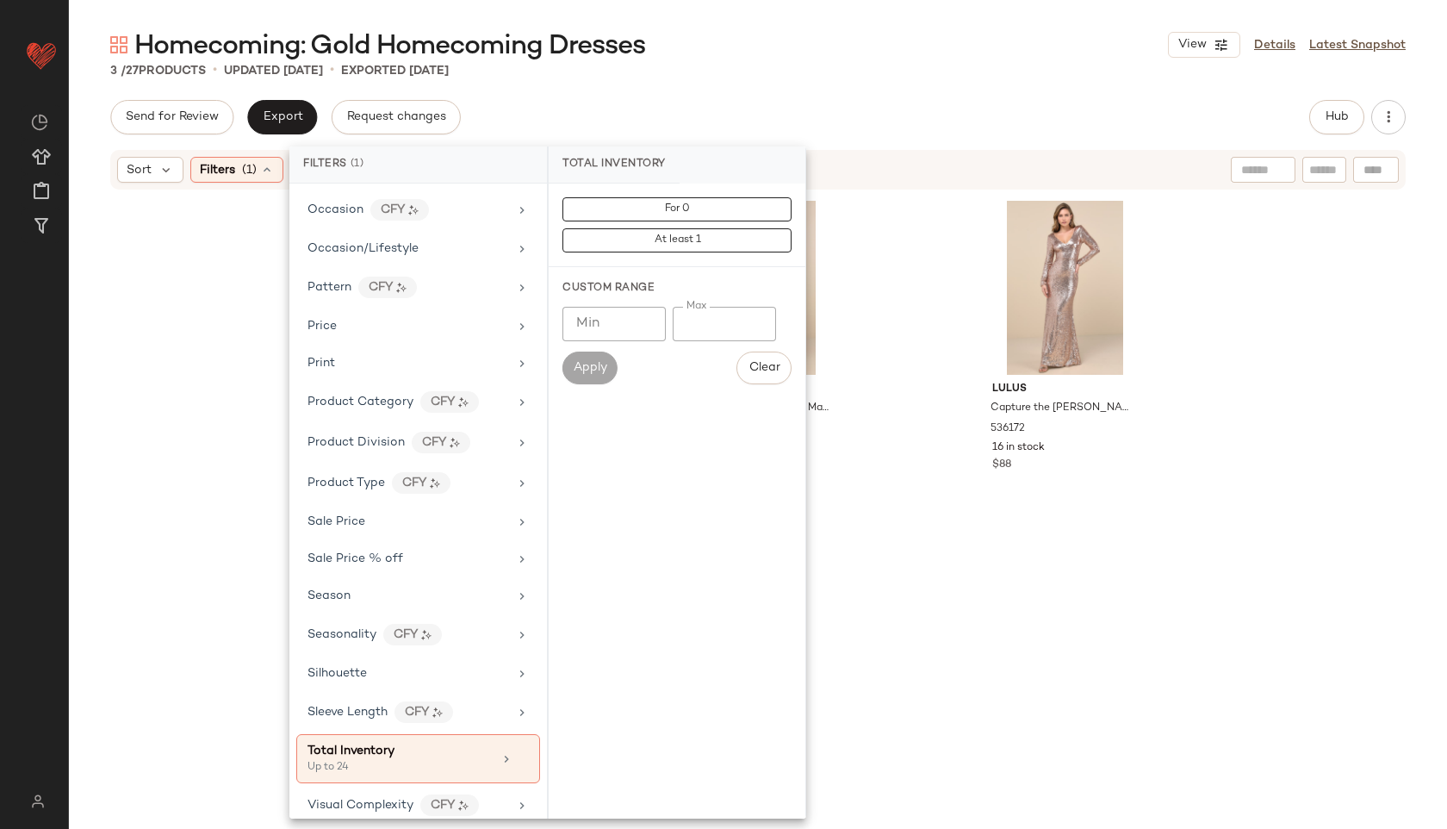
click at [892, 118] on div "Send for Review Export Request changes Hub" at bounding box center [758, 117] width 1296 height 34
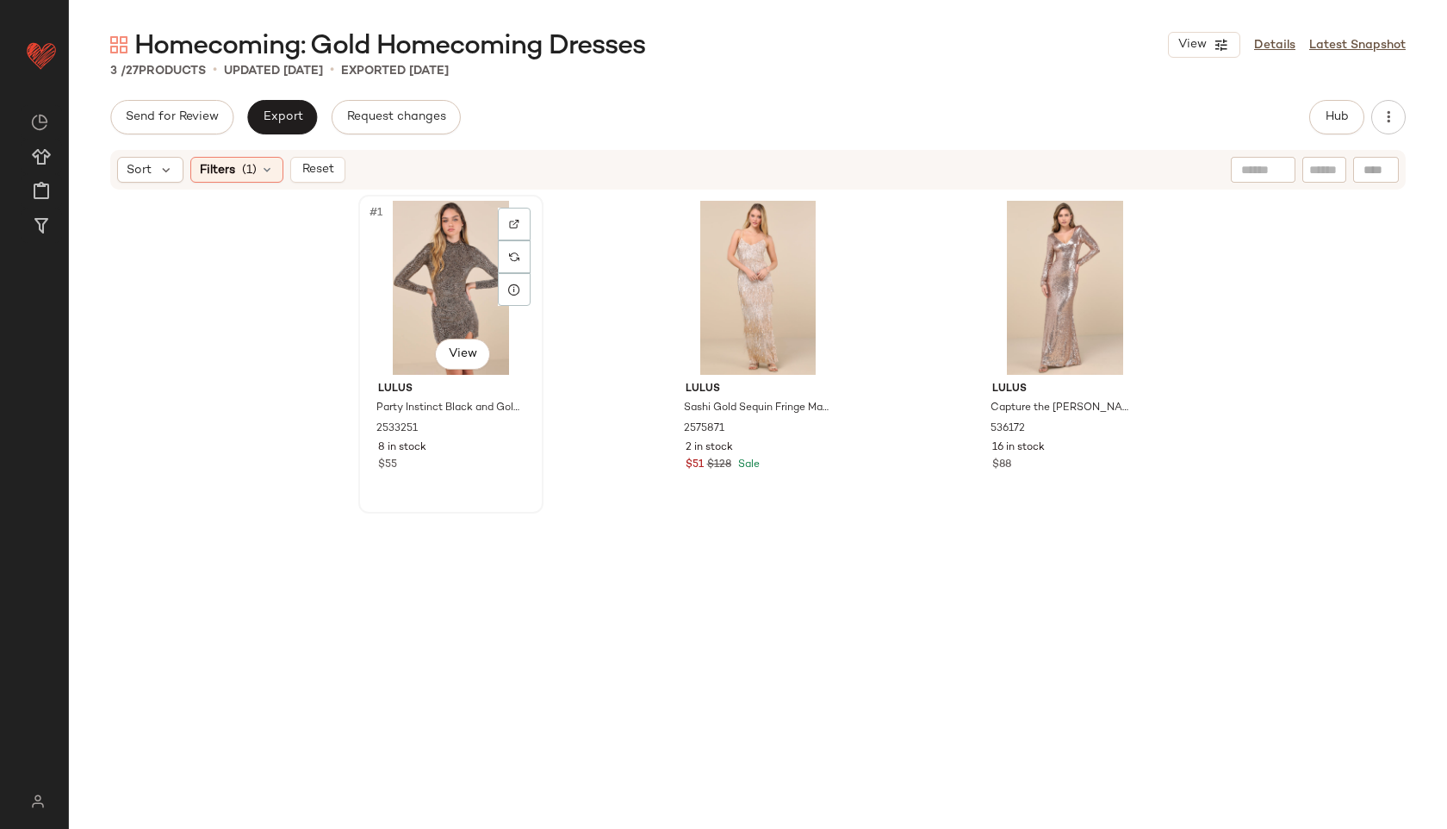
click at [428, 290] on div "#1 View" at bounding box center [450, 288] width 173 height 174
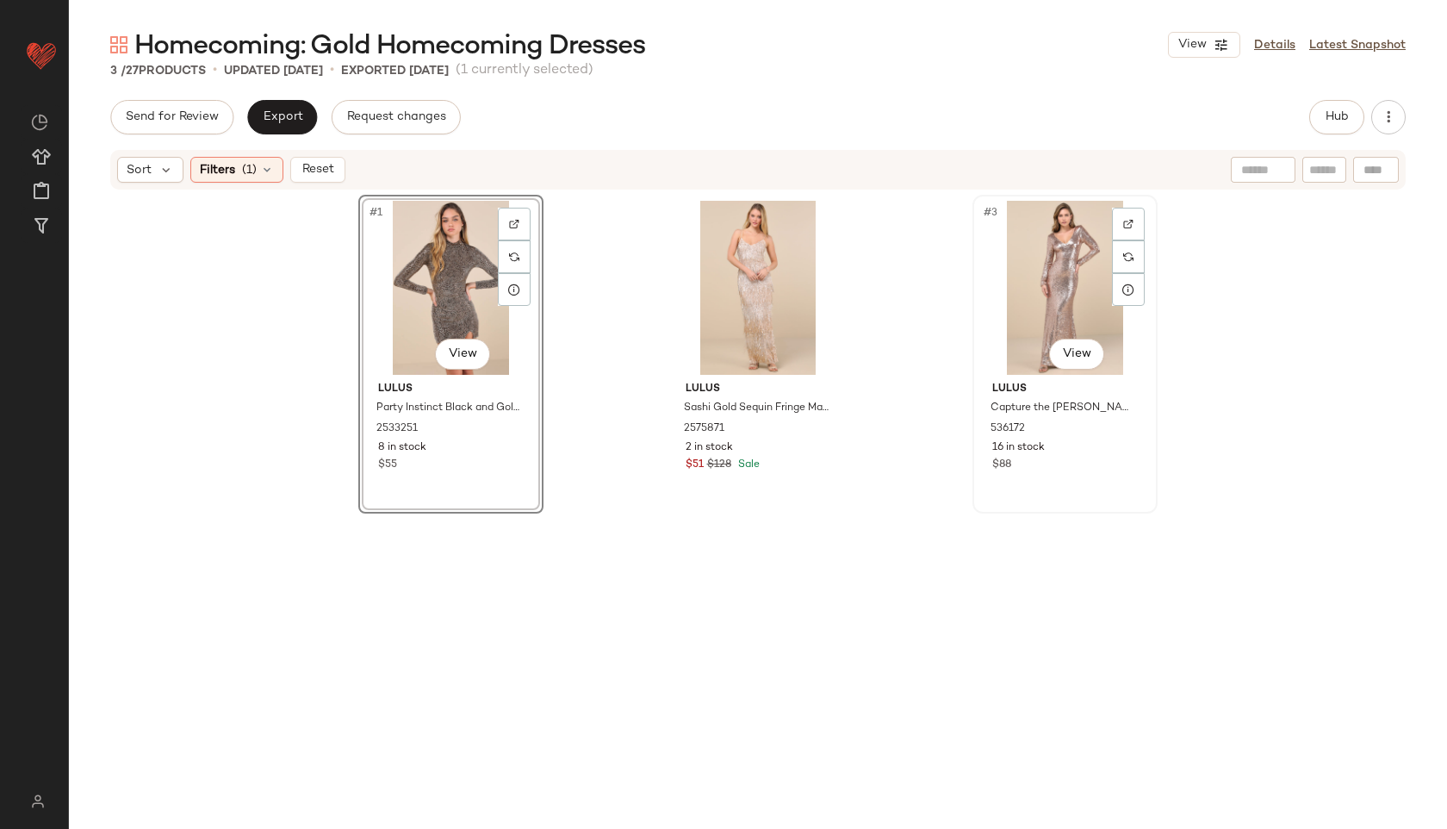
click at [1058, 233] on div "#3 View" at bounding box center [1065, 288] width 173 height 174
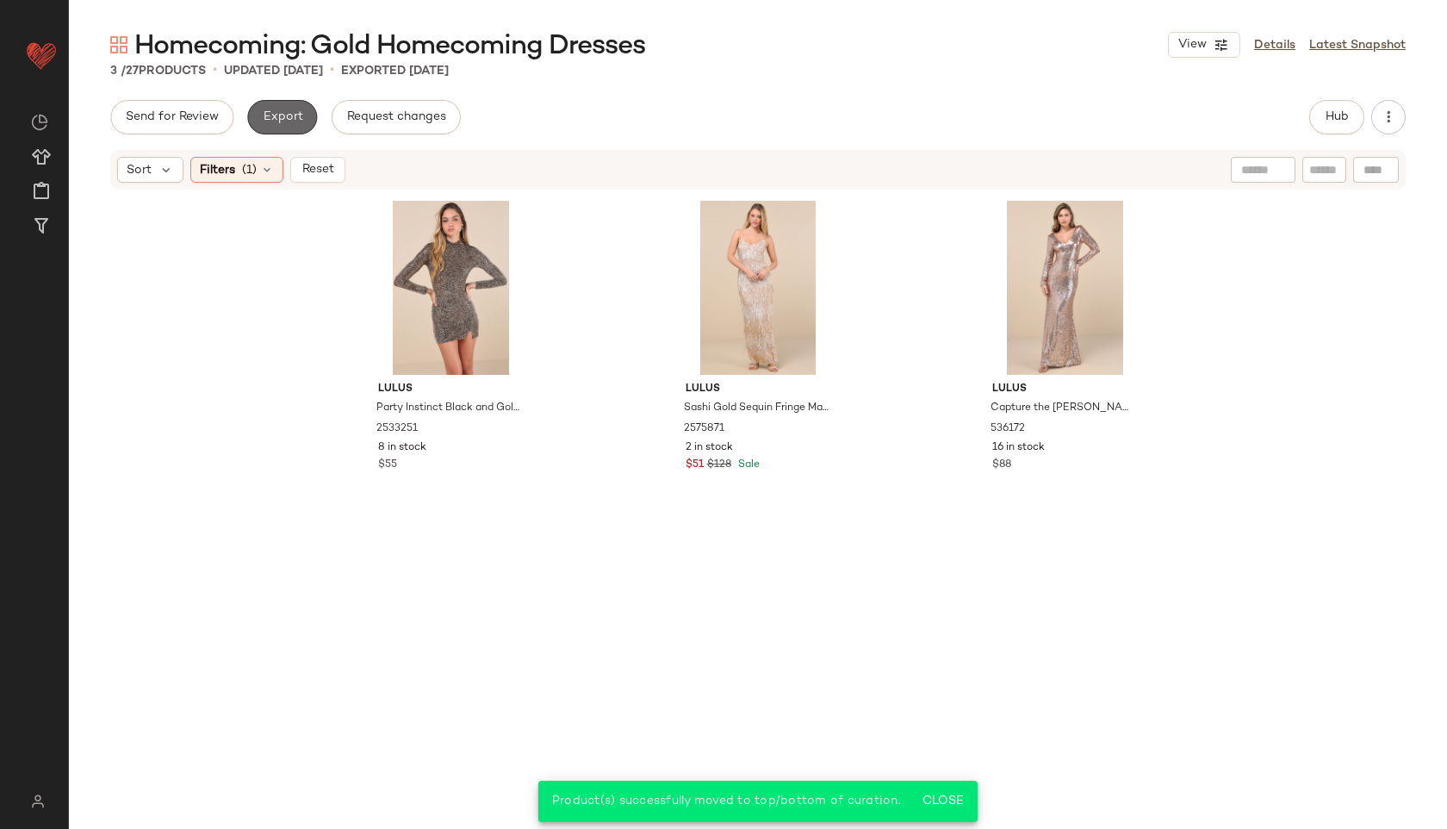
click at [292, 118] on span "Export" at bounding box center [282, 117] width 40 height 14
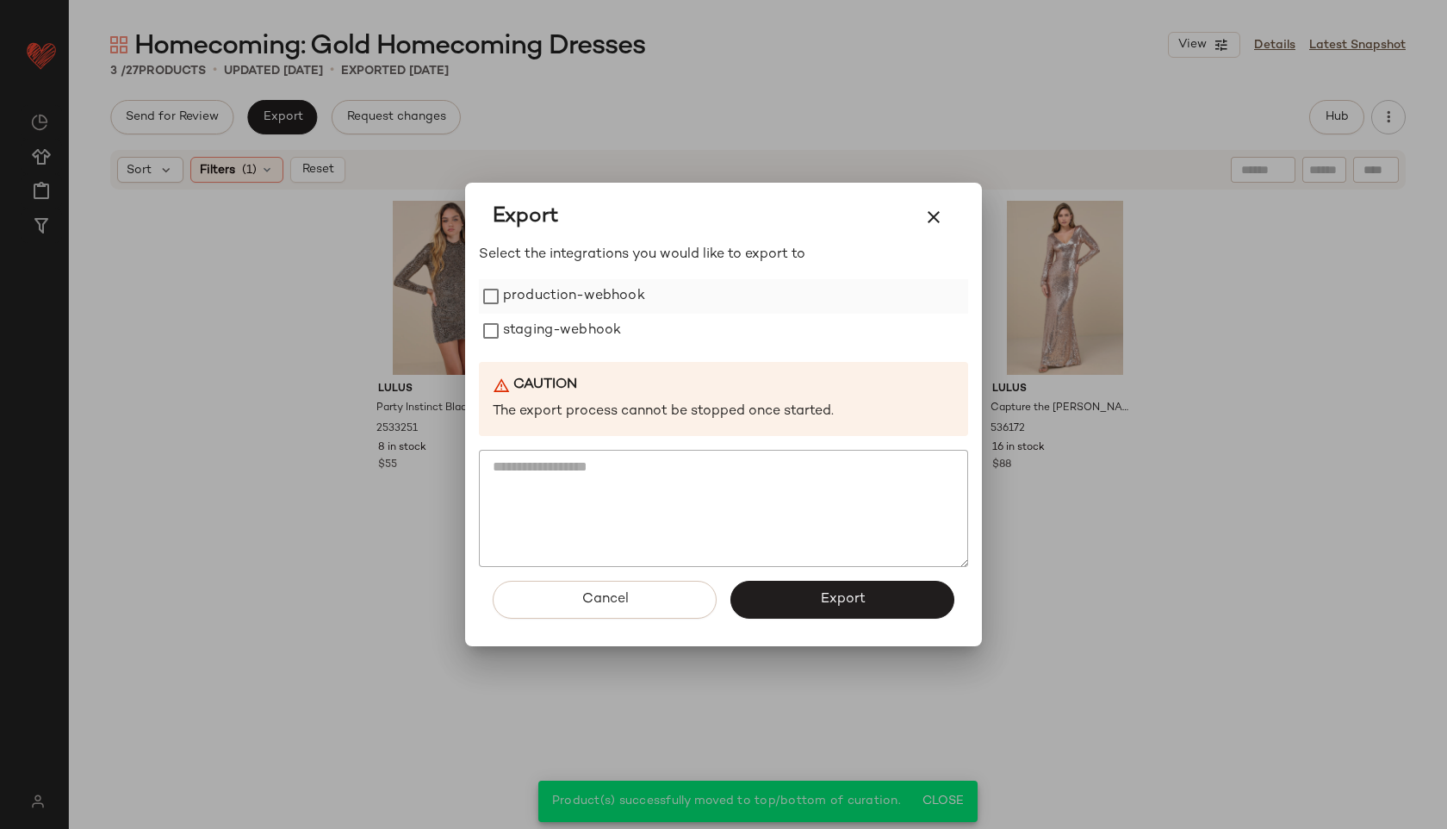
click at [582, 300] on label "production-webhook" at bounding box center [574, 296] width 142 height 34
click at [581, 322] on label "staging-webhook" at bounding box center [562, 331] width 118 height 34
click at [799, 592] on button "Export" at bounding box center [843, 600] width 224 height 38
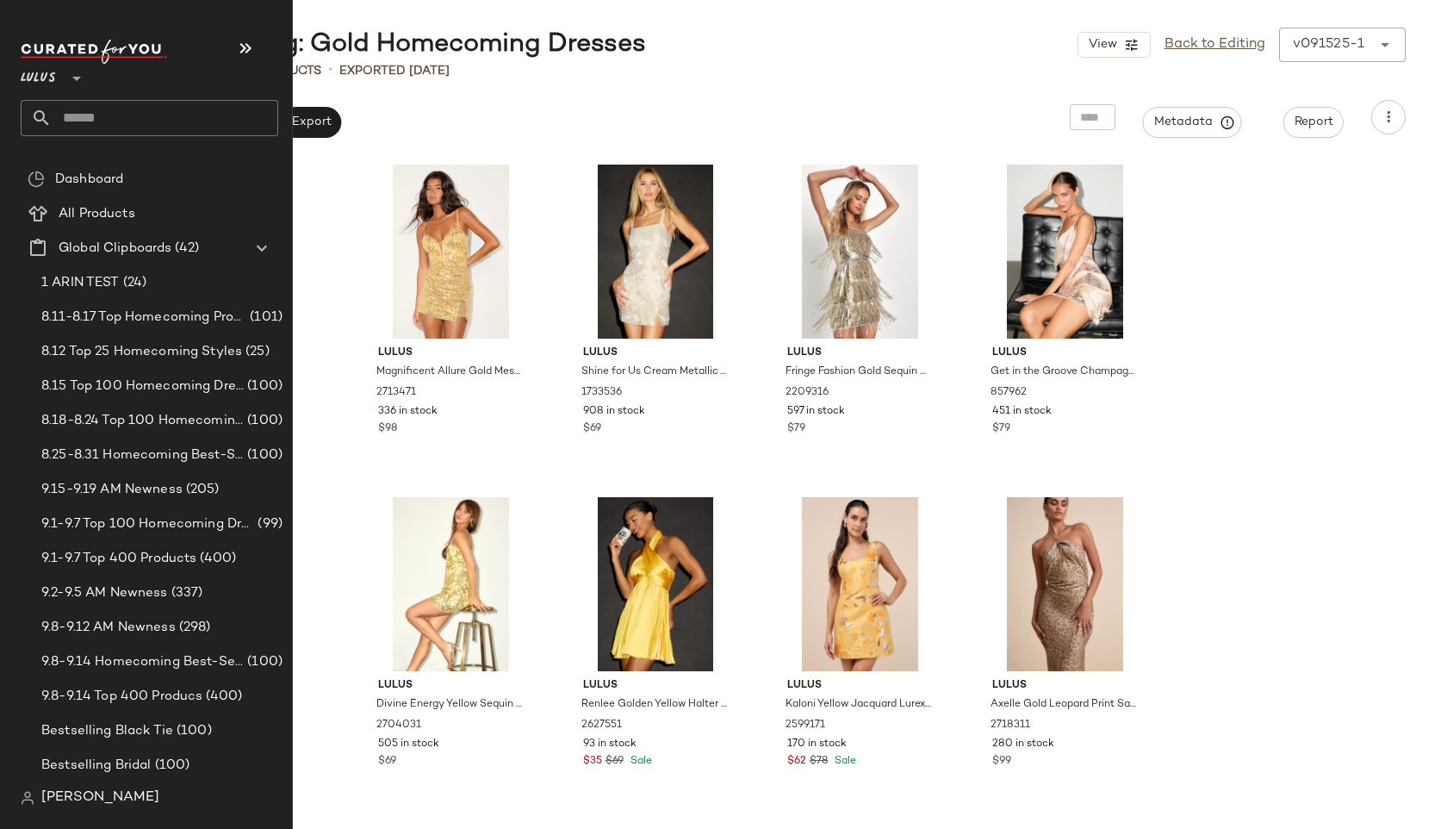
click at [82, 115] on input "text" at bounding box center [165, 118] width 227 height 36
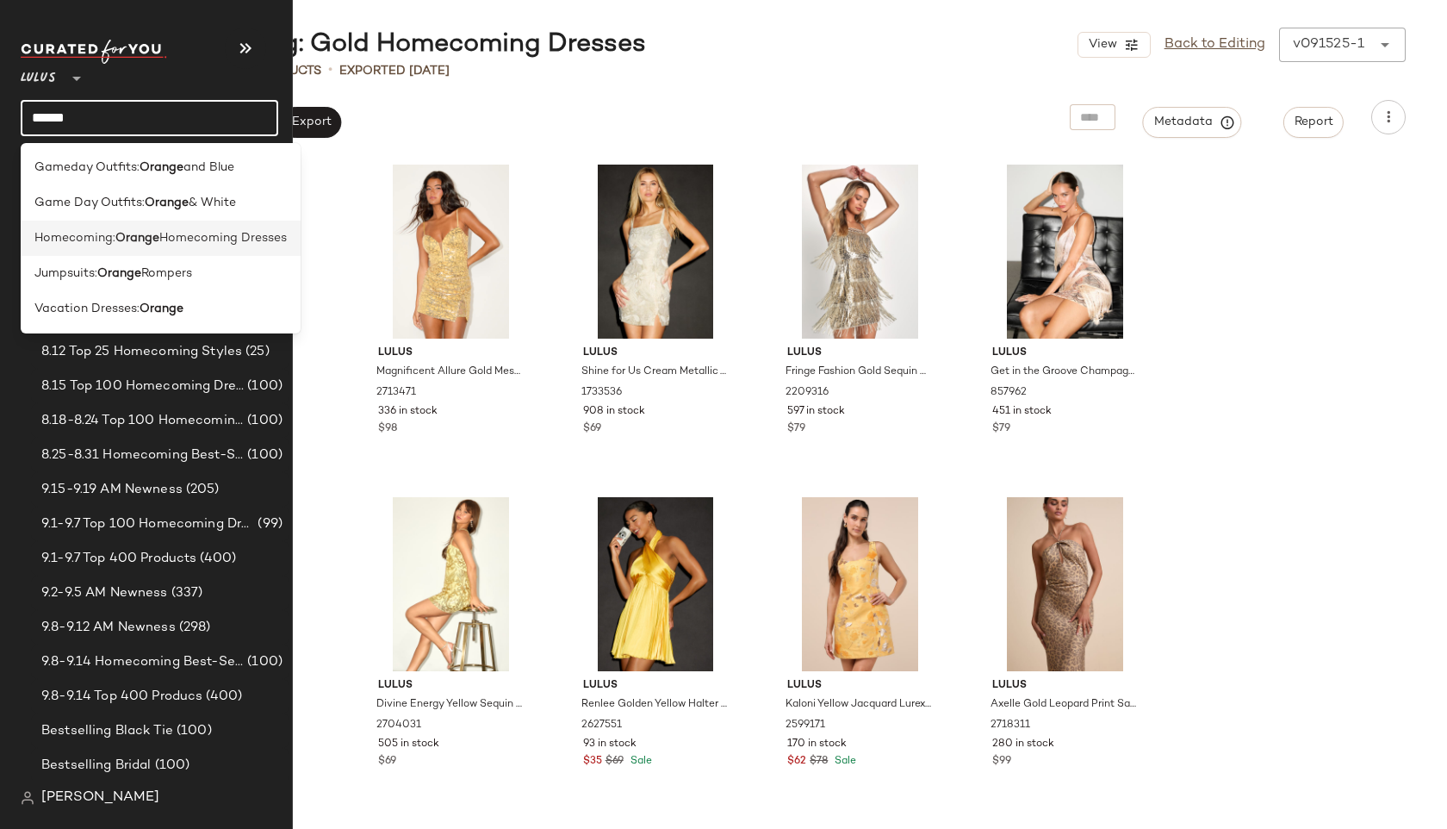
type input "******"
click at [72, 249] on div "Homecoming: Orange Homecoming Dresses" at bounding box center [161, 238] width 280 height 35
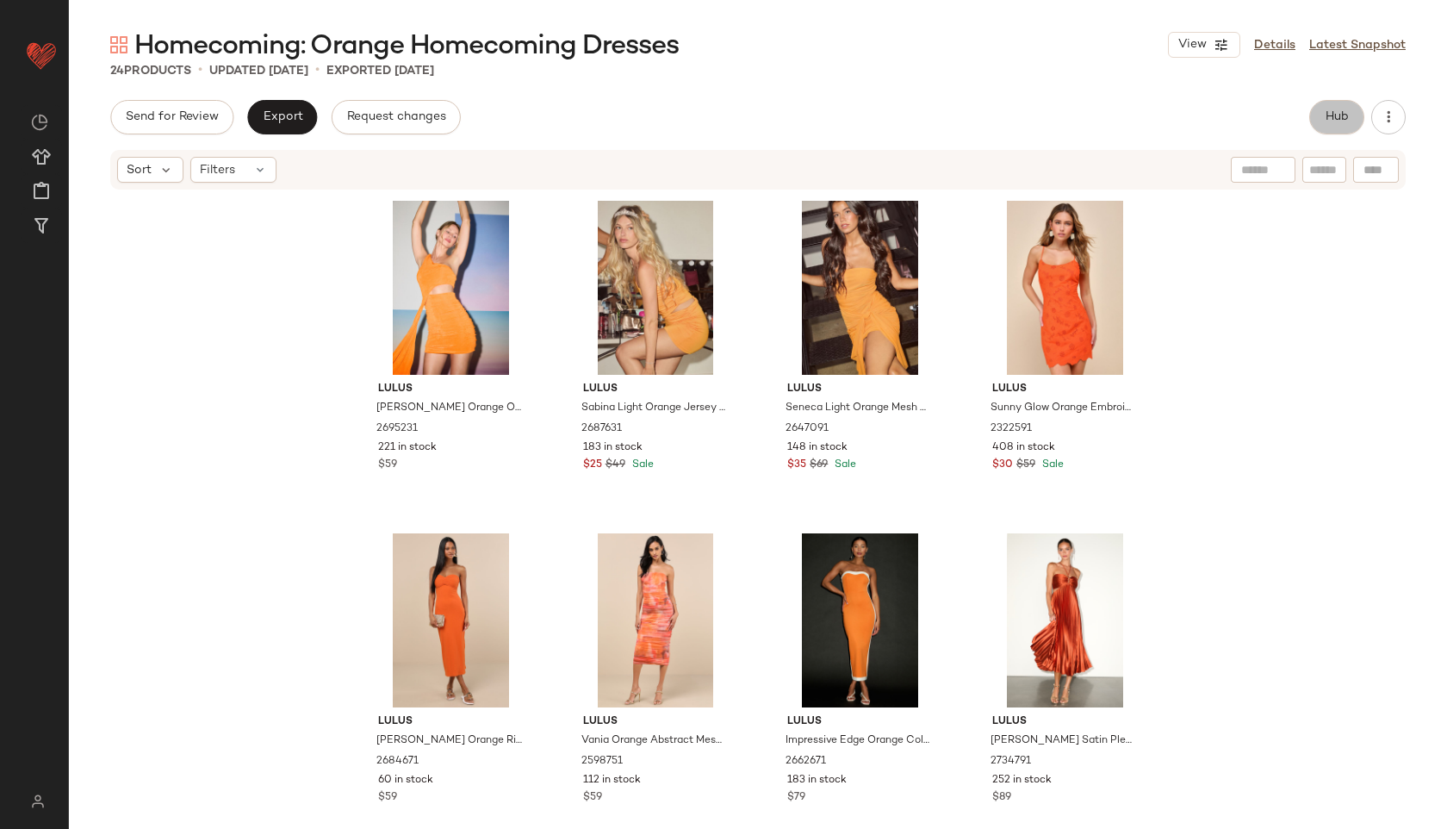
click at [1336, 100] on button "Hub" at bounding box center [1337, 117] width 55 height 34
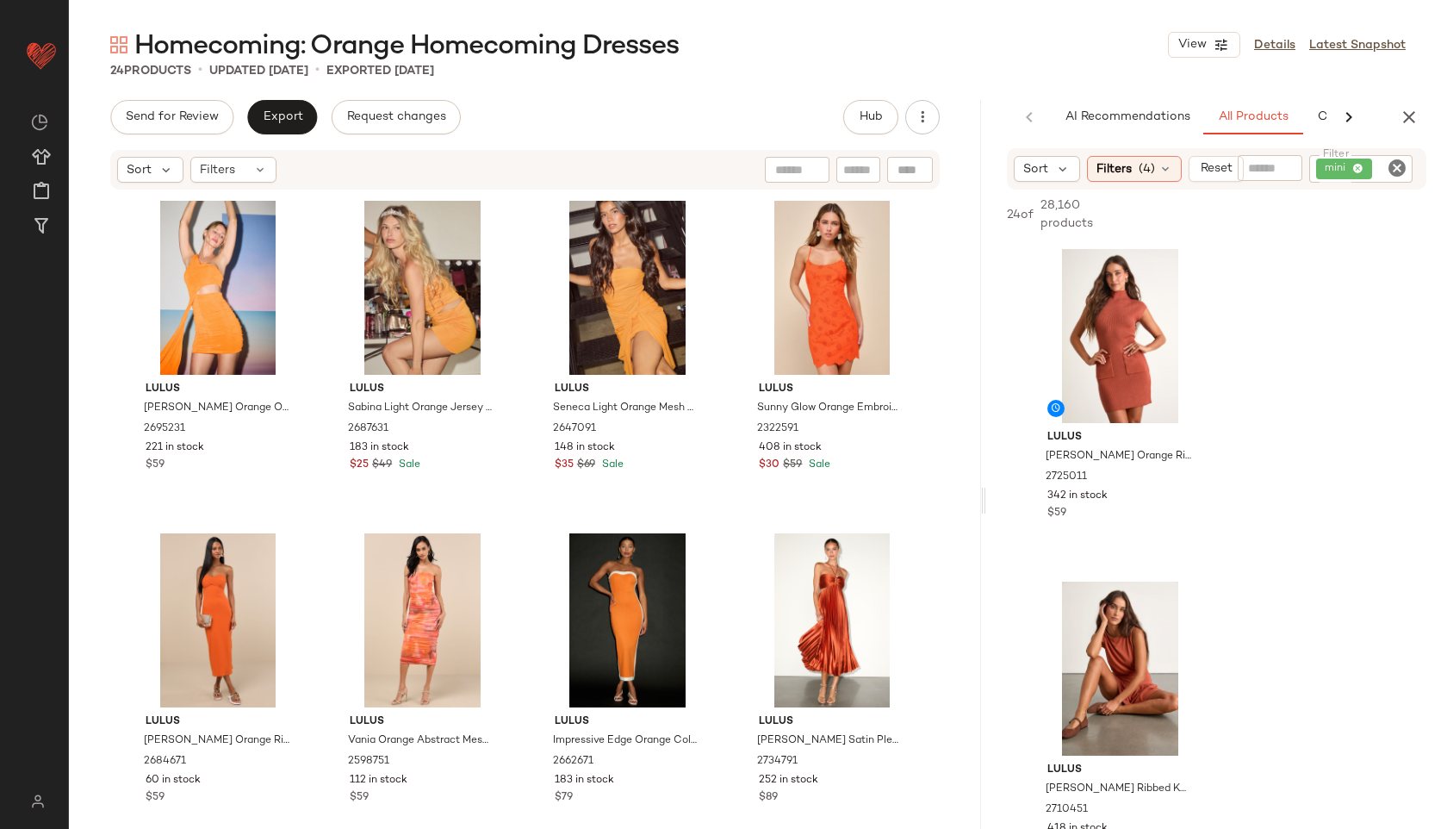
drag, startPoint x: 756, startPoint y: 502, endPoint x: 1106, endPoint y: 537, distance: 352.3
click at [1106, 538] on div "Homecoming: Orange Homecoming Dresses View Details Latest Snapshot 24 Products …" at bounding box center [758, 428] width 1378 height 801
click at [261, 184] on div "Sort Filters" at bounding box center [525, 170] width 830 height 40
click at [866, 168] on input "text" at bounding box center [858, 170] width 30 height 18
type input "****"
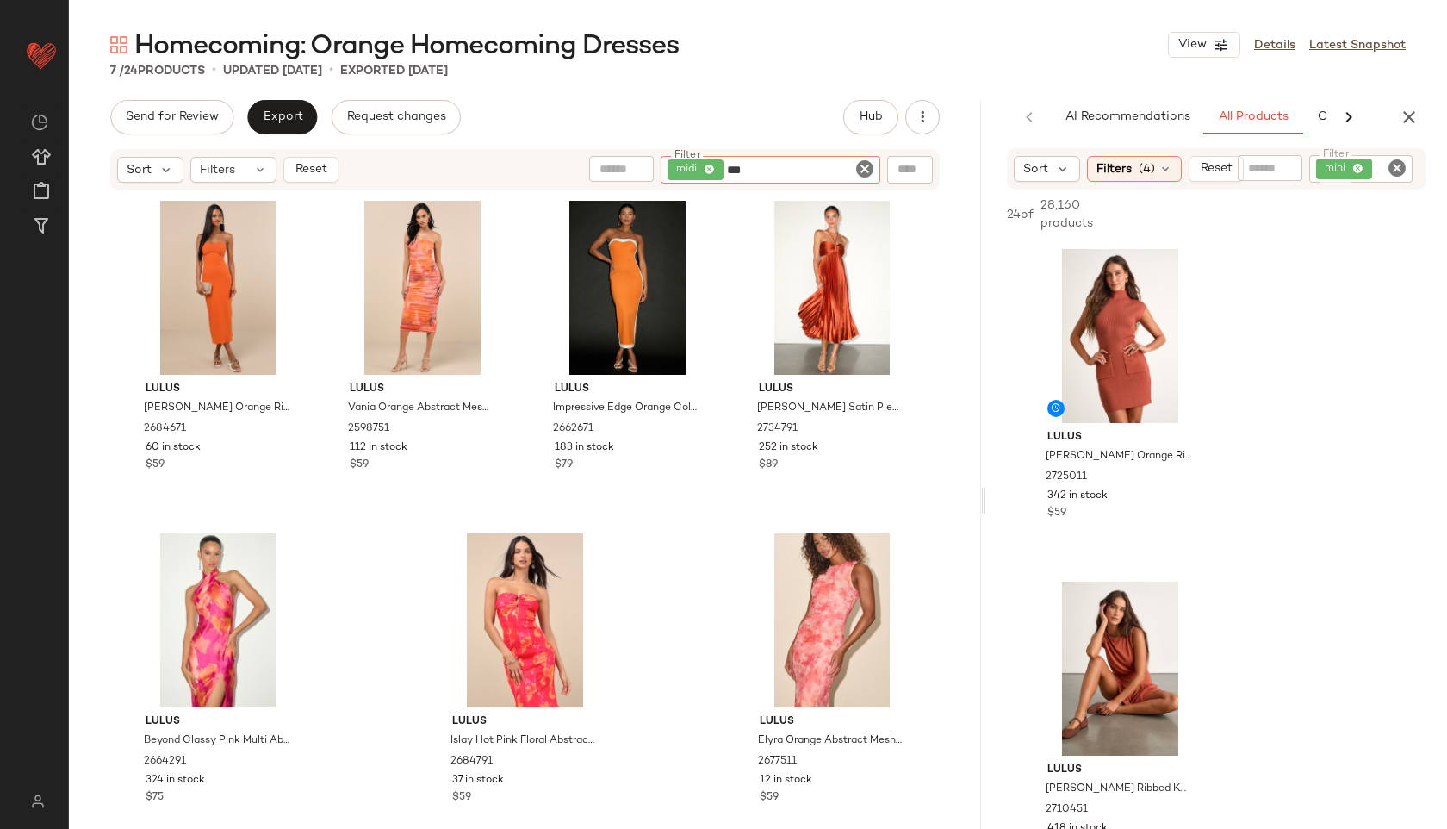
type input "****"
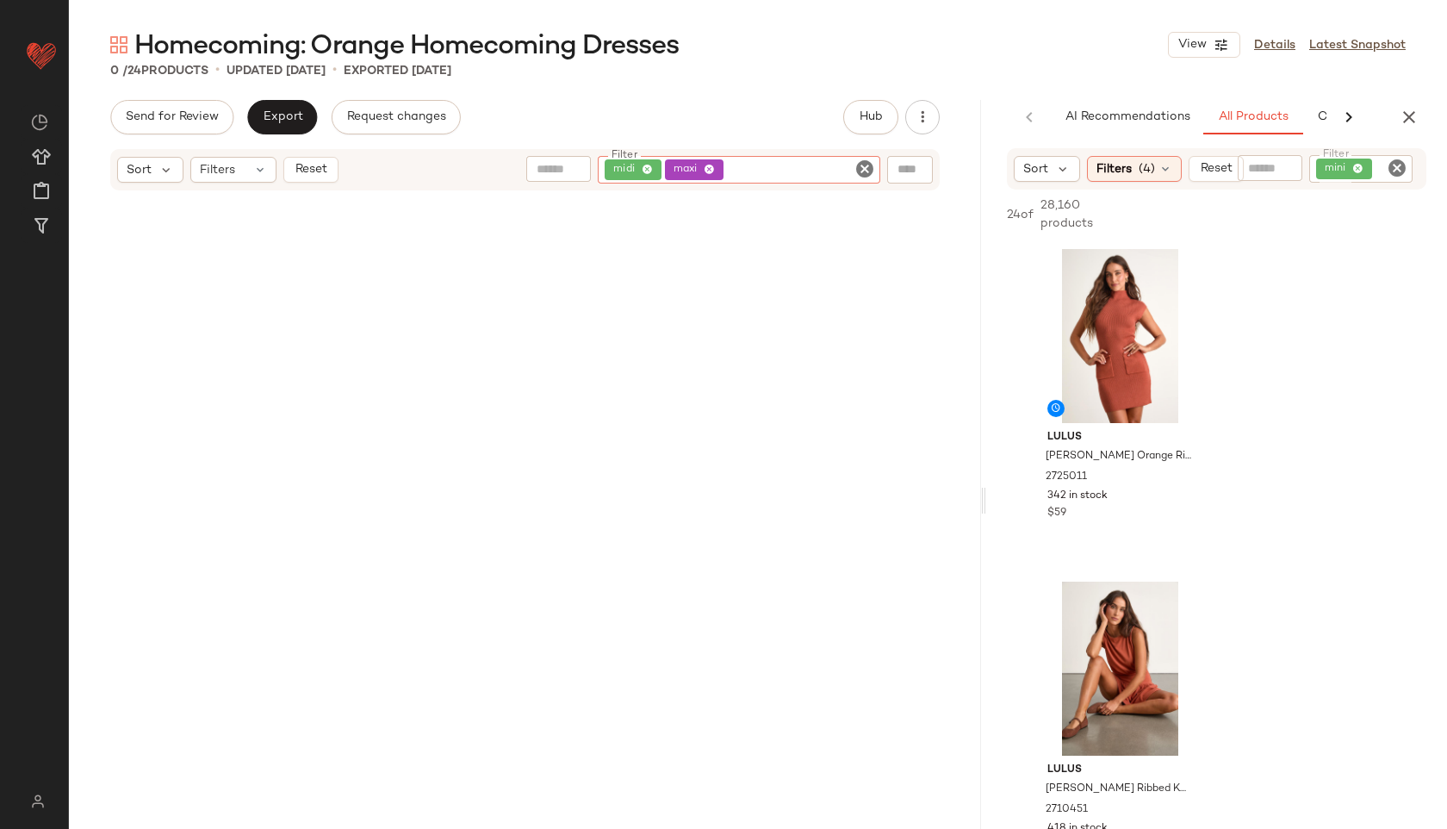
click at [710, 167] on icon at bounding box center [709, 170] width 11 height 11
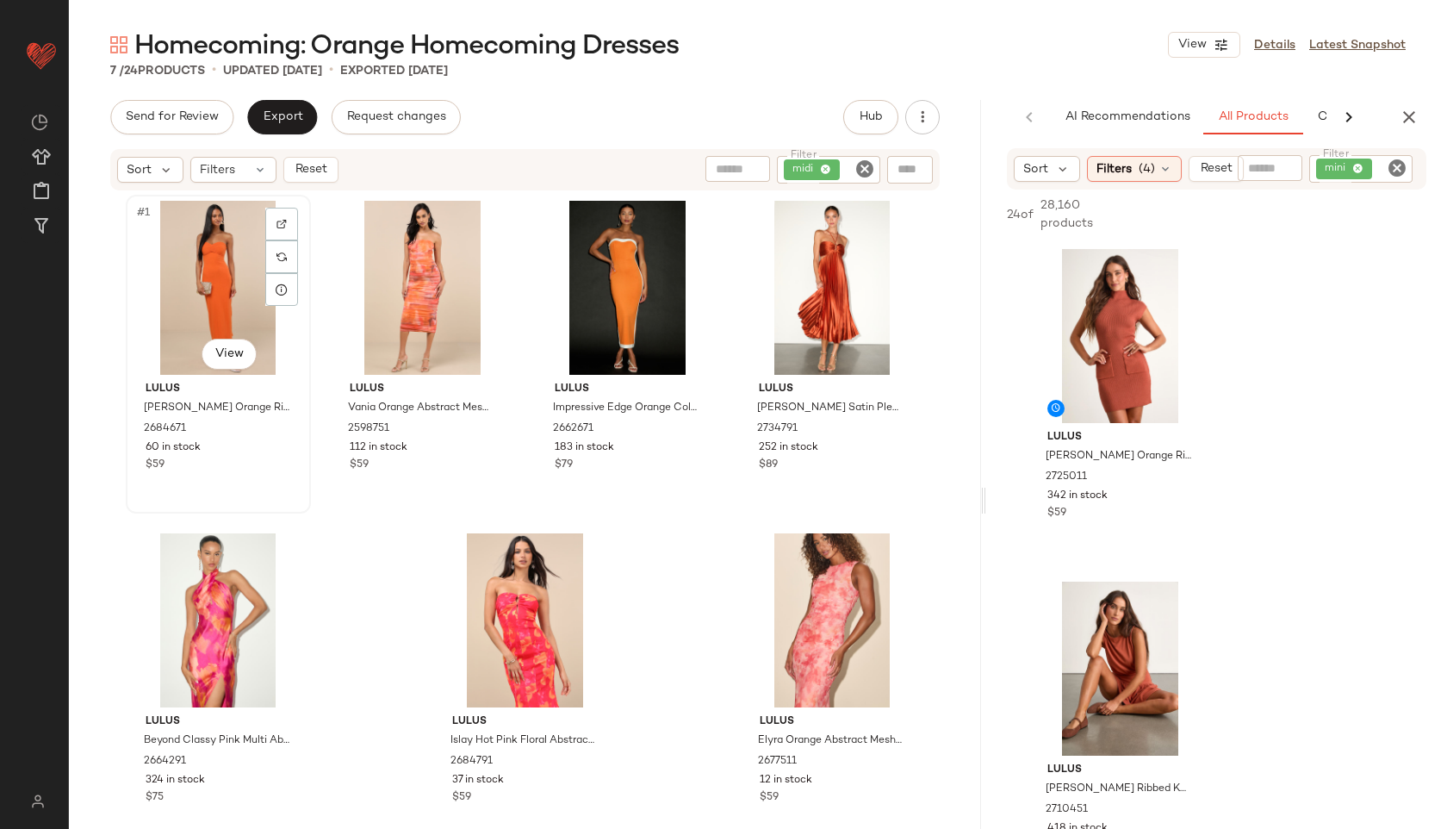
click at [184, 262] on div "#1 View" at bounding box center [218, 288] width 173 height 174
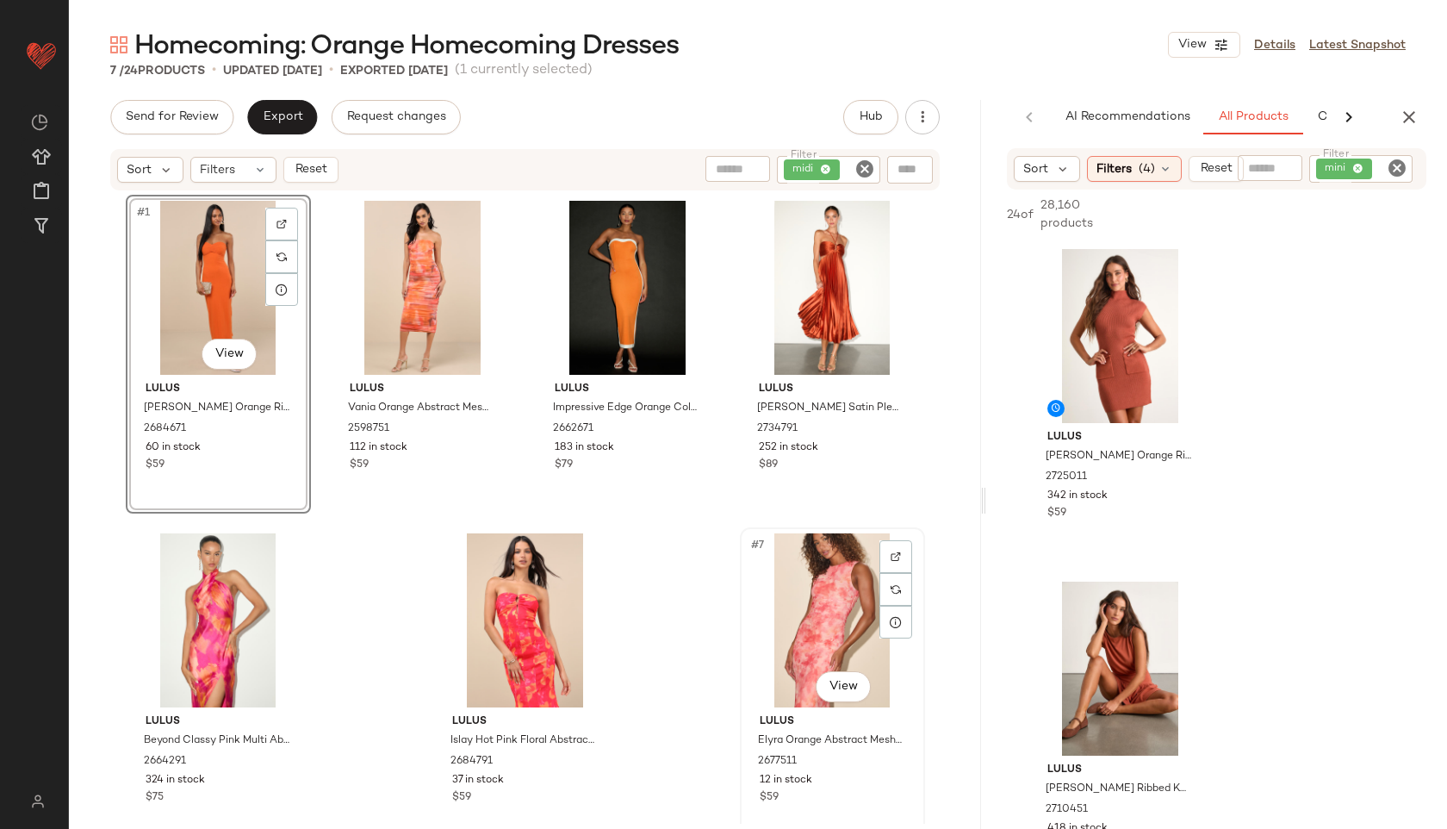
scroll to position [22, 0]
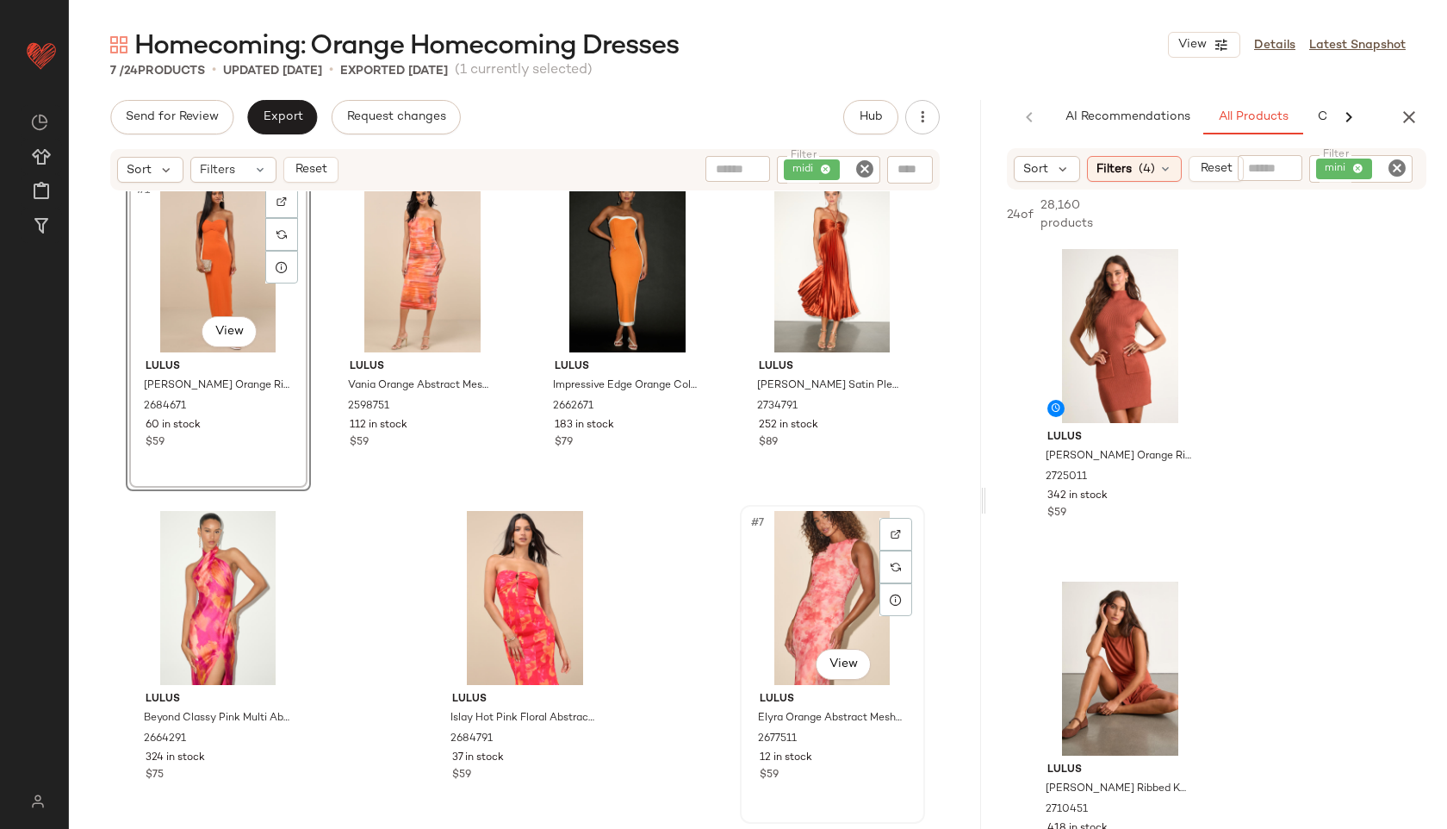
click at [800, 599] on div "#7 View" at bounding box center [832, 598] width 173 height 174
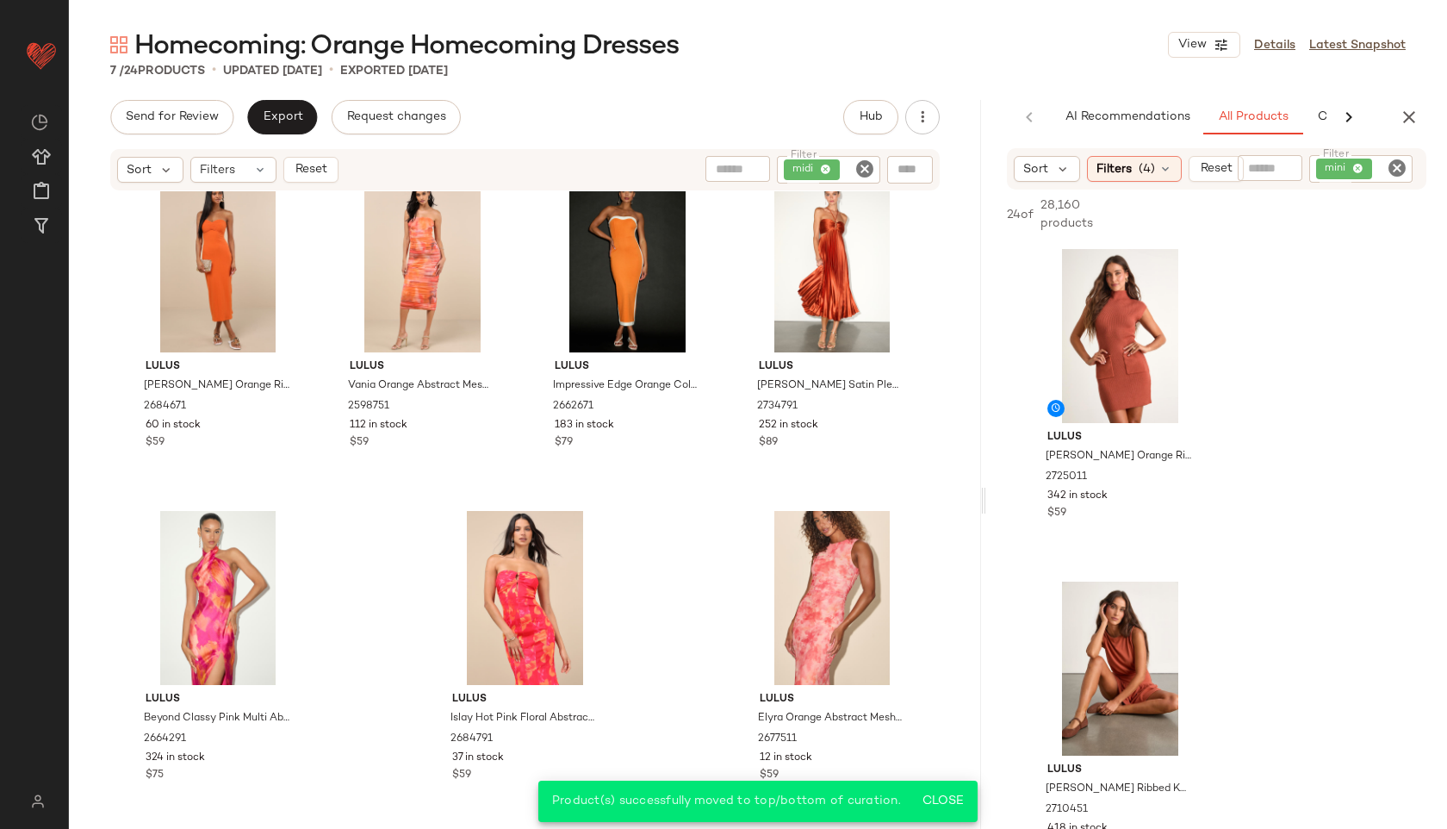
click at [866, 165] on icon "Clear Filter" at bounding box center [865, 169] width 21 height 21
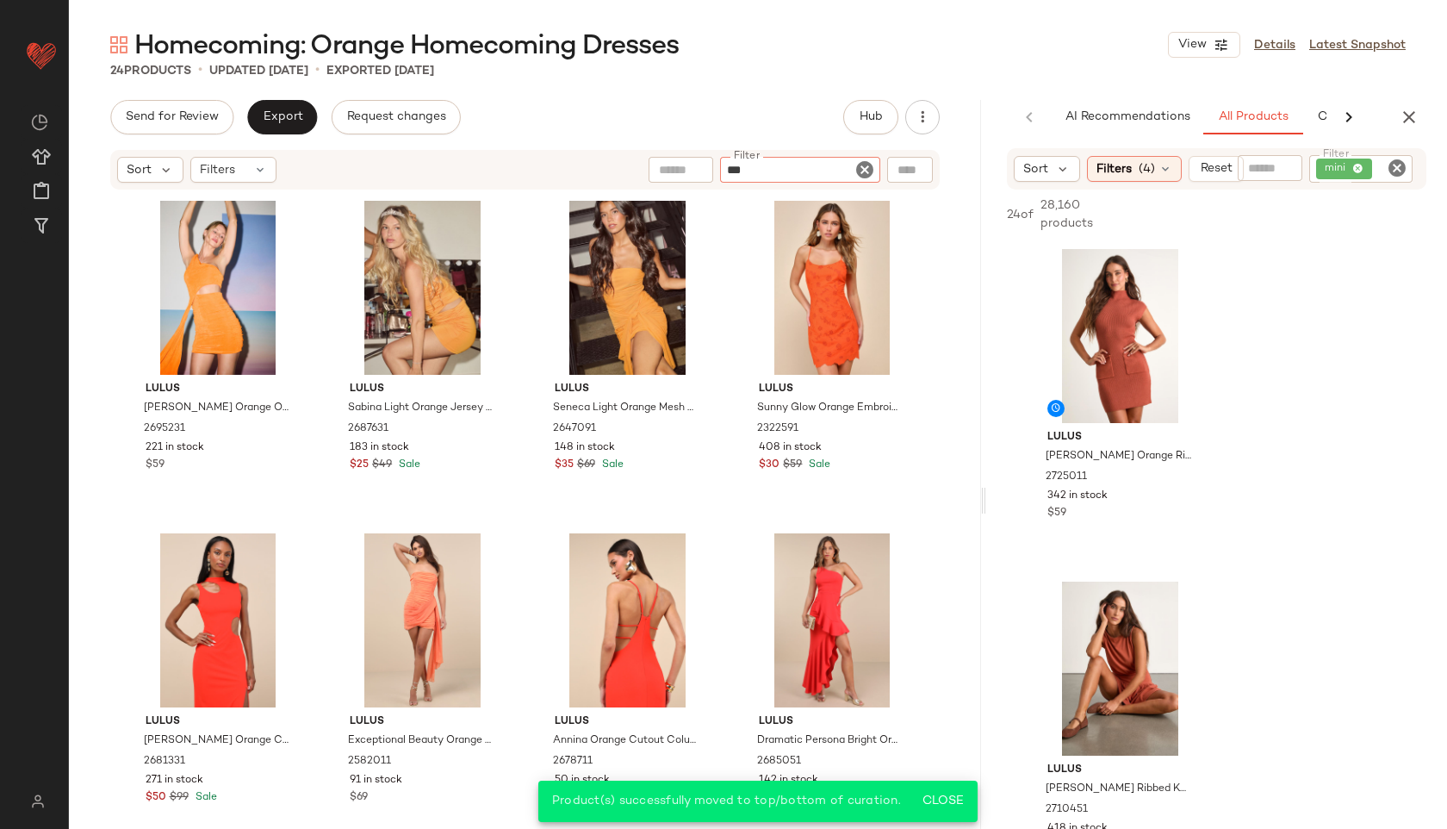
type input "****"
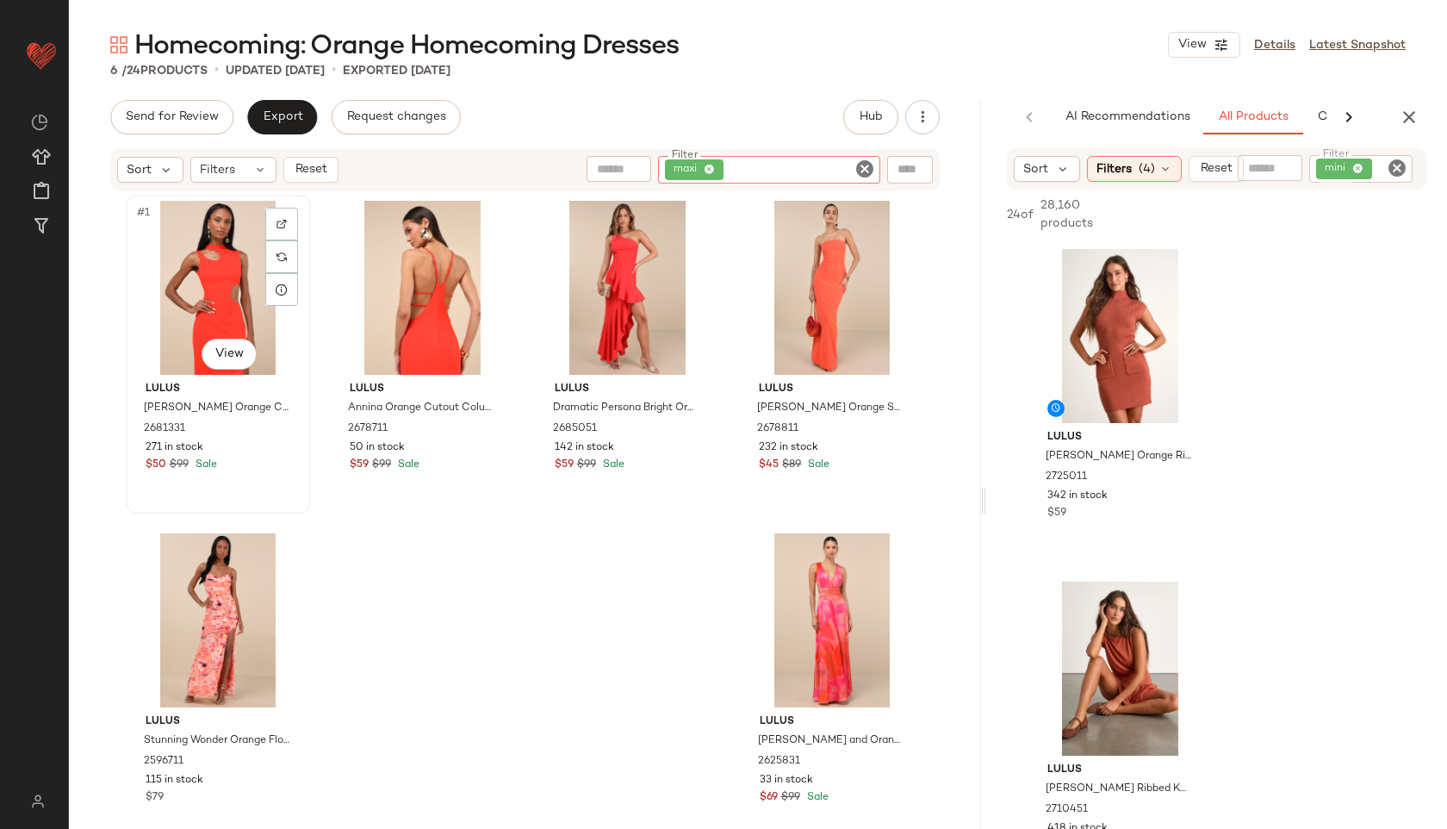
click at [178, 268] on div "#1 View" at bounding box center [218, 288] width 173 height 174
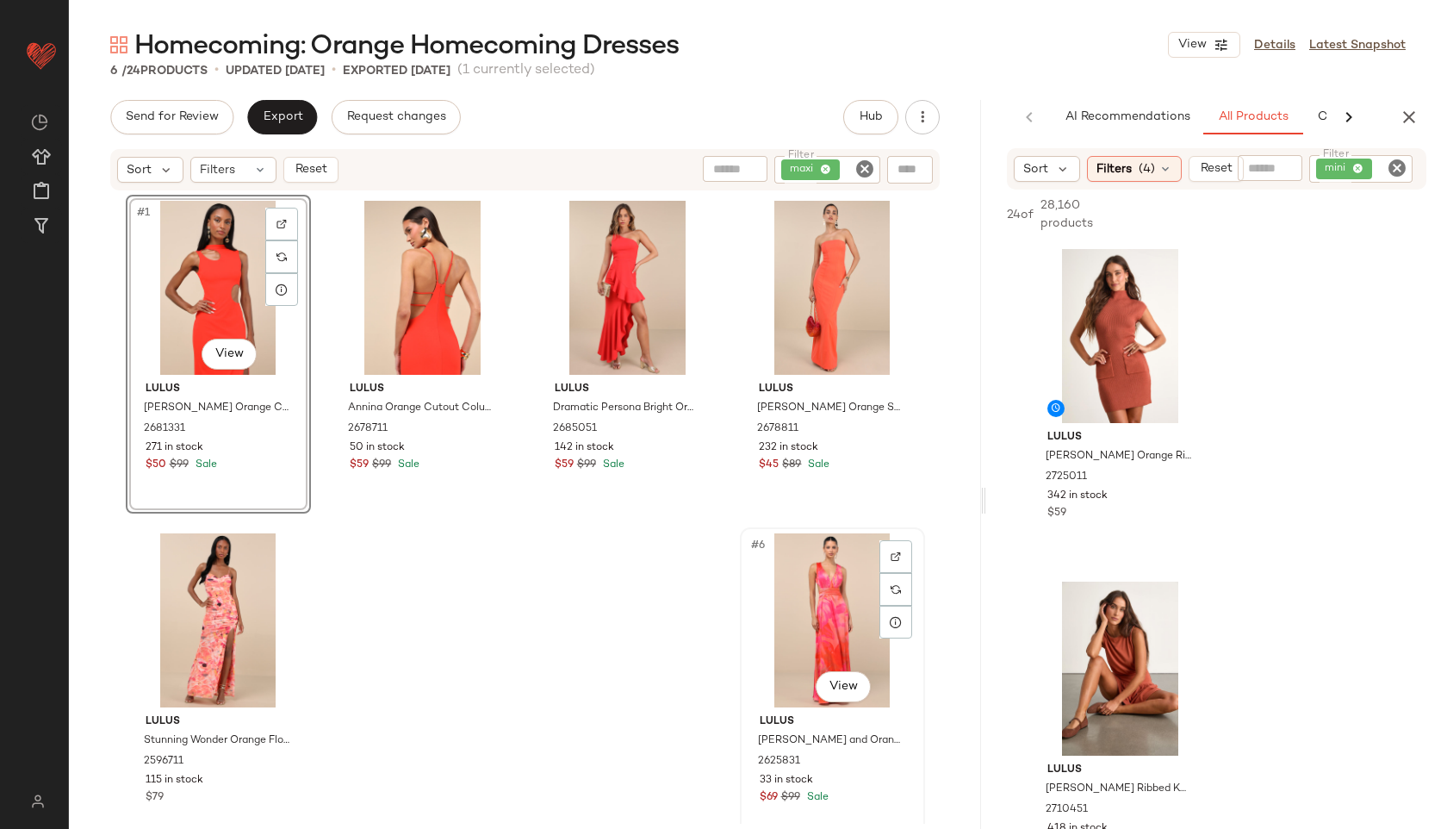
click at [817, 594] on div "#6 View" at bounding box center [832, 620] width 173 height 174
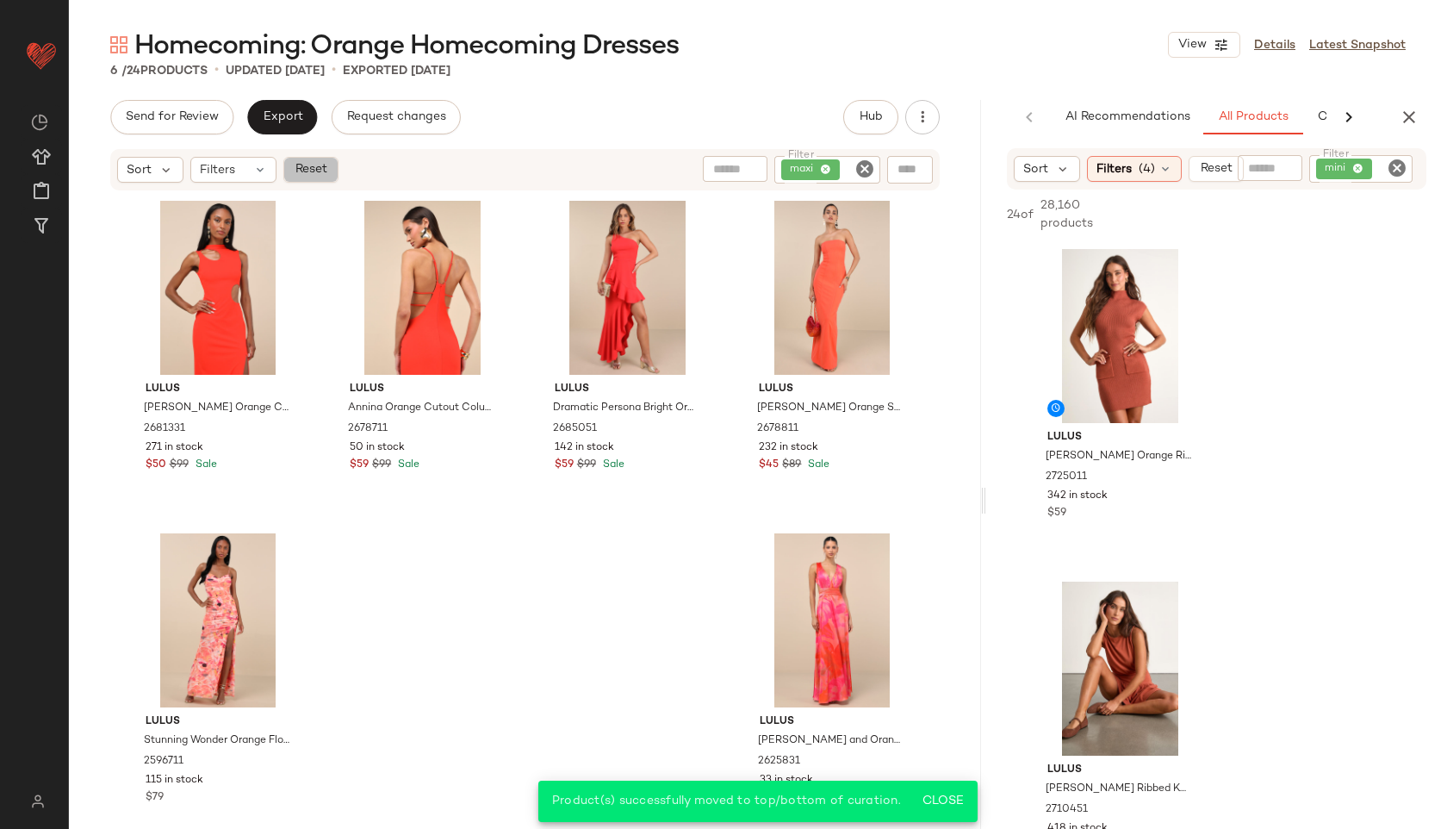
click at [317, 177] on button "Reset" at bounding box center [310, 170] width 55 height 26
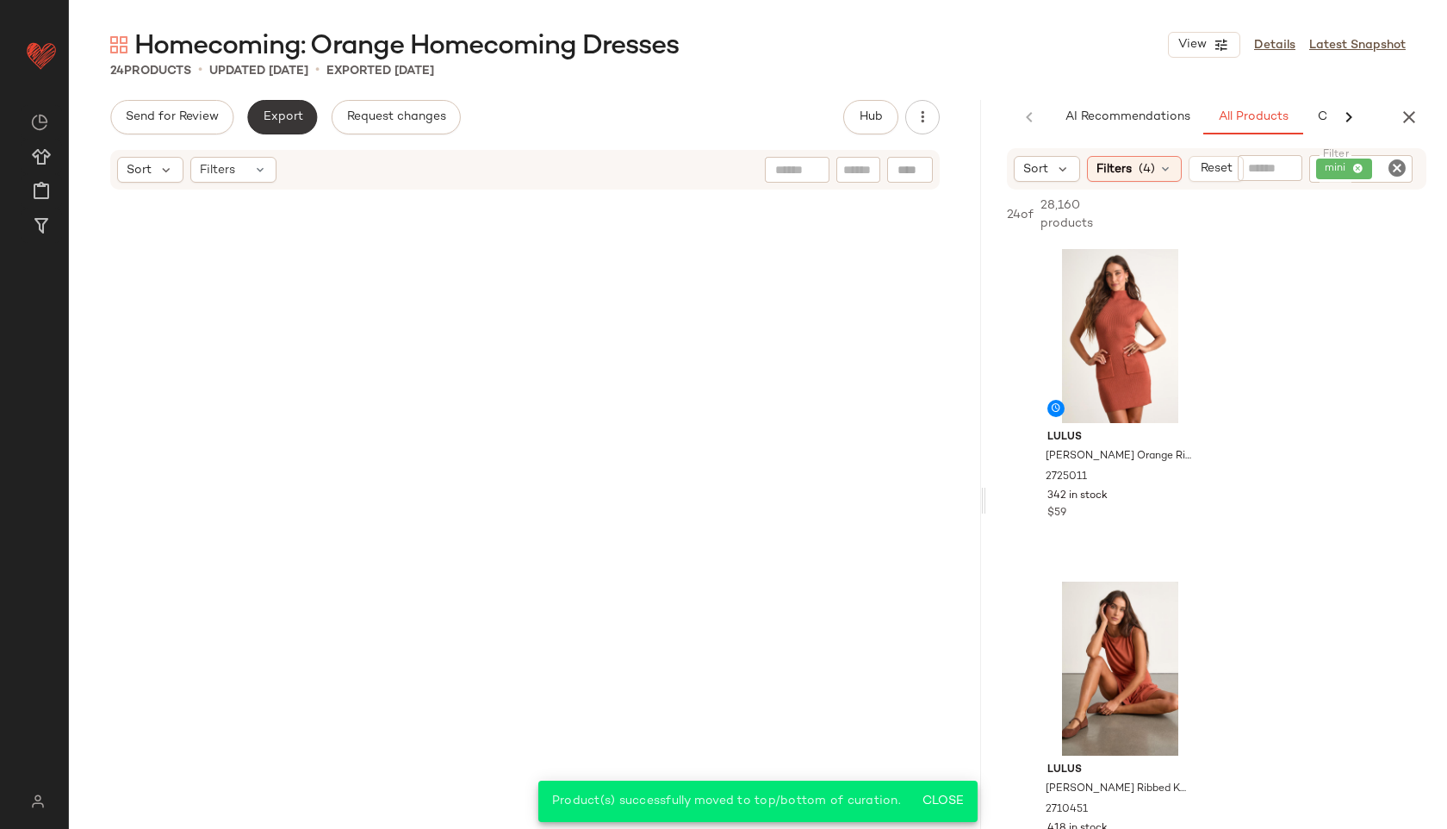
scroll to position [1366, 0]
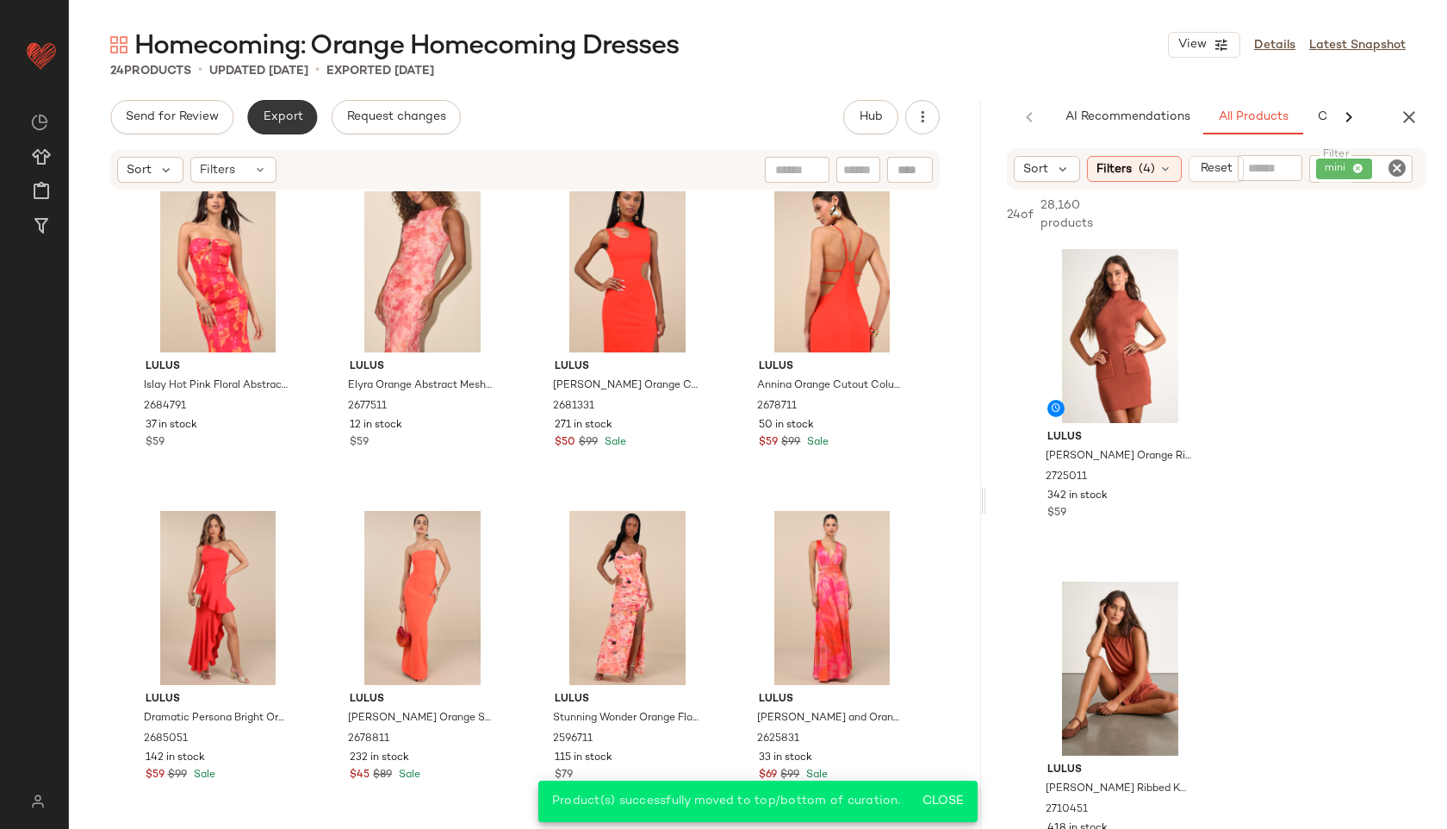
click at [278, 113] on span "Export" at bounding box center [282, 117] width 40 height 14
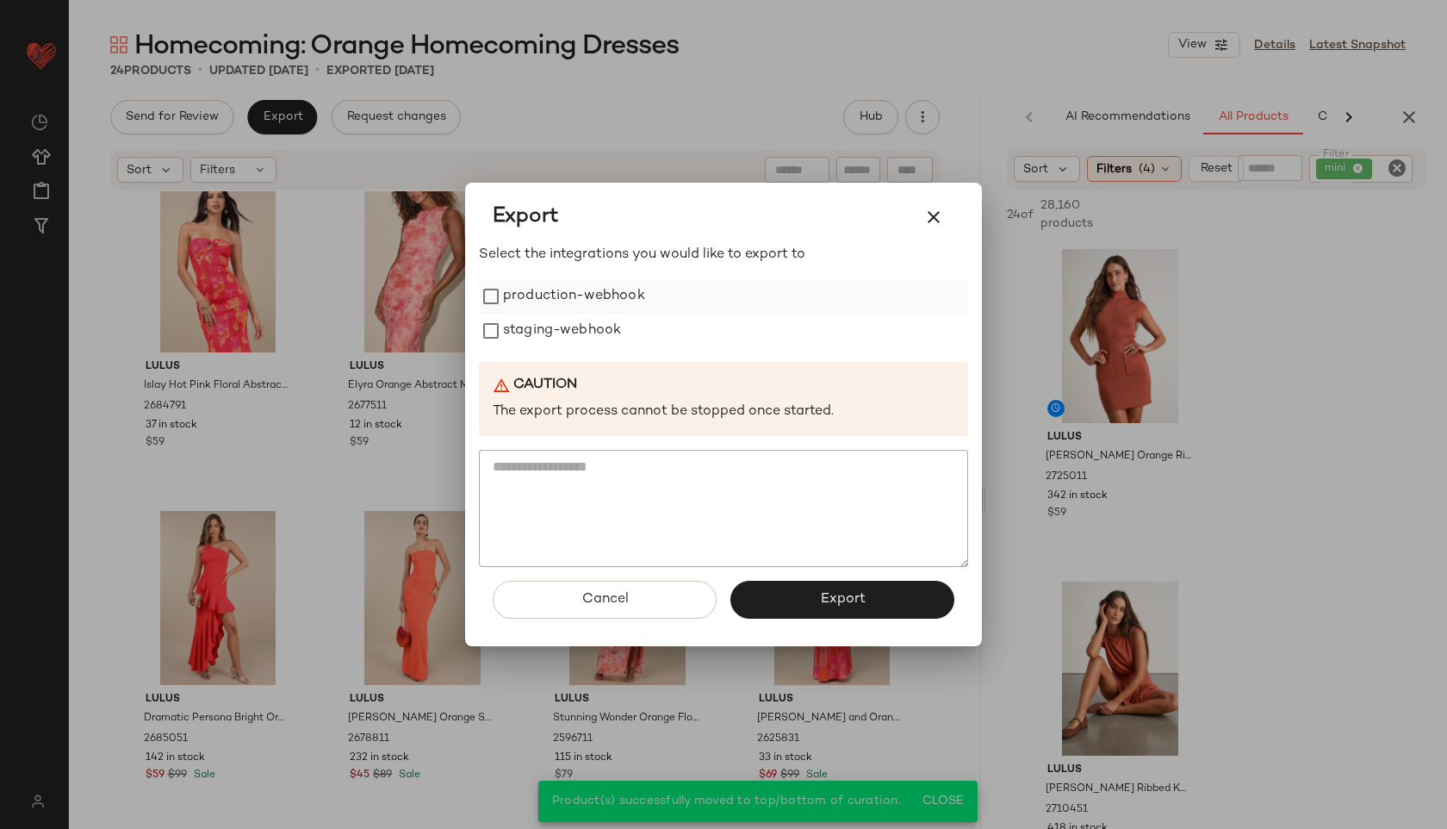
click at [541, 289] on label "production-webhook" at bounding box center [574, 296] width 142 height 34
click at [552, 349] on div "Select the integrations you would like to export to production-webhook staging-…" at bounding box center [723, 406] width 489 height 322
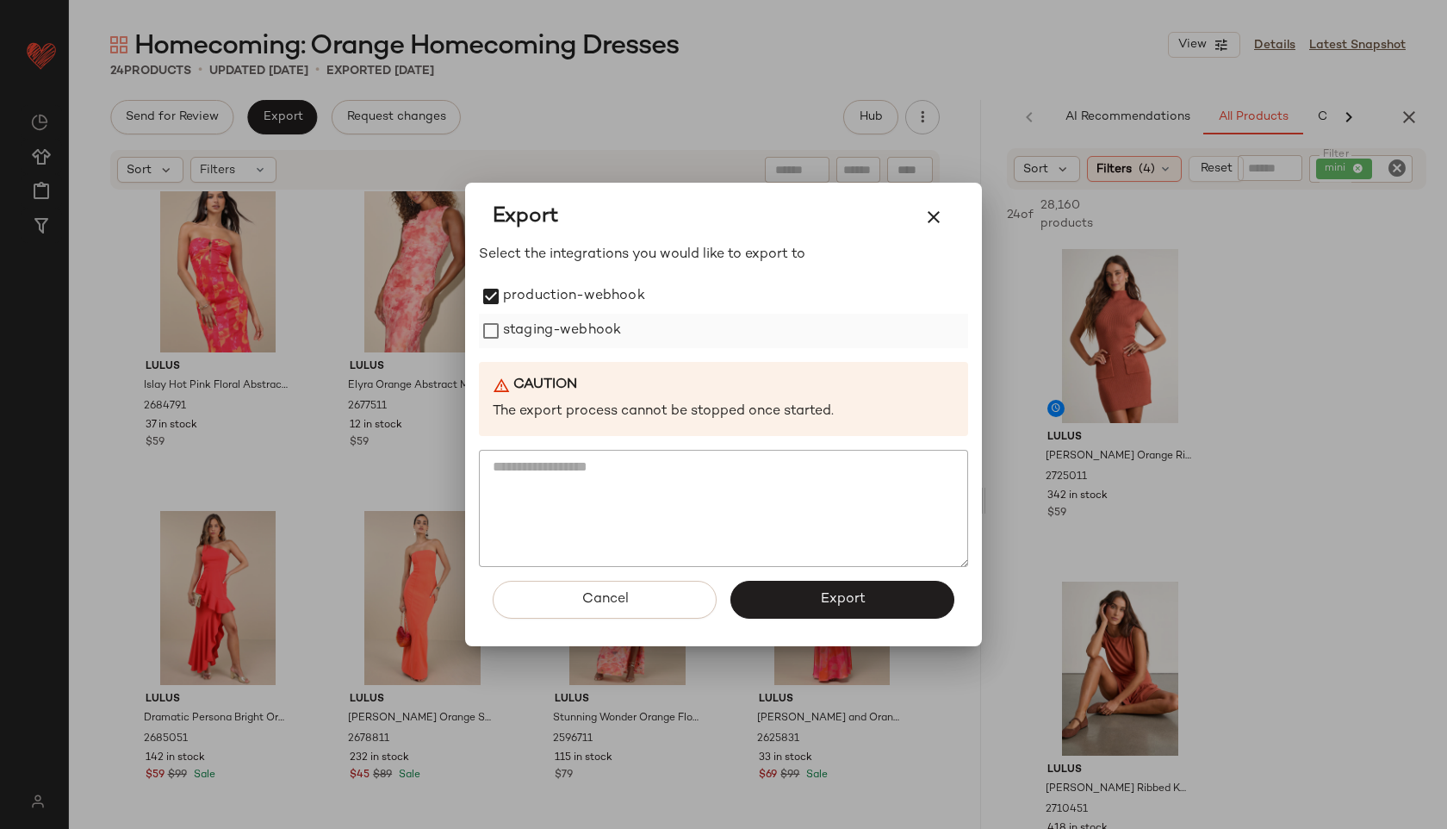
click at [548, 333] on label "staging-webhook" at bounding box center [562, 331] width 118 height 34
click at [824, 590] on button "Export" at bounding box center [843, 600] width 224 height 38
